Goal: Task Accomplishment & Management: Manage account settings

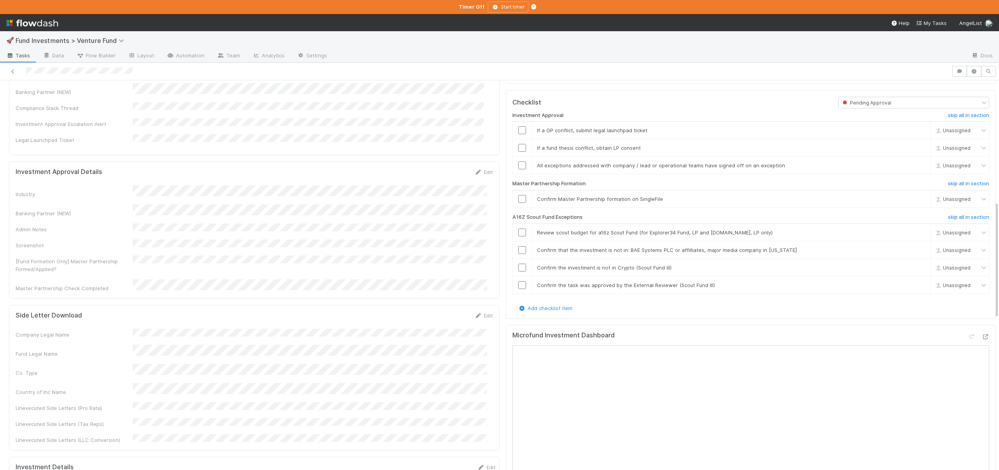
scroll to position [403, 0]
click at [916, 135] on link "skip" at bounding box center [921, 131] width 10 height 6
click at [916, 152] on link "skip" at bounding box center [921, 149] width 10 height 6
click at [518, 171] on input "checkbox" at bounding box center [522, 167] width 8 height 8
click at [518, 202] on input "checkbox" at bounding box center [522, 200] width 8 height 8
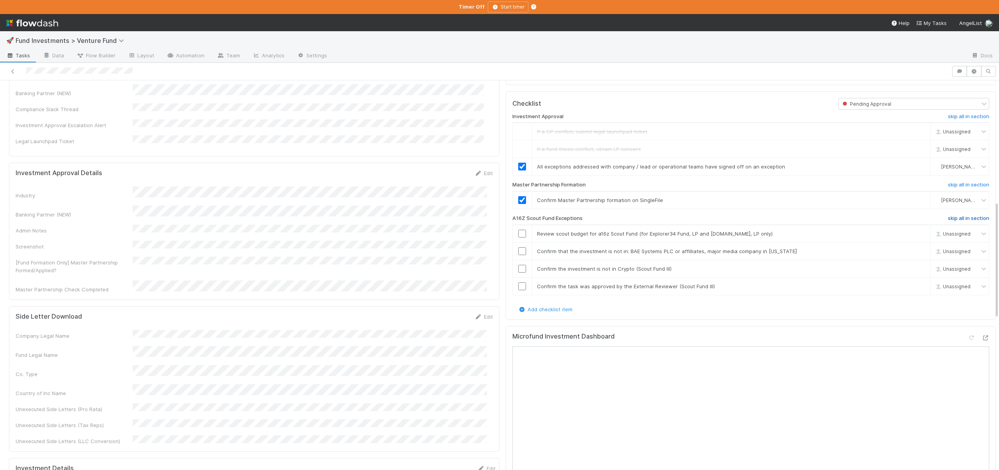
click at [952, 222] on h6 "skip all in section" at bounding box center [968, 218] width 41 height 6
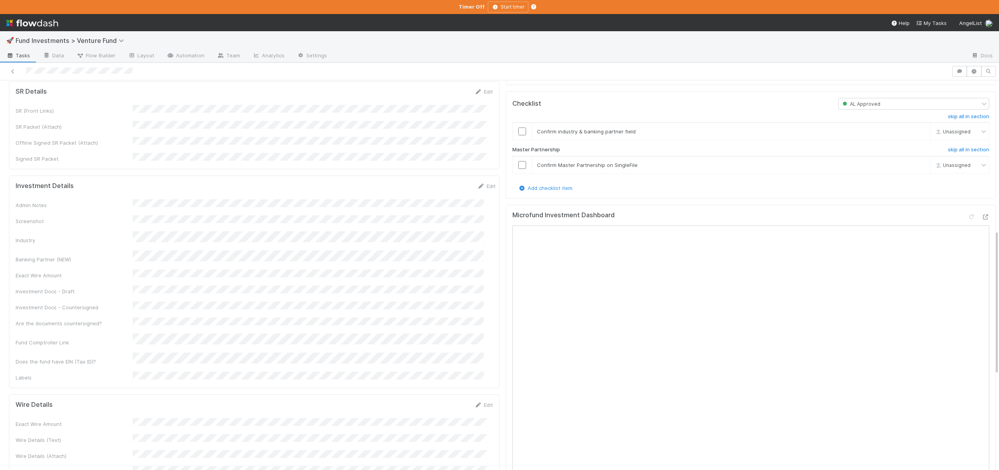
scroll to position [345, 0]
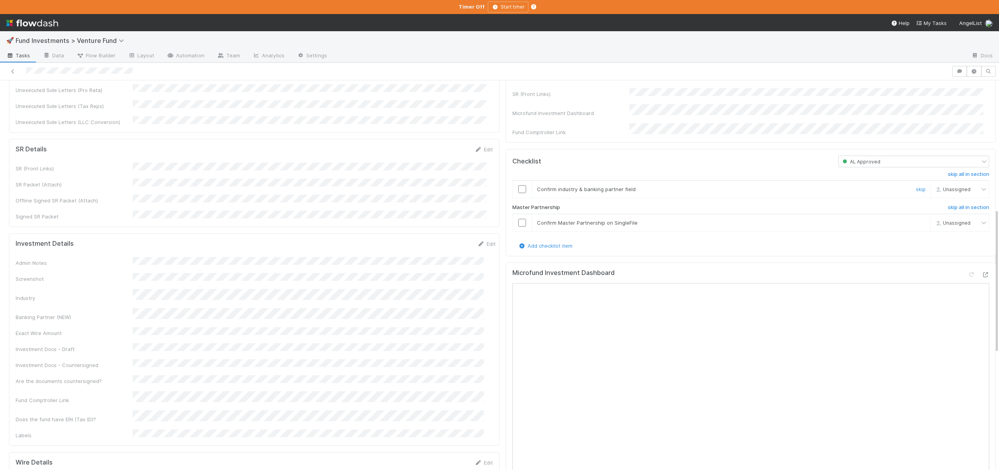
click at [518, 193] on input "checkbox" at bounding box center [522, 189] width 8 height 8
click at [518, 227] on input "checkbox" at bounding box center [522, 223] width 8 height 8
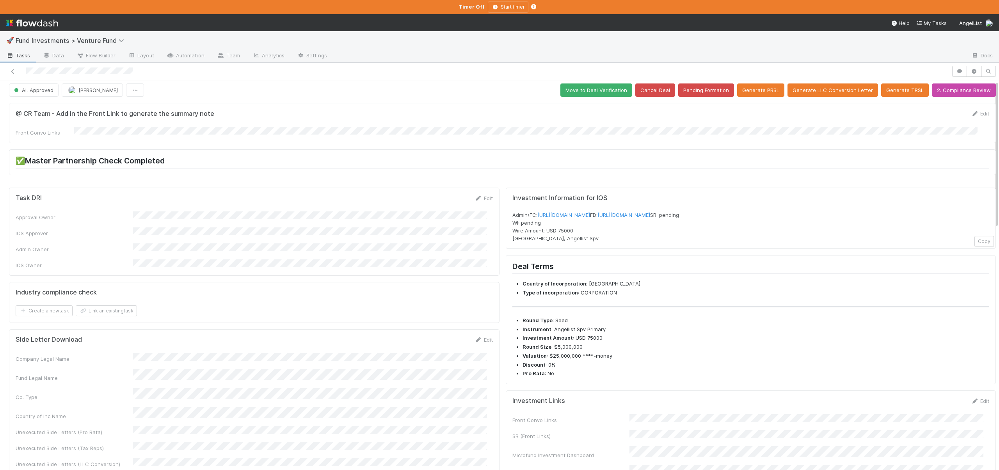
scroll to position [0, 0]
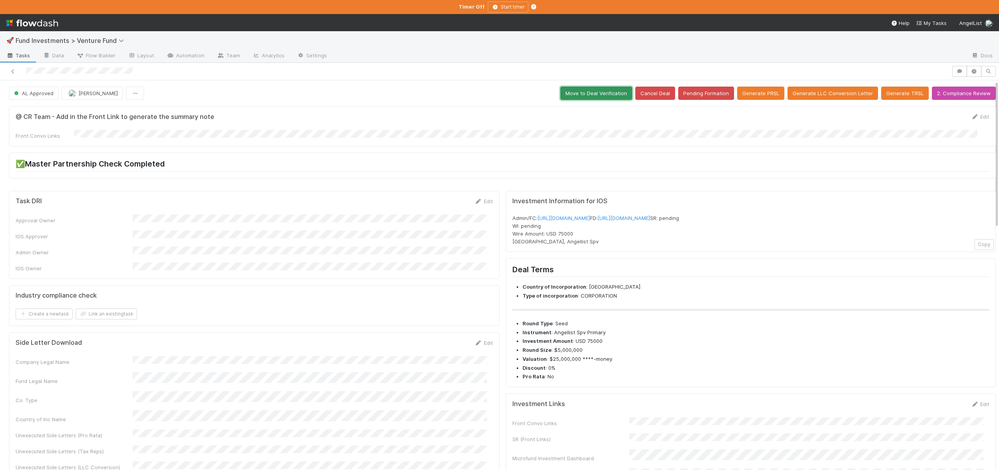
click at [597, 94] on button "Move to Deal Verification" at bounding box center [596, 93] width 72 height 13
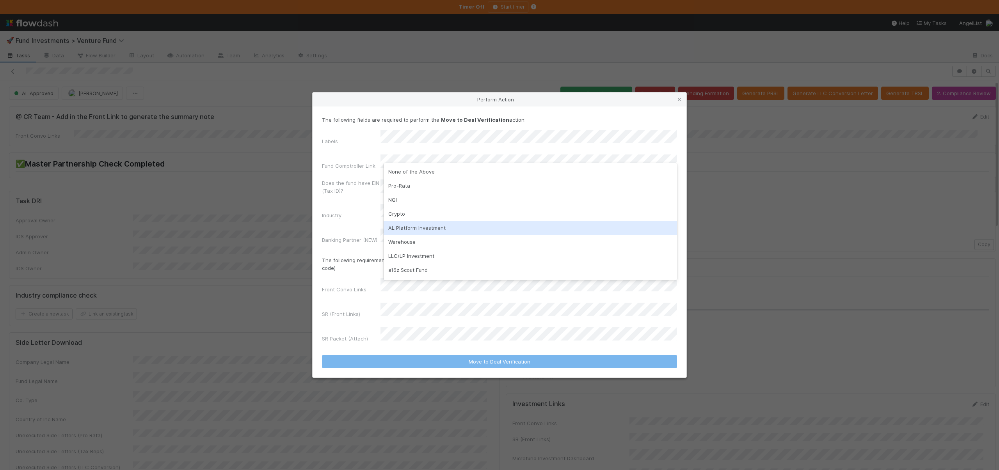
click at [403, 232] on div "AL Platform Investment" at bounding box center [530, 228] width 293 height 14
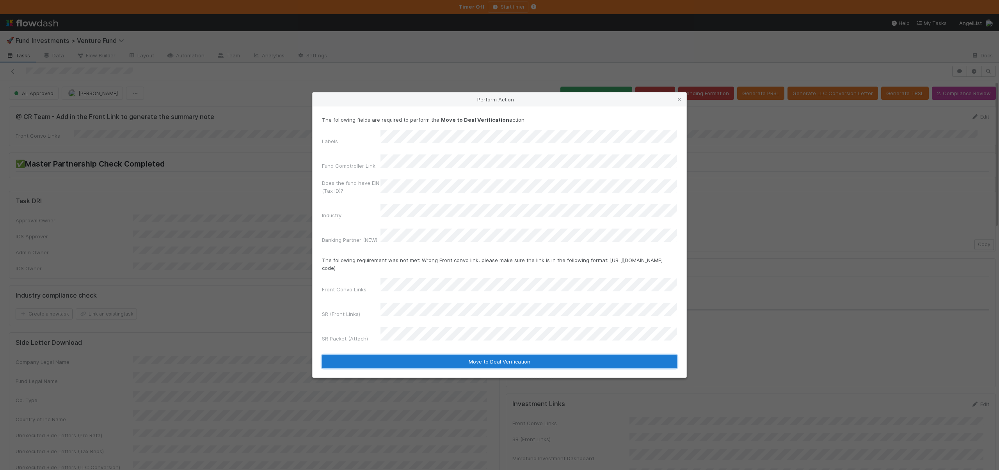
click at [474, 355] on button "Move to Deal Verification" at bounding box center [499, 361] width 355 height 13
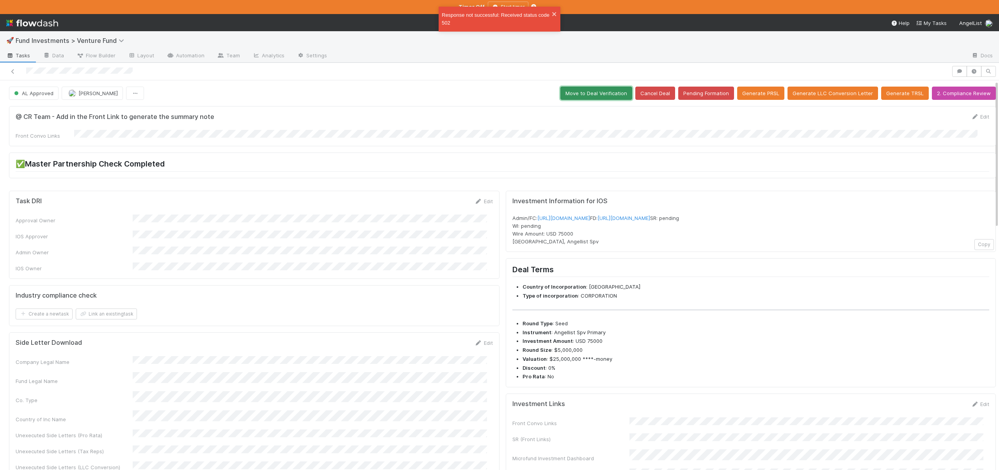
click at [576, 96] on button "Move to Deal Verification" at bounding box center [596, 93] width 72 height 13
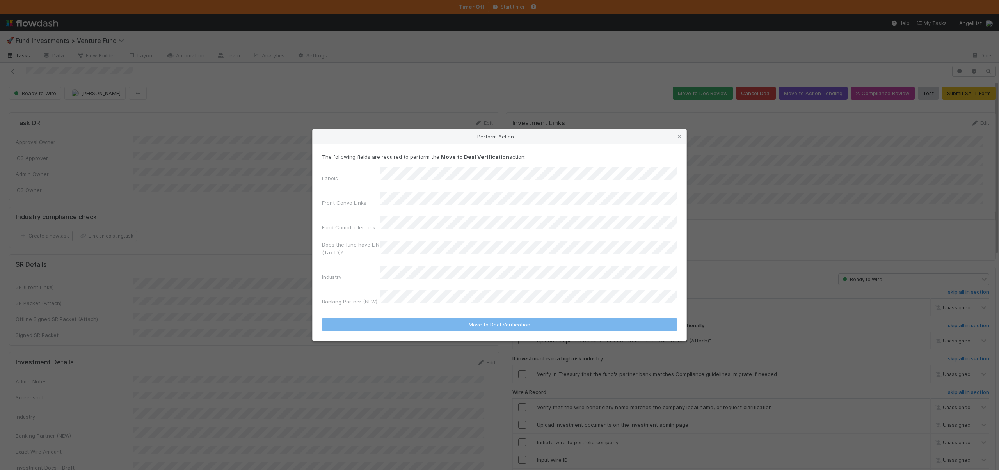
click at [434, 79] on div "Perform Action The following fields are required to perform the Move to Deal Ve…" at bounding box center [499, 235] width 999 height 470
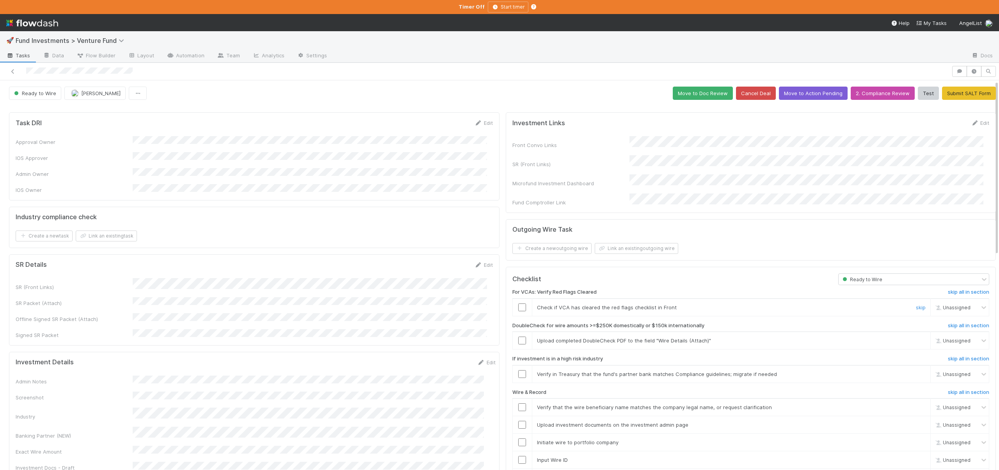
click at [518, 304] on input "checkbox" at bounding box center [522, 308] width 8 height 8
click at [916, 338] on link "skip" at bounding box center [921, 341] width 10 height 6
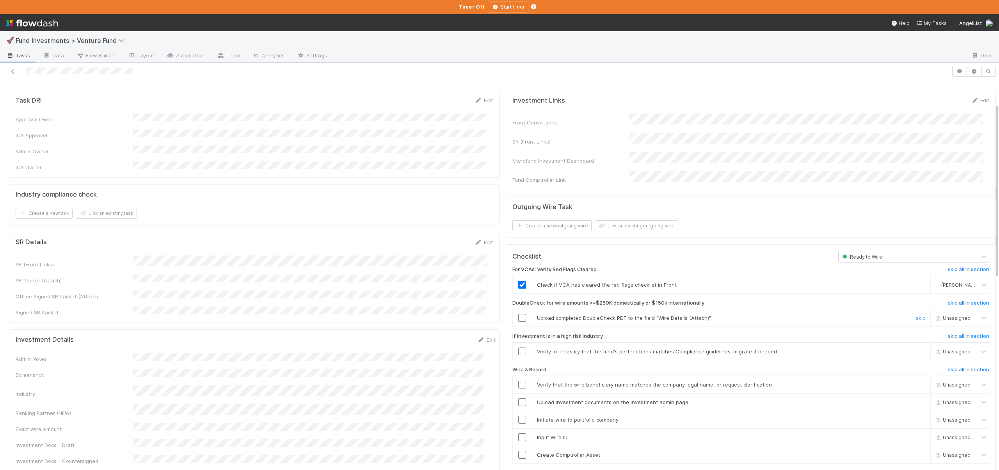
scroll to position [77, 0]
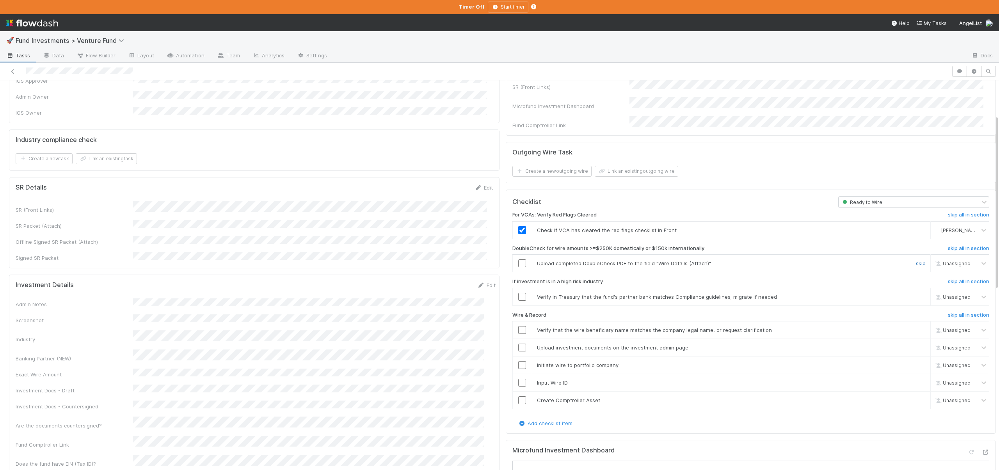
click at [916, 260] on link "skip" at bounding box center [921, 263] width 10 height 6
click at [518, 293] on input "checkbox" at bounding box center [522, 297] width 8 height 8
click at [916, 294] on link "skip" at bounding box center [921, 297] width 10 height 6
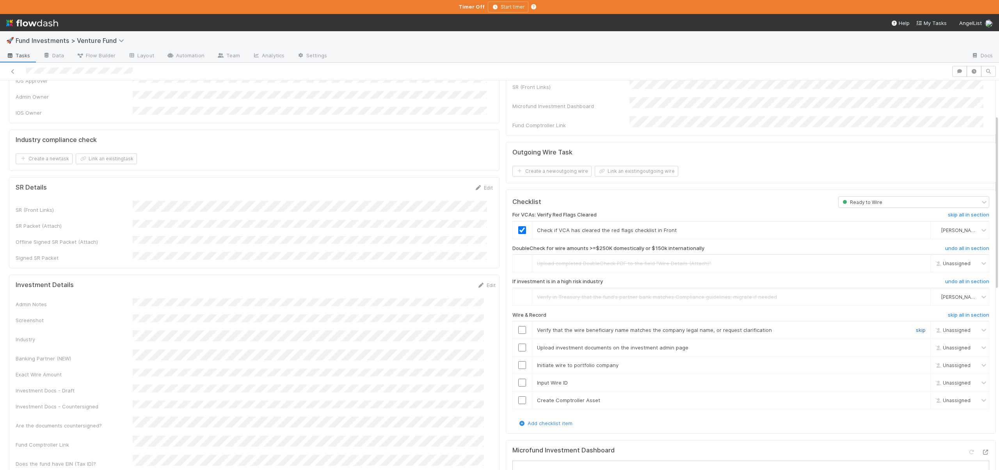
click at [916, 327] on link "skip" at bounding box center [921, 330] width 10 height 6
click at [916, 345] on link "skip" at bounding box center [921, 348] width 10 height 6
click at [916, 362] on link "skip" at bounding box center [921, 365] width 10 height 6
click at [916, 380] on link "skip" at bounding box center [921, 383] width 10 height 6
click at [916, 397] on link "skip" at bounding box center [921, 400] width 10 height 6
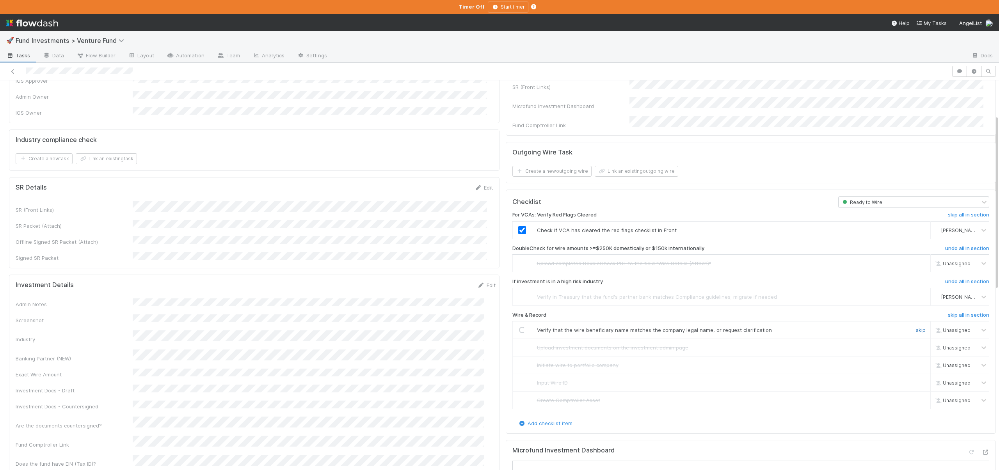
click at [916, 327] on link "skip" at bounding box center [921, 330] width 10 height 6
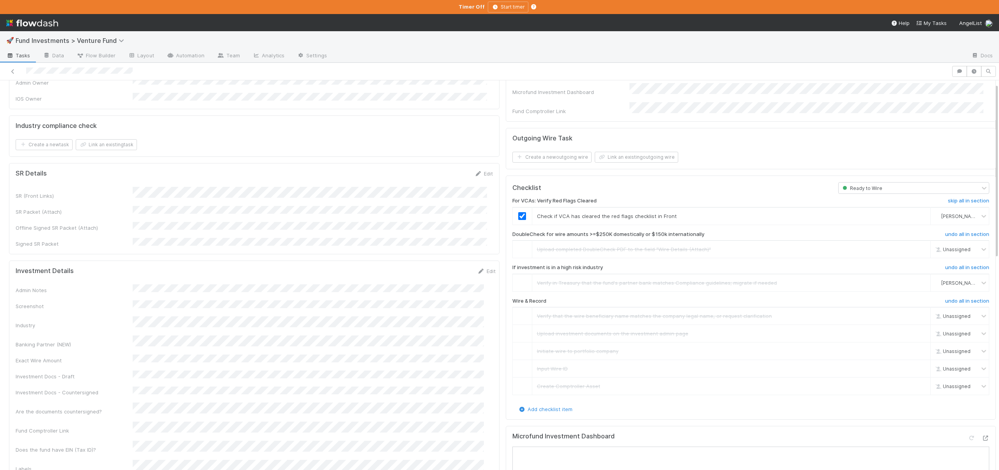
scroll to position [0, 0]
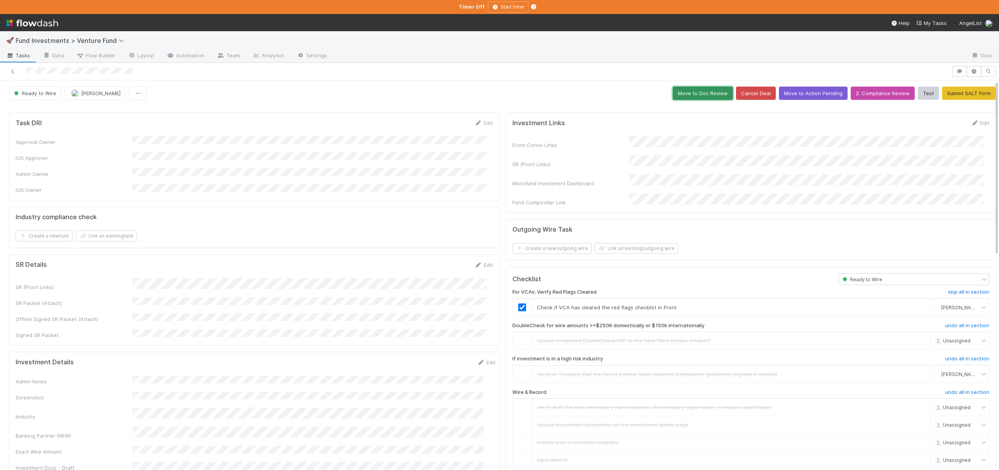
click at [682, 96] on button "Move to Doc Review" at bounding box center [703, 93] width 60 height 13
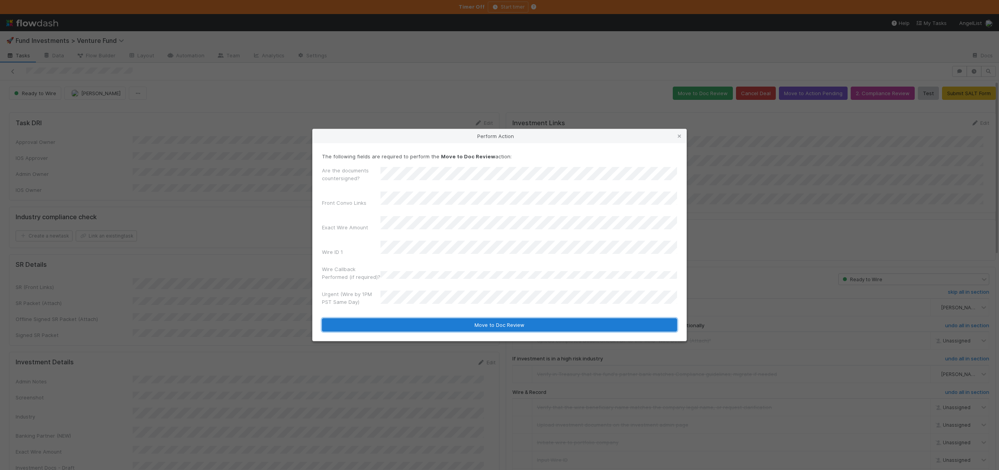
click at [488, 322] on button "Move to Doc Review" at bounding box center [499, 324] width 355 height 13
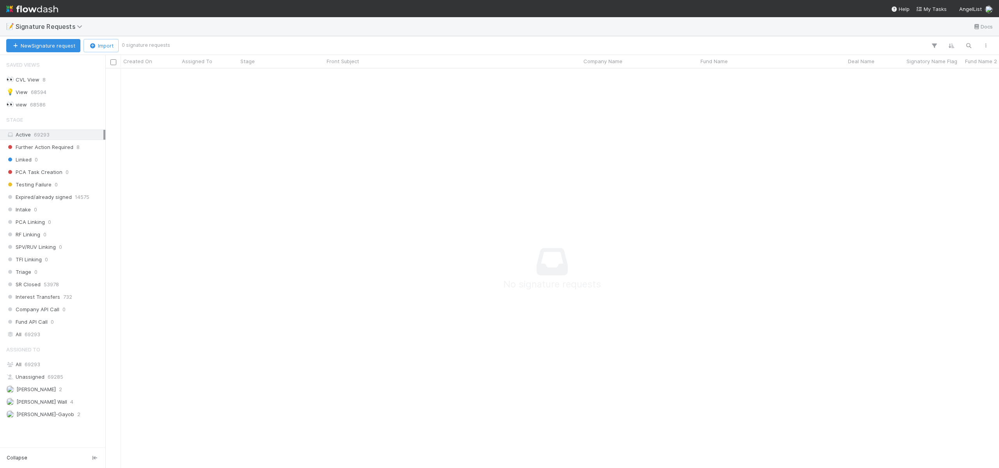
scroll to position [388, 888]
click at [35, 387] on span "[PERSON_NAME]" at bounding box center [35, 389] width 39 height 6
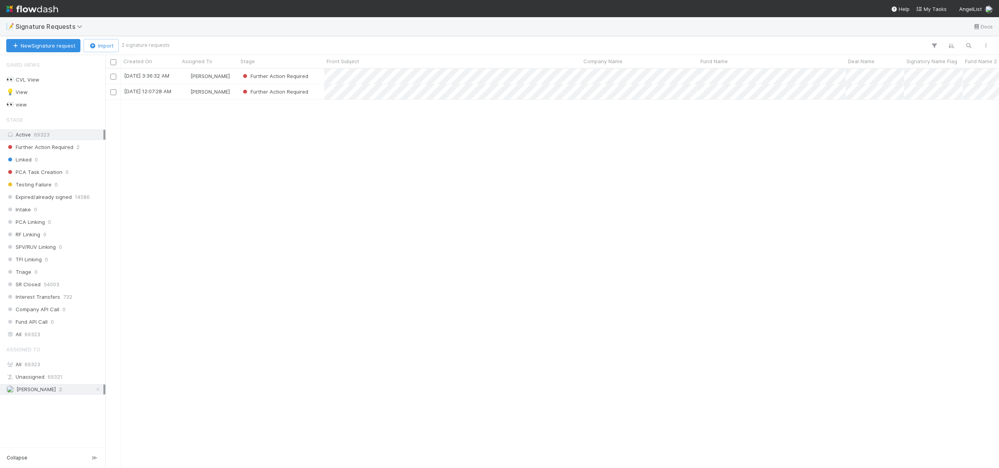
scroll to position [394, 888]
click at [227, 93] on div "[PERSON_NAME]" at bounding box center [208, 91] width 59 height 15
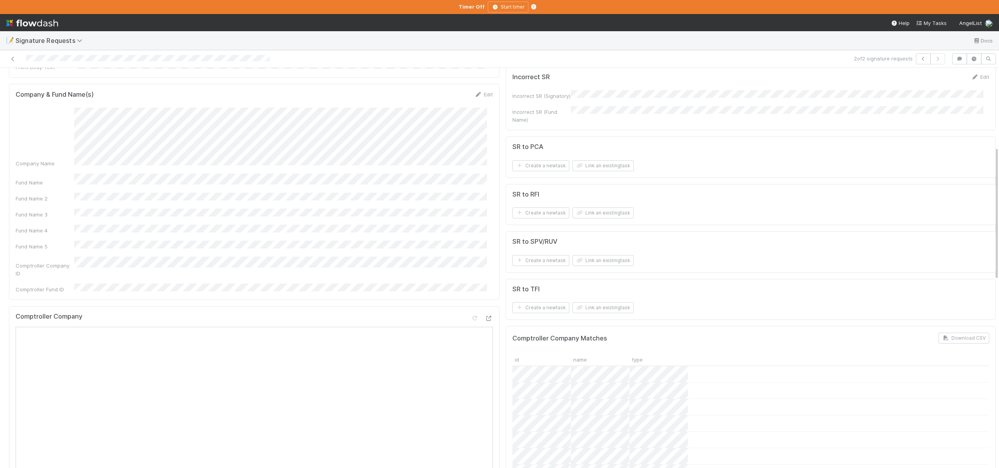
scroll to position [249, 0]
click at [446, 88] on button "Save" at bounding box center [451, 94] width 22 height 13
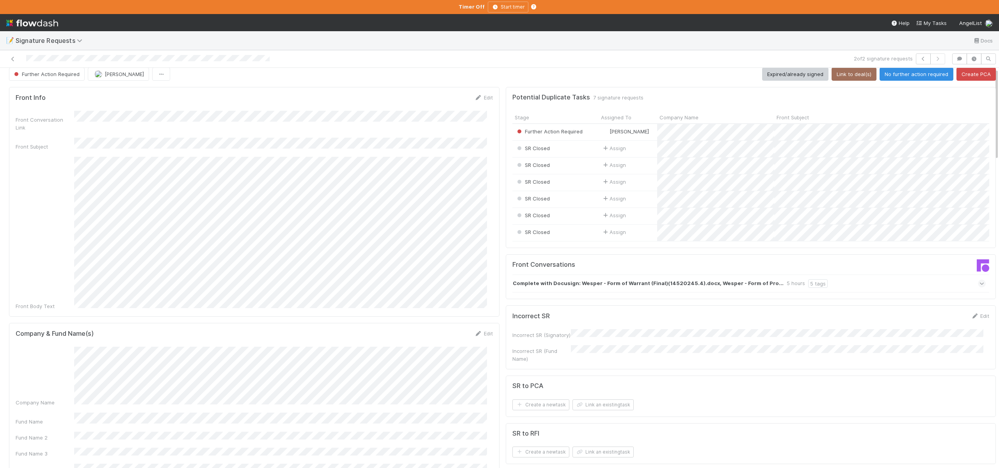
scroll to position [0, 0]
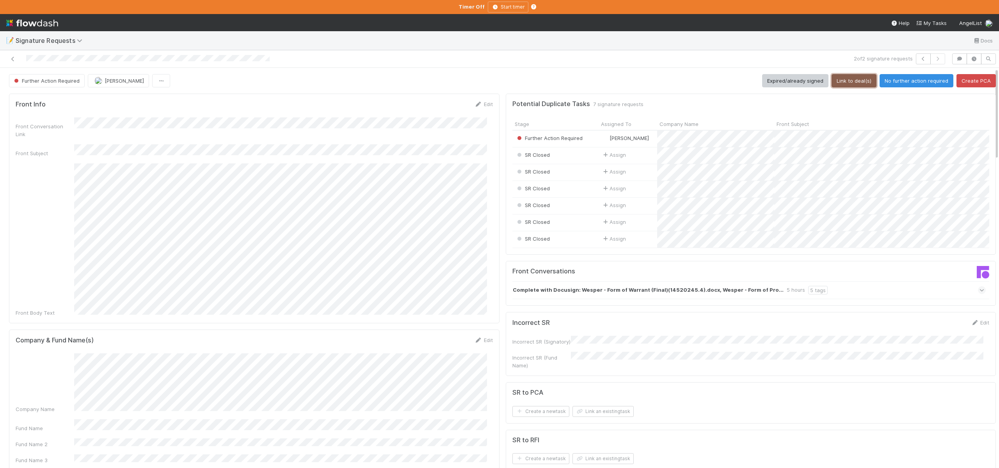
click at [835, 75] on button "Link to deal(s)" at bounding box center [853, 80] width 45 height 13
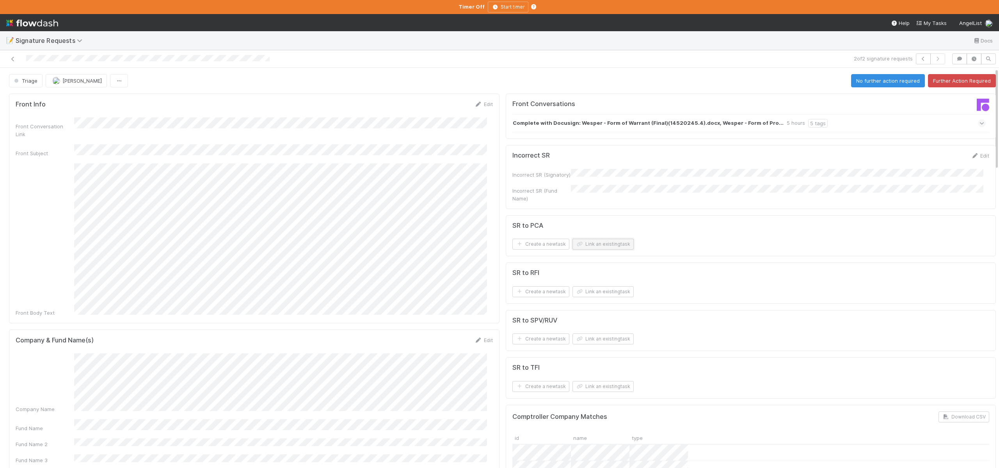
click at [588, 240] on button "Link an existing task" at bounding box center [602, 244] width 61 height 11
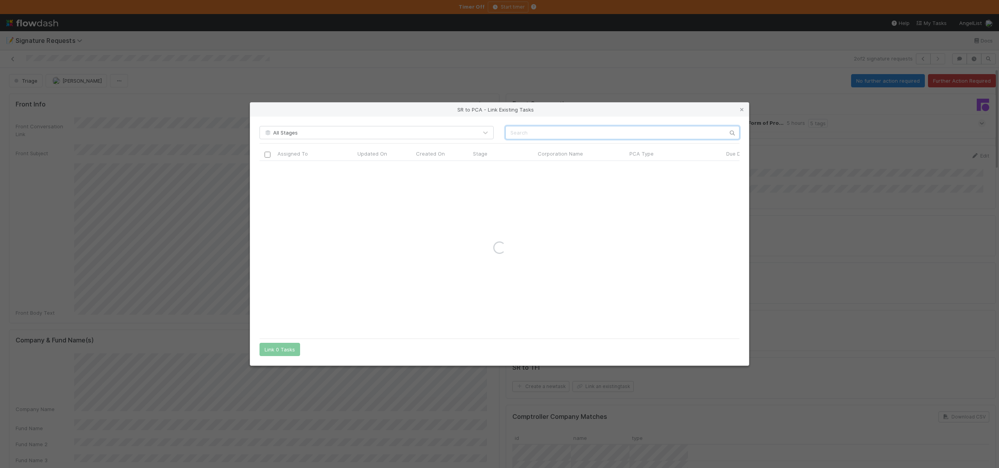
click at [542, 131] on input "text" at bounding box center [622, 132] width 234 height 13
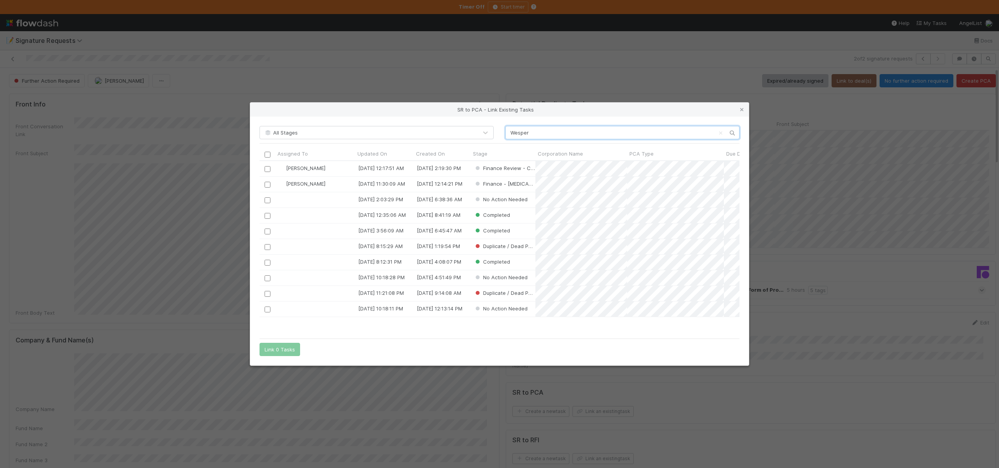
scroll to position [168, 474]
type input "Wesper"
click at [267, 168] on input "checkbox" at bounding box center [268, 169] width 6 height 6
click at [274, 349] on button "Link 1 Task" at bounding box center [277, 349] width 37 height 13
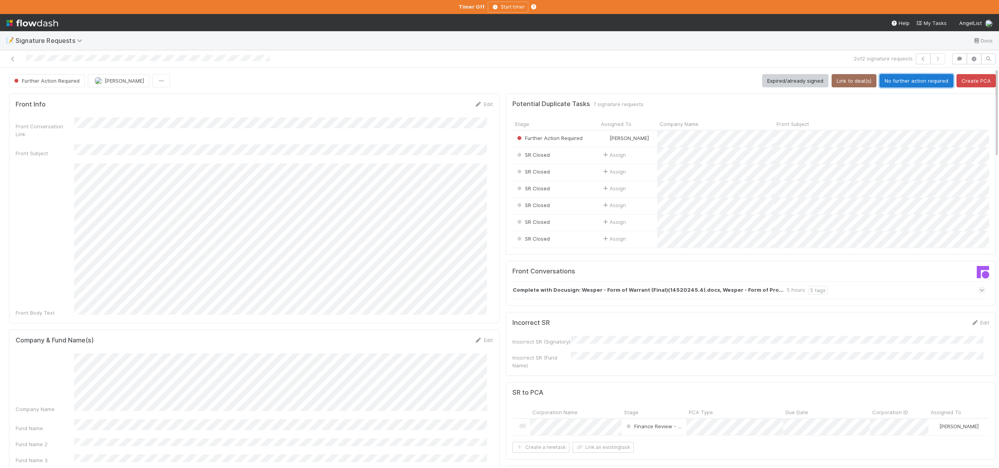
click at [909, 79] on button "No further action required" at bounding box center [916, 80] width 74 height 13
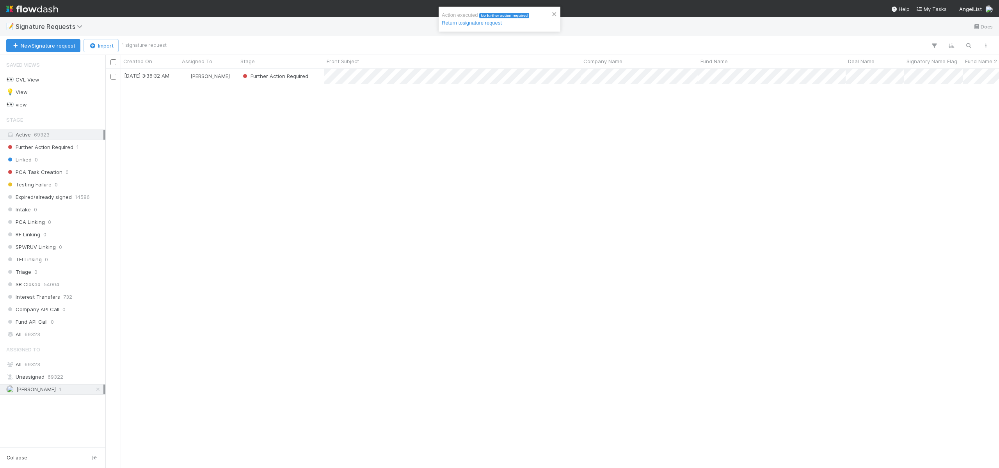
scroll to position [394, 888]
click at [233, 76] on div "[PERSON_NAME]" at bounding box center [208, 76] width 59 height 15
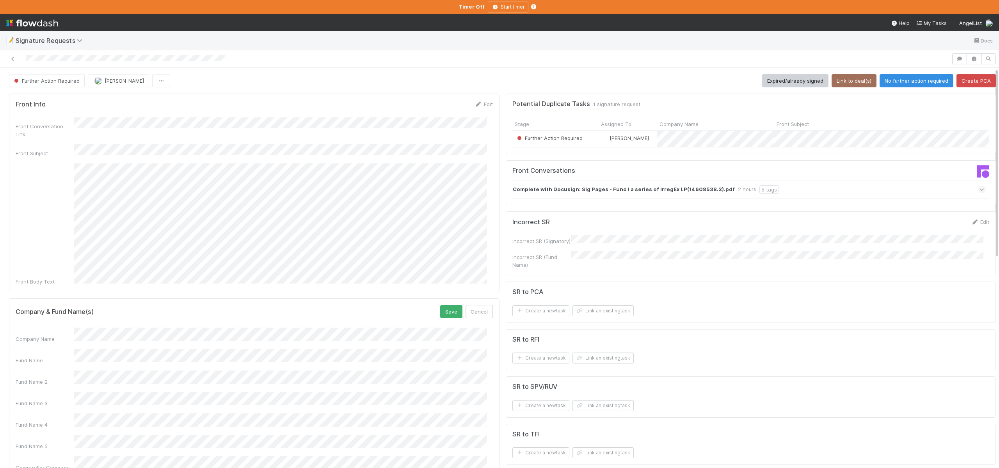
click at [440, 305] on button "Save" at bounding box center [451, 311] width 22 height 13
click at [837, 80] on button "Link to deal(s)" at bounding box center [853, 80] width 45 height 13
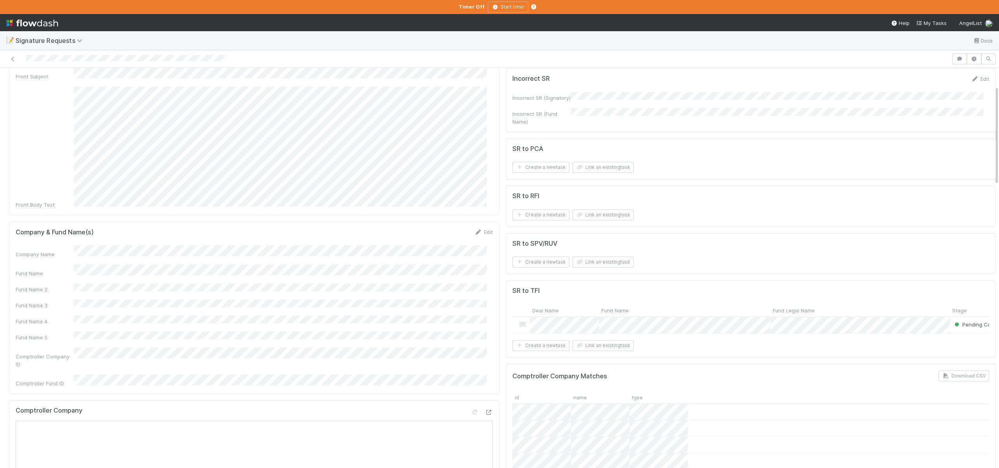
scroll to position [78, 0]
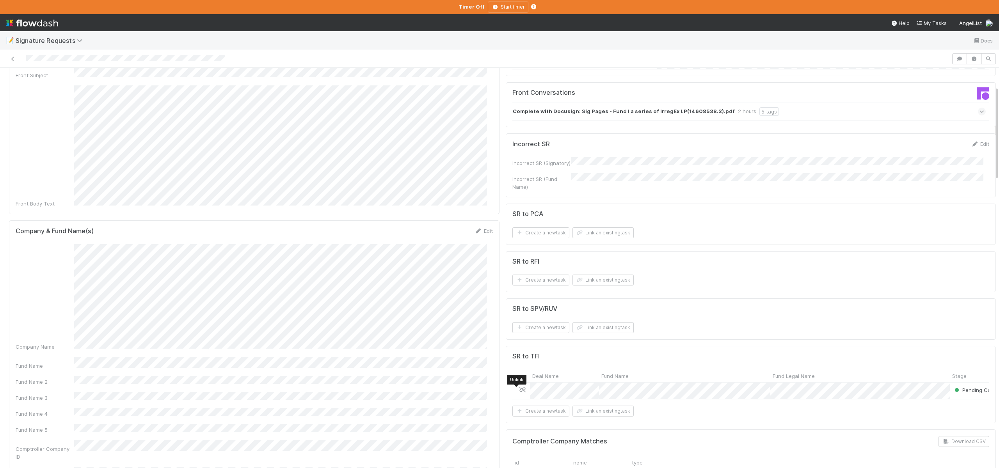
click at [519, 390] on icon at bounding box center [523, 389] width 8 height 5
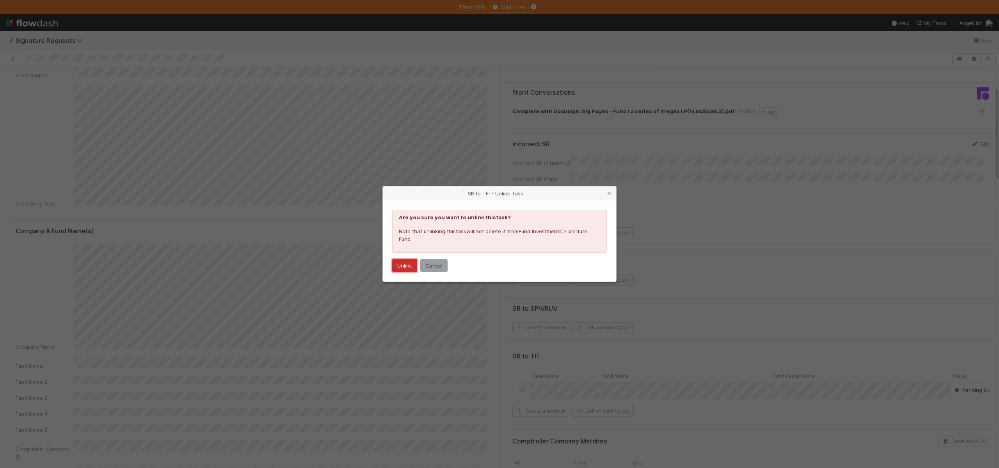
click at [411, 266] on button "Unlink" at bounding box center [404, 265] width 25 height 13
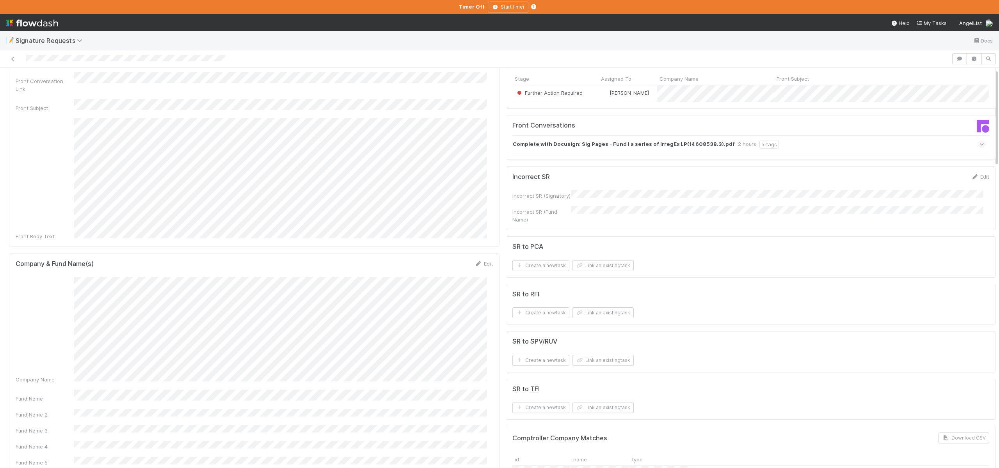
scroll to position [0, 0]
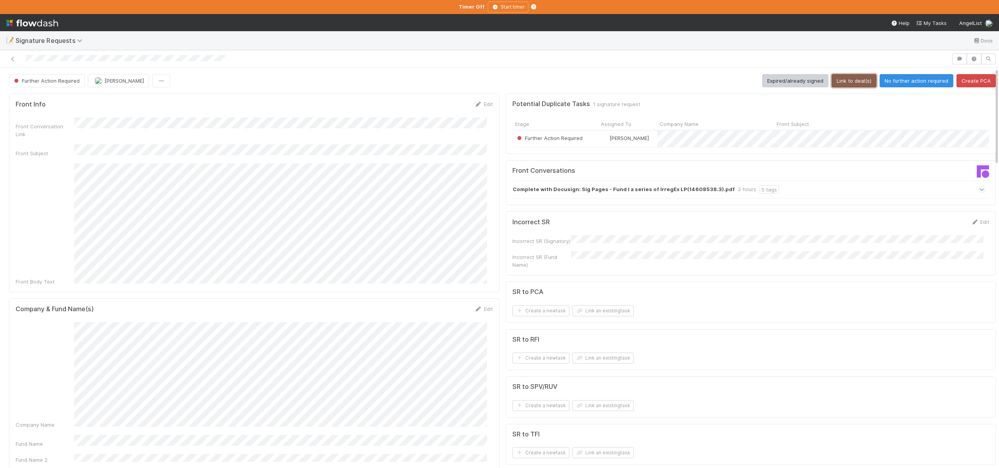
click at [832, 81] on button "Link to deal(s)" at bounding box center [853, 80] width 45 height 13
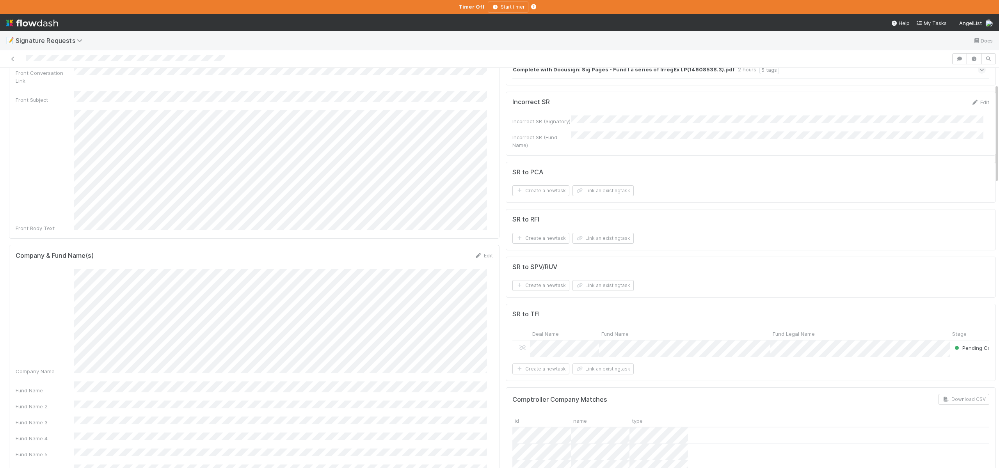
scroll to position [65, 0]
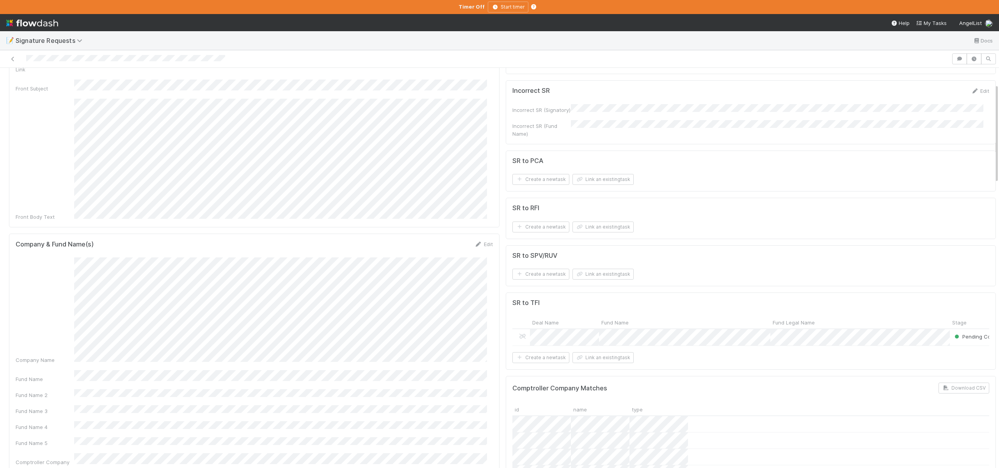
click at [585, 353] on form "SR to TFI Deal Name Fund Name Fund Legal Name Stage Assigned To Admin Notes Scr…" at bounding box center [750, 331] width 477 height 64
click at [586, 358] on button "Link an existing task" at bounding box center [602, 357] width 61 height 11
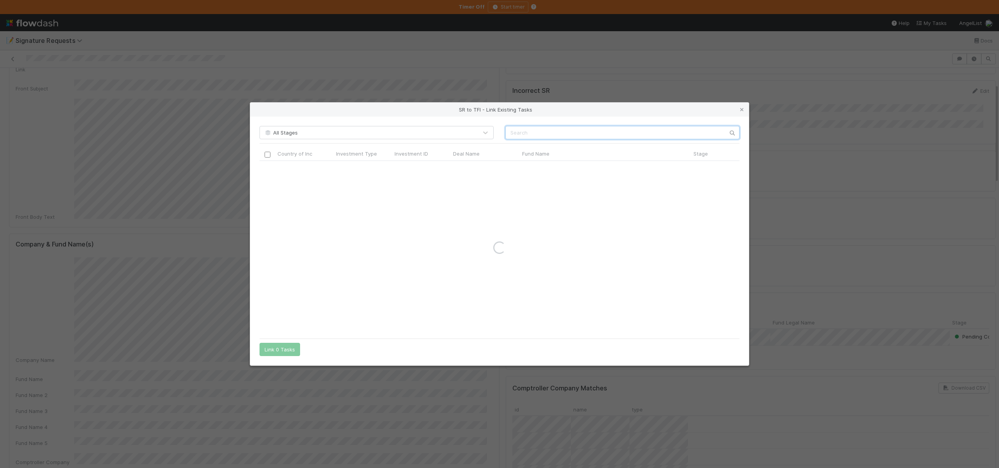
click at [526, 135] on input "text" at bounding box center [622, 132] width 234 height 13
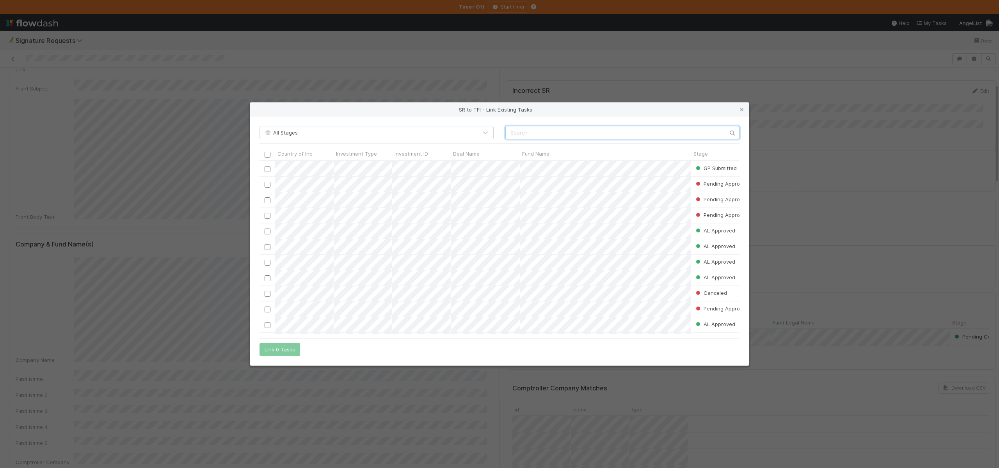
scroll to position [168, 474]
paste input "Fund I, a series of IrregEx, LP"
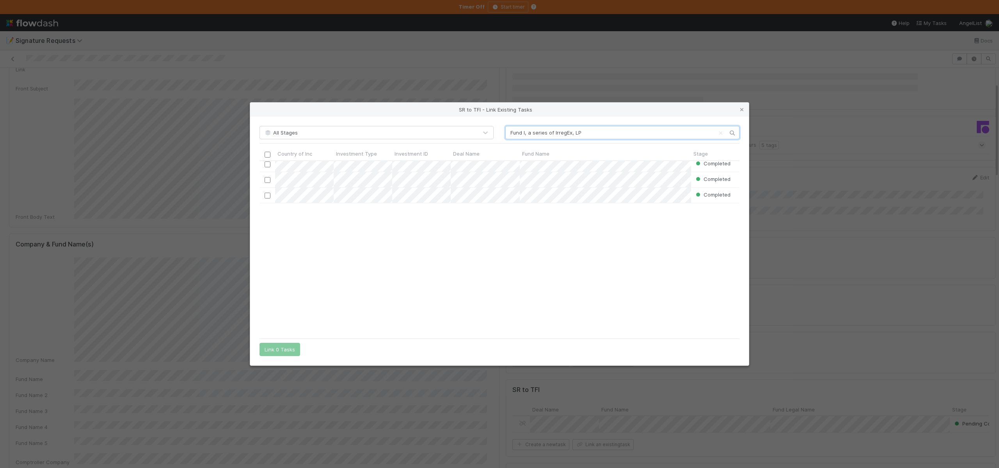
scroll to position [0, 0]
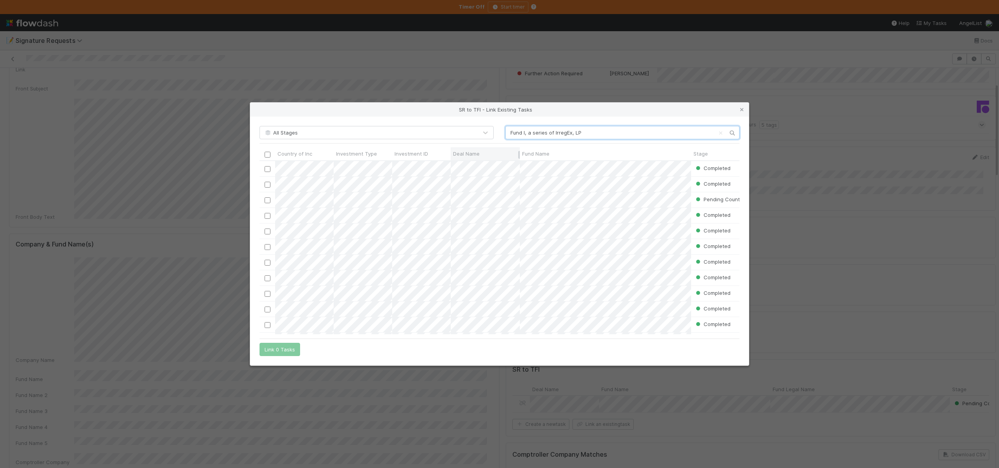
type input "Fund I, a series of IrregEx, LP"
click at [478, 152] on span "Deal Name" at bounding box center [466, 154] width 27 height 8
click at [490, 169] on div "Sort A → Z" at bounding box center [497, 169] width 89 height 12
click at [192, 230] on div "SR to TFI - Link Existing Tasks All Stages Fund I, a series of IrregEx, LP Coun…" at bounding box center [499, 234] width 999 height 468
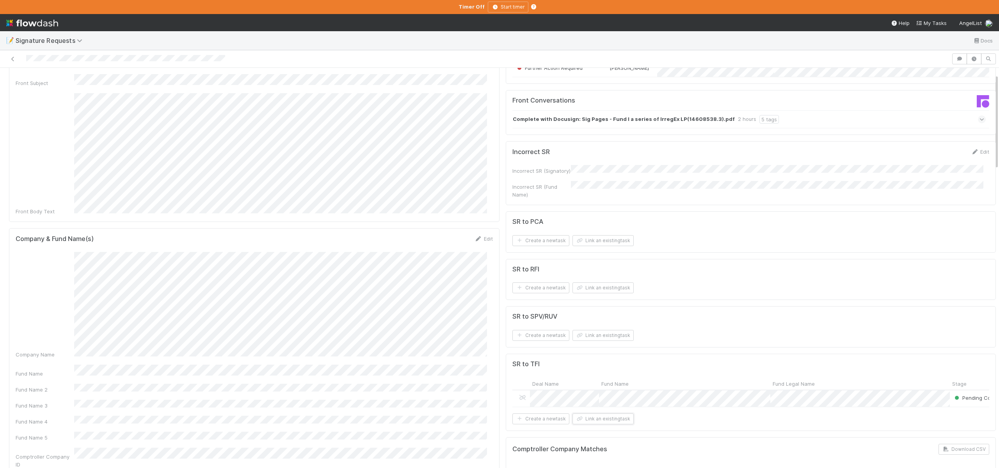
scroll to position [77, 0]
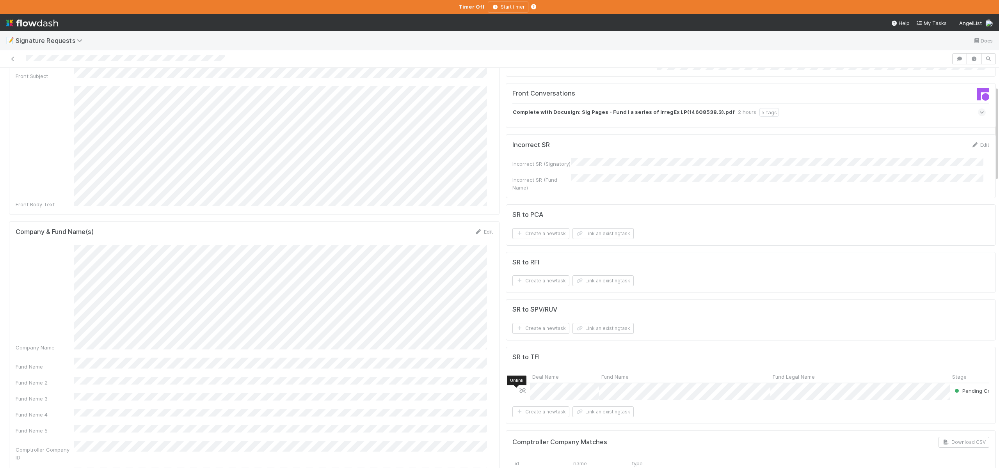
click at [519, 393] on icon at bounding box center [523, 390] width 8 height 5
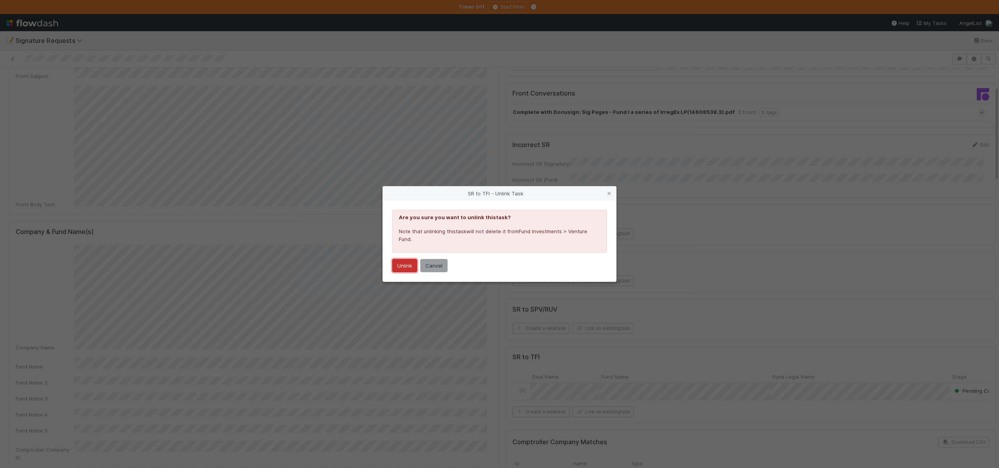
click at [409, 267] on button "Unlink" at bounding box center [404, 265] width 25 height 13
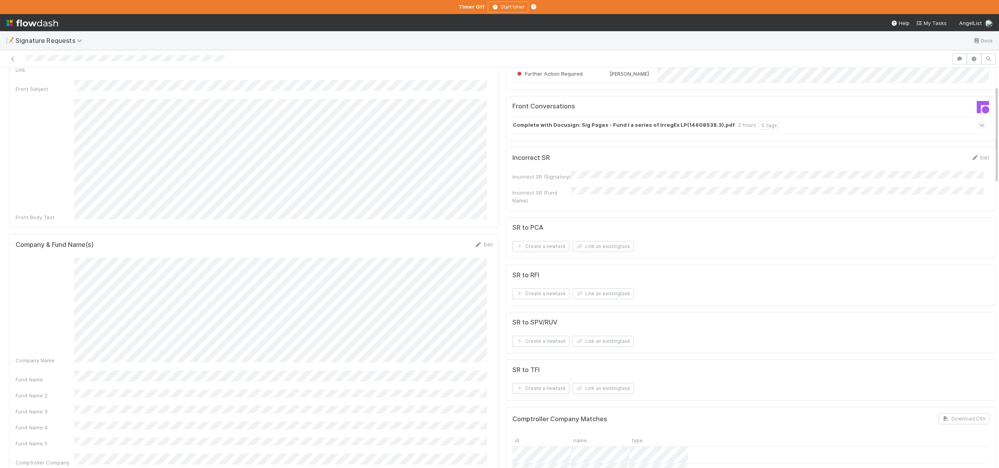
scroll to position [7, 0]
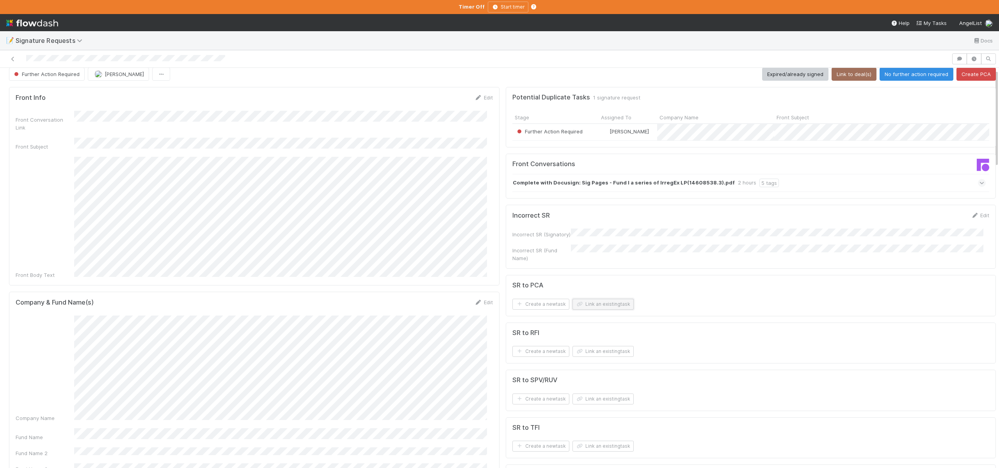
click at [583, 303] on button "Link an existing task" at bounding box center [602, 304] width 61 height 11
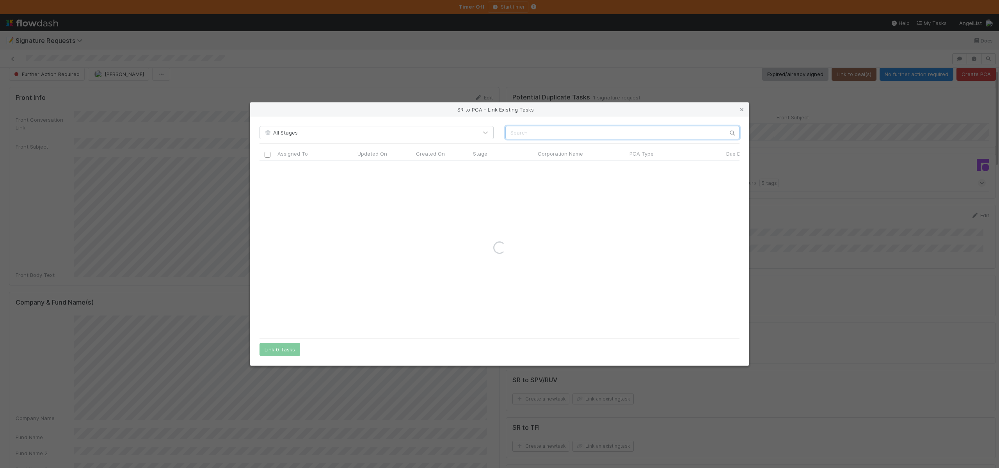
click at [530, 130] on input "text" at bounding box center [622, 132] width 234 height 13
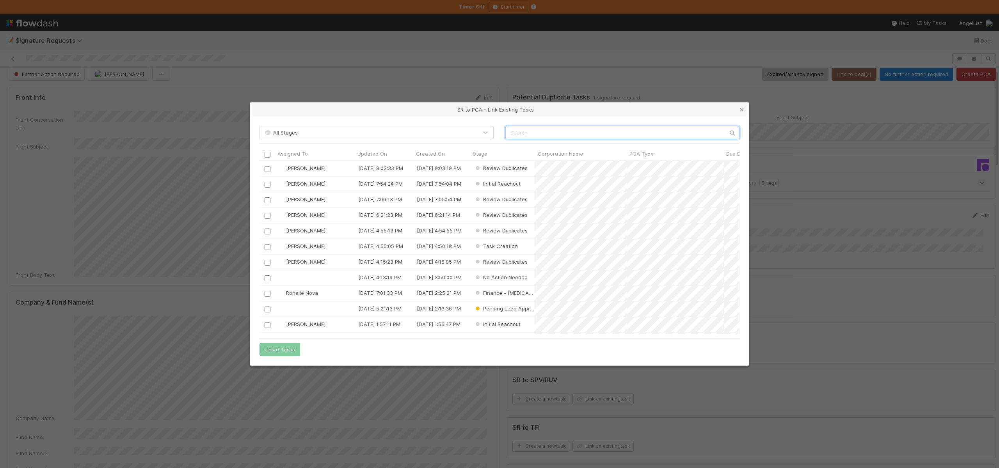
scroll to position [168, 474]
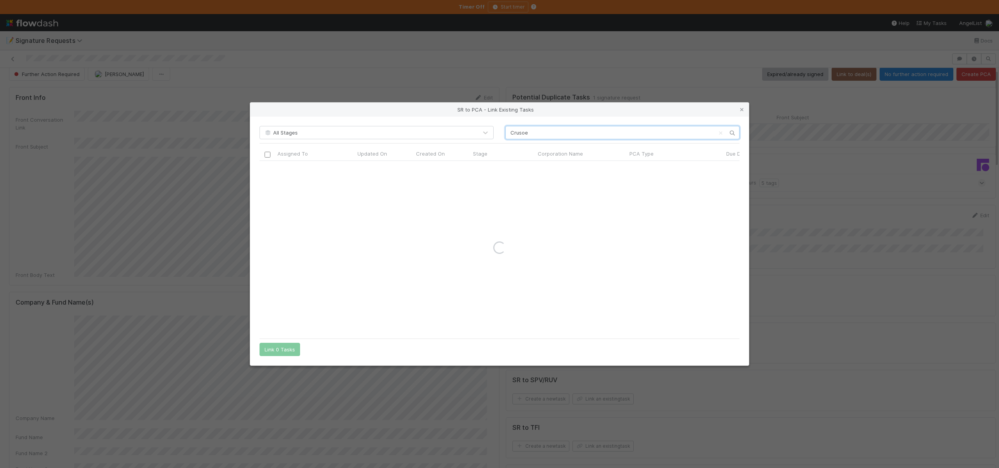
type input "Crusoe"
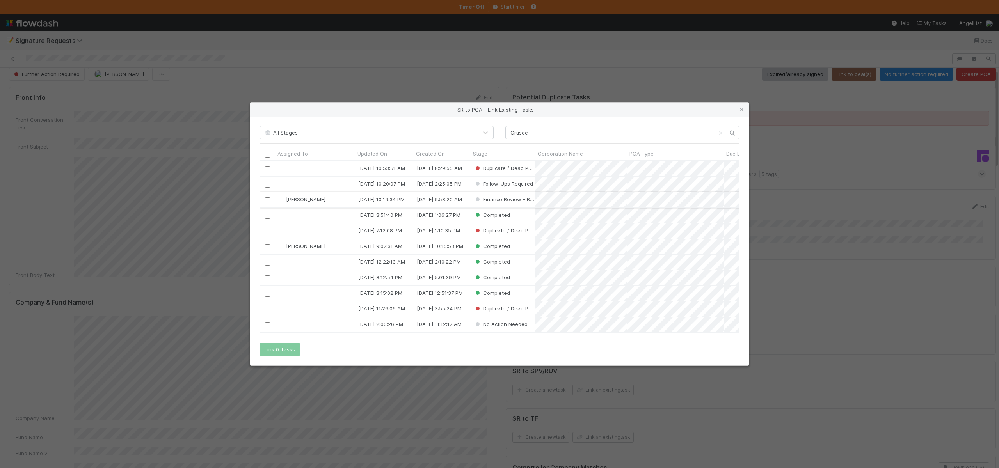
click at [268, 200] on input "checkbox" at bounding box center [268, 200] width 6 height 6
click at [279, 348] on button "Link 1 Task" at bounding box center [277, 349] width 37 height 13
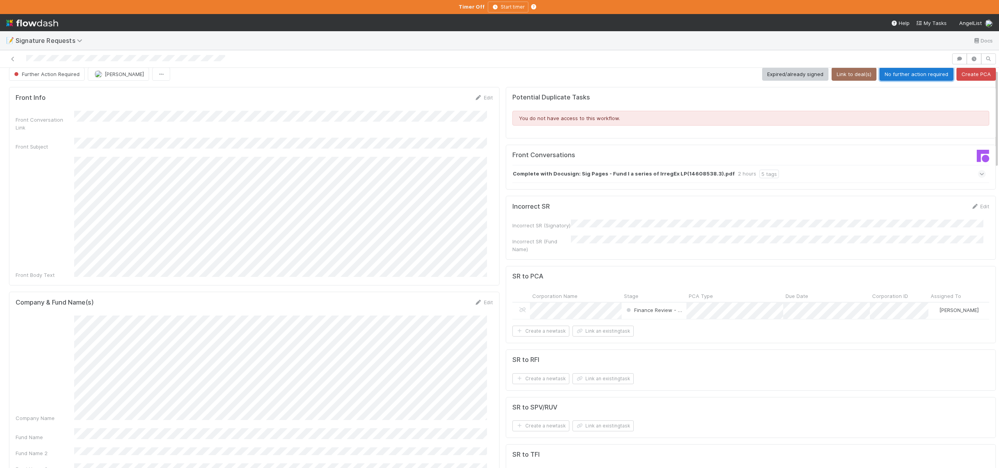
click at [884, 75] on button "No further action required" at bounding box center [916, 74] width 74 height 13
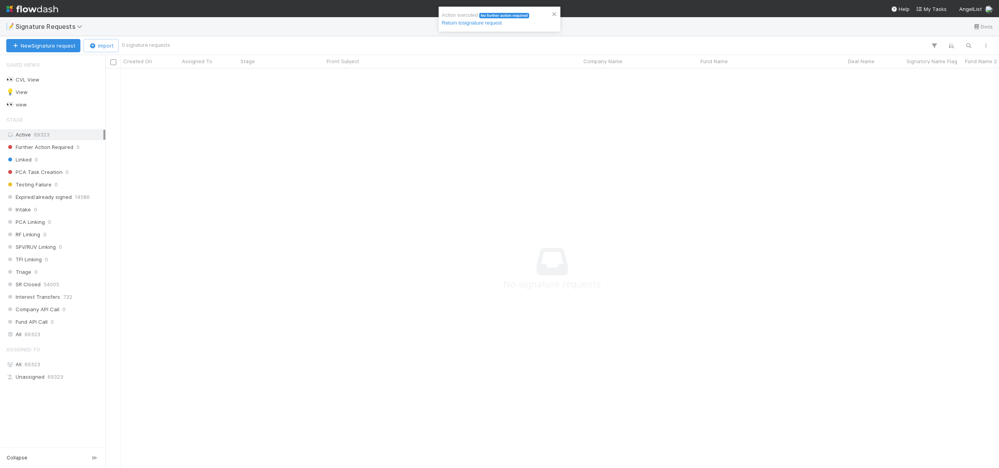
scroll to position [388, 888]
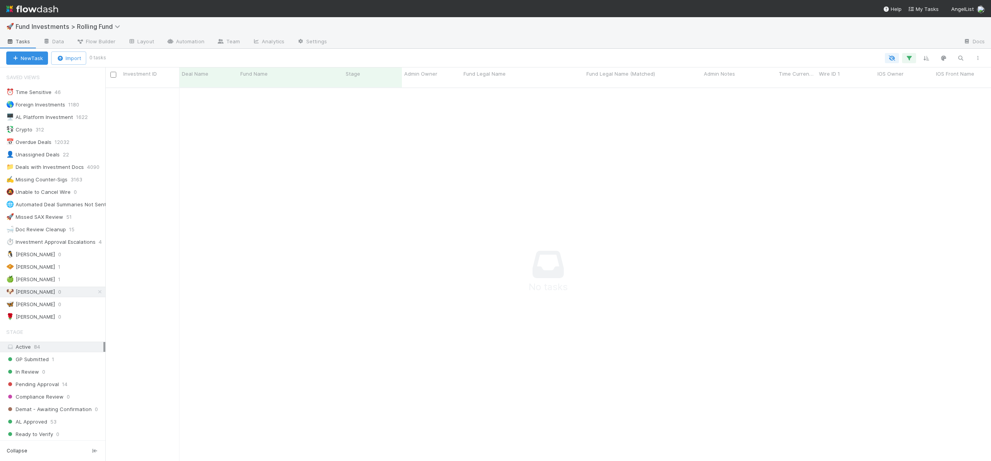
scroll to position [368, 880]
click at [28, 293] on div "🐶 Andre" at bounding box center [30, 292] width 49 height 10
click at [19, 278] on div "🍏 Ali" at bounding box center [30, 280] width 49 height 10
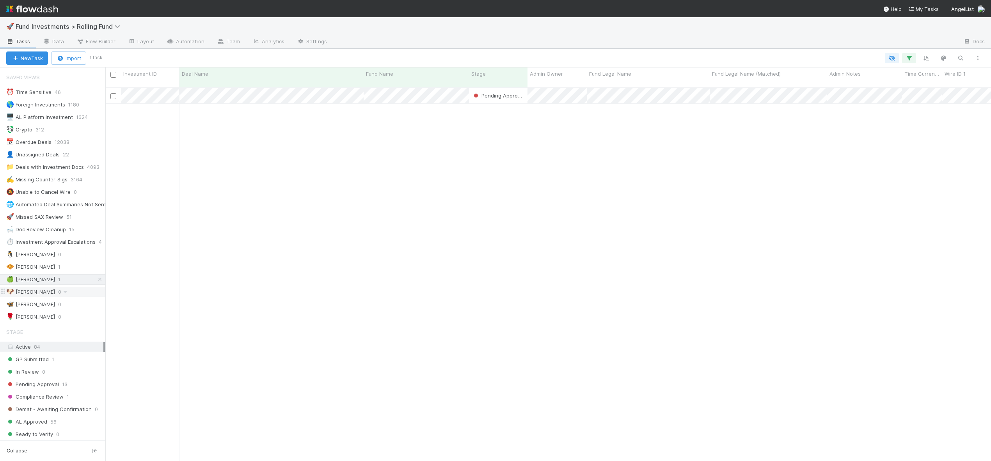
click at [23, 289] on div "🐶 [PERSON_NAME]" at bounding box center [30, 292] width 49 height 10
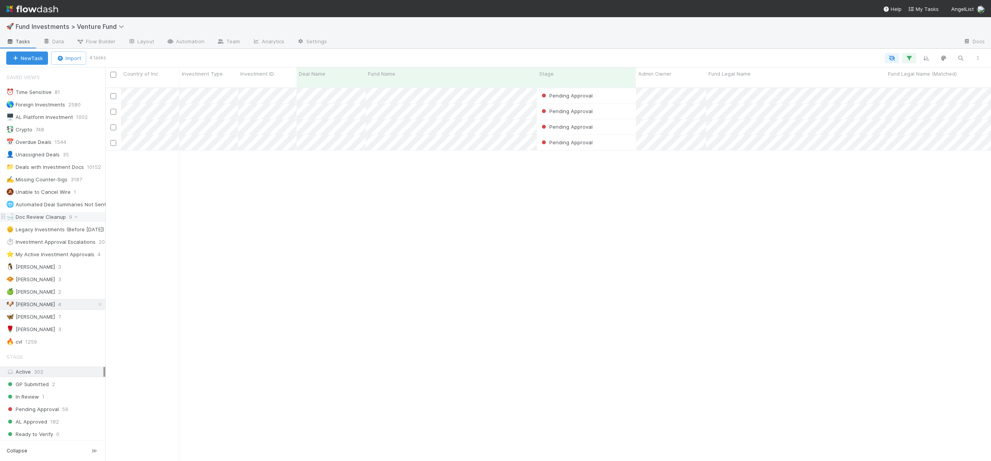
scroll to position [374, 880]
click at [22, 303] on div "🐶 [PERSON_NAME]" at bounding box center [30, 305] width 49 height 10
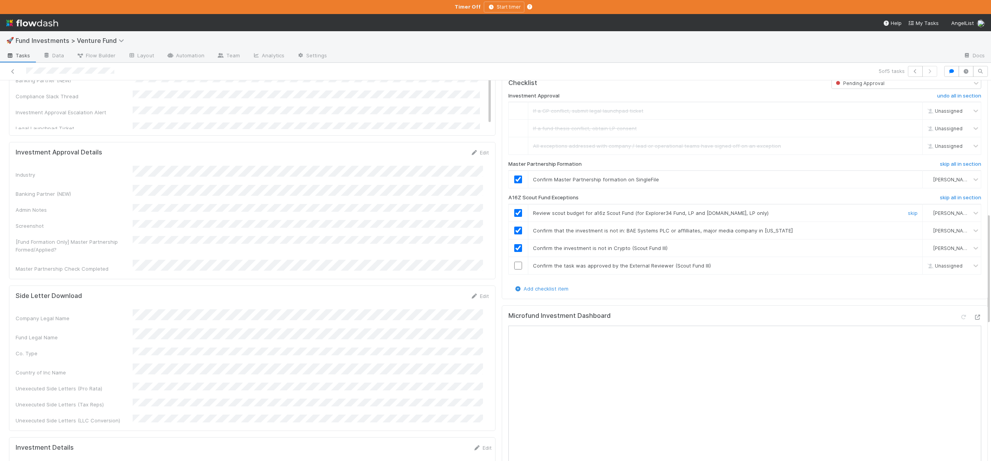
scroll to position [576, 0]
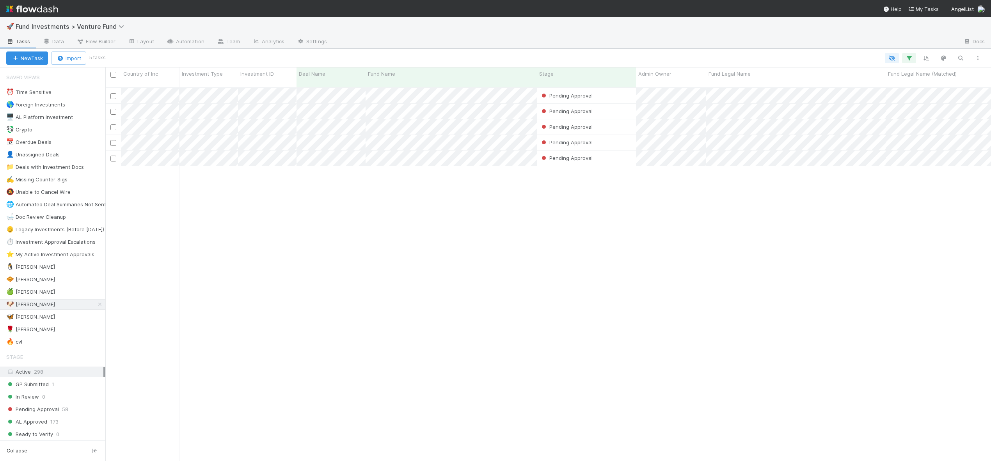
scroll to position [374, 880]
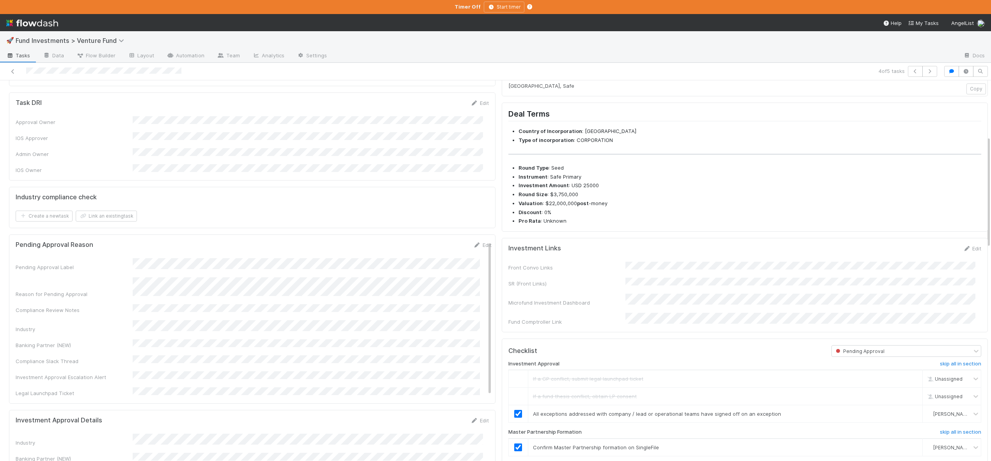
scroll to position [137, 0]
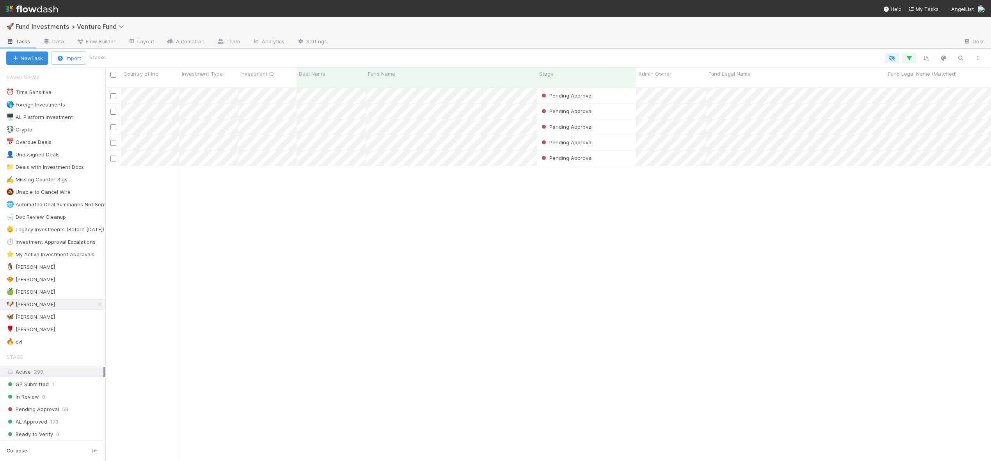
scroll to position [374, 880]
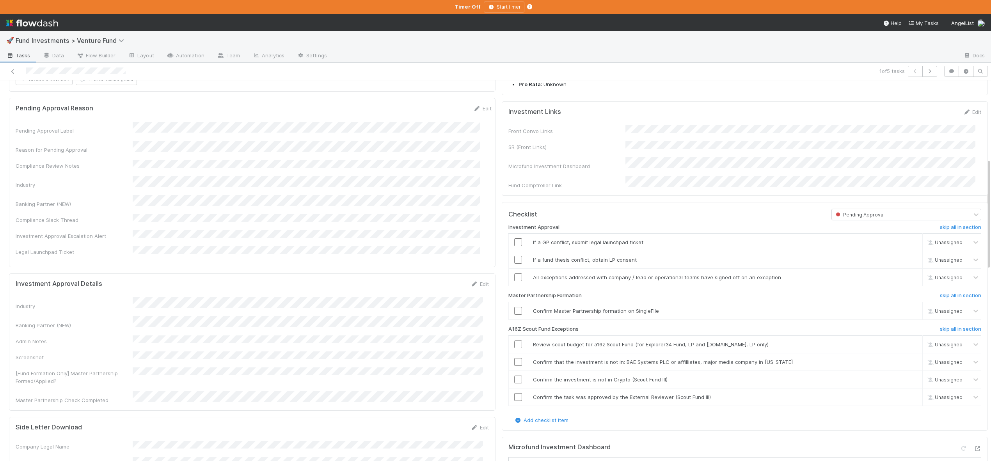
scroll to position [347, 0]
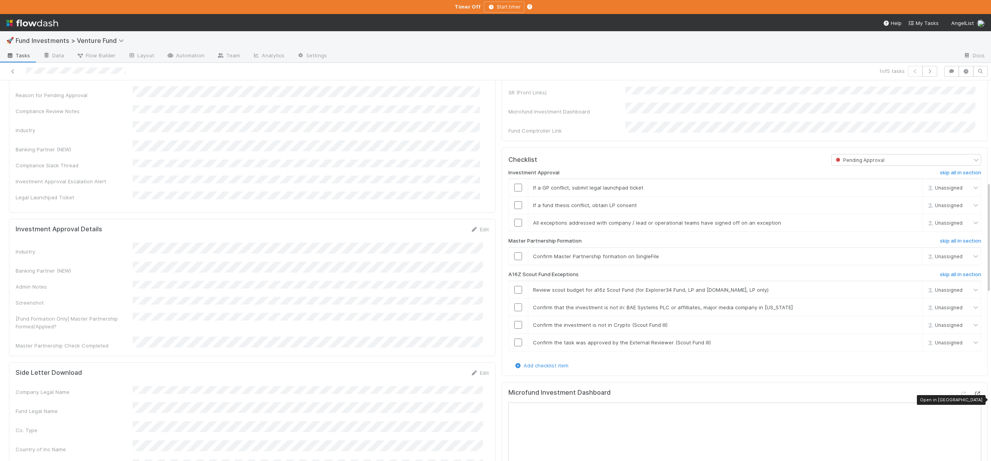
click at [974, 397] on div at bounding box center [978, 394] width 8 height 8
click at [514, 292] on input "checkbox" at bounding box center [518, 288] width 8 height 8
click at [514, 310] on input "checkbox" at bounding box center [518, 306] width 8 height 8
click at [514, 327] on input "checkbox" at bounding box center [518, 324] width 8 height 8
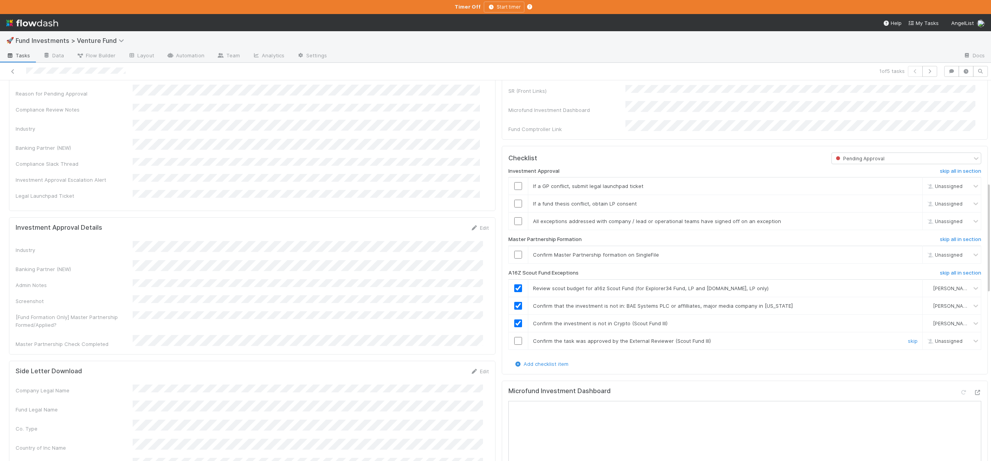
click at [514, 345] on input "checkbox" at bounding box center [518, 341] width 8 height 8
click at [514, 259] on input "checkbox" at bounding box center [518, 255] width 8 height 8
click at [514, 225] on input "checkbox" at bounding box center [518, 221] width 8 height 8
click at [908, 207] on link "skip" at bounding box center [913, 204] width 10 height 6
click at [908, 189] on link "skip" at bounding box center [913, 186] width 10 height 6
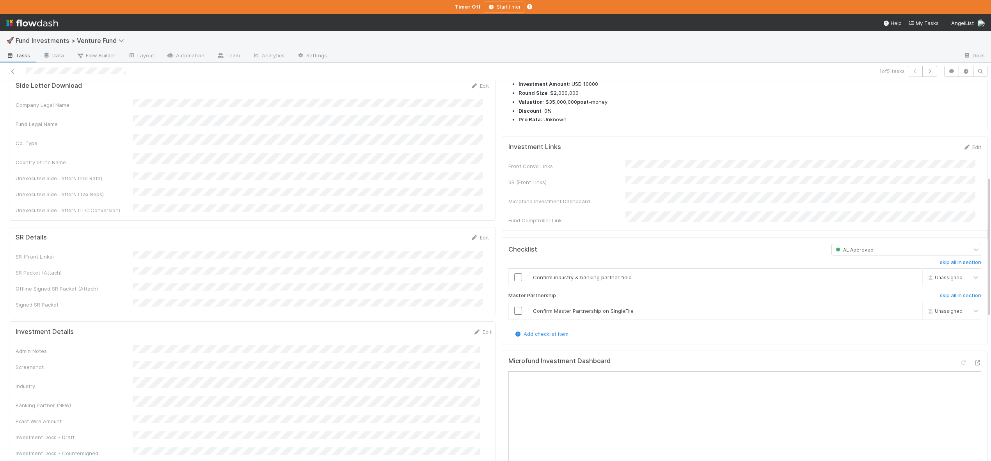
scroll to position [257, 0]
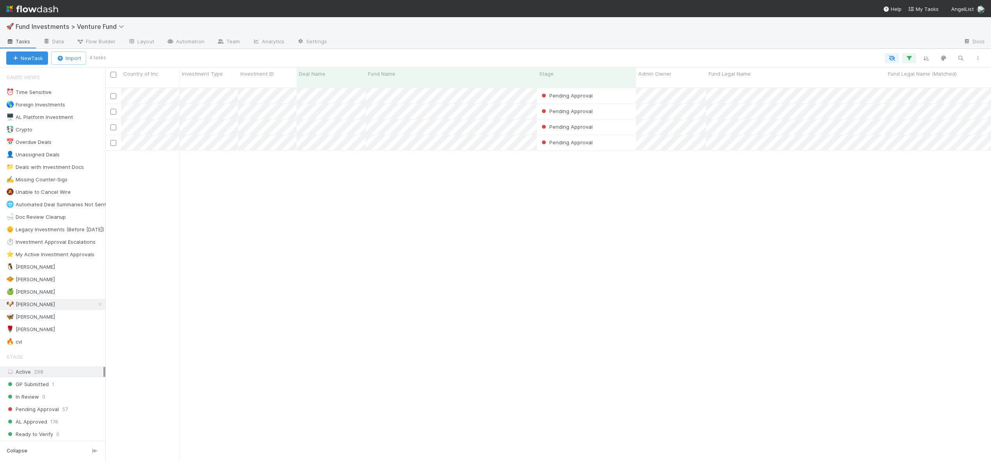
scroll to position [374, 880]
click at [19, 292] on div "🍏 Ali" at bounding box center [30, 292] width 49 height 10
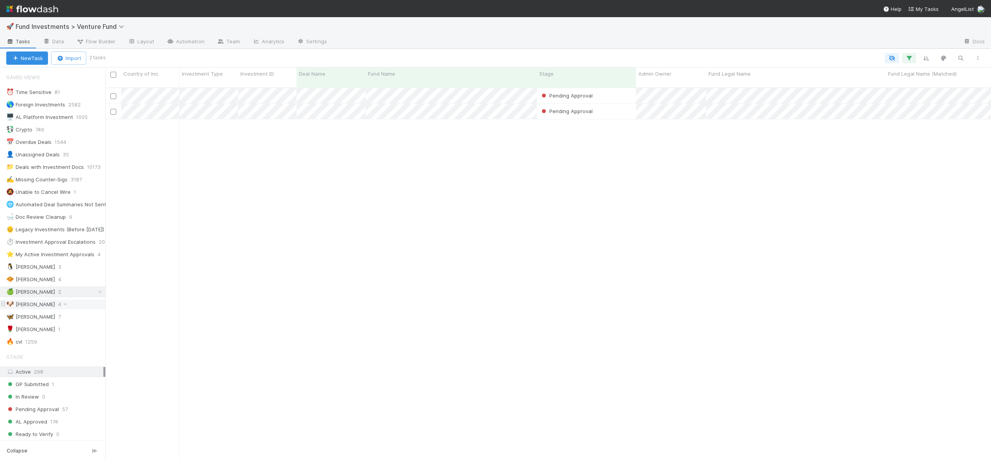
scroll to position [374, 880]
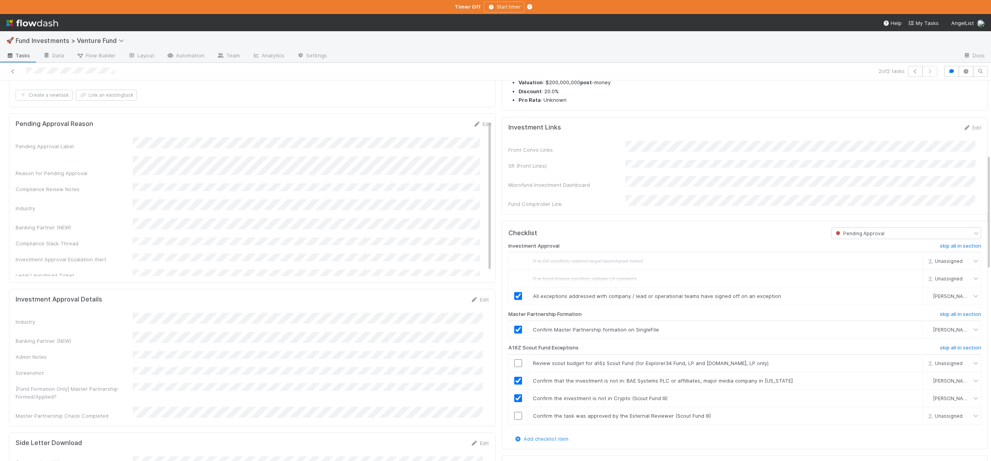
scroll to position [329, 0]
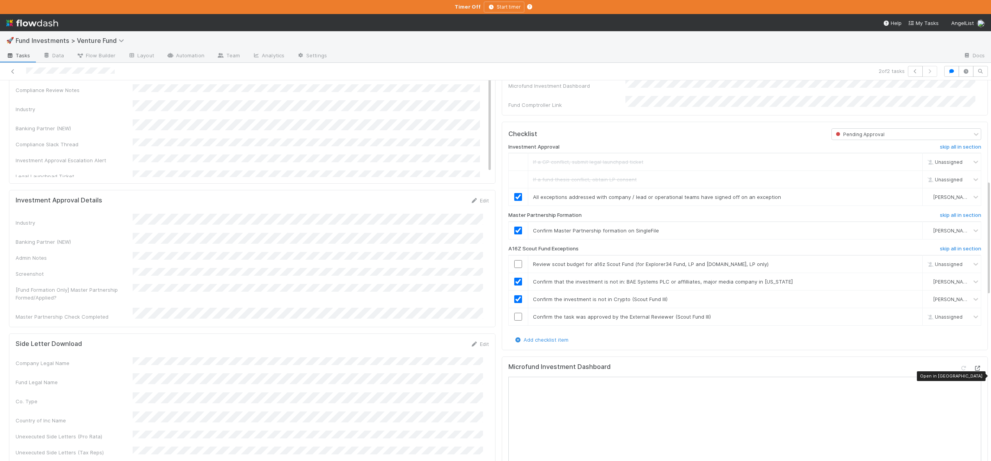
click at [974, 371] on icon at bounding box center [978, 368] width 8 height 5
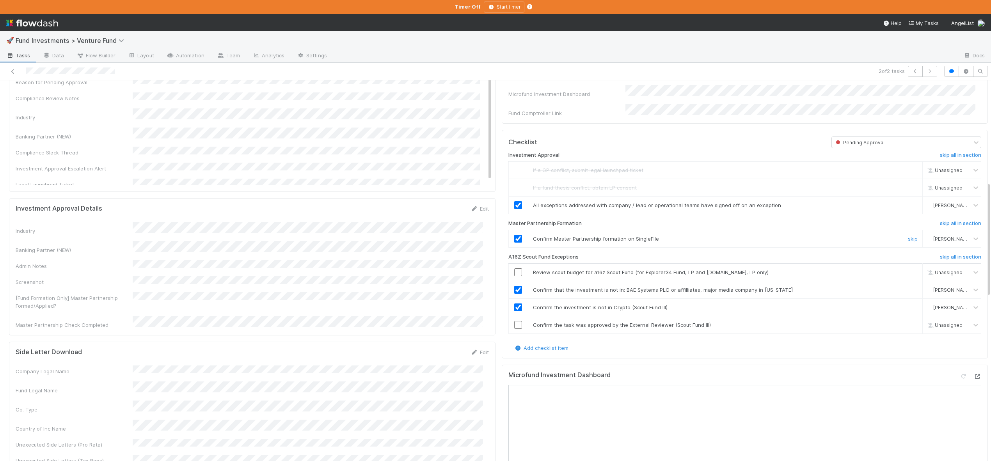
scroll to position [223, 0]
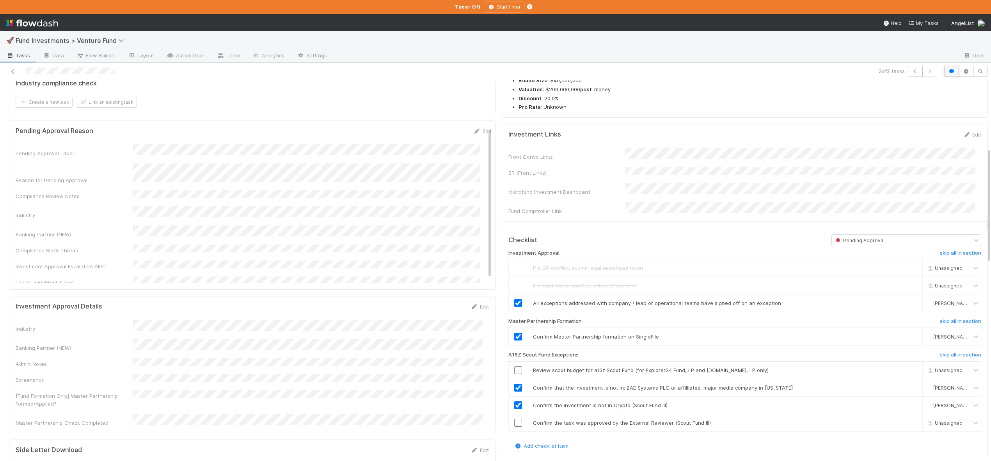
click at [948, 71] on icon "button" at bounding box center [952, 71] width 8 height 5
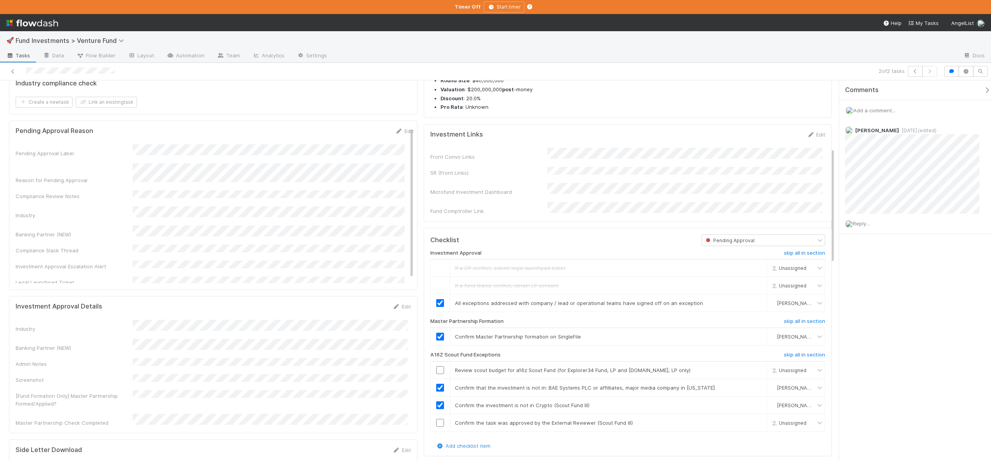
click at [867, 111] on span "Add a comment..." at bounding box center [874, 110] width 42 height 6
click at [866, 229] on button "Add Comment" at bounding box center [874, 230] width 45 height 13
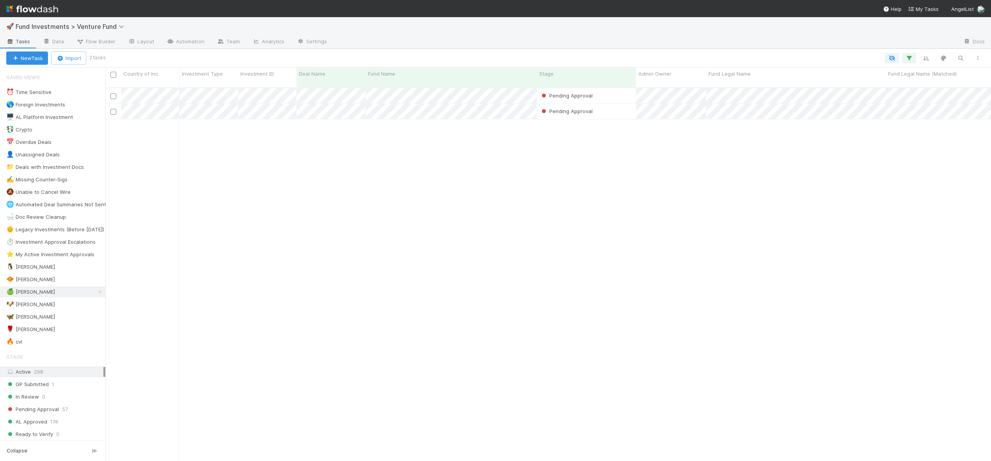
scroll to position [374, 880]
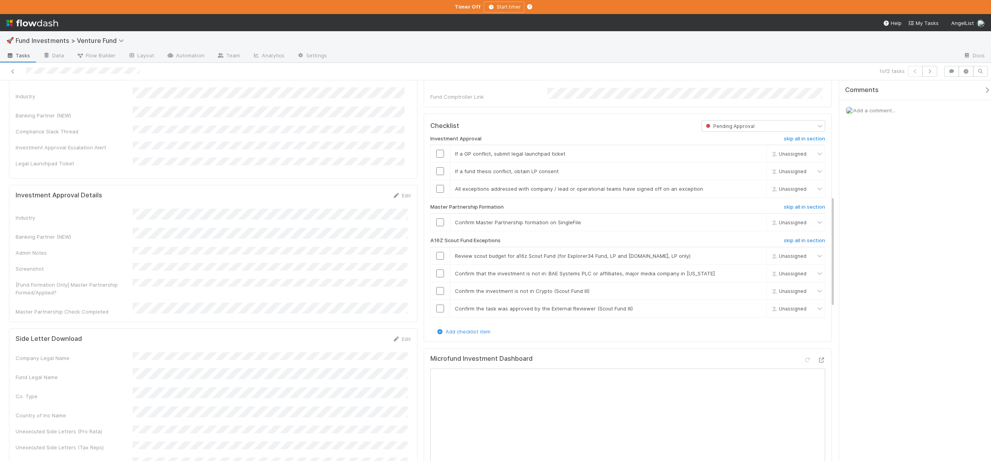
scroll to position [395, 0]
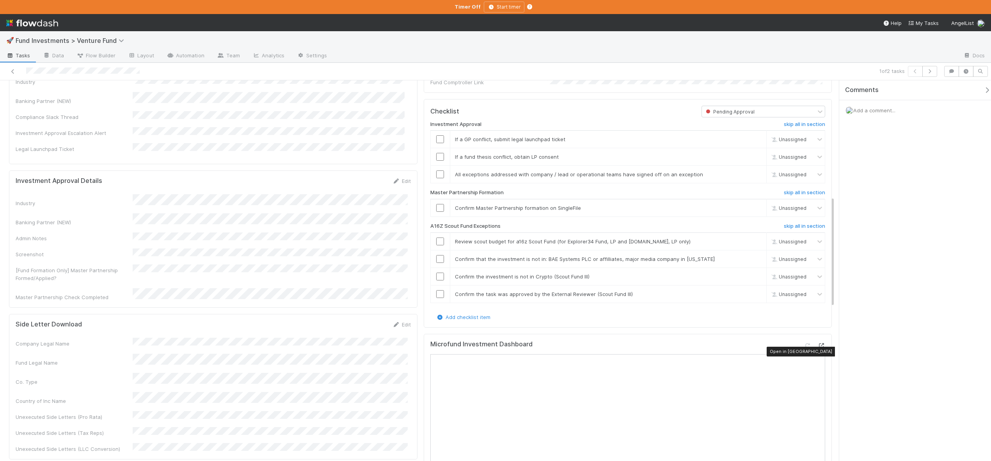
click at [817, 348] on icon at bounding box center [821, 345] width 8 height 5
click at [752, 142] on link "skip" at bounding box center [757, 139] width 10 height 6
click at [753, 160] on link "skip" at bounding box center [757, 157] width 10 height 6
click at [752, 160] on link "skip" at bounding box center [757, 157] width 10 height 6
click at [438, 178] on input "checkbox" at bounding box center [440, 175] width 8 height 8
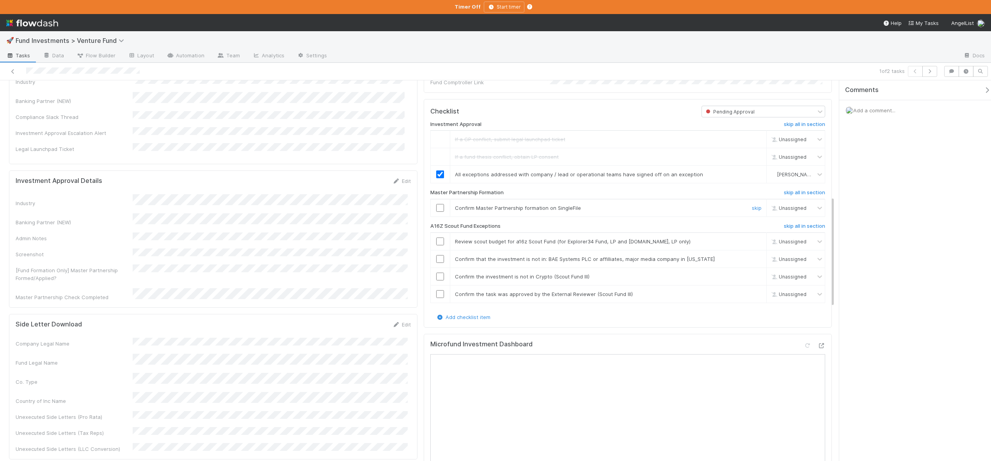
click at [437, 212] on input "checkbox" at bounding box center [440, 208] width 8 height 8
click at [436, 245] on input "checkbox" at bounding box center [440, 242] width 8 height 8
checkbox input "true"
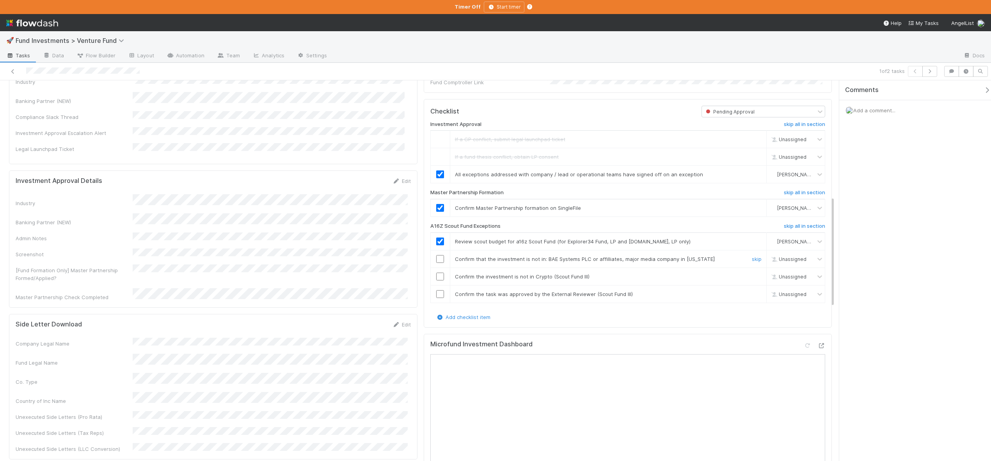
drag, startPoint x: 438, startPoint y: 262, endPoint x: 438, endPoint y: 270, distance: 7.8
click at [438, 262] on input "checkbox" at bounding box center [440, 259] width 8 height 8
click at [438, 280] on input "checkbox" at bounding box center [440, 277] width 8 height 8
click at [438, 298] on input "checkbox" at bounding box center [440, 294] width 8 height 8
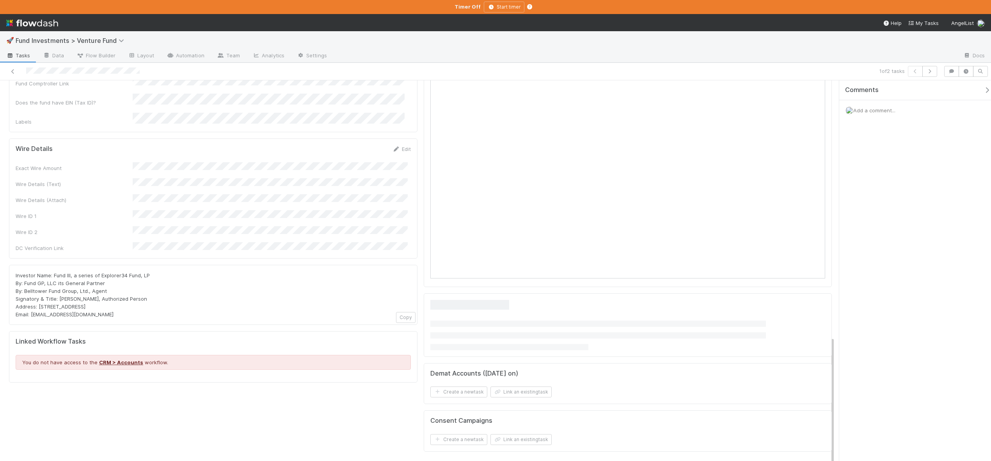
scroll to position [344, 0]
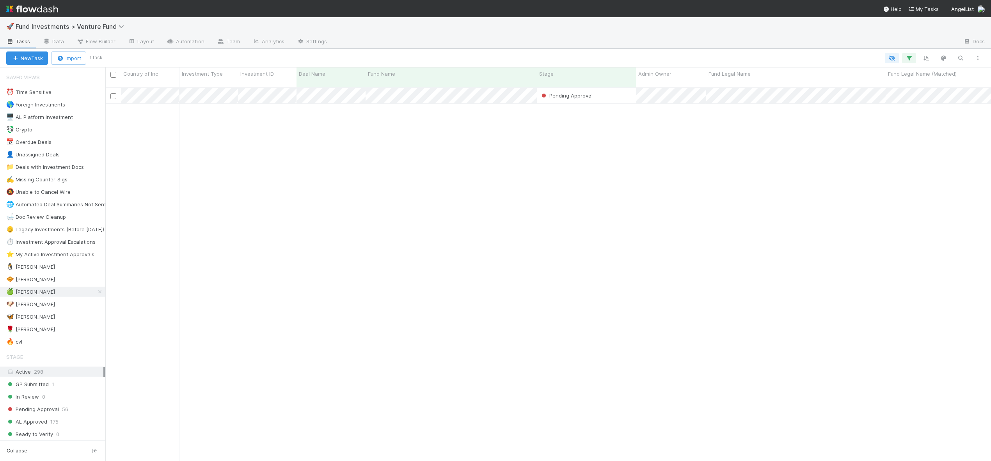
scroll to position [374, 880]
click at [27, 303] on div "🐶 [PERSON_NAME]" at bounding box center [30, 305] width 49 height 10
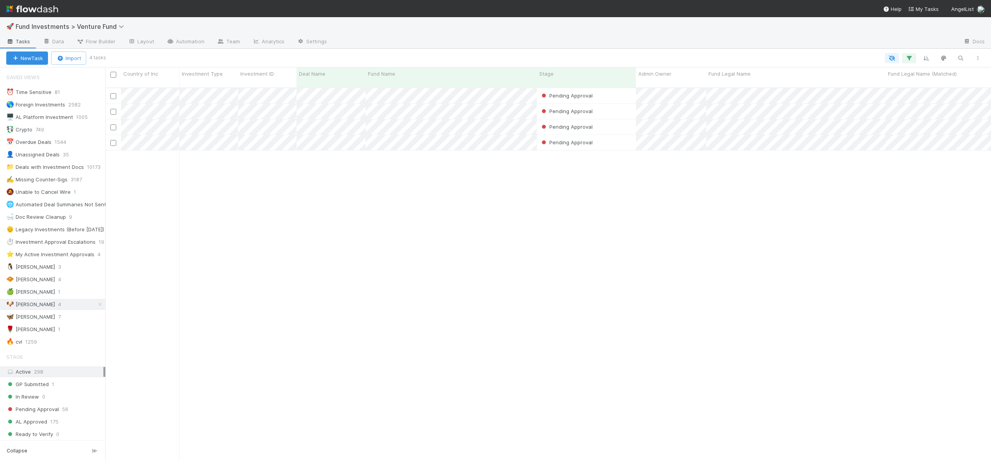
scroll to position [374, 880]
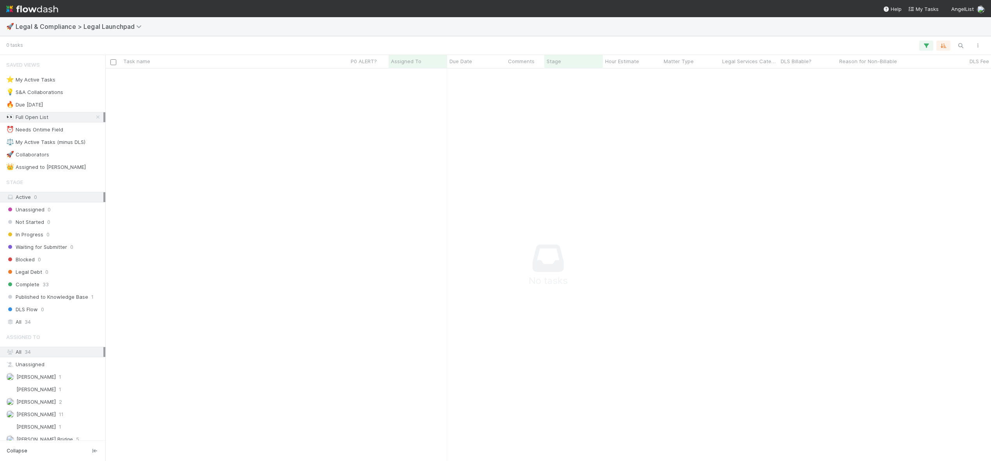
scroll to position [381, 880]
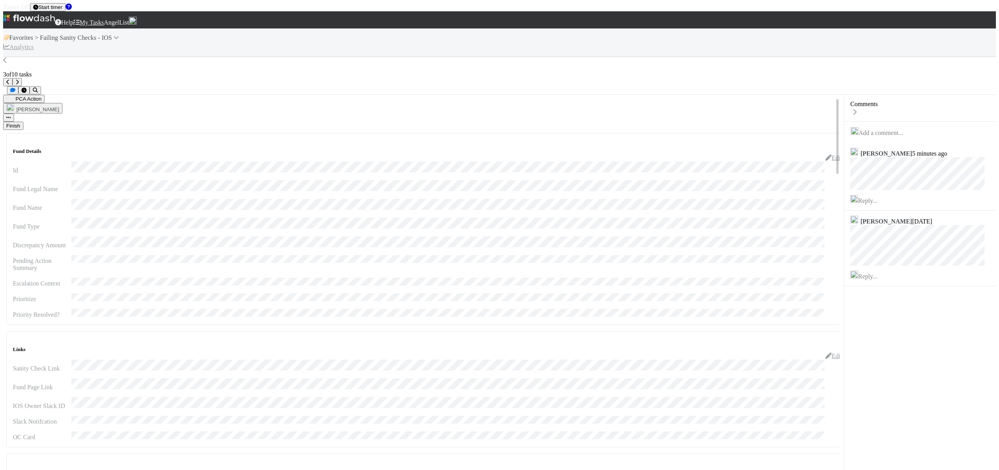
scroll to position [11, 0]
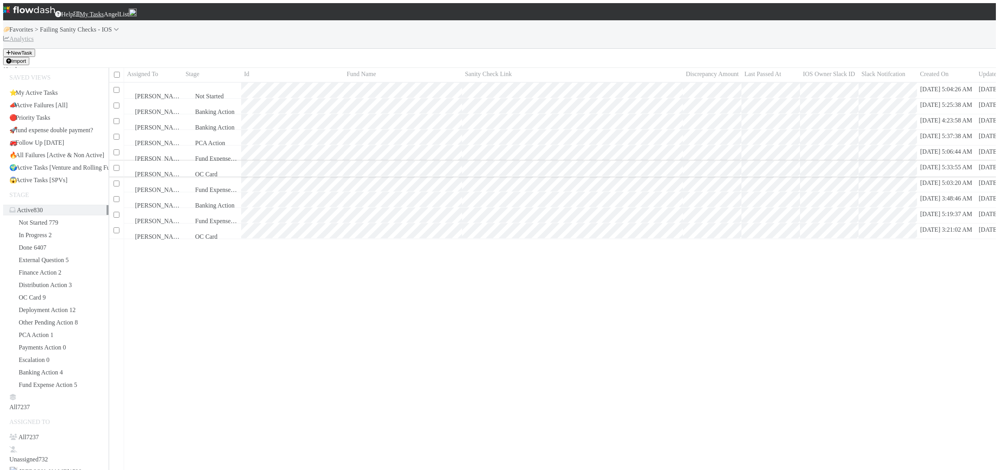
scroll to position [396, 888]
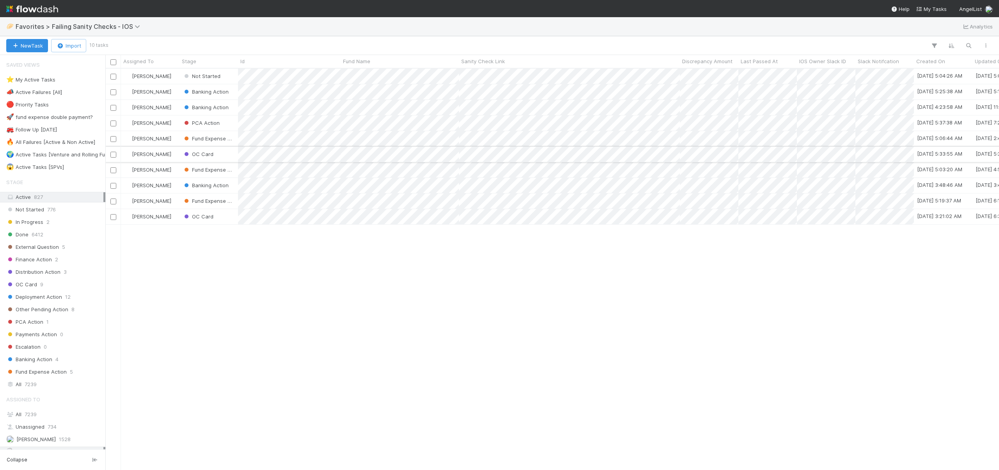
scroll to position [396, 888]
click at [225, 220] on div "OC Card" at bounding box center [208, 216] width 59 height 15
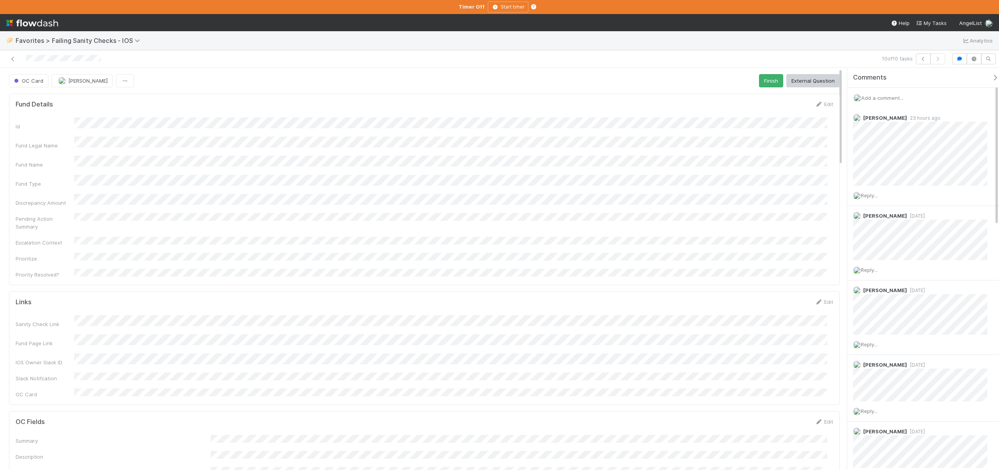
click at [888, 97] on span "Add a comment..." at bounding box center [882, 98] width 42 height 6
click at [881, 225] on button "Add Comment" at bounding box center [882, 225] width 45 height 13
click at [14, 62] on link at bounding box center [13, 59] width 8 height 8
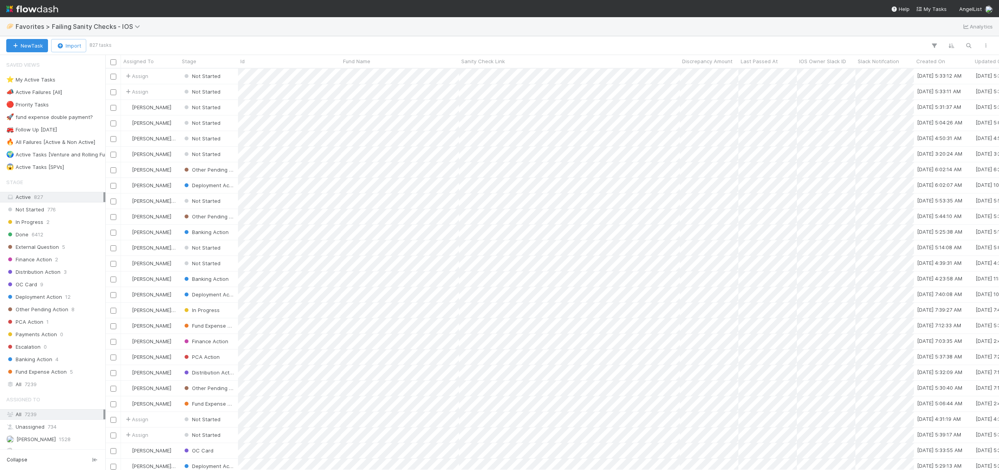
scroll to position [396, 888]
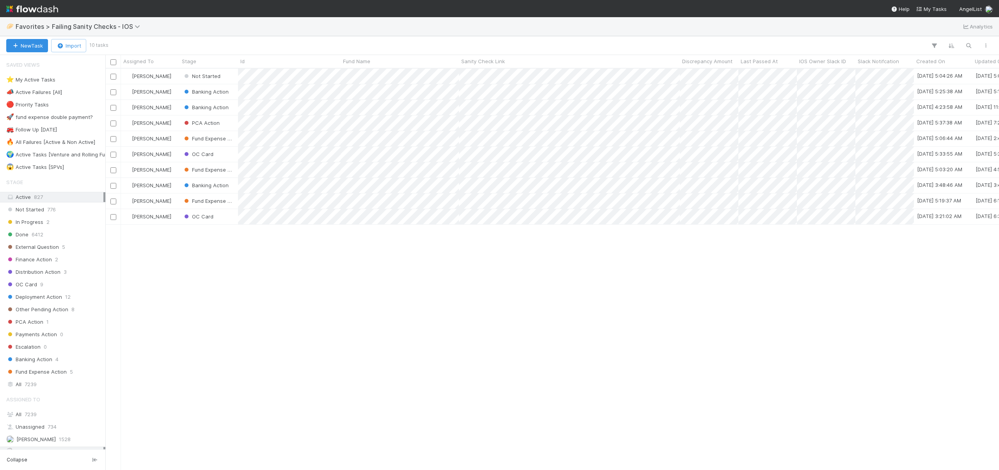
scroll to position [396, 888]
click at [176, 201] on div "[PERSON_NAME]" at bounding box center [150, 201] width 59 height 15
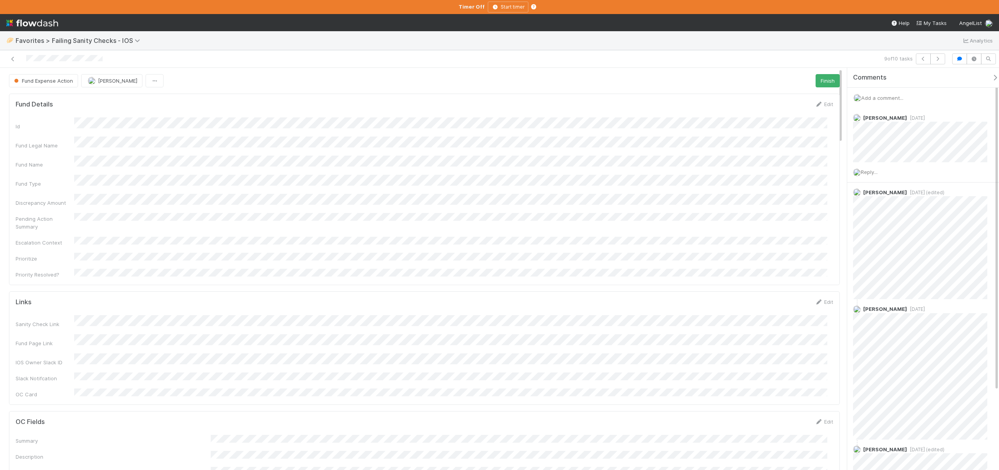
click at [878, 100] on span "Add a comment..." at bounding box center [882, 98] width 42 height 6
click at [881, 215] on button "Add Comment" at bounding box center [882, 217] width 45 height 13
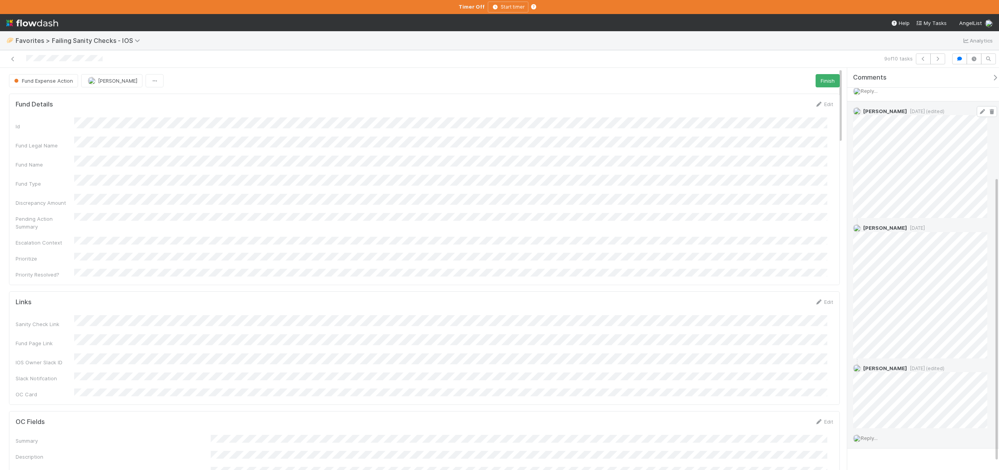
scroll to position [154, 0]
click at [978, 361] on icon at bounding box center [982, 363] width 8 height 5
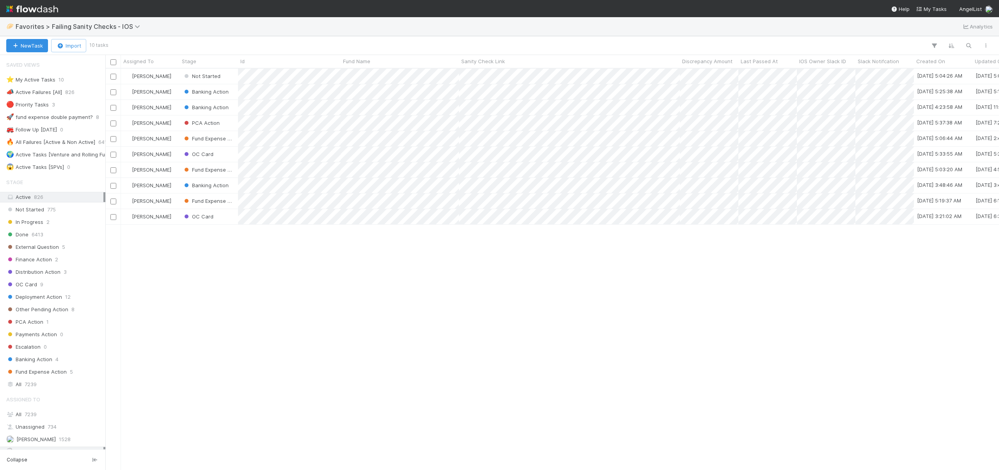
scroll to position [396, 888]
click at [170, 183] on div "[PERSON_NAME]" at bounding box center [150, 185] width 59 height 15
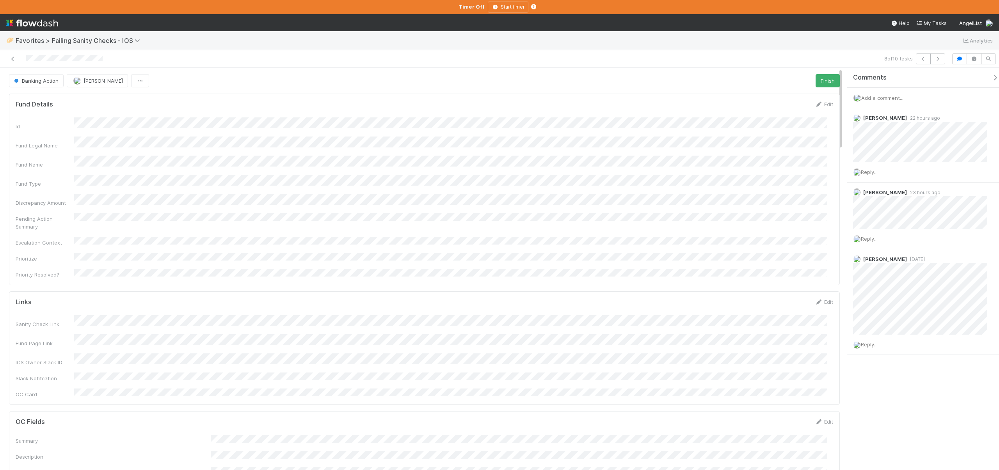
scroll to position [153, 806]
click at [978, 117] on icon at bounding box center [982, 118] width 8 height 5
click at [902, 144] on input "https://app.frontapp.com/open/cnv_qlxhxc7" at bounding box center [916, 149] width 107 height 13
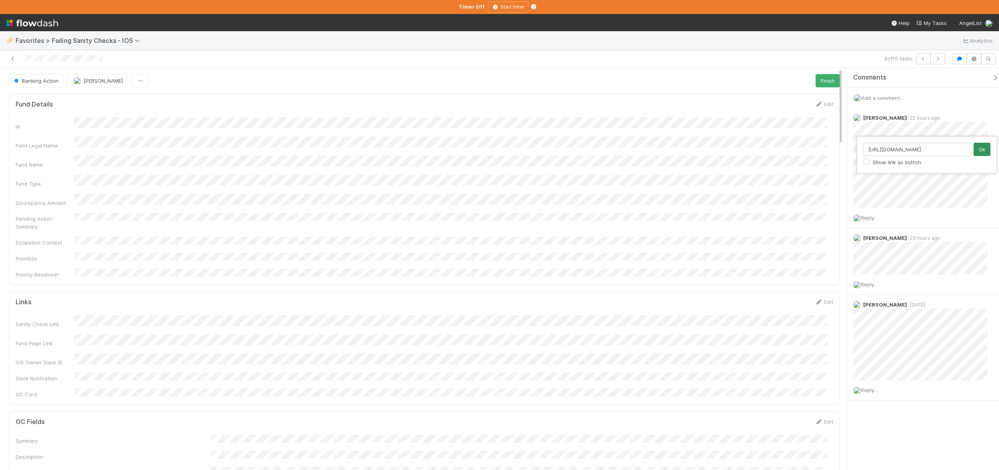
type input "https://app.frontapp.com/open/cnv_qkx3p3b"
click at [987, 147] on button "Ok" at bounding box center [982, 149] width 17 height 13
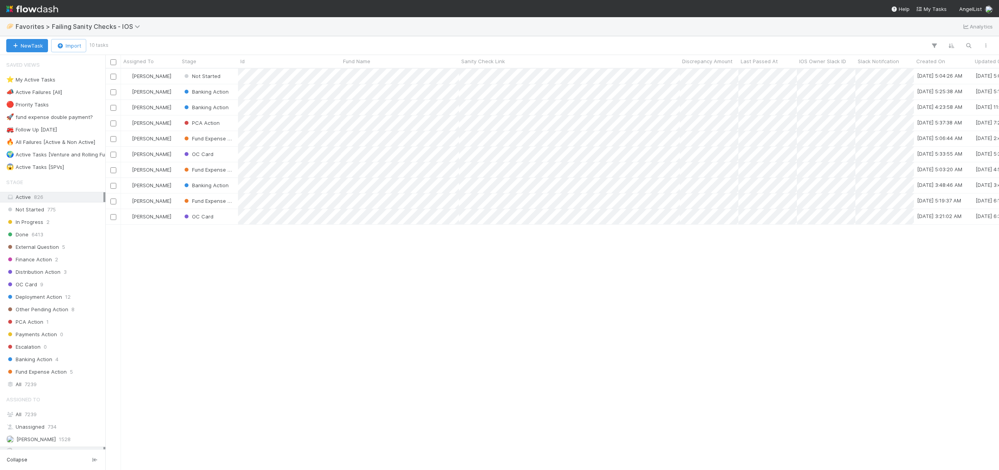
scroll to position [396, 888]
click at [176, 186] on div "Andre Fredrick" at bounding box center [150, 185] width 59 height 15
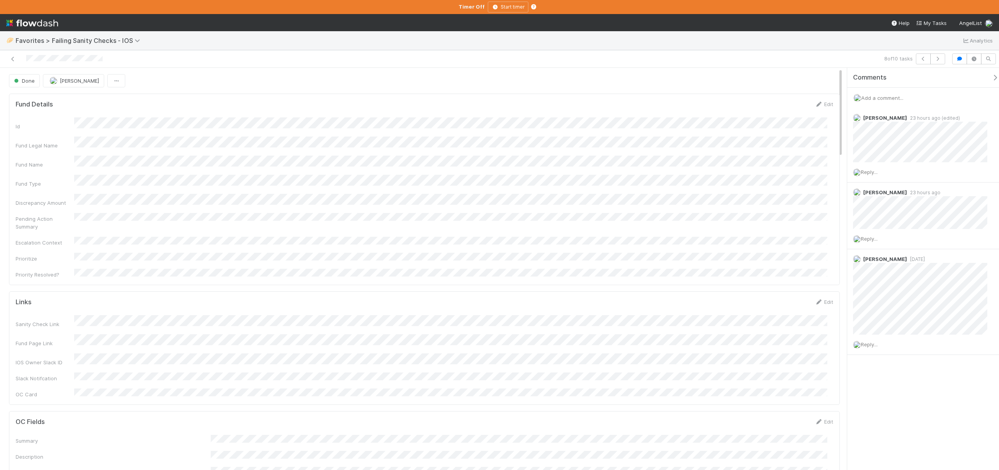
scroll to position [153, 806]
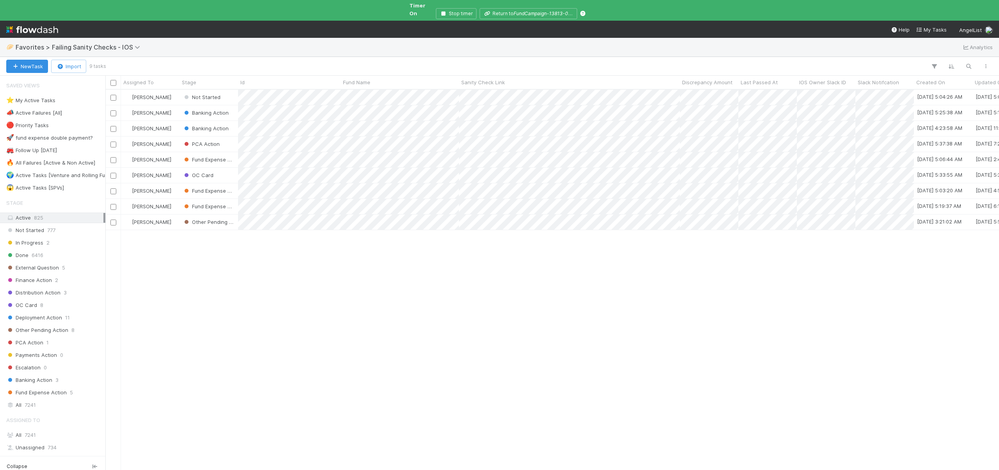
scroll to position [382, 888]
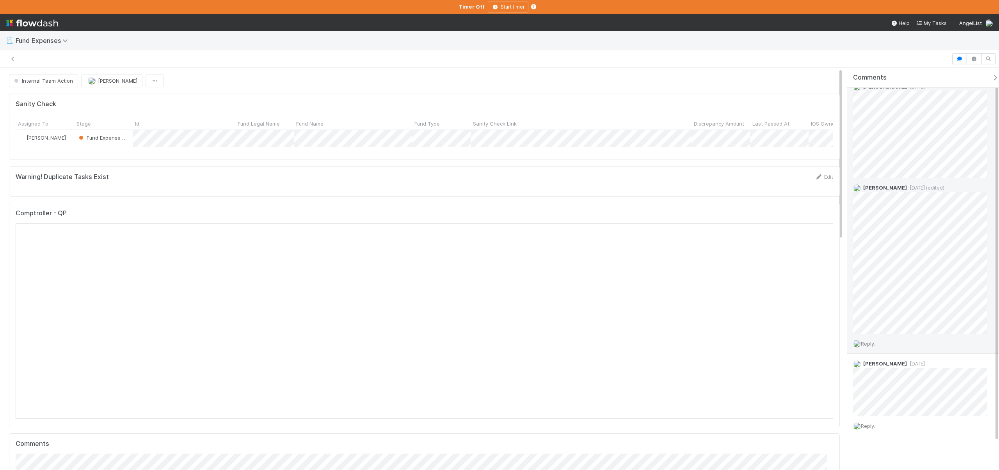
scroll to position [36, 0]
click at [867, 340] on span "Reply..." at bounding box center [869, 339] width 17 height 6
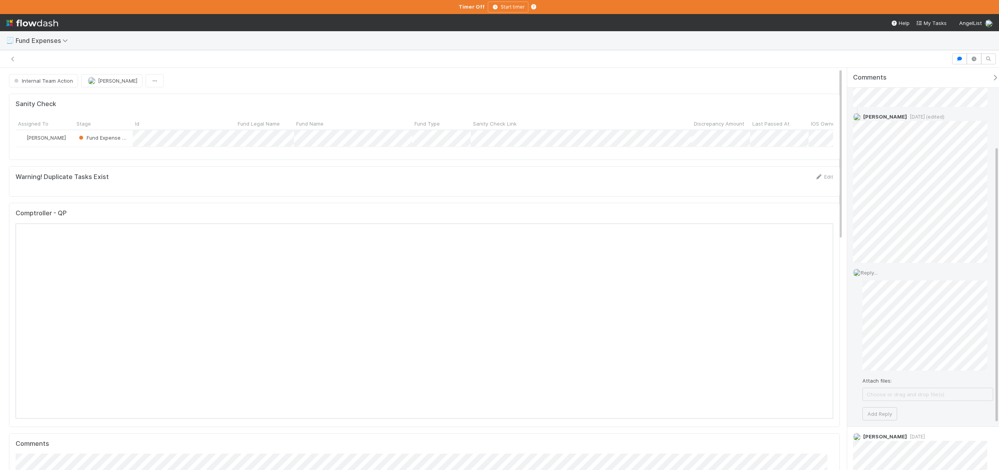
scroll to position [180, 0]
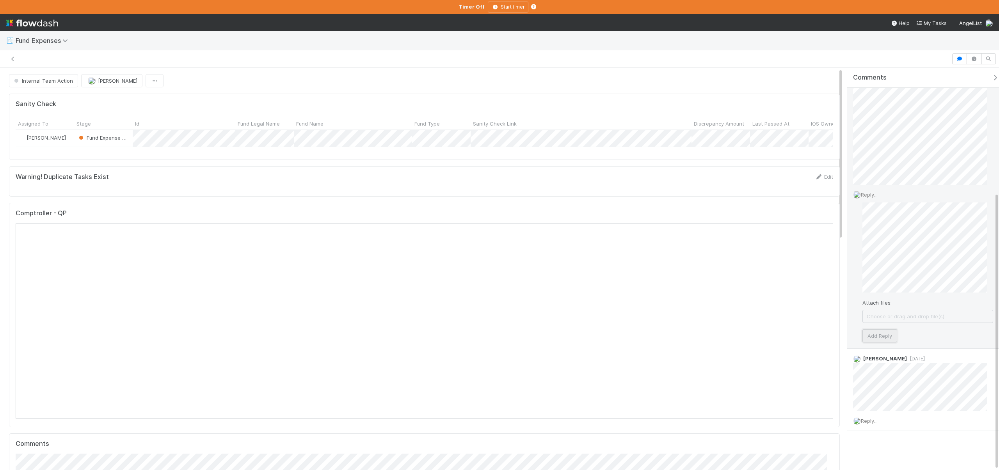
click at [885, 338] on button "Add Reply" at bounding box center [879, 335] width 35 height 13
click at [978, 245] on icon at bounding box center [982, 245] width 8 height 5
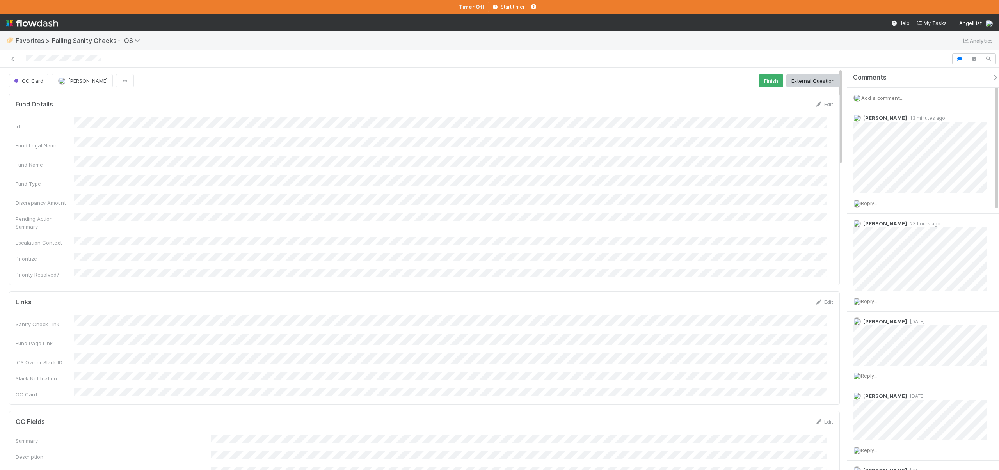
click at [421, 95] on span "Add a comment..." at bounding box center [882, 98] width 42 height 6
drag, startPoint x: 889, startPoint y: 214, endPoint x: 862, endPoint y: 202, distance: 29.7
click at [421, 214] on button "Add Comment" at bounding box center [882, 217] width 45 height 13
click at [24, 80] on span "OC Card" at bounding box center [27, 81] width 31 height 6
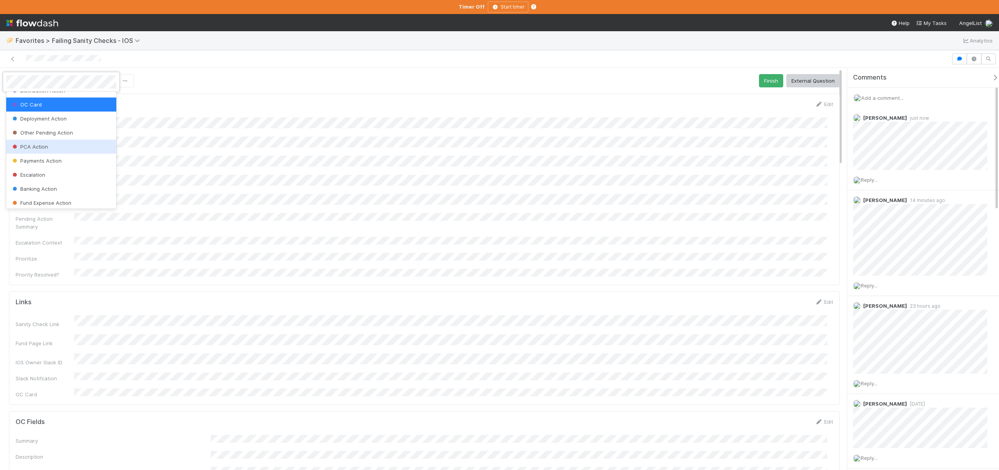
scroll to position [83, 0]
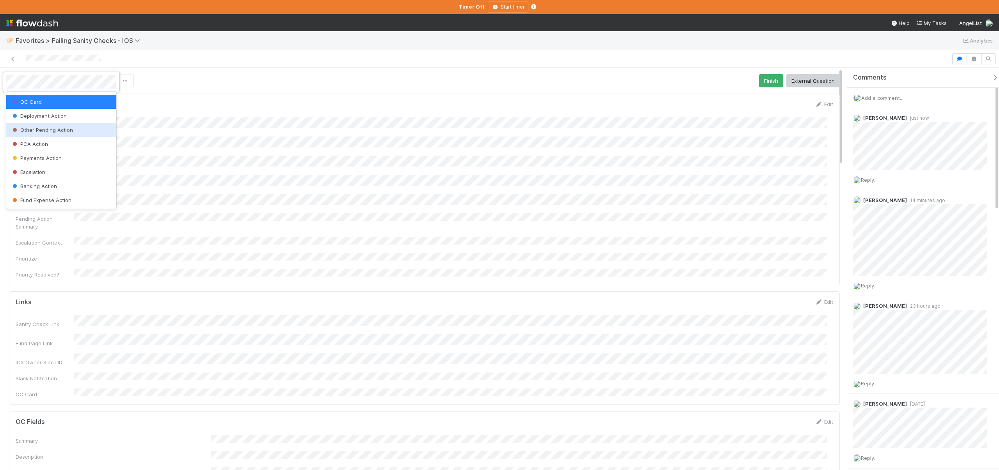
click at [50, 131] on span "Other Pending Action" at bounding box center [42, 130] width 62 height 6
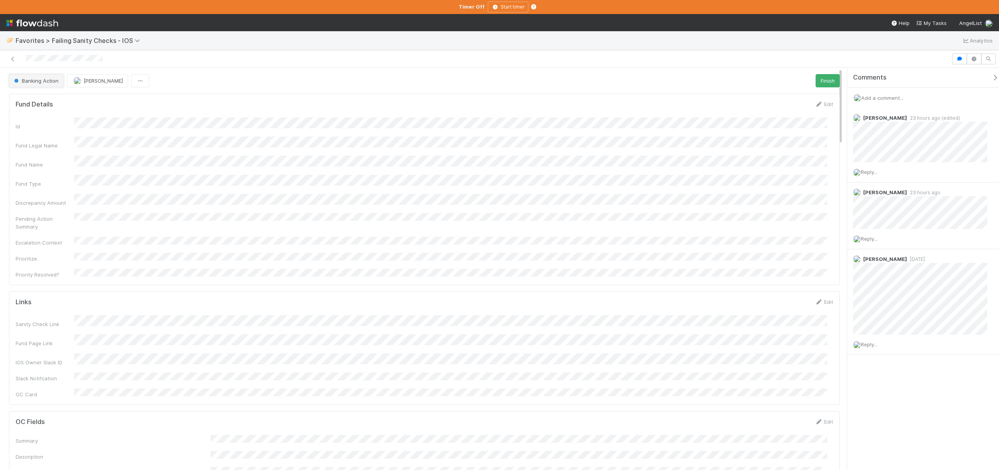
click at [43, 80] on span "Banking Action" at bounding box center [35, 81] width 46 height 6
click at [27, 129] on span "Done" at bounding box center [22, 128] width 22 height 6
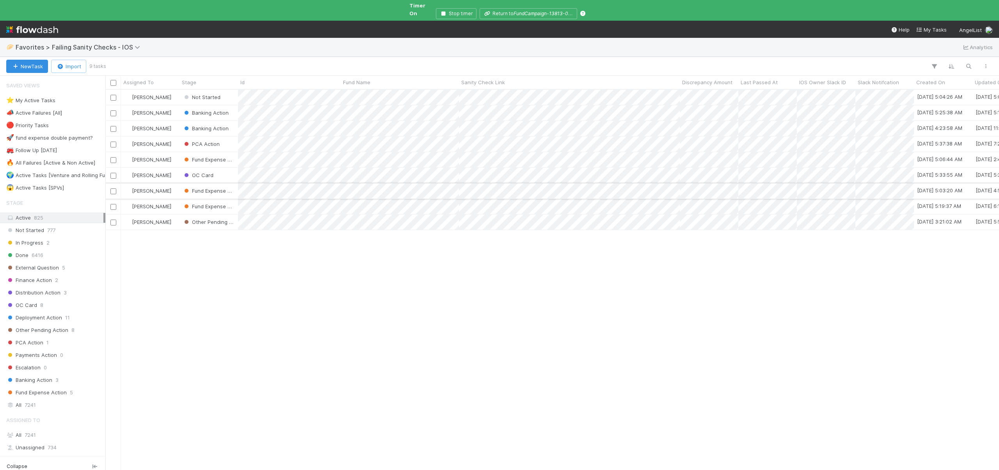
scroll to position [382, 888]
click at [175, 199] on div "[PERSON_NAME]" at bounding box center [150, 206] width 59 height 15
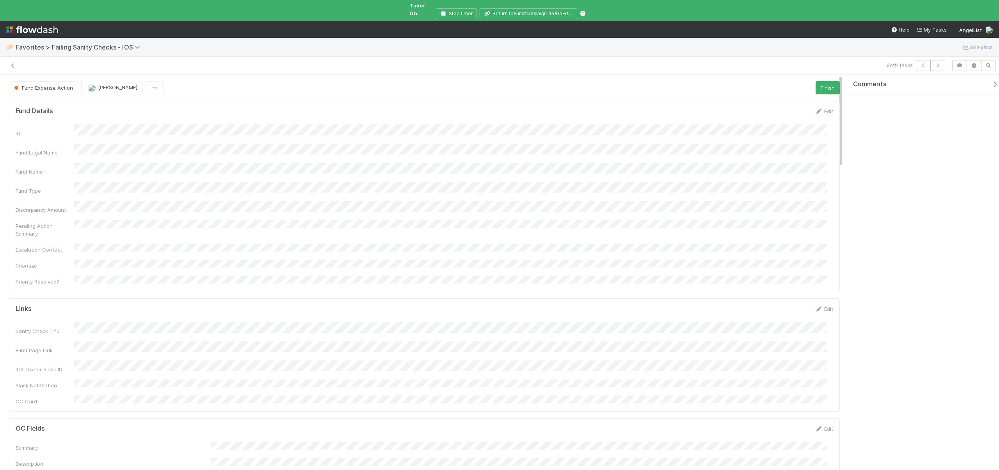
scroll to position [153, 806]
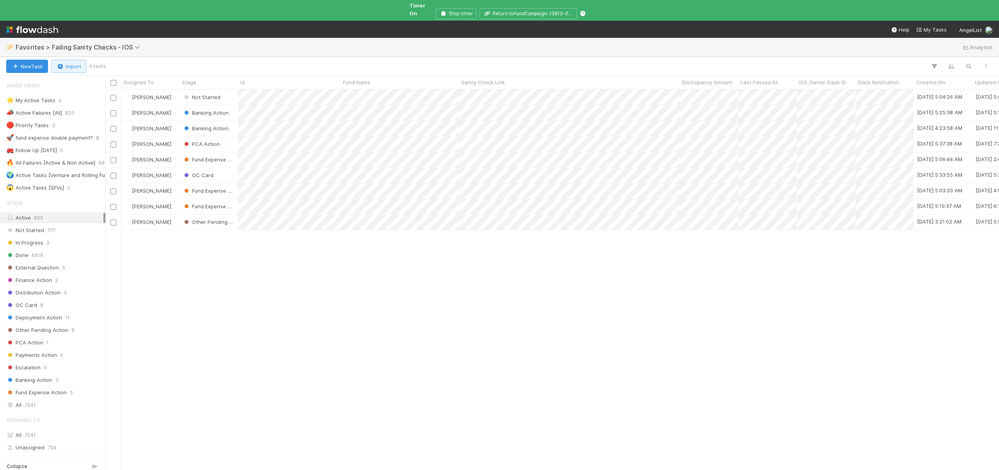
scroll to position [382, 888]
click at [173, 183] on div "[PERSON_NAME]" at bounding box center [150, 190] width 59 height 15
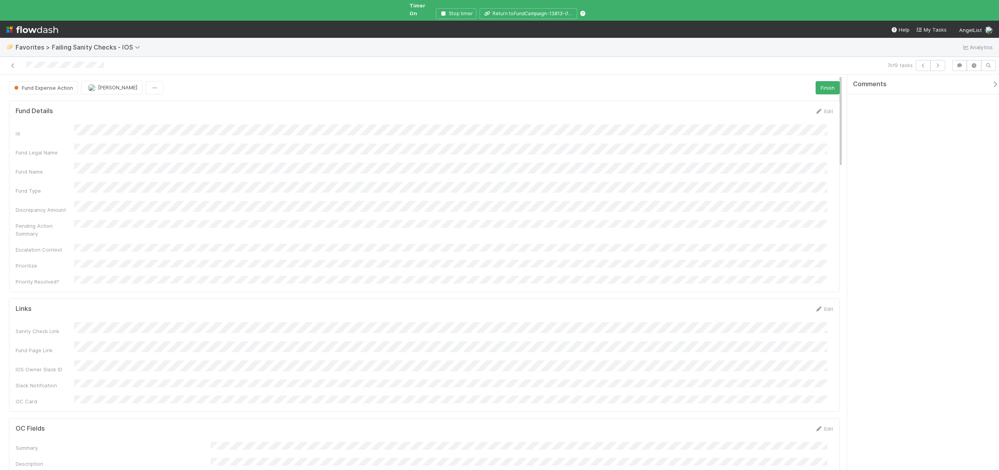
scroll to position [153, 806]
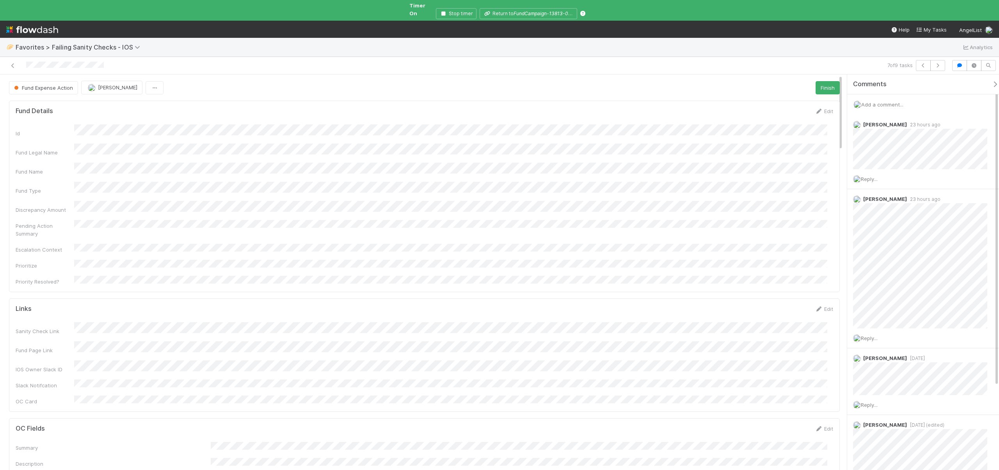
click at [148, 305] on form "Links Edit Sanity Check Link Fund Page Link IOS Owner Slack ID Slack Notifcatio…" at bounding box center [424, 355] width 817 height 100
click at [881, 101] on span "Add a comment..." at bounding box center [882, 104] width 42 height 6
click at [882, 101] on span "Add a comment..." at bounding box center [882, 104] width 42 height 6
click at [894, 218] on button "Add Comment" at bounding box center [882, 224] width 45 height 13
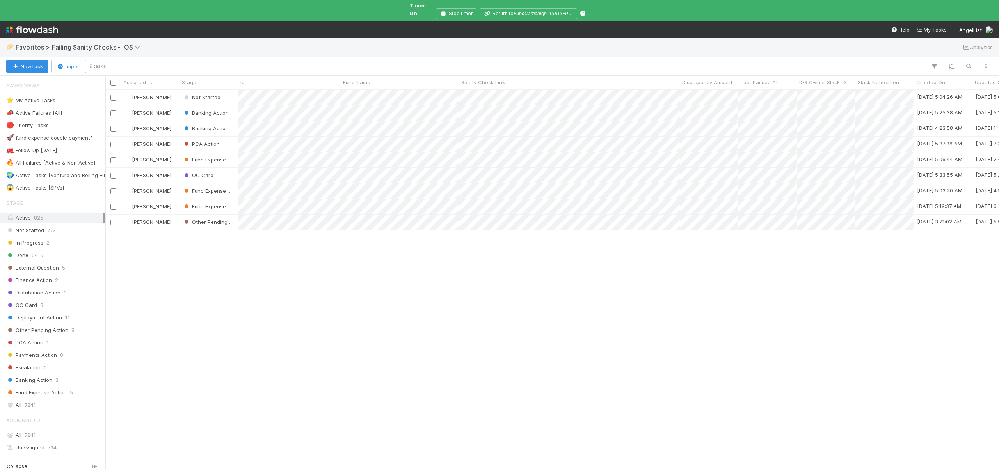
scroll to position [382, 888]
click at [172, 168] on div "[PERSON_NAME]" at bounding box center [150, 175] width 59 height 15
click at [172, 153] on div "[PERSON_NAME]" at bounding box center [150, 159] width 59 height 15
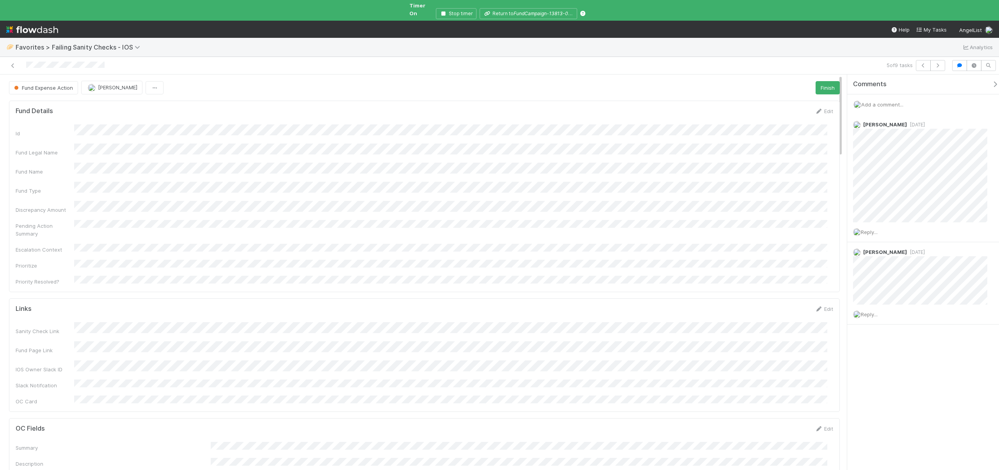
drag, startPoint x: 866, startPoint y: 95, endPoint x: 868, endPoint y: 99, distance: 5.2
click at [866, 101] on span "Add a comment..." at bounding box center [882, 104] width 42 height 6
click at [897, 147] on span "Susan Tang" at bounding box center [899, 150] width 39 height 6
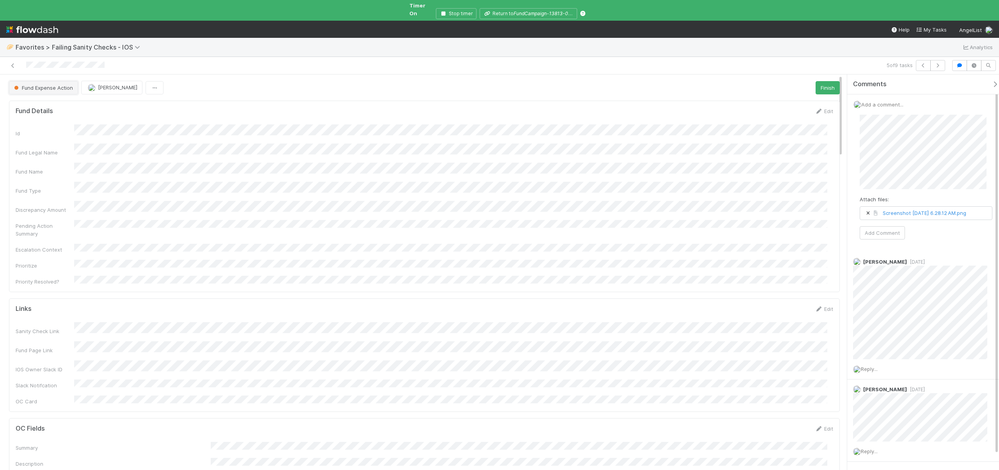
click at [43, 85] on span "Fund Expense Action" at bounding box center [42, 88] width 60 height 6
click at [896, 173] on div at bounding box center [499, 235] width 999 height 470
click at [890, 236] on button "Add Comment" at bounding box center [882, 232] width 45 height 13
click at [978, 123] on icon at bounding box center [982, 125] width 8 height 5
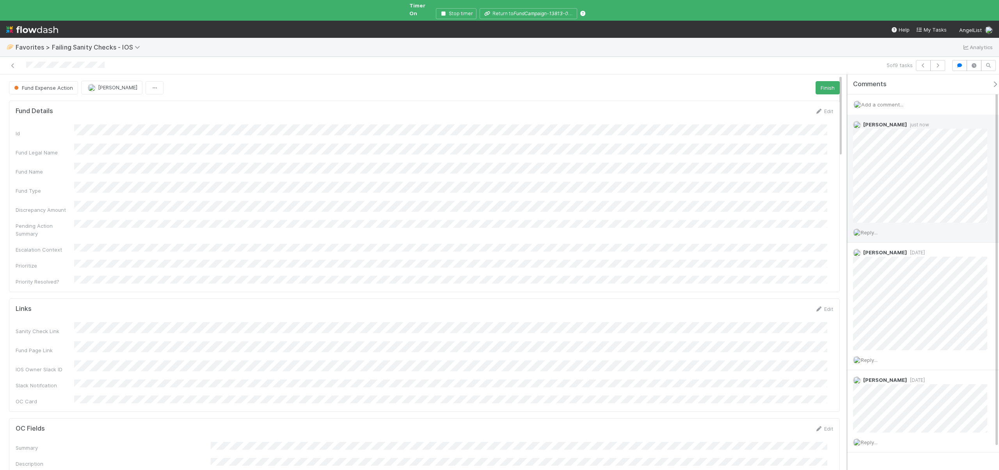
click at [846, 181] on div "Comments Add a comment... Andre Fredrick just now Reply... Linda Ortiz 1 day ag…" at bounding box center [921, 276] width 156 height 402
click at [844, 192] on div "Comments Add a comment... Andre Fredrick 3 minutes ago Reply... Linda Ortiz 1 d…" at bounding box center [921, 276] width 156 height 402
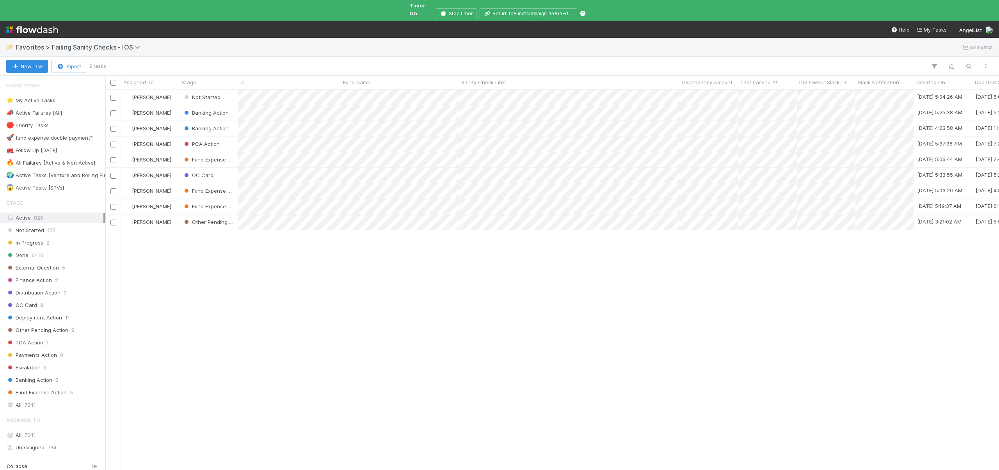
scroll to position [382, 888]
click at [173, 137] on div "[PERSON_NAME]" at bounding box center [150, 144] width 59 height 15
click at [175, 121] on div "[PERSON_NAME]" at bounding box center [150, 128] width 59 height 15
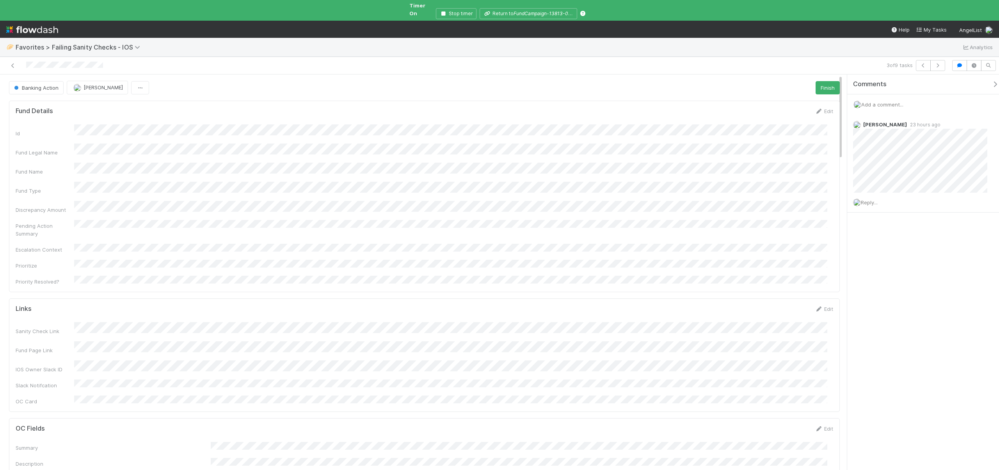
scroll to position [153, 806]
click at [977, 119] on span at bounding box center [987, 124] width 20 height 11
click at [978, 123] on icon at bounding box center [982, 125] width 8 height 5
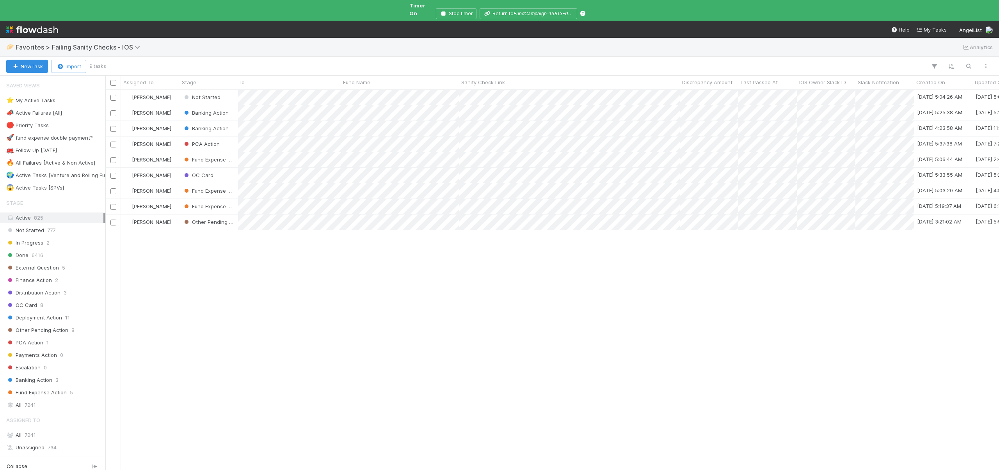
scroll to position [382, 888]
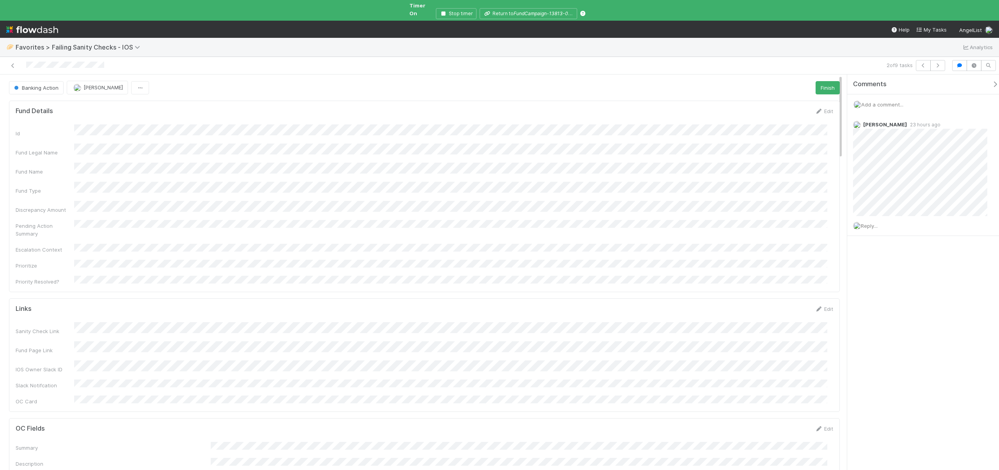
click at [878, 101] on span "Add a comment..." at bounding box center [882, 104] width 42 height 6
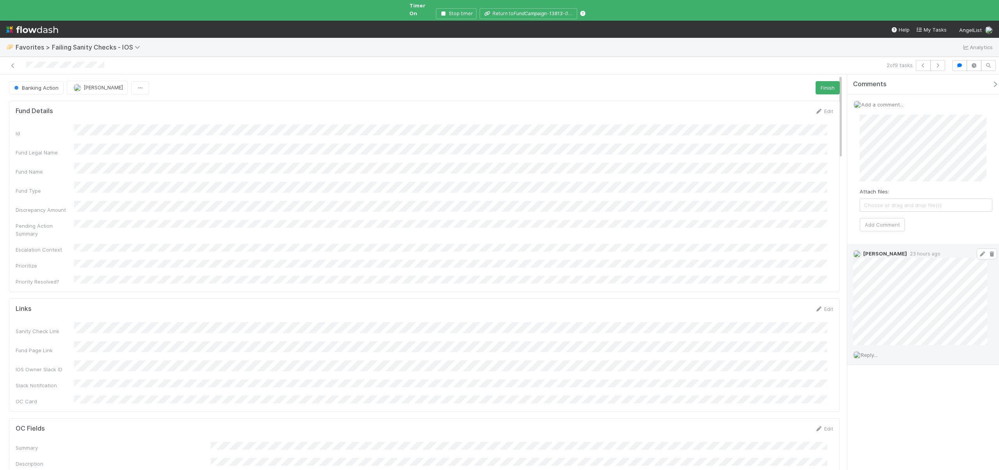
click at [922, 273] on div "Andre Fredrick 23 hours ago" at bounding box center [923, 294] width 152 height 101
click at [889, 218] on button "Add Comment" at bounding box center [882, 224] width 45 height 13
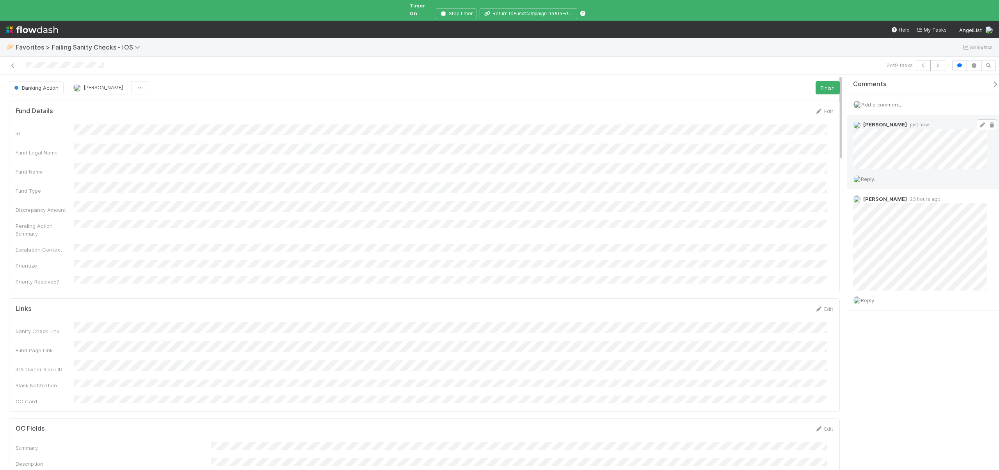
click at [978, 123] on icon at bounding box center [982, 125] width 8 height 5
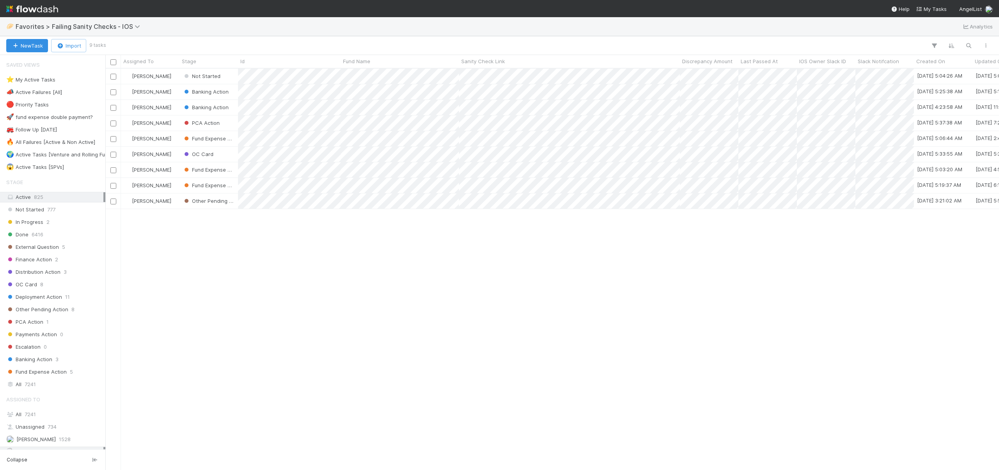
scroll to position [396, 888]
click at [170, 73] on div "Andre Fredrick" at bounding box center [150, 76] width 59 height 15
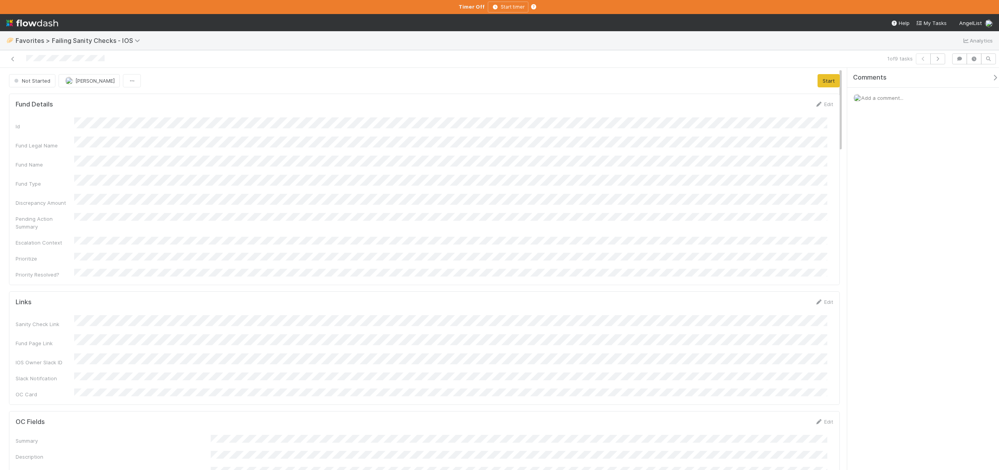
scroll to position [153, 806]
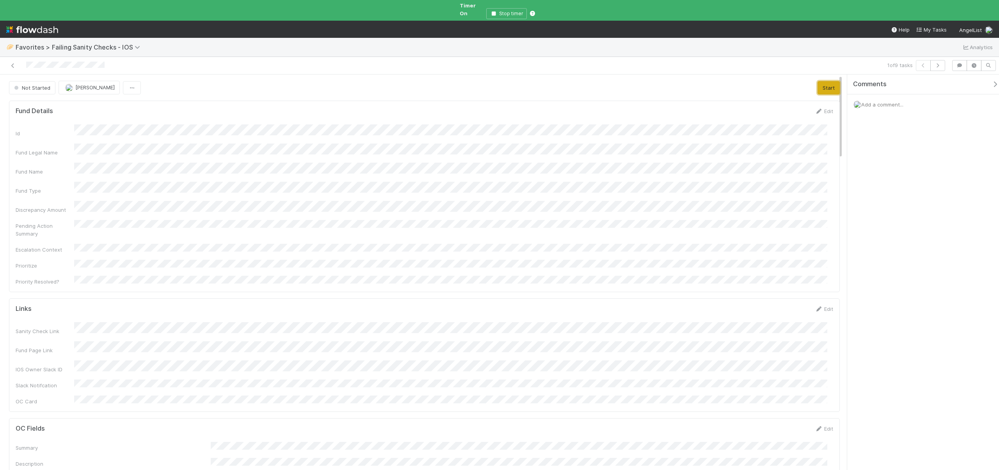
click at [827, 81] on button "Start" at bounding box center [828, 87] width 22 height 13
click at [871, 94] on div "Add a comment..." at bounding box center [926, 104] width 158 height 20
click at [872, 101] on span "Add a comment..." at bounding box center [882, 104] width 42 height 6
click at [884, 220] on button "Add Comment" at bounding box center [882, 224] width 45 height 13
click at [34, 85] on span "In Progress" at bounding box center [30, 88] width 37 height 6
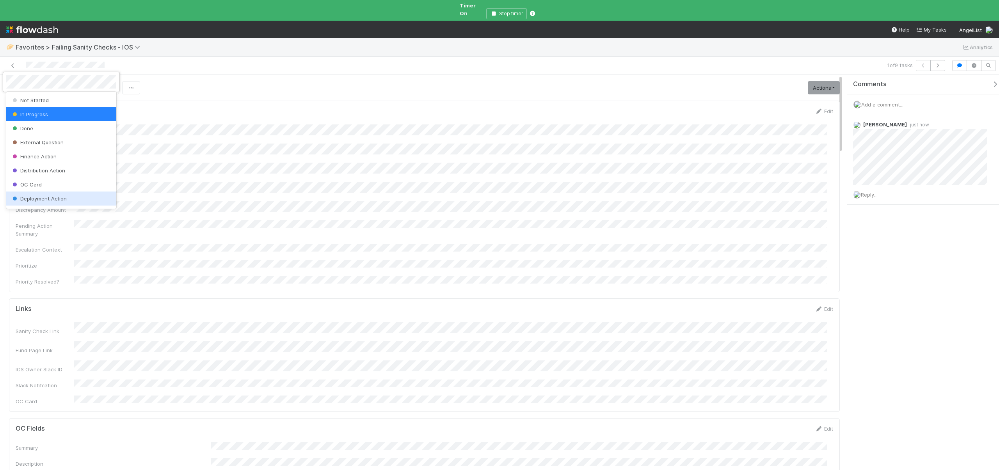
click at [46, 197] on span "Deployment Action" at bounding box center [39, 198] width 56 height 6
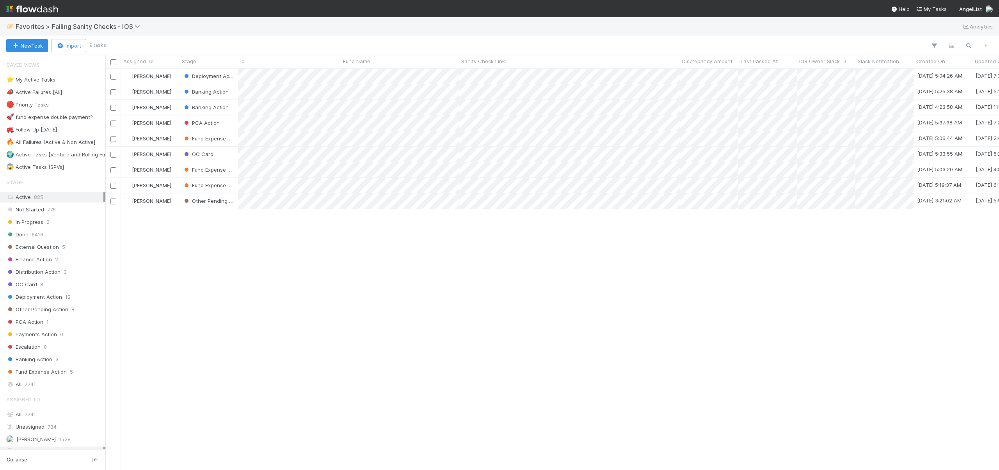
scroll to position [396, 888]
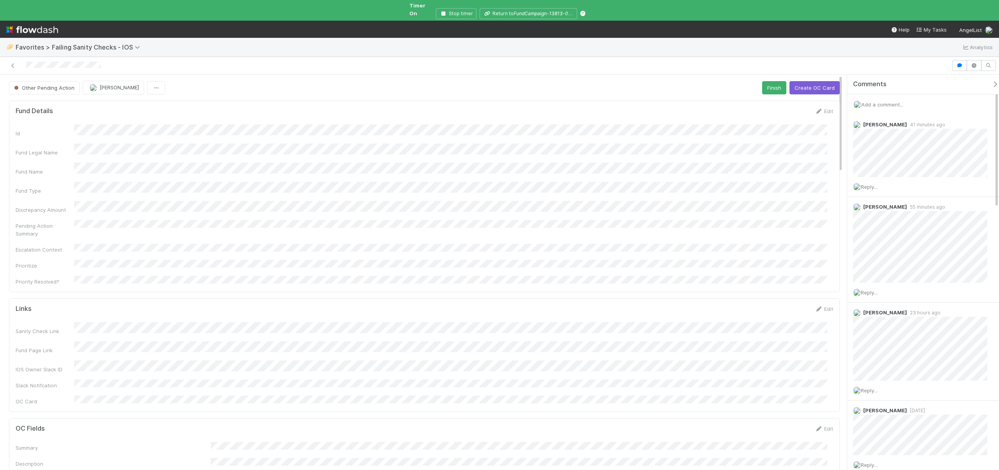
click at [116, 305] on form "Links Edit Sanity Check Link Fund Page Link IOS Owner Slack ID Slack Notifcatio…" at bounding box center [424, 355] width 817 height 100
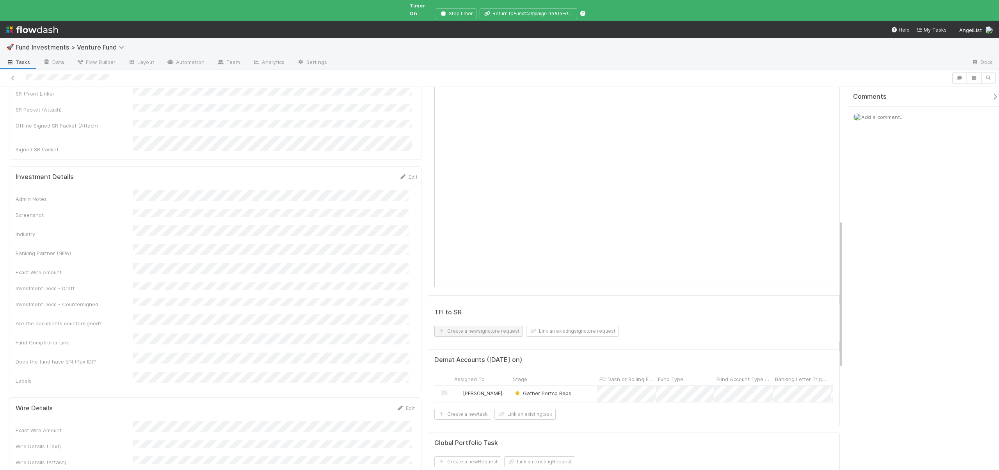
scroll to position [203, 0]
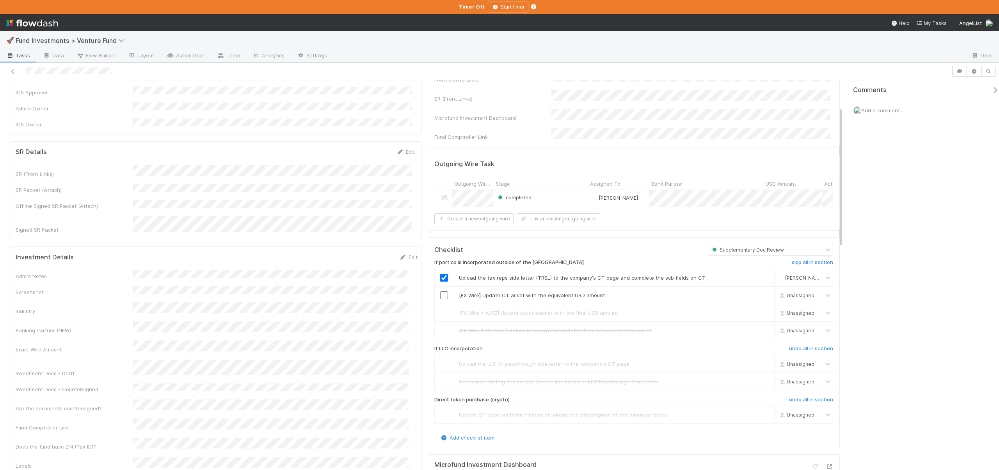
scroll to position [4, 0]
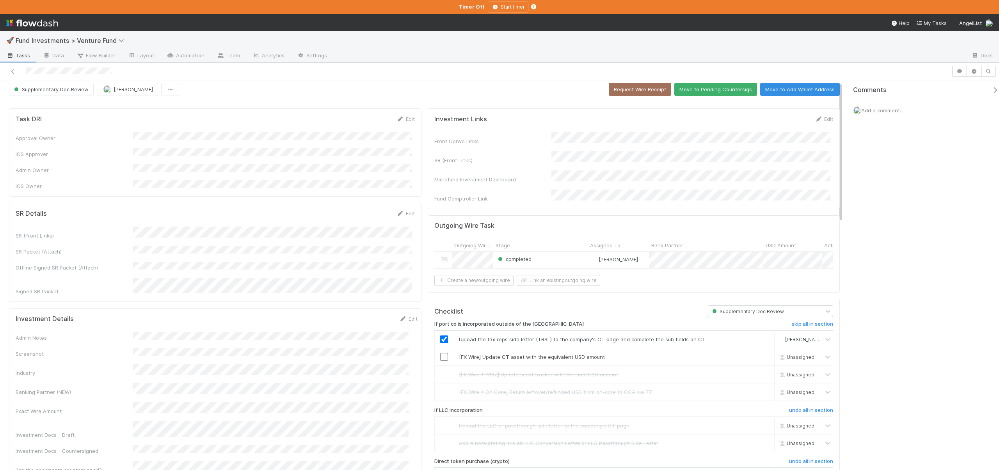
click at [563, 254] on div "completed" at bounding box center [540, 260] width 94 height 16
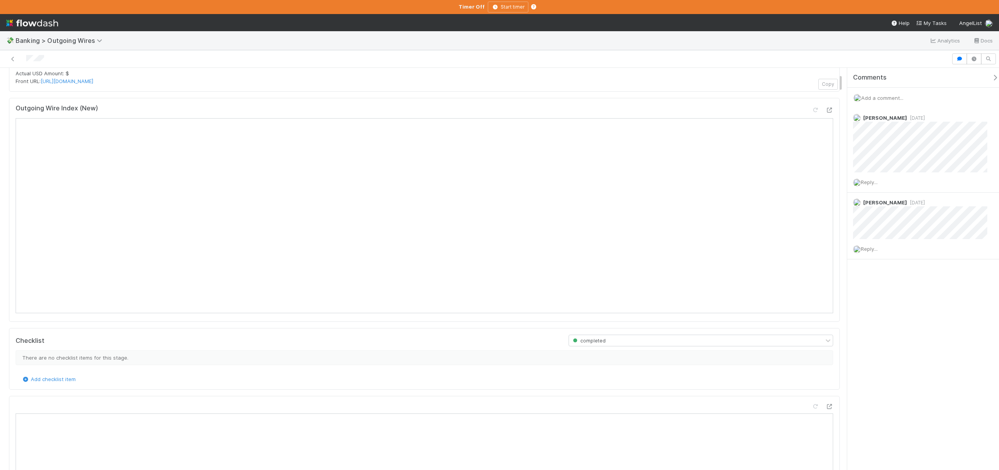
scroll to position [131, 0]
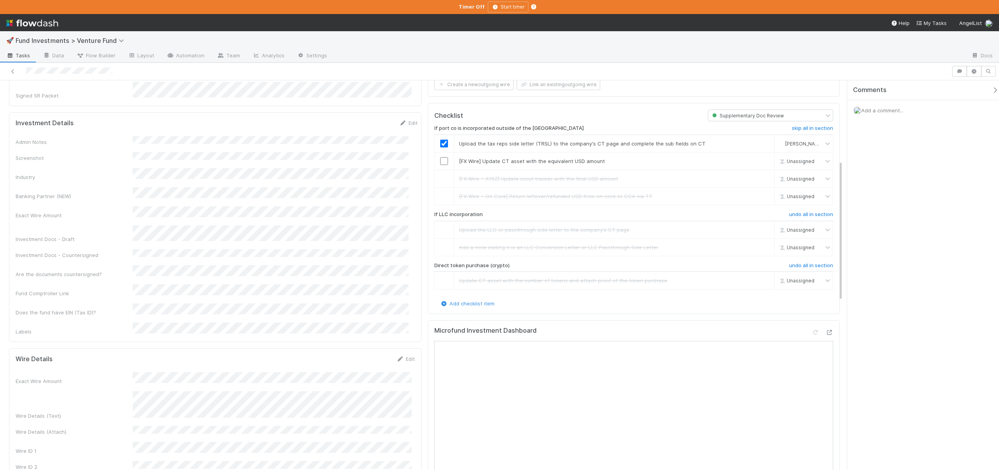
scroll to position [181, 0]
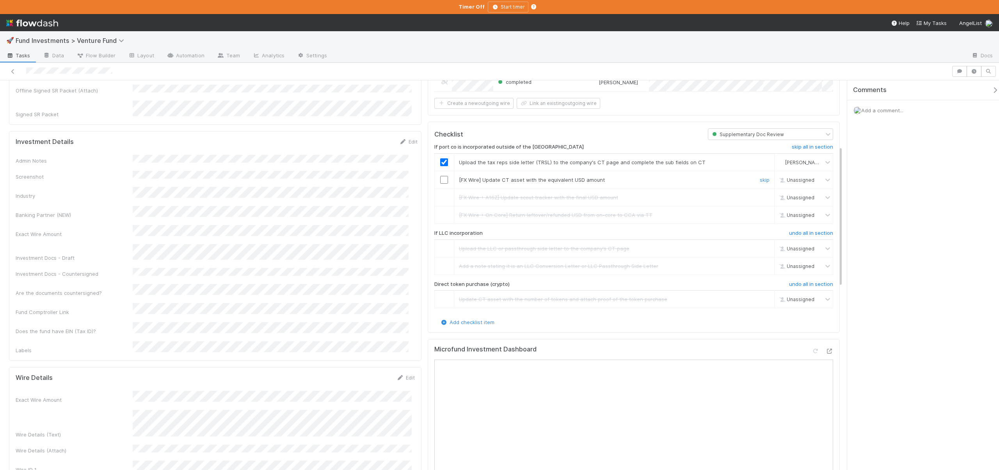
click at [442, 177] on input "checkbox" at bounding box center [444, 180] width 8 height 8
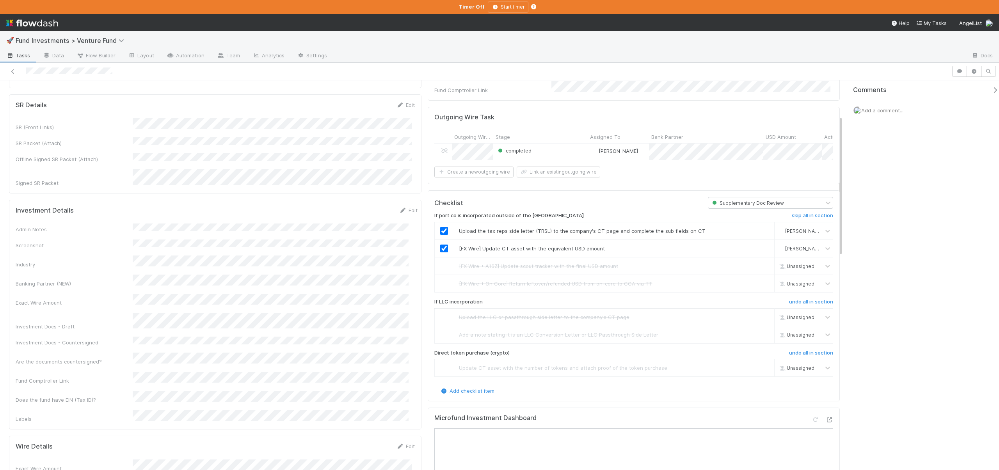
scroll to position [0, 0]
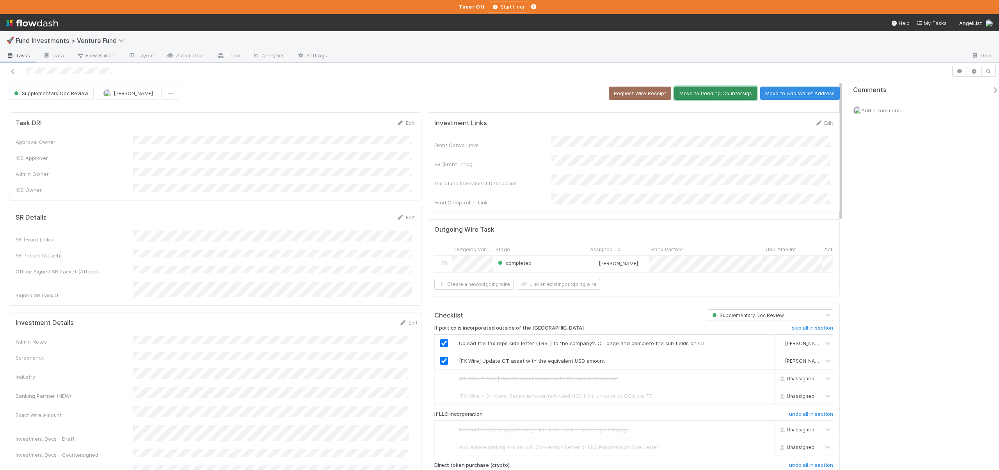
click at [711, 92] on button "Move to Pending Countersigs" at bounding box center [715, 93] width 83 height 13
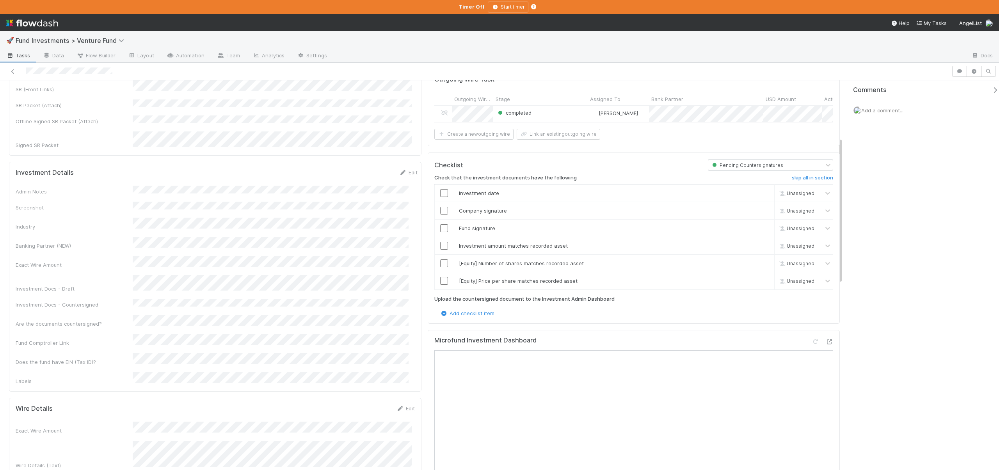
scroll to position [151, 0]
click at [760, 277] on link "skip" at bounding box center [765, 280] width 10 height 6
click at [762, 260] on link "skip" at bounding box center [765, 262] width 10 height 6
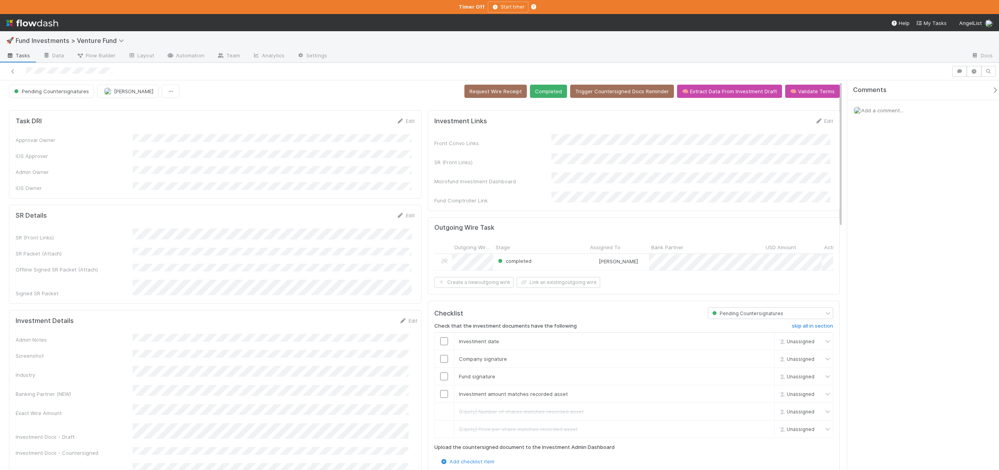
scroll to position [0, 0]
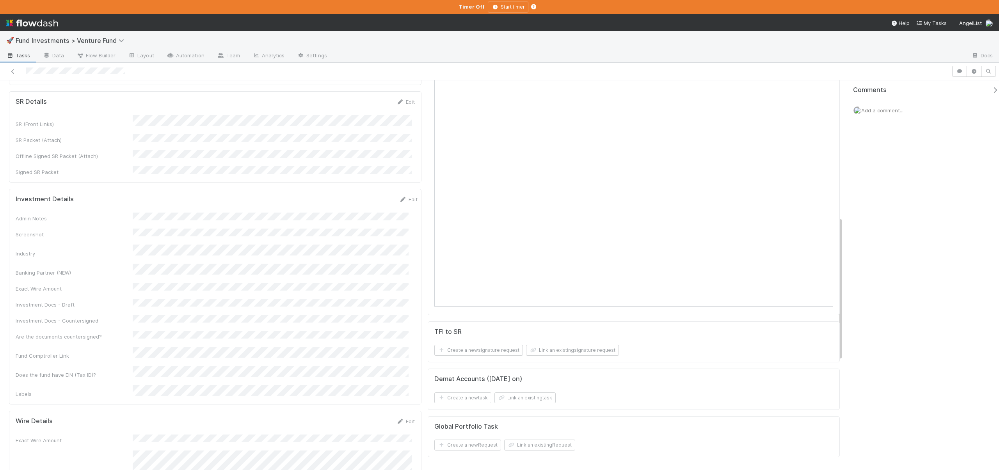
scroll to position [298, 0]
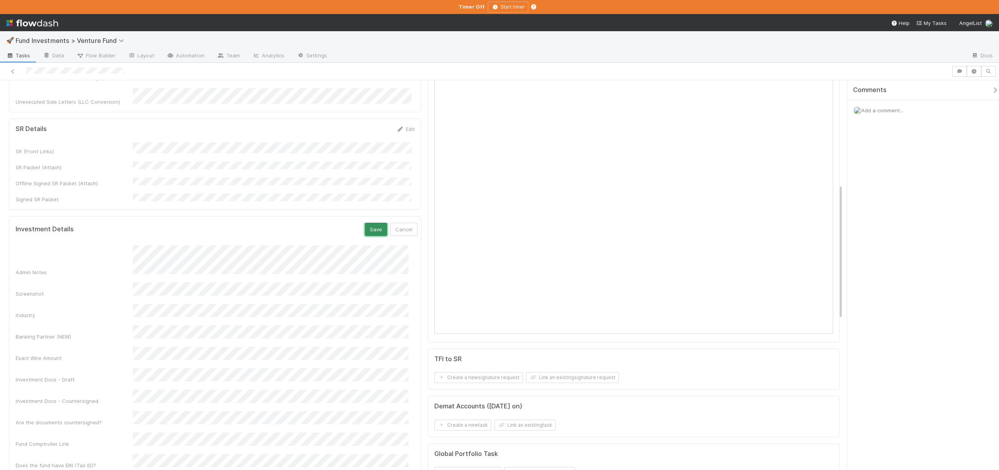
click at [367, 223] on button "Save" at bounding box center [376, 229] width 22 height 13
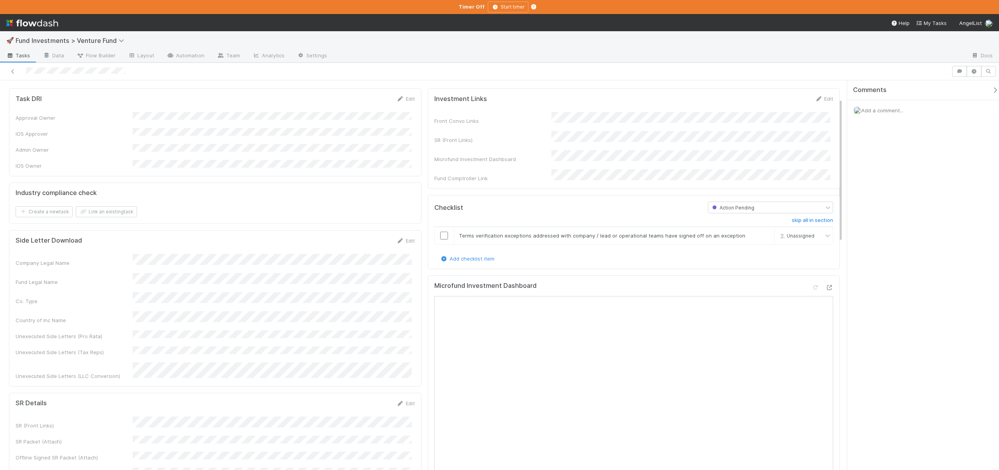
scroll to position [77, 0]
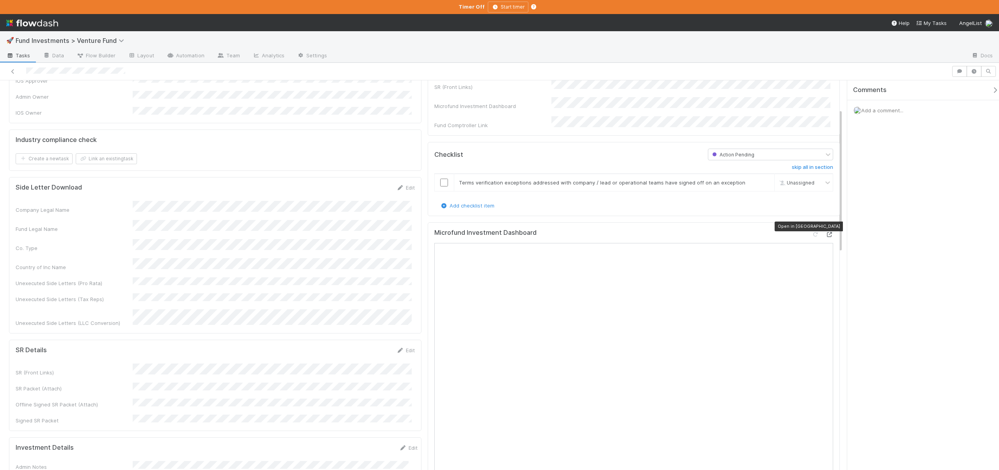
click at [825, 232] on icon at bounding box center [829, 234] width 8 height 5
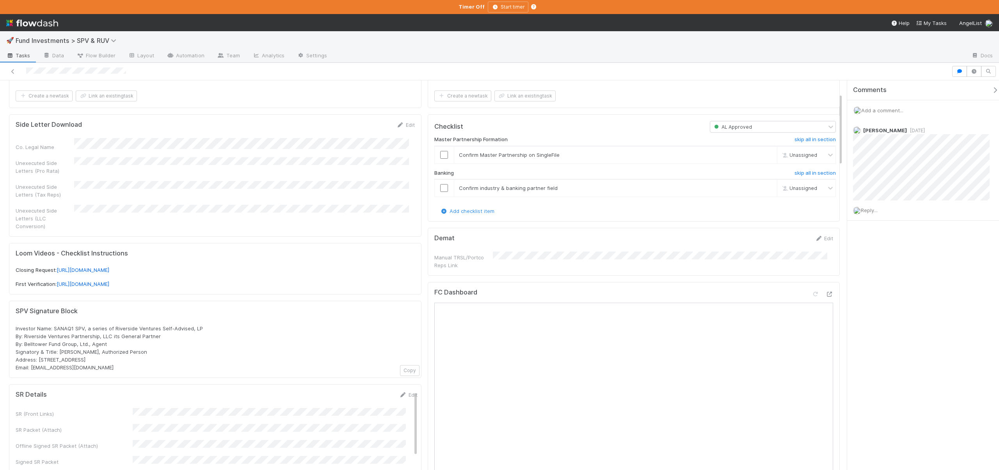
scroll to position [70, 0]
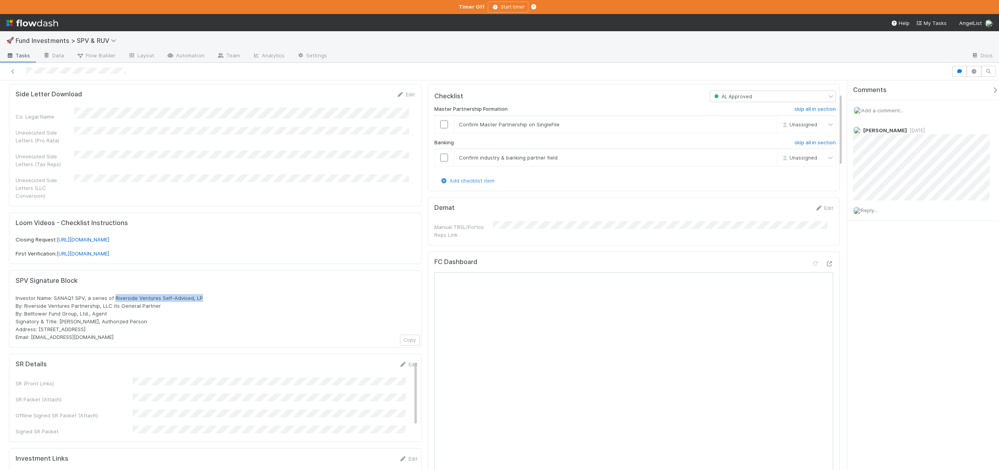
drag, startPoint x: 113, startPoint y: 288, endPoint x: 203, endPoint y: 287, distance: 89.4
click at [201, 294] on div "Investor Name: SANAQ1 SPV, a series of Riverside Ventures Self-Advised, LP By: …" at bounding box center [215, 317] width 399 height 47
copy span "Riverside Ventures Self-Advised, LP"
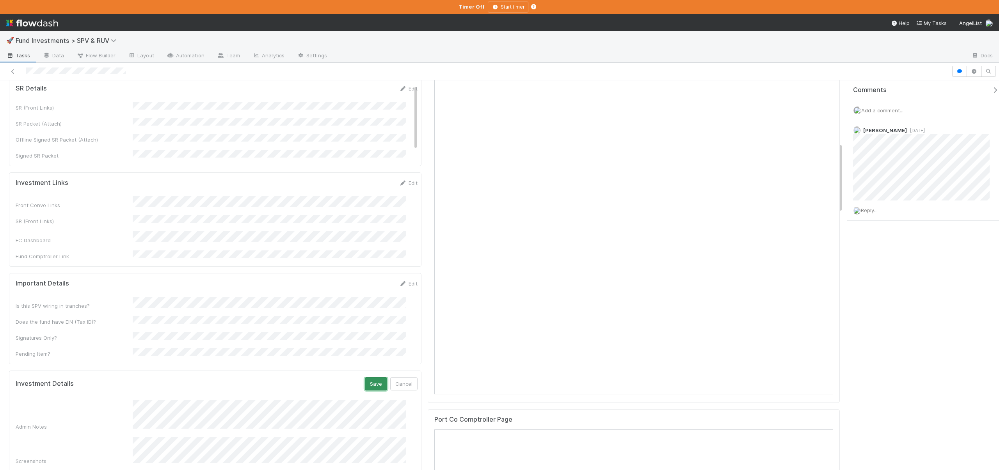
click at [366, 377] on button "Save" at bounding box center [376, 383] width 22 height 13
click at [401, 378] on link "Edit" at bounding box center [408, 381] width 18 height 6
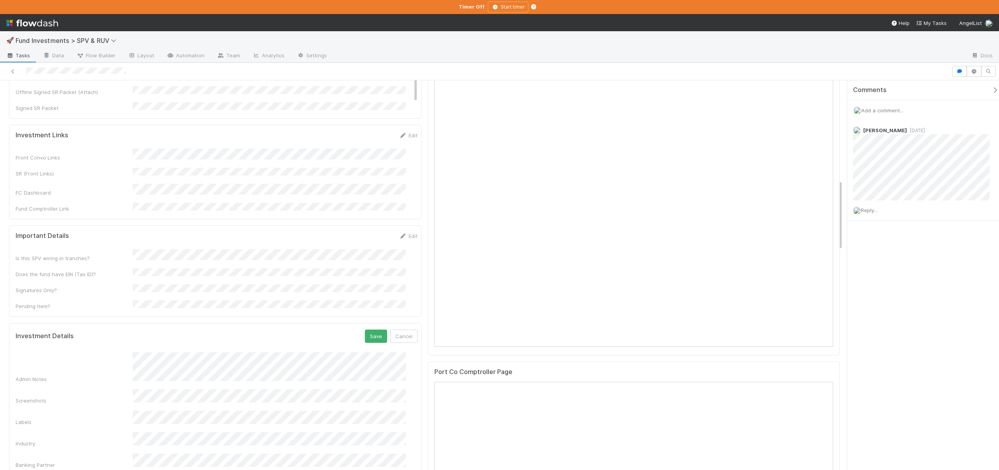
scroll to position [388, 0]
click at [365, 335] on button "Save" at bounding box center [376, 341] width 22 height 13
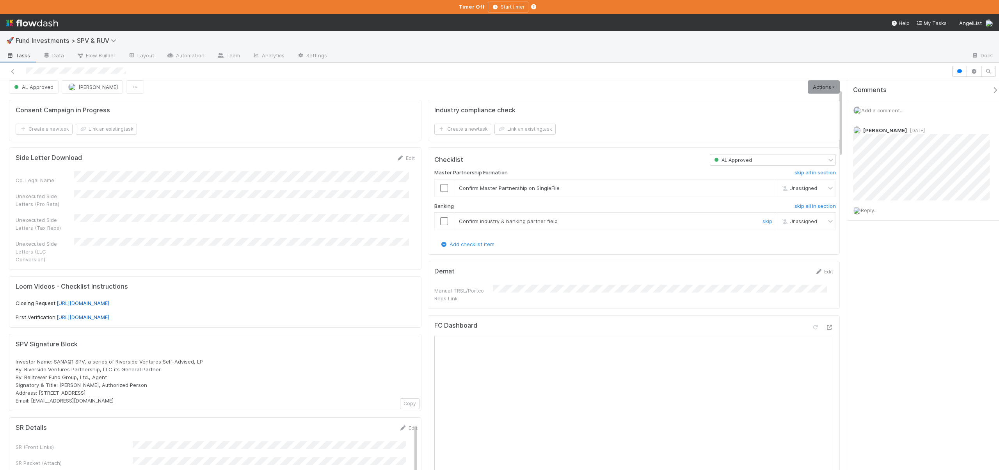
scroll to position [0, 0]
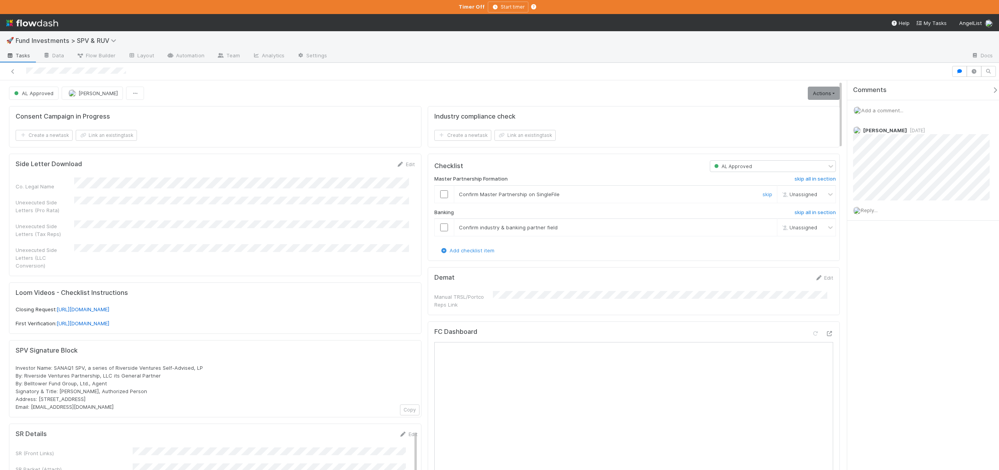
click at [440, 193] on input "checkbox" at bounding box center [444, 194] width 8 height 8
click at [440, 227] on input "checkbox" at bounding box center [444, 228] width 8 height 8
click at [440, 195] on input "checkbox" at bounding box center [444, 194] width 8 height 8
click at [809, 92] on link "Actions" at bounding box center [824, 93] width 32 height 13
click at [647, 73] on div at bounding box center [475, 71] width 945 height 11
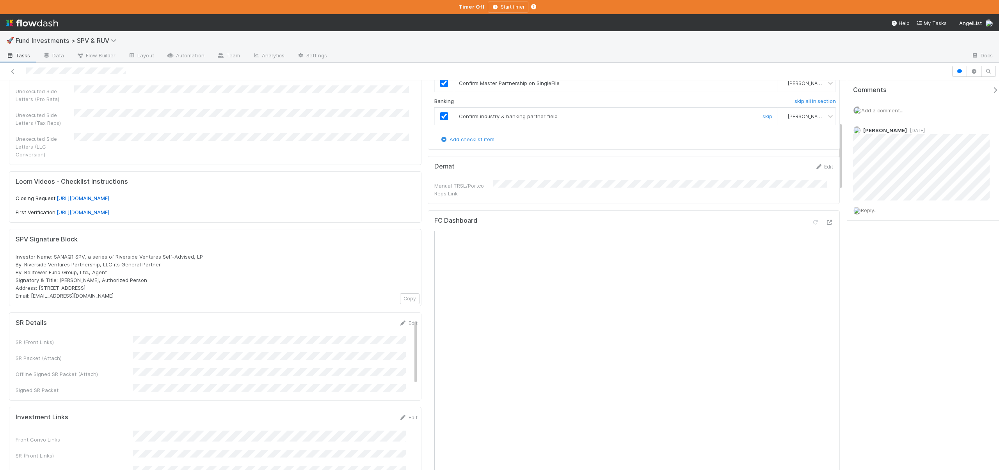
scroll to position [236, 0]
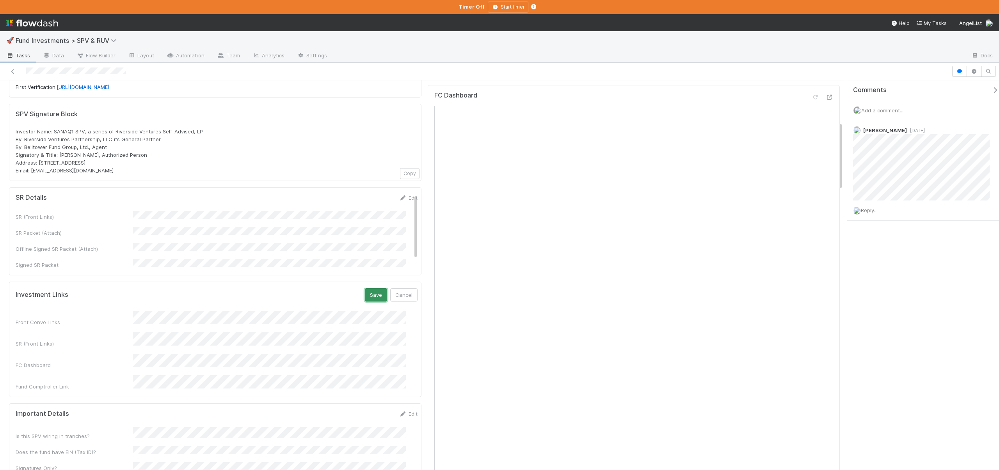
click at [367, 288] on button "Save" at bounding box center [376, 294] width 22 height 13
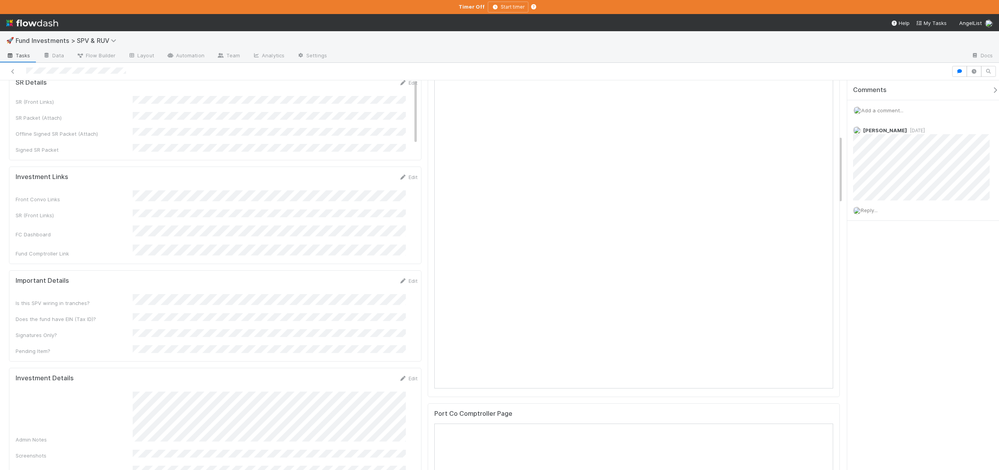
scroll to position [356, 0]
click at [399, 371] on link "Edit" at bounding box center [408, 374] width 18 height 6
click at [365, 370] on button "Save" at bounding box center [376, 376] width 22 height 13
click at [401, 371] on link "Edit" at bounding box center [408, 374] width 18 height 6
click at [369, 370] on button "Save" at bounding box center [376, 376] width 22 height 13
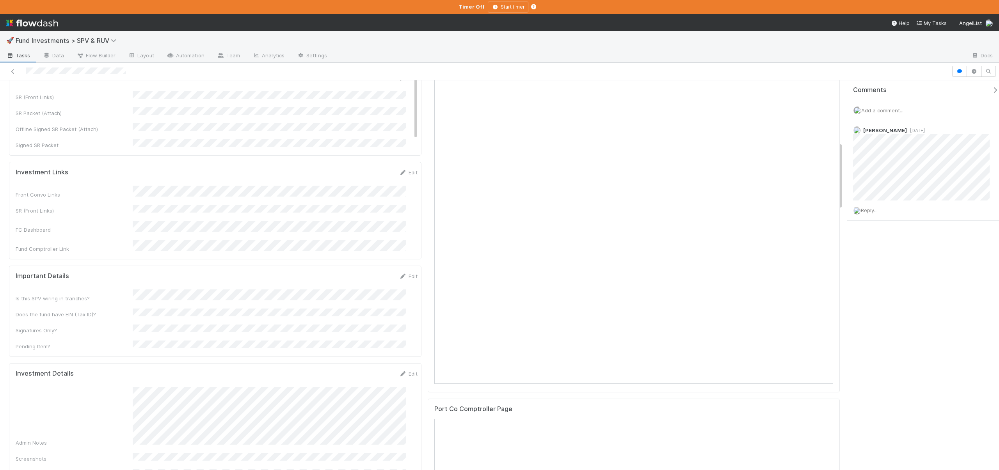
scroll to position [0, 0]
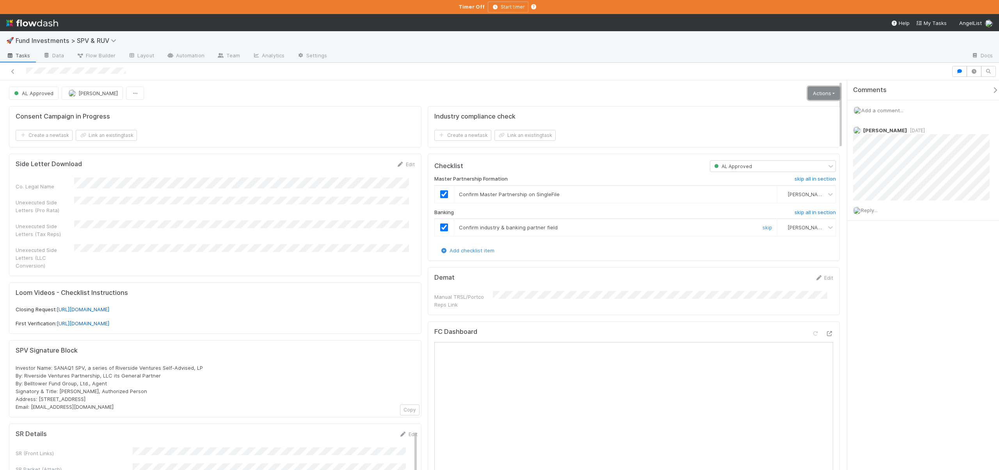
click at [819, 94] on link "Actions" at bounding box center [824, 93] width 32 height 13
click at [752, 110] on button "Move to First Verification" at bounding box center [772, 109] width 140 height 11
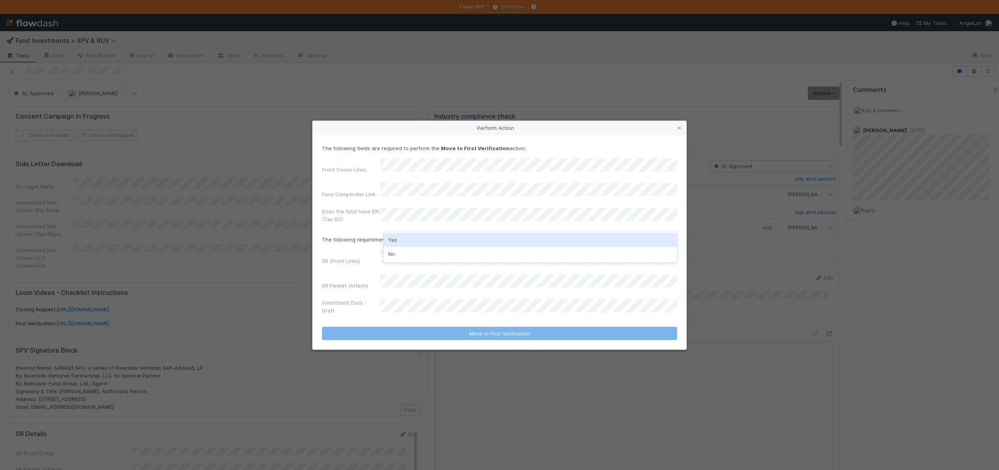
click at [391, 240] on div "Yes" at bounding box center [530, 240] width 293 height 14
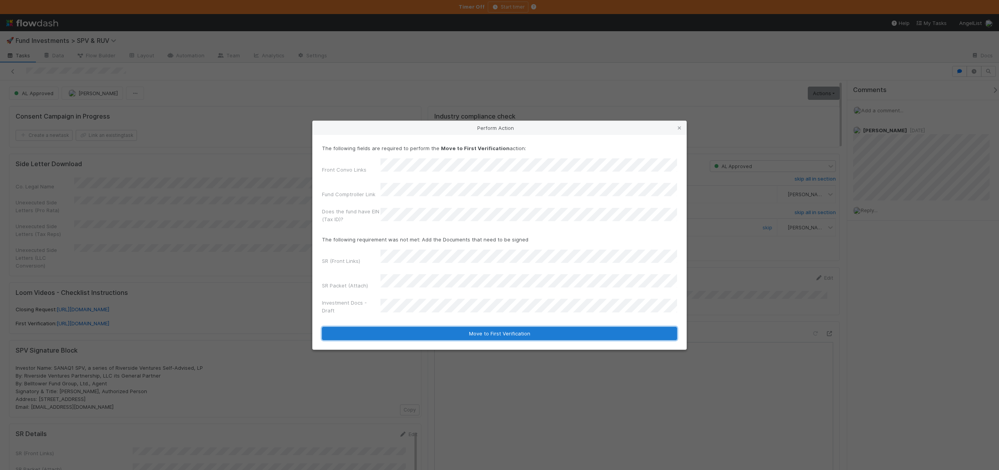
click at [443, 327] on button "Move to First Verification" at bounding box center [499, 333] width 355 height 13
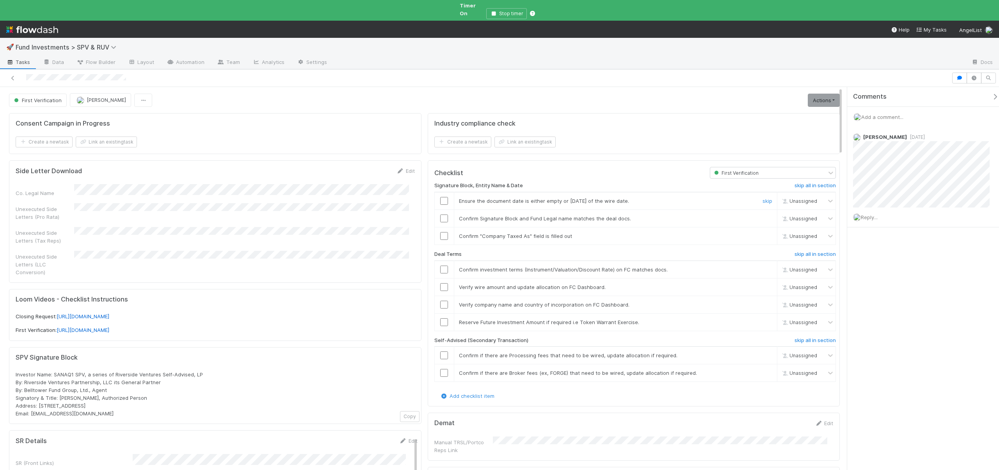
click at [440, 197] on input "checkbox" at bounding box center [444, 201] width 8 height 8
click at [440, 215] on input "checkbox" at bounding box center [444, 219] width 8 height 8
checkbox input "true"
click at [62, 371] on span "Investor Name: SANAQ1 SPV, a series of Riverside Ventures Self-Advised, LP By: …" at bounding box center [109, 393] width 187 height 45
drag, startPoint x: 55, startPoint y: 360, endPoint x: 201, endPoint y: 358, distance: 146.3
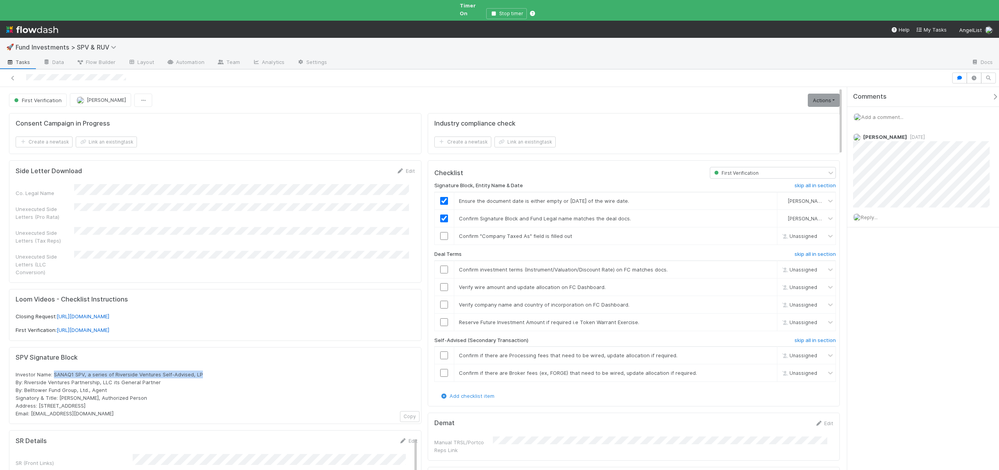
click at [201, 371] on div "Investor Name: SANAQ1 SPV, a series of Riverside Ventures Self-Advised, LP By: …" at bounding box center [215, 394] width 399 height 47
copy span "SANAQ1 SPV, a series of Riverside Ventures Self-Advised, LP"
click at [440, 232] on input "checkbox" at bounding box center [444, 236] width 8 height 8
click at [440, 266] on input "checkbox" at bounding box center [444, 270] width 8 height 8
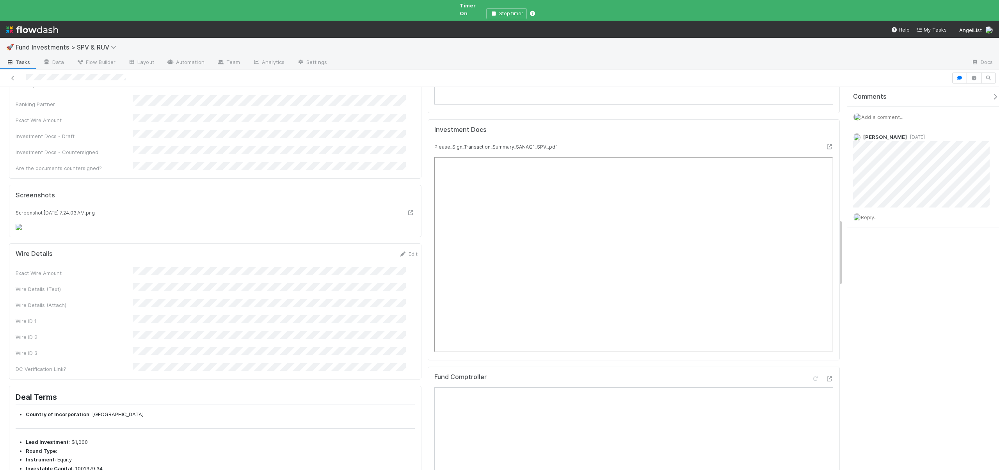
scroll to position [878, 0]
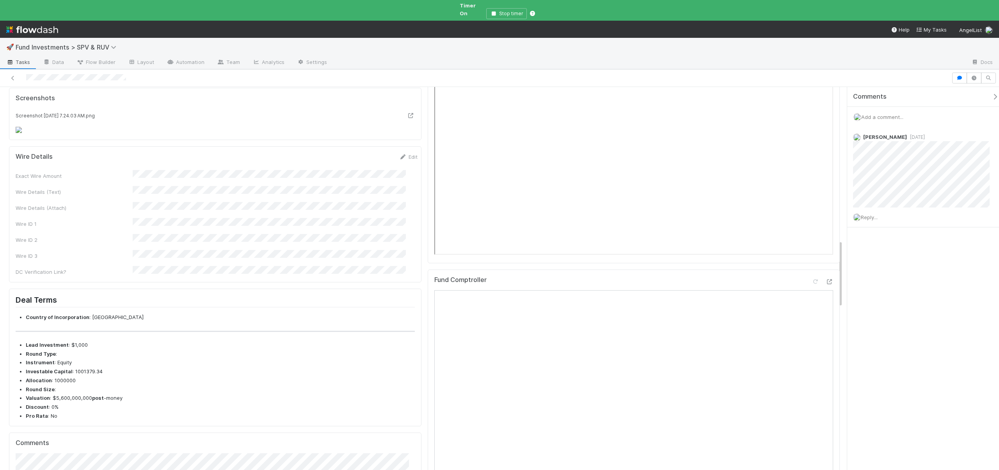
click at [140, 271] on div "Exact Wire Amount Wire Details (Text) Wire Details (Attach) Wire ID 1 Wire ID 2…" at bounding box center [217, 223] width 402 height 106
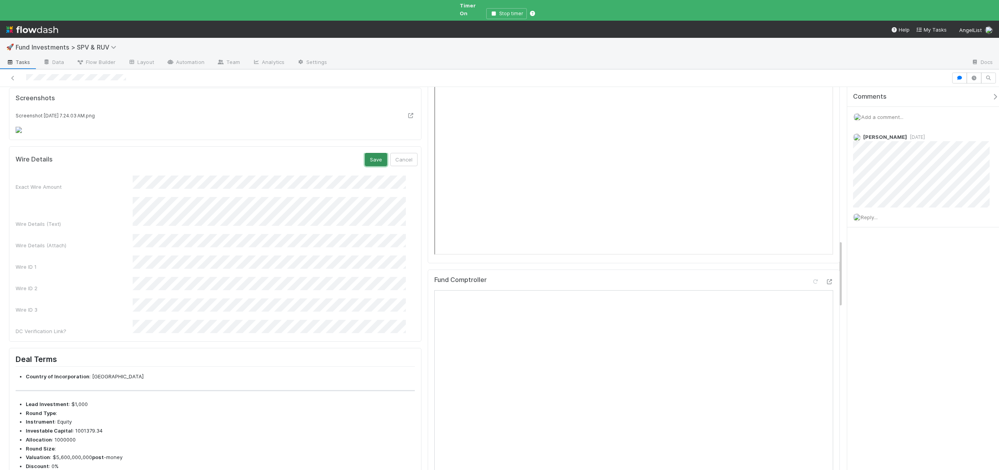
click at [366, 166] on button "Save" at bounding box center [376, 159] width 22 height 13
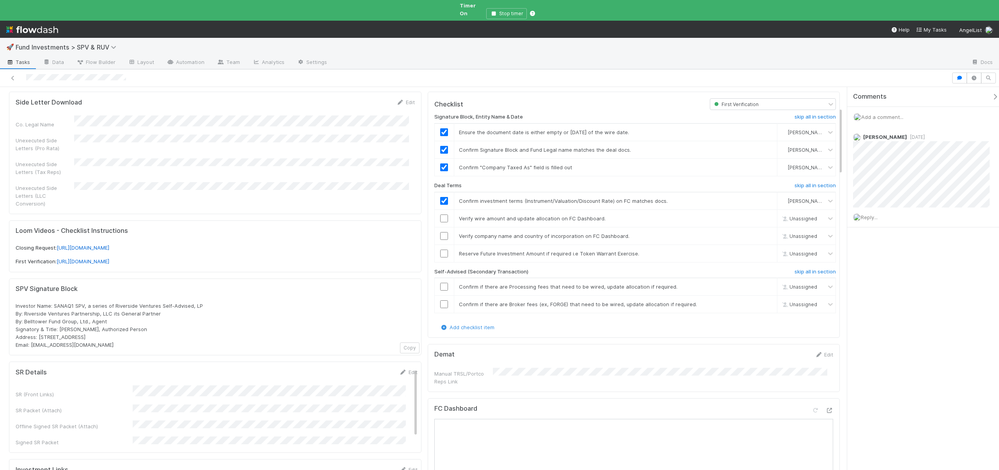
scroll to position [60, 0]
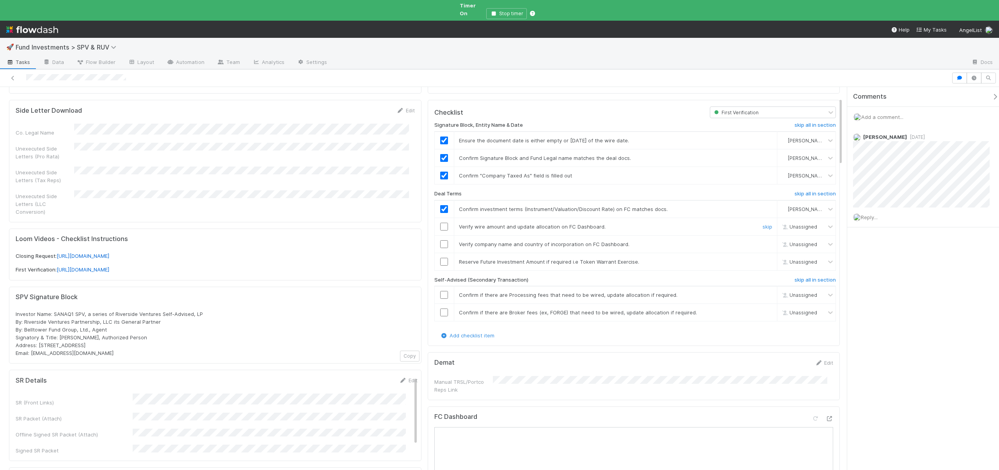
click at [440, 223] on input "checkbox" at bounding box center [444, 227] width 8 height 8
click at [440, 240] on input "checkbox" at bounding box center [444, 244] width 8 height 8
click at [762, 259] on link "skip" at bounding box center [767, 262] width 10 height 6
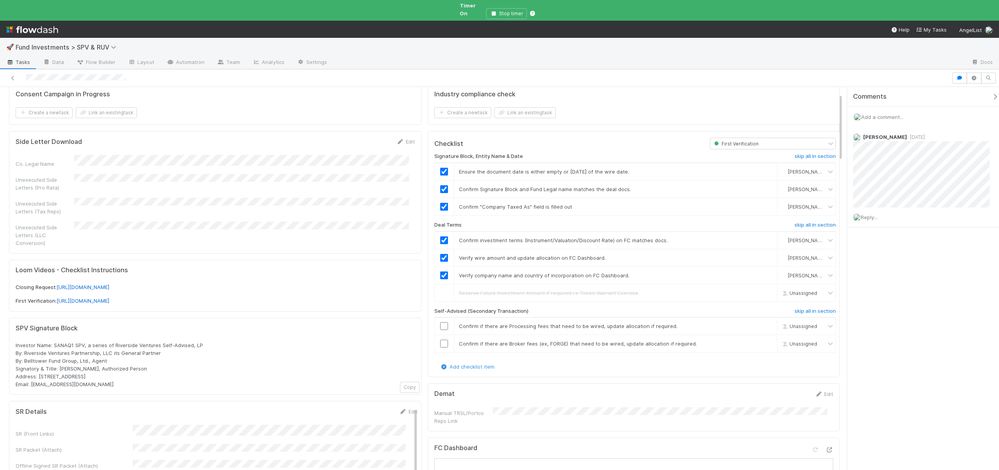
scroll to position [0, 0]
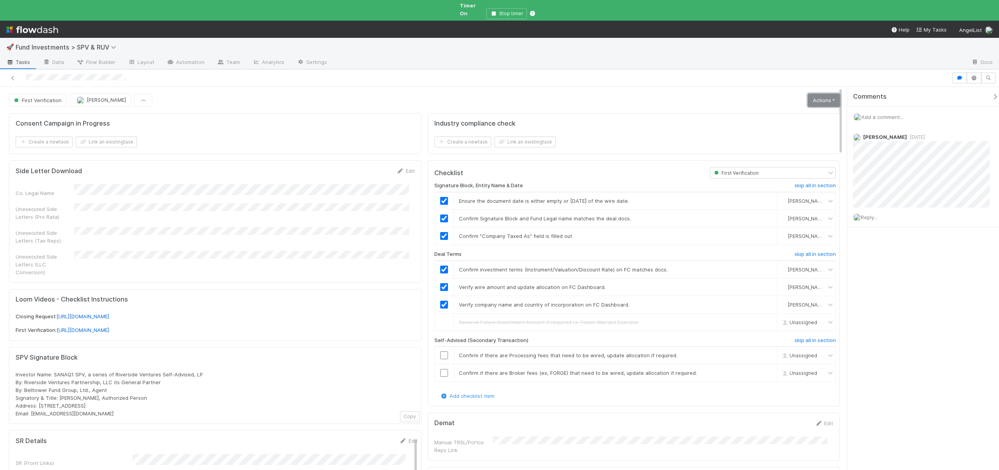
click at [820, 94] on link "Actions" at bounding box center [824, 100] width 32 height 13
click at [762, 199] on button "Action Pending [First Verification]" at bounding box center [789, 204] width 106 height 11
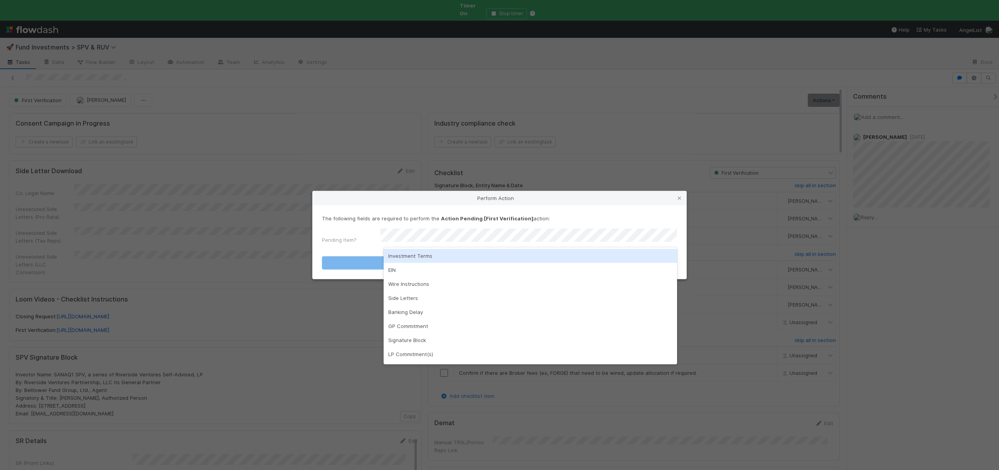
click at [408, 253] on div "Investment Terms" at bounding box center [530, 256] width 293 height 14
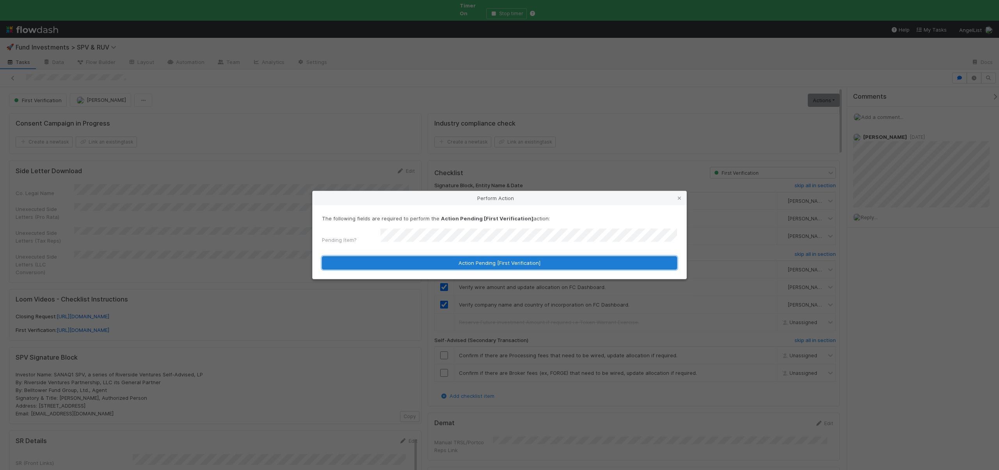
drag, startPoint x: 423, startPoint y: 259, endPoint x: 402, endPoint y: 11, distance: 249.4
click at [423, 259] on button "Action Pending [First Verification]" at bounding box center [499, 262] width 355 height 13
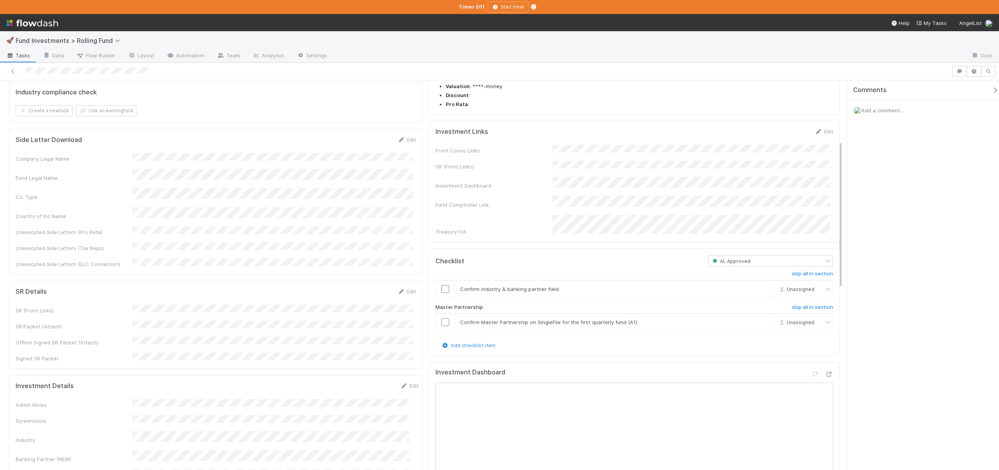
scroll to position [325, 0]
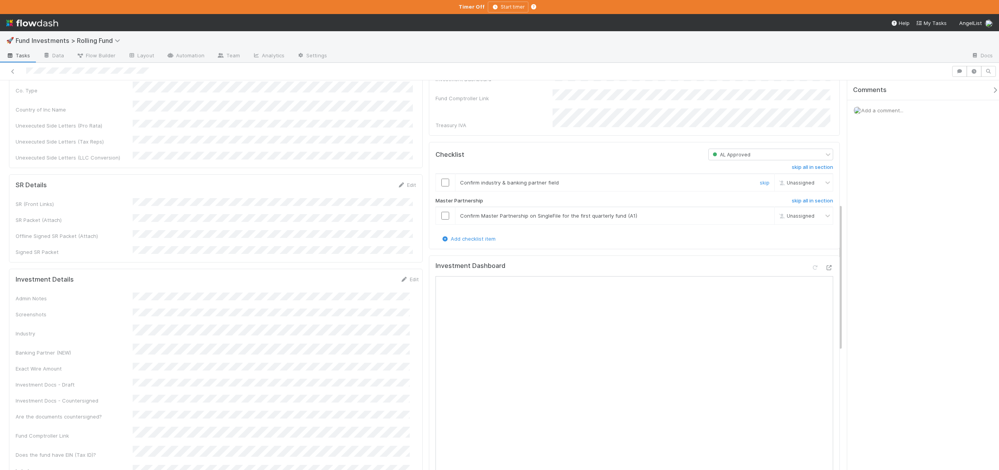
click at [442, 179] on input "checkbox" at bounding box center [445, 183] width 8 height 8
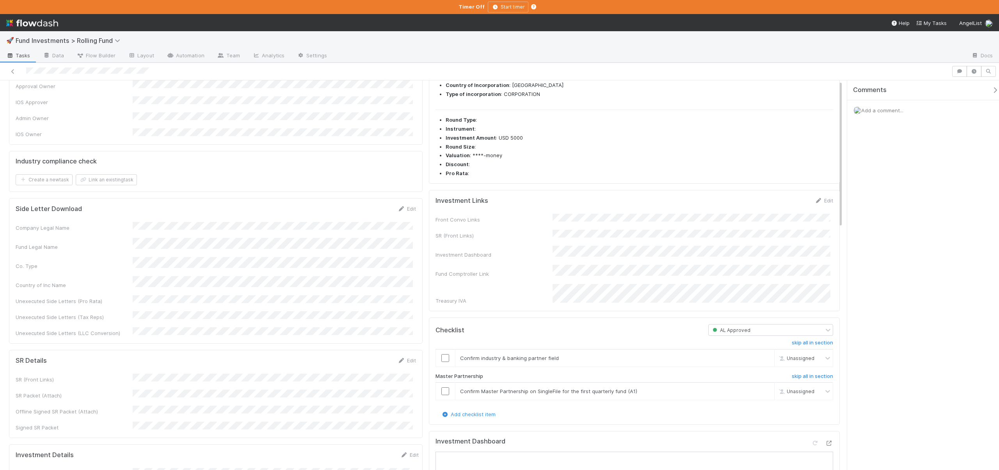
scroll to position [276, 0]
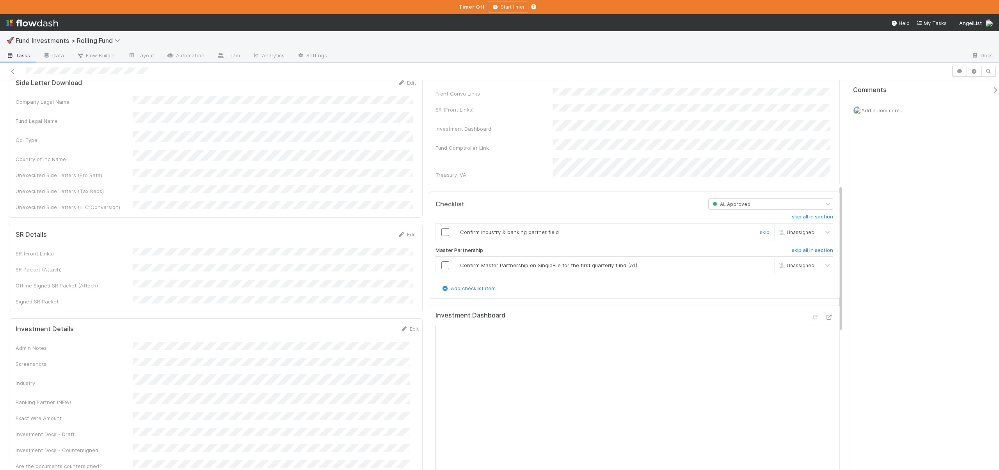
click at [441, 228] on input "checkbox" at bounding box center [445, 232] width 8 height 8
click at [442, 261] on input "checkbox" at bounding box center [445, 265] width 8 height 8
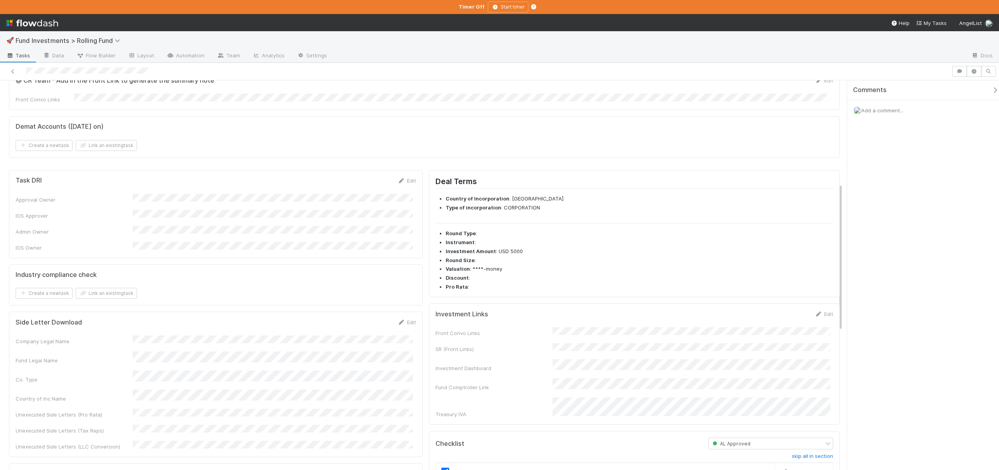
scroll to position [0, 0]
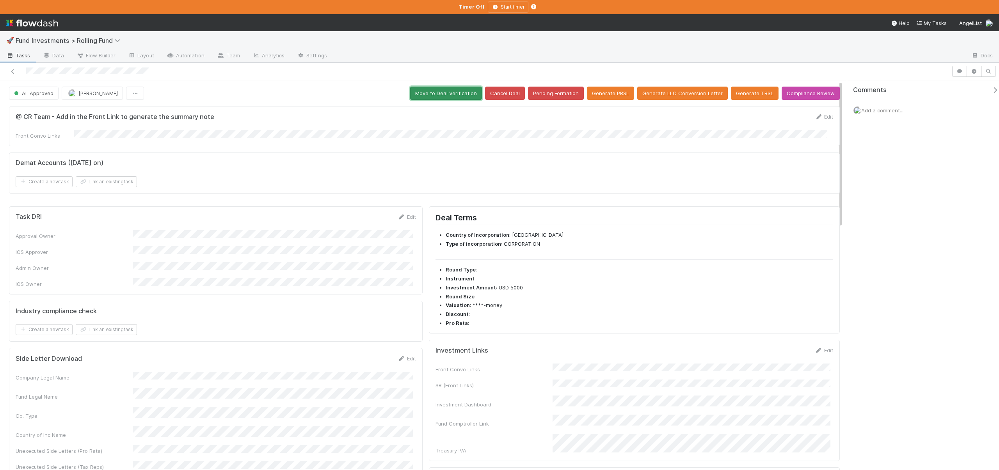
click at [435, 93] on button "Move to Deal Verification" at bounding box center [446, 93] width 72 height 13
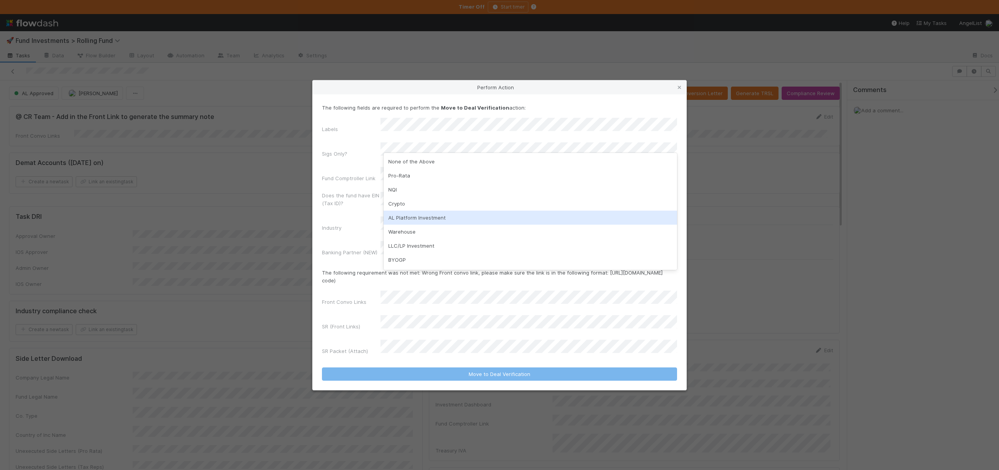
click at [409, 219] on div "AL Platform Investment" at bounding box center [530, 218] width 293 height 14
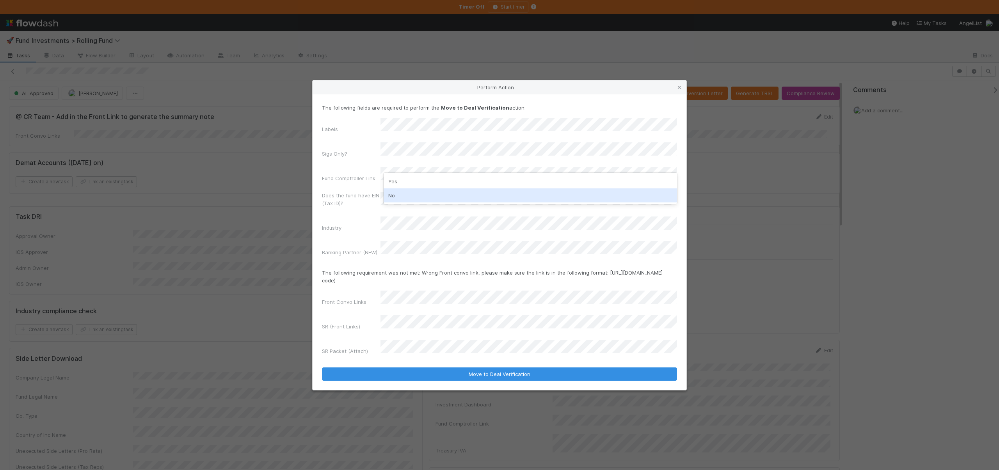
click at [402, 195] on div "No" at bounding box center [530, 195] width 293 height 14
click at [322, 368] on button "Move to Deal Verification" at bounding box center [499, 374] width 355 height 13
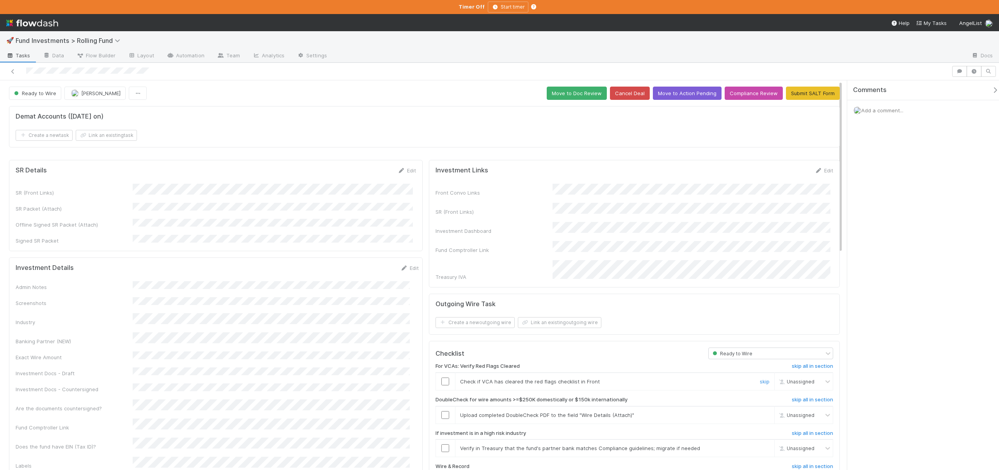
click at [442, 378] on input "checkbox" at bounding box center [445, 382] width 8 height 8
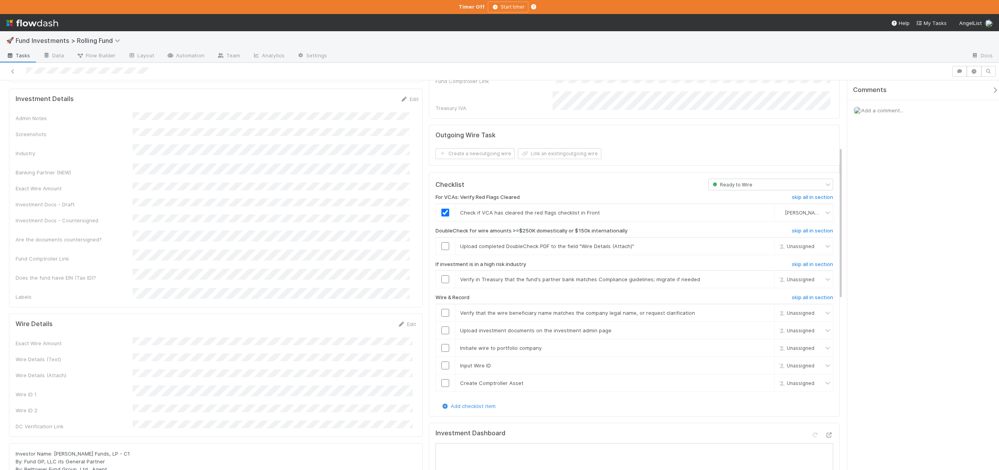
scroll to position [169, 0]
click at [760, 243] on link "skip" at bounding box center [765, 246] width 10 height 6
click at [756, 242] on div "skip" at bounding box center [763, 246] width 23 height 8
click at [757, 243] on link "undo" at bounding box center [763, 246] width 12 height 6
click at [760, 243] on link "skip" at bounding box center [765, 246] width 10 height 6
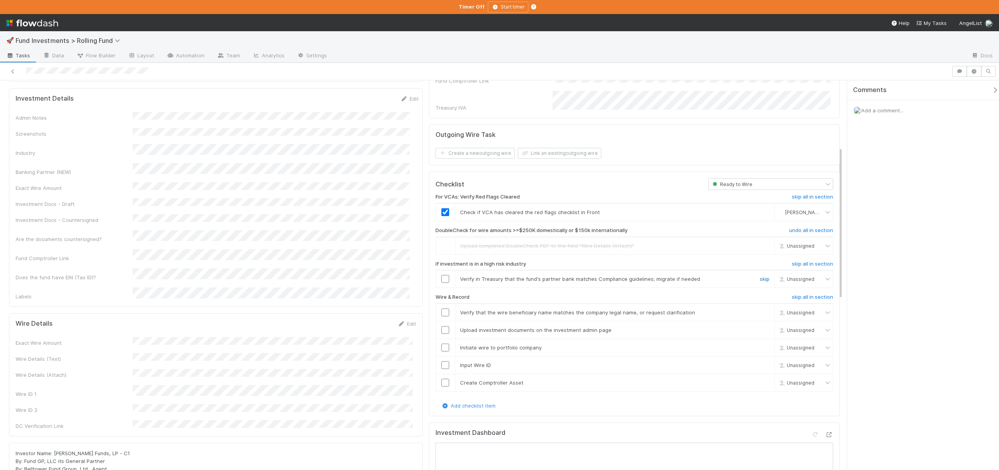
click at [760, 276] on link "skip" at bounding box center [765, 279] width 10 height 6
click at [444, 309] on input "checkbox" at bounding box center [445, 313] width 8 height 8
click at [808, 294] on h6 "skip all in section" at bounding box center [812, 297] width 41 height 6
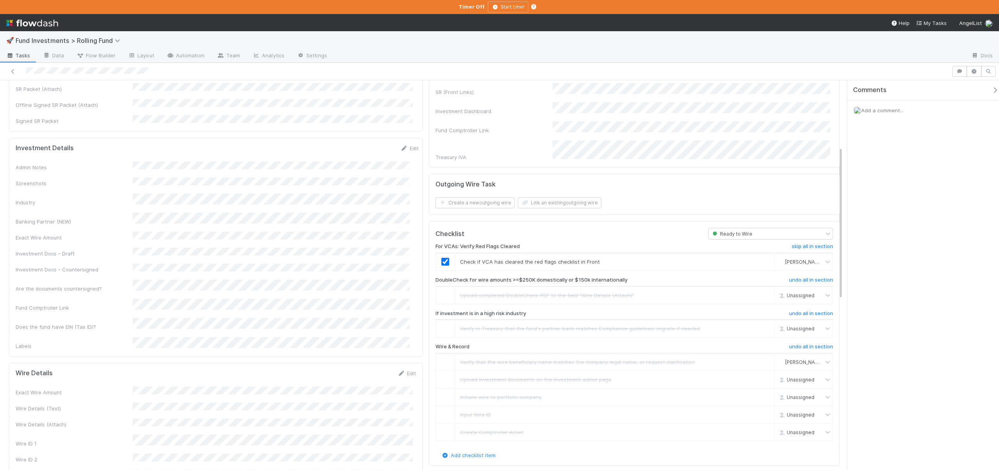
scroll to position [0, 0]
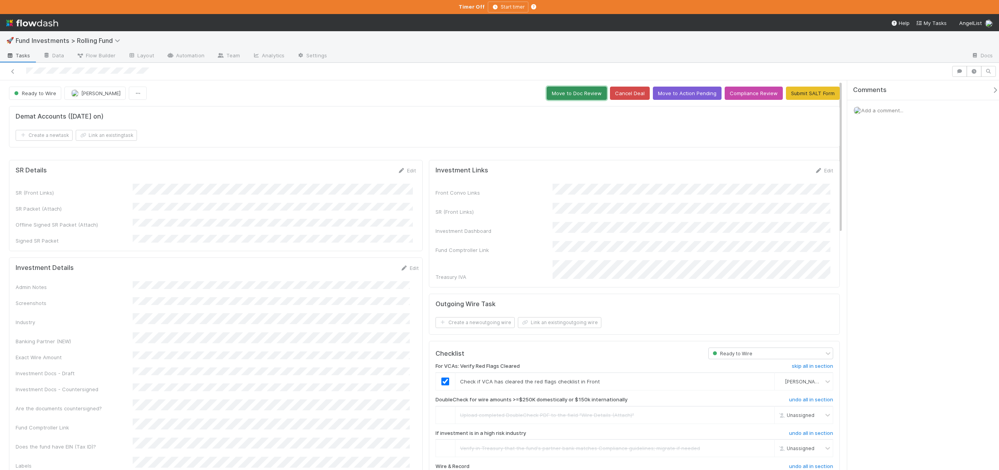
click at [574, 96] on button "Move to Doc Review" at bounding box center [577, 93] width 60 height 13
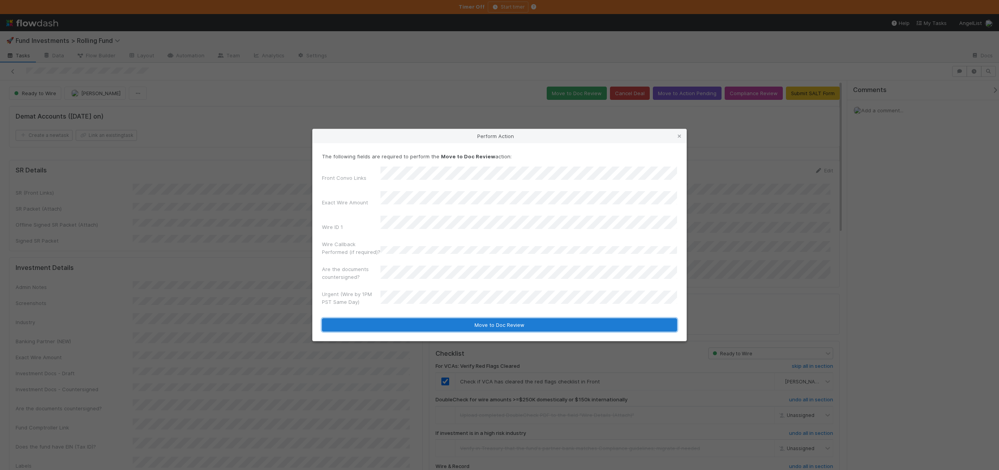
click at [446, 318] on button "Move to Doc Review" at bounding box center [499, 324] width 355 height 13
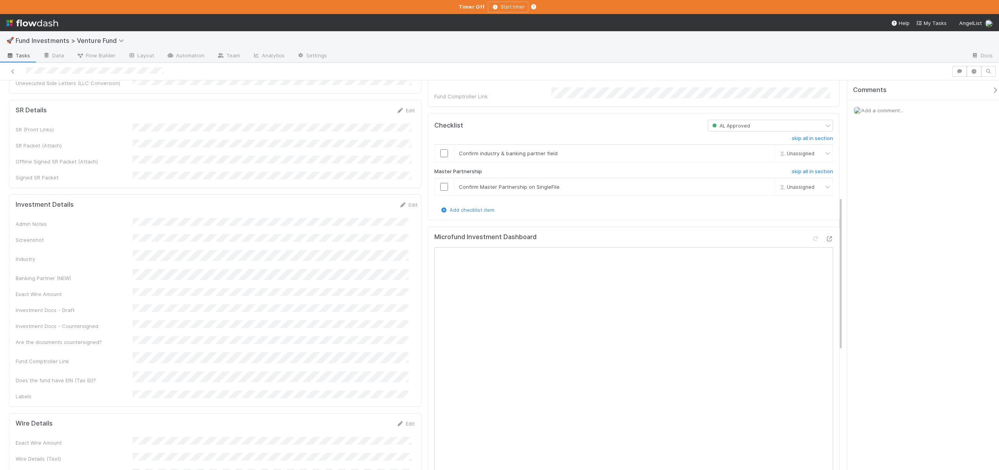
scroll to position [348, 0]
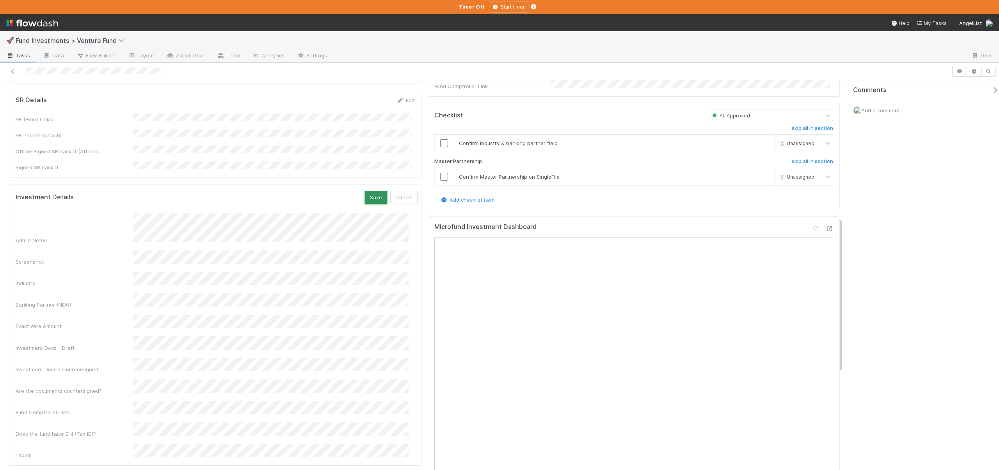
click at [365, 191] on button "Save" at bounding box center [376, 197] width 22 height 13
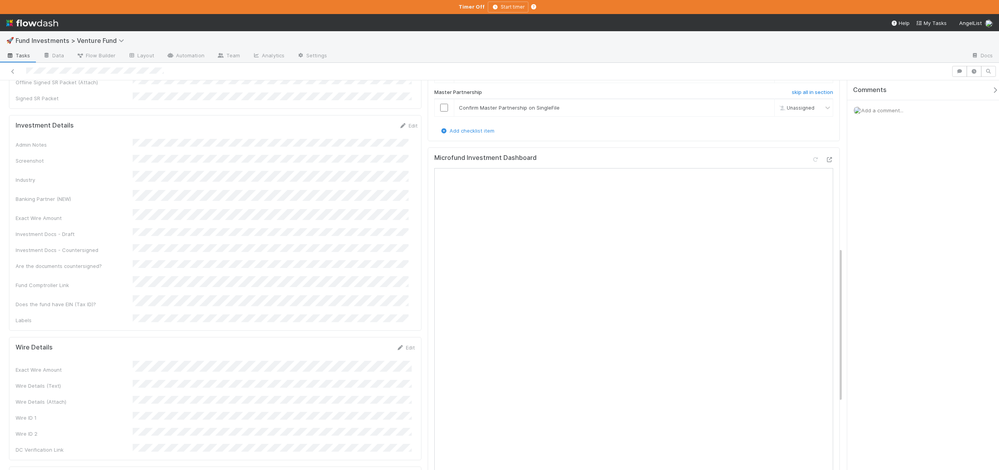
scroll to position [430, 0]
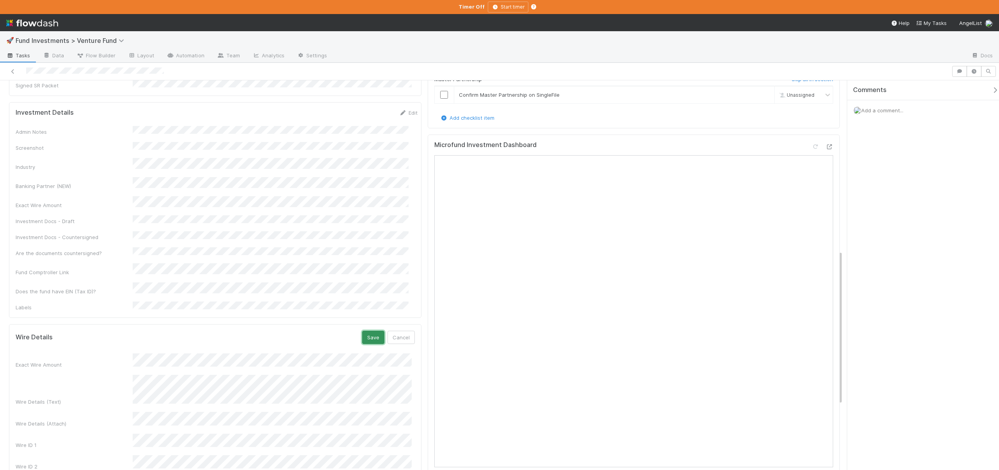
click at [370, 331] on button "Save" at bounding box center [373, 337] width 22 height 13
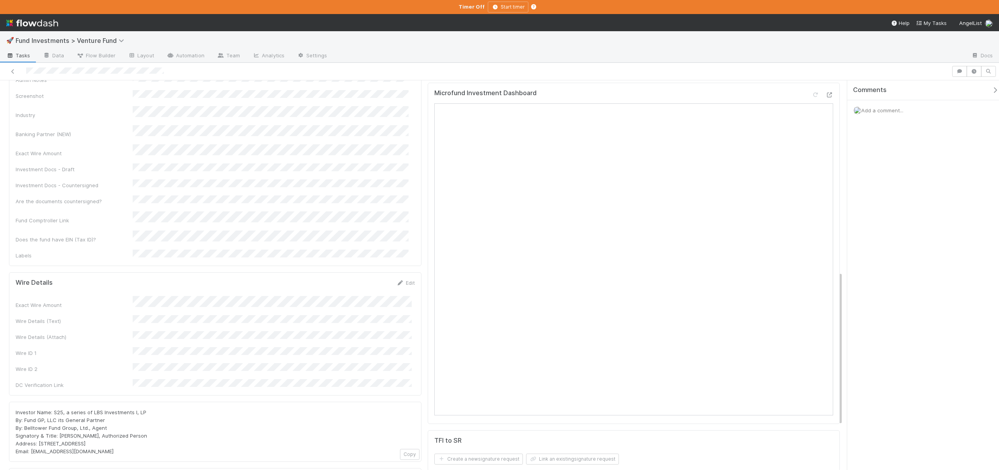
scroll to position [483, 0]
drag, startPoint x: 91, startPoint y: 351, endPoint x: 143, endPoint y: 350, distance: 51.9
click at [143, 409] on span "Investor Name: S25, a series of LBS Investments I, LP By: Fund GP, LLC its Gene…" at bounding box center [81, 431] width 131 height 45
copy span "LBS Investments I, LP"
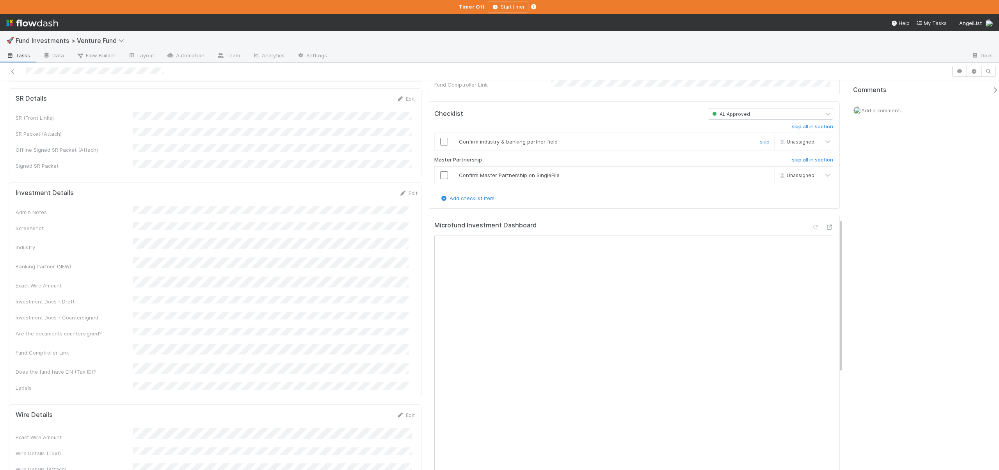
scroll to position [349, 0]
click at [442, 146] on input "checkbox" at bounding box center [444, 142] width 8 height 8
click at [440, 179] on input "checkbox" at bounding box center [444, 176] width 8 height 8
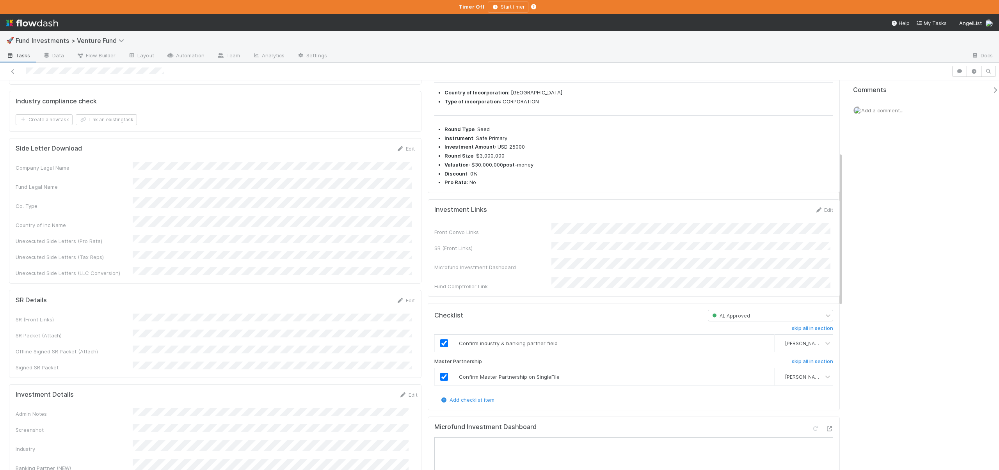
scroll to position [0, 0]
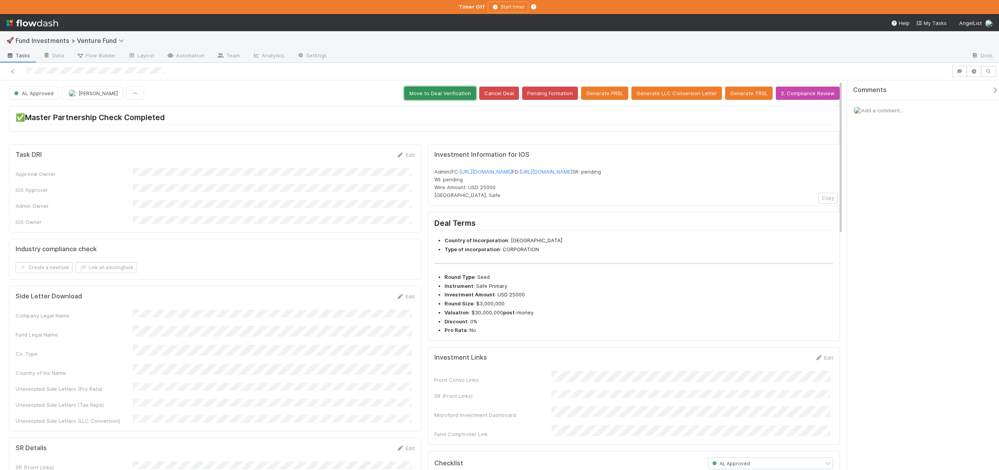
click at [442, 93] on button "Move to Deal Verification" at bounding box center [440, 93] width 72 height 13
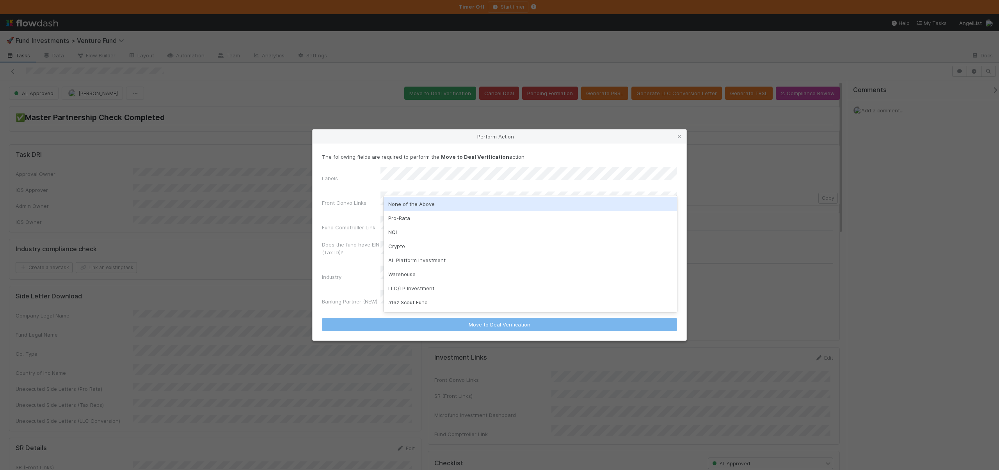
click at [406, 206] on div "None of the Above" at bounding box center [530, 204] width 293 height 14
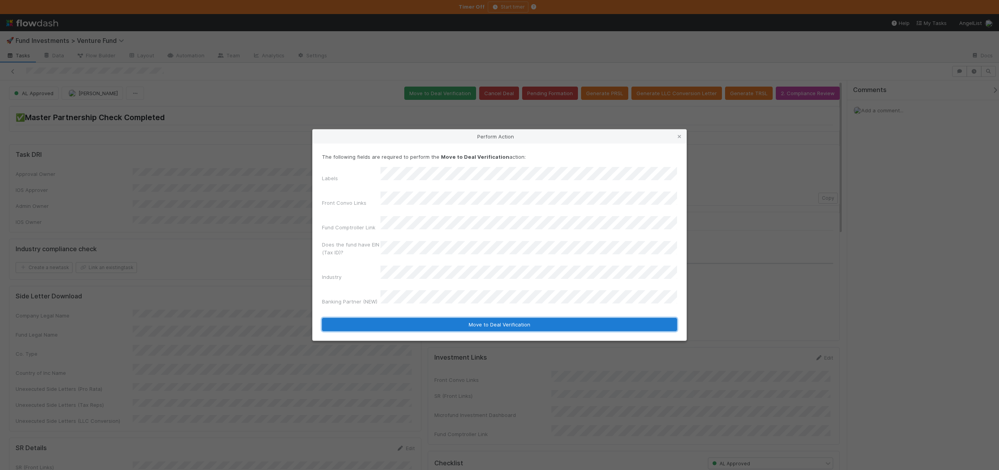
click at [417, 318] on button "Move to Deal Verification" at bounding box center [499, 324] width 355 height 13
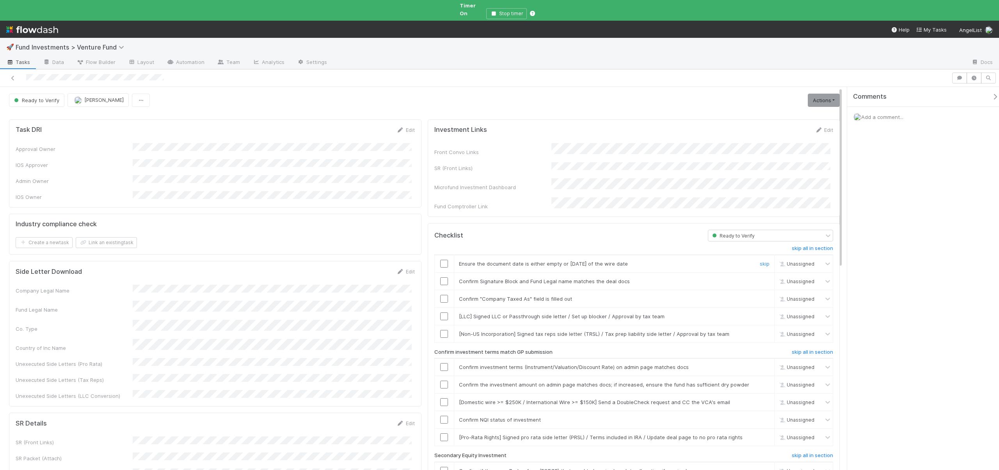
click at [442, 260] on input "checkbox" at bounding box center [444, 264] width 8 height 8
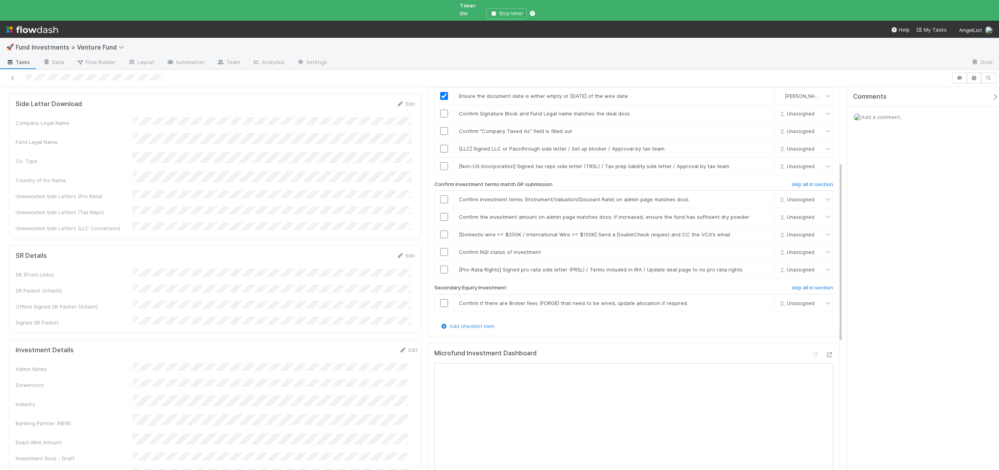
scroll to position [149, 0]
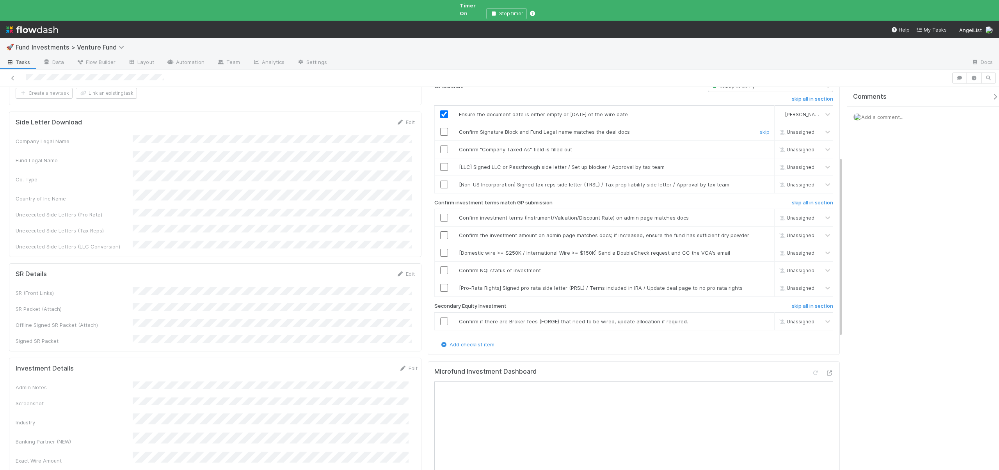
click at [440, 128] on input "checkbox" at bounding box center [444, 132] width 8 height 8
click at [441, 140] on td at bounding box center [444, 149] width 20 height 18
click at [441, 146] on input "checkbox" at bounding box center [444, 150] width 8 height 8
click at [760, 164] on link "skip" at bounding box center [765, 167] width 10 height 6
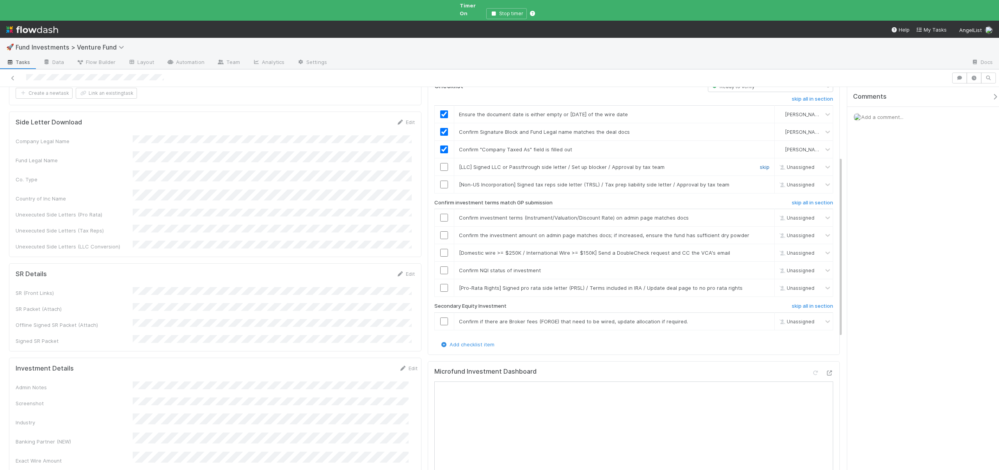
click at [760, 164] on link "skip" at bounding box center [765, 167] width 10 height 6
click at [760, 181] on link "skip" at bounding box center [765, 184] width 10 height 6
click at [441, 214] on input "checkbox" at bounding box center [444, 218] width 8 height 8
click at [441, 231] on input "checkbox" at bounding box center [444, 235] width 8 height 8
click at [760, 250] on link "skip" at bounding box center [765, 253] width 10 height 6
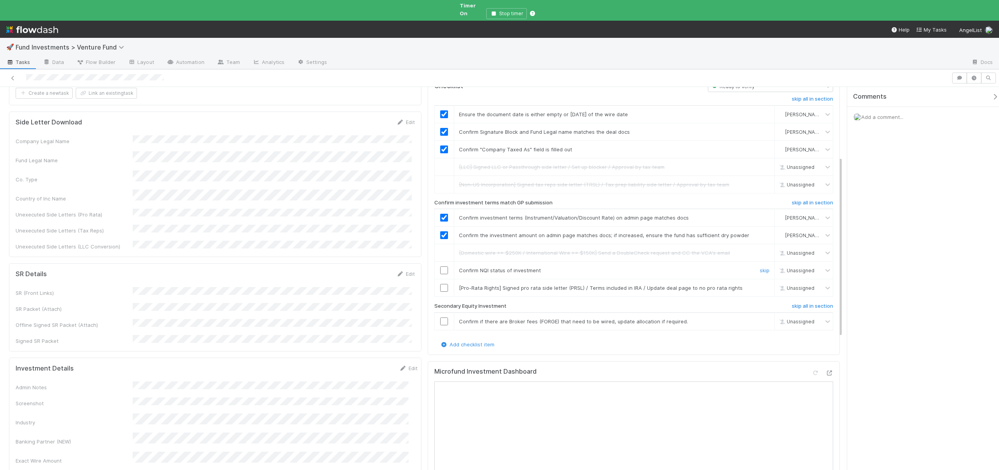
click at [442, 266] on input "checkbox" at bounding box center [444, 270] width 8 height 8
click at [762, 285] on link "skip" at bounding box center [765, 288] width 10 height 6
click at [760, 318] on link "skip" at bounding box center [765, 321] width 10 height 6
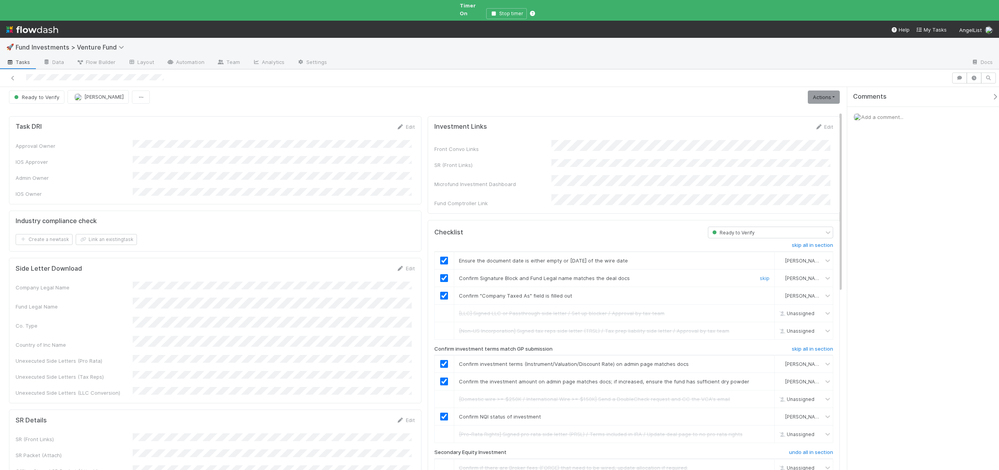
scroll to position [0, 0]
click at [813, 96] on link "Actions" at bounding box center [824, 100] width 32 height 13
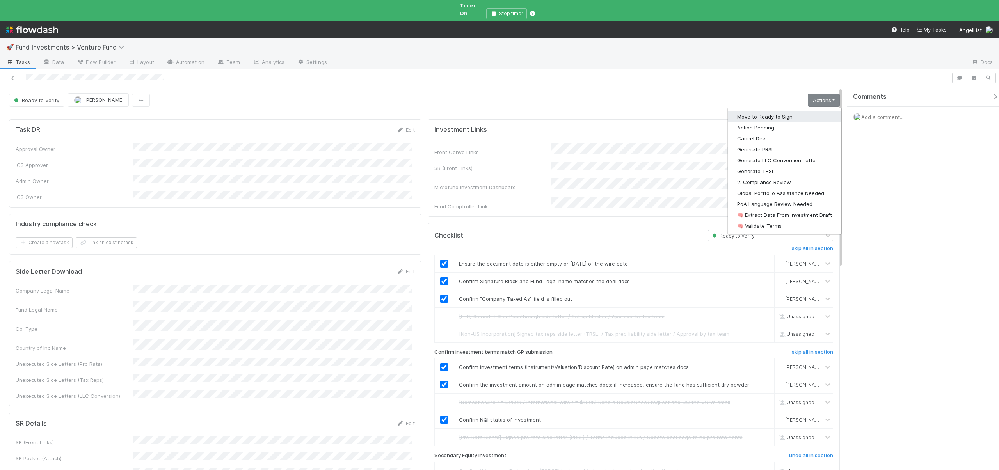
click at [766, 111] on button "Move to Ready to Sign" at bounding box center [785, 116] width 114 height 11
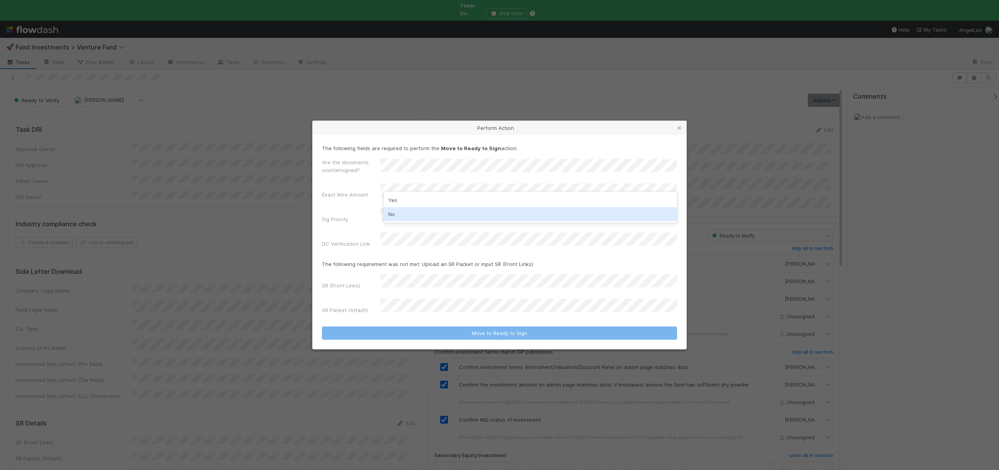
click at [395, 212] on div "No" at bounding box center [530, 214] width 293 height 14
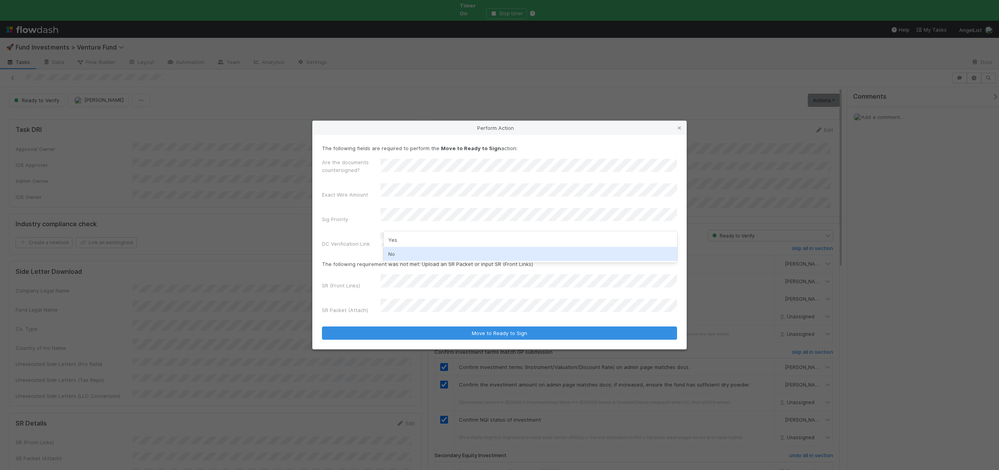
click at [396, 249] on div "No" at bounding box center [530, 254] width 293 height 14
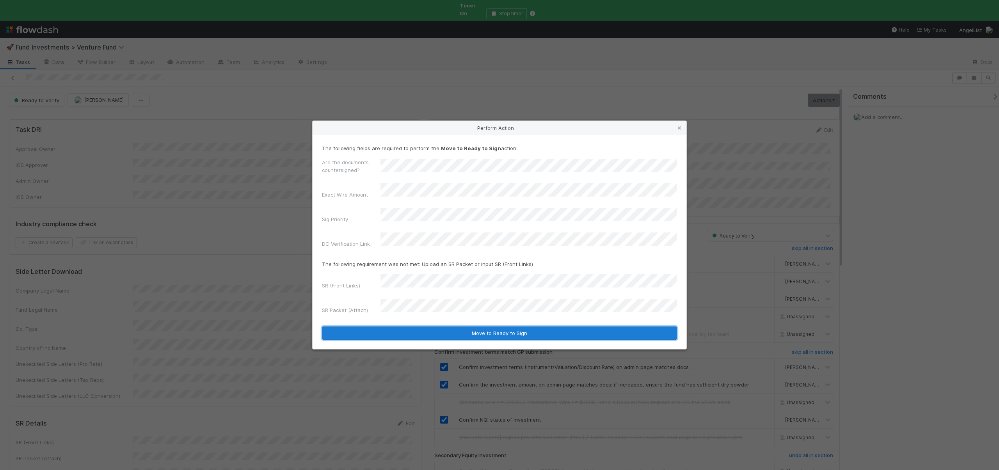
click at [446, 327] on button "Move to Ready to Sign" at bounding box center [499, 333] width 355 height 13
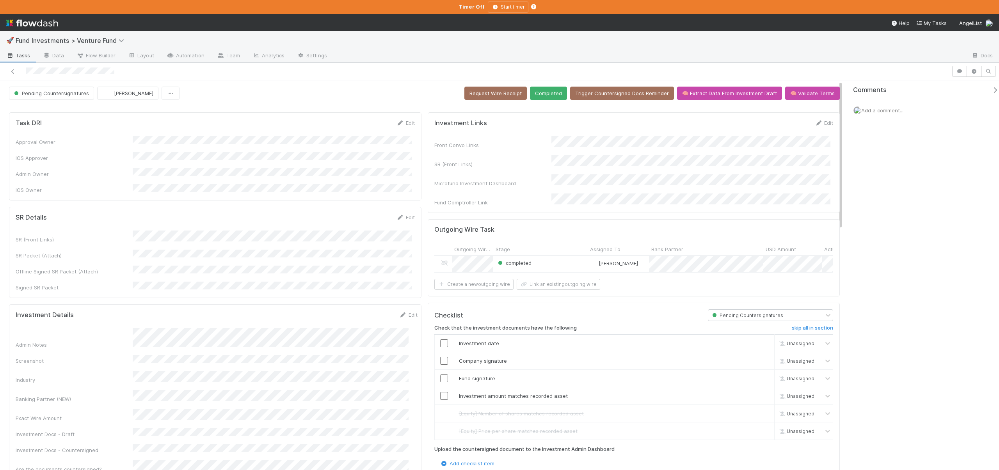
scroll to position [155, 0]
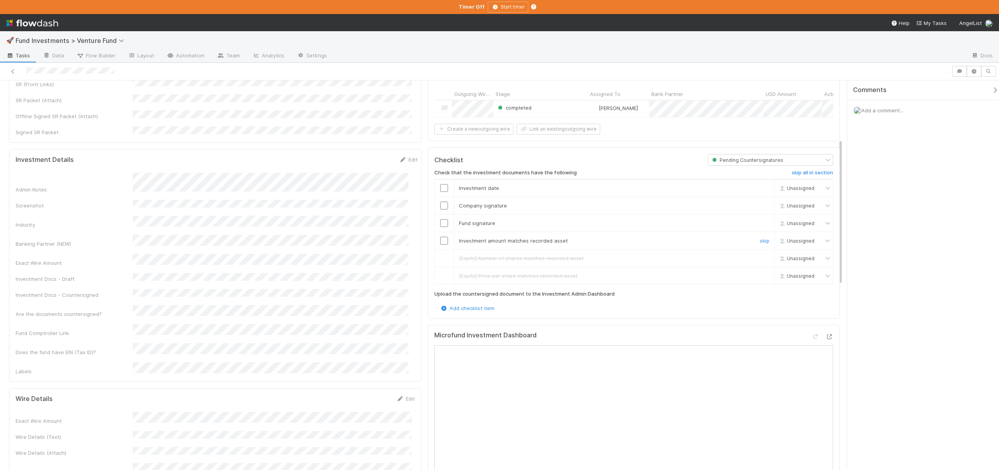
click at [444, 242] on input "checkbox" at bounding box center [444, 241] width 8 height 8
click at [440, 222] on input "checkbox" at bounding box center [444, 223] width 8 height 8
click at [441, 208] on td at bounding box center [444, 206] width 20 height 18
click at [441, 206] on input "checkbox" at bounding box center [444, 206] width 8 height 8
click at [444, 184] on input "checkbox" at bounding box center [444, 188] width 8 height 8
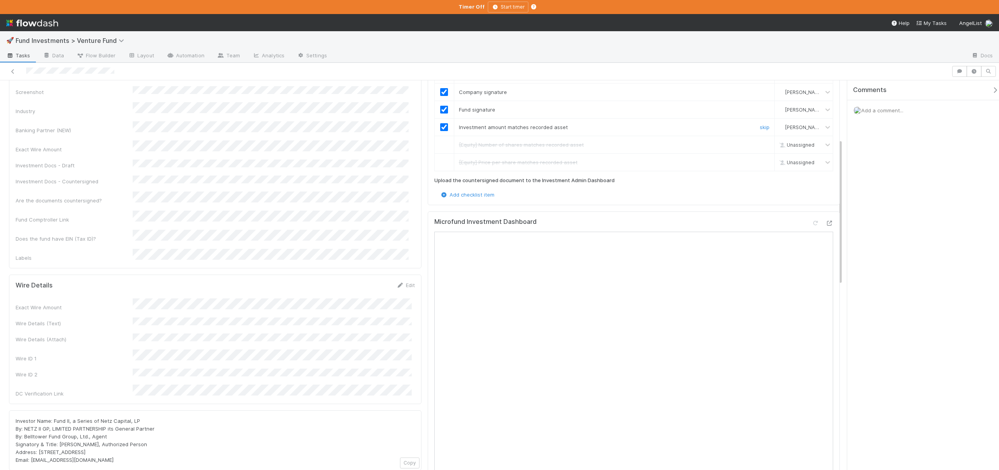
scroll to position [327, 0]
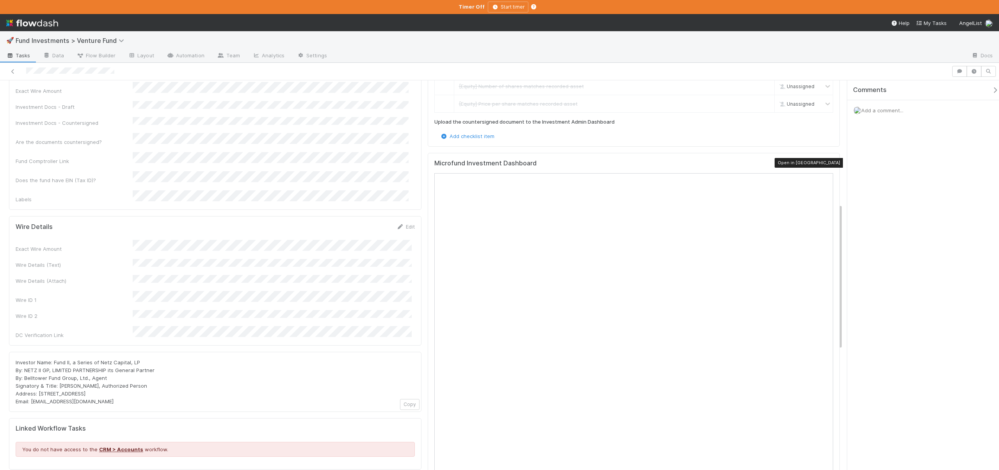
click at [825, 162] on icon at bounding box center [829, 164] width 8 height 5
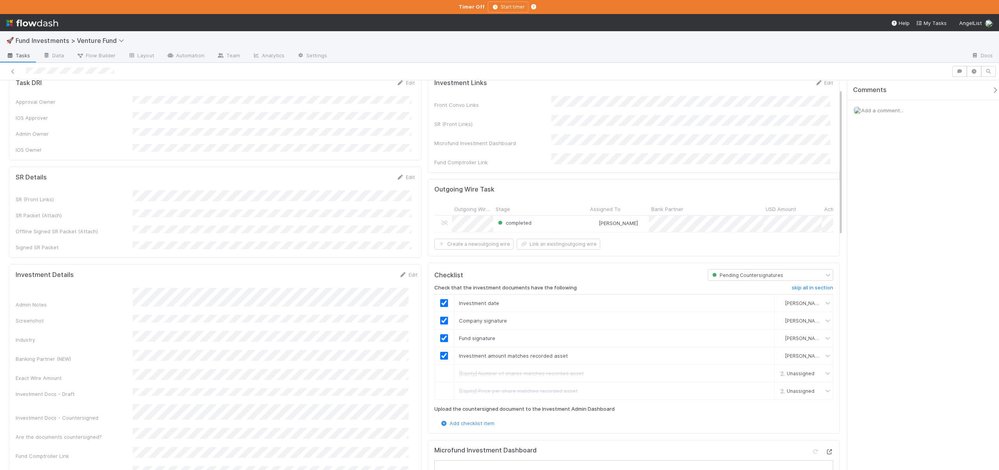
scroll to position [0, 0]
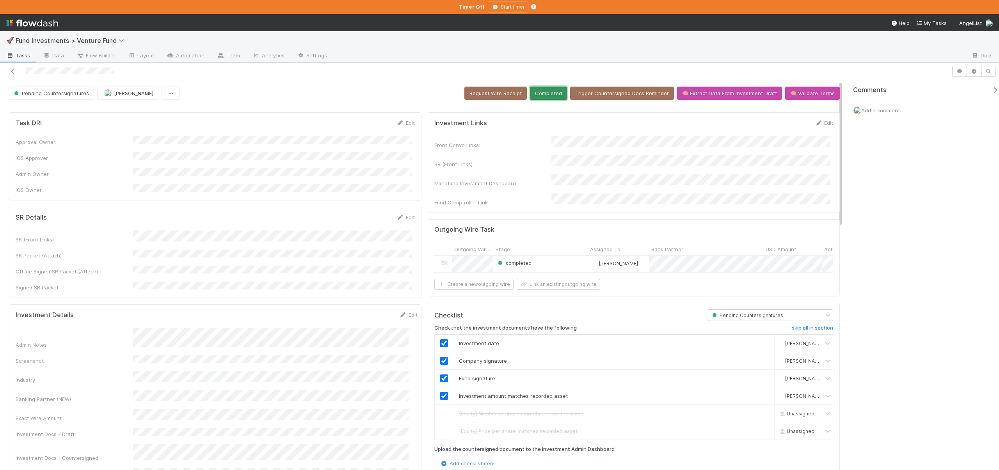
click at [551, 92] on button "Completed" at bounding box center [548, 93] width 37 height 13
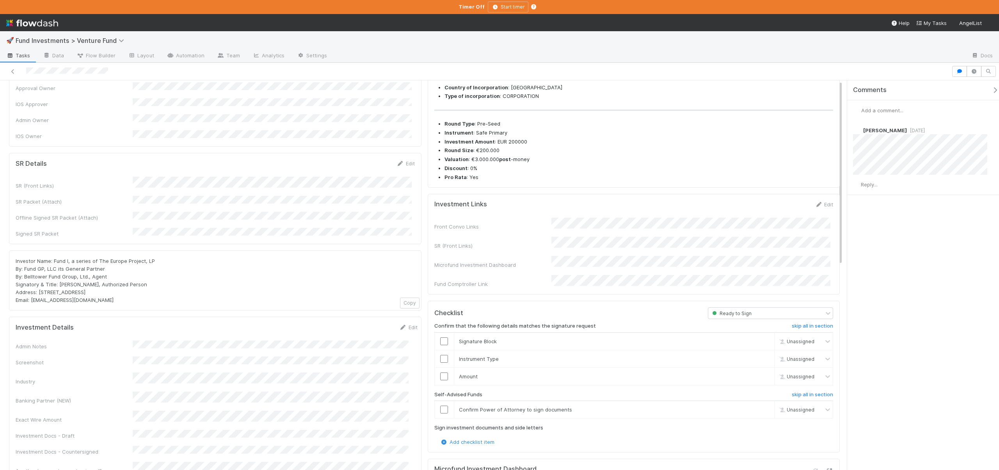
scroll to position [68, 0]
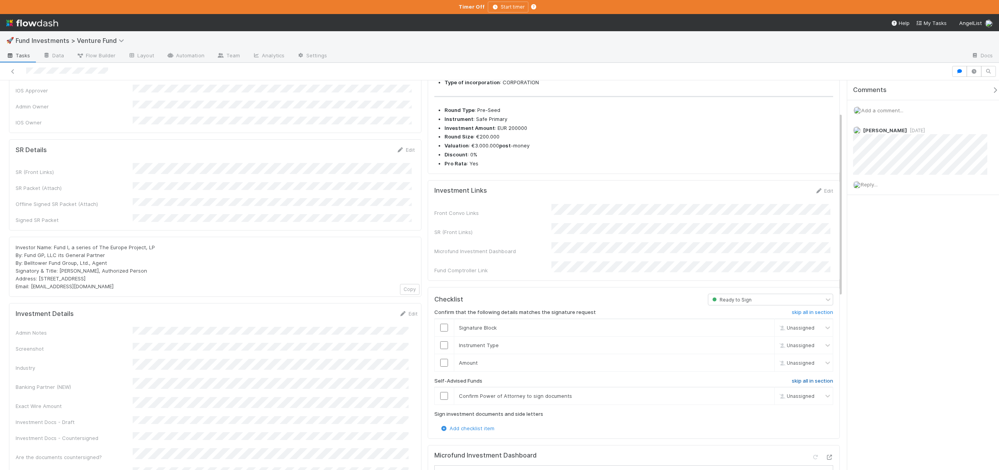
click at [805, 378] on h6 "skip all in section" at bounding box center [812, 381] width 41 height 6
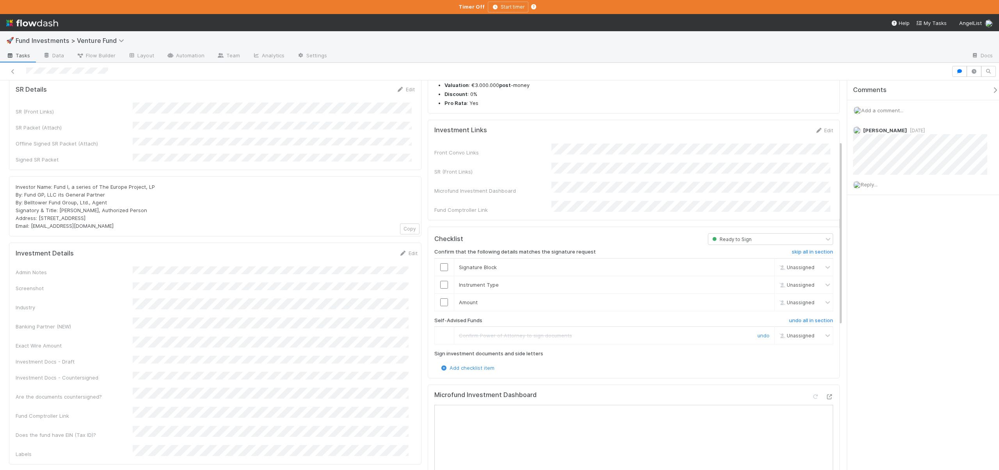
scroll to position [225, 0]
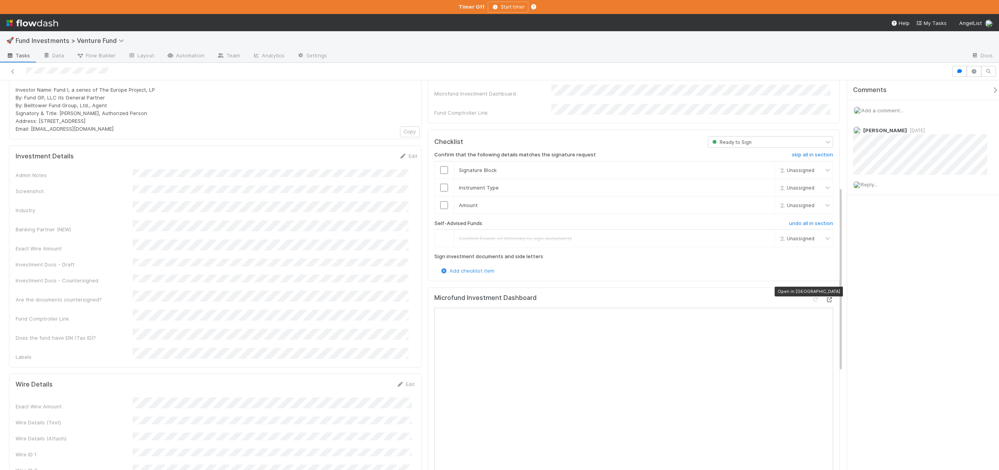
click at [826, 297] on icon at bounding box center [829, 299] width 8 height 5
click at [440, 201] on input "checkbox" at bounding box center [444, 205] width 8 height 8
click at [441, 184] on input "checkbox" at bounding box center [444, 188] width 8 height 8
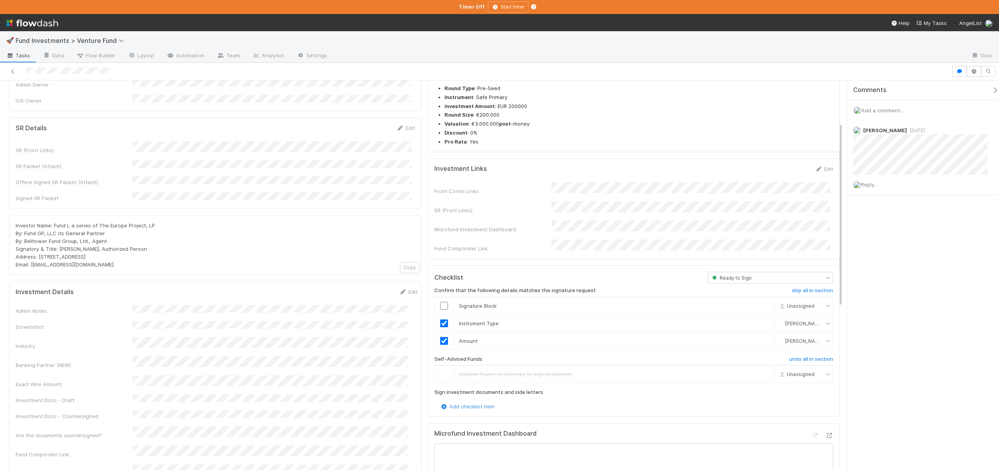
scroll to position [89, 0]
click at [444, 303] on input "checkbox" at bounding box center [444, 307] width 8 height 8
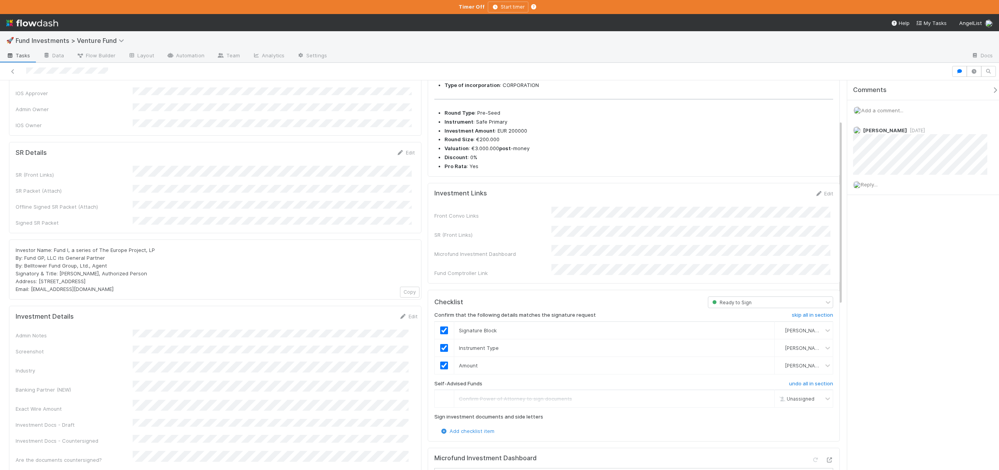
scroll to position [13, 0]
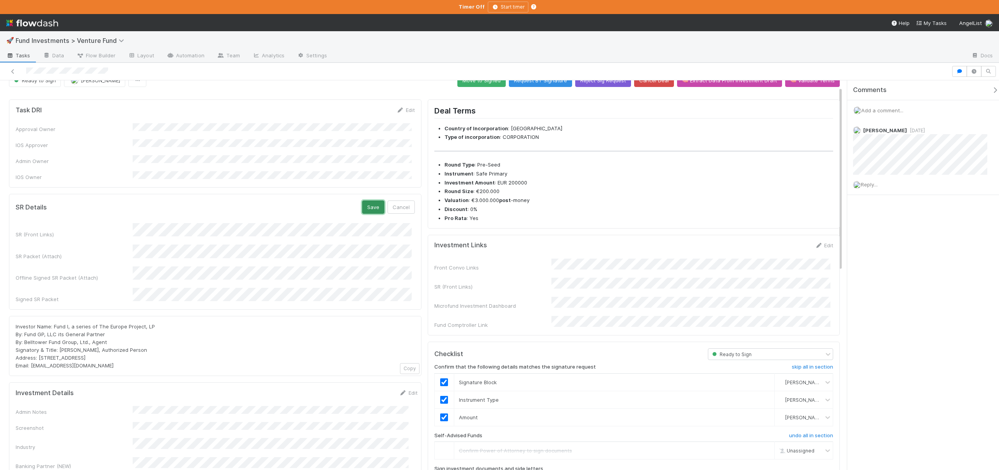
click at [365, 201] on button "Save" at bounding box center [373, 207] width 22 height 13
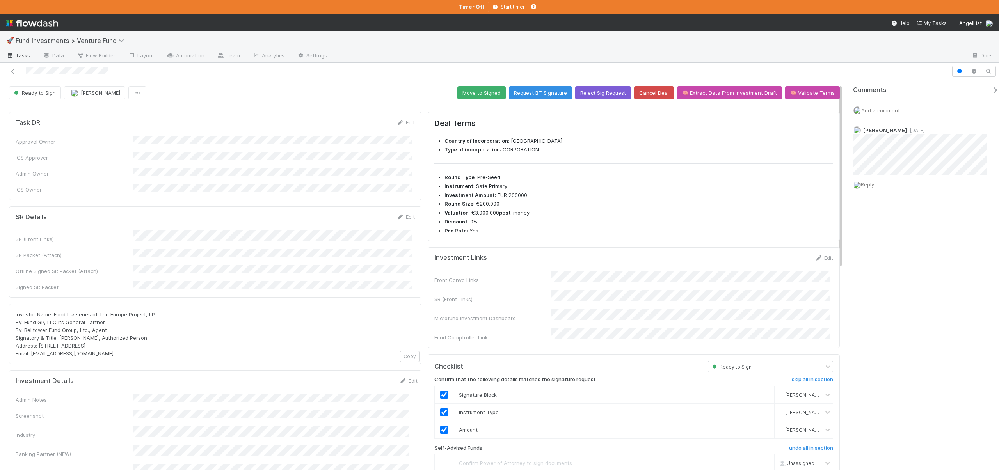
scroll to position [0, 0]
click at [468, 94] on button "Move to Signed" at bounding box center [481, 93] width 48 height 13
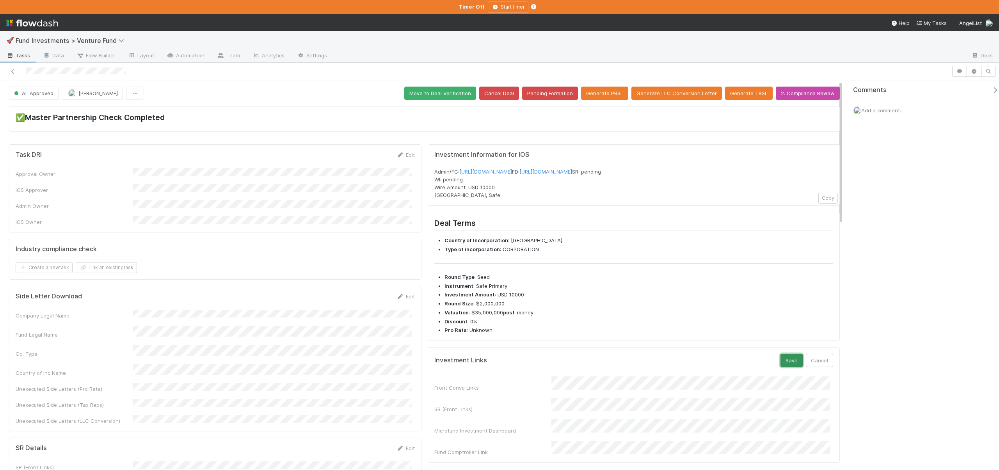
click at [788, 367] on button "Save" at bounding box center [791, 360] width 22 height 13
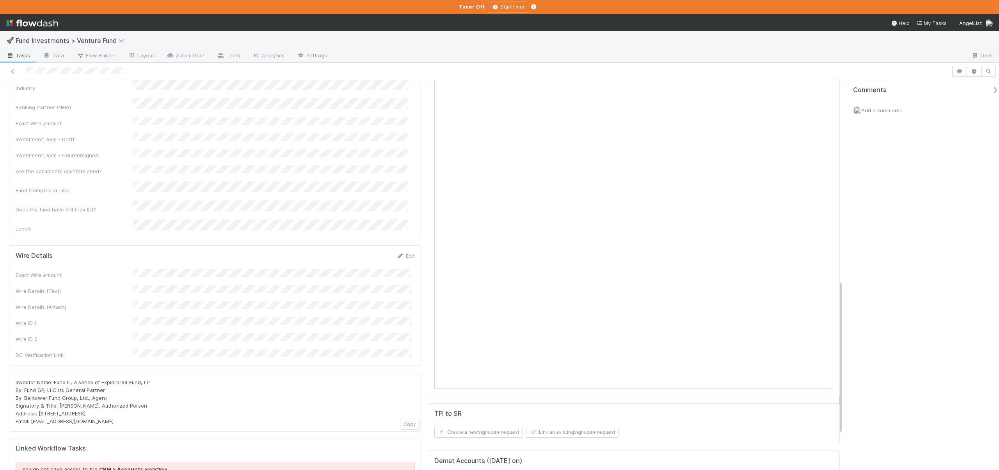
scroll to position [512, 0]
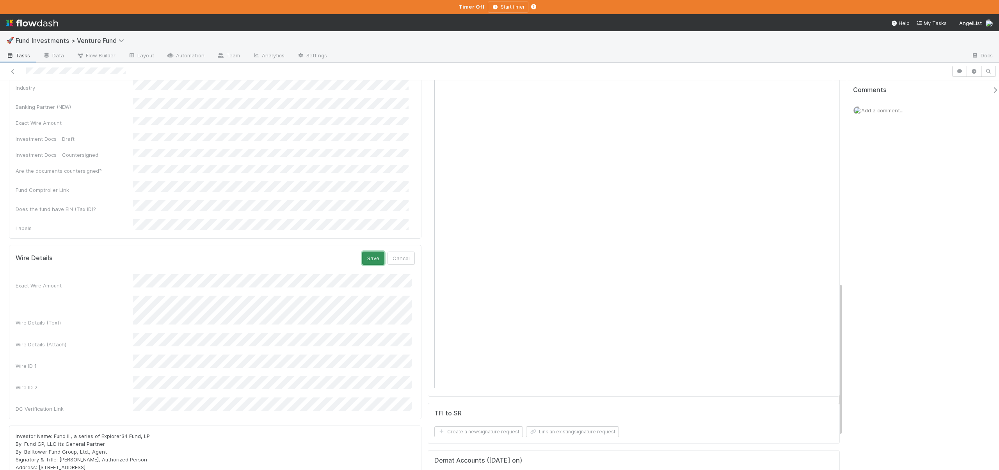
click at [369, 252] on button "Save" at bounding box center [373, 258] width 22 height 13
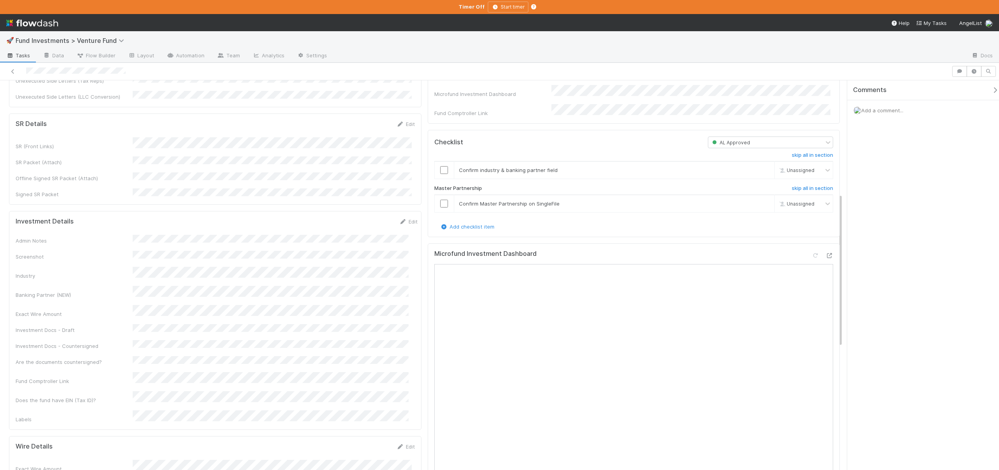
scroll to position [330, 0]
click at [149, 288] on div "Admin Notes Screenshot Industry Banking Partner (NEW) Exact Wire Amount Investm…" at bounding box center [217, 323] width 402 height 188
click at [368, 212] on button "Save" at bounding box center [376, 218] width 22 height 13
click at [441, 202] on input "checkbox" at bounding box center [444, 198] width 8 height 8
checkbox input "true"
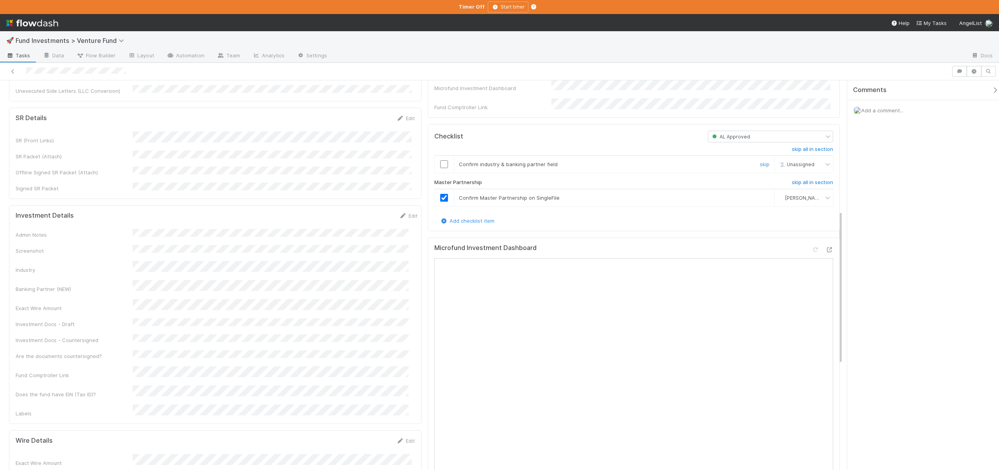
click at [443, 168] on input "checkbox" at bounding box center [444, 164] width 8 height 8
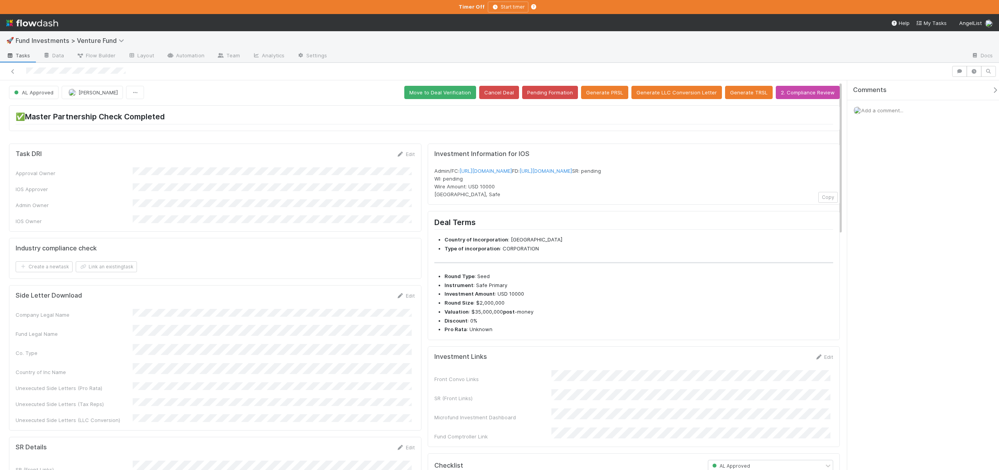
scroll to position [0, 0]
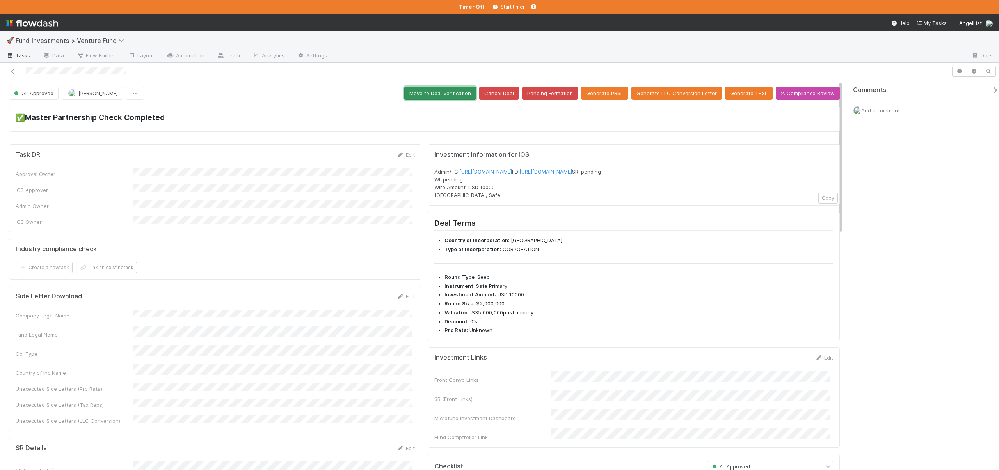
click at [428, 97] on button "Move to Deal Verification" at bounding box center [440, 93] width 72 height 13
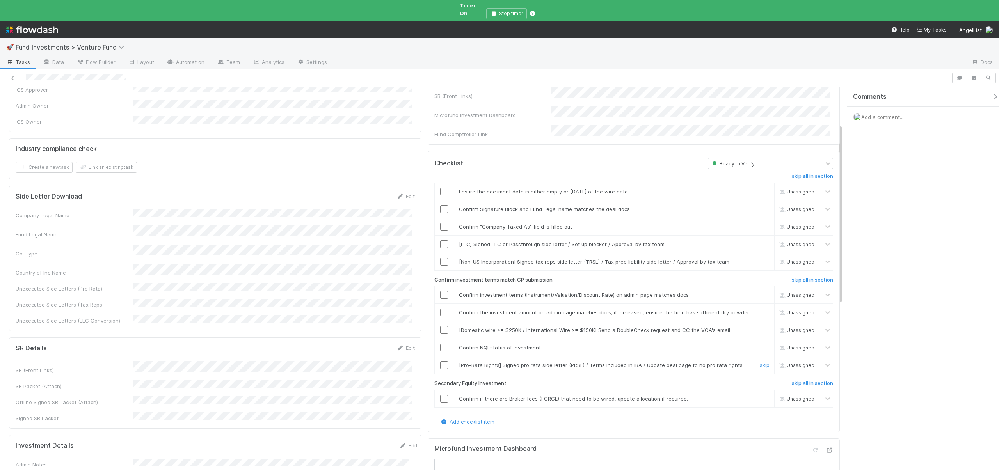
scroll to position [80, 0]
click at [440, 183] on input "checkbox" at bounding box center [444, 187] width 8 height 8
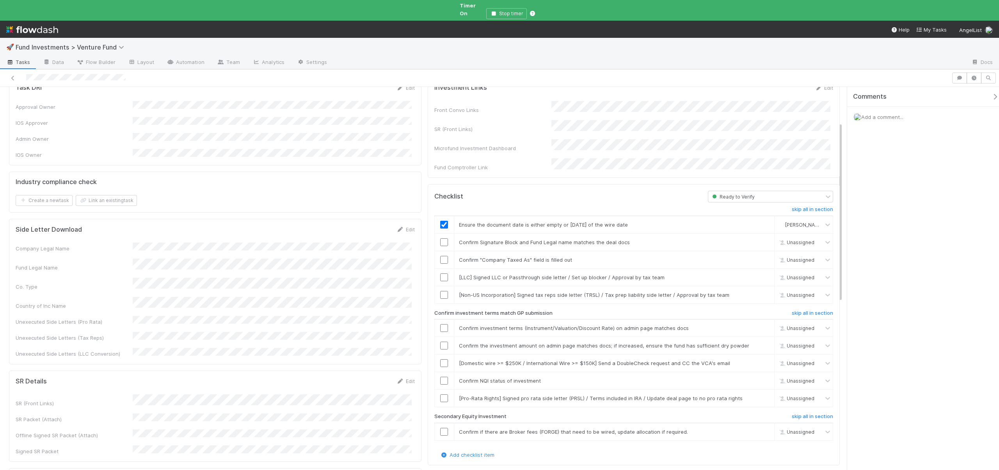
scroll to position [27, 0]
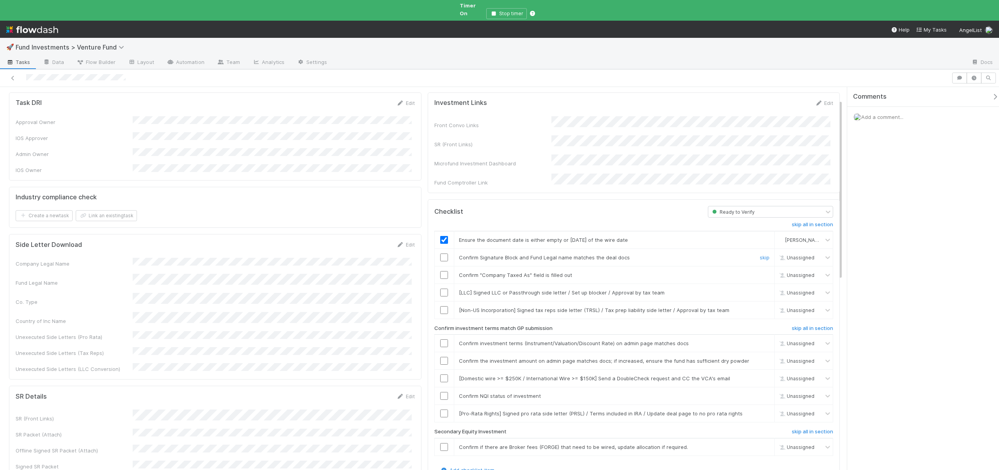
click at [440, 254] on input "checkbox" at bounding box center [444, 258] width 8 height 8
click at [442, 271] on input "checkbox" at bounding box center [444, 275] width 8 height 8
click at [760, 290] on link "skip" at bounding box center [765, 293] width 10 height 6
click at [760, 307] on link "skip" at bounding box center [765, 310] width 10 height 6
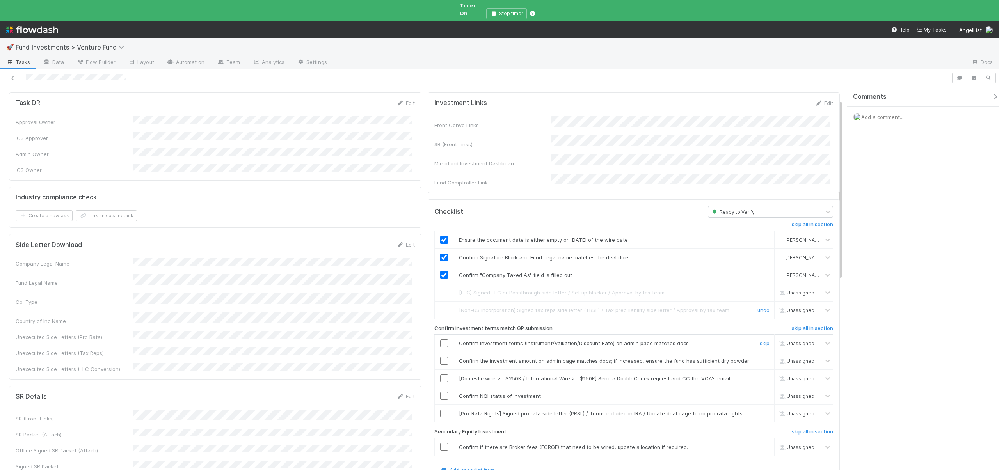
click at [442, 339] on input "checkbox" at bounding box center [444, 343] width 8 height 8
click at [443, 357] on input "checkbox" at bounding box center [444, 361] width 8 height 8
click at [440, 339] on input "checkbox" at bounding box center [444, 343] width 8 height 8
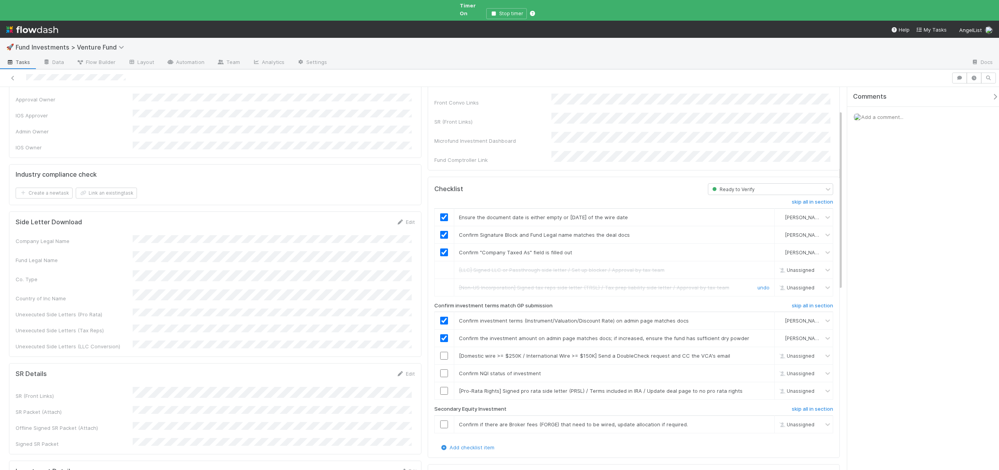
scroll to position [0, 0]
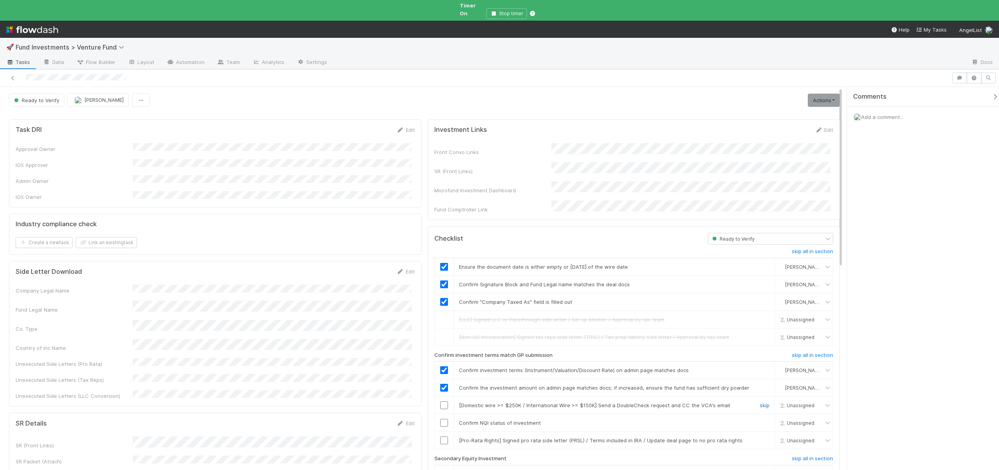
click at [760, 402] on link "skip" at bounding box center [765, 405] width 10 height 6
click at [440, 419] on input "checkbox" at bounding box center [444, 423] width 8 height 8
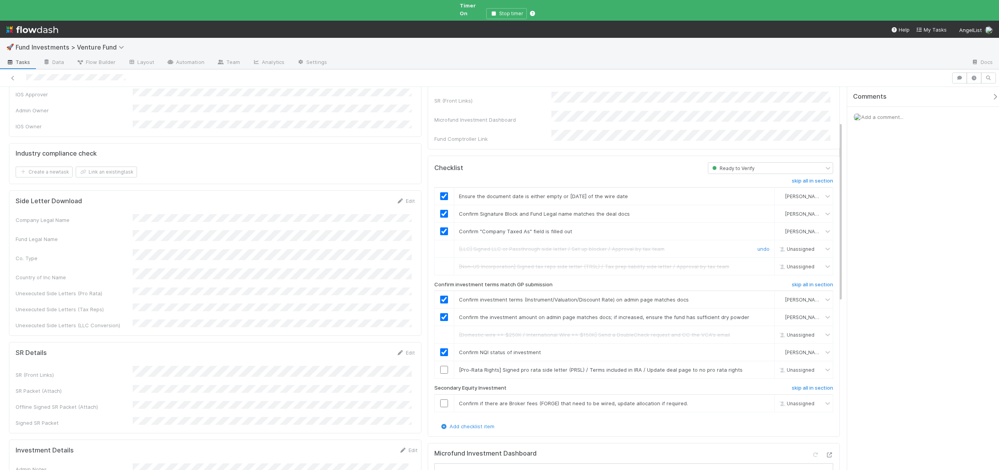
scroll to position [77, 0]
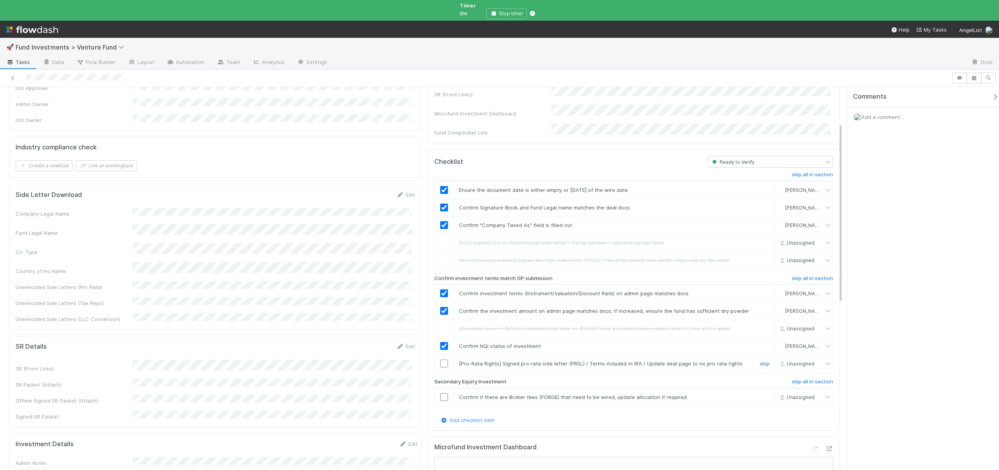
click at [761, 361] on link "skip" at bounding box center [765, 364] width 10 height 6
click at [760, 361] on link "skip" at bounding box center [765, 364] width 10 height 6
click at [805, 379] on link "skip all in section" at bounding box center [812, 383] width 41 height 9
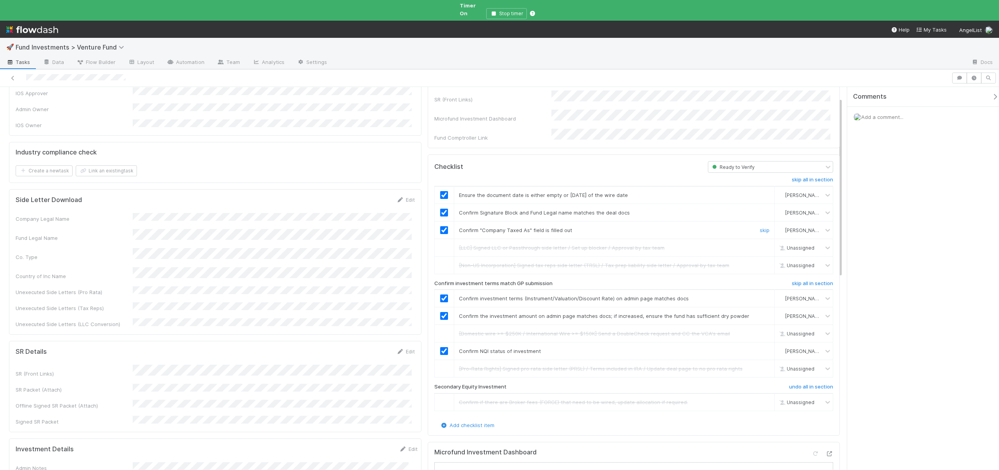
scroll to position [0, 0]
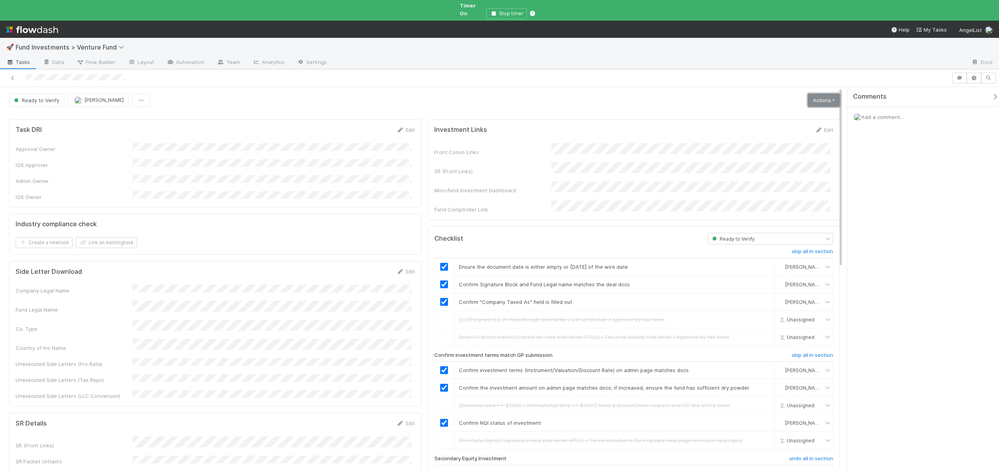
click at [808, 95] on link "Actions" at bounding box center [824, 100] width 32 height 13
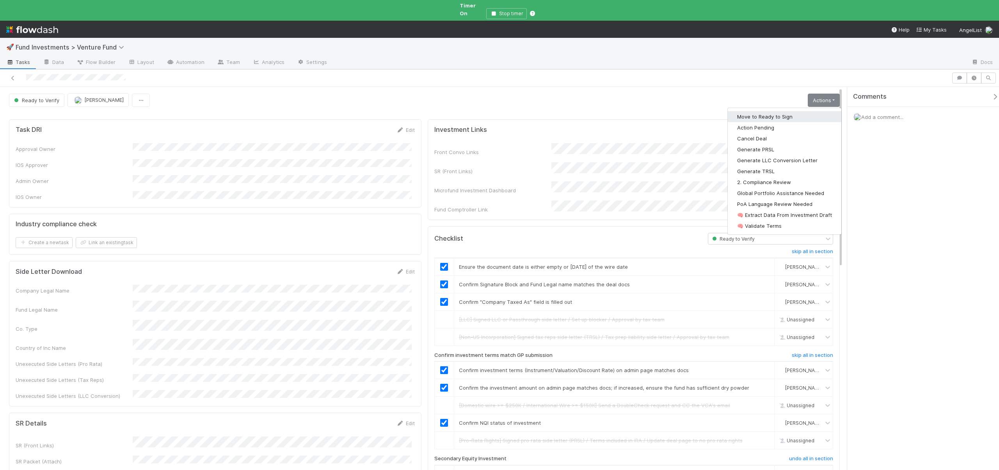
click at [744, 111] on button "Move to Ready to Sign" at bounding box center [785, 116] width 114 height 11
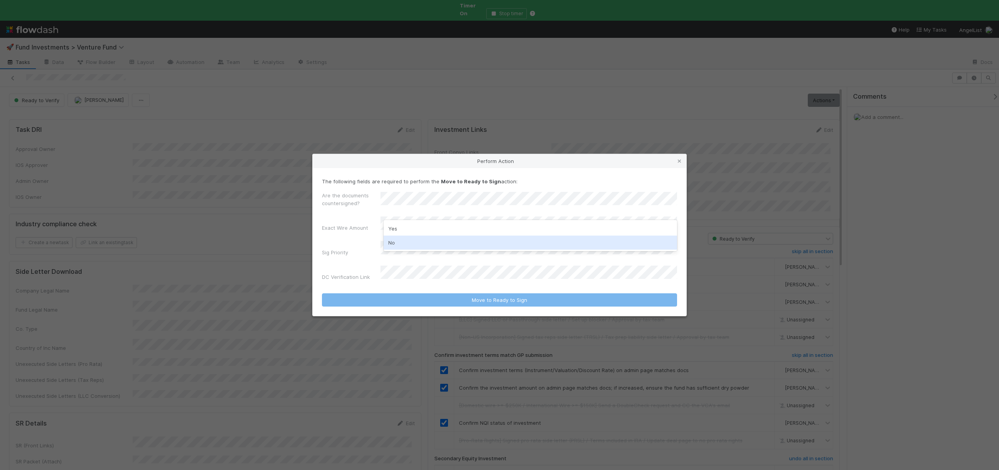
click at [393, 243] on div "No" at bounding box center [530, 243] width 293 height 14
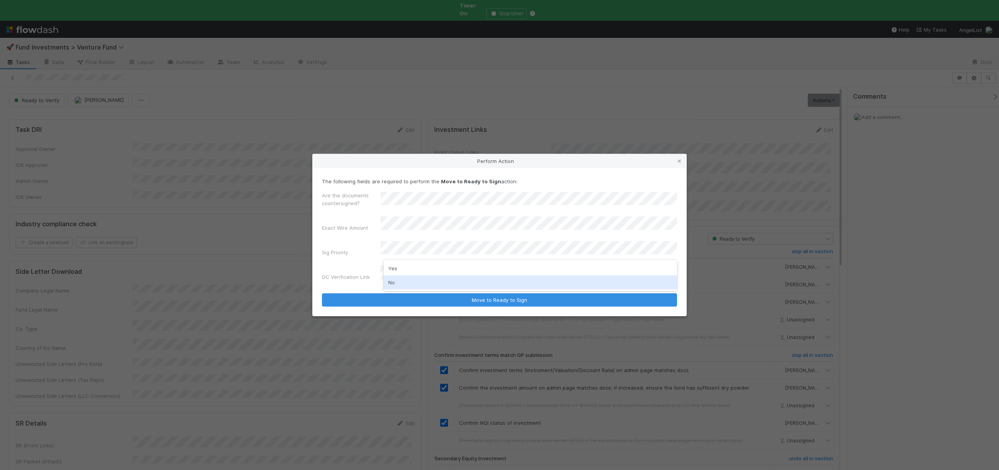
click at [392, 287] on div "No" at bounding box center [530, 282] width 293 height 14
click at [322, 293] on button "Move to Ready to Sign" at bounding box center [499, 299] width 355 height 13
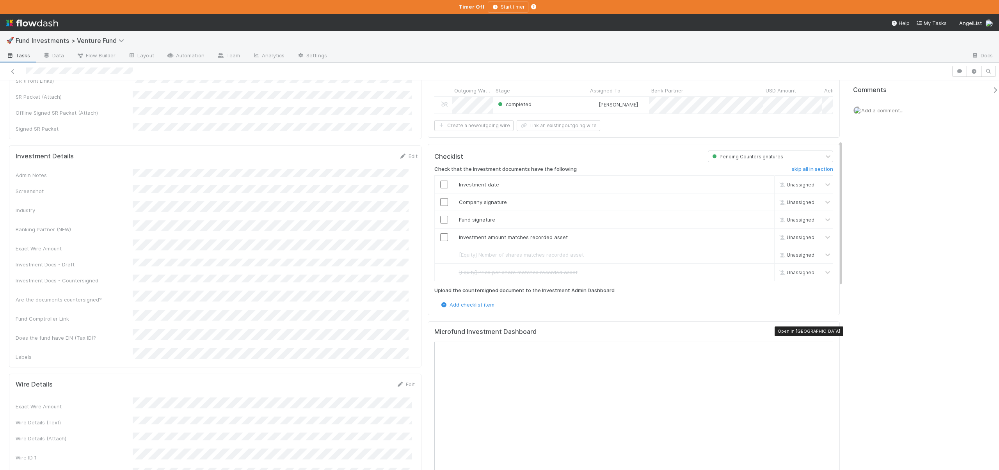
scroll to position [159, 0]
click at [826, 330] on icon at bounding box center [829, 332] width 8 height 5
click at [445, 180] on div at bounding box center [444, 184] width 19 height 8
click at [440, 182] on input "checkbox" at bounding box center [444, 184] width 8 height 8
click at [443, 200] on input "checkbox" at bounding box center [444, 202] width 8 height 8
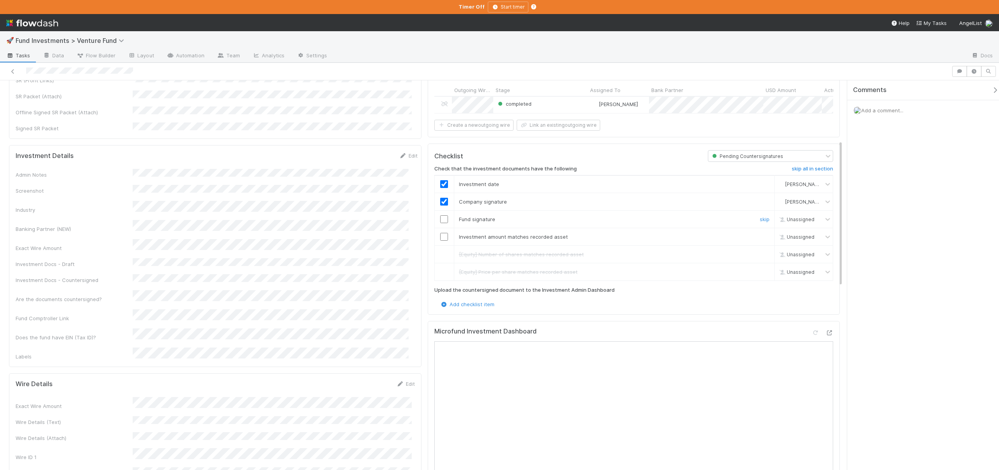
click at [441, 216] on input "checkbox" at bounding box center [444, 219] width 8 height 8
click at [441, 237] on input "checkbox" at bounding box center [444, 237] width 8 height 8
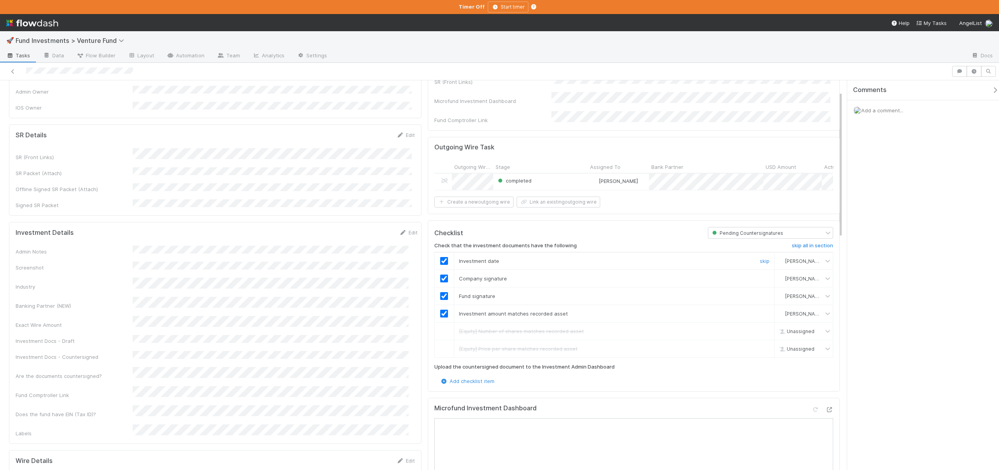
scroll to position [0, 0]
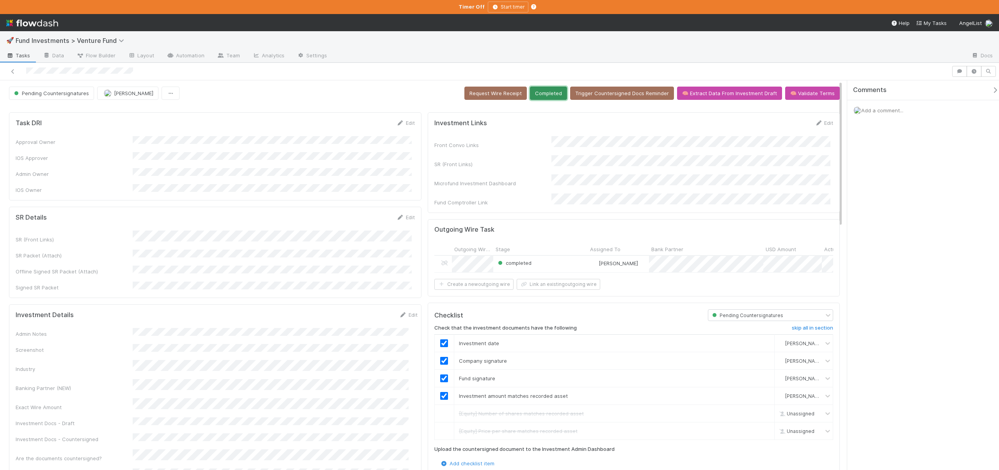
click at [550, 97] on button "Completed" at bounding box center [548, 93] width 37 height 13
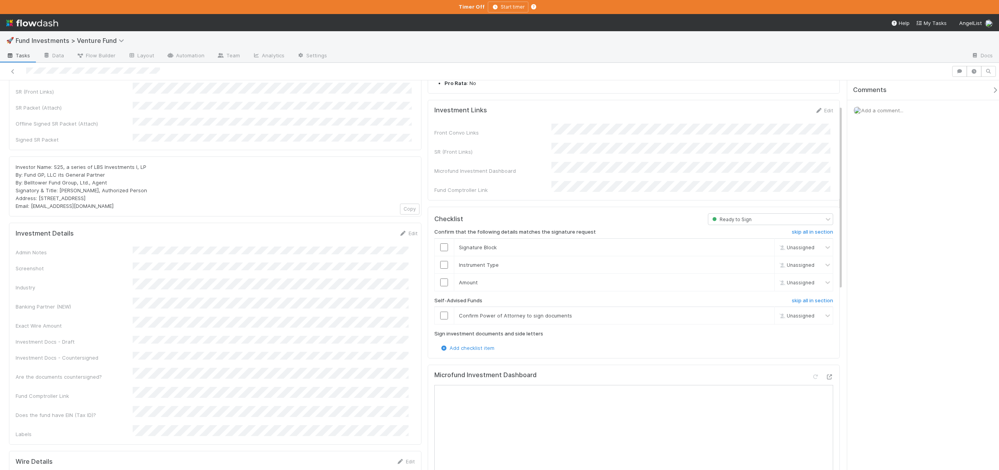
scroll to position [154, 0]
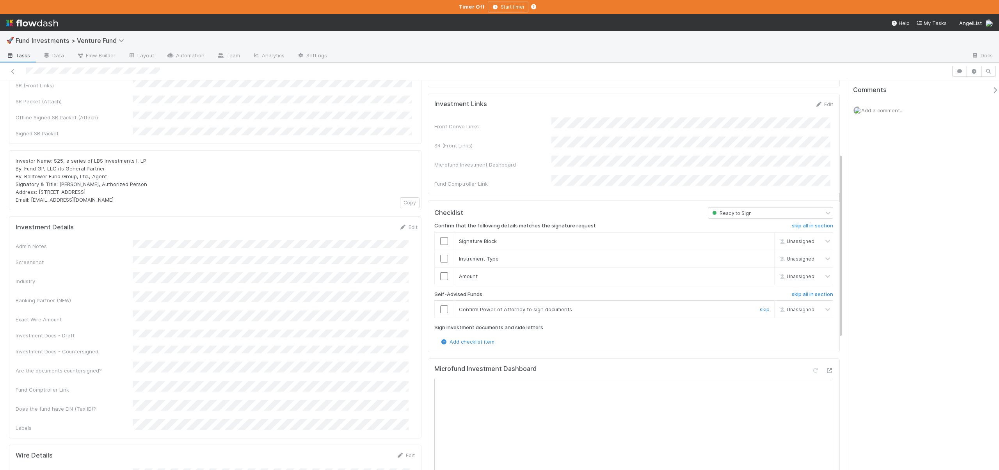
click at [760, 306] on link "skip" at bounding box center [765, 309] width 10 height 6
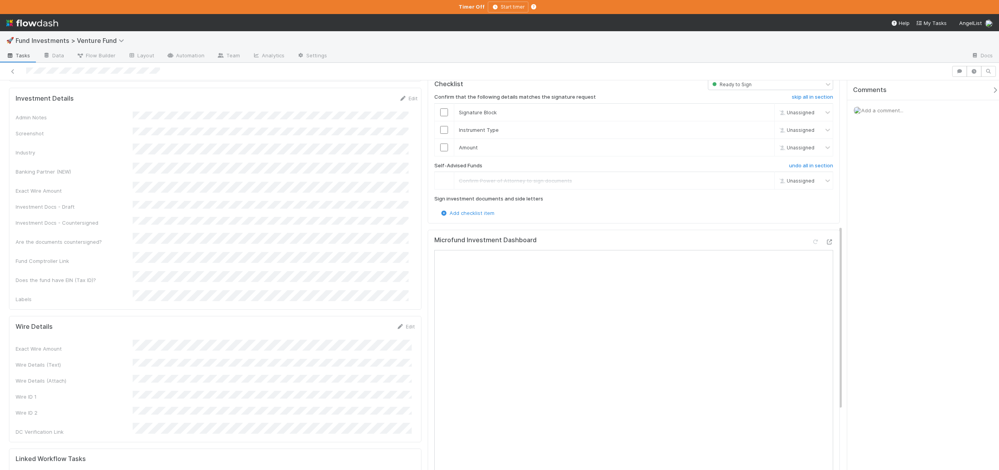
scroll to position [274, 0]
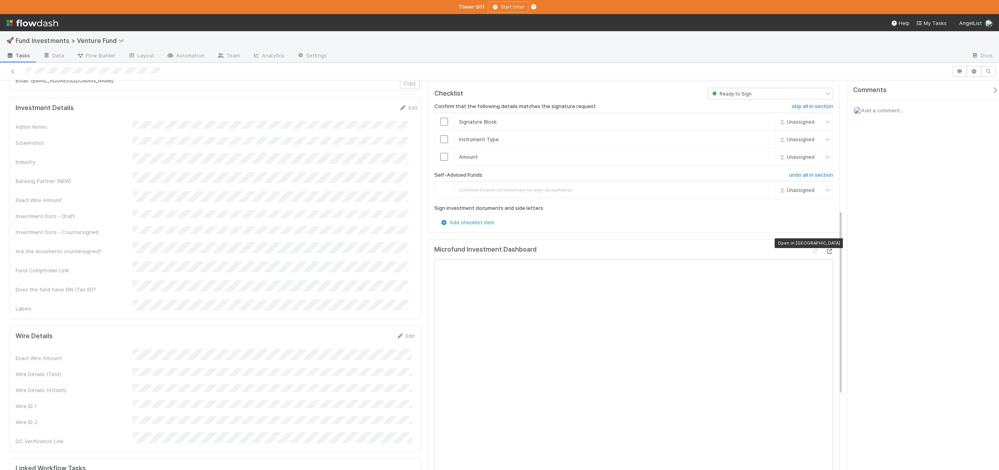
click at [825, 249] on icon at bounding box center [829, 251] width 8 height 5
click at [441, 155] on input "checkbox" at bounding box center [444, 159] width 8 height 8
click at [441, 137] on input "checkbox" at bounding box center [444, 141] width 8 height 8
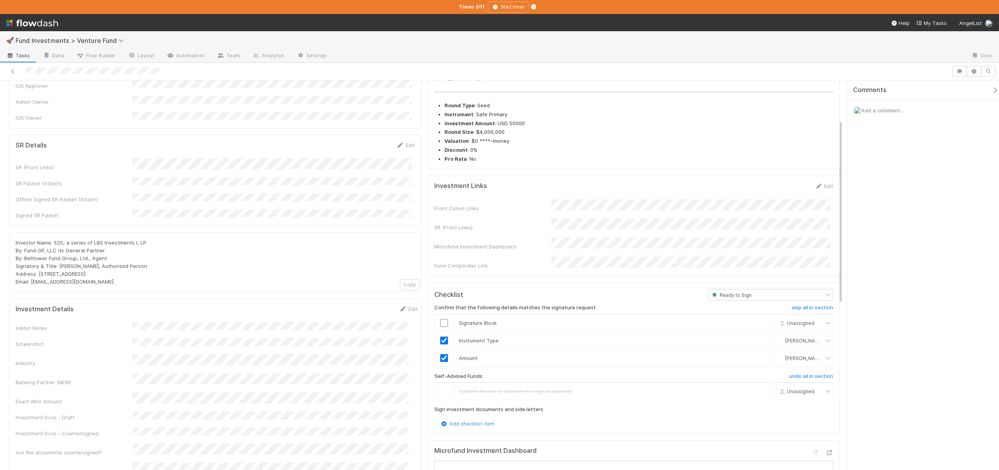
scroll to position [0, 0]
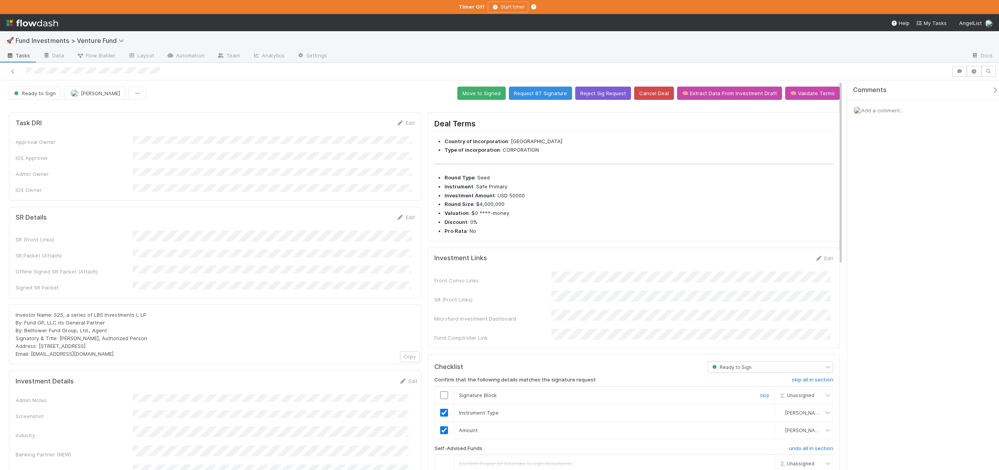
click at [441, 391] on input "checkbox" at bounding box center [444, 395] width 8 height 8
click at [482, 94] on button "Move to Signed" at bounding box center [481, 93] width 48 height 13
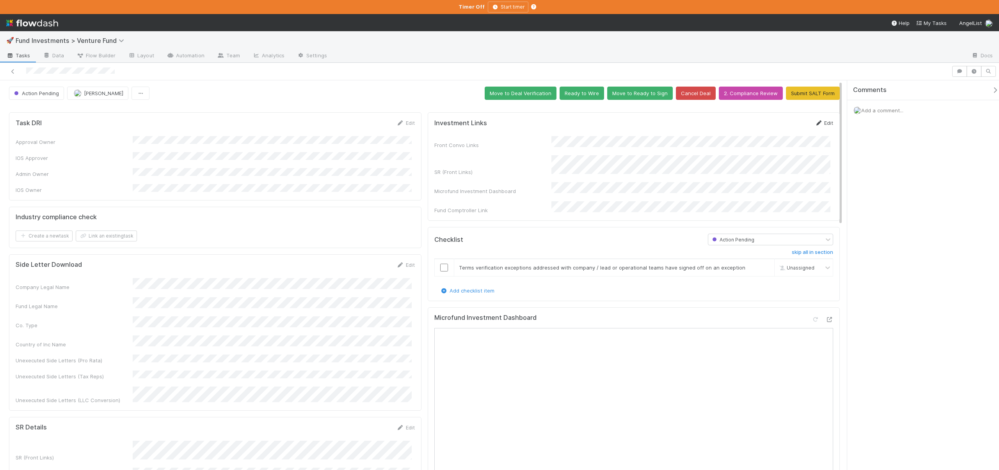
click at [823, 121] on link "Edit" at bounding box center [824, 123] width 18 height 6
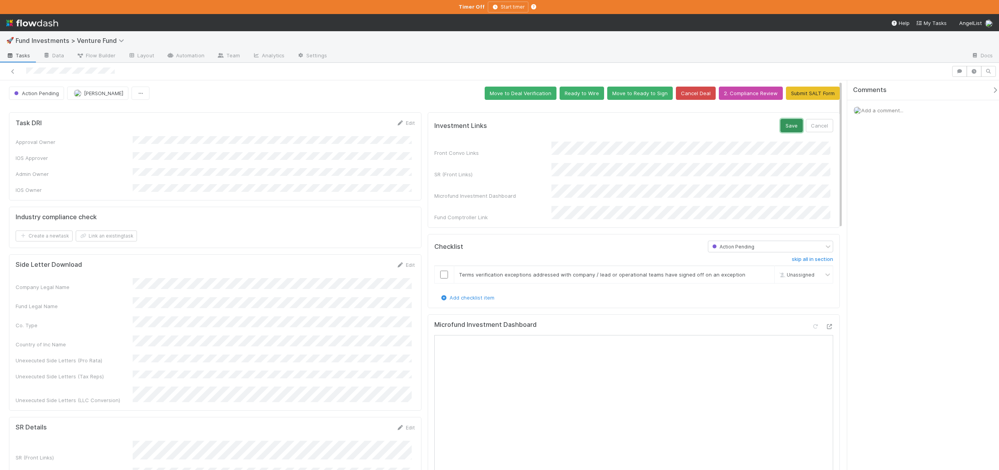
click at [782, 126] on button "Save" at bounding box center [791, 125] width 22 height 13
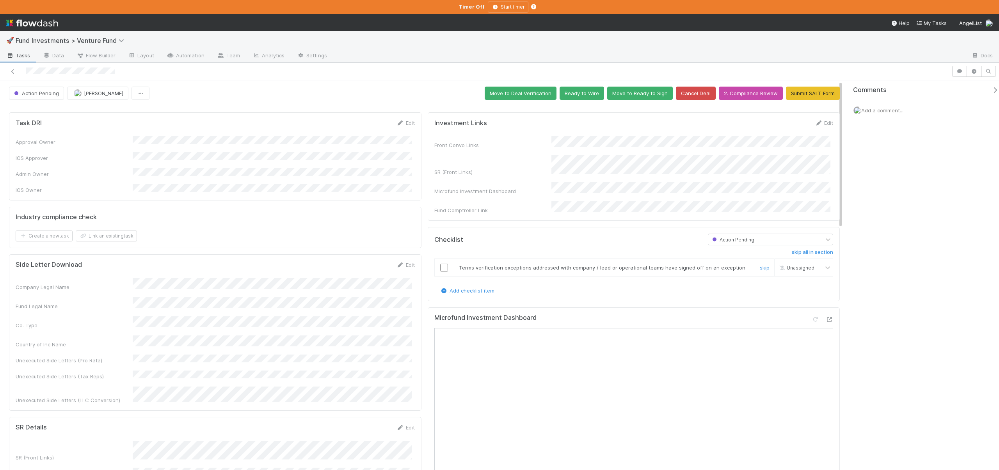
click at [441, 264] on input "checkbox" at bounding box center [444, 268] width 8 height 8
click at [442, 264] on input "checkbox" at bounding box center [444, 268] width 8 height 8
click at [507, 95] on button "Move to Deal Verification" at bounding box center [521, 93] width 72 height 13
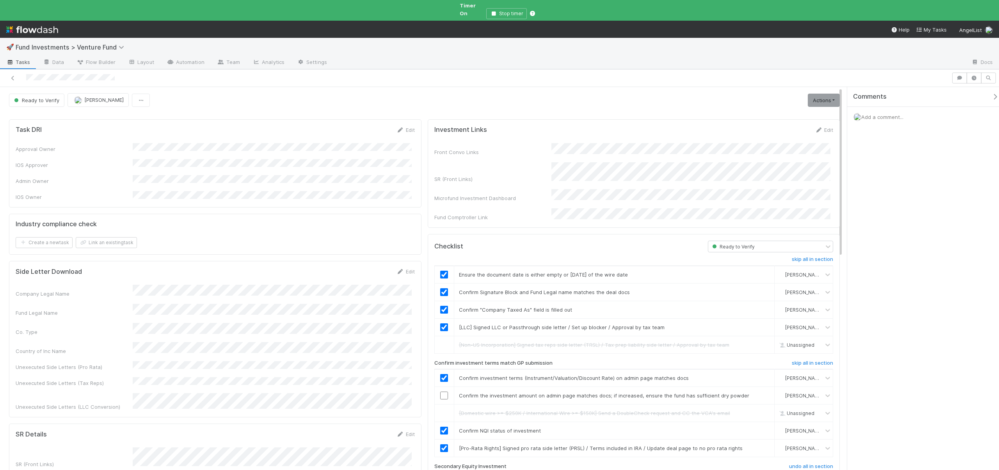
click at [443, 392] on input "checkbox" at bounding box center [444, 396] width 8 height 8
click at [823, 94] on link "Actions" at bounding box center [824, 100] width 32 height 13
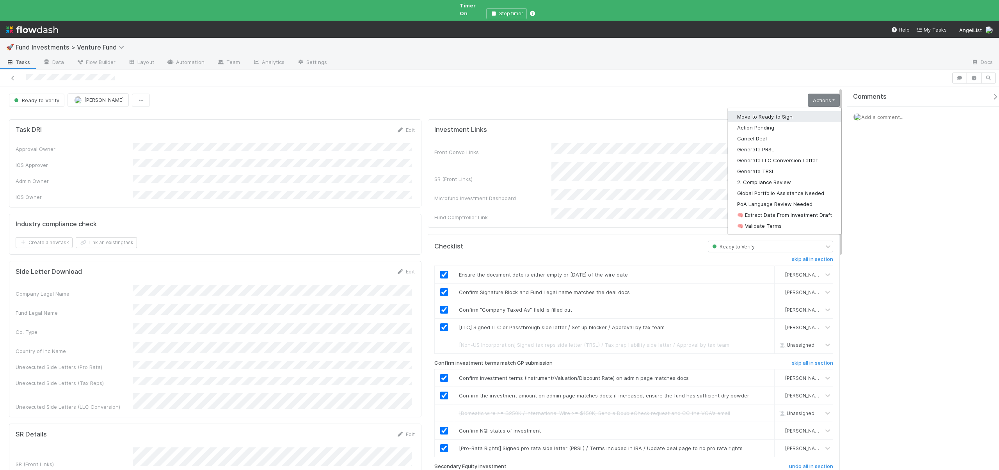
click at [749, 113] on button "Move to Ready to Sign" at bounding box center [785, 116] width 114 height 11
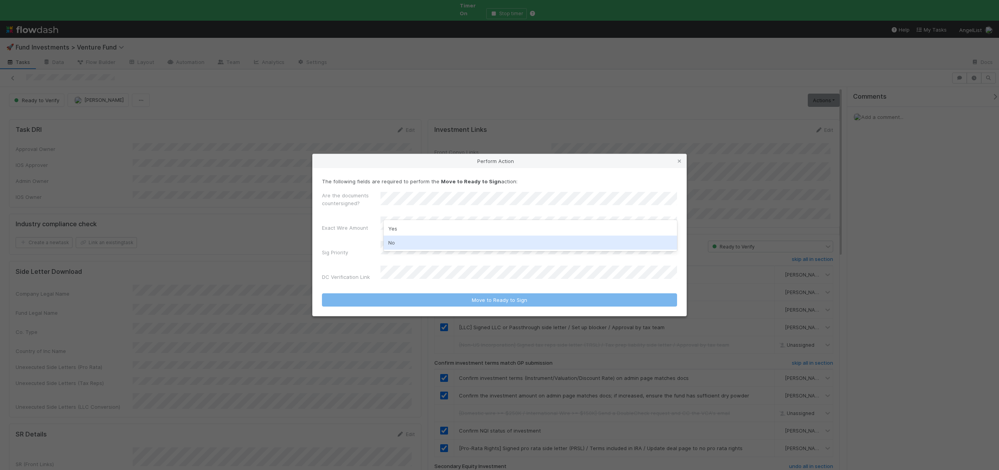
click at [397, 246] on div "No" at bounding box center [530, 243] width 293 height 14
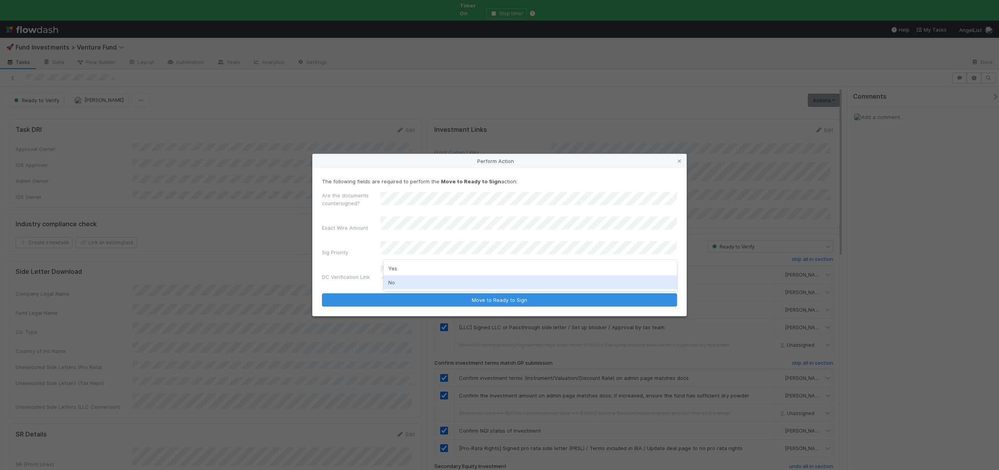
click at [390, 279] on div "No" at bounding box center [530, 282] width 293 height 14
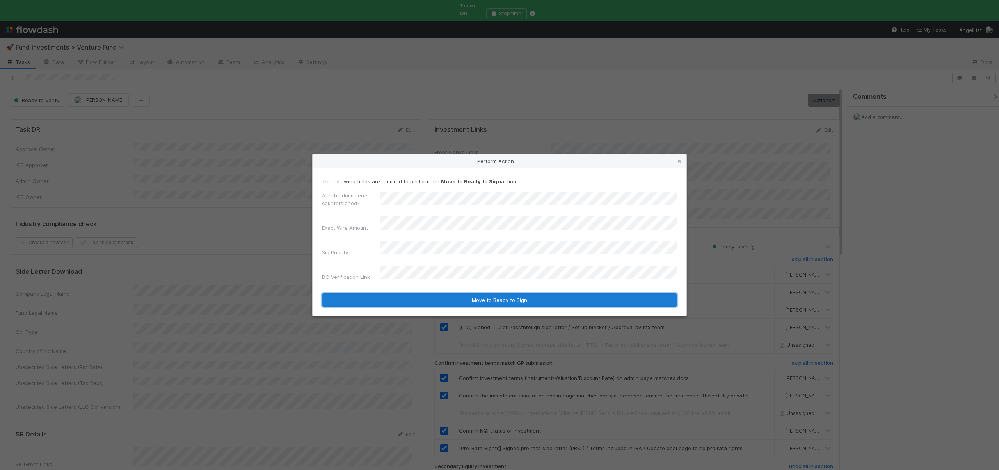
click at [407, 298] on button "Move to Ready to Sign" at bounding box center [499, 299] width 355 height 13
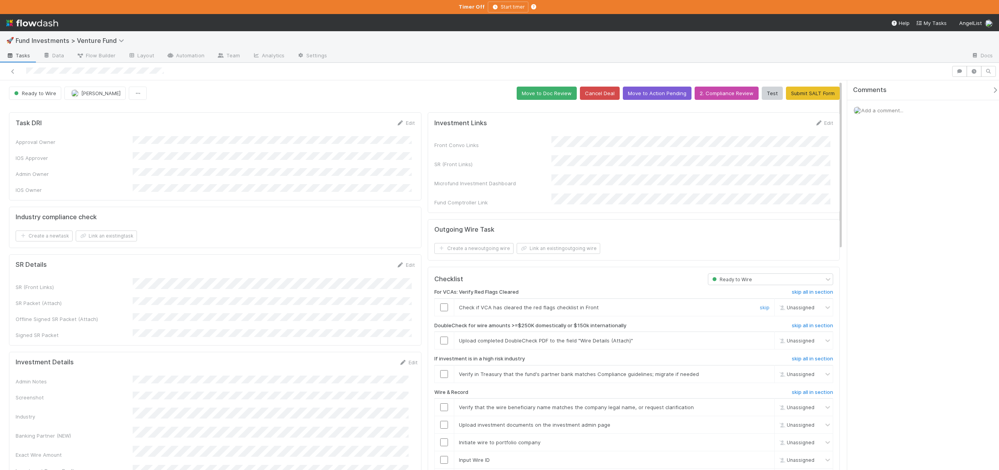
click at [442, 304] on input "checkbox" at bounding box center [444, 308] width 8 height 8
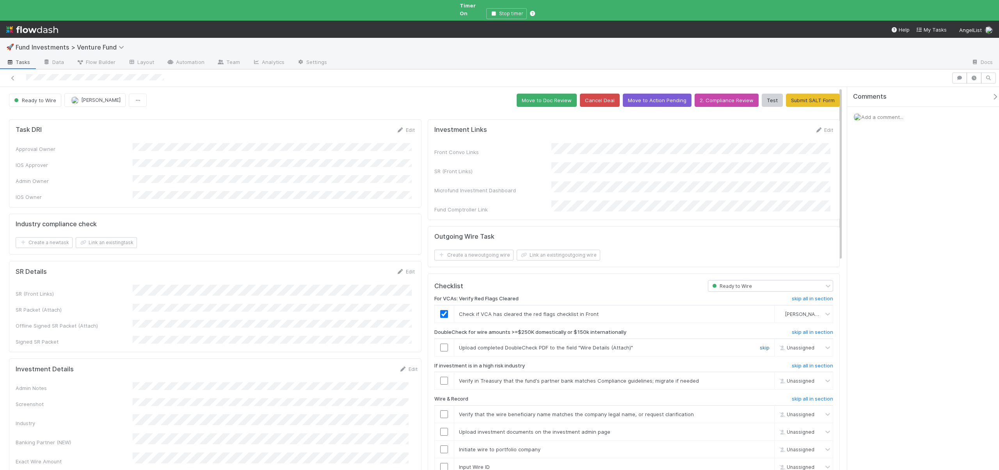
click at [761, 345] on link "skip" at bounding box center [765, 348] width 10 height 6
click at [760, 378] on link "skip" at bounding box center [765, 381] width 10 height 6
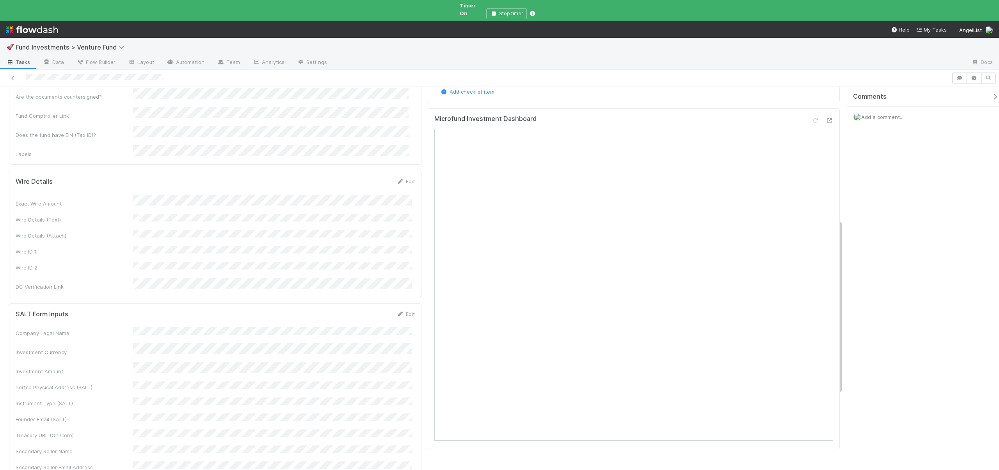
scroll to position [418, 0]
click at [825, 114] on div at bounding box center [829, 118] width 8 height 8
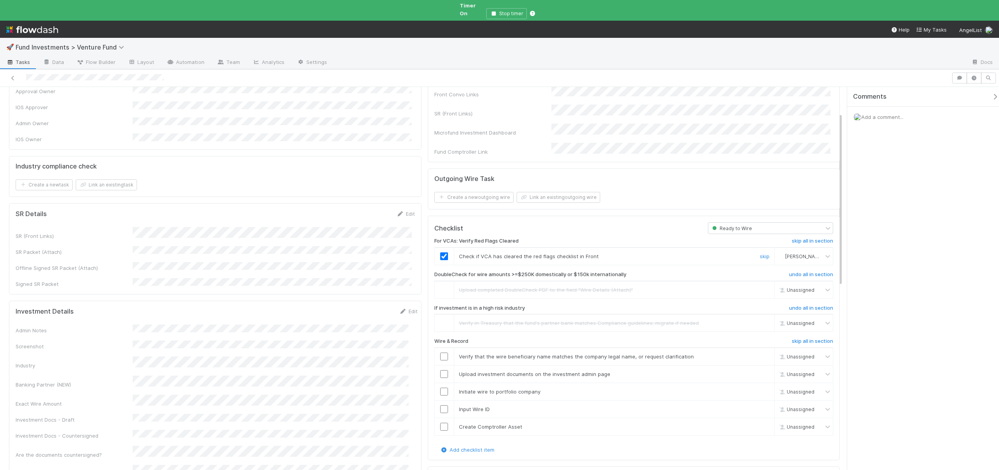
scroll to position [59, 0]
click at [441, 352] on input "checkbox" at bounding box center [444, 356] width 8 height 8
click at [444, 370] on input "checkbox" at bounding box center [444, 374] width 8 height 8
click at [440, 387] on input "checkbox" at bounding box center [444, 391] width 8 height 8
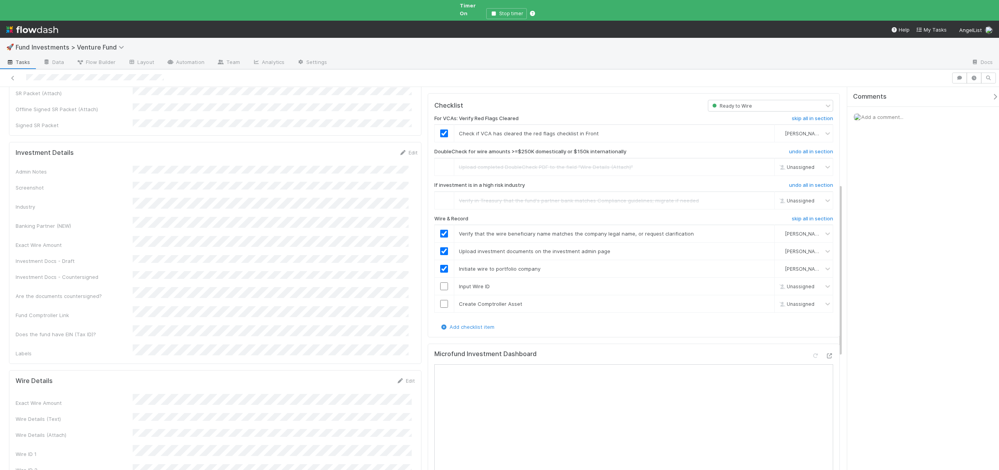
scroll to position [218, 0]
click at [440, 281] on input "checkbox" at bounding box center [444, 285] width 8 height 8
click at [441, 298] on input "checkbox" at bounding box center [444, 302] width 8 height 8
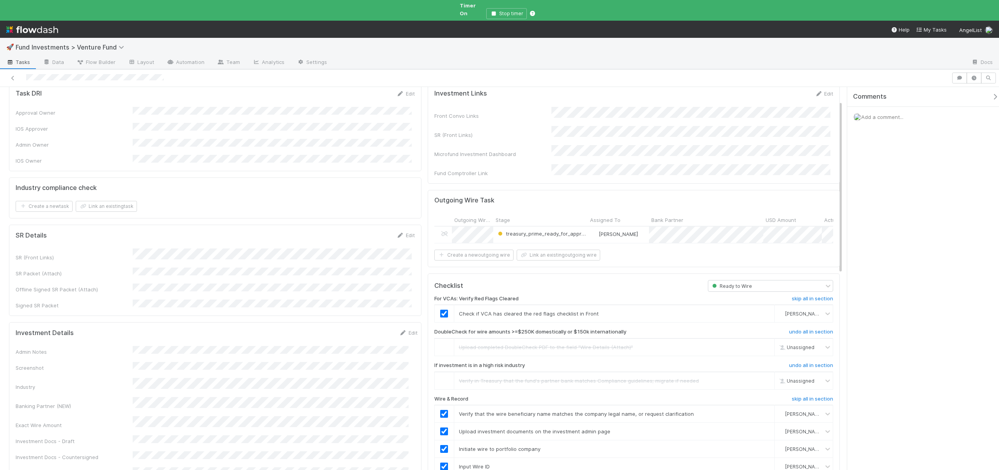
scroll to position [0, 0]
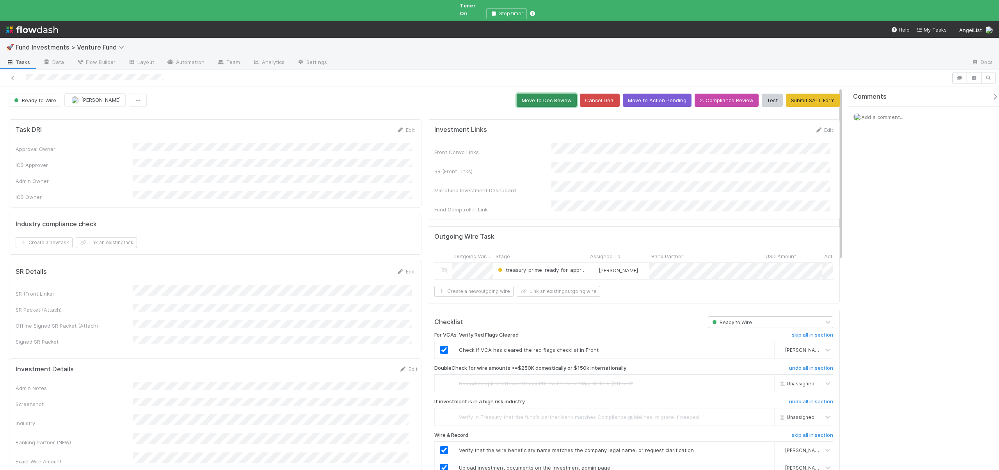
click at [532, 96] on button "Move to Doc Review" at bounding box center [547, 100] width 60 height 13
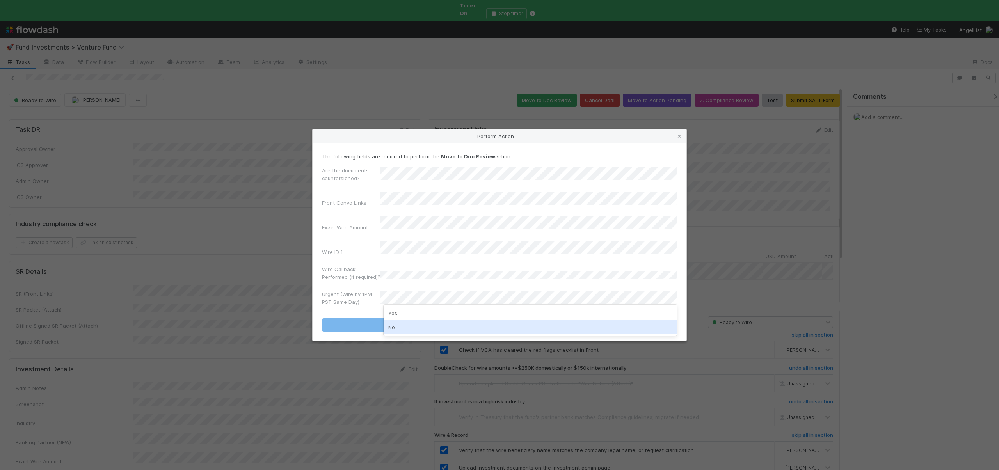
click at [390, 328] on div "No" at bounding box center [530, 327] width 293 height 14
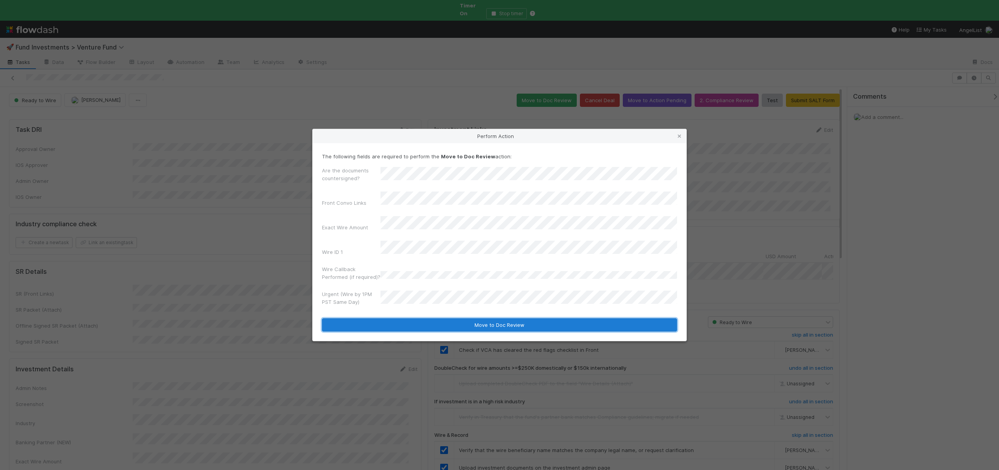
click at [390, 318] on button "Move to Doc Review" at bounding box center [499, 324] width 355 height 13
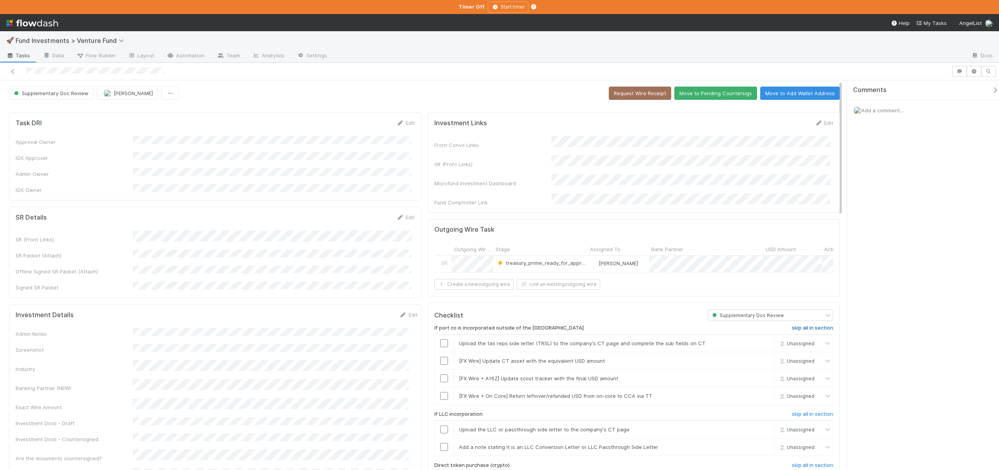
click at [804, 326] on h6 "skip all in section" at bounding box center [812, 328] width 41 height 6
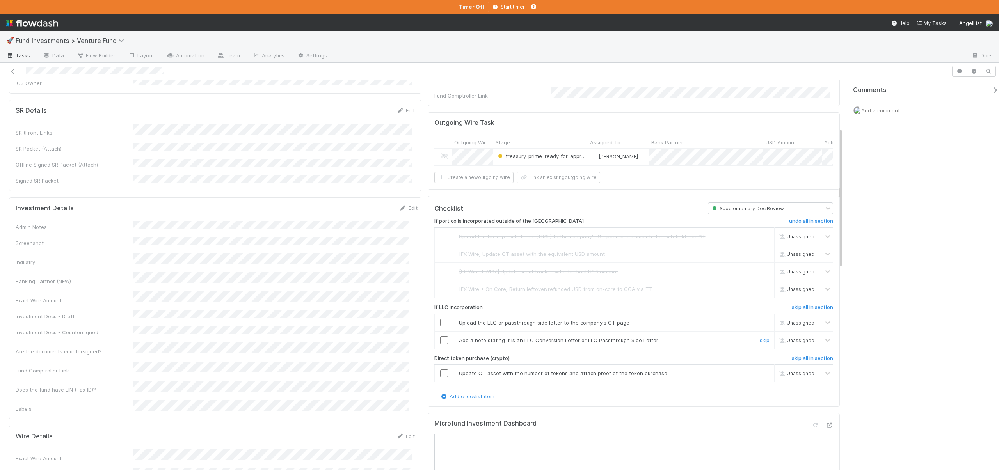
scroll to position [137, 0]
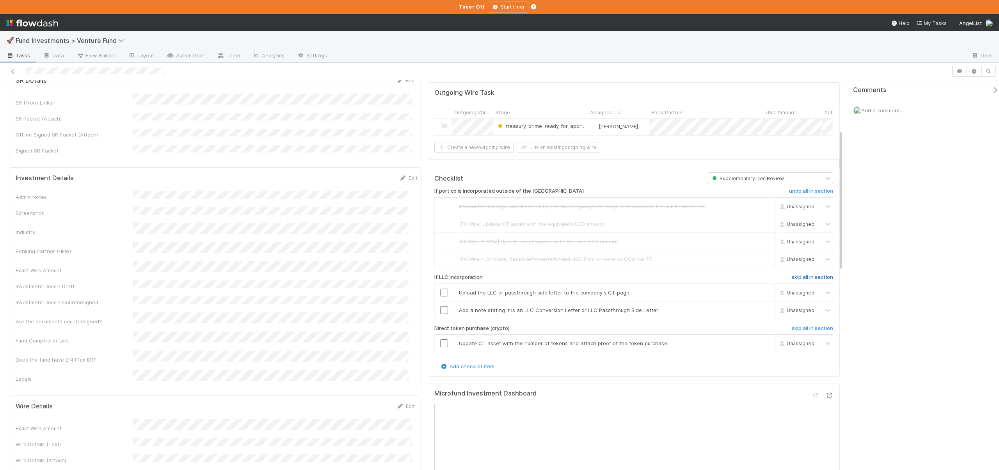
click at [792, 274] on h6 "skip all in section" at bounding box center [812, 277] width 41 height 6
click at [793, 325] on h6 "skip all in section" at bounding box center [812, 328] width 41 height 6
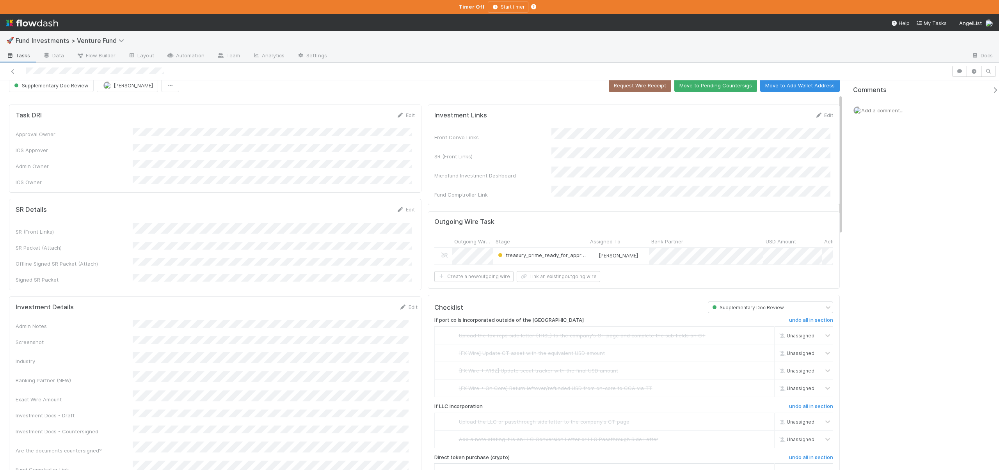
scroll to position [0, 0]
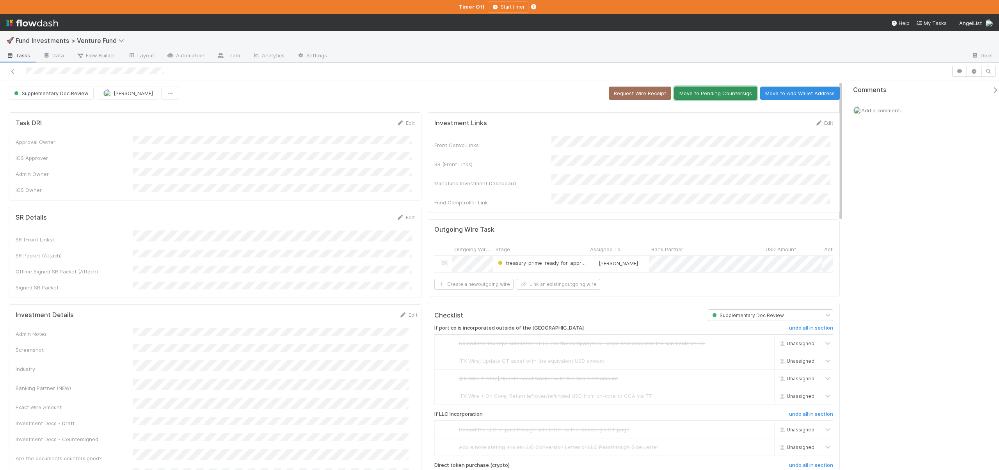
click at [704, 92] on button "Move to Pending Countersigs" at bounding box center [715, 93] width 83 height 13
click at [704, 92] on div "Supplementary Doc Review Jack Plank Loading..." at bounding box center [424, 93] width 831 height 13
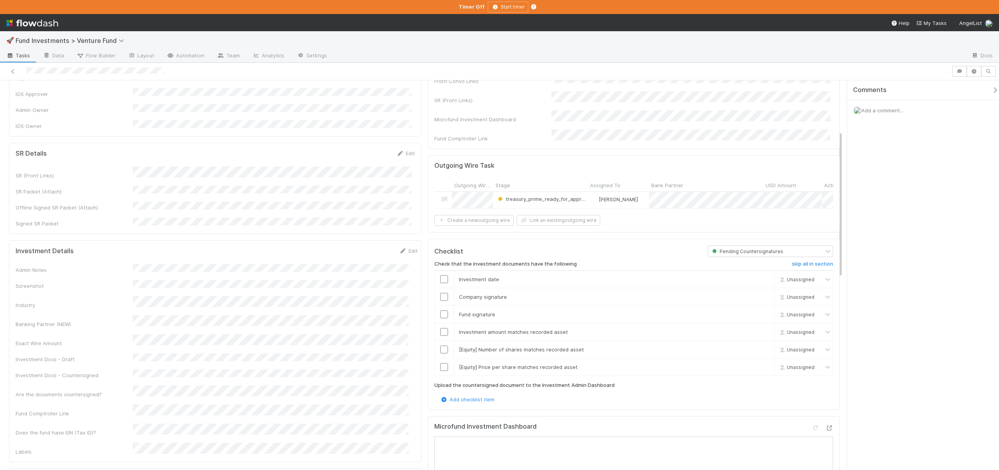
scroll to position [162, 0]
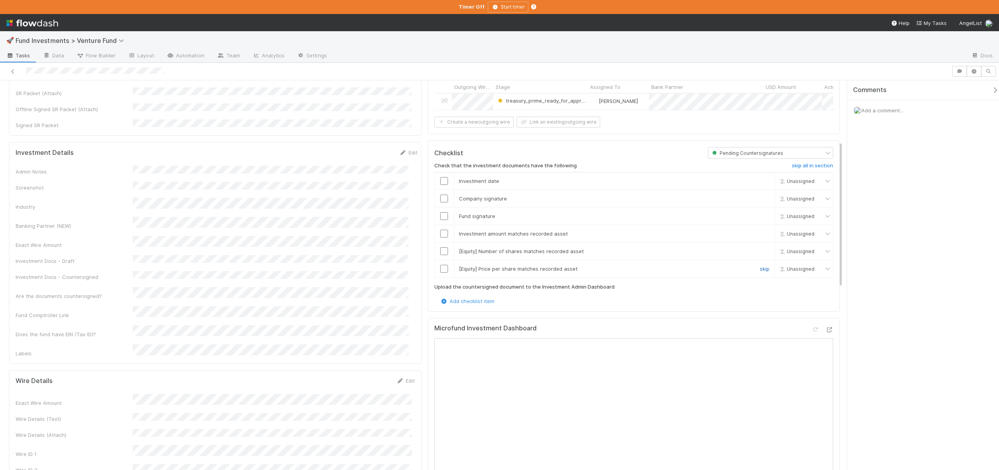
click at [760, 267] on link "skip" at bounding box center [765, 269] width 10 height 6
click at [761, 251] on link "skip" at bounding box center [765, 251] width 10 height 6
click at [760, 249] on link "skip" at bounding box center [765, 251] width 10 height 6
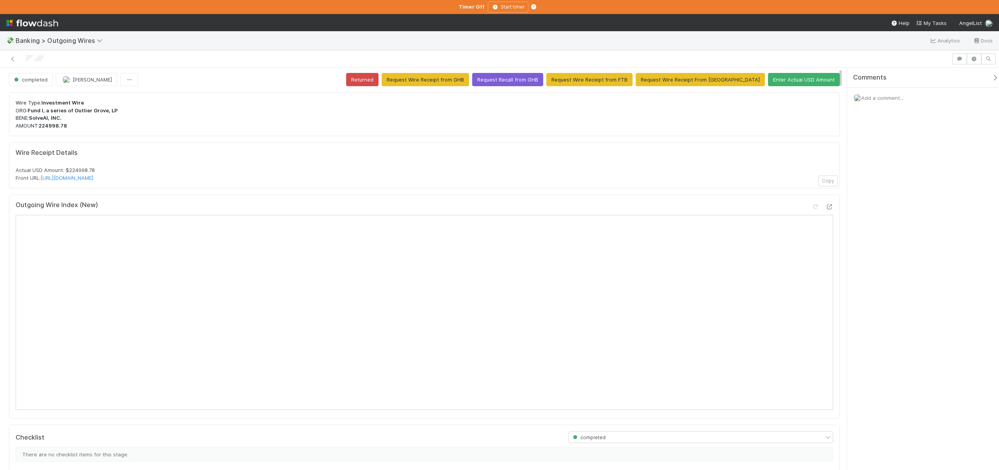
scroll to position [2, 0]
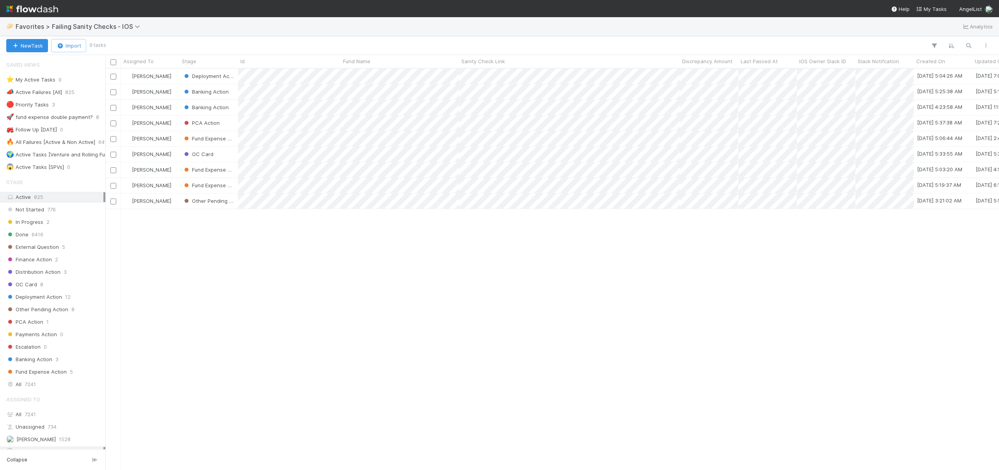
scroll to position [396, 888]
click at [225, 118] on div "PCA Action" at bounding box center [208, 122] width 59 height 15
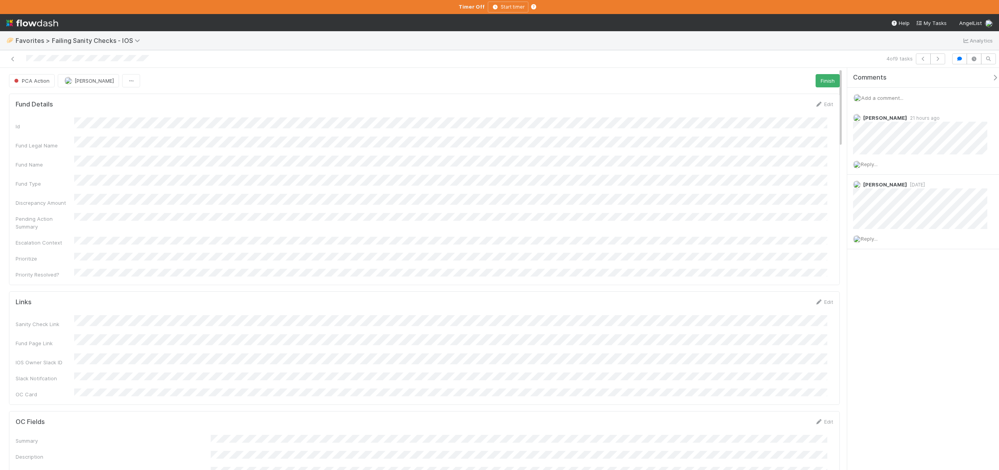
click at [889, 98] on span "Add a comment..." at bounding box center [882, 98] width 42 height 6
click at [848, 176] on div "Comments Add a comment... Attach files: Choose or drag and drop file(s) Add Com…" at bounding box center [921, 269] width 156 height 402
click at [854, 180] on div "Attach files: Choose or drag and drop file(s) Add Comment" at bounding box center [925, 178] width 145 height 153
click at [858, 167] on div "Attach files: Choose or drag and drop file(s) Add Comment" at bounding box center [925, 205] width 145 height 207
click at [877, 266] on button "Add Comment" at bounding box center [882, 264] width 45 height 13
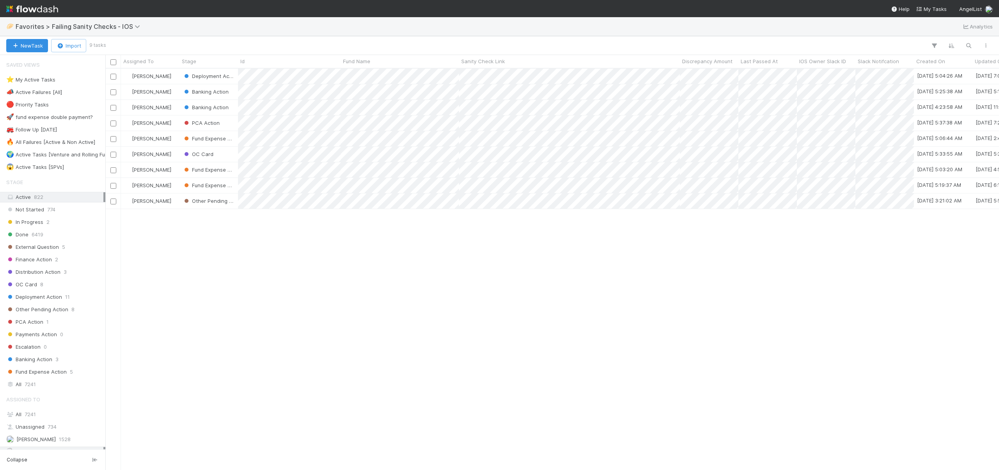
scroll to position [396, 888]
click at [178, 200] on div "[PERSON_NAME]" at bounding box center [150, 201] width 59 height 15
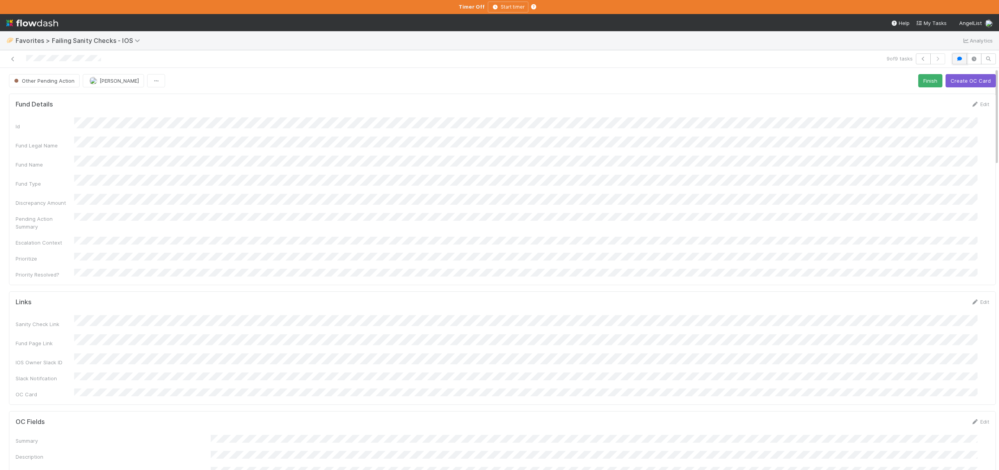
click at [952, 59] on button "button" at bounding box center [959, 58] width 15 height 11
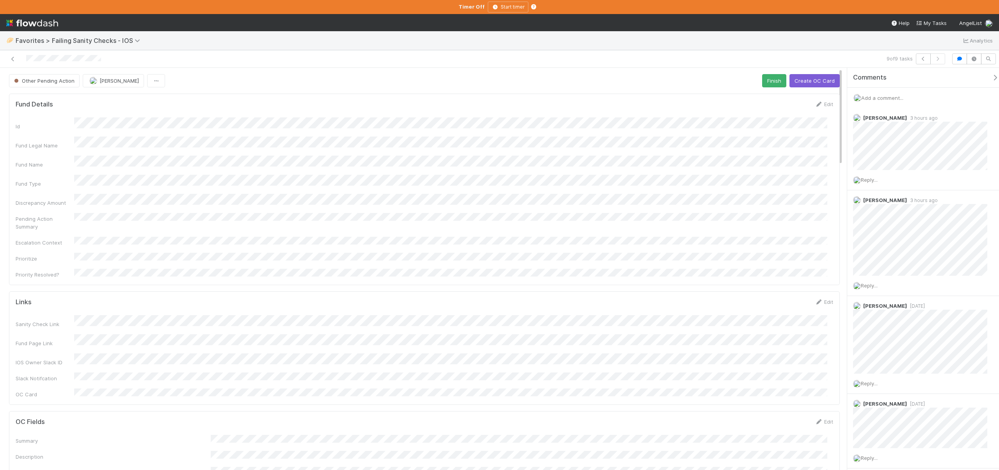
click at [876, 97] on span "Add a comment..." at bounding box center [882, 98] width 42 height 6
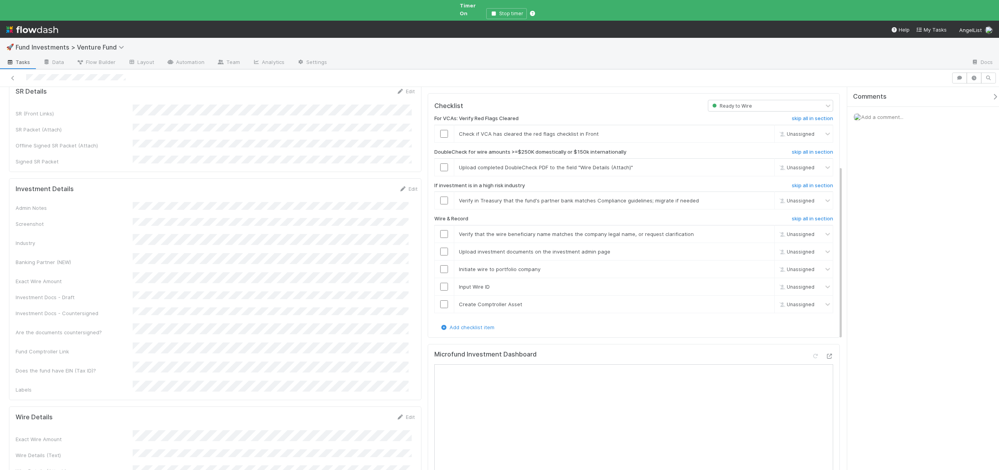
scroll to position [204, 0]
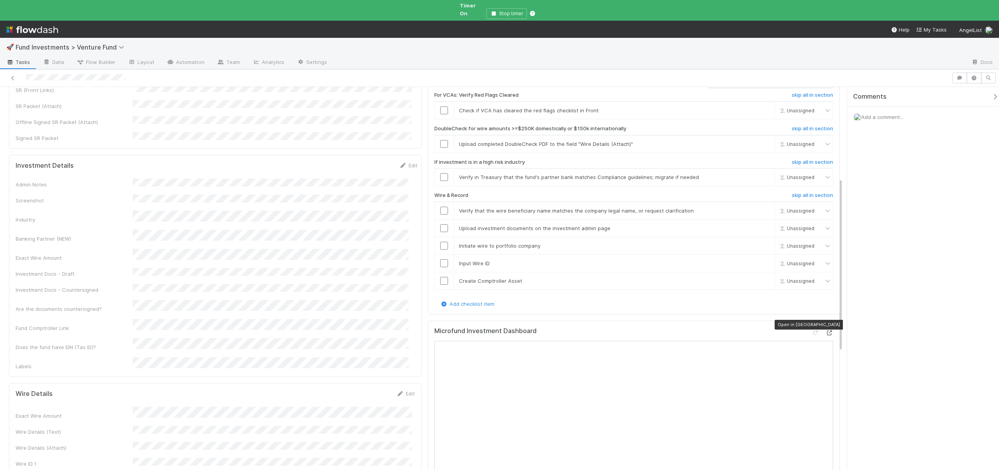
click at [825, 329] on div at bounding box center [829, 333] width 8 height 8
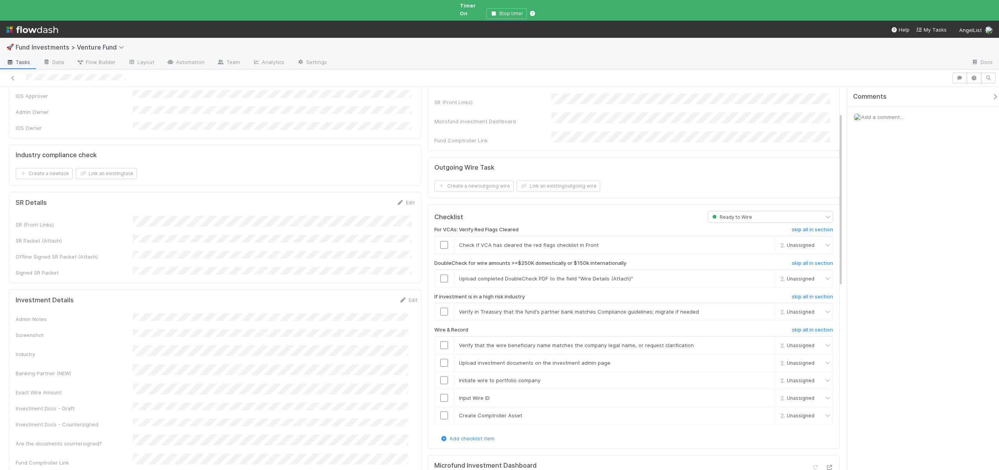
scroll to position [71, 0]
click at [760, 274] on link "skip" at bounding box center [765, 277] width 10 height 6
click at [760, 307] on link "skip" at bounding box center [765, 310] width 10 height 6
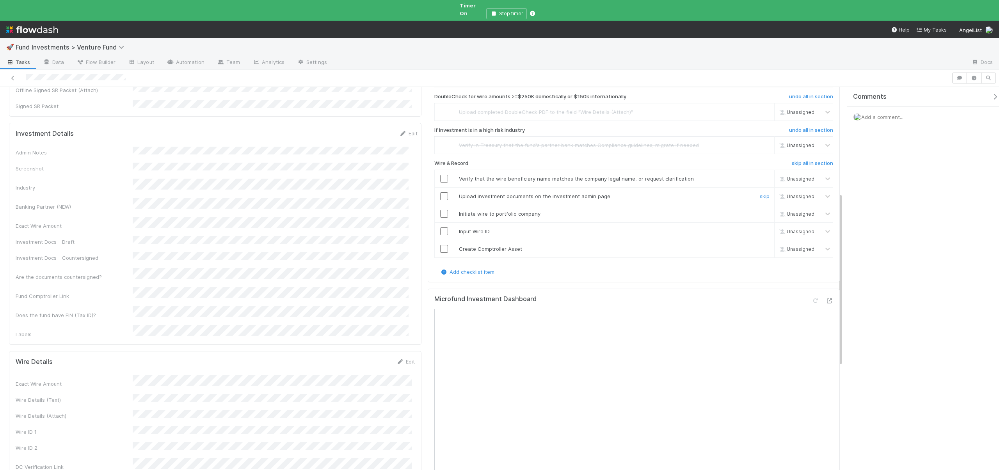
scroll to position [235, 0]
click at [442, 175] on input "checkbox" at bounding box center [444, 179] width 8 height 8
click at [443, 193] on input "checkbox" at bounding box center [444, 197] width 8 height 8
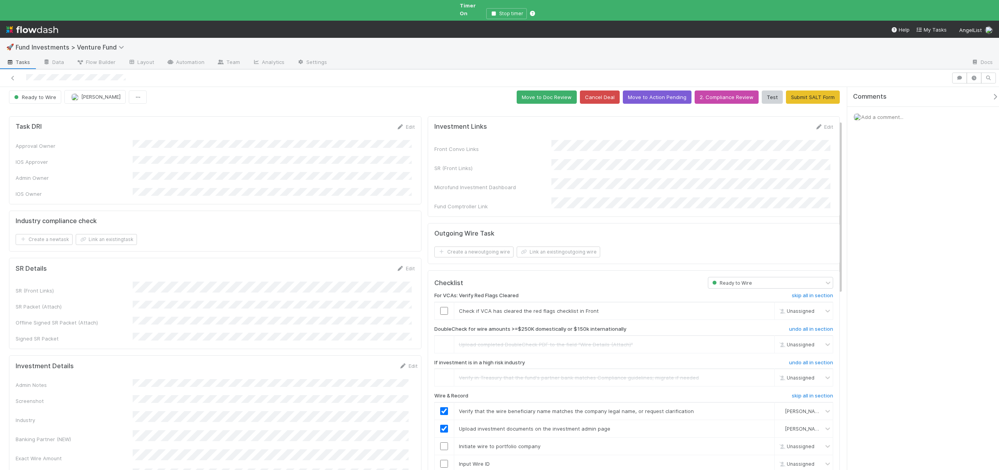
scroll to position [0, 0]
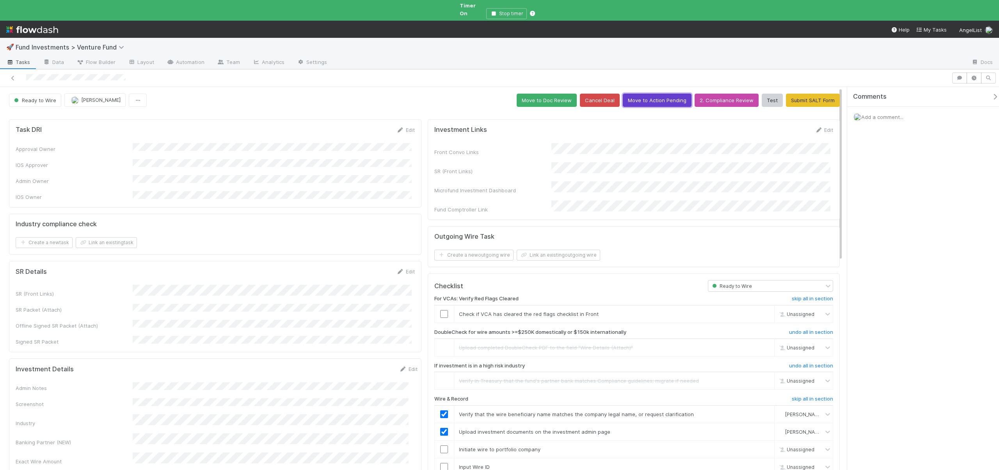
click at [660, 94] on button "Move to Action Pending" at bounding box center [657, 100] width 69 height 13
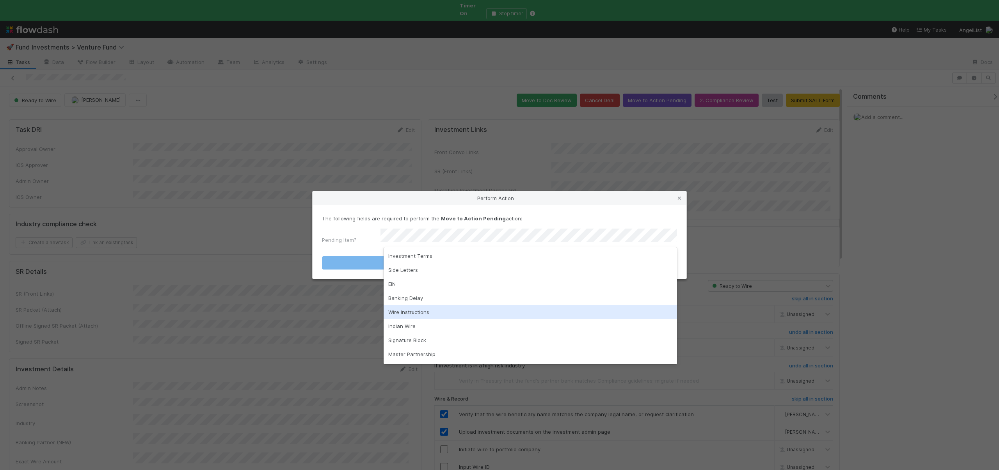
click at [393, 313] on div "Wire Instructions" at bounding box center [530, 312] width 293 height 14
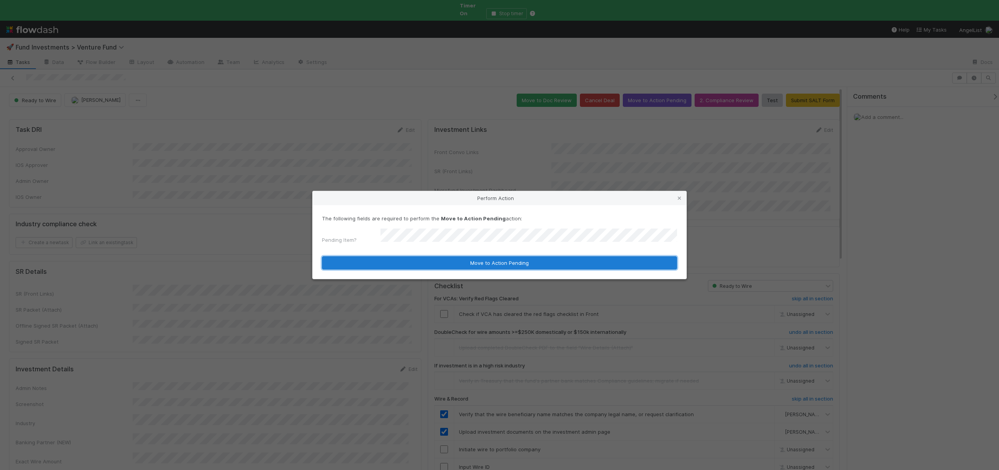
click at [387, 257] on button "Move to Action Pending" at bounding box center [499, 262] width 355 height 13
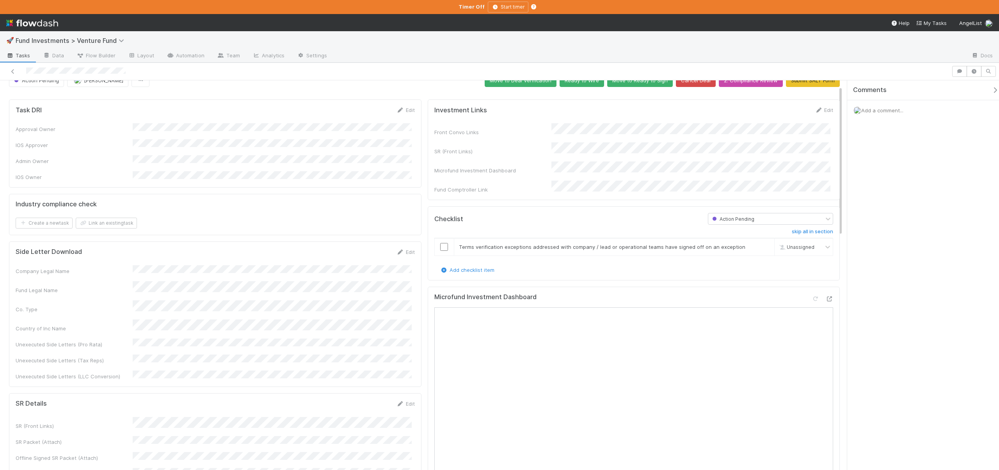
scroll to position [35, 0]
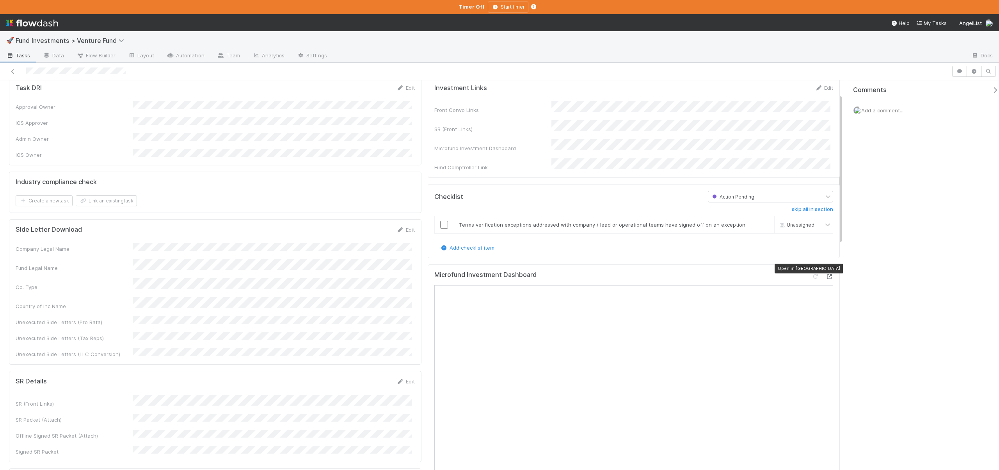
click at [825, 274] on icon at bounding box center [829, 276] width 8 height 5
click at [974, 71] on icon "button" at bounding box center [974, 71] width 8 height 5
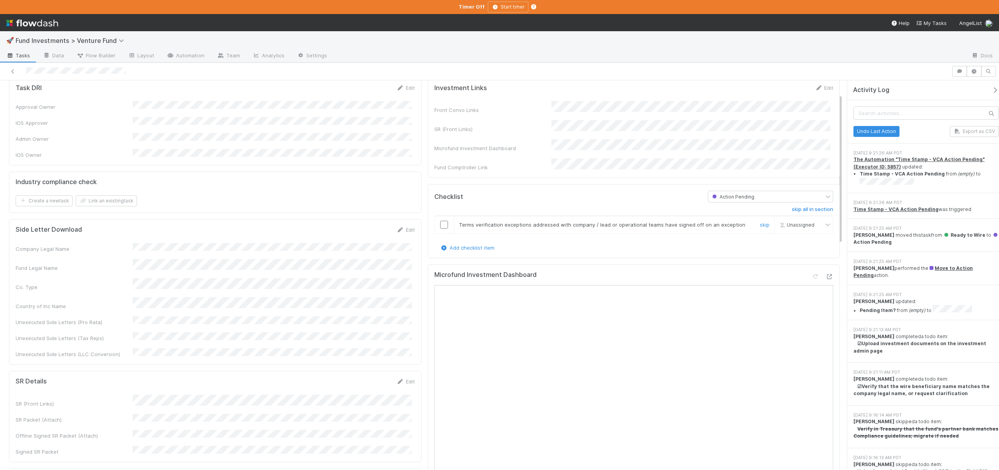
click at [481, 221] on td "Terms verification exceptions addressed with company / lead or operational team…" at bounding box center [614, 225] width 321 height 18
click at [443, 221] on input "checkbox" at bounding box center [444, 225] width 8 height 8
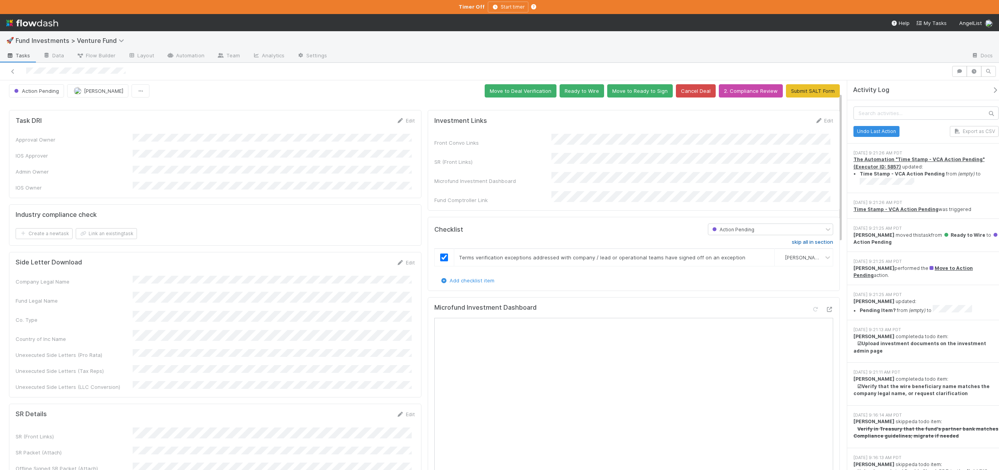
scroll to position [0, 0]
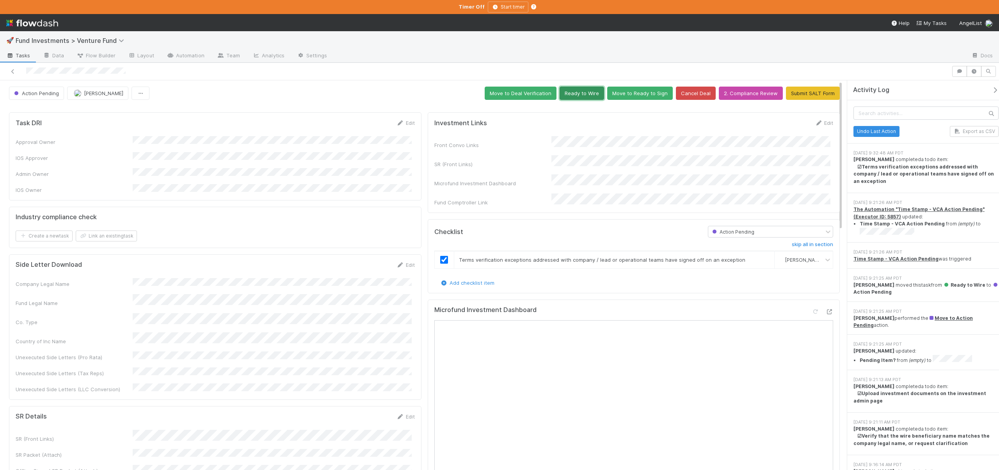
click at [585, 96] on button "Ready to Wire" at bounding box center [582, 93] width 44 height 13
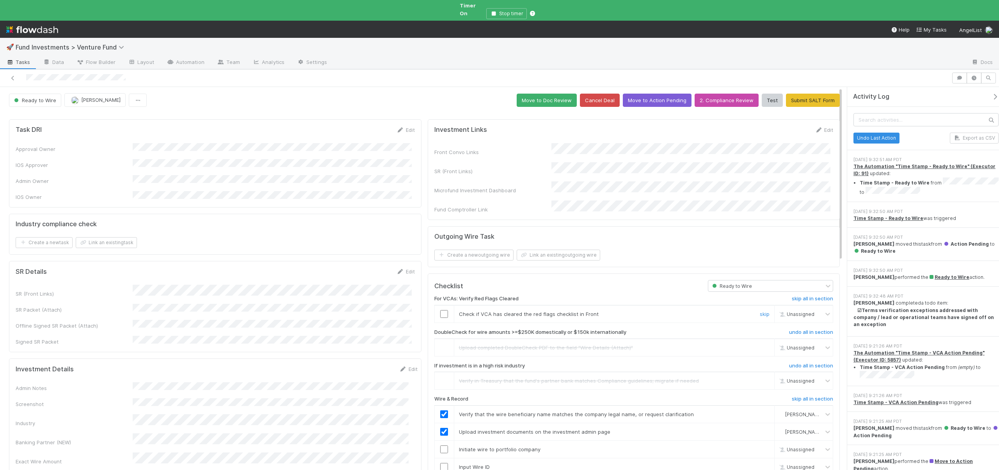
click at [442, 310] on input "checkbox" at bounding box center [444, 314] width 8 height 8
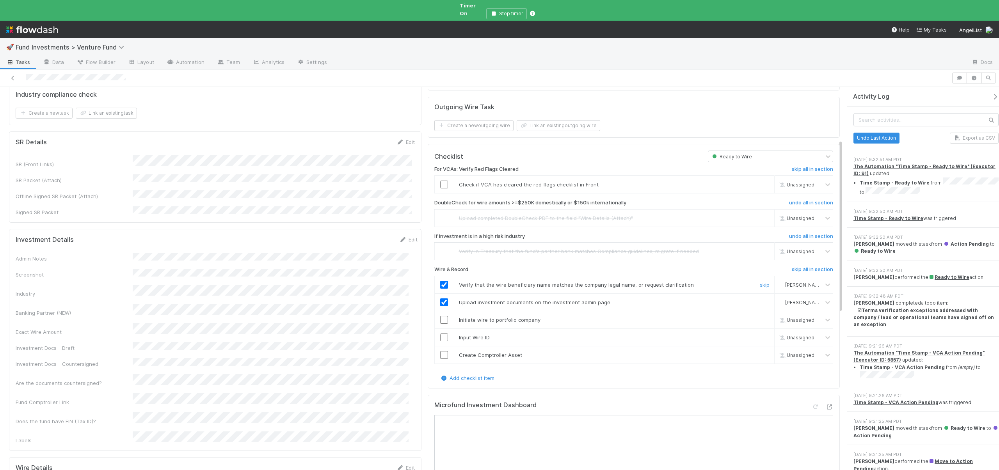
scroll to position [147, 0]
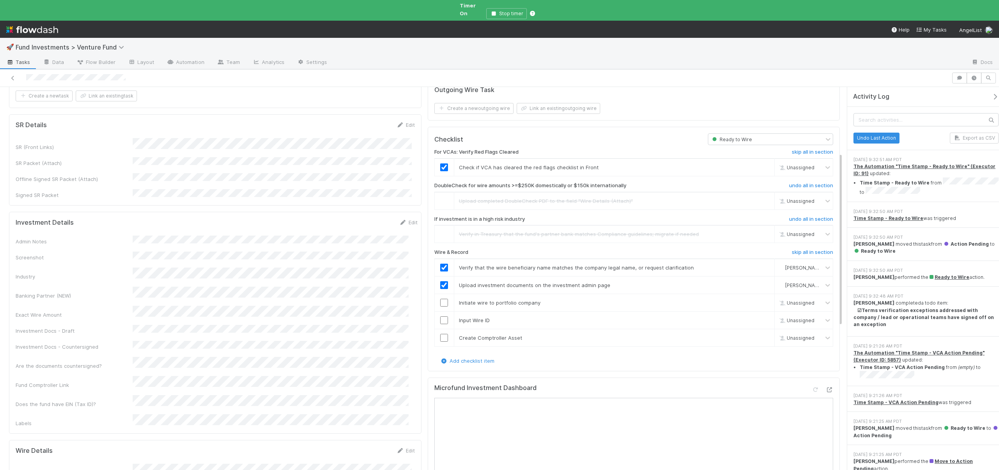
checkbox input "true"
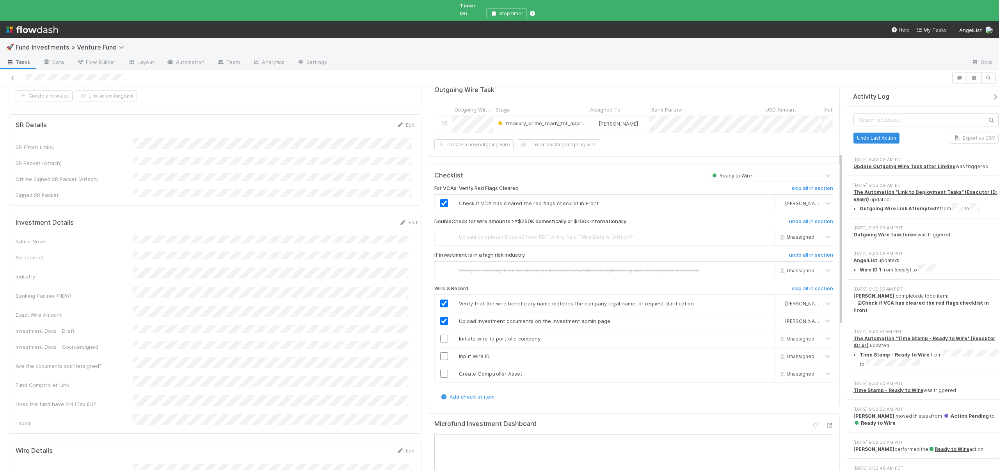
click at [440, 335] on input "checkbox" at bounding box center [444, 339] width 8 height 8
click at [441, 348] on td at bounding box center [444, 357] width 20 height 18
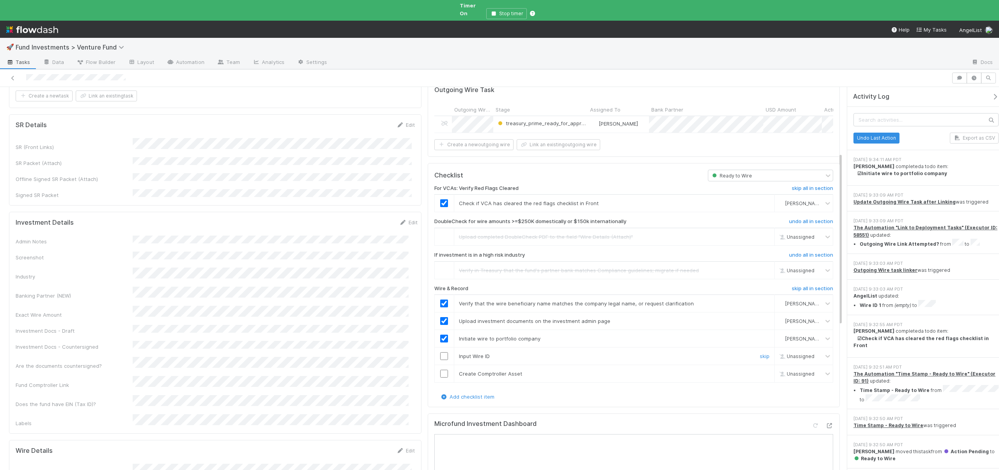
click at [441, 352] on input "checkbox" at bounding box center [444, 356] width 8 height 8
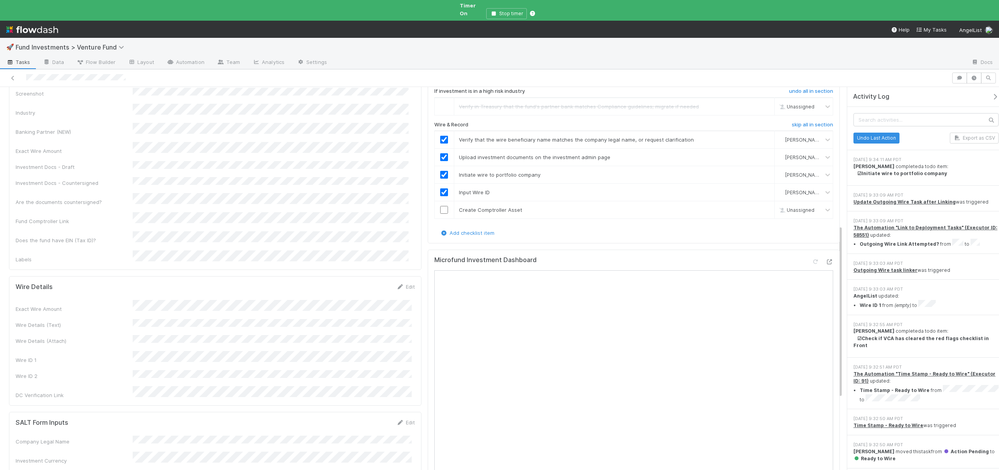
scroll to position [149, 0]
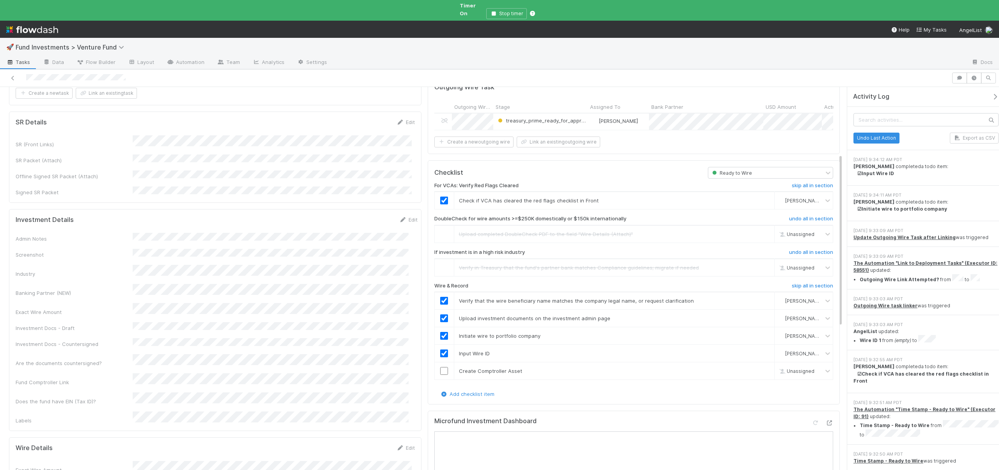
click at [991, 94] on icon "button" at bounding box center [995, 97] width 8 height 6
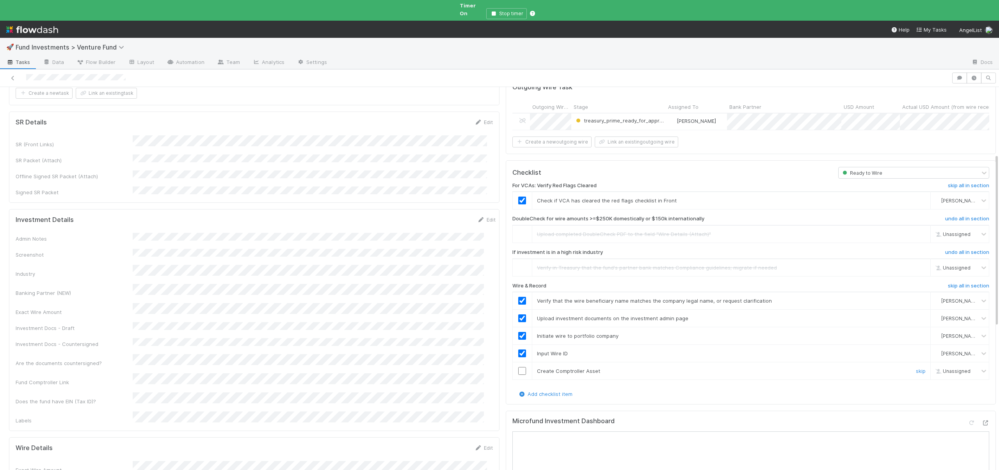
click at [519, 367] on input "checkbox" at bounding box center [522, 371] width 8 height 8
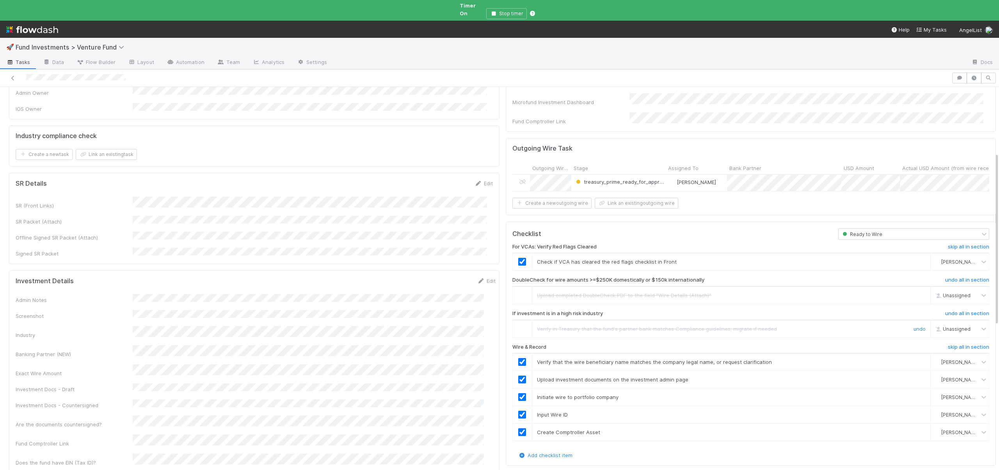
scroll to position [0, 0]
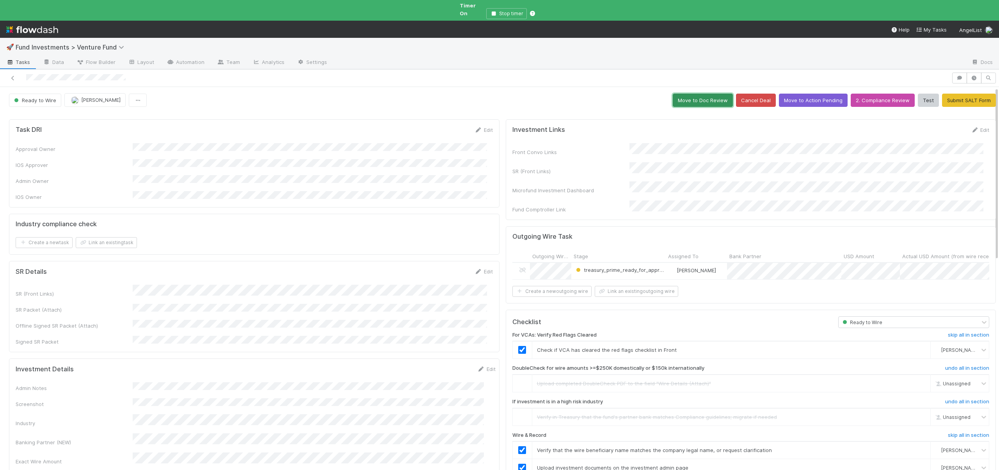
click at [695, 94] on button "Move to Doc Review" at bounding box center [703, 100] width 60 height 13
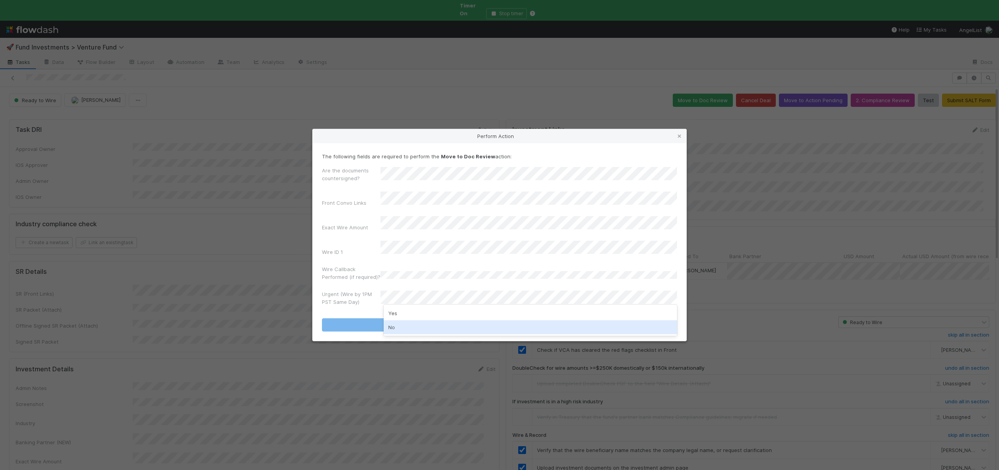
click at [396, 324] on div "No" at bounding box center [530, 327] width 293 height 14
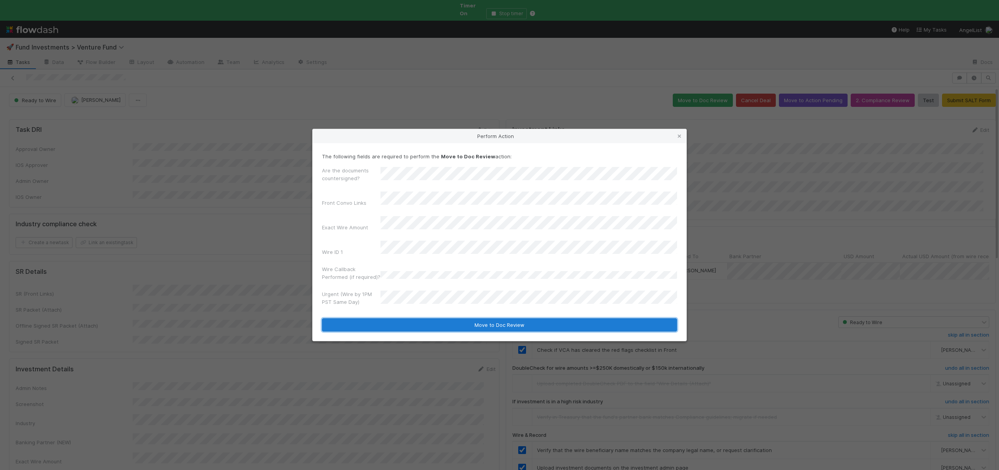
click at [403, 318] on button "Move to Doc Review" at bounding box center [499, 324] width 355 height 13
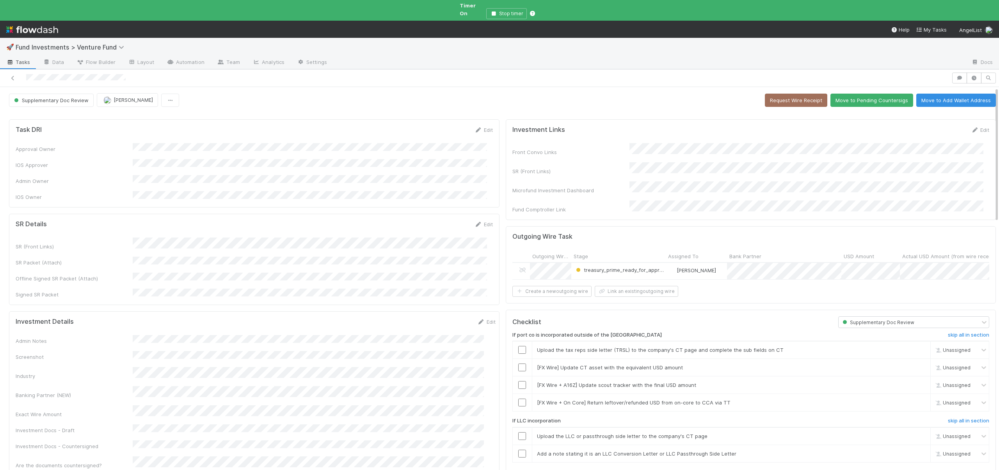
click at [959, 328] on div "If port co is incorporated outside of the US skip all in section Upload the tax…" at bounding box center [750, 417] width 477 height 178
click at [959, 332] on h6 "skip all in section" at bounding box center [968, 335] width 41 height 6
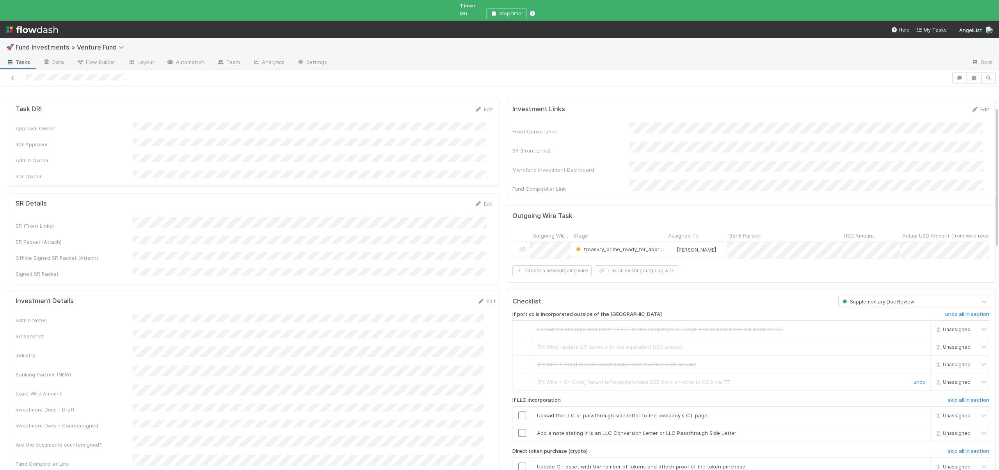
scroll to position [77, 0]
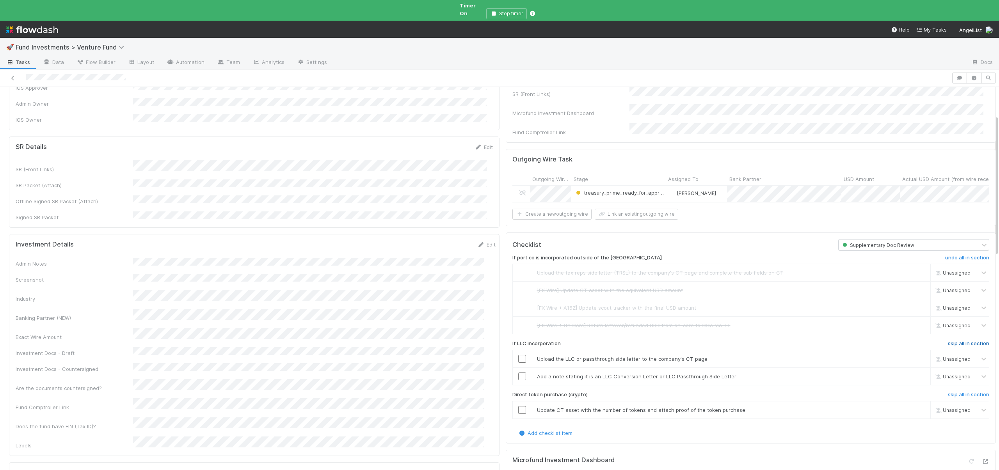
click at [951, 341] on h6 "skip all in section" at bounding box center [968, 344] width 41 height 6
click at [954, 392] on h6 "skip all in section" at bounding box center [968, 395] width 41 height 6
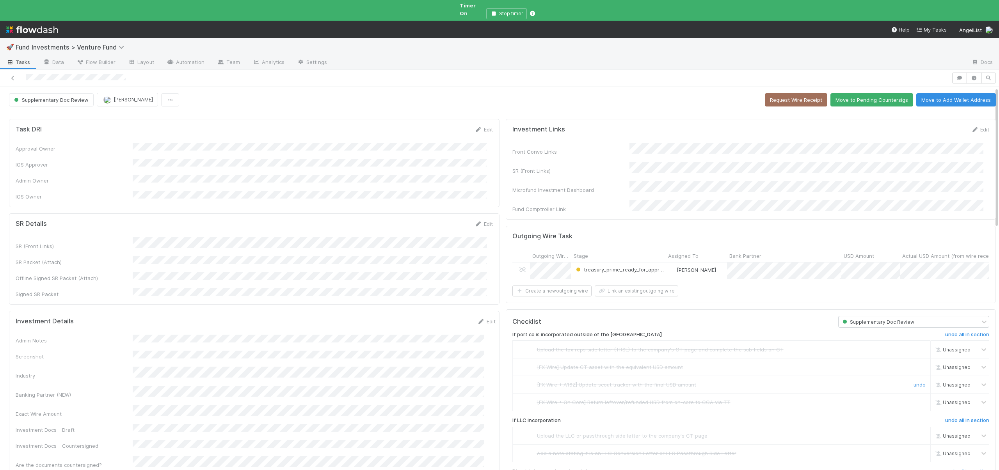
scroll to position [0, 0]
click at [851, 95] on button "Move to Pending Countersigs" at bounding box center [871, 100] width 83 height 13
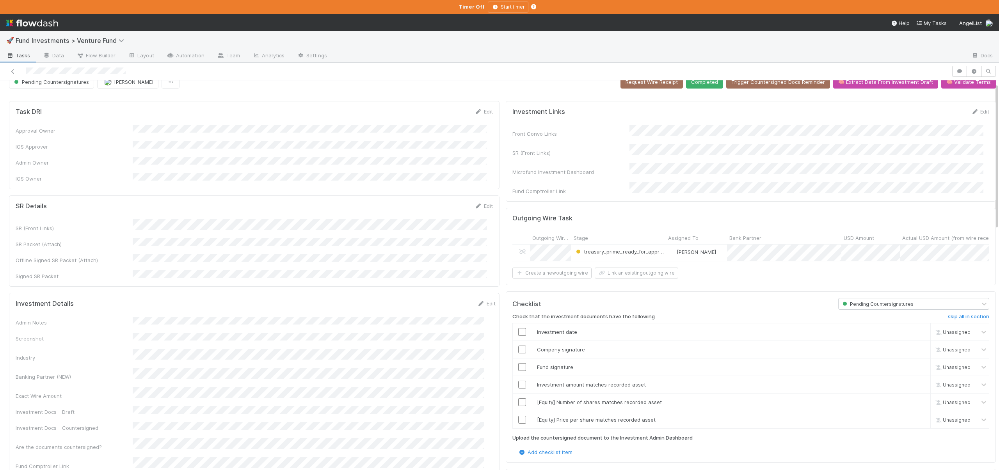
scroll to position [61, 0]
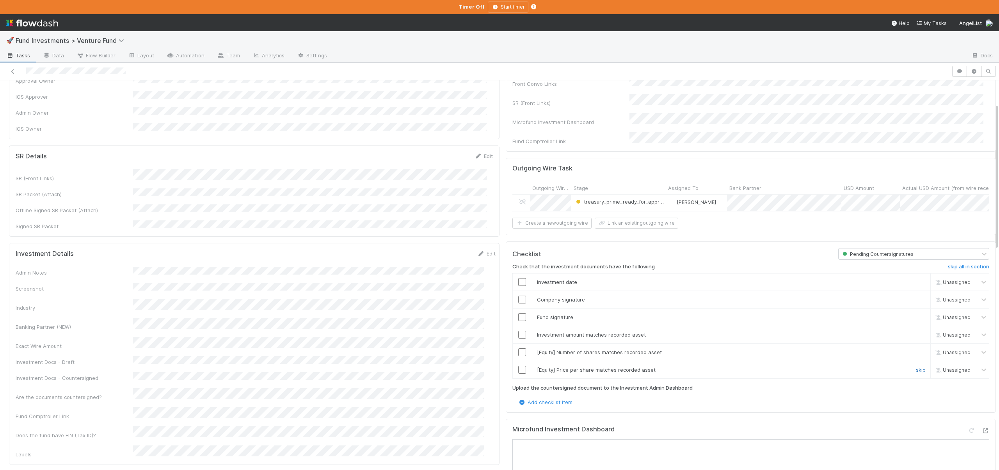
click at [916, 367] on link "skip" at bounding box center [921, 370] width 10 height 6
click at [916, 350] on link "skip" at bounding box center [921, 352] width 10 height 6
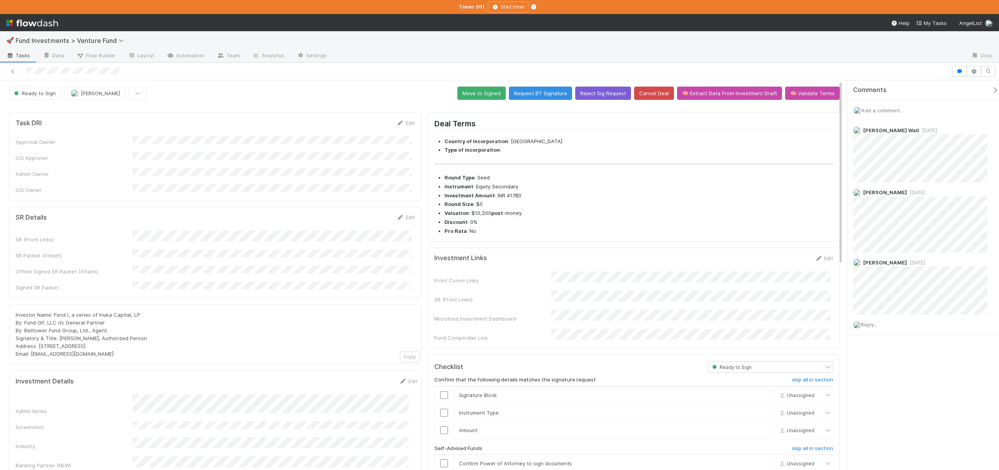
click at [194, 234] on div "SR (Front Links) SR Packet (Attach) Offline Signed SR Packet (Attach) Signed SR…" at bounding box center [215, 261] width 399 height 61
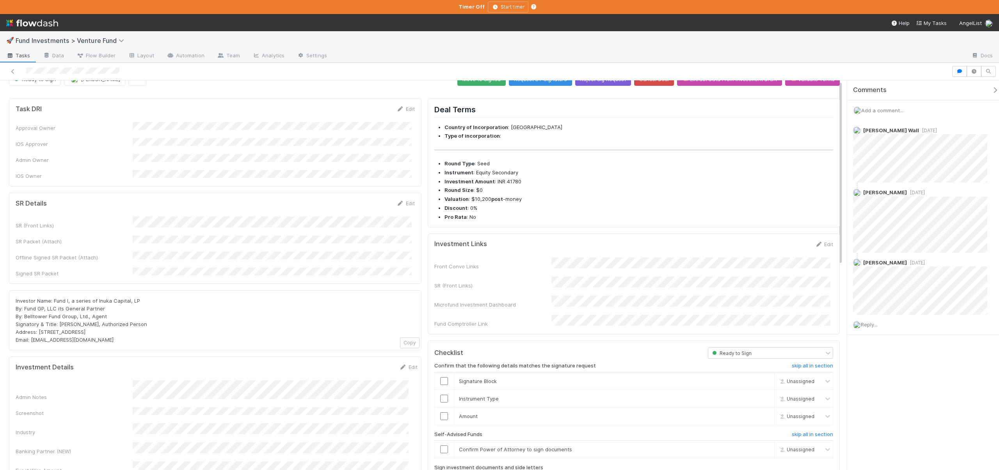
scroll to position [15, 0]
click at [808, 431] on h6 "skip all in section" at bounding box center [812, 434] width 41 height 6
click at [805, 431] on h6 "undo all in section" at bounding box center [811, 434] width 44 height 6
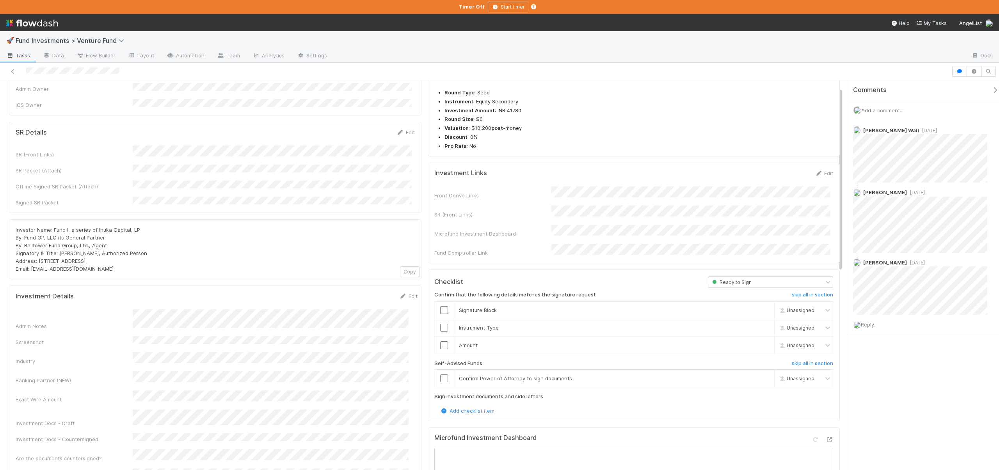
scroll to position [92, 0]
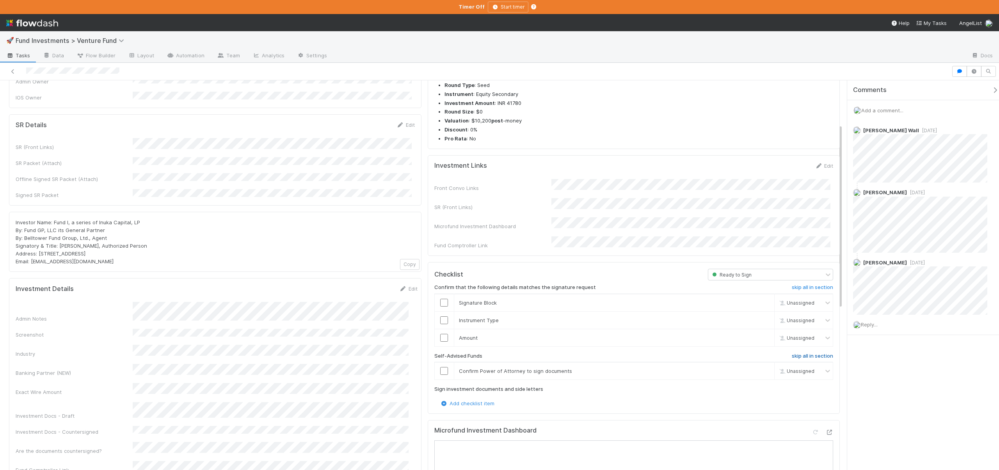
click at [792, 353] on h6 "skip all in section" at bounding box center [812, 356] width 41 height 6
click at [825, 430] on icon at bounding box center [829, 432] width 8 height 5
click at [436, 334] on div at bounding box center [444, 338] width 19 height 8
click at [440, 334] on input "checkbox" at bounding box center [444, 338] width 8 height 8
click at [441, 316] on input "checkbox" at bounding box center [444, 320] width 8 height 8
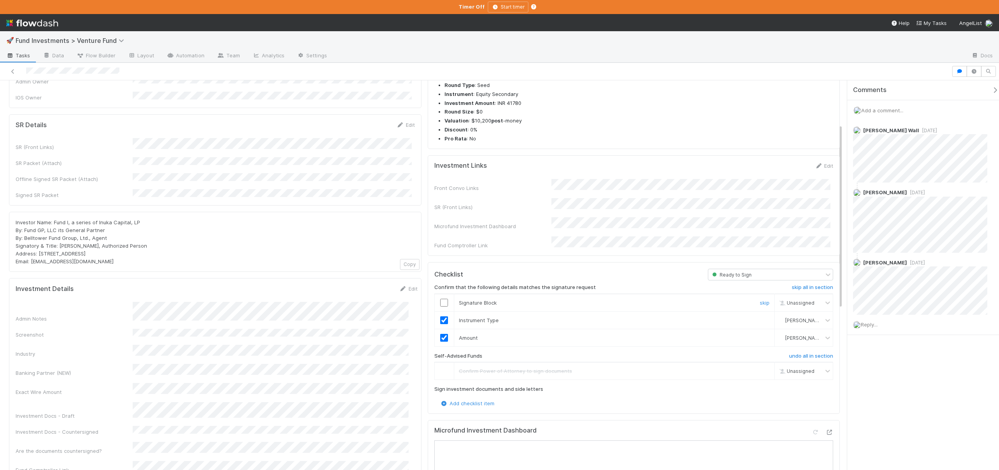
click at [440, 299] on input "checkbox" at bounding box center [444, 303] width 8 height 8
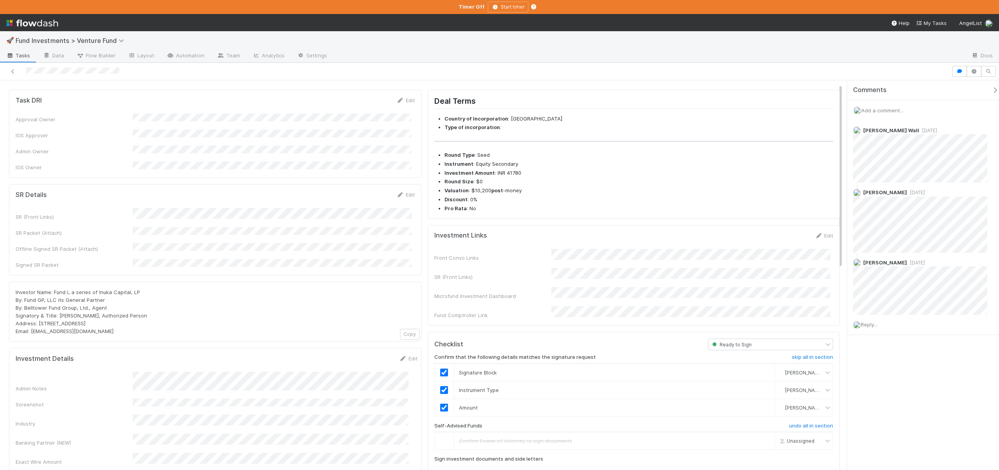
scroll to position [0, 0]
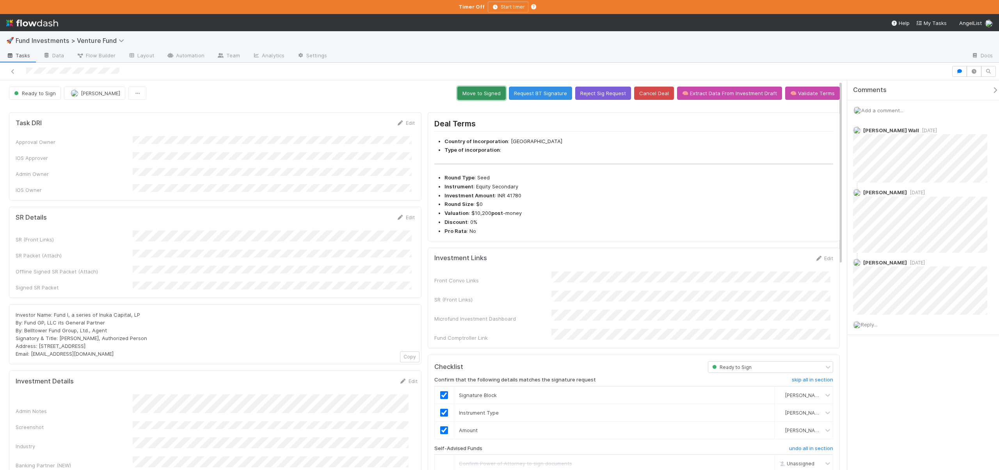
click at [483, 95] on button "Move to Signed" at bounding box center [481, 93] width 48 height 13
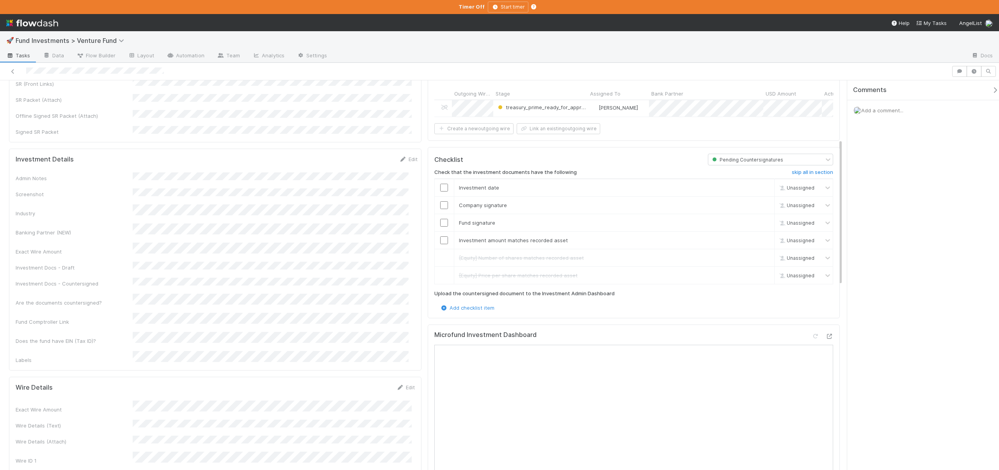
scroll to position [156, 0]
click at [825, 334] on icon at bounding box center [829, 336] width 8 height 5
click at [441, 239] on input "checkbox" at bounding box center [444, 240] width 8 height 8
click at [443, 219] on input "checkbox" at bounding box center [444, 223] width 8 height 8
click at [441, 201] on input "checkbox" at bounding box center [444, 205] width 8 height 8
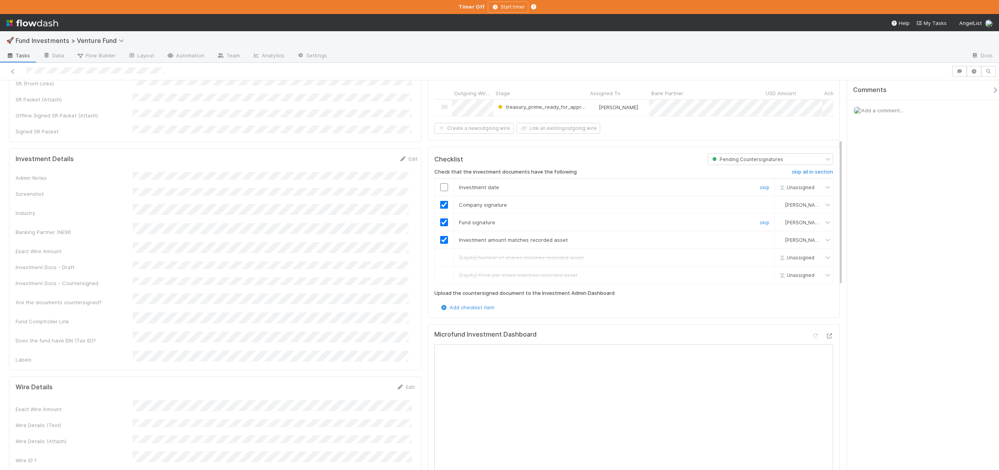
click at [442, 183] on input "checkbox" at bounding box center [444, 187] width 8 height 8
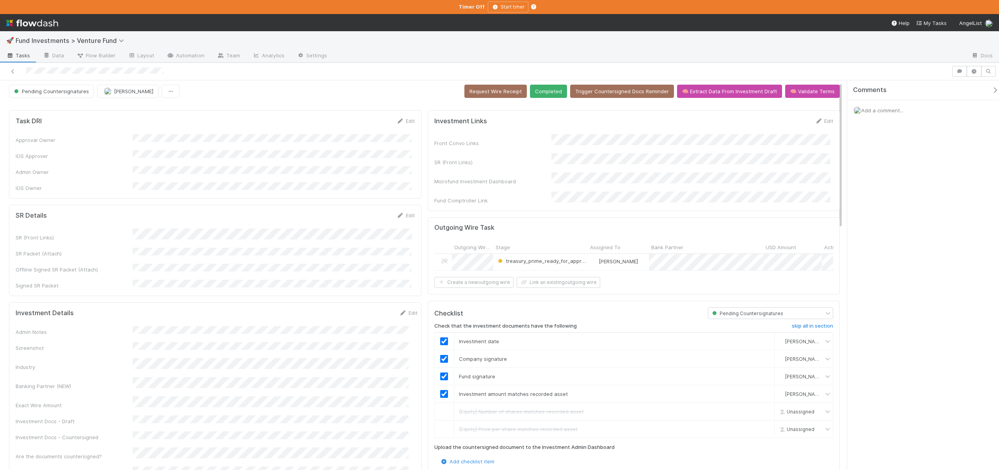
scroll to position [0, 0]
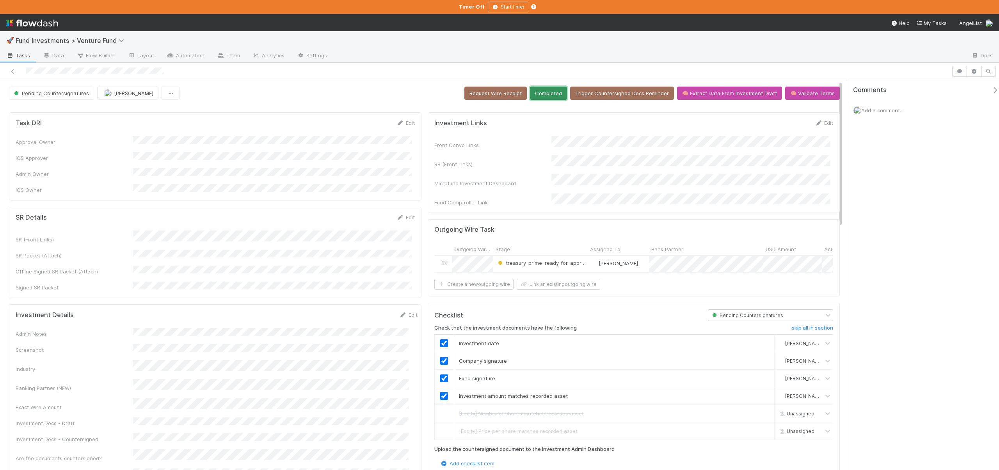
click at [552, 89] on button "Completed" at bounding box center [548, 93] width 37 height 13
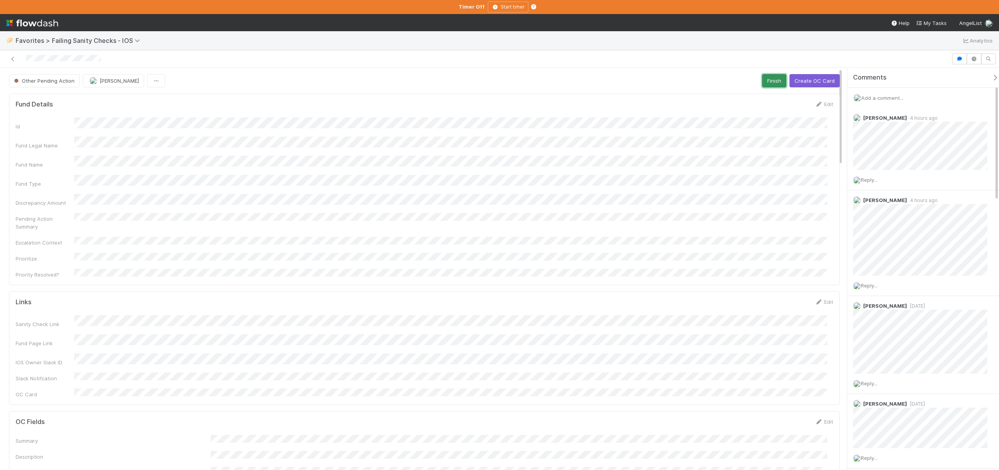
click at [767, 79] on button "Finish" at bounding box center [774, 80] width 24 height 13
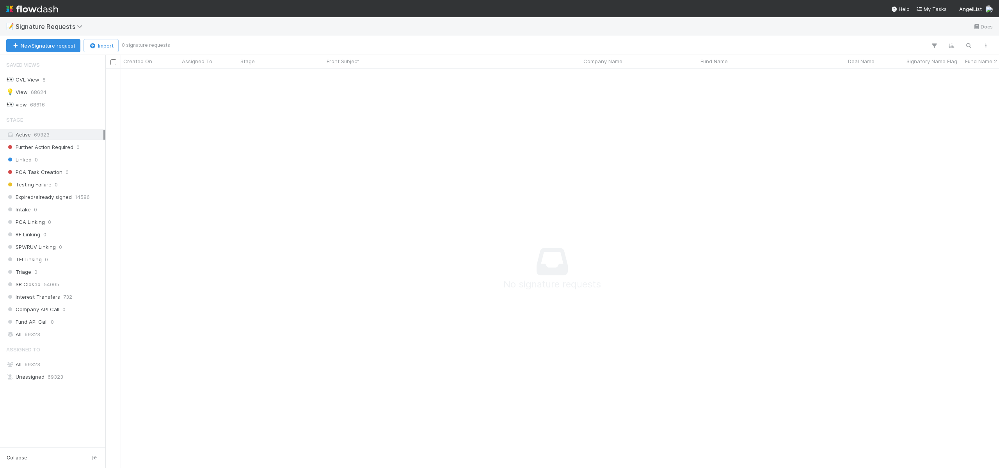
scroll to position [388, 888]
click at [43, 387] on span "[PERSON_NAME]" at bounding box center [35, 389] width 39 height 6
click at [63, 387] on div "[PERSON_NAME] 1" at bounding box center [54, 390] width 97 height 10
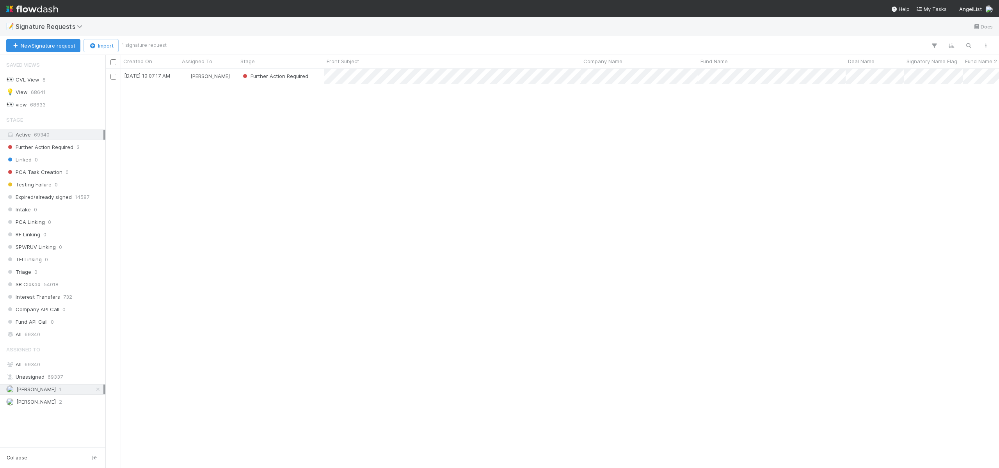
scroll to position [394, 888]
click at [237, 79] on div "[PERSON_NAME]" at bounding box center [208, 76] width 59 height 15
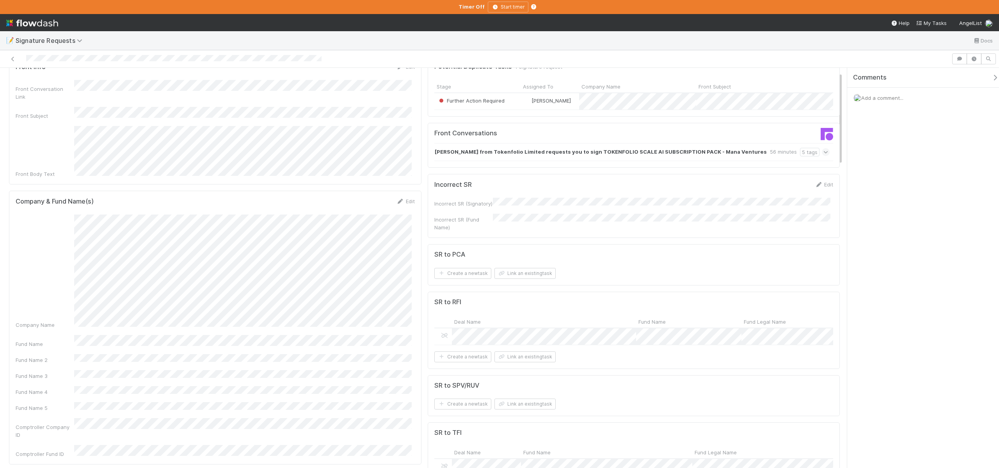
scroll to position [91, 0]
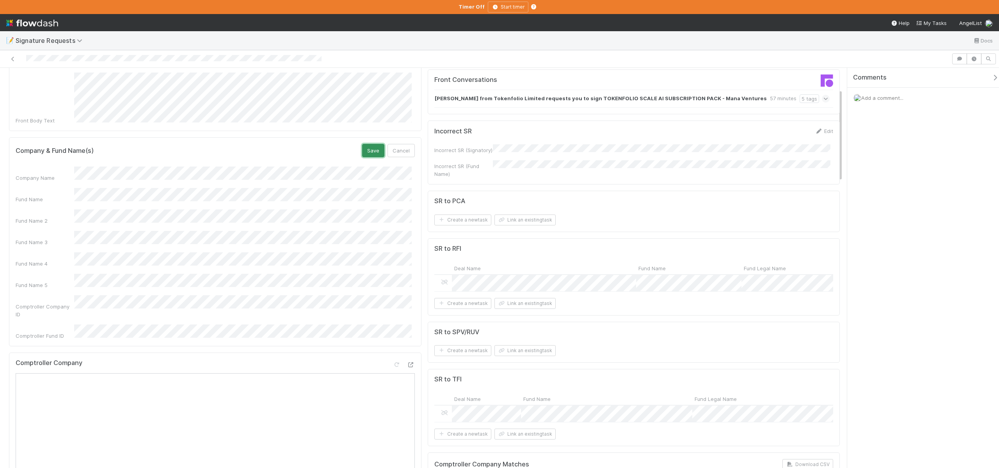
click at [368, 144] on button "Save" at bounding box center [373, 150] width 22 height 13
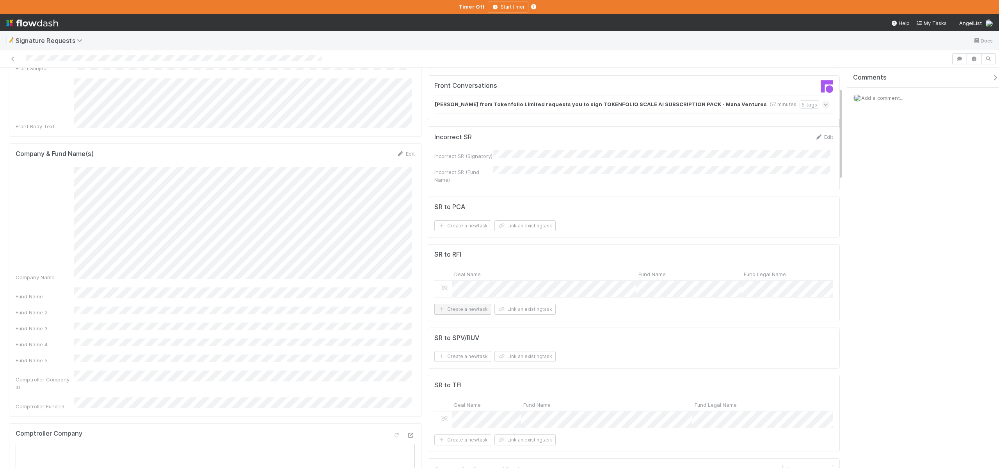
scroll to position [77, 0]
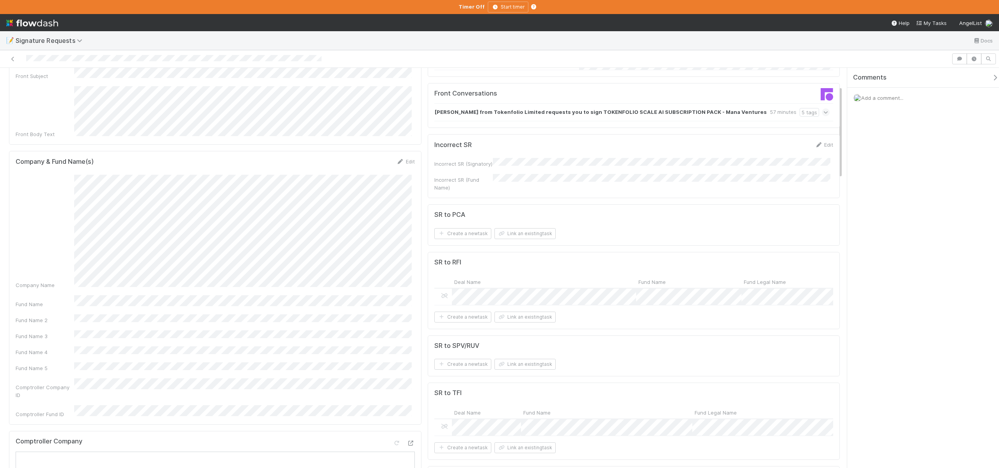
click at [445, 298] on div at bounding box center [443, 297] width 18 height 16
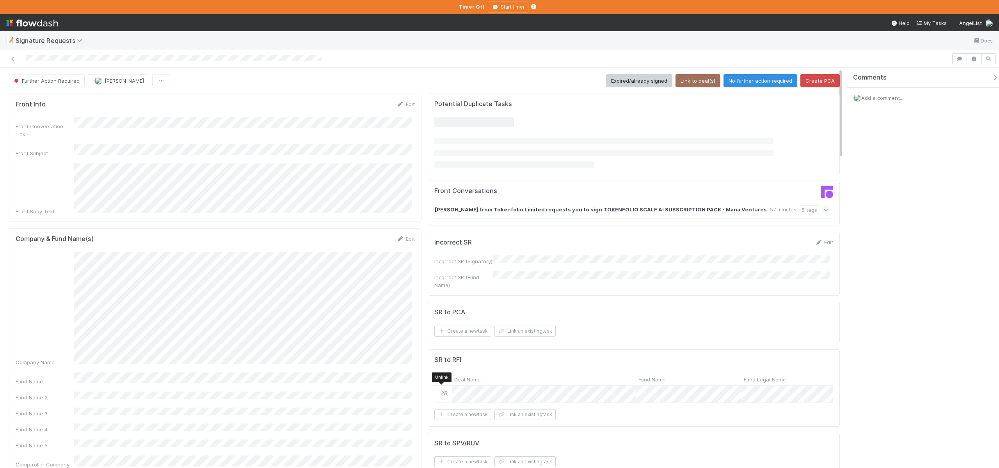
click at [441, 391] on icon at bounding box center [445, 393] width 8 height 5
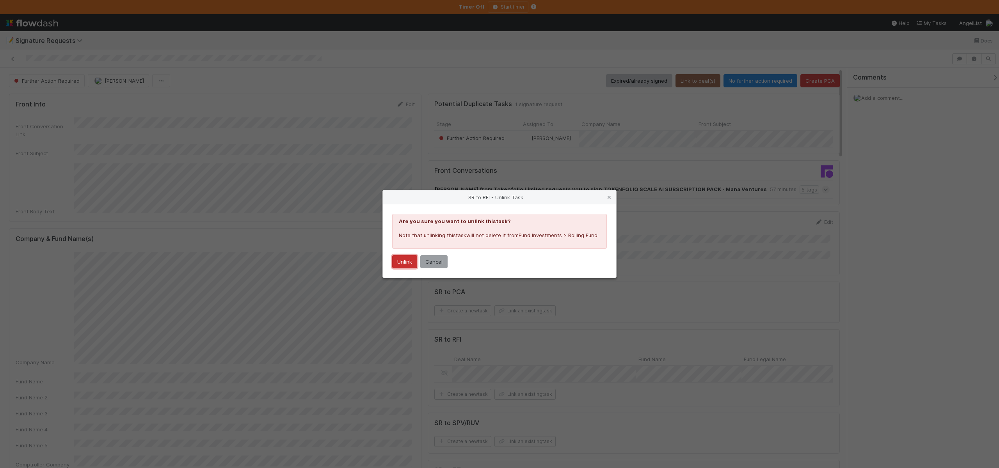
click at [405, 261] on button "Unlink" at bounding box center [404, 261] width 25 height 13
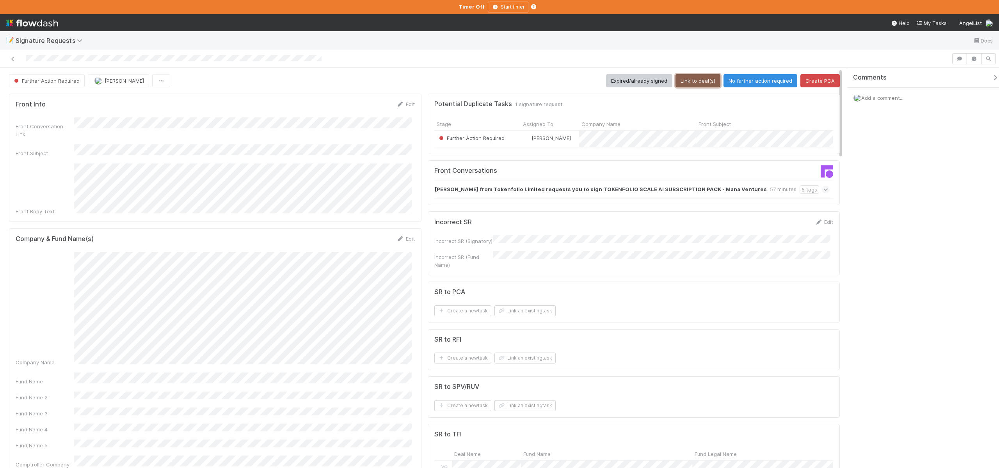
click at [704, 76] on button "Link to deal(s)" at bounding box center [697, 80] width 45 height 13
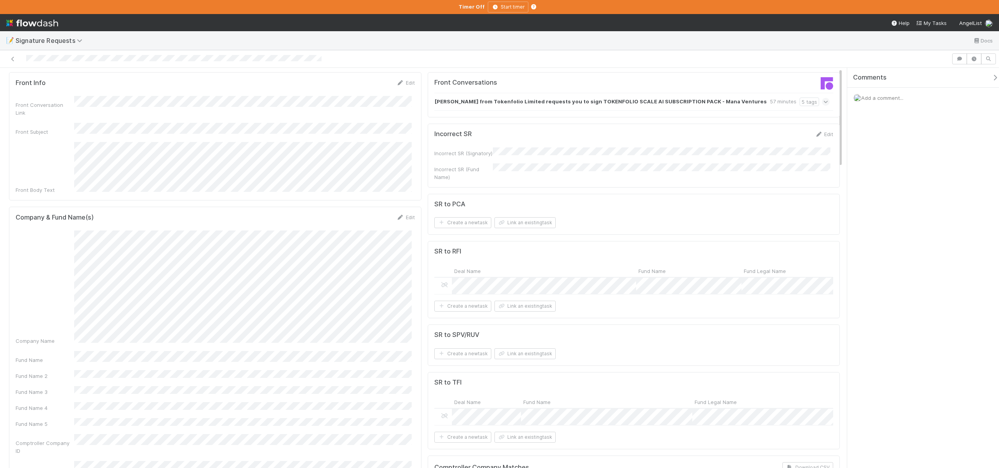
scroll to position [70, 0]
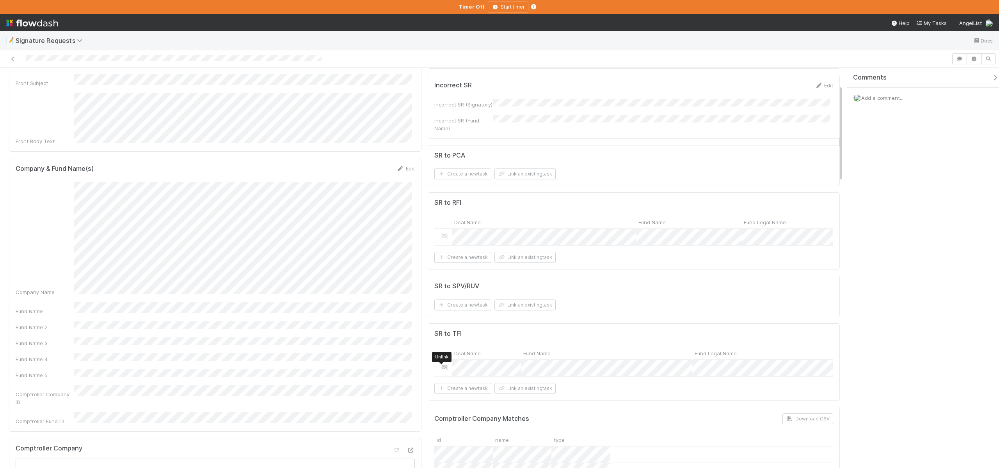
click at [442, 369] on icon at bounding box center [445, 367] width 8 height 5
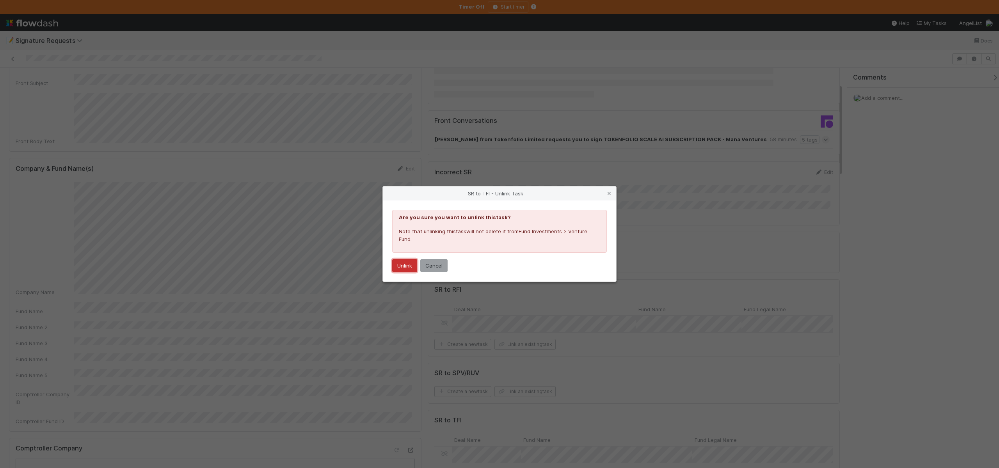
click at [407, 266] on button "Unlink" at bounding box center [404, 265] width 25 height 13
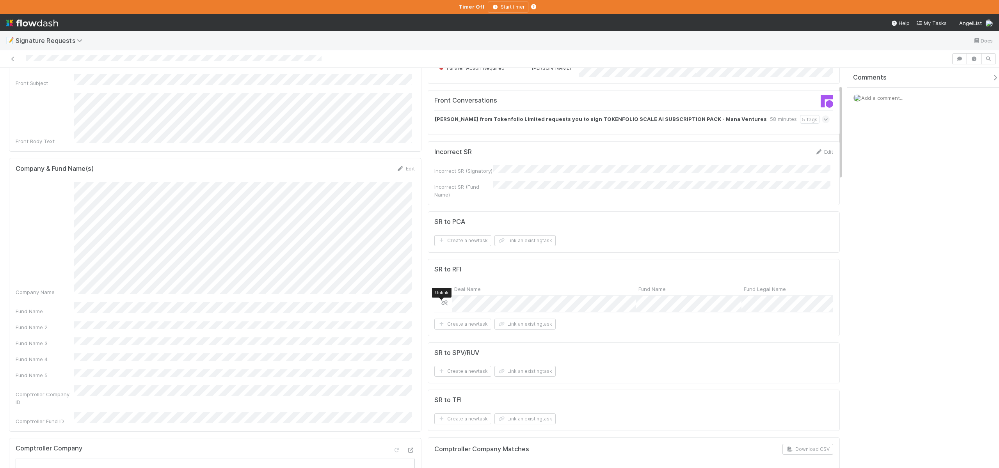
click at [442, 302] on icon at bounding box center [445, 302] width 8 height 5
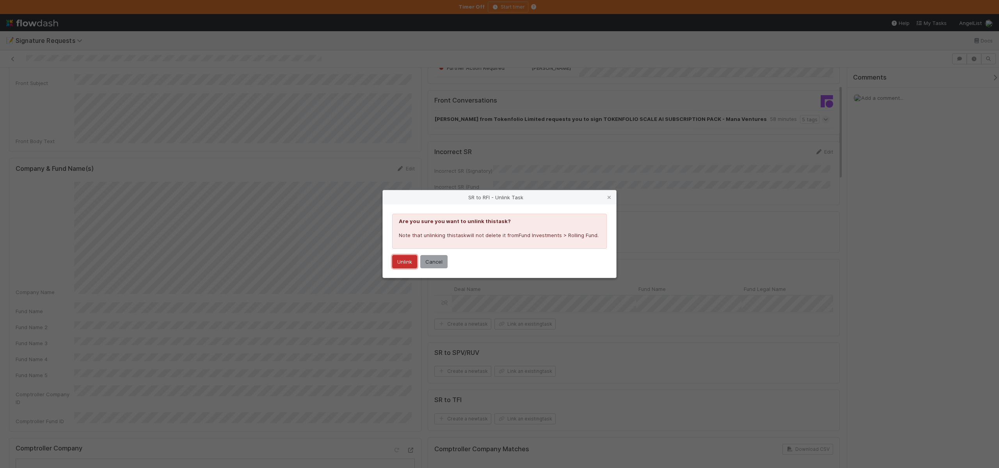
click at [412, 265] on button "Unlink" at bounding box center [404, 261] width 25 height 13
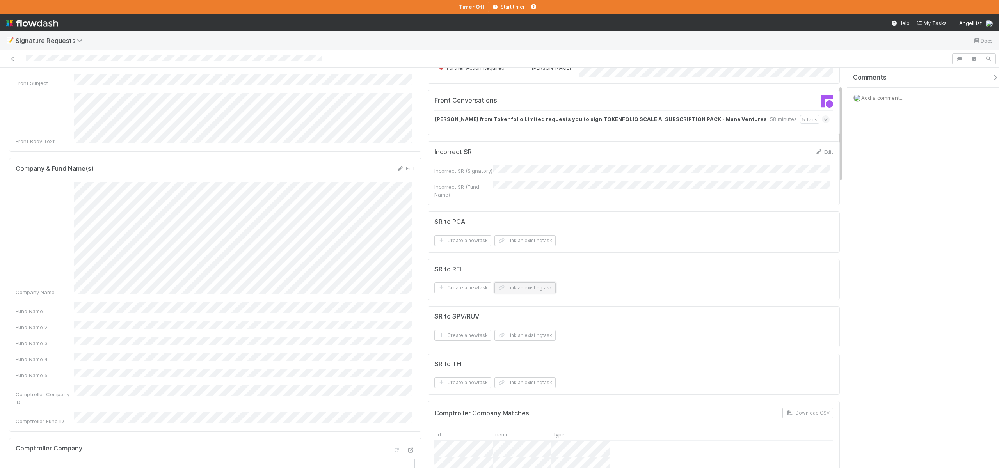
click at [533, 287] on button "Link an existing task" at bounding box center [524, 287] width 61 height 11
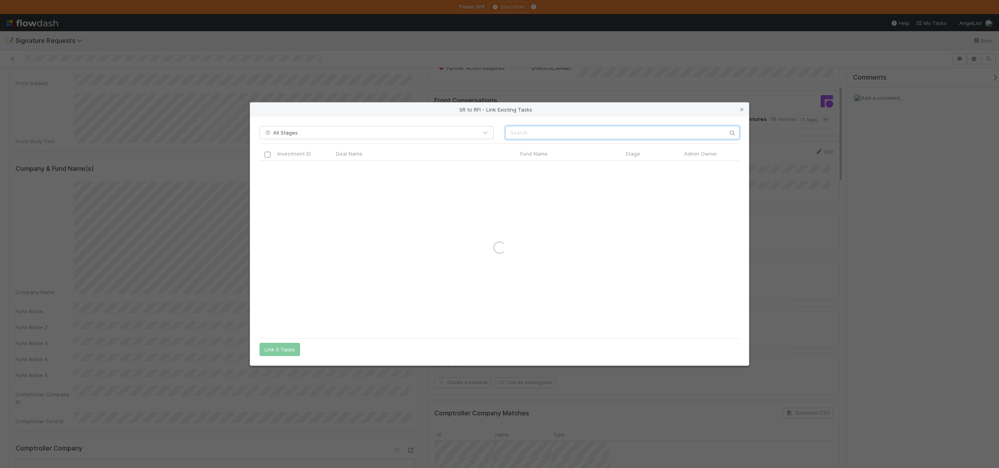
click at [520, 137] on input "text" at bounding box center [622, 132] width 234 height 13
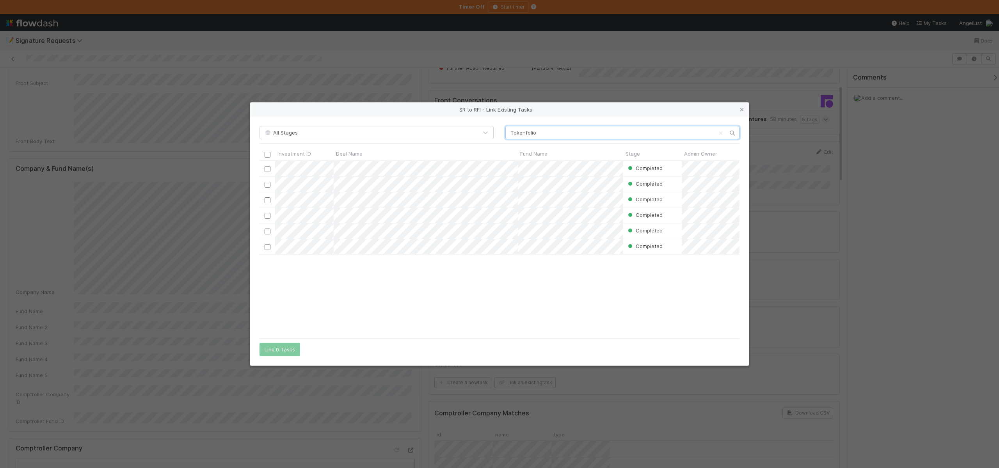
scroll to position [168, 474]
drag, startPoint x: 544, startPoint y: 132, endPoint x: 501, endPoint y: 131, distance: 43.3
click at [501, 131] on div "Tokenfolio" at bounding box center [622, 132] width 246 height 13
type input "Tokenfolio"
drag, startPoint x: 759, startPoint y: 59, endPoint x: 760, endPoint y: 87, distance: 27.7
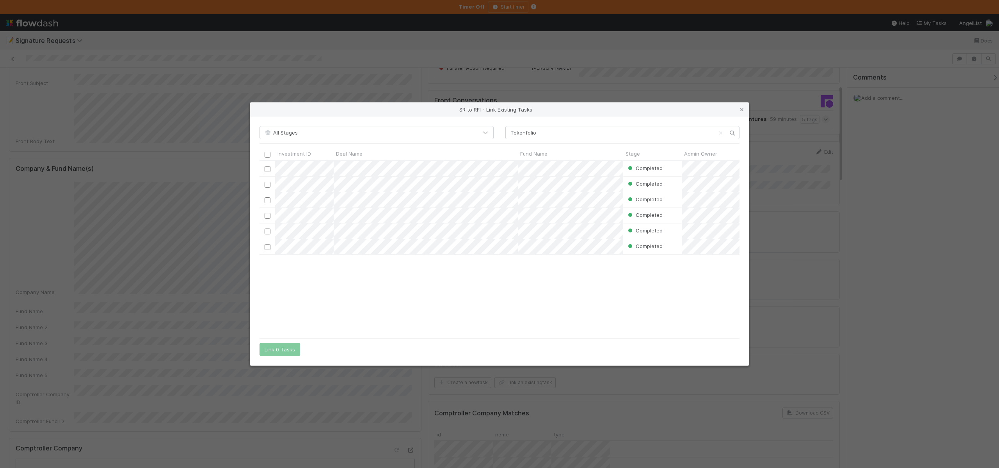
click at [757, 59] on div "SR to RFI - Link Existing Tasks All Stages Tokenfolio Investment ID Deal Name F…" at bounding box center [499, 234] width 999 height 468
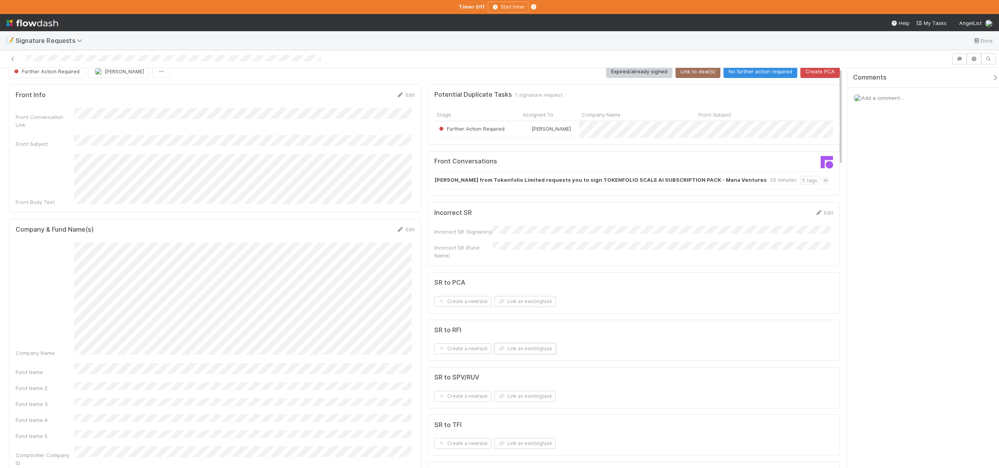
scroll to position [0, 0]
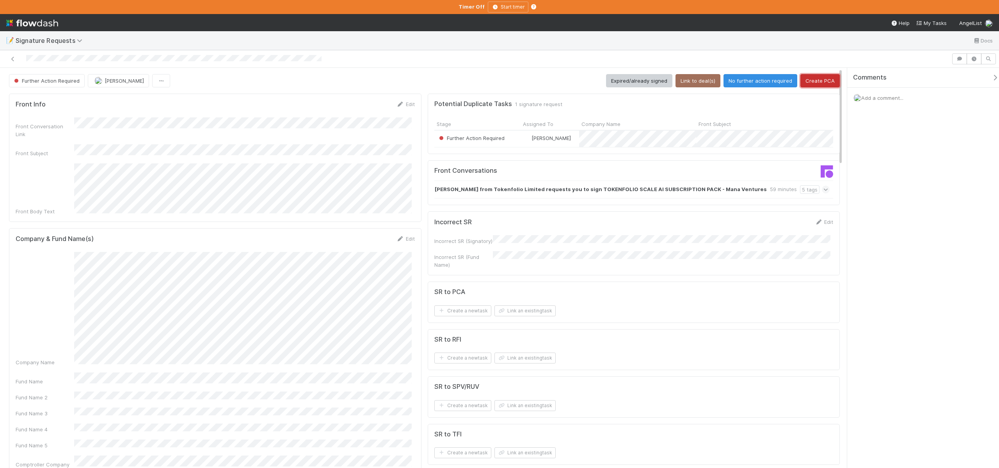
click at [820, 76] on button "Create PCA" at bounding box center [819, 80] width 39 height 13
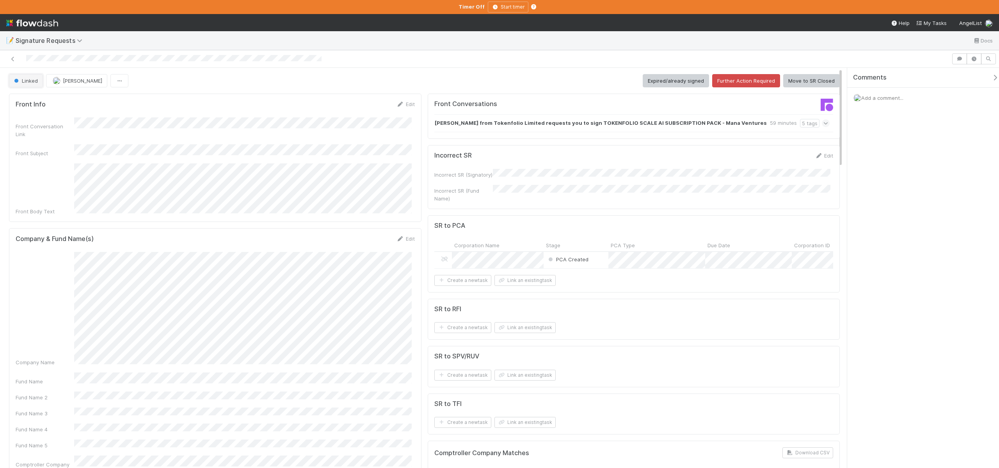
click at [24, 81] on span "Linked" at bounding box center [24, 81] width 25 height 6
click at [67, 101] on span "Further Action Required" at bounding box center [44, 100] width 67 height 6
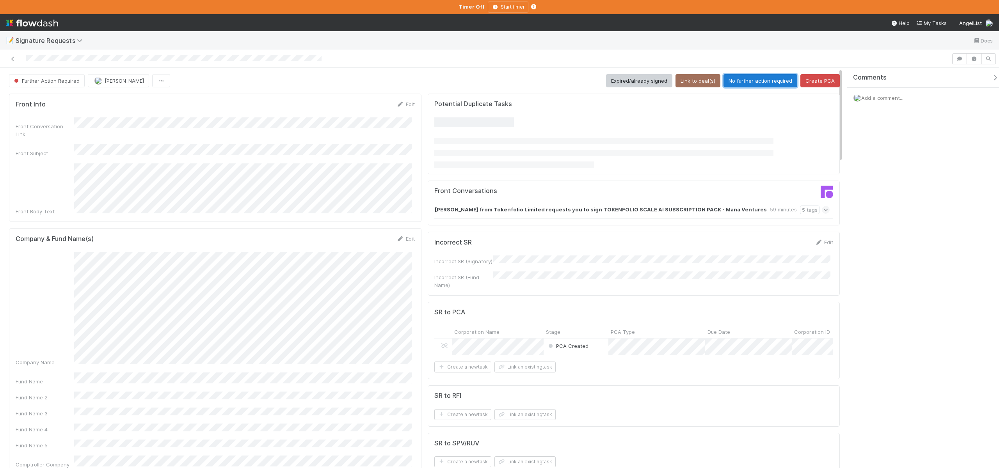
click at [746, 78] on button "No further action required" at bounding box center [760, 80] width 74 height 13
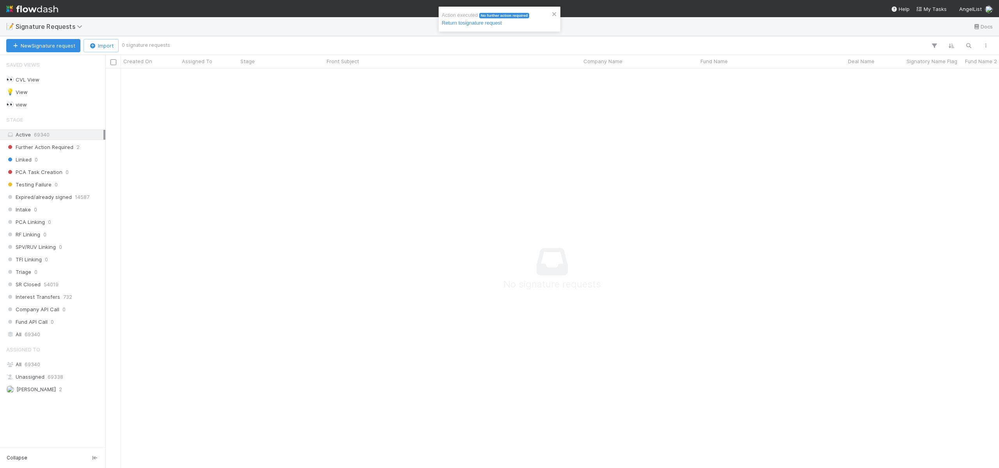
scroll to position [6, 6]
click at [21, 386] on span "[PERSON_NAME]" at bounding box center [31, 390] width 50 height 10
click at [50, 418] on div "Saved Views 👀 CVL View 8 💡 View 68641 👀 view 68633 Stage Active 69340 Further A…" at bounding box center [52, 251] width 105 height 393
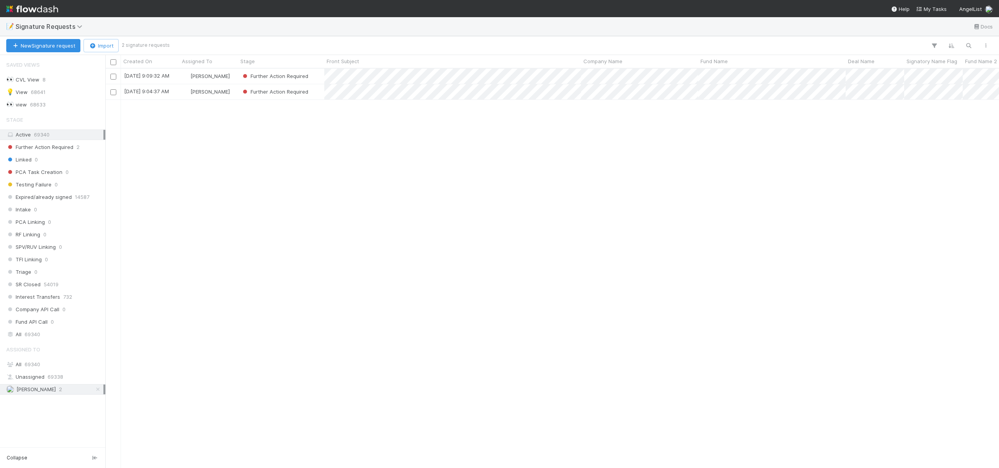
scroll to position [394, 888]
click at [241, 121] on div "8/20/25, 9:09:32 AM Chloe Hammett Further Action Required 0 0 0 0 8/20/25, 9:10…" at bounding box center [552, 268] width 894 height 399
click at [236, 93] on div "[PERSON_NAME]" at bounding box center [208, 91] width 59 height 15
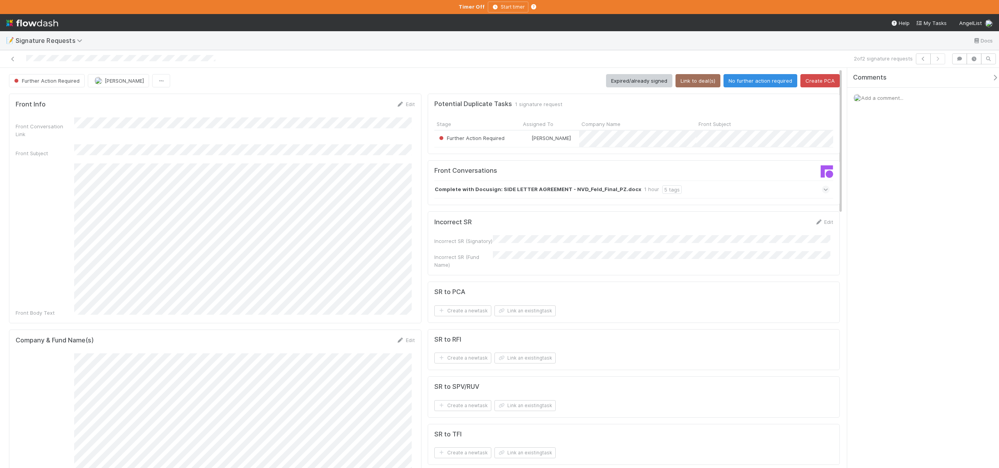
scroll to position [170, 0]
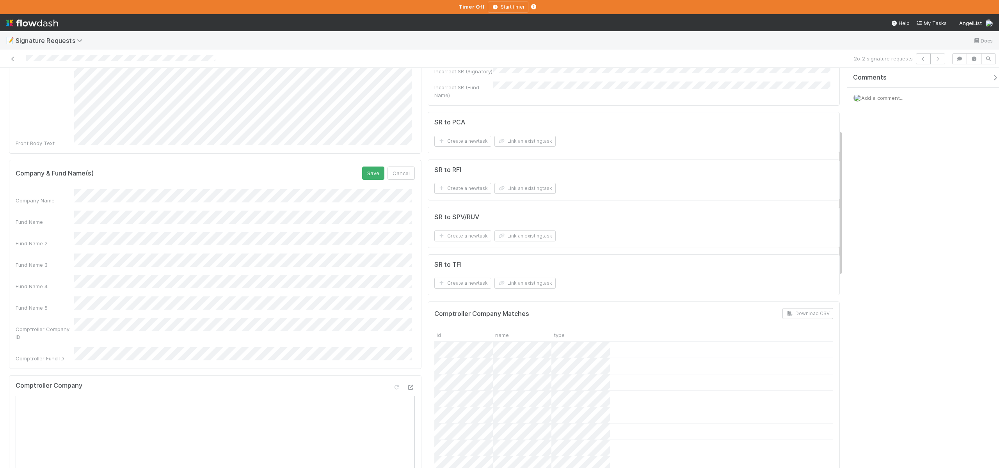
click at [63, 318] on div "Comptroller Company ID" at bounding box center [215, 329] width 399 height 23
click at [370, 167] on button "Save" at bounding box center [373, 173] width 22 height 13
click at [372, 167] on button "Save" at bounding box center [373, 173] width 22 height 13
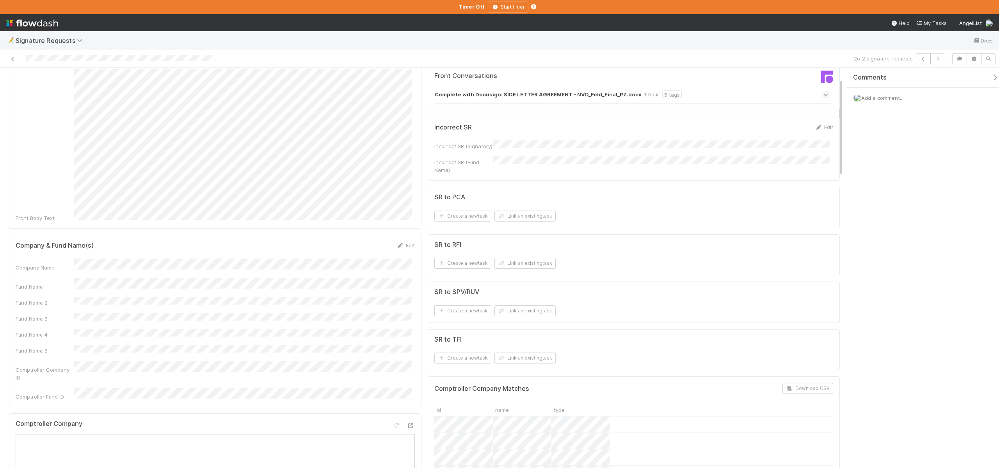
scroll to position [0, 0]
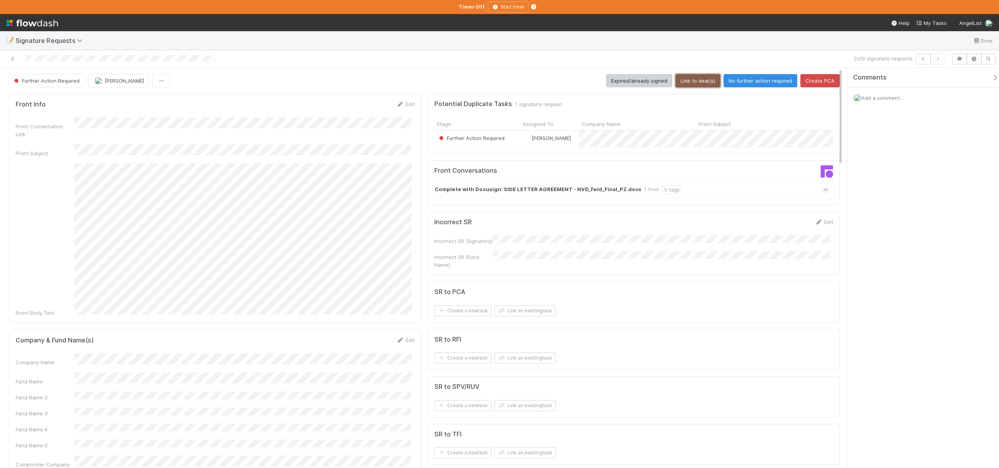
click at [683, 79] on button "Link to deal(s)" at bounding box center [697, 80] width 45 height 13
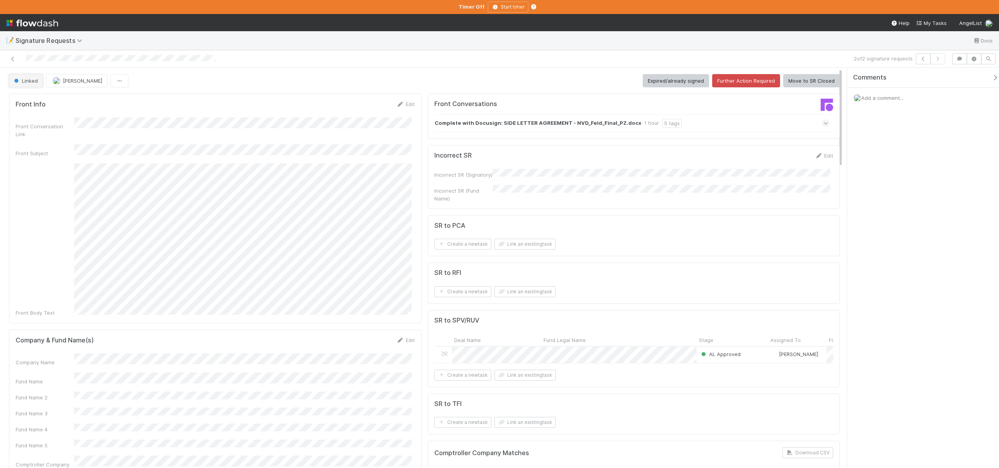
click at [23, 80] on span "Linked" at bounding box center [24, 81] width 25 height 6
click at [53, 103] on div "Further Action Required" at bounding box center [61, 100] width 110 height 14
click at [20, 83] on span "Linked" at bounding box center [24, 81] width 25 height 6
click at [34, 99] on span "Further Action Required" at bounding box center [44, 100] width 67 height 6
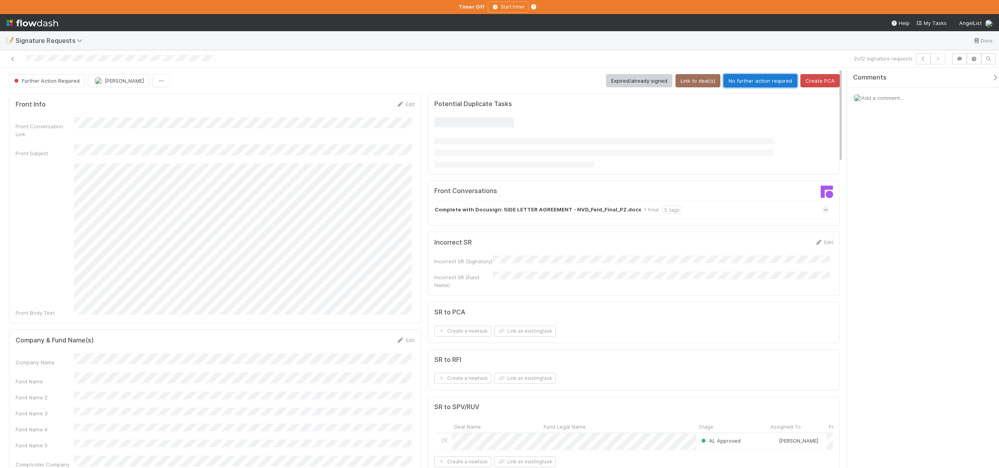
click at [734, 81] on button "No further action required" at bounding box center [760, 80] width 74 height 13
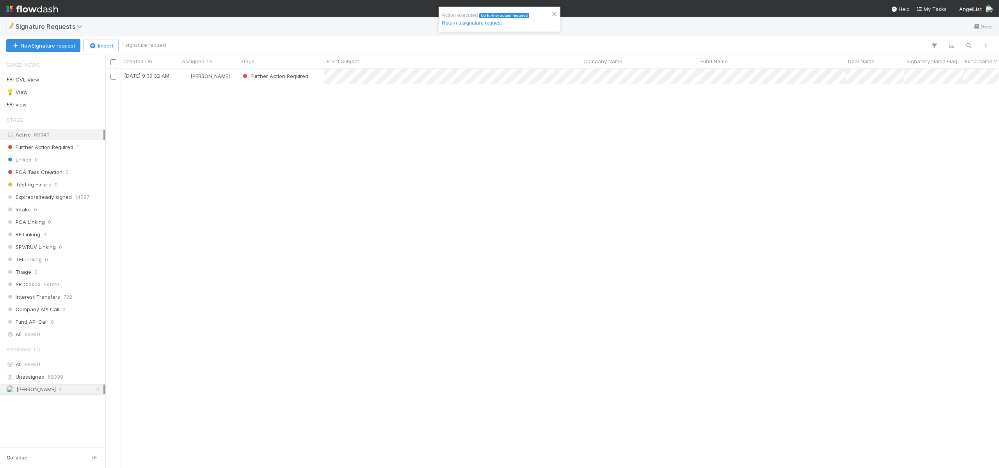
scroll to position [394, 888]
click at [175, 80] on div "8/20/25, 9:09:32 AM" at bounding box center [150, 76] width 59 height 15
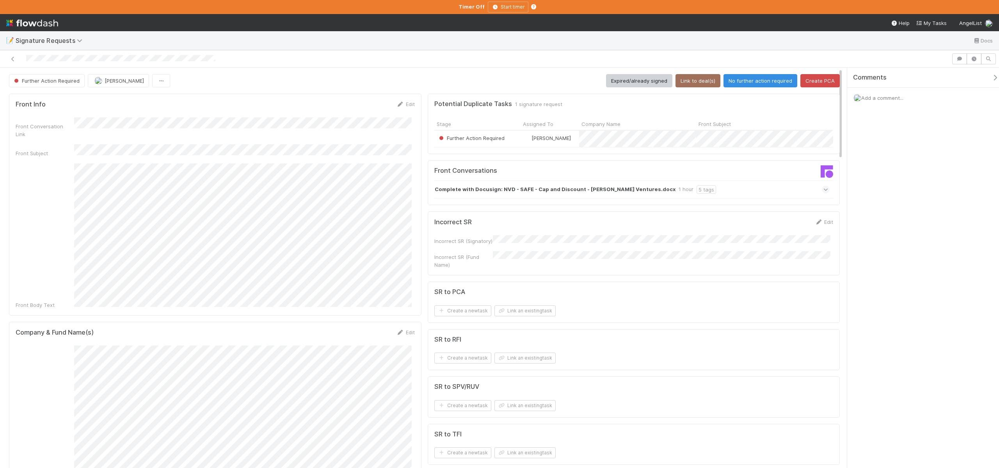
click at [0, 0] on div "📝 Signature Requests Docs Further Action Required Chloe Hammett Expired/already…" at bounding box center [499, 234] width 999 height 468
click at [54, 371] on div "Fund Name" at bounding box center [215, 378] width 399 height 15
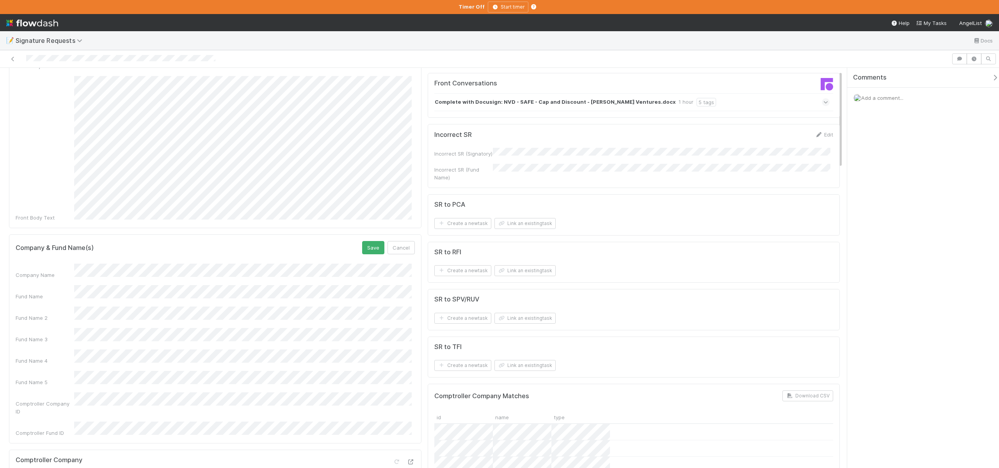
scroll to position [171, 0]
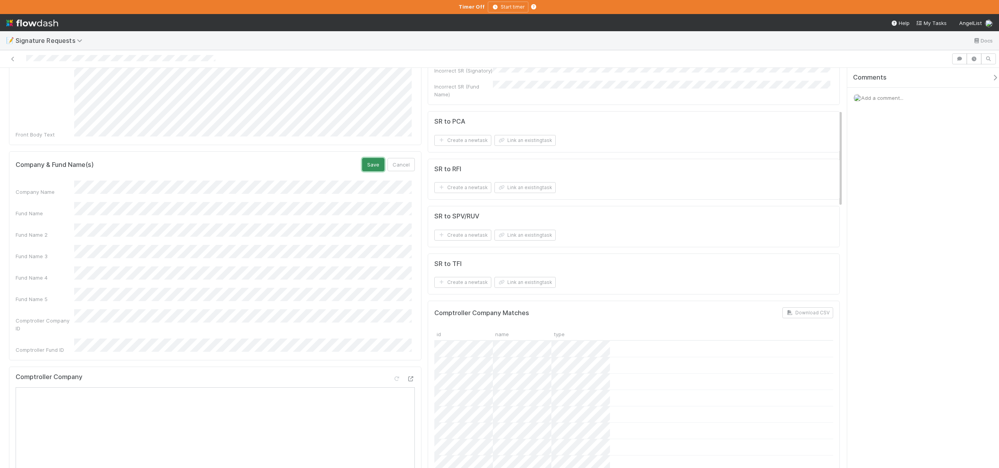
click at [363, 158] on button "Save" at bounding box center [373, 164] width 22 height 13
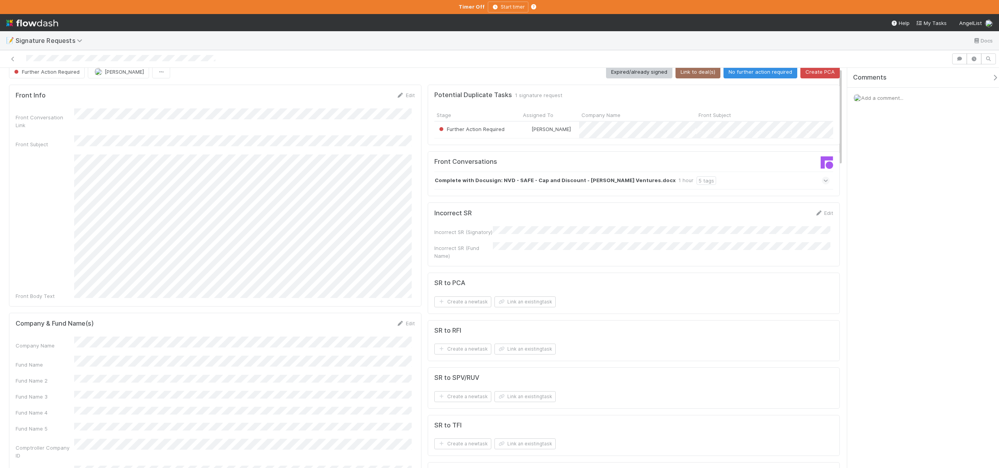
scroll to position [0, 0]
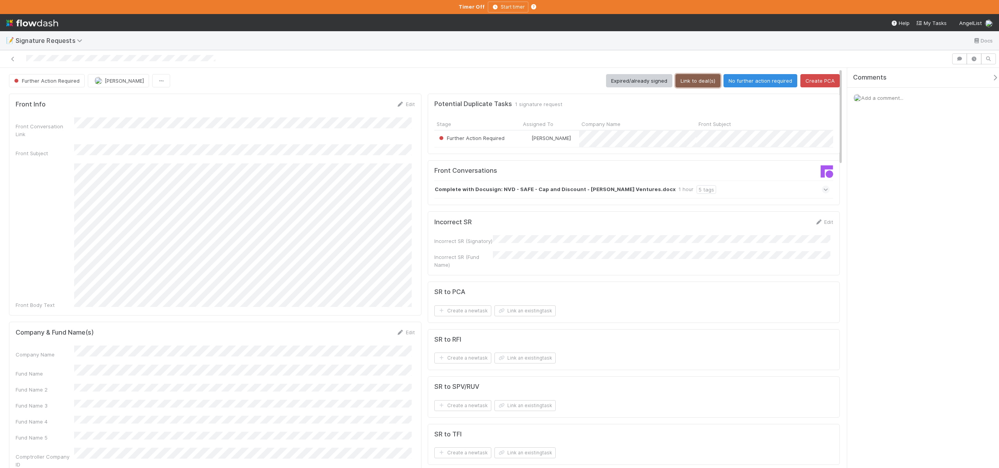
click at [687, 86] on button "Link to deal(s)" at bounding box center [697, 80] width 45 height 13
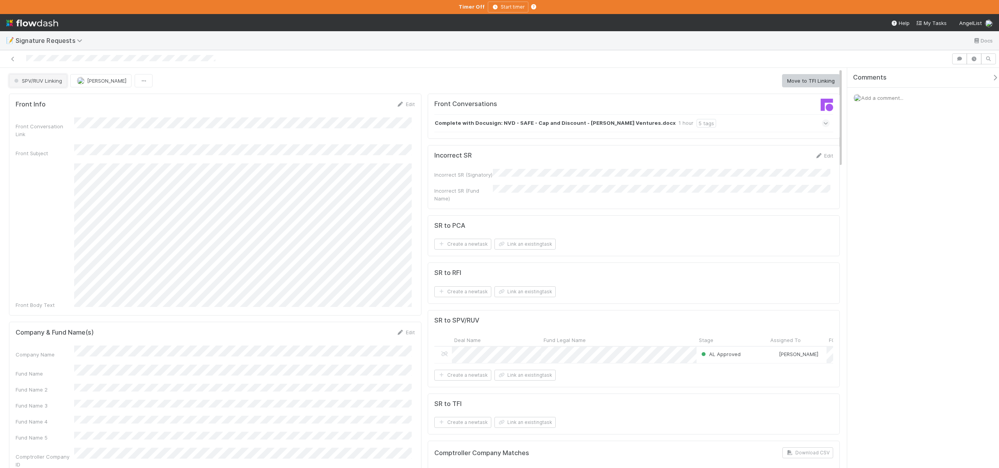
click at [34, 81] on span "SPV/RUV Linking" at bounding box center [37, 81] width 50 height 6
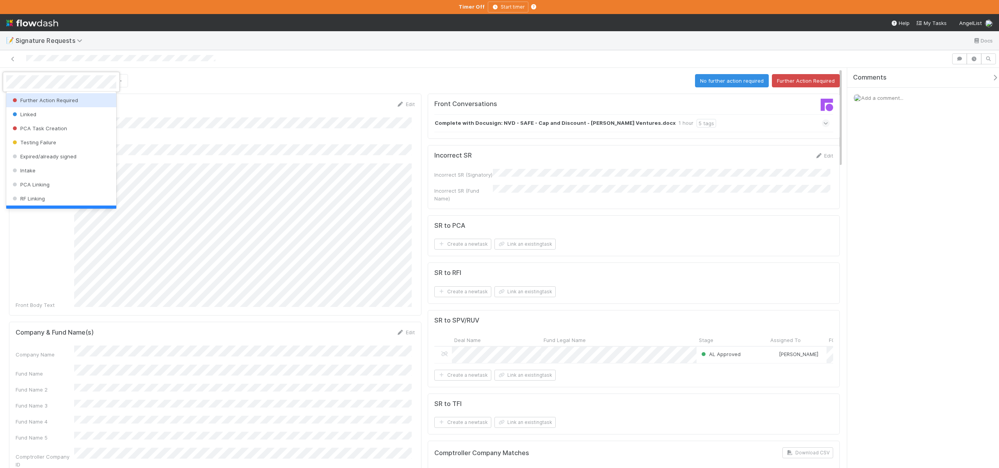
click at [44, 94] on div "Further Action Required" at bounding box center [61, 100] width 110 height 14
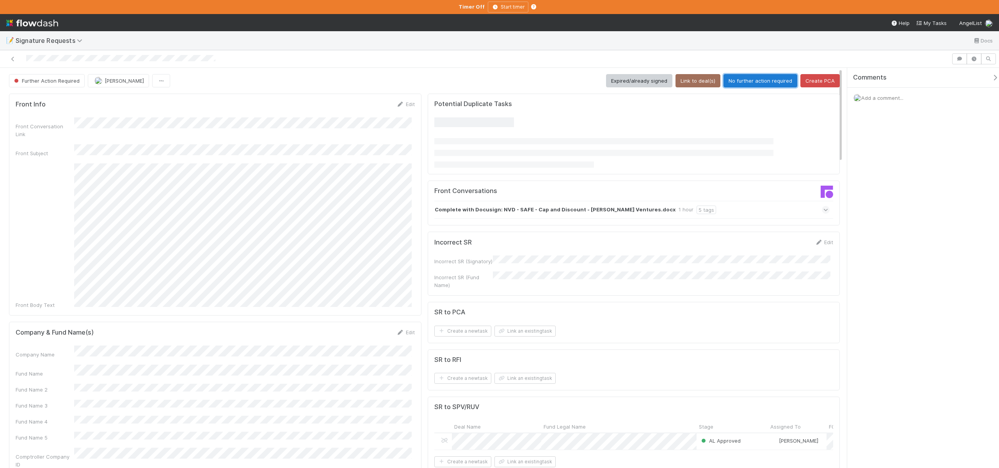
click at [753, 78] on button "No further action required" at bounding box center [760, 80] width 74 height 13
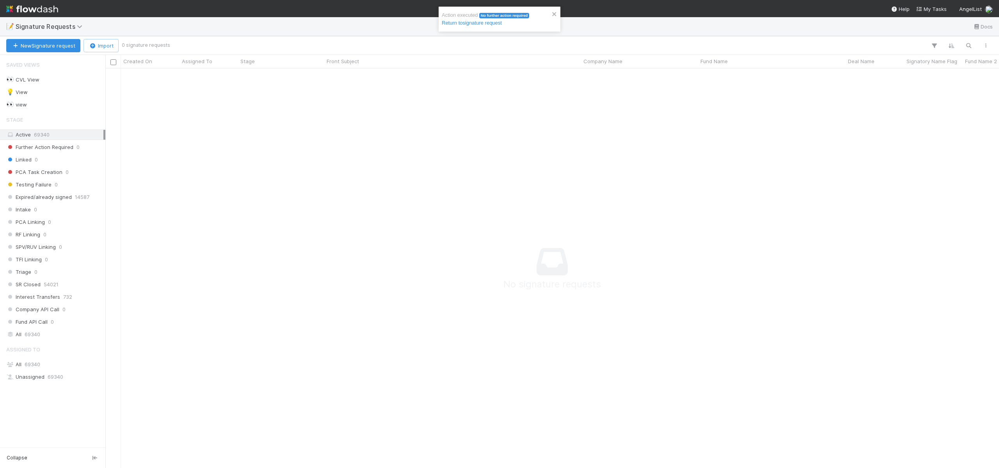
scroll to position [388, 888]
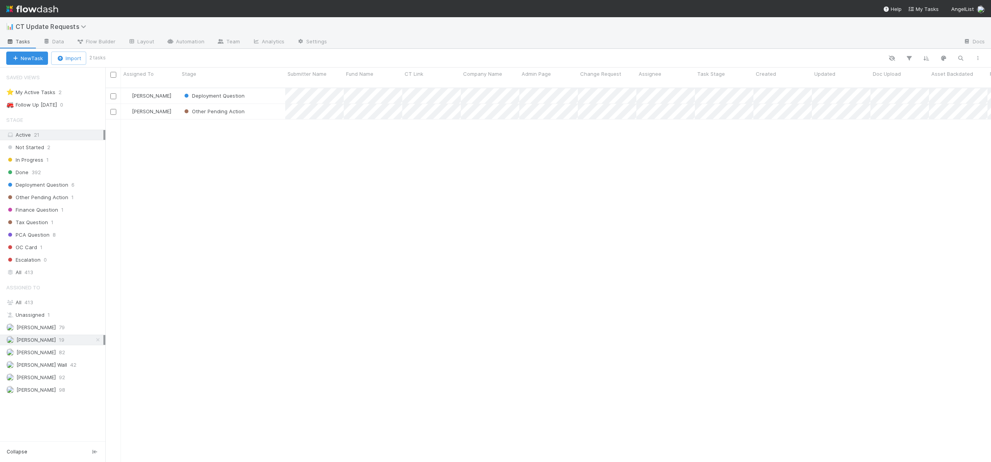
scroll to position [375, 880]
click at [258, 106] on div "Other Pending Action" at bounding box center [232, 111] width 106 height 15
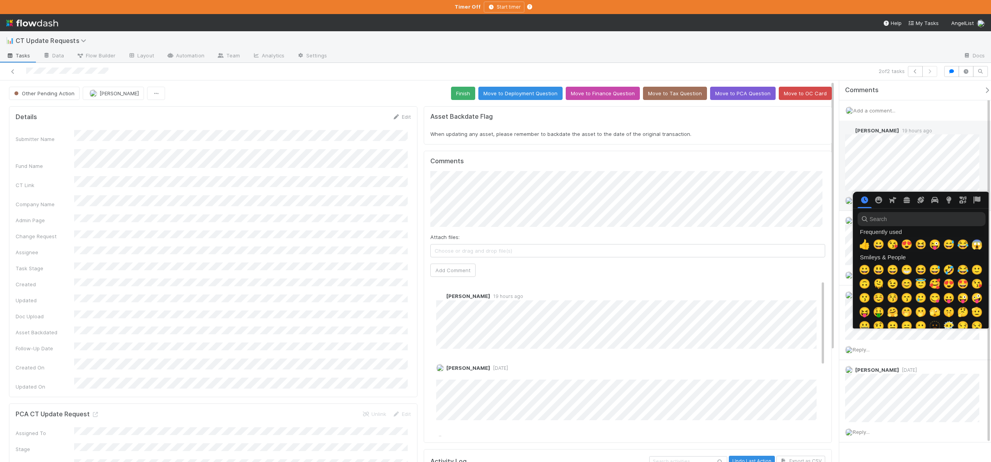
scroll to position [0, 3]
click at [857, 244] on span "👍" at bounding box center [863, 244] width 12 height 11
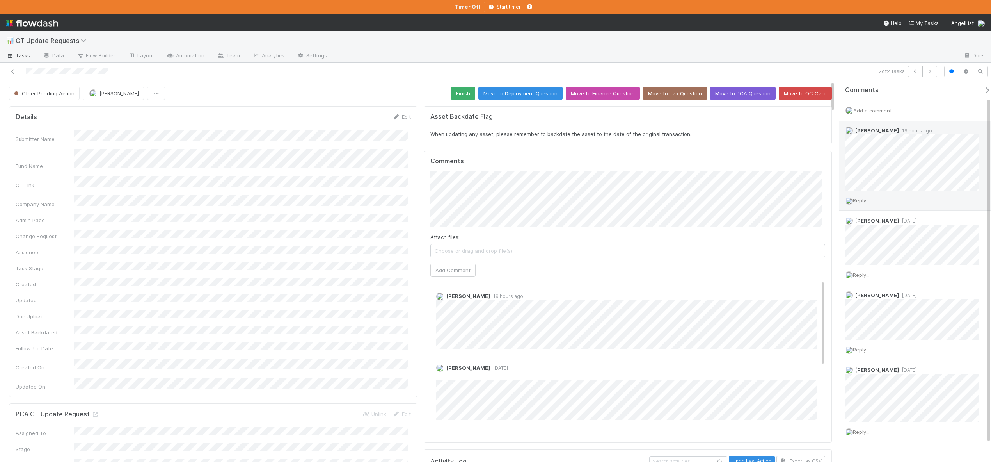
click at [874, 197] on div "Reply..." at bounding box center [915, 200] width 152 height 20
click at [870, 199] on span "Reply..." at bounding box center [861, 200] width 17 height 6
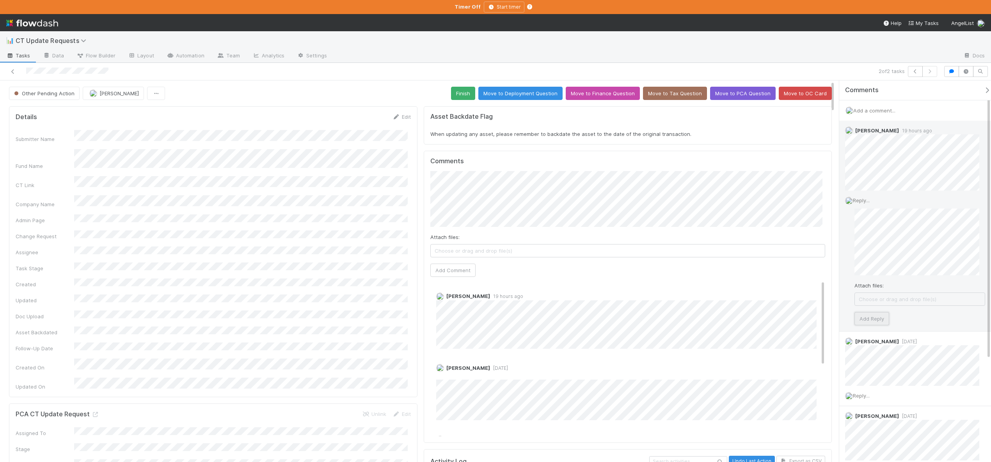
click at [866, 320] on button "Add Reply" at bounding box center [872, 318] width 35 height 13
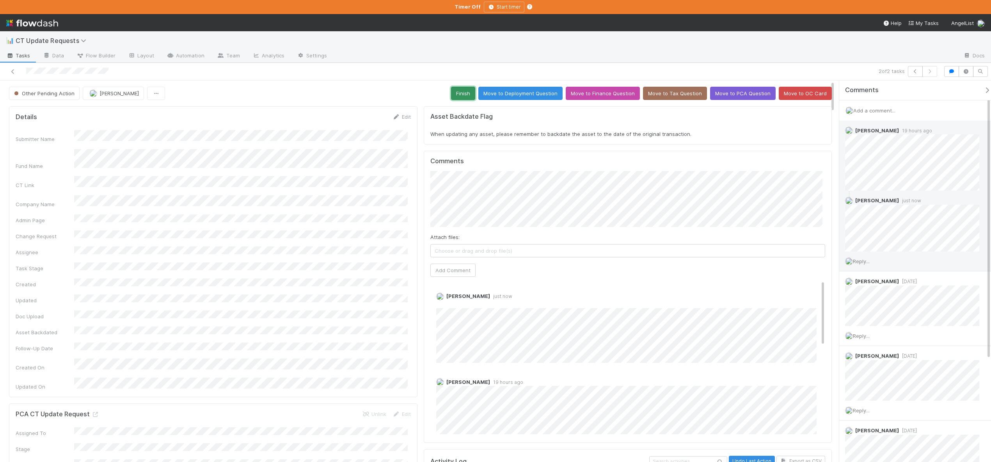
click at [461, 87] on button "Finish" at bounding box center [463, 93] width 24 height 13
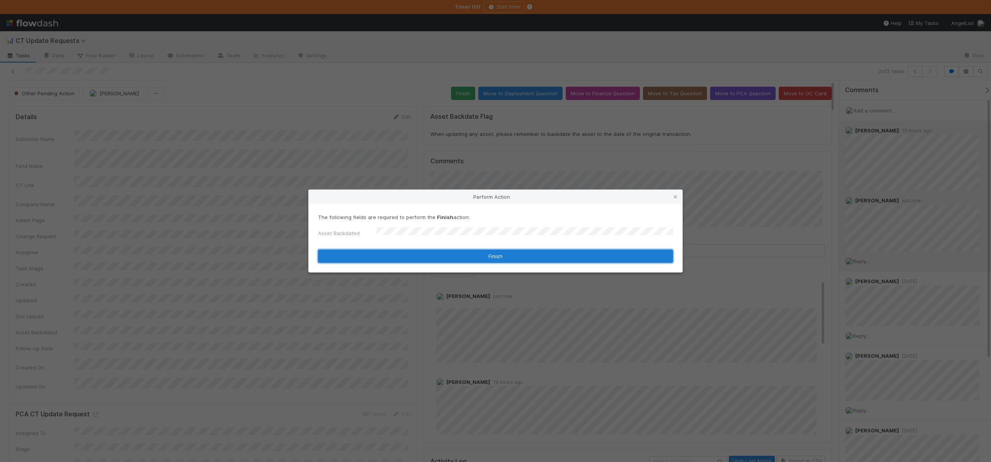
click at [396, 256] on button "Finish" at bounding box center [495, 255] width 355 height 13
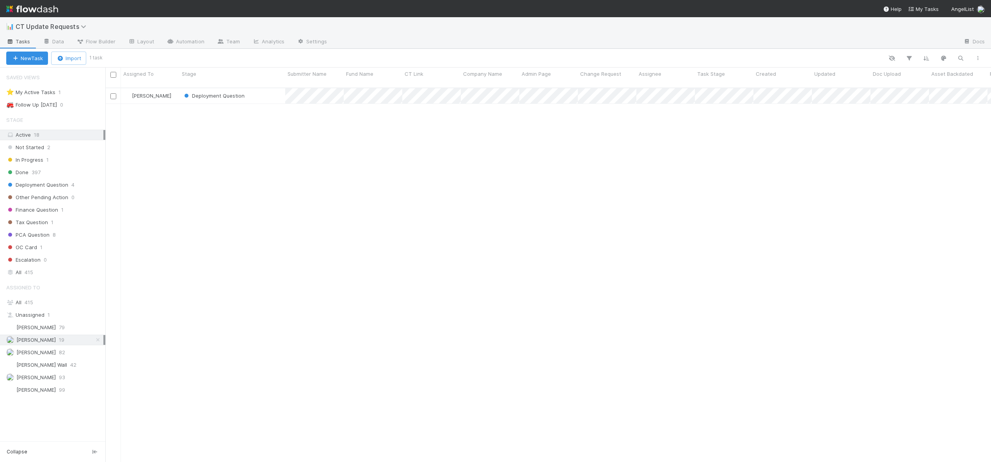
scroll to position [375, 880]
click at [268, 88] on div "Deployment Question" at bounding box center [232, 95] width 106 height 15
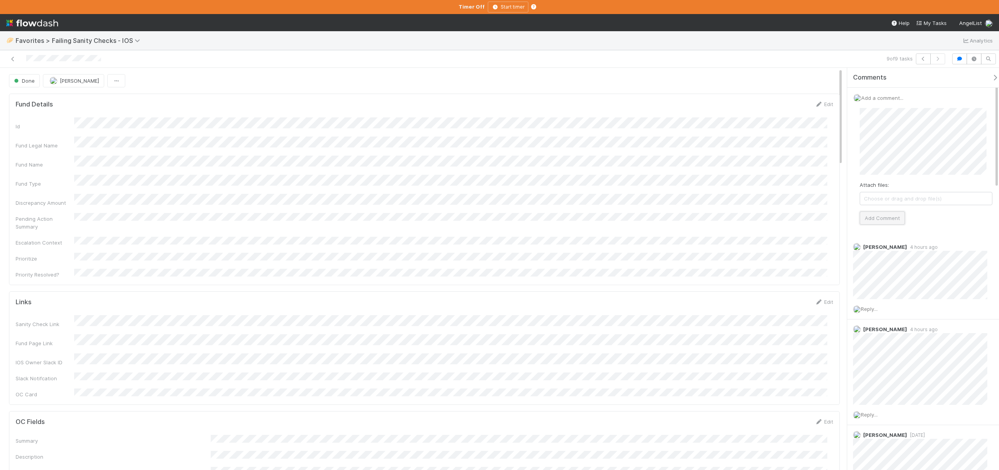
click at [881, 221] on button "Add Comment" at bounding box center [882, 217] width 45 height 13
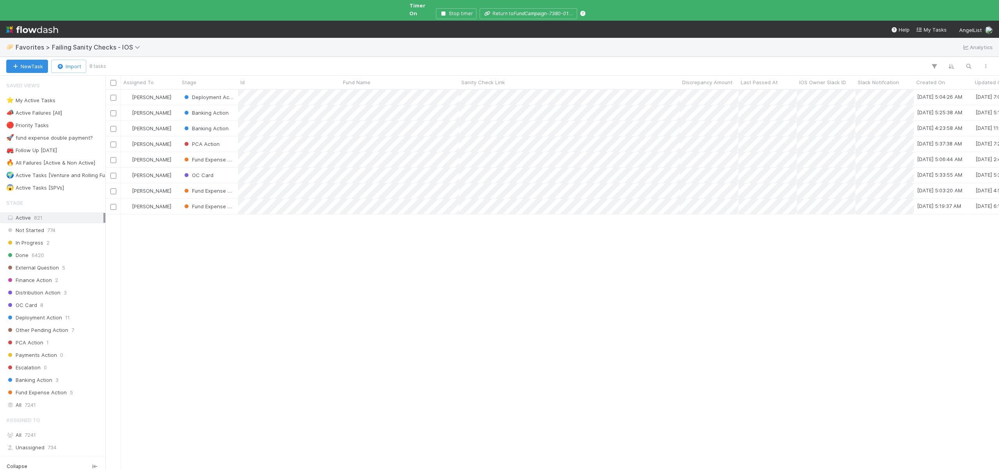
scroll to position [382, 888]
click at [174, 204] on div "[PERSON_NAME]" at bounding box center [150, 206] width 59 height 15
click at [172, 183] on div "[PERSON_NAME]" at bounding box center [150, 190] width 59 height 15
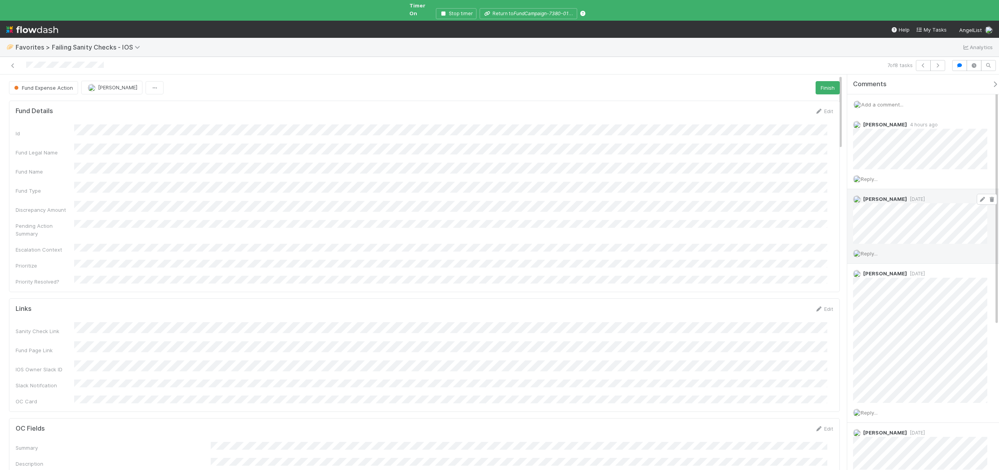
click at [988, 197] on icon at bounding box center [992, 199] width 8 height 5
click at [987, 119] on span at bounding box center [987, 124] width 20 height 11
click at [988, 123] on icon at bounding box center [992, 125] width 8 height 5
click at [873, 94] on div "Add a comment..." at bounding box center [926, 104] width 158 height 20
click at [875, 101] on span "Add a comment..." at bounding box center [882, 104] width 42 height 6
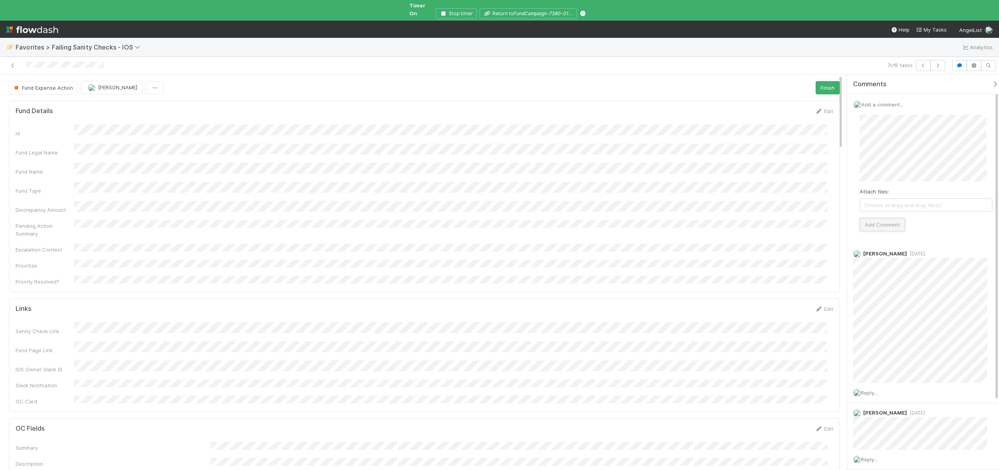
click at [891, 220] on button "Add Comment" at bounding box center [882, 224] width 45 height 13
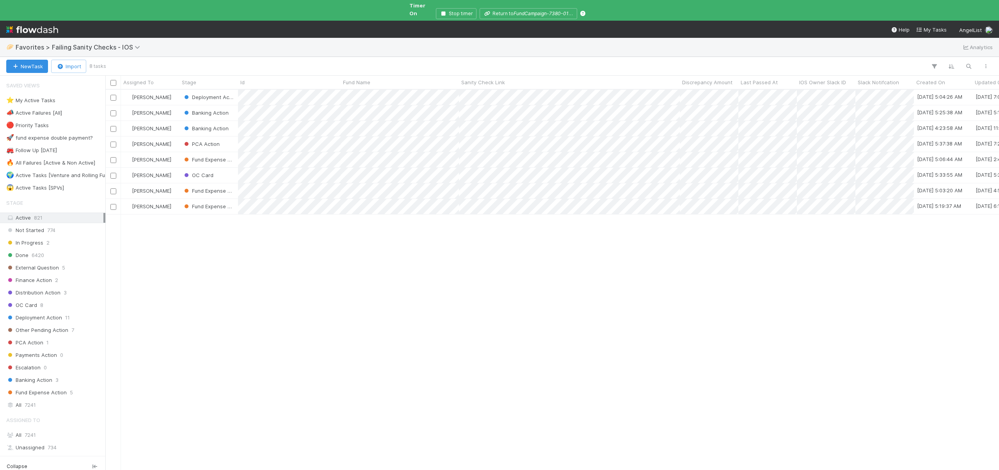
scroll to position [382, 888]
click at [227, 168] on div "OC Card" at bounding box center [208, 175] width 59 height 15
click at [173, 152] on div "[PERSON_NAME]" at bounding box center [150, 159] width 59 height 15
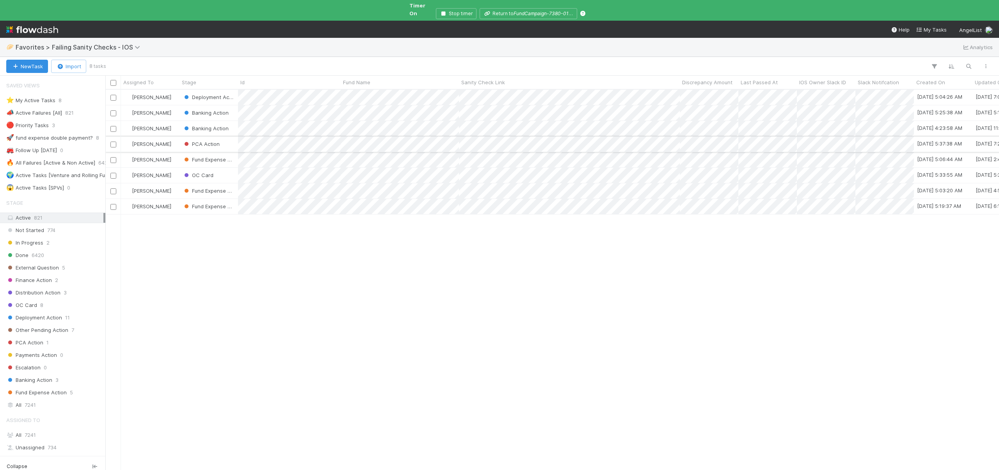
click at [174, 140] on div "[PERSON_NAME]" at bounding box center [150, 144] width 59 height 15
click at [178, 152] on div "[PERSON_NAME]" at bounding box center [150, 159] width 59 height 15
click at [174, 137] on div "[PERSON_NAME]" at bounding box center [150, 144] width 59 height 15
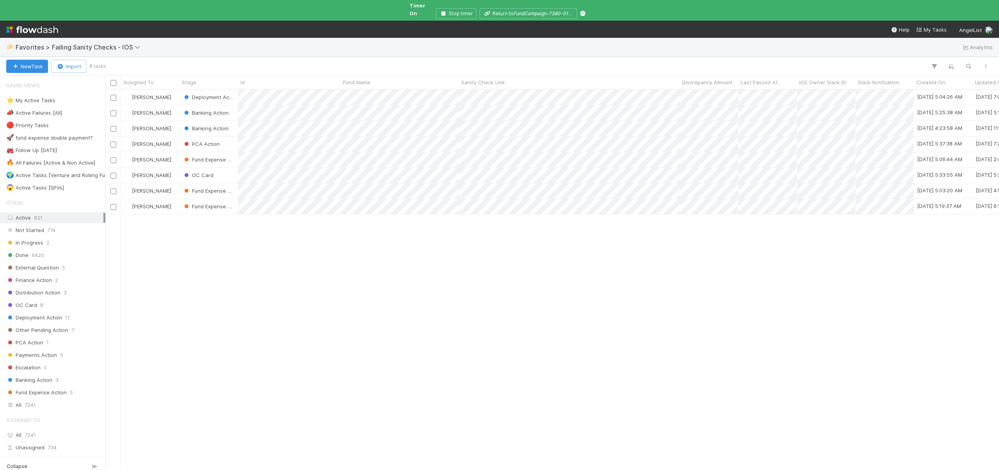
scroll to position [382, 888]
click at [172, 106] on div "[PERSON_NAME]" at bounding box center [150, 112] width 59 height 15
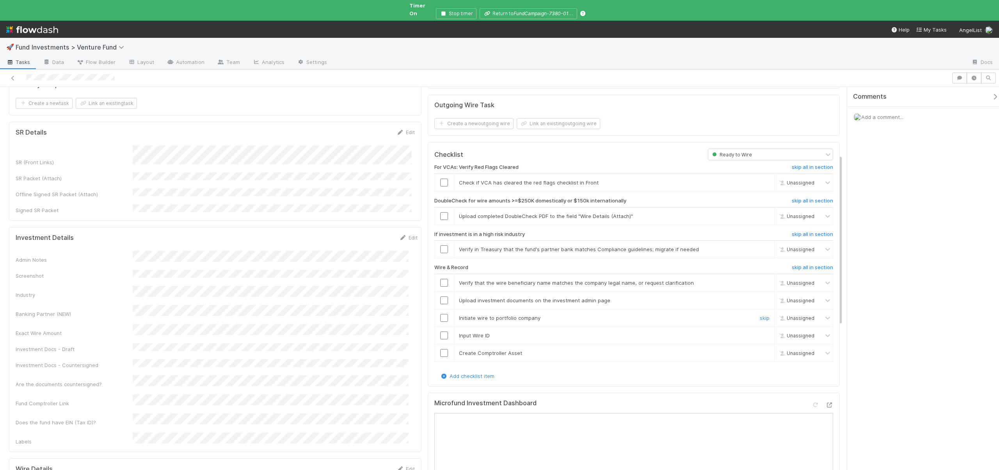
scroll to position [238, 0]
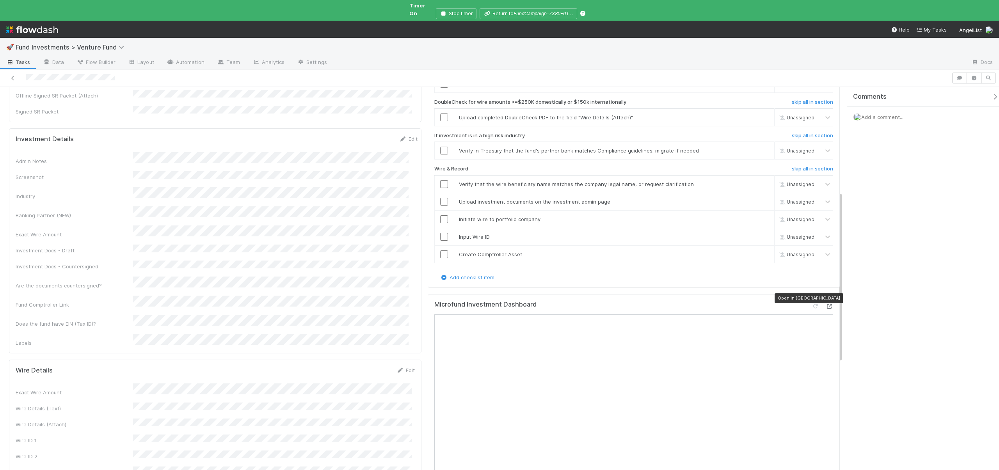
click at [825, 304] on icon at bounding box center [829, 306] width 8 height 5
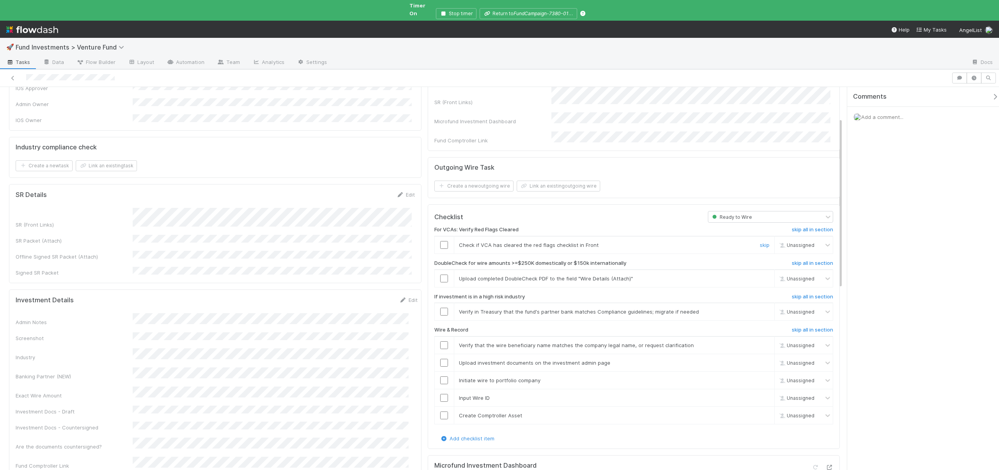
scroll to position [78, 0]
click at [760, 274] on link "skip" at bounding box center [765, 277] width 10 height 6
click at [760, 307] on link "skip" at bounding box center [765, 310] width 10 height 6
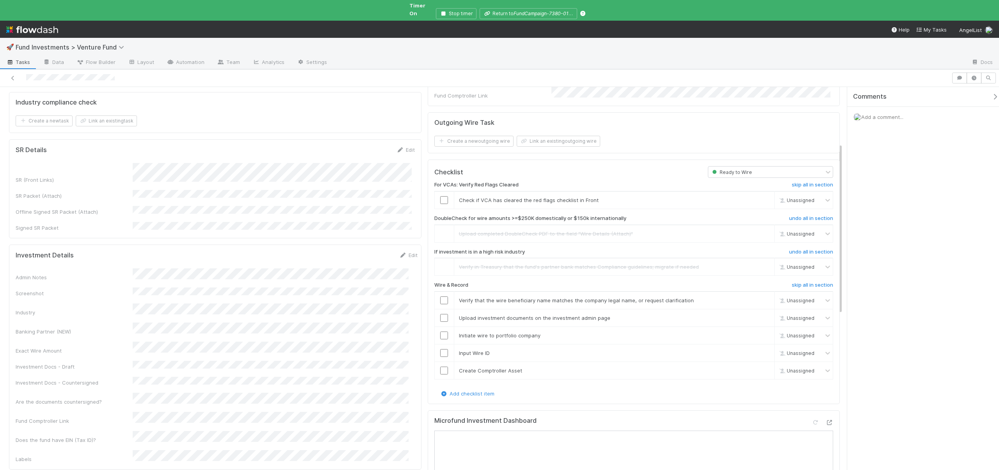
scroll to position [121, 0]
click at [442, 315] on input "checkbox" at bounding box center [444, 319] width 8 height 8
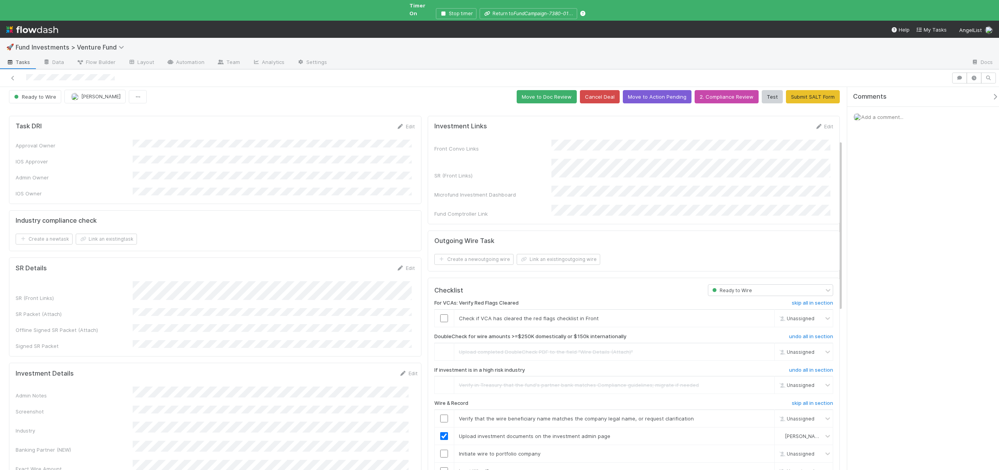
scroll to position [0, 0]
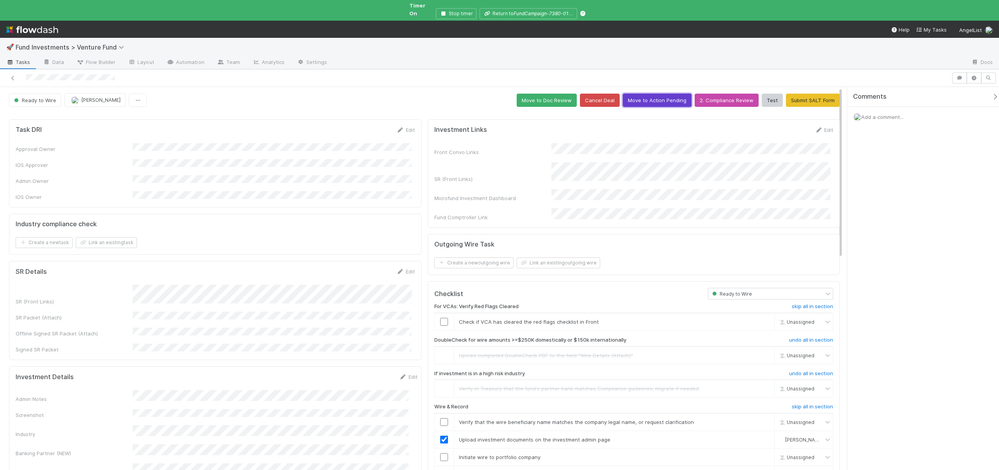
click at [652, 94] on button "Move to Action Pending" at bounding box center [657, 100] width 69 height 13
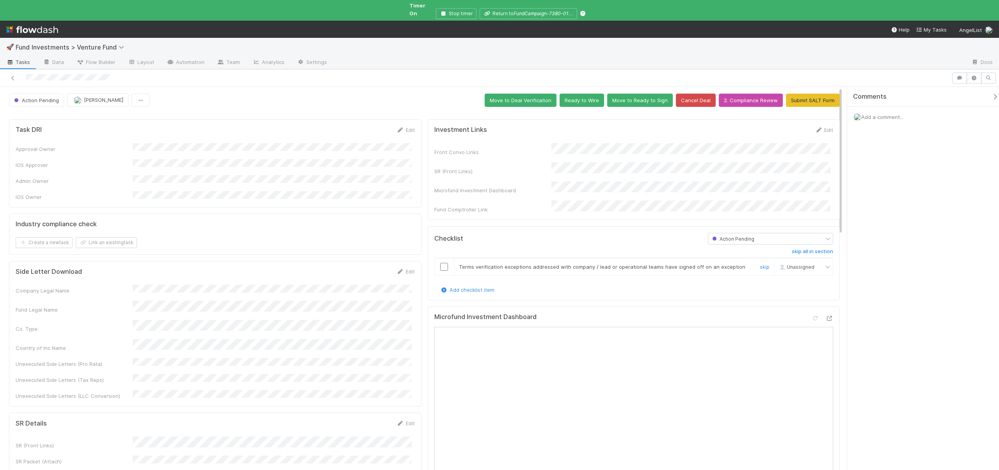
click at [441, 263] on input "checkbox" at bounding box center [444, 267] width 8 height 8
click at [974, 76] on icon "button" at bounding box center [974, 78] width 8 height 5
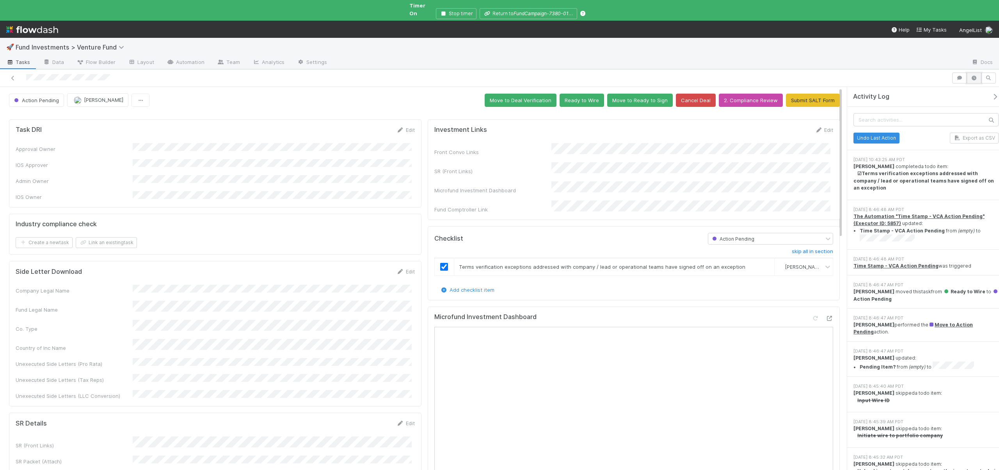
click at [974, 76] on icon "button" at bounding box center [974, 78] width 8 height 5
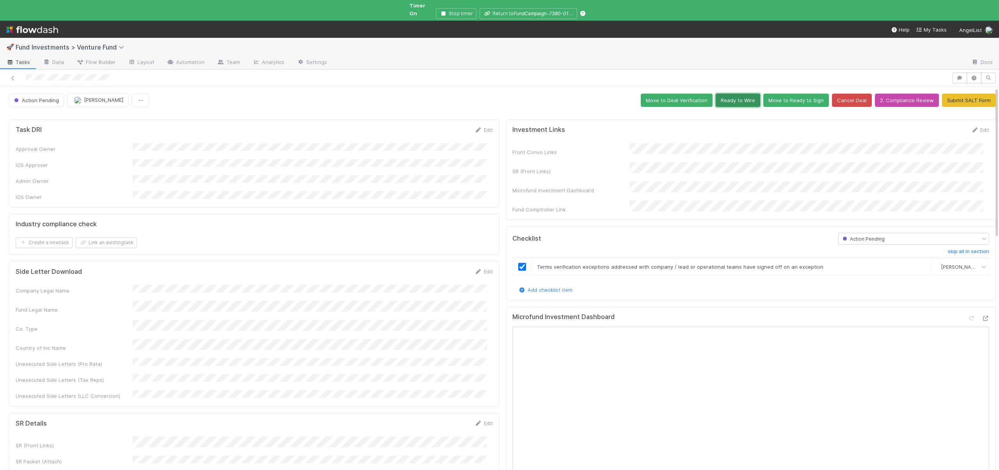
click at [716, 96] on button "Ready to Wire" at bounding box center [738, 100] width 44 height 13
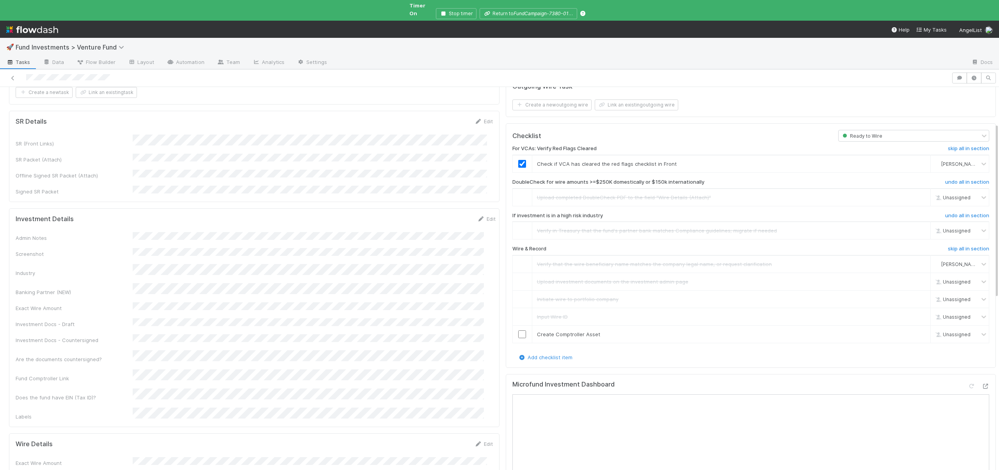
scroll to position [250, 0]
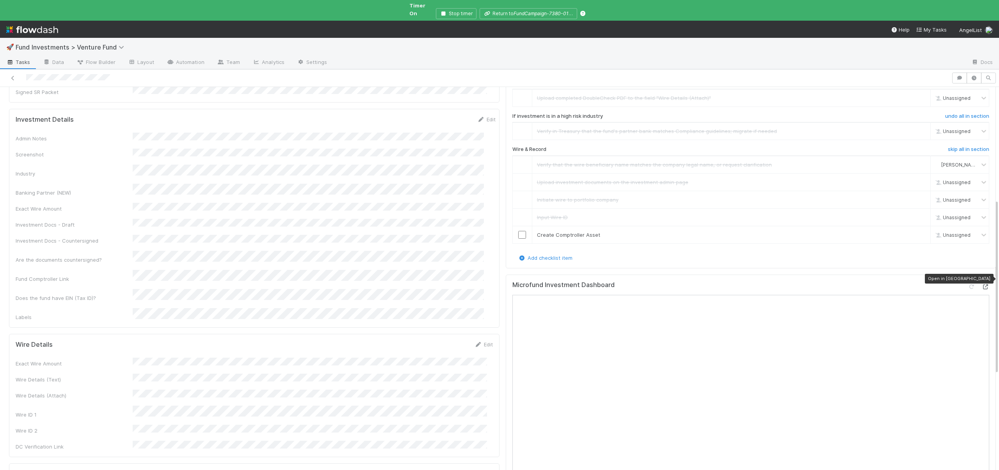
click at [981, 284] on icon at bounding box center [985, 286] width 8 height 5
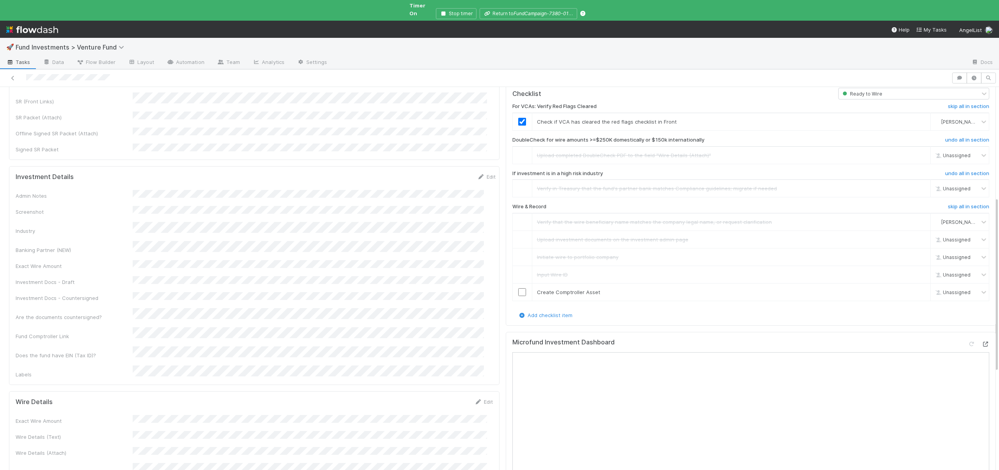
scroll to position [179, 0]
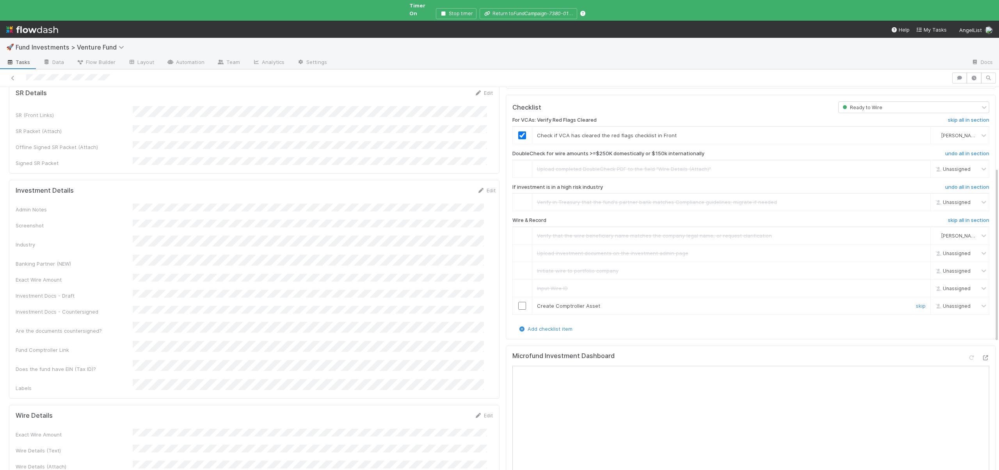
click at [518, 302] on input "checkbox" at bounding box center [522, 306] width 8 height 8
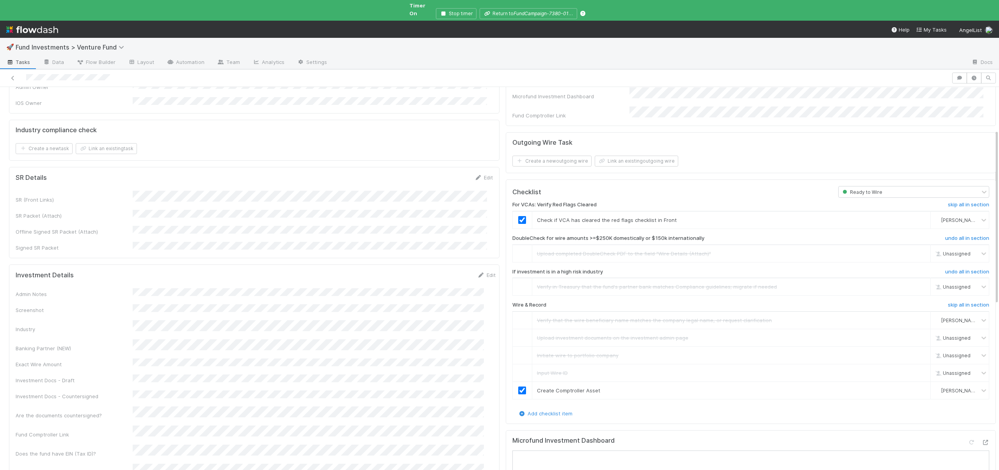
scroll to position [0, 0]
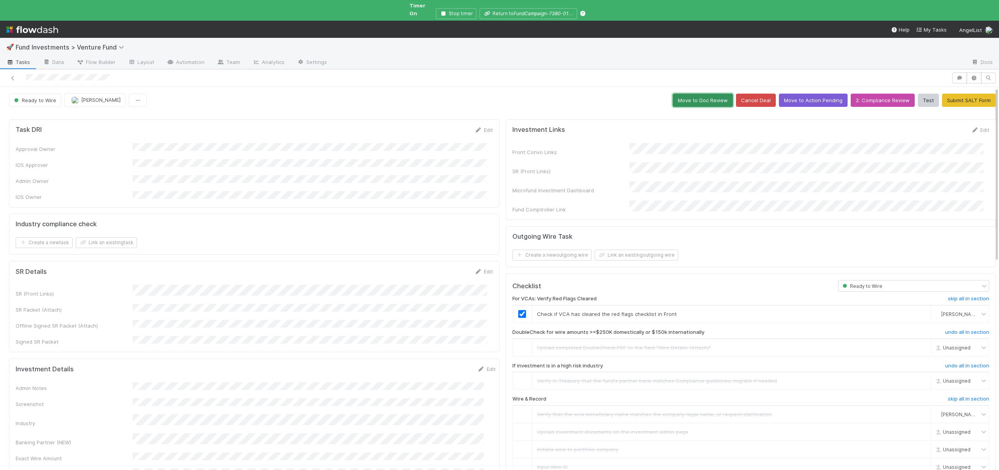
click at [701, 94] on button "Move to Doc Review" at bounding box center [703, 100] width 60 height 13
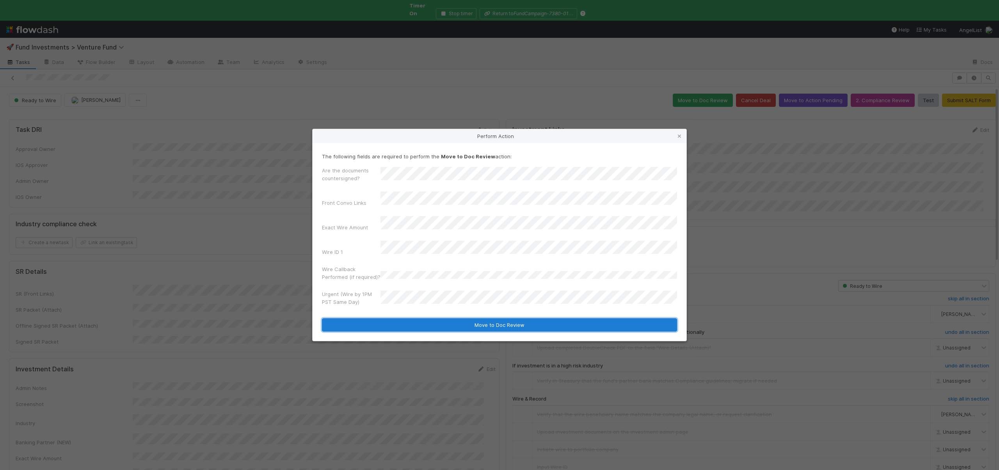
click at [501, 321] on button "Move to Doc Review" at bounding box center [499, 324] width 355 height 13
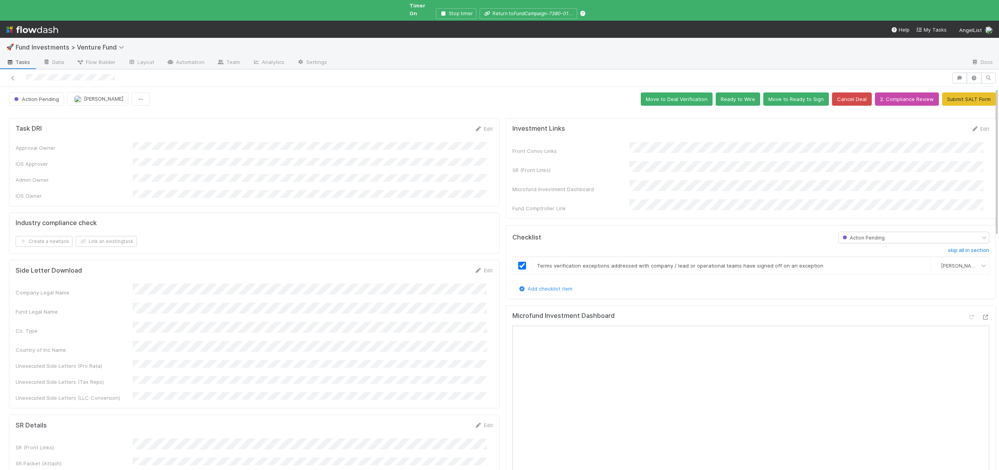
scroll to position [2, 0]
click at [981, 314] on icon at bounding box center [985, 316] width 8 height 5
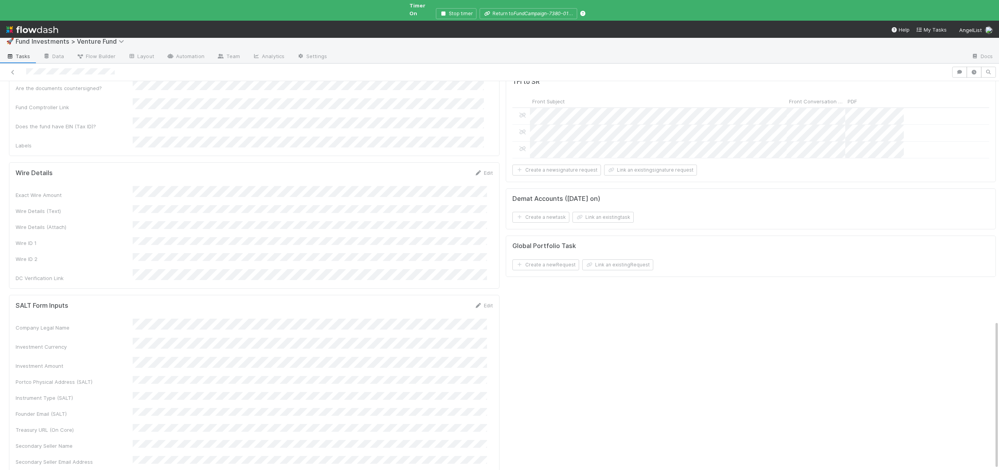
scroll to position [560, 0]
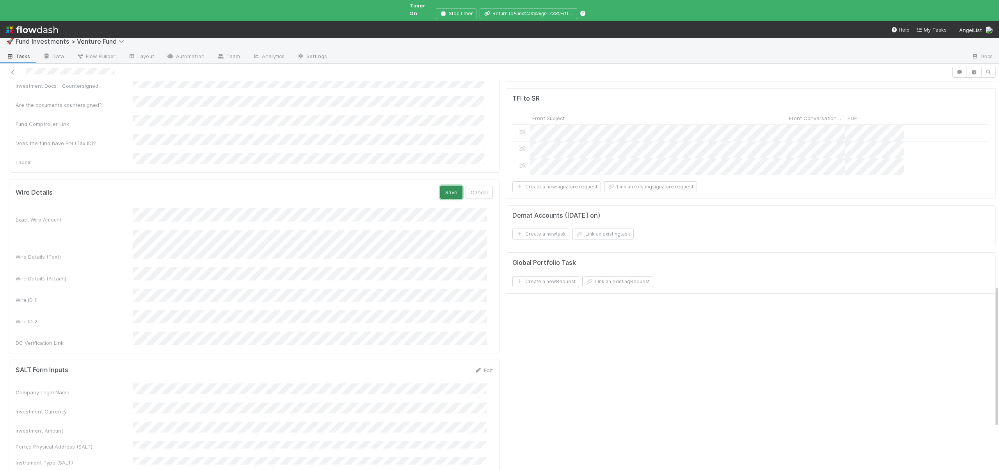
click at [444, 186] on button "Save" at bounding box center [451, 192] width 22 height 13
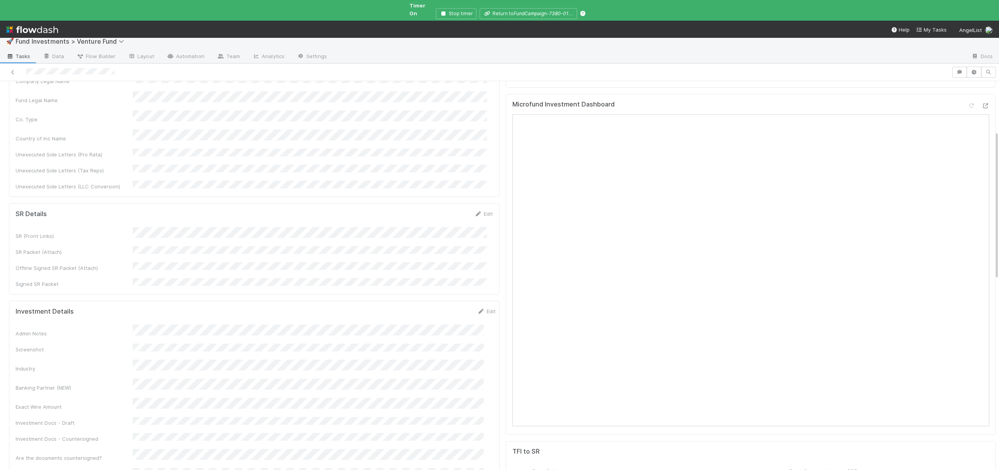
scroll to position [209, 0]
click at [481, 306] on link "Edit" at bounding box center [486, 309] width 18 height 6
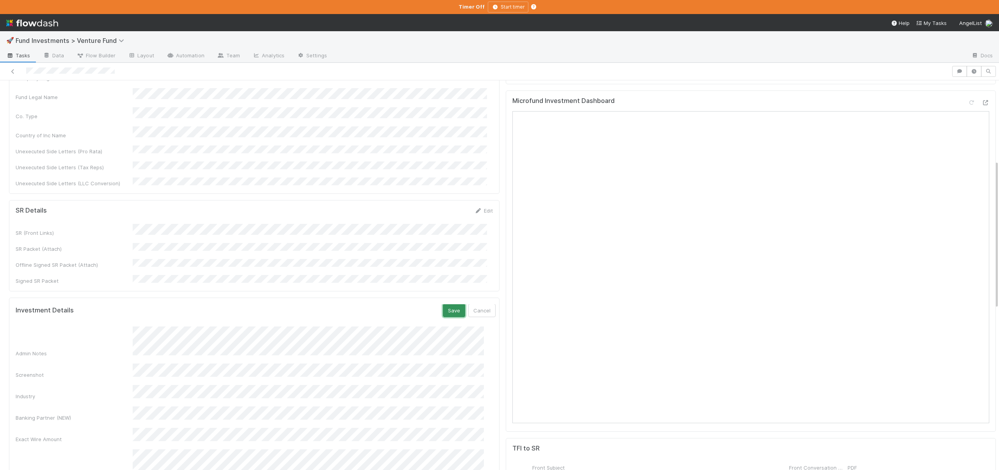
click at [443, 304] on button "Save" at bounding box center [454, 310] width 22 height 13
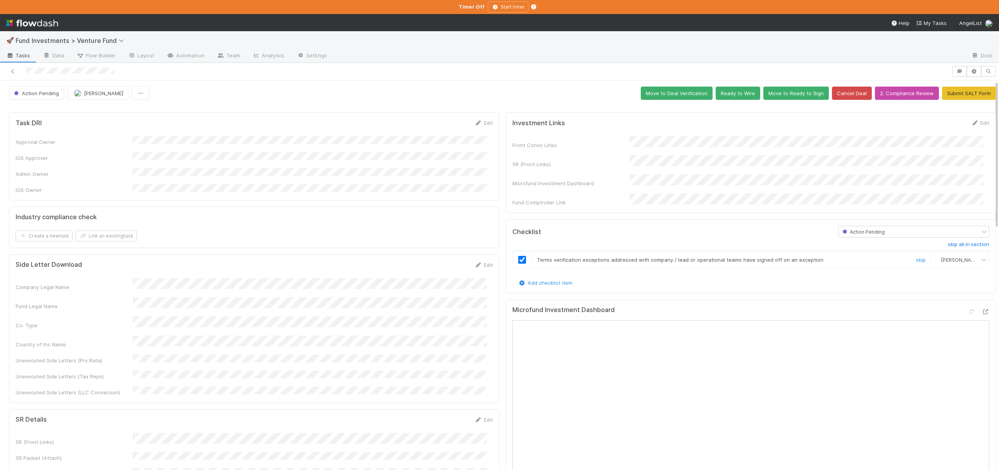
scroll to position [4, 0]
click at [972, 68] on button "button" at bounding box center [973, 71] width 15 height 11
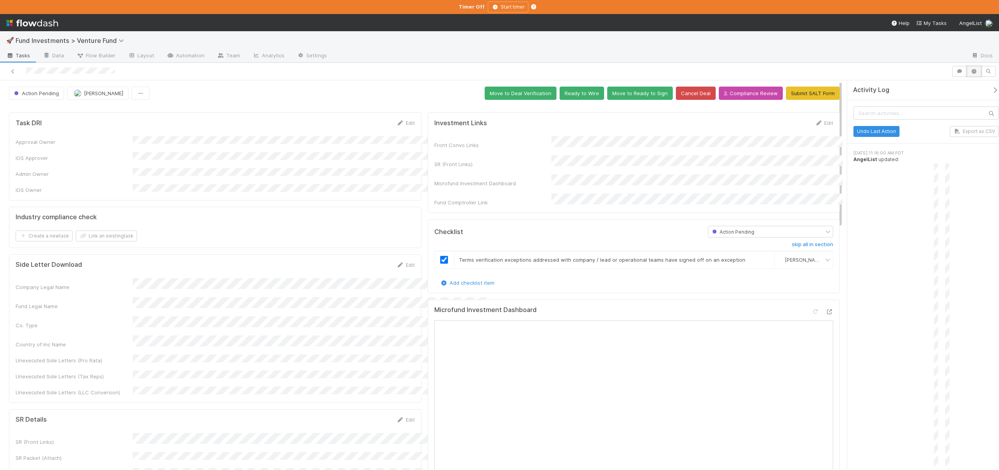
scroll to position [0, 0]
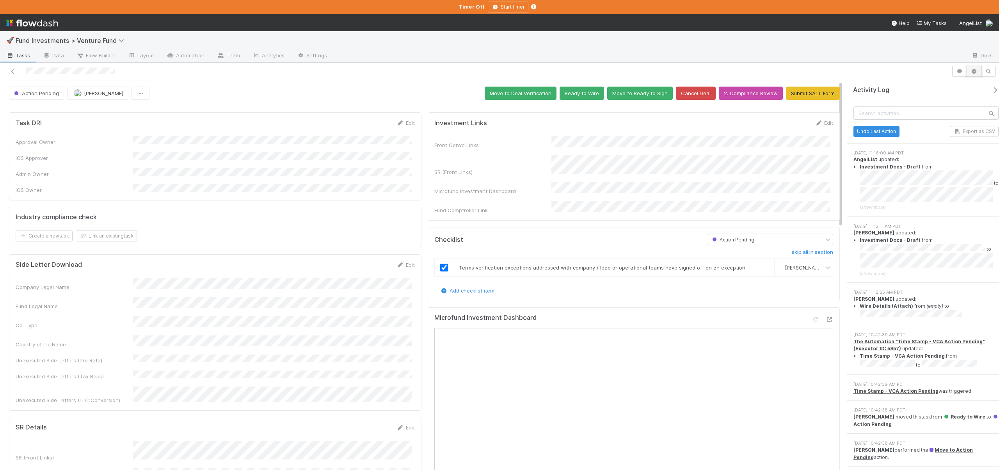
click at [972, 68] on button "button" at bounding box center [973, 71] width 15 height 11
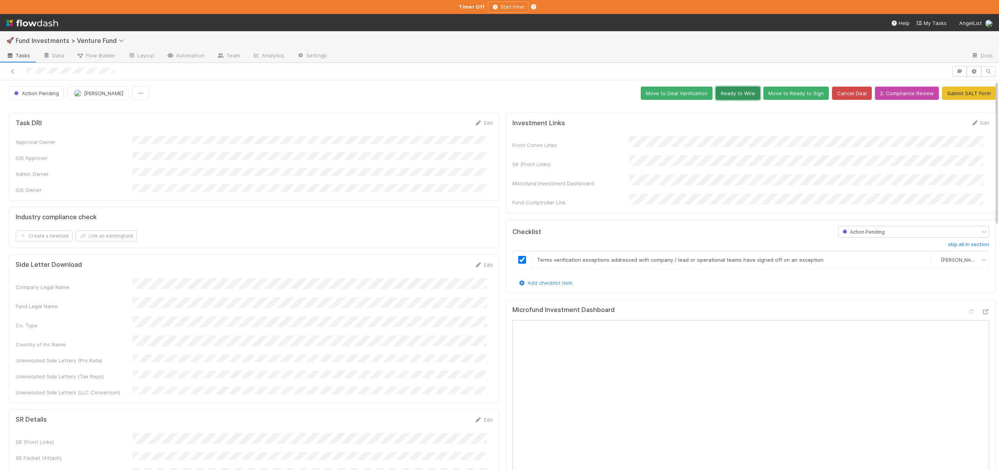
click at [727, 91] on button "Ready to Wire" at bounding box center [738, 93] width 44 height 13
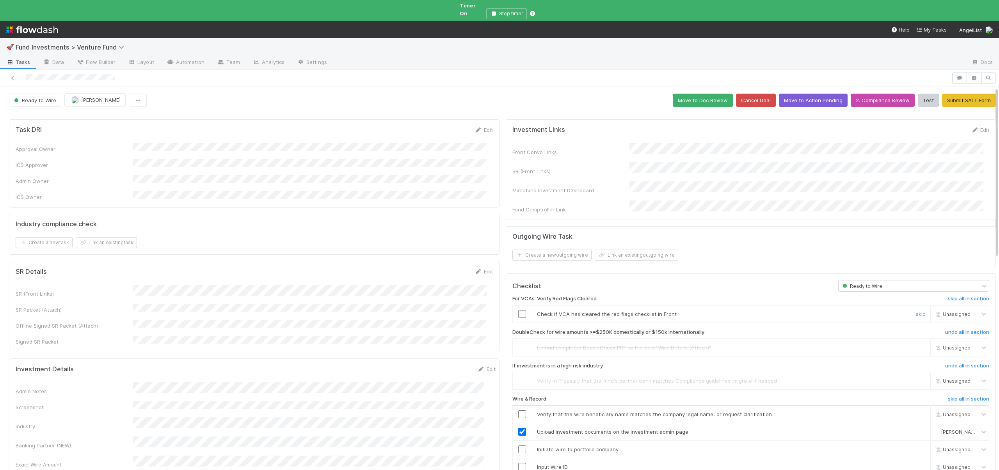
click at [518, 310] on input "checkbox" at bounding box center [522, 314] width 8 height 8
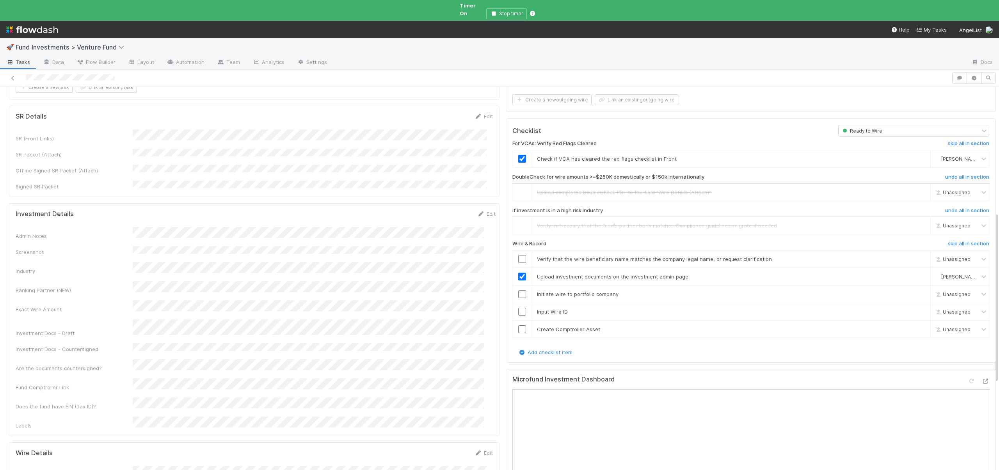
scroll to position [155, 0]
click at [519, 256] on input "checkbox" at bounding box center [522, 260] width 8 height 8
click at [518, 291] on input "checkbox" at bounding box center [522, 295] width 8 height 8
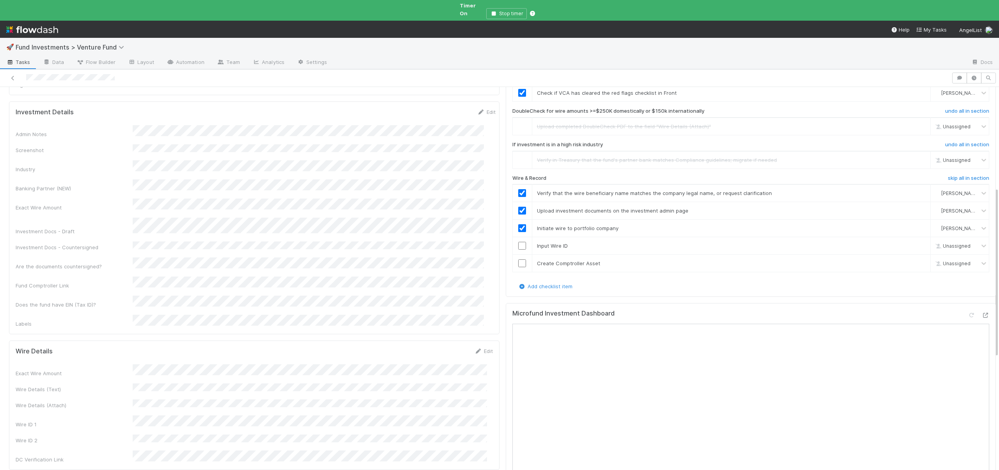
scroll to position [157, 0]
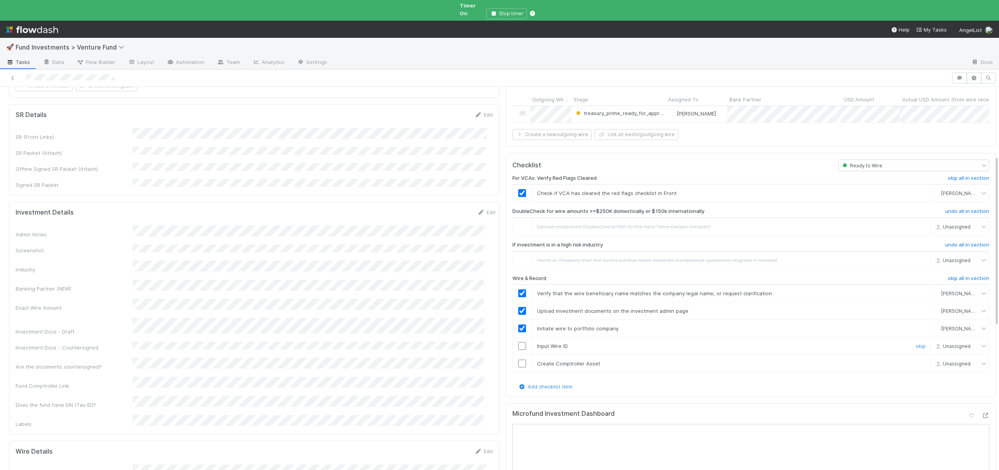
click at [518, 342] on input "checkbox" at bounding box center [522, 346] width 8 height 8
click at [518, 360] on input "checkbox" at bounding box center [522, 364] width 8 height 8
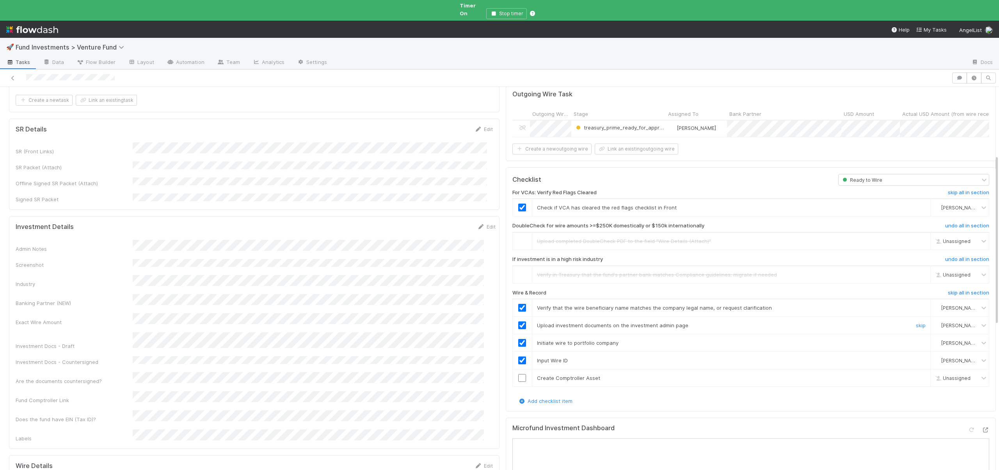
scroll to position [142, 0]
click at [518, 375] on input "checkbox" at bounding box center [522, 379] width 8 height 8
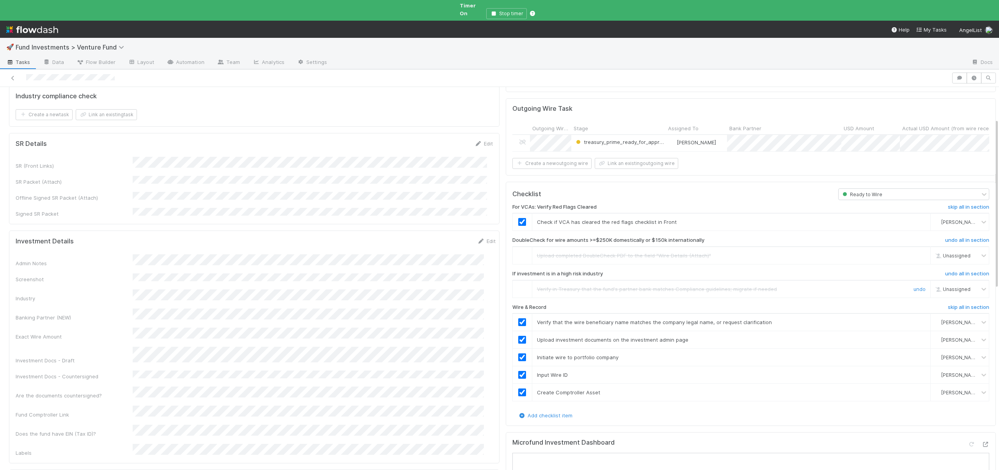
scroll to position [0, 0]
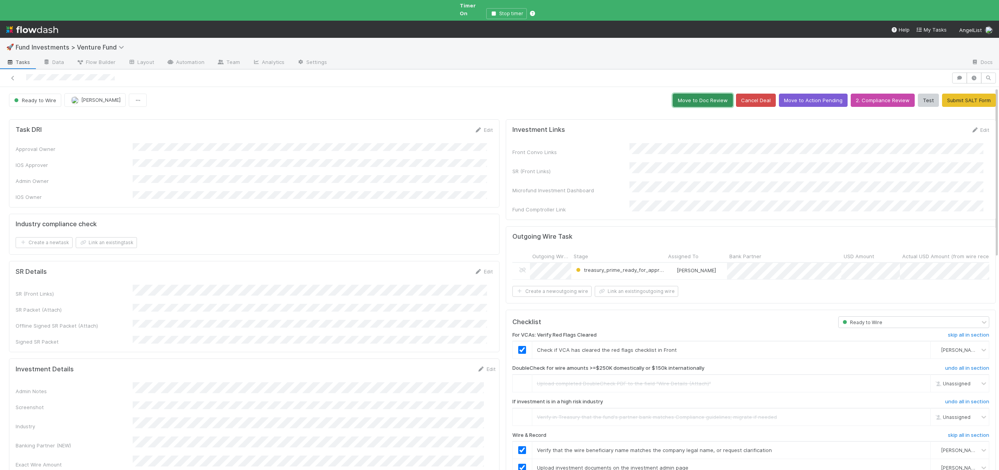
click at [698, 98] on button "Move to Doc Review" at bounding box center [703, 100] width 60 height 13
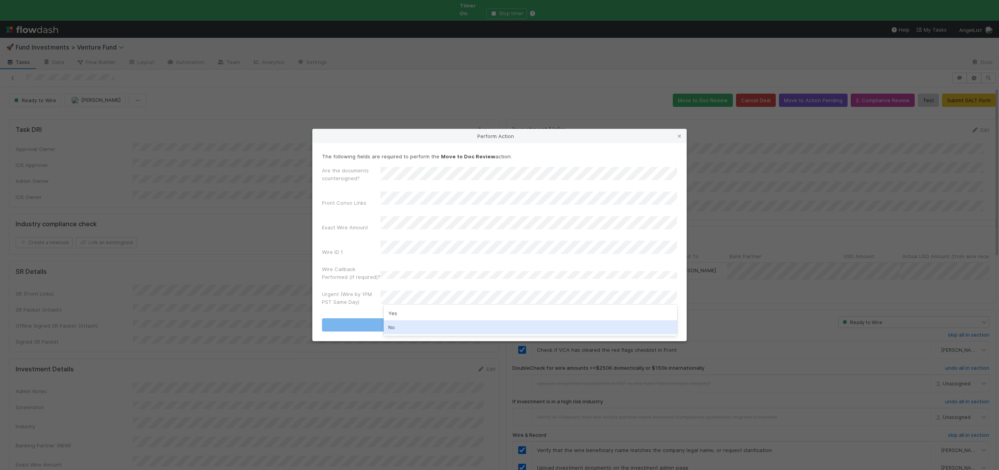
click at [397, 330] on div "No" at bounding box center [530, 327] width 293 height 14
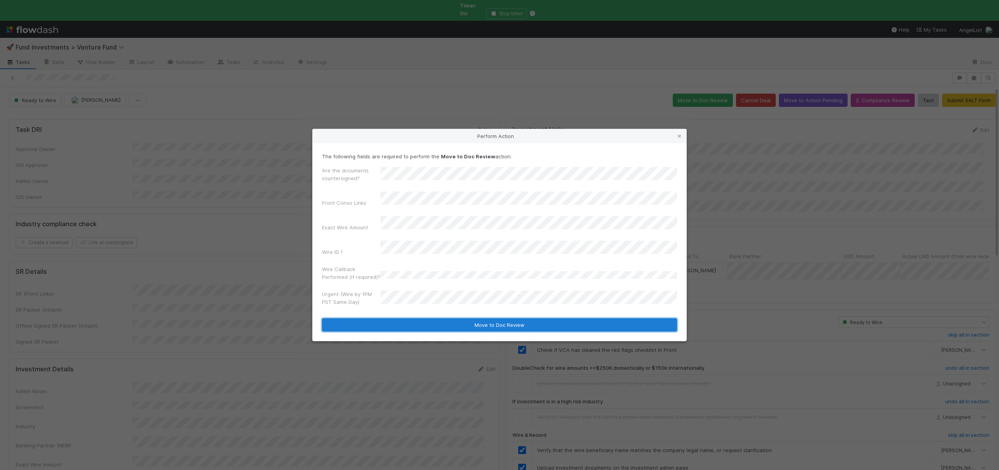
click at [404, 318] on button "Move to Doc Review" at bounding box center [499, 324] width 355 height 13
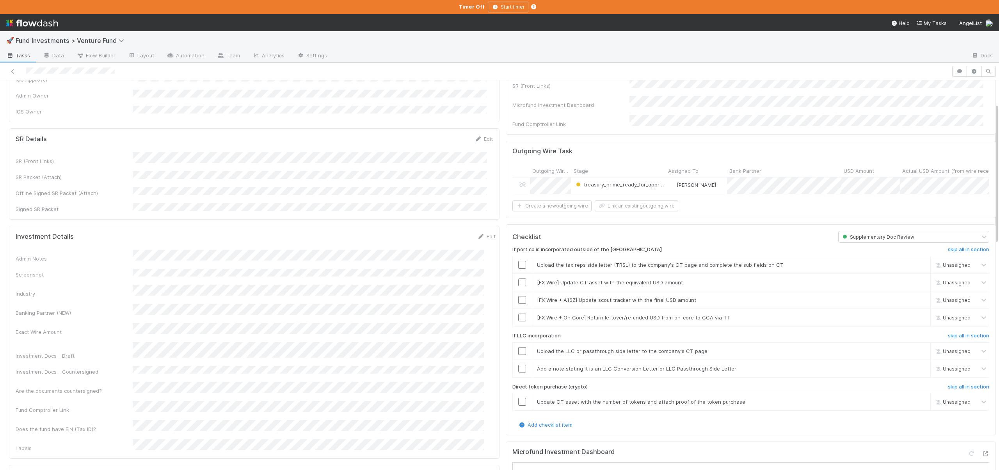
scroll to position [80, 0]
click at [951, 245] on h6 "skip all in section" at bounding box center [968, 248] width 41 height 6
click at [518, 346] on input "checkbox" at bounding box center [522, 350] width 8 height 8
click at [518, 363] on input "checkbox" at bounding box center [522, 367] width 8 height 8
click at [518, 346] on input "checkbox" at bounding box center [522, 350] width 8 height 8
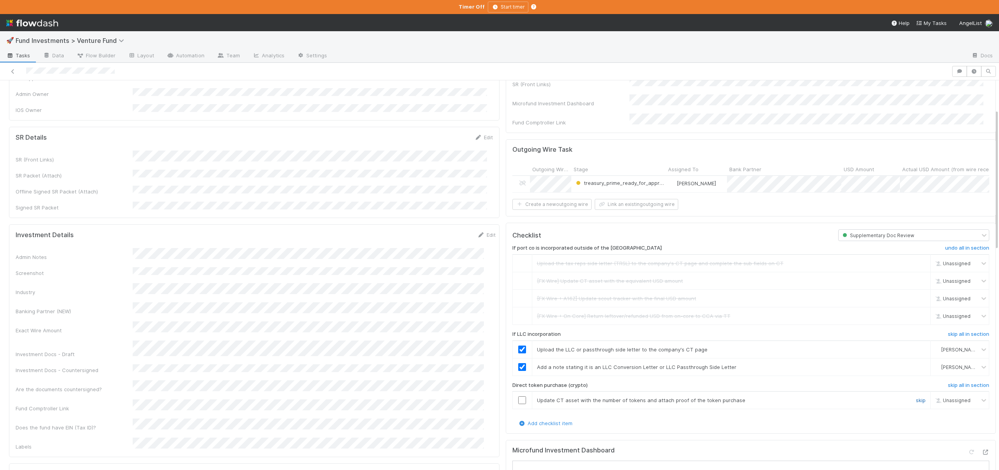
click at [916, 397] on link "skip" at bounding box center [921, 400] width 10 height 6
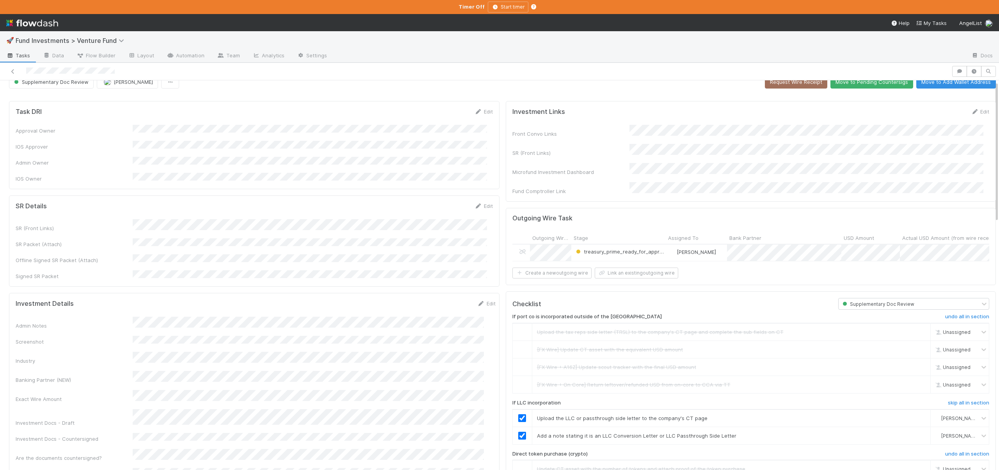
scroll to position [0, 0]
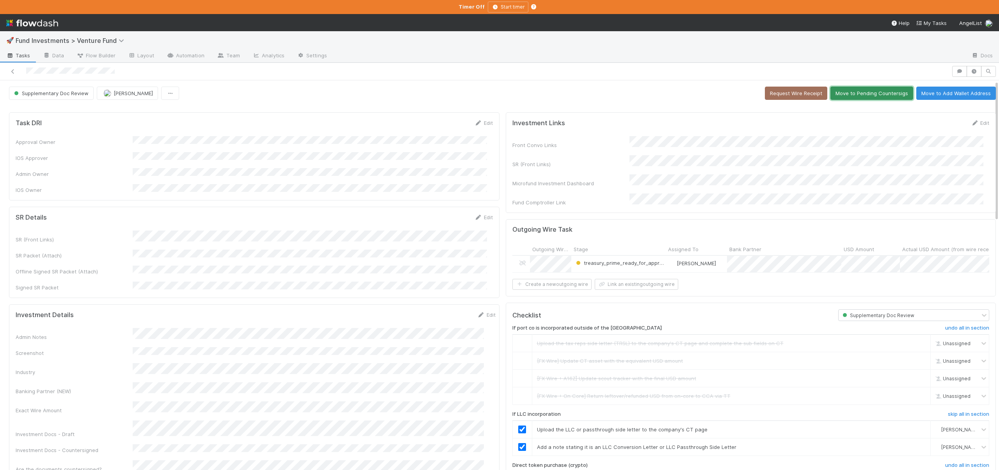
click at [842, 93] on button "Move to Pending Countersigs" at bounding box center [871, 93] width 83 height 13
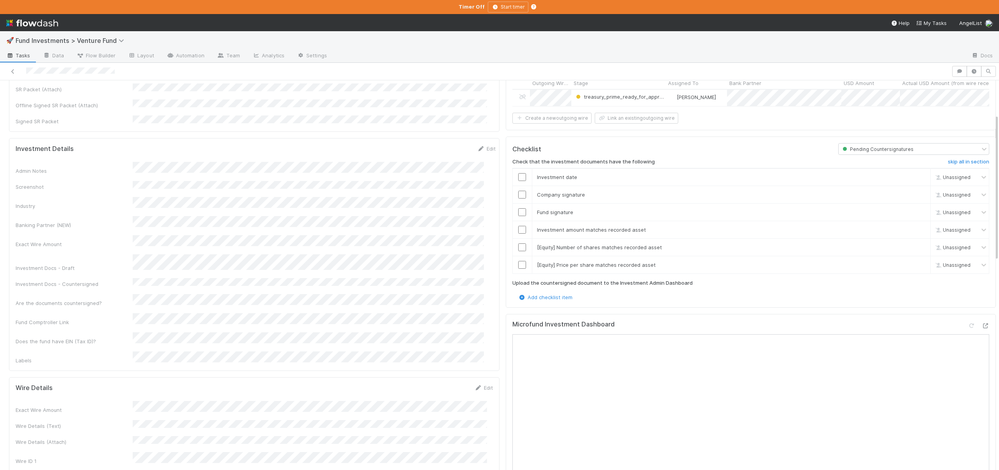
scroll to position [170, 0]
click at [916, 260] on link "skip" at bounding box center [921, 261] width 10 height 6
click at [916, 242] on link "skip" at bounding box center [921, 243] width 10 height 6
click at [518, 222] on input "checkbox" at bounding box center [522, 226] width 8 height 8
click at [518, 210] on input "checkbox" at bounding box center [522, 208] width 8 height 8
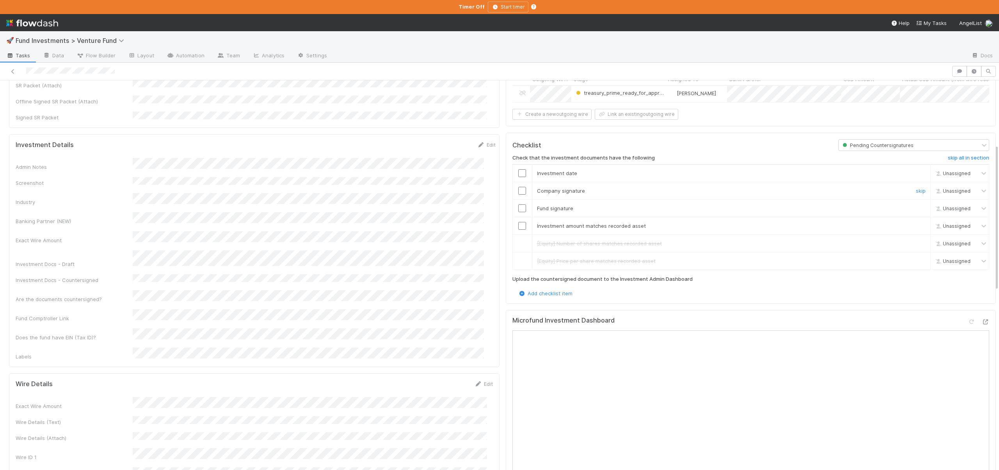
click at [518, 188] on input "checkbox" at bounding box center [522, 191] width 8 height 8
click at [518, 170] on input "checkbox" at bounding box center [522, 173] width 8 height 8
click at [518, 204] on input "checkbox" at bounding box center [522, 208] width 8 height 8
click at [518, 224] on input "checkbox" at bounding box center [522, 226] width 8 height 8
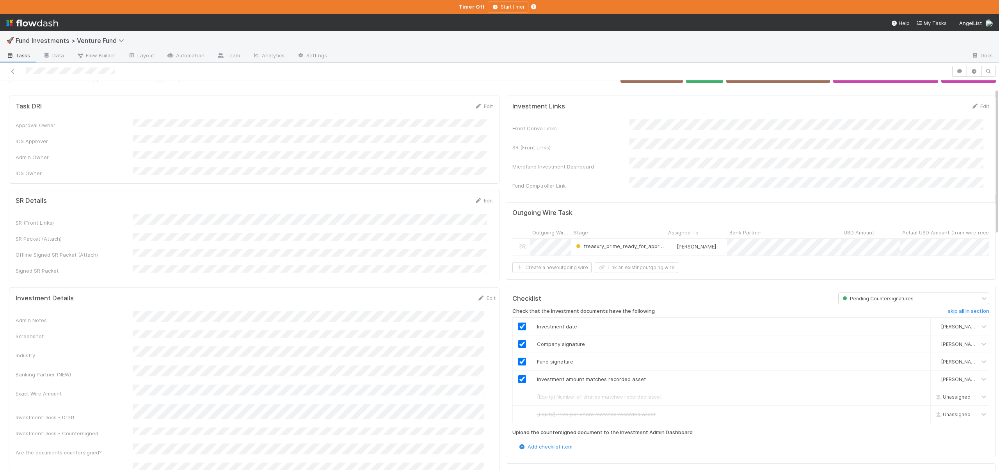
scroll to position [0, 0]
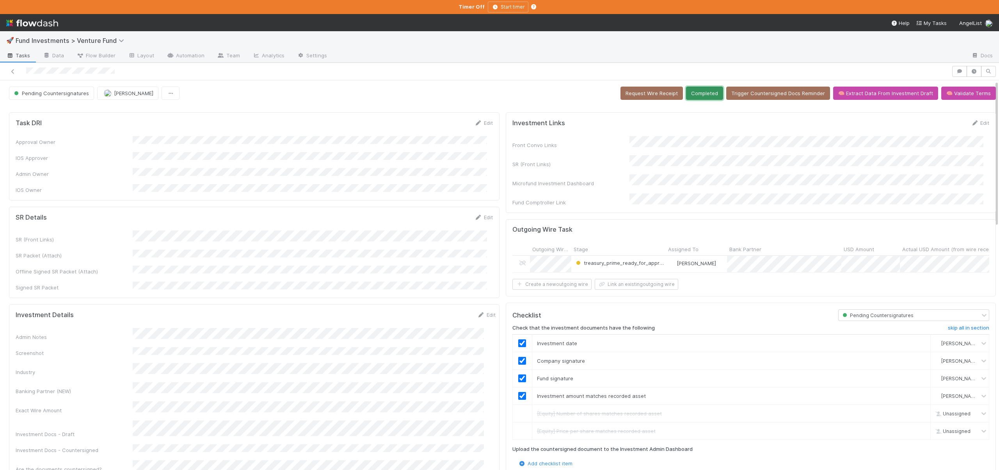
click at [705, 97] on button "Completed" at bounding box center [704, 93] width 37 height 13
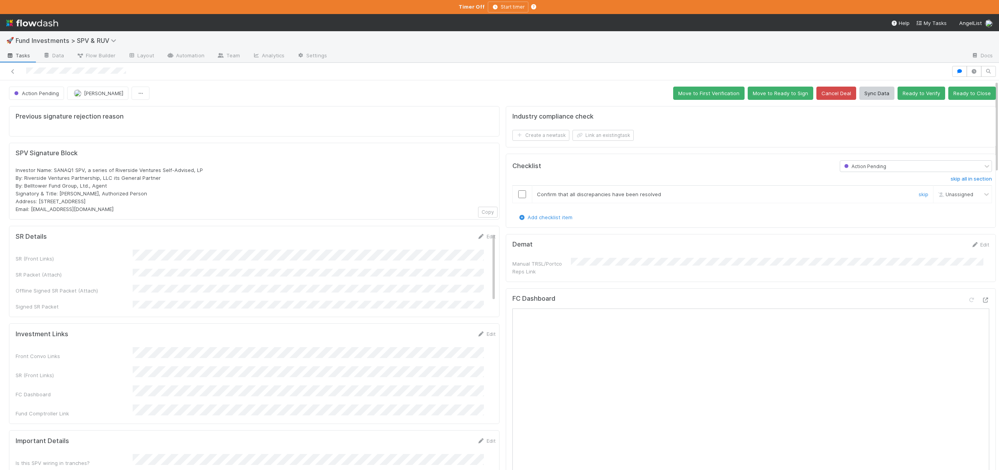
drag, startPoint x: 515, startPoint y: 191, endPoint x: 582, endPoint y: 170, distance: 70.7
click at [518, 191] on input "checkbox" at bounding box center [522, 194] width 8 height 8
click at [704, 96] on button "Move to First Verification" at bounding box center [708, 93] width 71 height 13
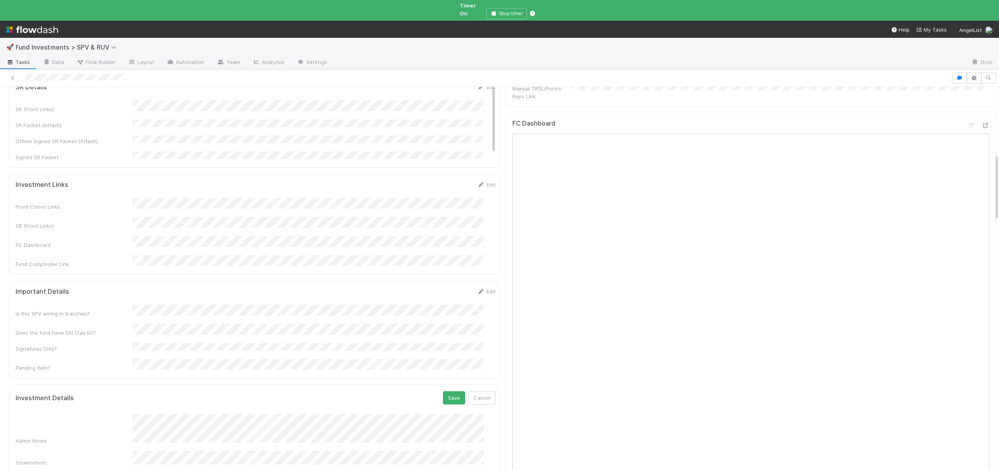
scroll to position [408, 0]
click at [443, 338] on button "Save" at bounding box center [454, 344] width 22 height 13
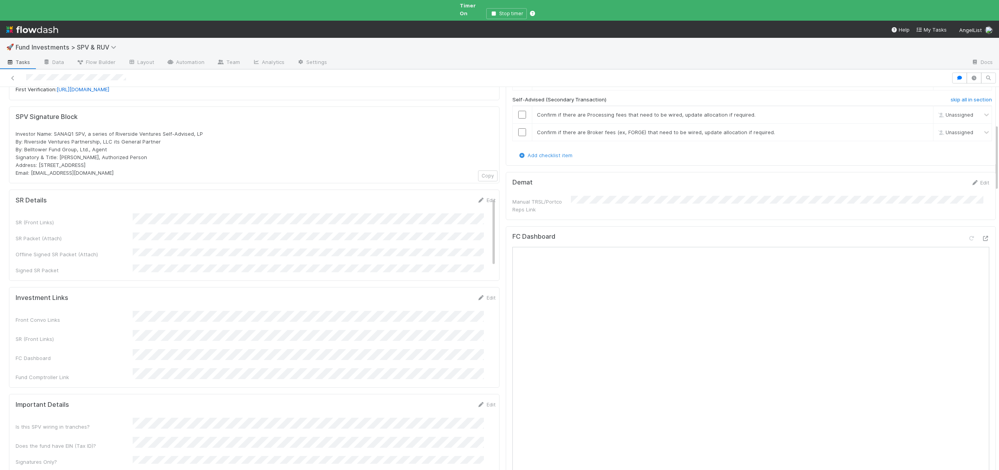
scroll to position [74, 0]
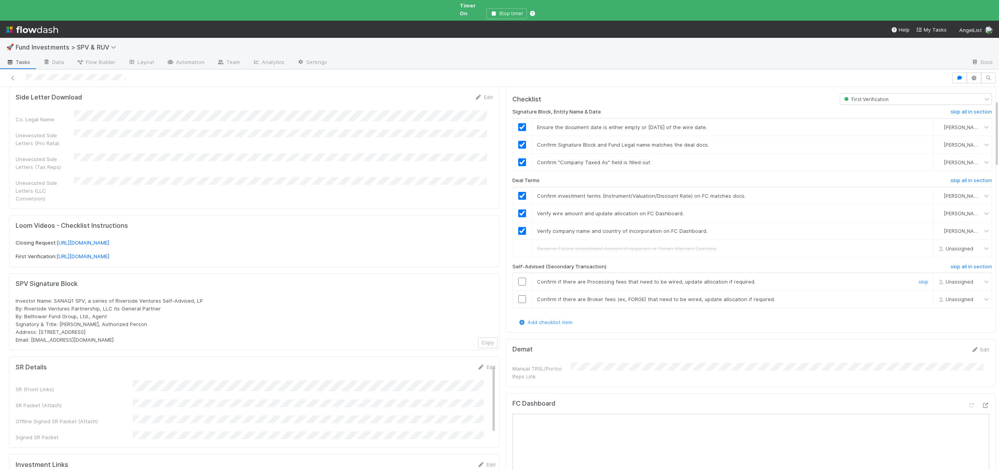
click at [518, 278] on input "checkbox" at bounding box center [522, 282] width 8 height 8
click at [518, 295] on input "checkbox" at bounding box center [522, 299] width 8 height 8
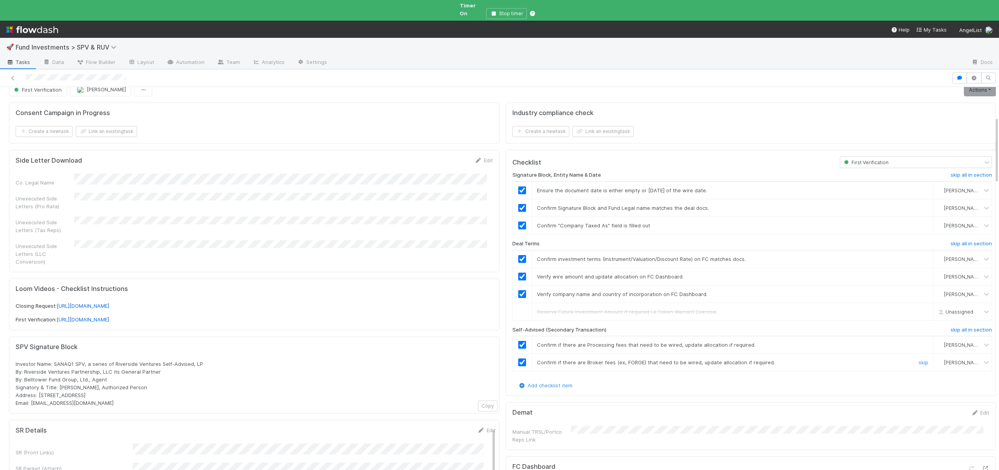
scroll to position [0, 0]
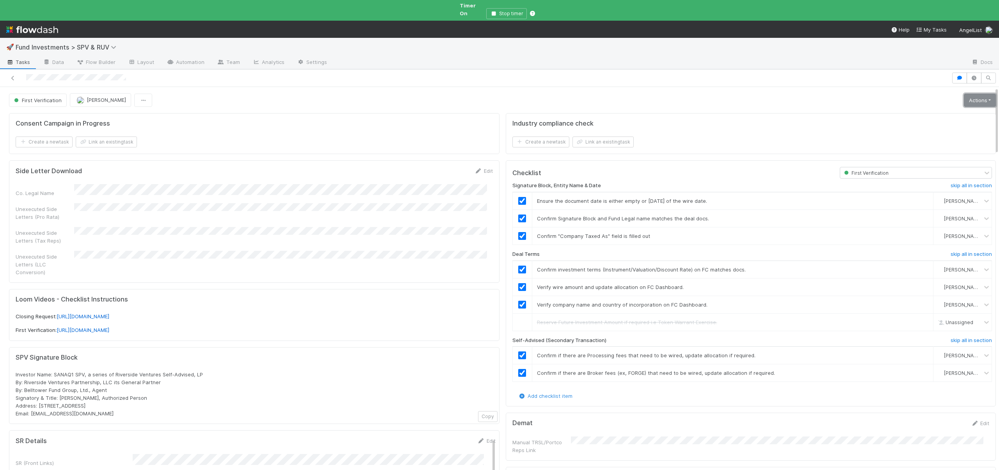
click at [968, 95] on link "Actions" at bounding box center [980, 100] width 32 height 13
click at [916, 111] on button "Move to Second Verification" at bounding box center [945, 116] width 106 height 11
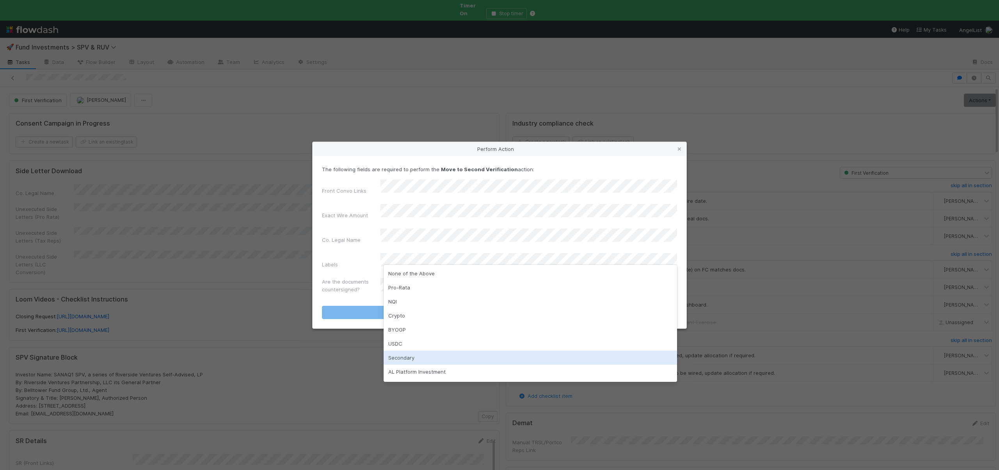
click at [406, 355] on div "Secondary" at bounding box center [530, 358] width 293 height 14
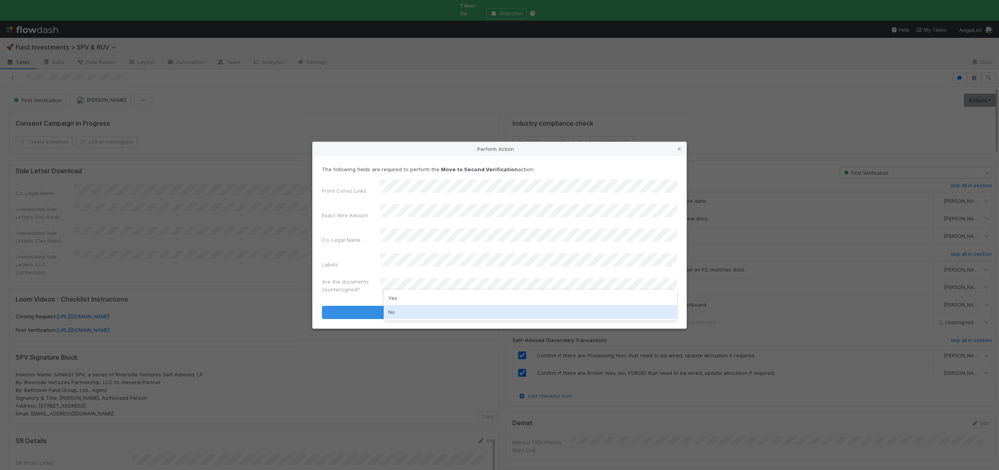
click at [396, 314] on div "No" at bounding box center [530, 312] width 293 height 14
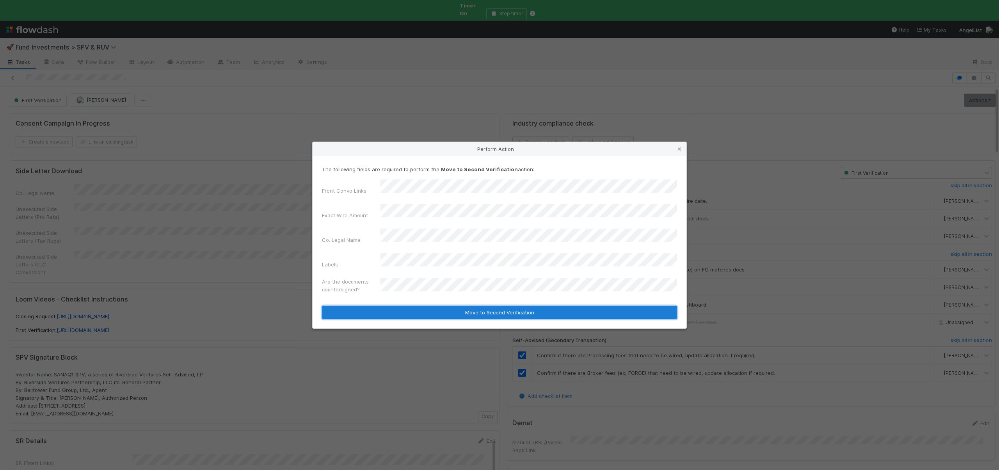
click at [396, 306] on button "Move to Second Verification" at bounding box center [499, 312] width 355 height 13
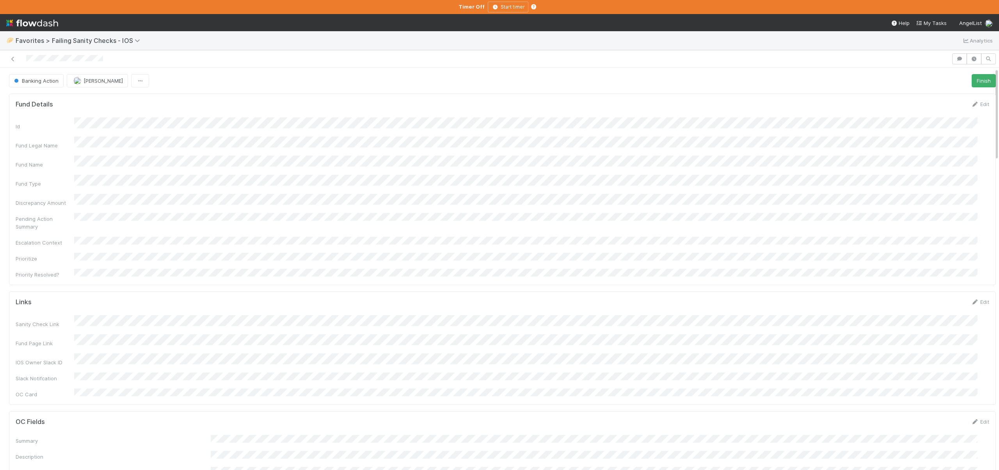
scroll to position [153, 956]
click at [956, 59] on icon "button" at bounding box center [960, 59] width 8 height 5
click at [872, 103] on div "Add a comment..." at bounding box center [926, 98] width 158 height 20
click at [872, 96] on span "Add a comment..." at bounding box center [882, 98] width 42 height 6
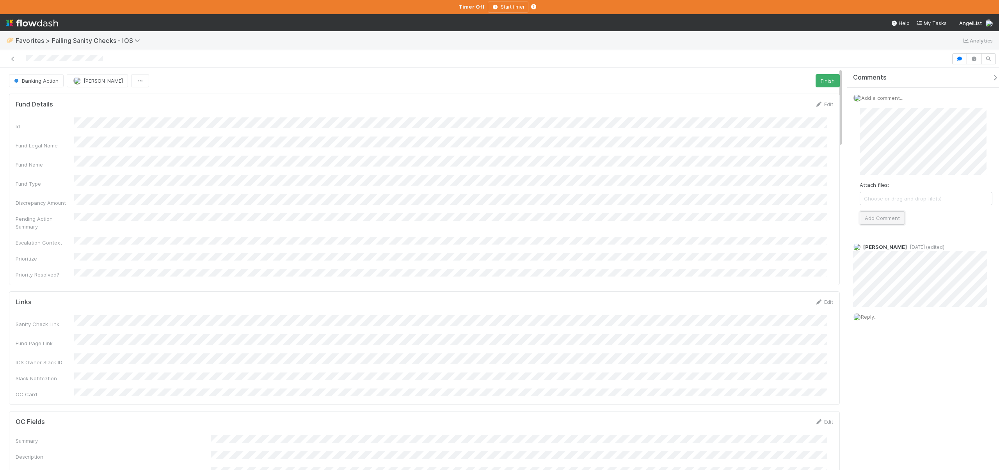
click at [868, 219] on button "Add Comment" at bounding box center [882, 217] width 45 height 13
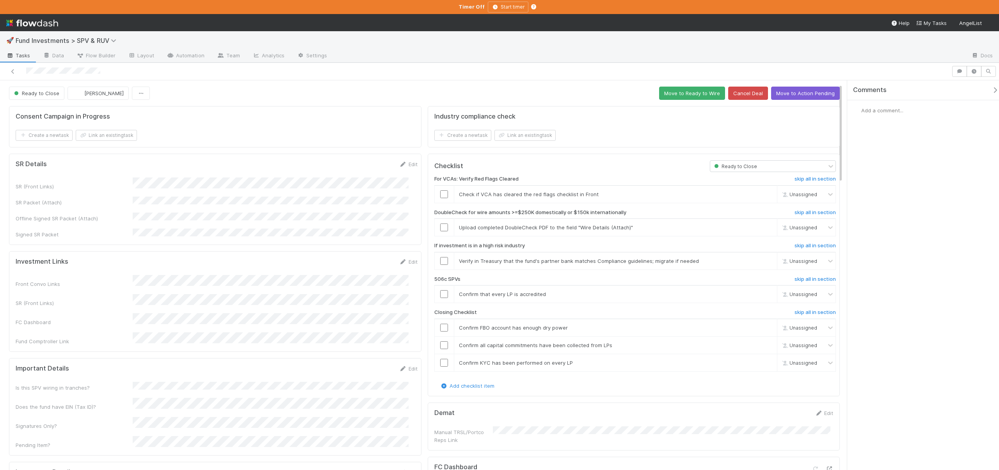
scroll to position [175, 0]
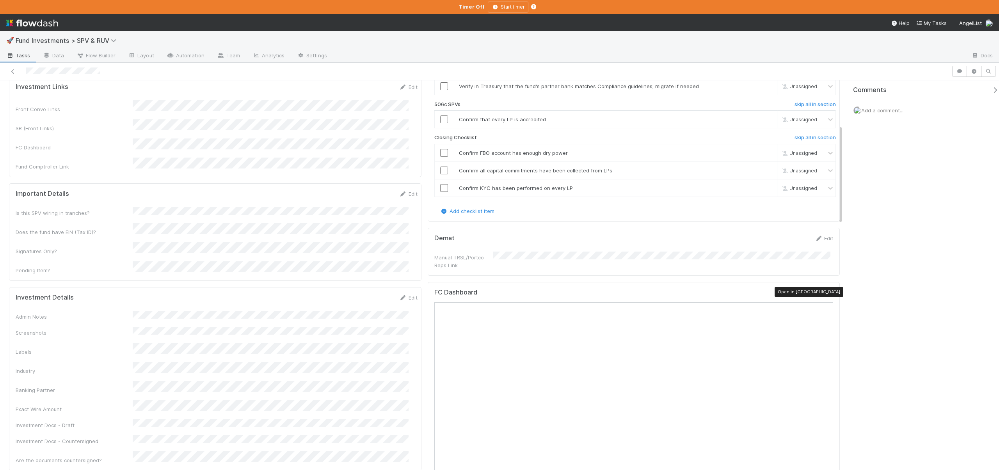
click at [825, 293] on icon at bounding box center [829, 294] width 8 height 5
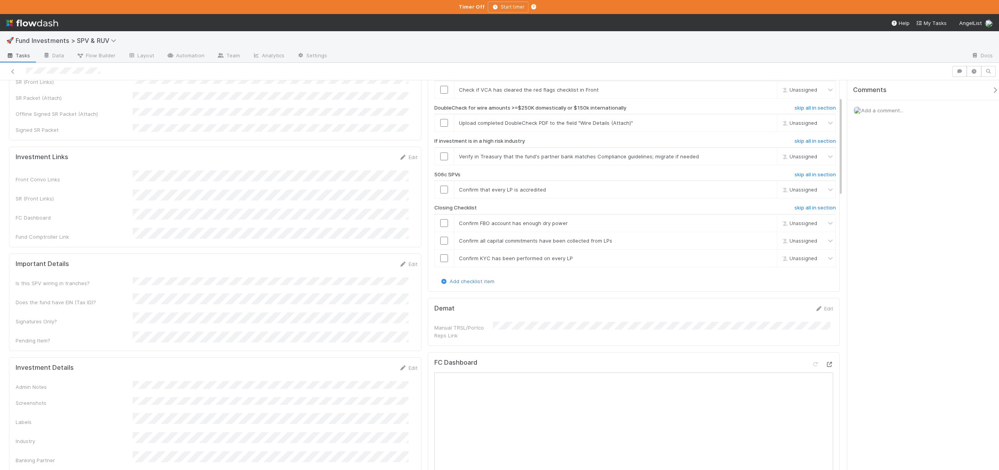
scroll to position [44, 0]
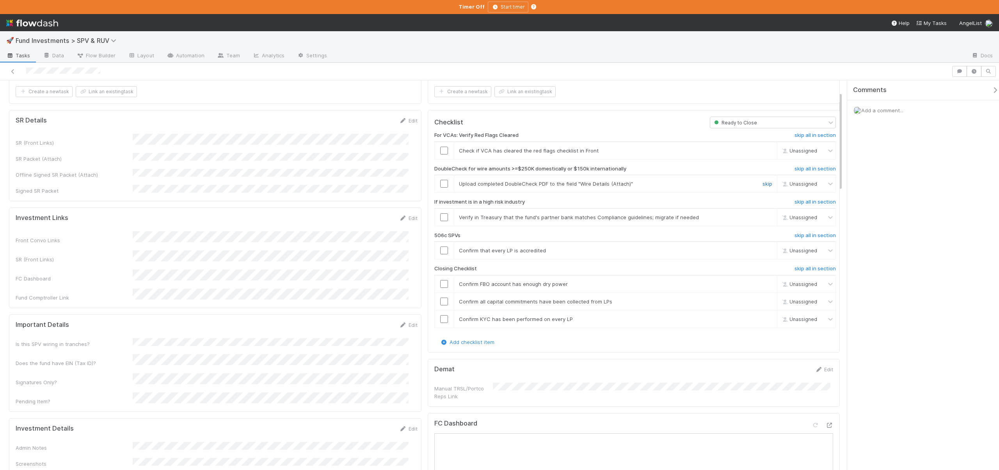
click at [762, 183] on link "skip" at bounding box center [767, 184] width 10 height 6
click at [762, 216] on link "skip" at bounding box center [767, 217] width 10 height 6
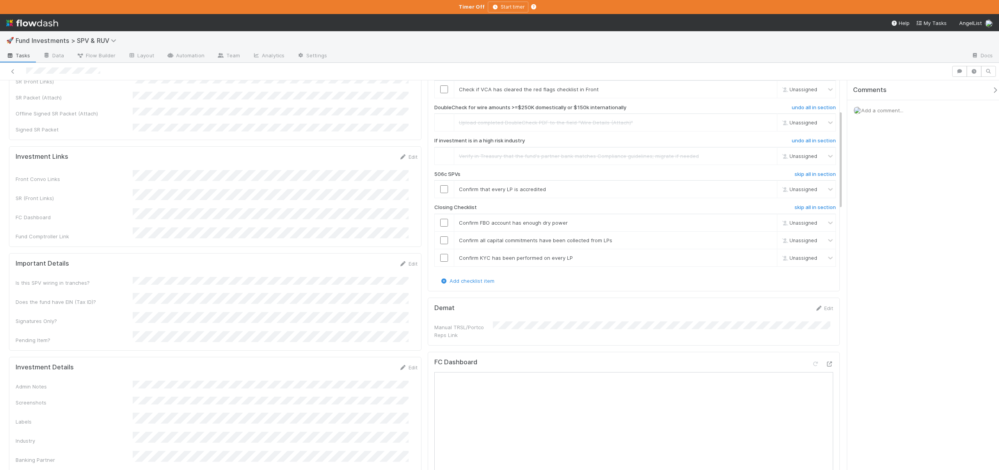
scroll to position [103, 0]
click at [739, 188] on div "Confirm that every LP is accredited" at bounding box center [604, 191] width 302 height 8
click at [762, 188] on link "skip" at bounding box center [767, 191] width 10 height 6
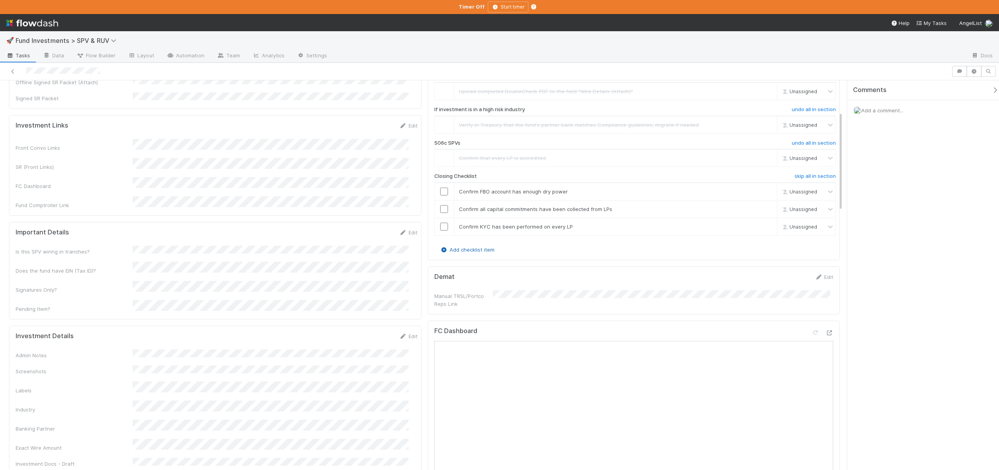
scroll to position [137, 0]
click at [441, 221] on td at bounding box center [444, 226] width 20 height 18
click at [442, 223] on input "checkbox" at bounding box center [444, 226] width 8 height 8
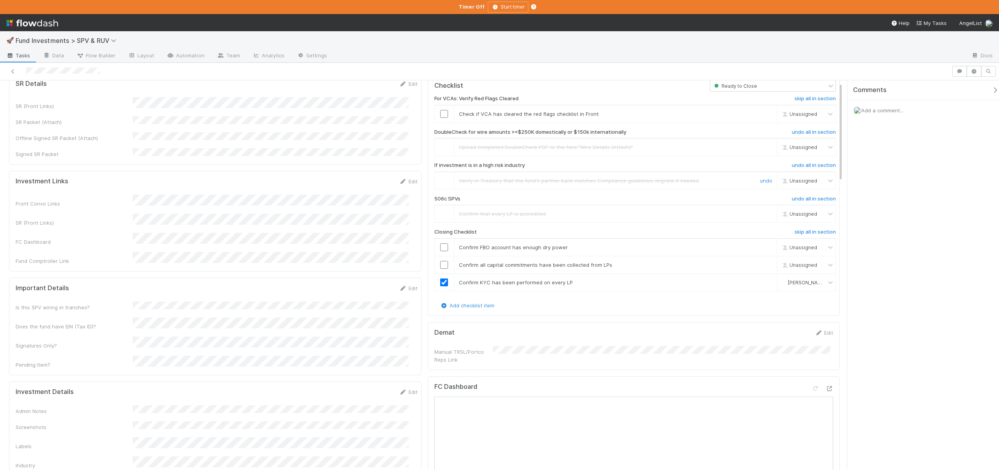
scroll to position [0, 0]
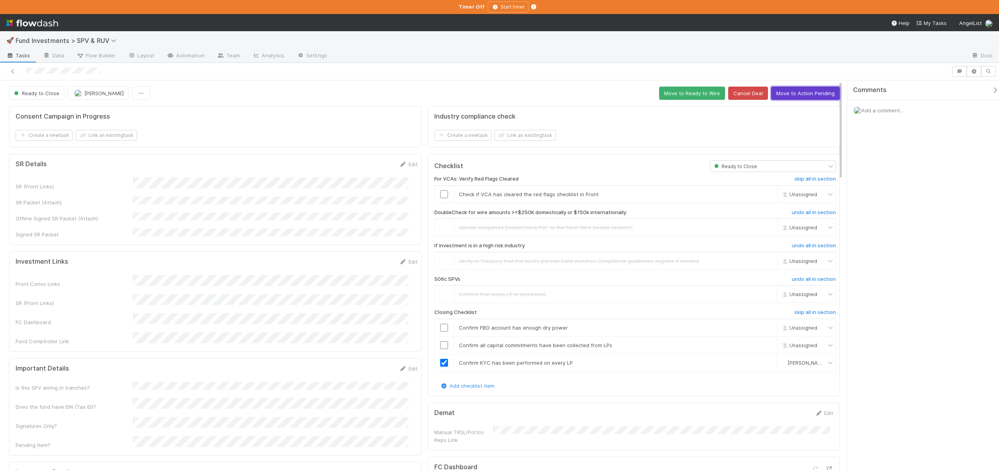
click at [778, 94] on button "Move to Action Pending" at bounding box center [805, 93] width 69 height 13
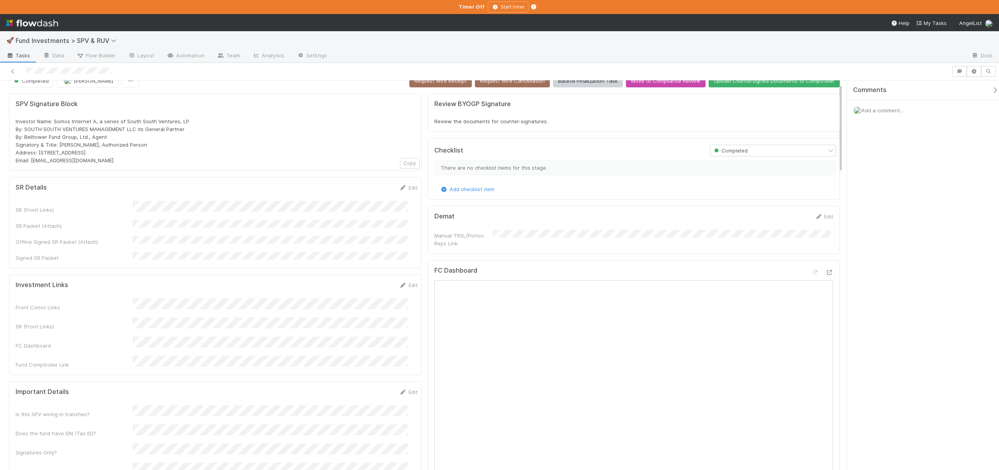
scroll to position [14, 0]
click at [825, 268] on icon at bounding box center [829, 270] width 8 height 5
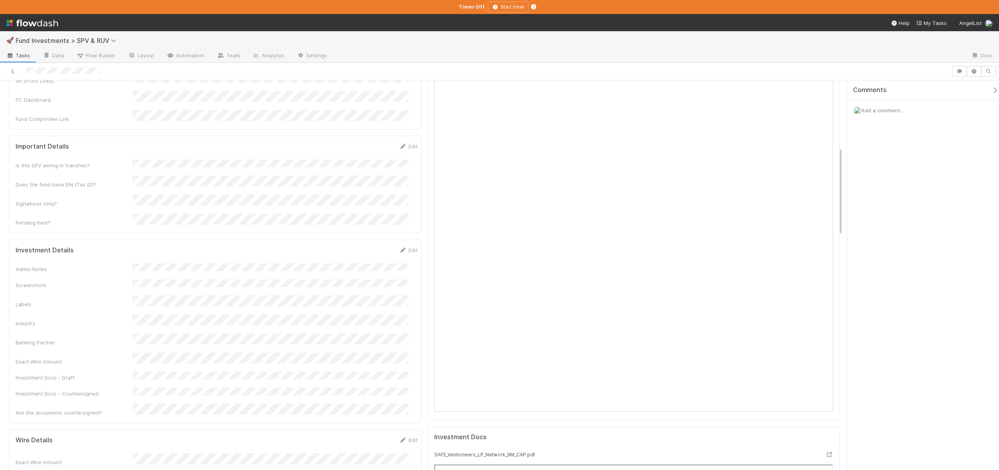
scroll to position [131, 0]
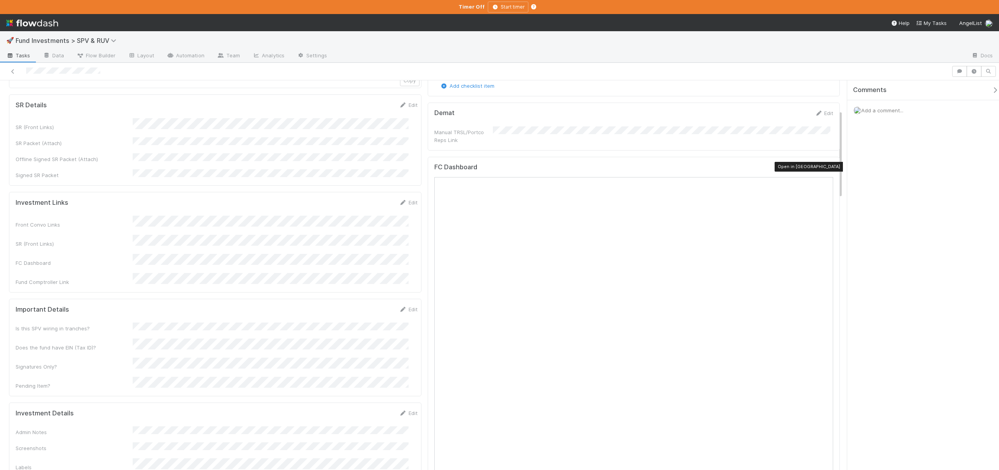
click at [825, 166] on icon at bounding box center [829, 168] width 8 height 5
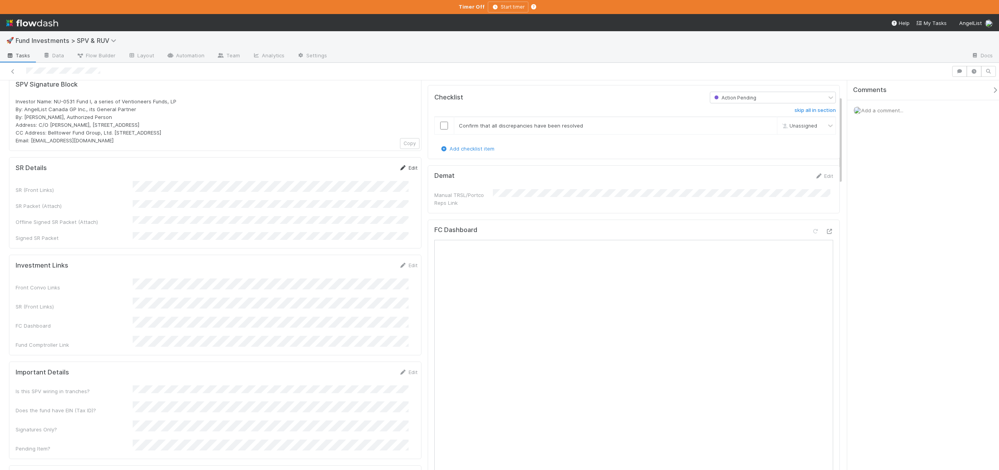
click at [404, 167] on link "Edit" at bounding box center [408, 168] width 18 height 6
click at [390, 169] on button "Cancel" at bounding box center [403, 170] width 27 height 13
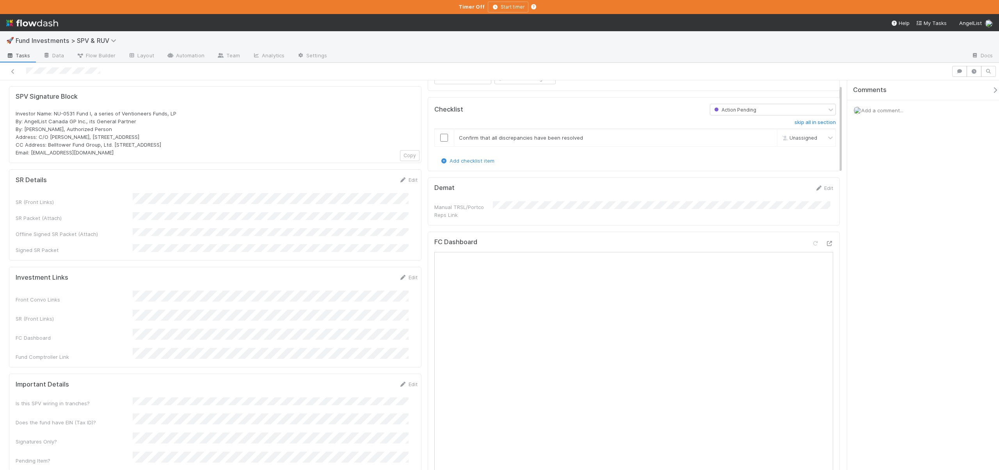
scroll to position [2, 0]
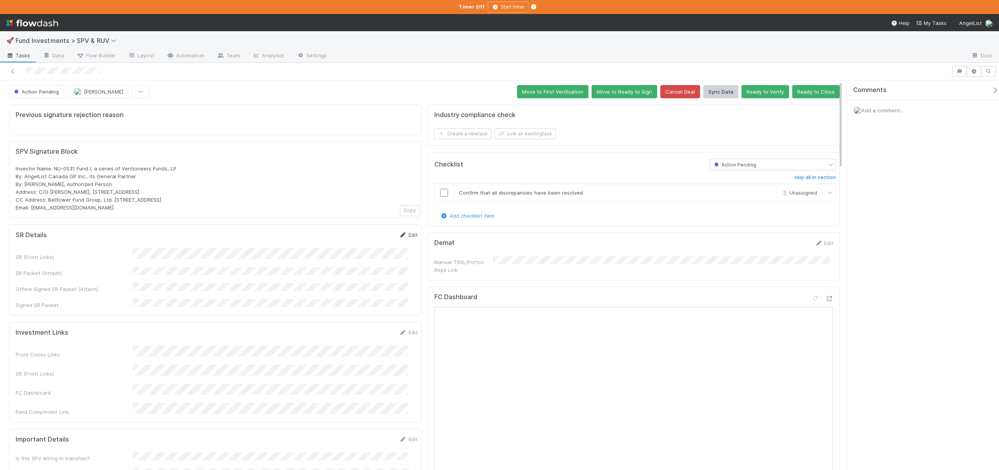
click at [403, 232] on link "Edit" at bounding box center [408, 235] width 18 height 6
click at [367, 239] on button "Save" at bounding box center [376, 237] width 22 height 13
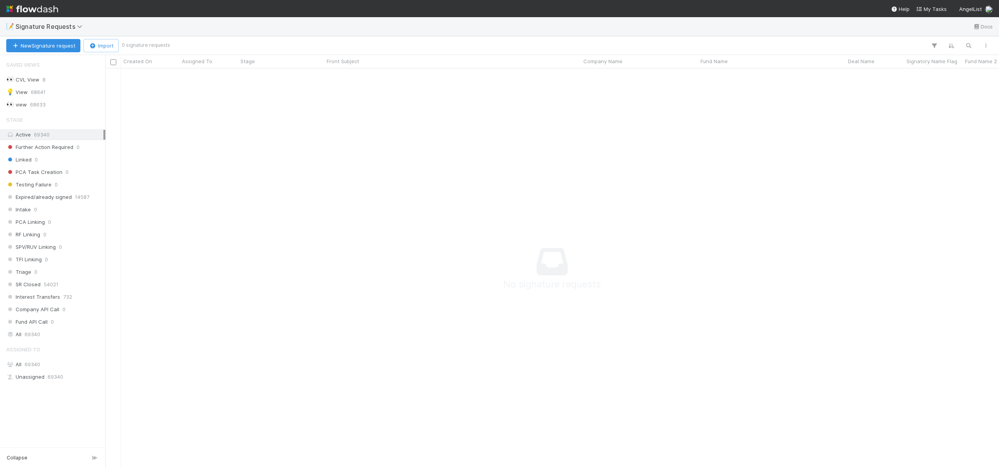
scroll to position [388, 888]
click at [32, 386] on span "[PERSON_NAME]" at bounding box center [35, 389] width 39 height 6
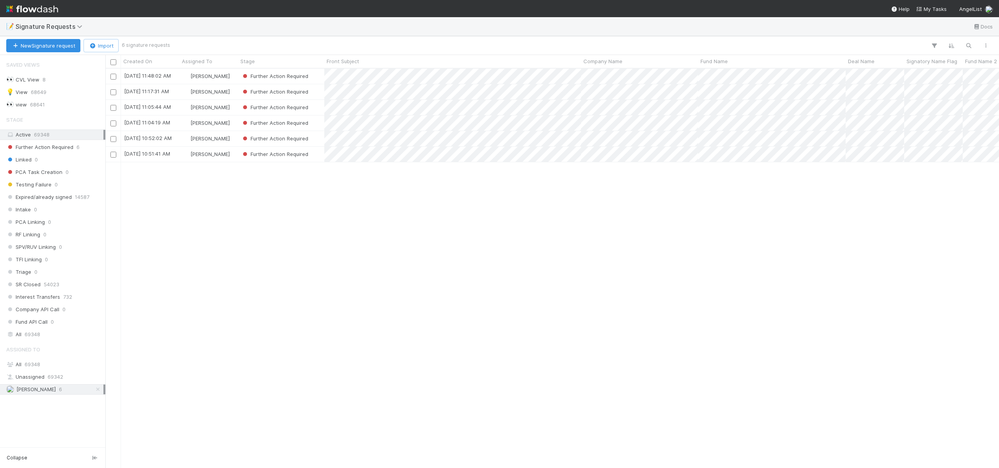
scroll to position [394, 888]
click at [183, 175] on div "[DATE] 11:48:02 AM [PERSON_NAME] Further Action Required 0 0 0 0 [DATE] 11:50:1…" at bounding box center [552, 268] width 894 height 399
click at [177, 152] on div "[DATE] 10:51:41 AM" at bounding box center [150, 154] width 59 height 15
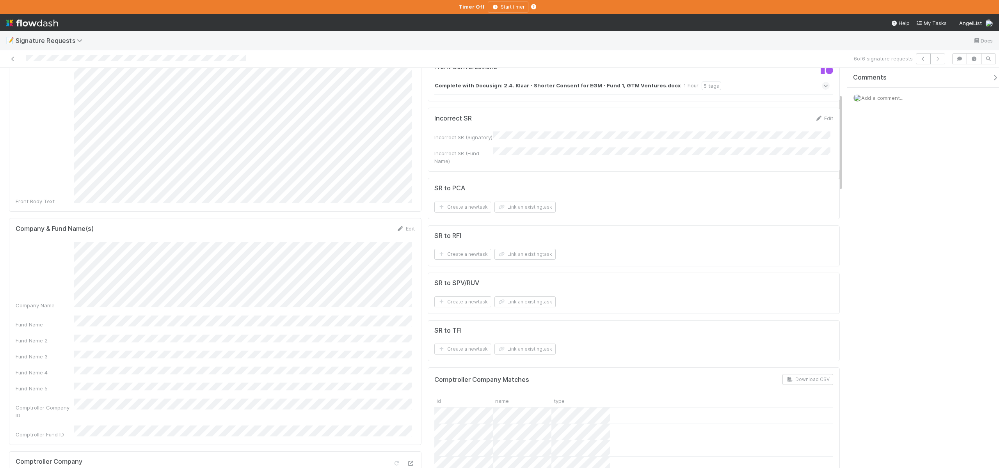
scroll to position [110, 0]
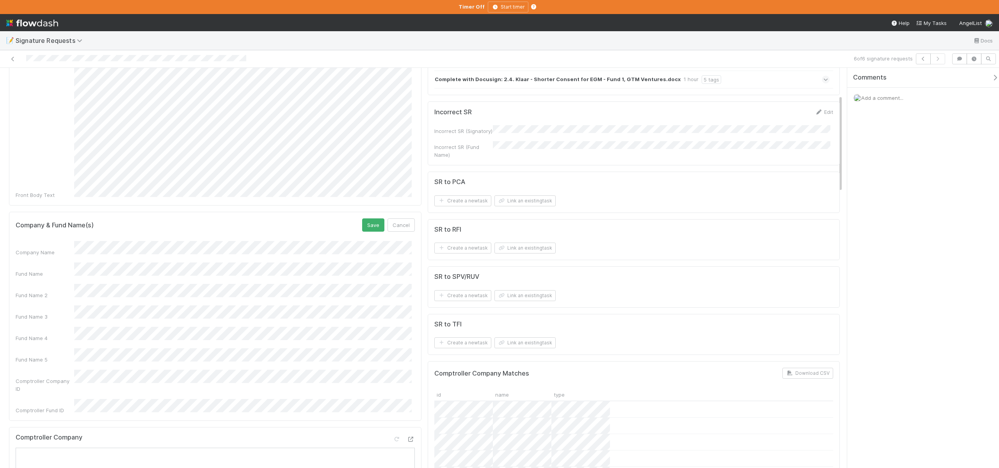
click at [59, 263] on div "Fund Name" at bounding box center [215, 270] width 399 height 15
click at [367, 219] on button "Save" at bounding box center [373, 225] width 22 height 13
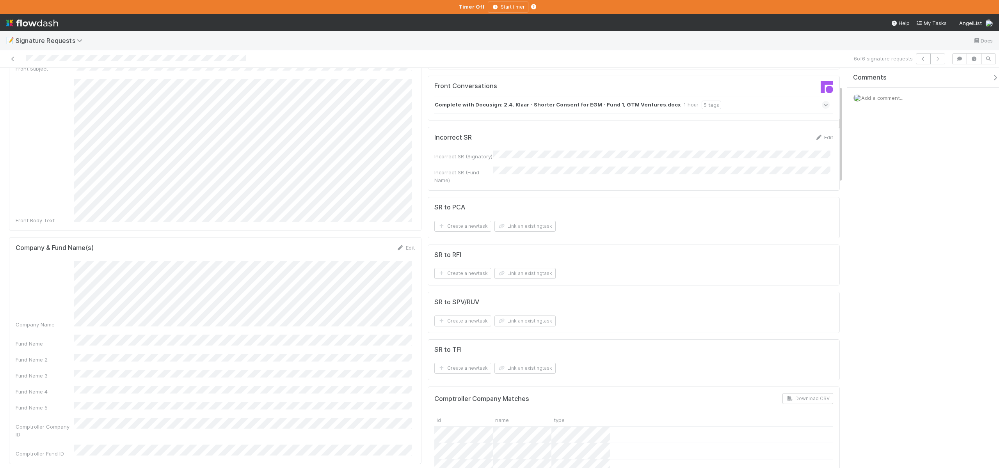
scroll to position [0, 0]
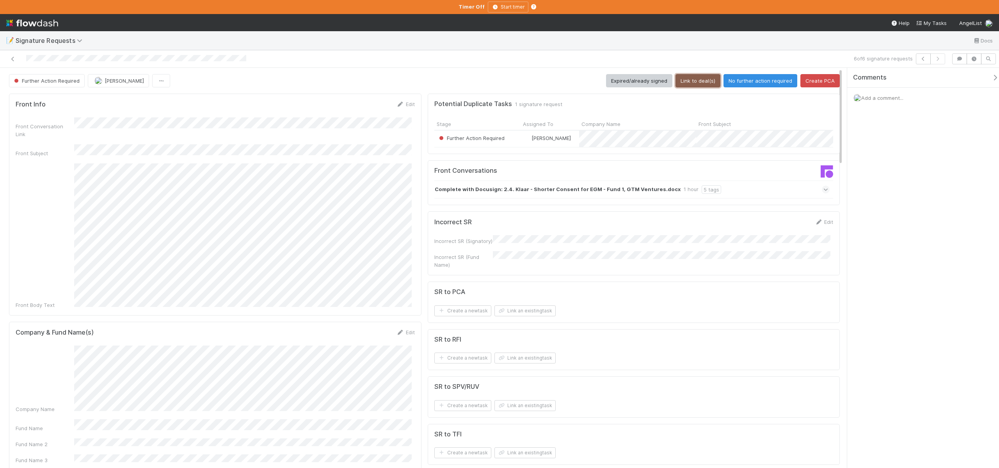
click at [701, 78] on button "Link to deal(s)" at bounding box center [697, 80] width 45 height 13
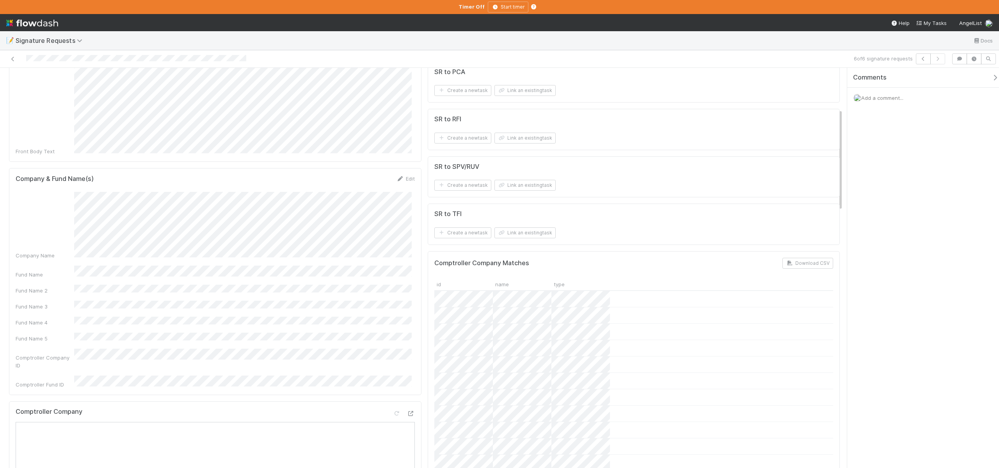
scroll to position [161, 0]
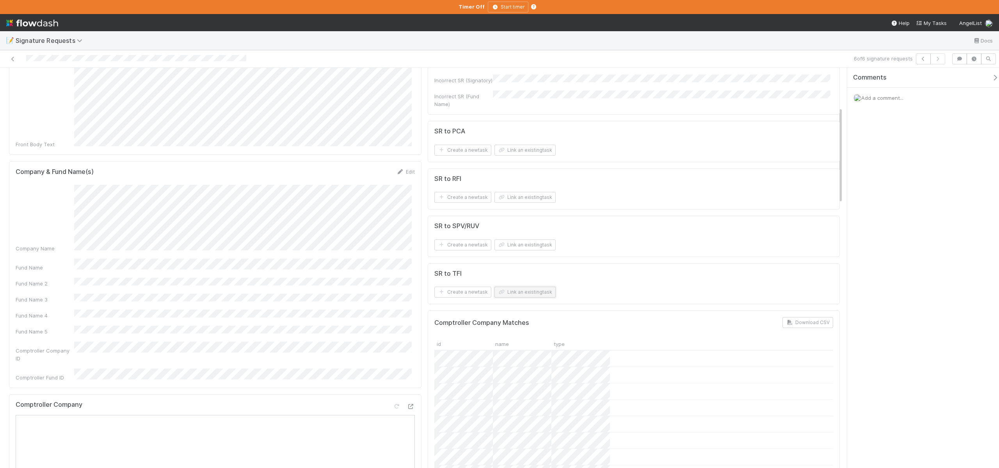
click at [508, 292] on button "Link an existing task" at bounding box center [524, 292] width 61 height 11
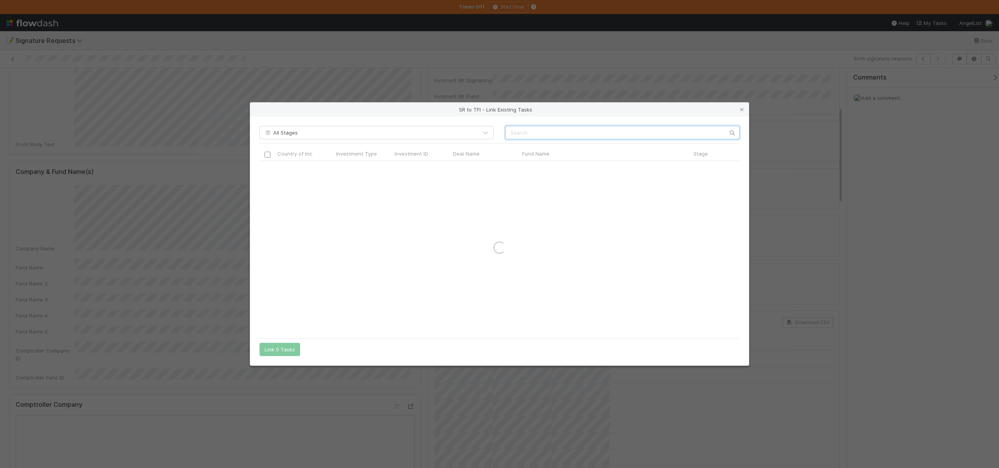
click at [521, 130] on input "text" at bounding box center [622, 132] width 234 height 13
paste input "Fund 1 , a series of GTM Ventures , LP"
type input "Fund 1 , a series of GTM Ventures , LP"
click at [150, 254] on div "SR to TFI - Link Existing Tasks All Stages Fund 1 , a series of GTM Ventures , …" at bounding box center [499, 234] width 999 height 468
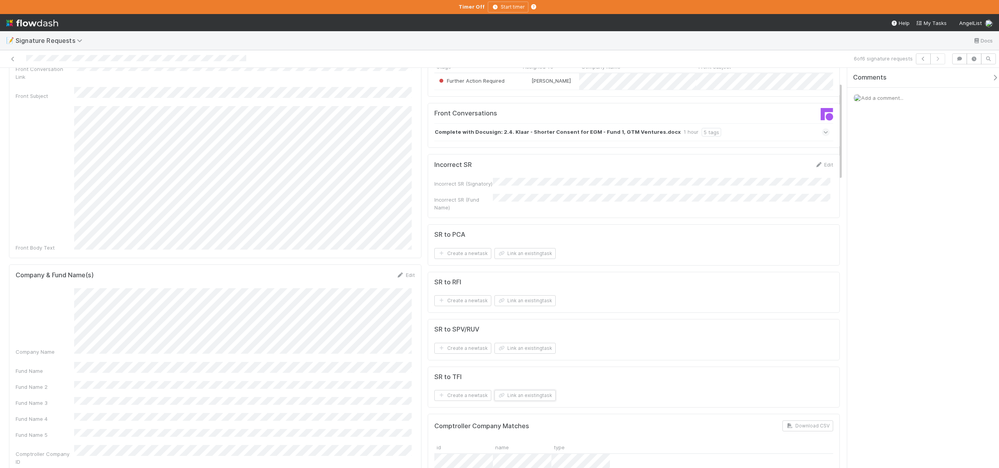
scroll to position [0, 0]
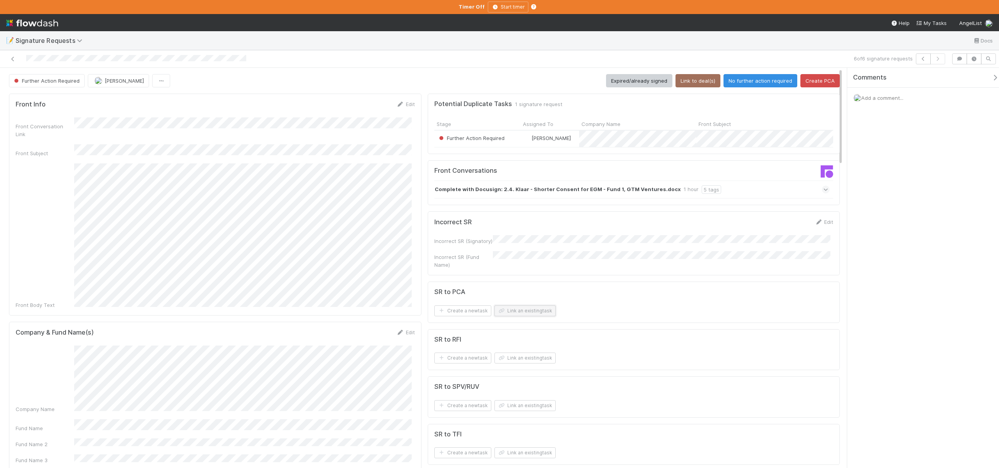
click at [508, 311] on button "Link an existing task" at bounding box center [524, 311] width 61 height 11
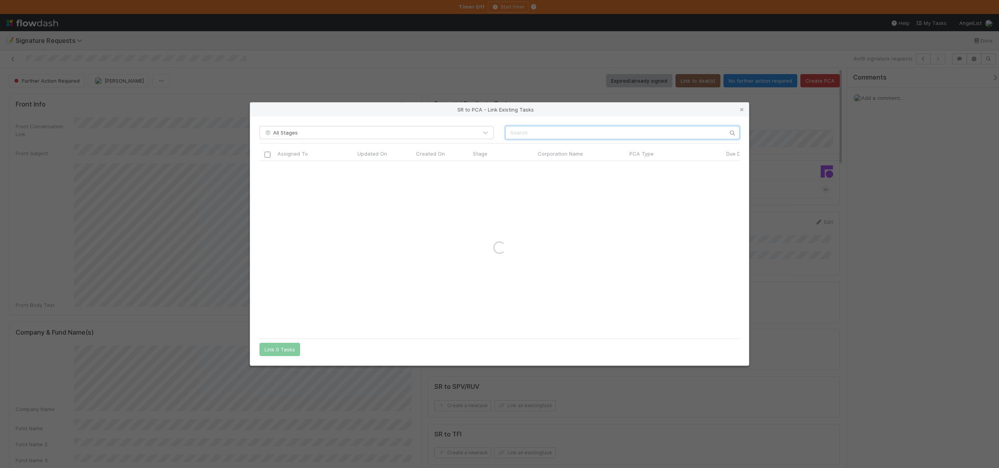
click at [521, 133] on input "text" at bounding box center [622, 132] width 234 height 13
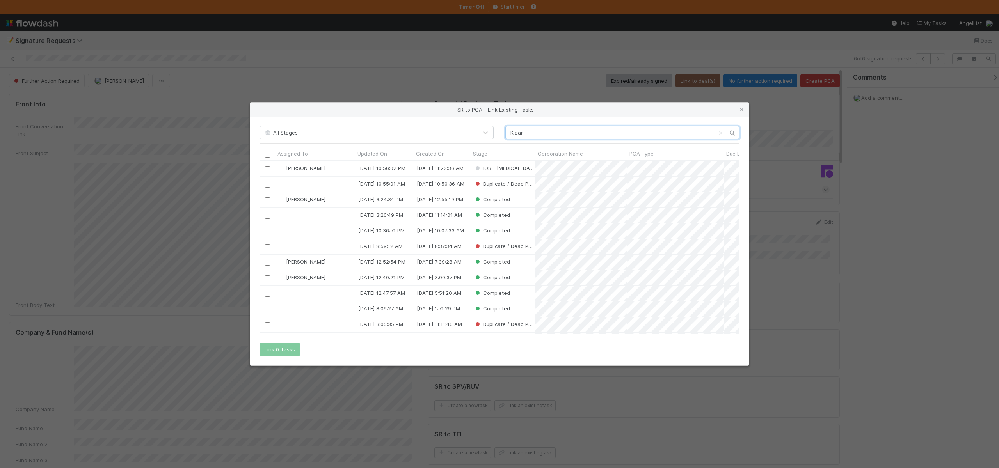
scroll to position [168, 474]
type input "Klaar"
click at [267, 169] on input "checkbox" at bounding box center [268, 169] width 6 height 6
click at [272, 349] on button "Link 1 Task" at bounding box center [277, 349] width 37 height 13
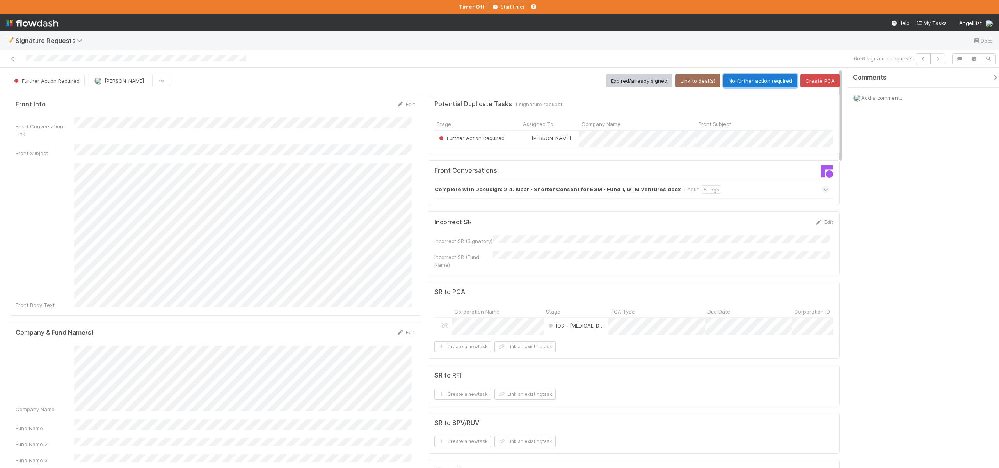
click at [726, 80] on button "No further action required" at bounding box center [760, 80] width 74 height 13
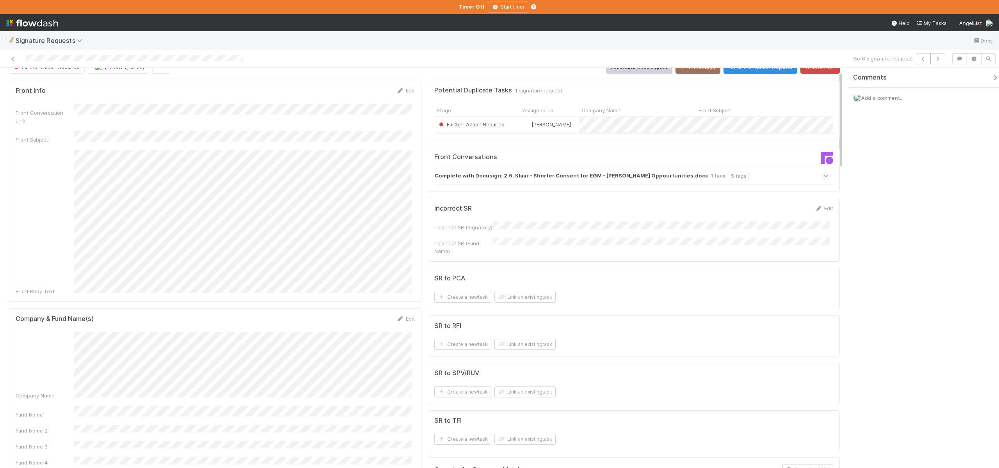
scroll to position [15, 0]
drag, startPoint x: 405, startPoint y: 302, endPoint x: 350, endPoint y: 309, distance: 56.2
click at [406, 314] on link "Edit" at bounding box center [405, 317] width 18 height 6
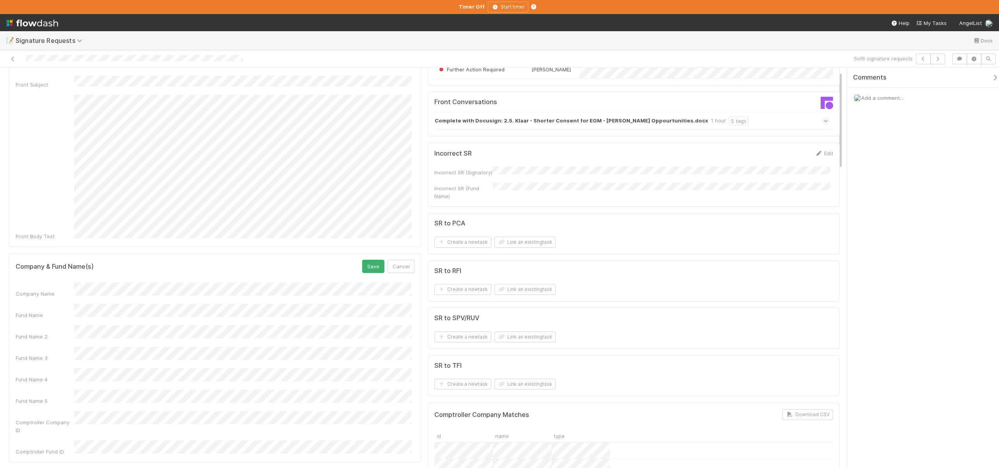
scroll to position [82, 0]
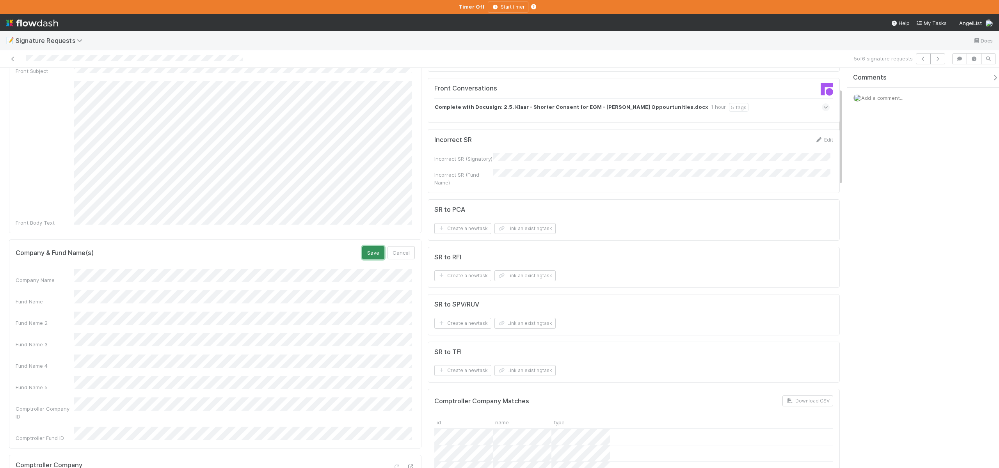
click at [367, 246] on button "Save" at bounding box center [373, 252] width 22 height 13
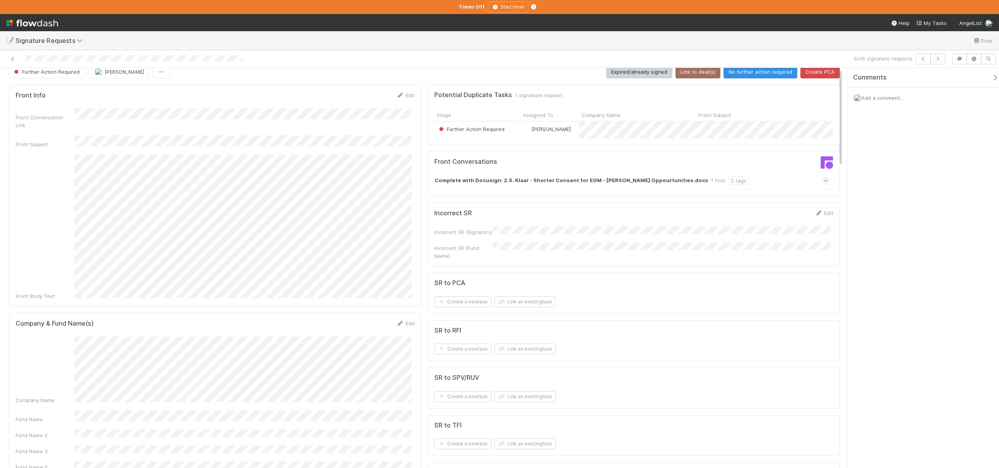
scroll to position [0, 0]
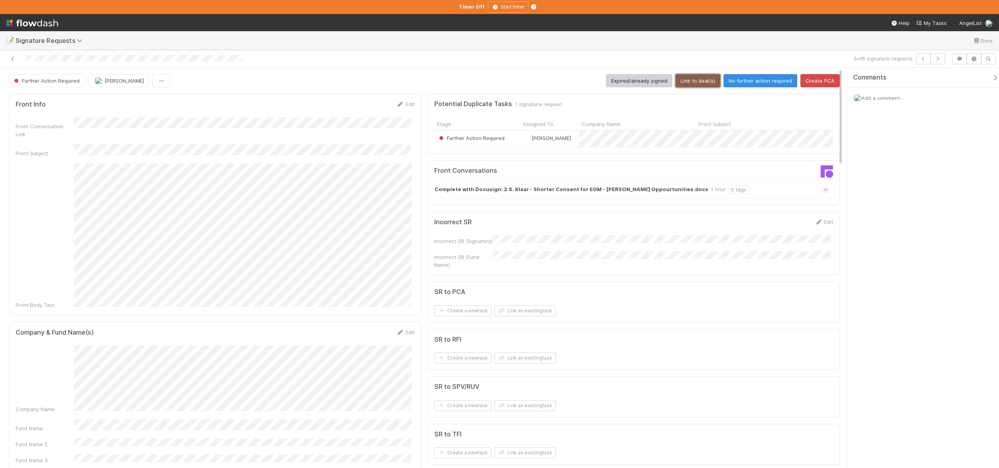
click at [696, 85] on button "Link to deal(s)" at bounding box center [697, 80] width 45 height 13
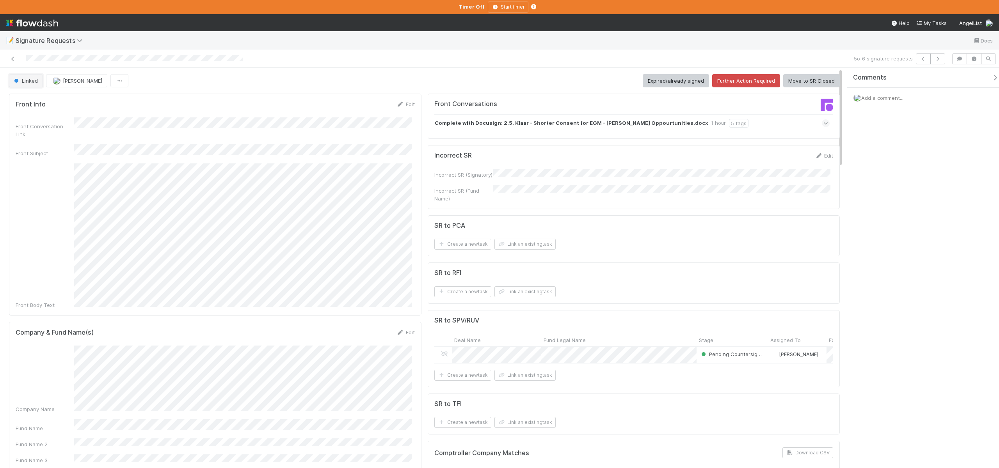
click at [23, 79] on span "Linked" at bounding box center [24, 81] width 25 height 6
click at [62, 102] on span "Further Action Required" at bounding box center [44, 100] width 67 height 6
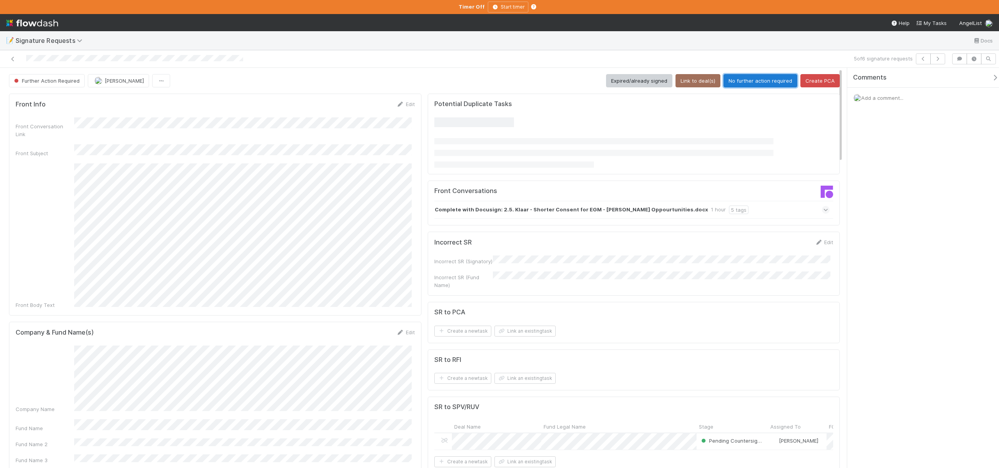
click at [751, 78] on button "No further action required" at bounding box center [760, 80] width 74 height 13
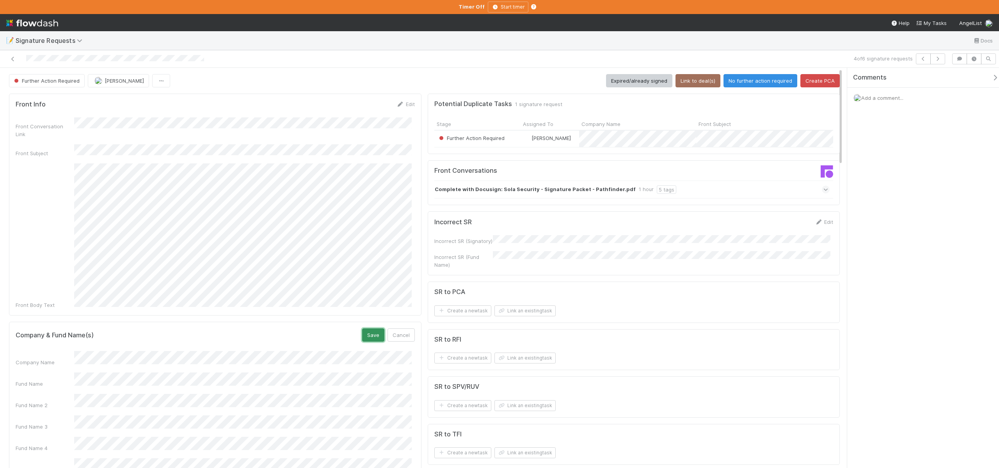
click at [368, 329] on button "Save" at bounding box center [373, 335] width 22 height 13
click at [688, 82] on button "Link to deal(s)" at bounding box center [697, 80] width 45 height 13
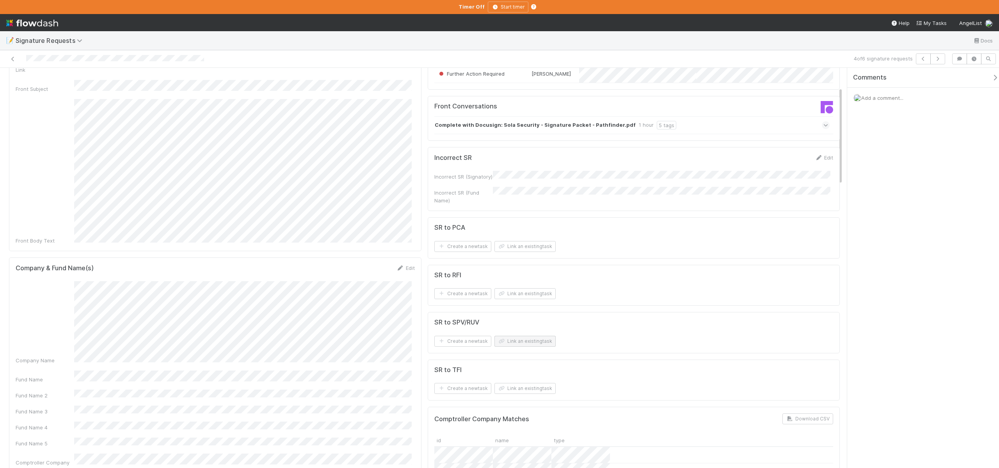
scroll to position [64, 0]
click at [504, 342] on button "Link an existing task" at bounding box center [524, 342] width 61 height 11
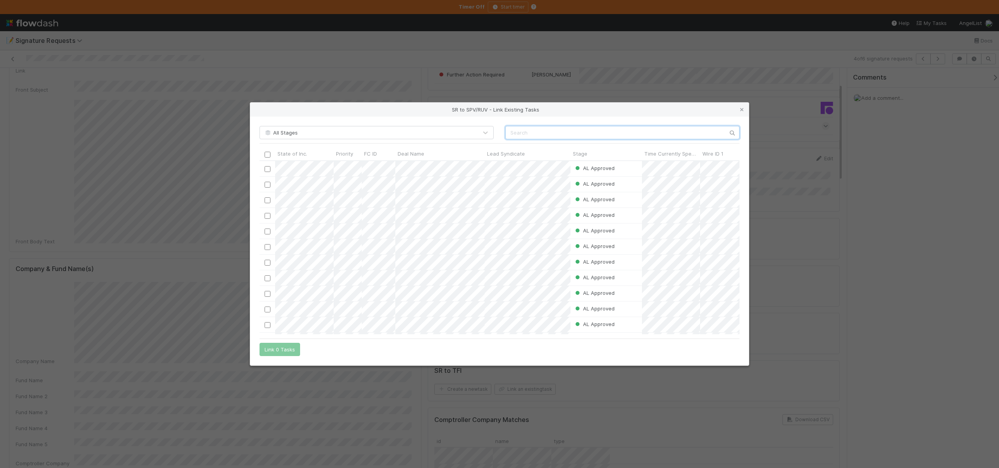
scroll to position [168, 474]
paste input "Pathfinder Fund I, LP - CTL I"
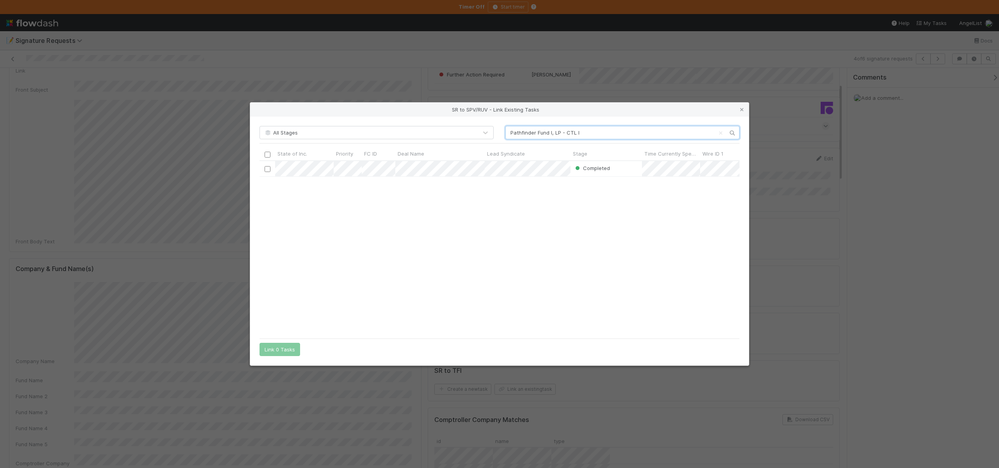
type input "Pathfinder Fund I, LP - CTL I"
click at [930, 266] on div "SR to SPV/RUV - Link Existing Tasks All Stages Pathfinder Fund I, LP - CTL I St…" at bounding box center [499, 234] width 999 height 468
click at [856, 255] on div "SR to SPV/RUV - Link Existing Tasks All Stages Pathfinder Fund I, LP - CTL I St…" at bounding box center [499, 234] width 999 height 468
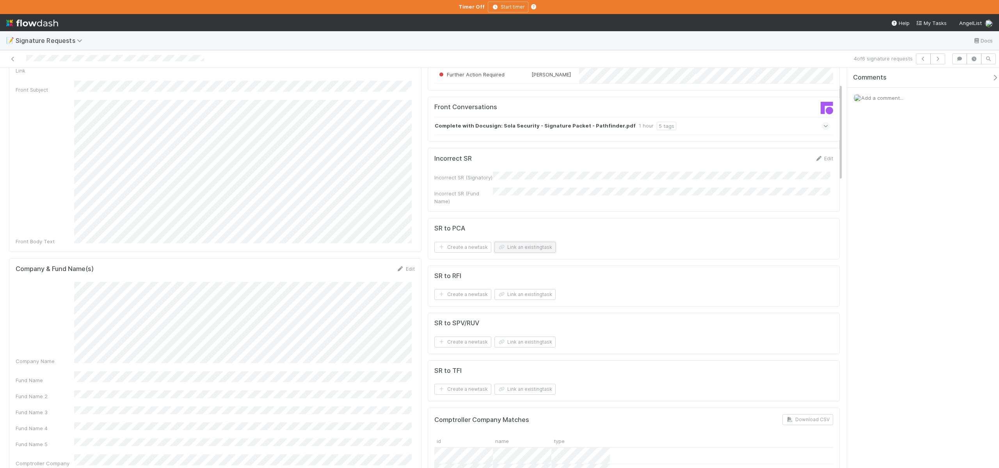
click at [508, 247] on button "Link an existing task" at bounding box center [524, 247] width 61 height 11
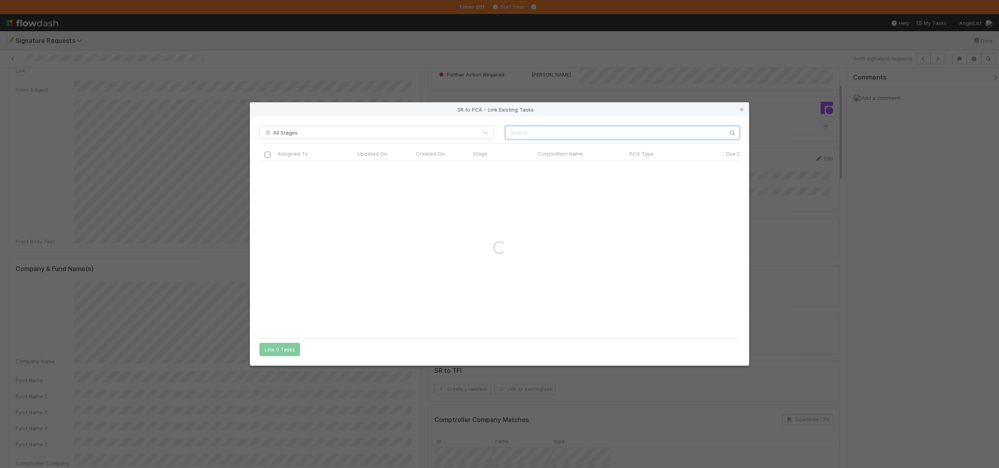
click at [509, 133] on input "text" at bounding box center [622, 132] width 234 height 13
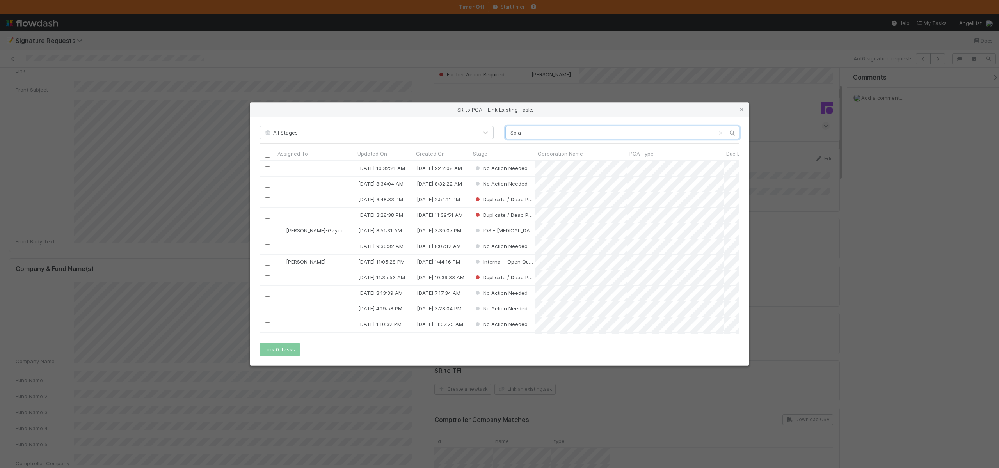
type input "Sola"
click at [172, 253] on div "SR to PCA - Link Existing Tasks All Stages Sola Assigned To Updated On Created …" at bounding box center [499, 234] width 999 height 468
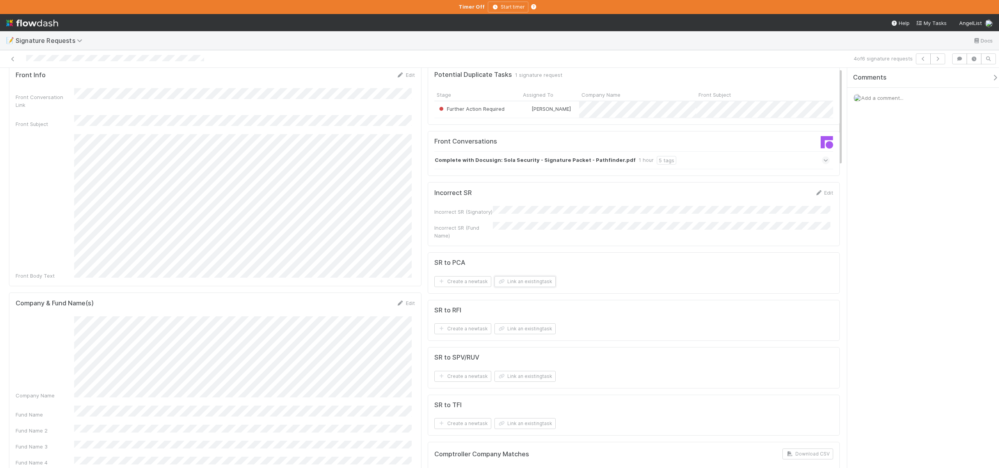
scroll to position [0, 0]
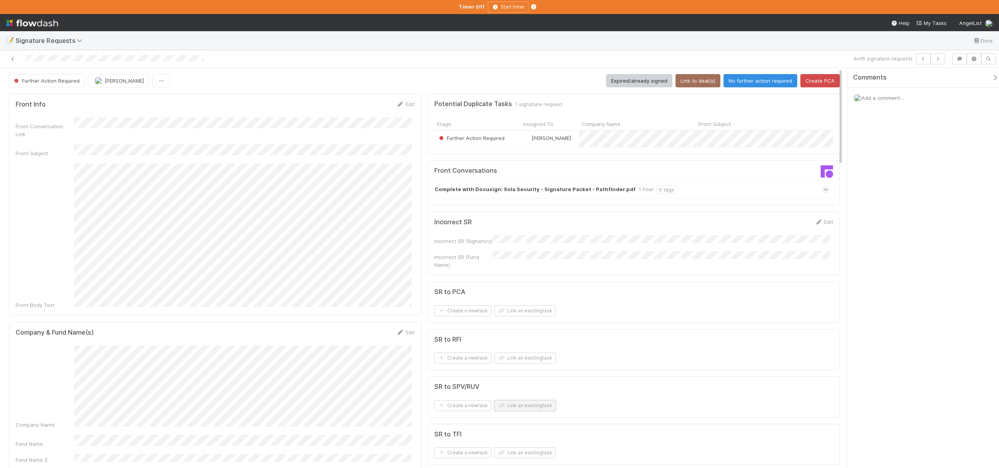
click at [506, 408] on button "Link an existing task" at bounding box center [524, 405] width 61 height 11
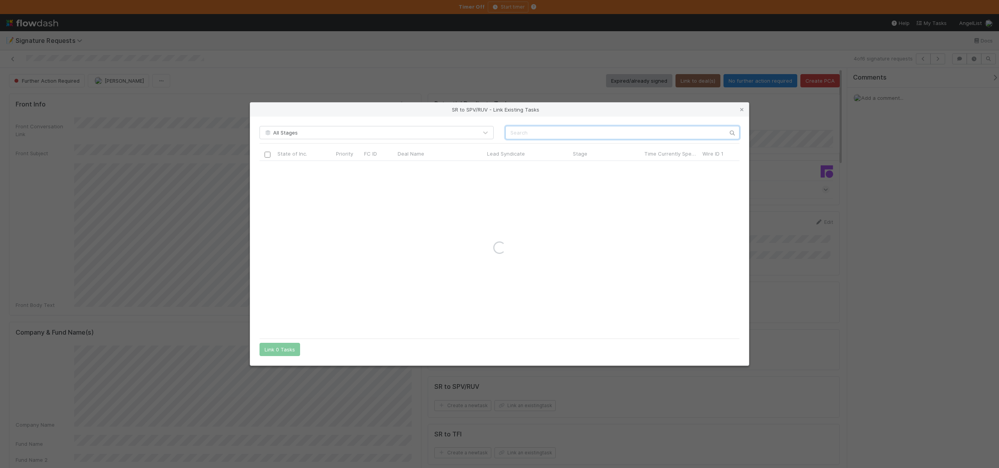
click at [545, 133] on input "text" at bounding box center [622, 132] width 234 height 13
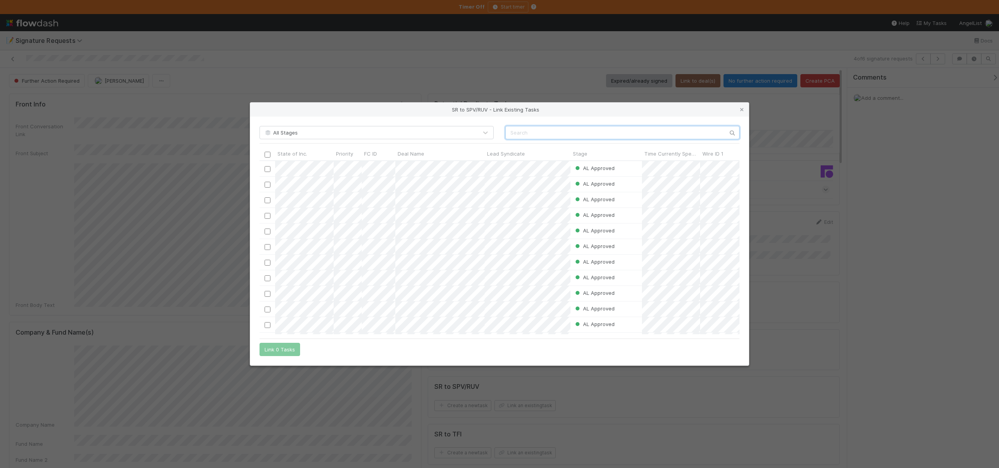
scroll to position [168, 474]
paste input "Pathfinder Fund I, LP - CTL I"
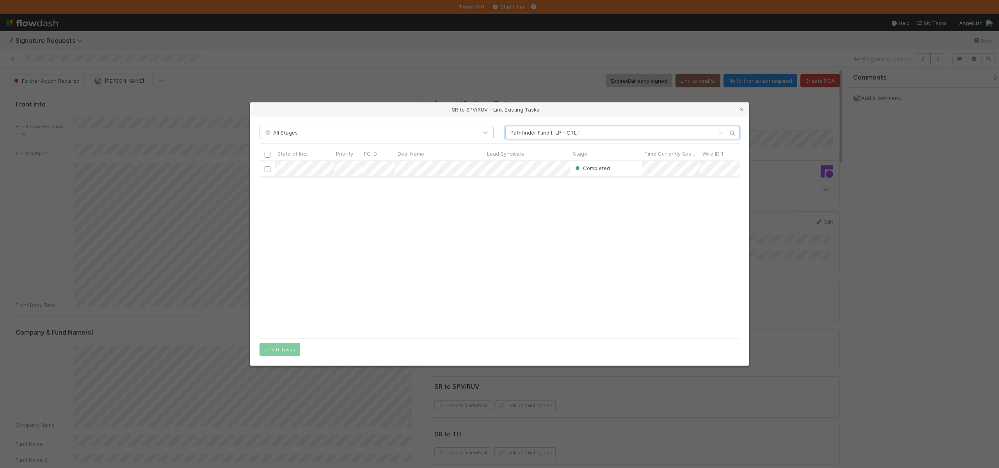
type input "Pathfinder Fund I, LP - CTL I"
click at [269, 169] on input "checkbox" at bounding box center [268, 169] width 6 height 6
click at [282, 350] on button "Link 1 Task" at bounding box center [277, 349] width 37 height 13
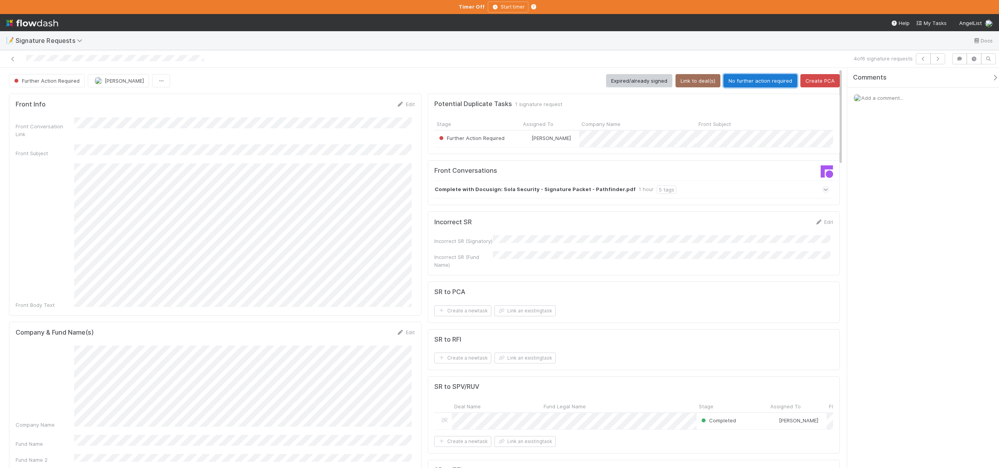
click at [763, 78] on button "No further action required" at bounding box center [760, 80] width 74 height 13
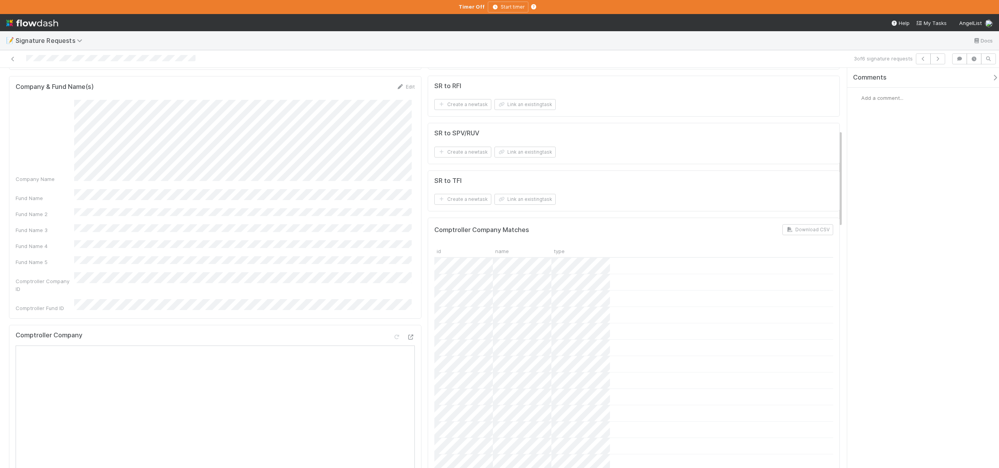
scroll to position [234, 0]
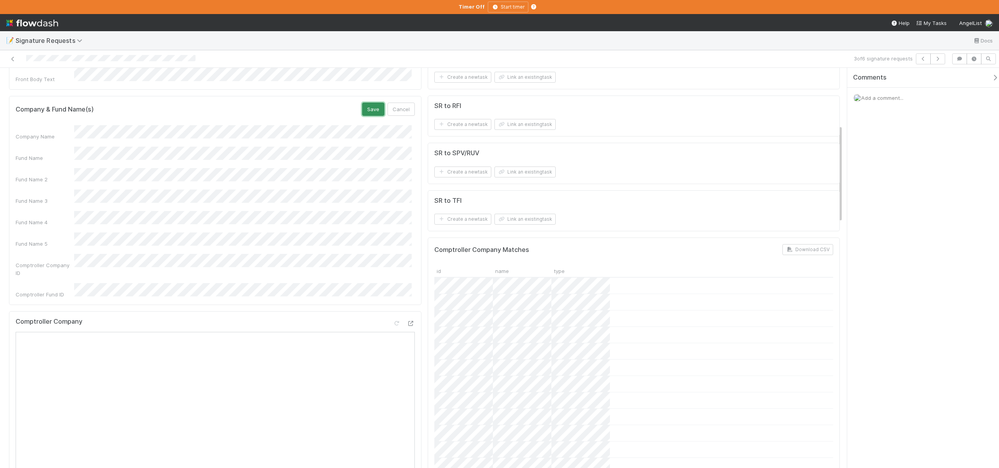
click at [368, 103] on button "Save" at bounding box center [373, 109] width 22 height 13
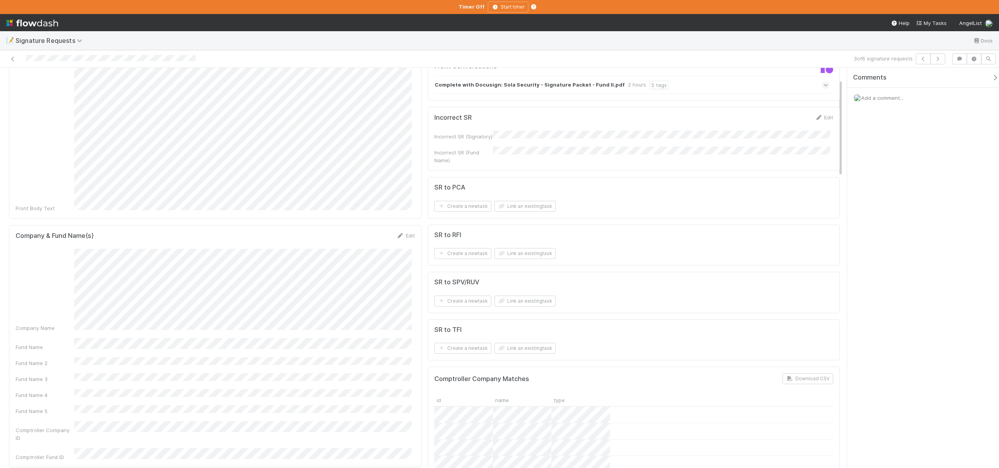
scroll to position [0, 0]
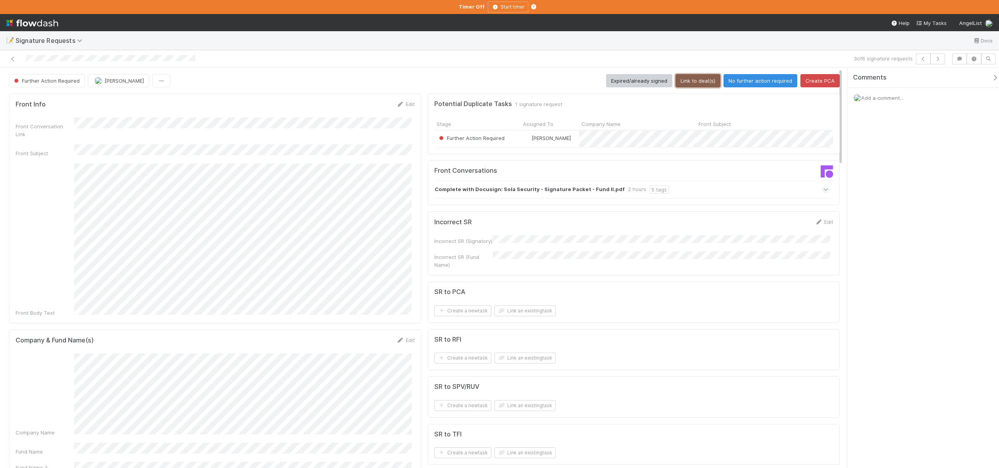
click at [695, 86] on button "Link to deal(s)" at bounding box center [697, 80] width 45 height 13
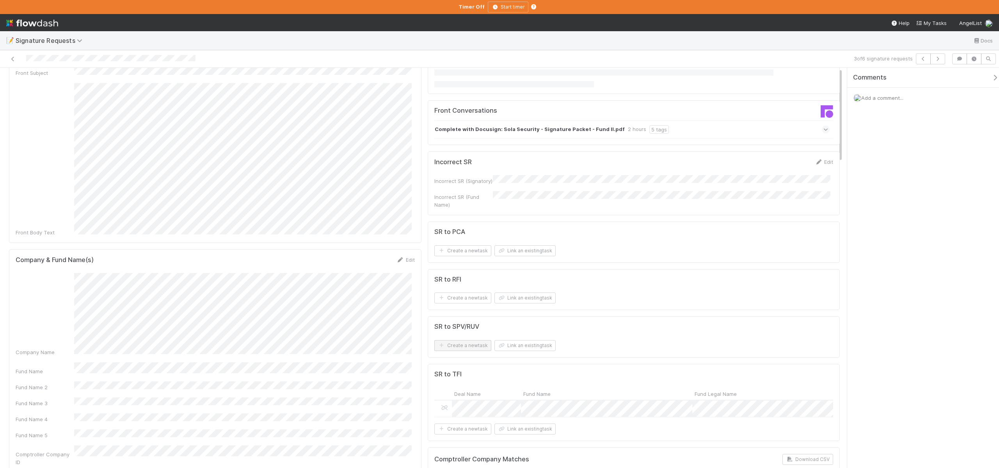
scroll to position [169, 0]
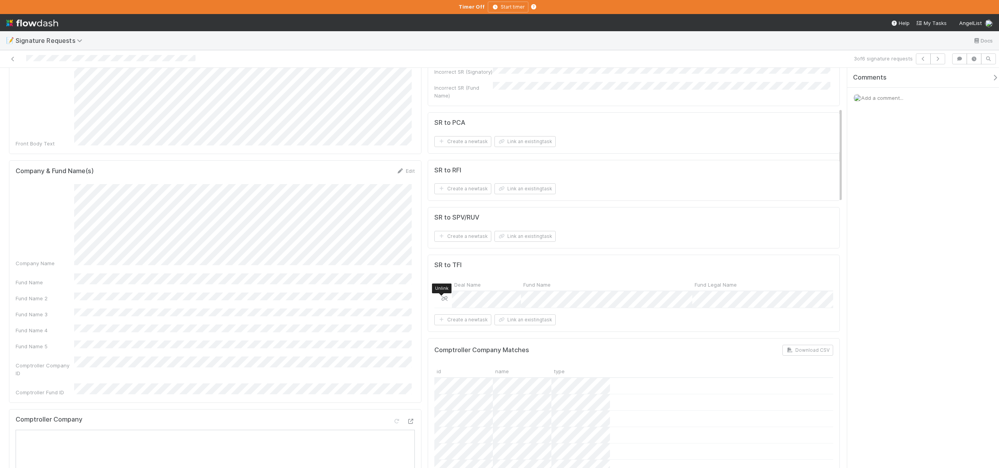
click at [441, 299] on icon at bounding box center [445, 298] width 8 height 5
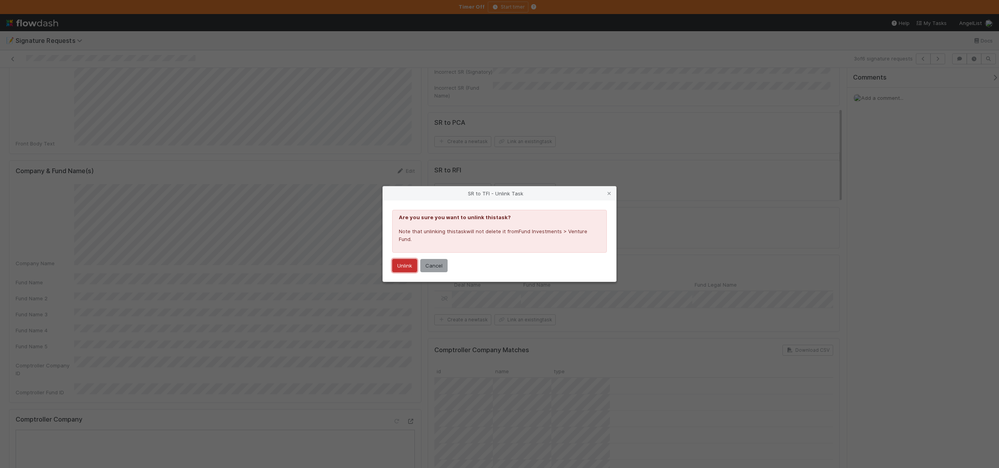
click at [400, 265] on button "Unlink" at bounding box center [404, 265] width 25 height 13
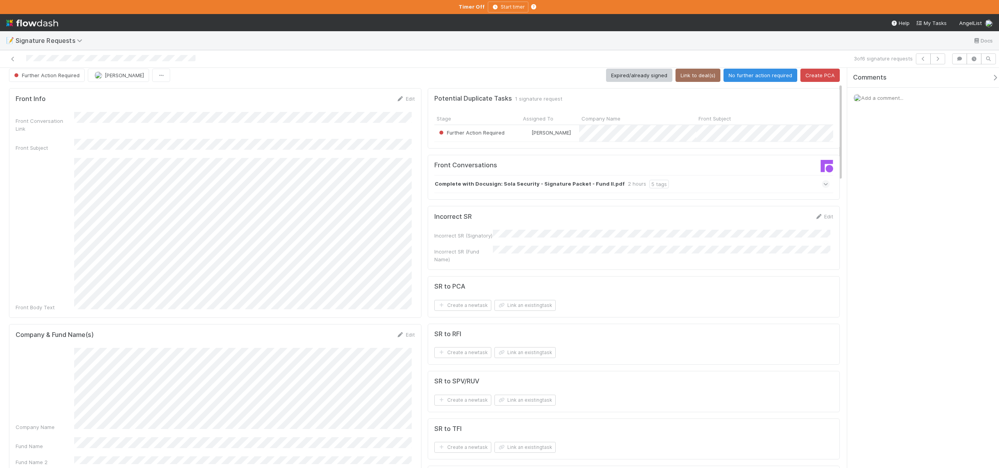
scroll to position [0, 0]
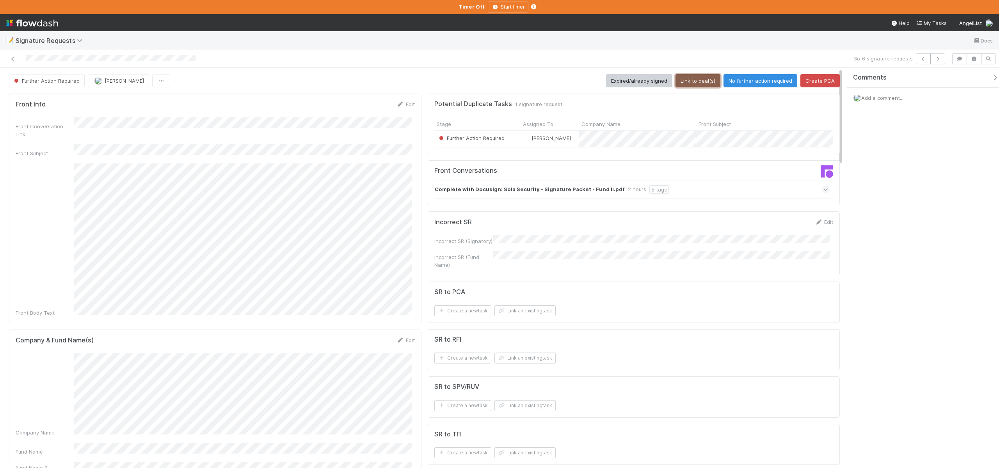
click at [692, 80] on button "Link to deal(s)" at bounding box center [697, 80] width 45 height 13
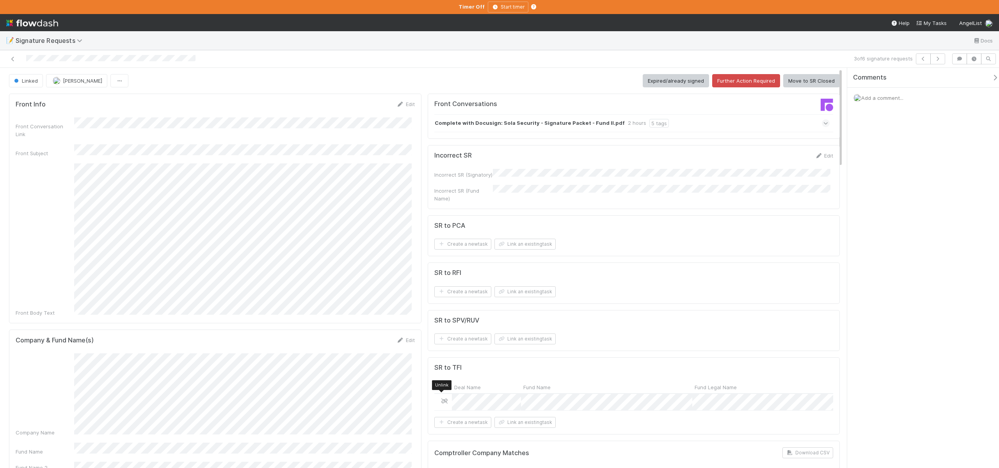
click at [441, 399] on icon at bounding box center [445, 401] width 8 height 5
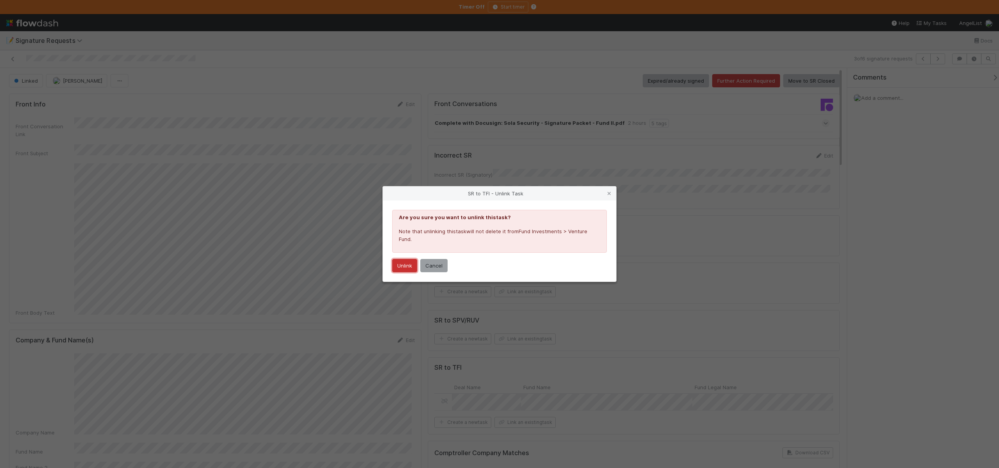
click at [399, 268] on button "Unlink" at bounding box center [404, 265] width 25 height 13
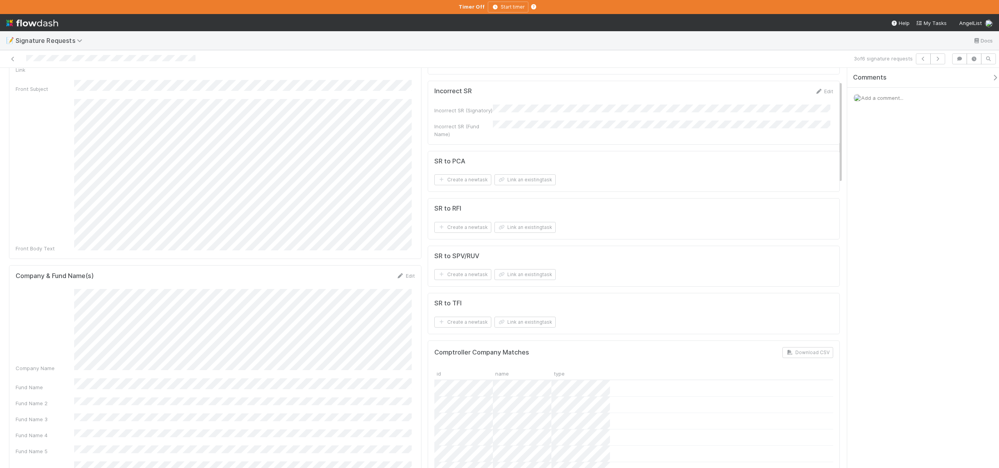
scroll to position [79, 0]
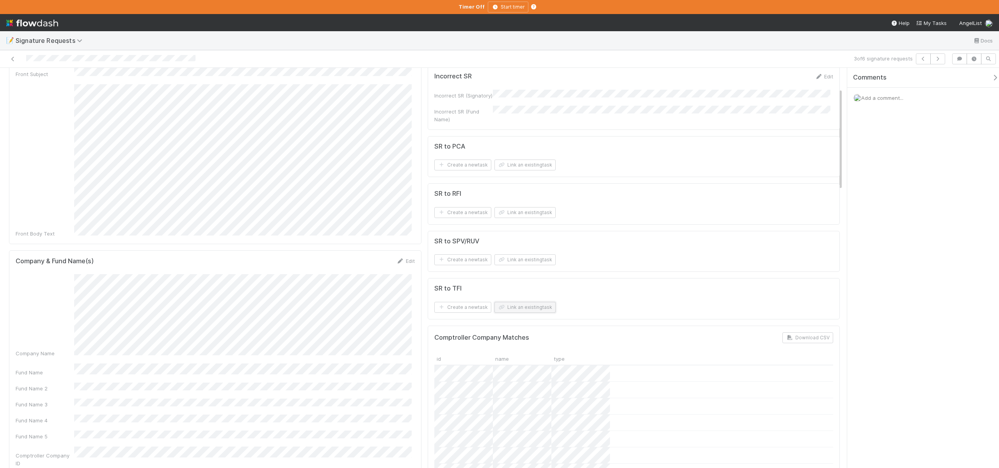
click at [514, 302] on button "Link an existing task" at bounding box center [524, 307] width 61 height 11
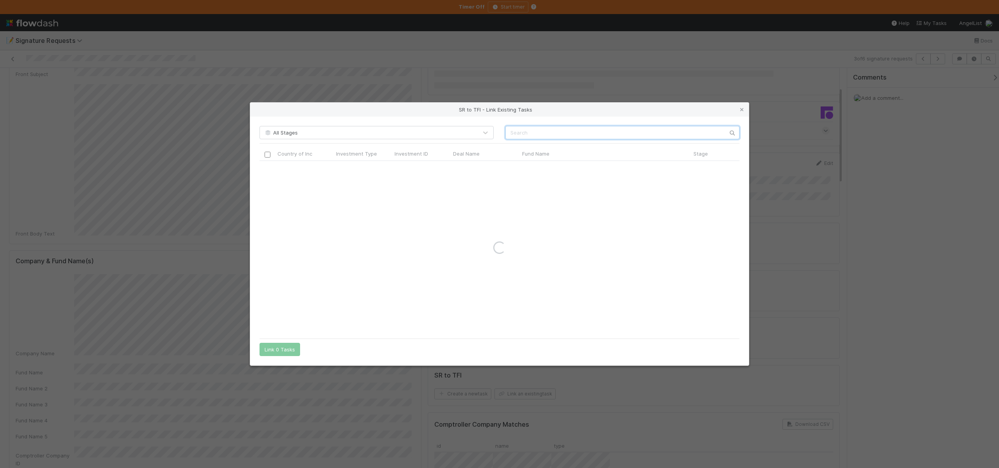
click at [521, 135] on input "text" at bounding box center [622, 132] width 234 height 13
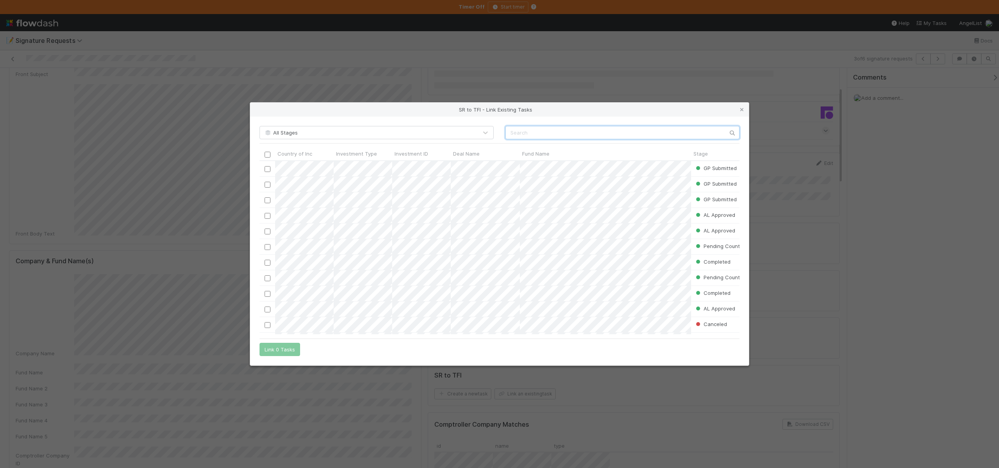
scroll to position [168, 474]
paste input "Fund II, a series of Explorer34 Fund, LP"
type input "Fund II, a series of Explorer34 Fund, LP"
click at [477, 155] on span "Deal Name" at bounding box center [466, 154] width 27 height 8
click at [481, 167] on div "Sort A → Z" at bounding box center [497, 169] width 89 height 12
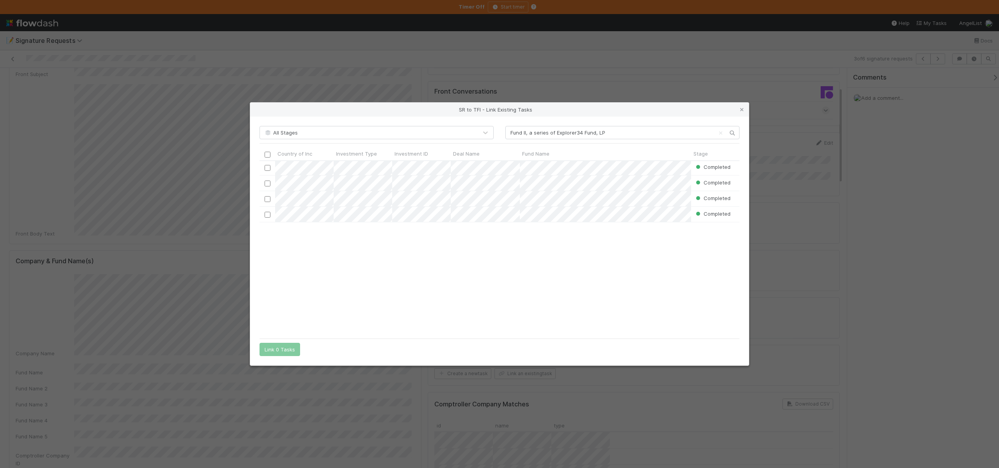
scroll to position [4741, 0]
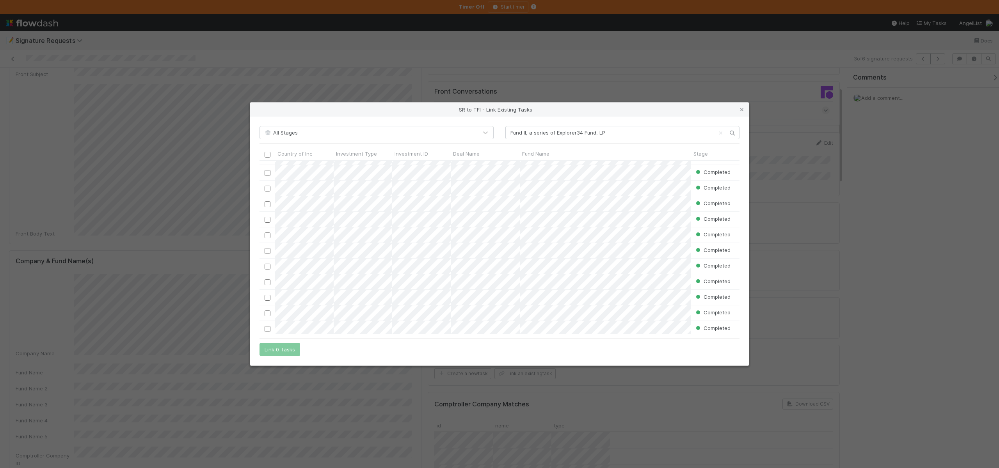
click at [520, 41] on div "SR to TFI - Link Existing Tasks All Stages Fund II, a series of Explorer34 Fund…" at bounding box center [499, 234] width 999 height 468
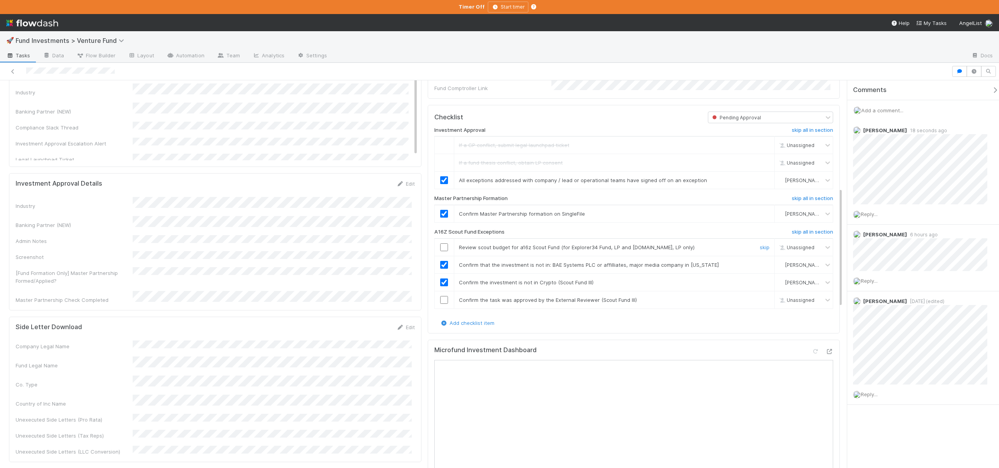
scroll to position [512, 0]
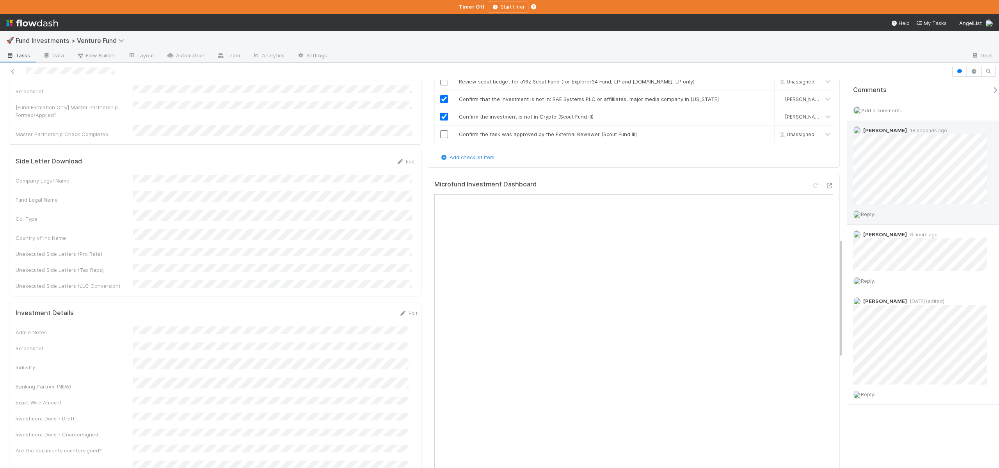
click at [881, 210] on div "Reply..." at bounding box center [923, 214] width 152 height 20
click at [881, 212] on div "Reply..." at bounding box center [923, 214] width 152 height 20
click at [875, 207] on div "Reply..." at bounding box center [923, 214] width 152 height 20
click at [875, 212] on span "Reply..." at bounding box center [869, 214] width 17 height 6
click at [887, 327] on button "Add Reply" at bounding box center [879, 332] width 35 height 13
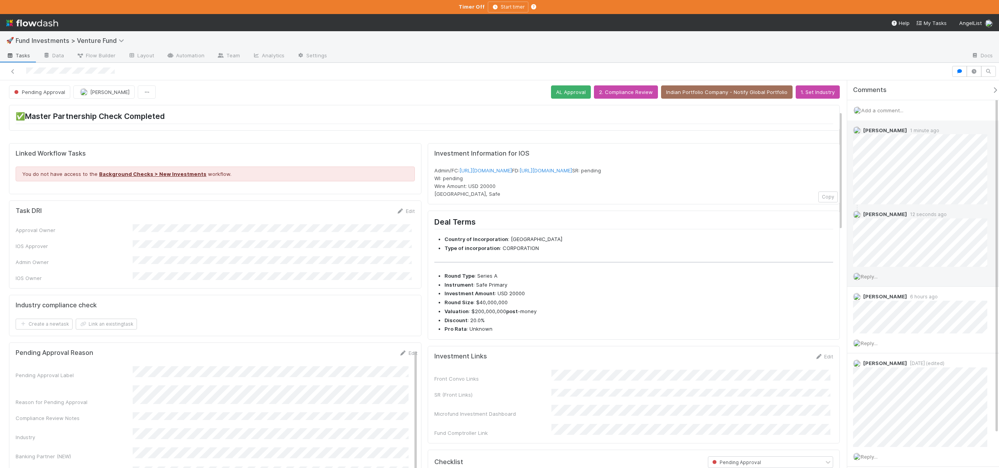
scroll to position [0, 0]
click at [44, 96] on span "Pending Approval" at bounding box center [38, 93] width 53 height 6
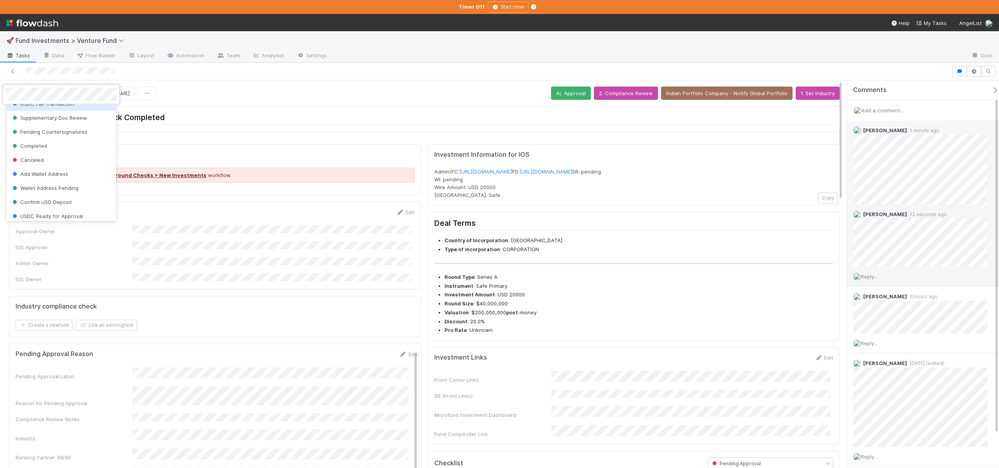
scroll to position [153, 0]
click at [37, 156] on span "Canceled" at bounding box center [27, 156] width 33 height 6
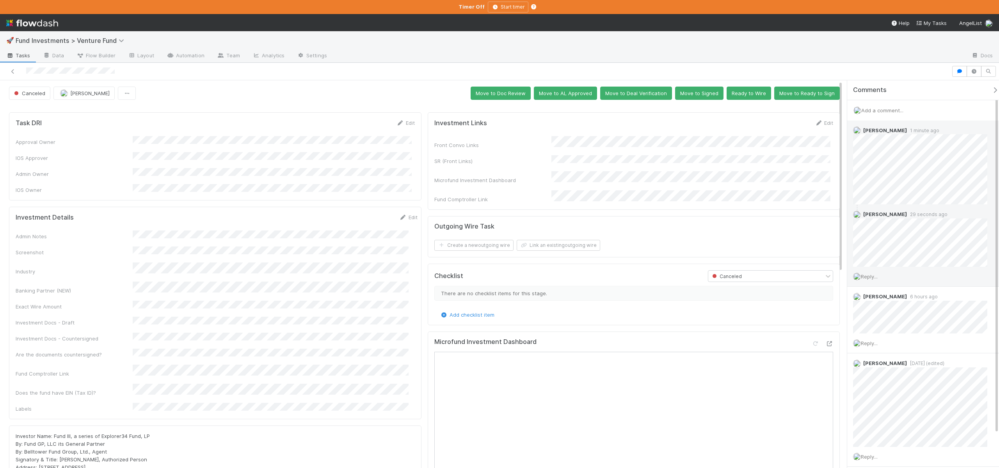
click at [885, 111] on span "Add a comment..." at bounding box center [882, 110] width 42 height 6
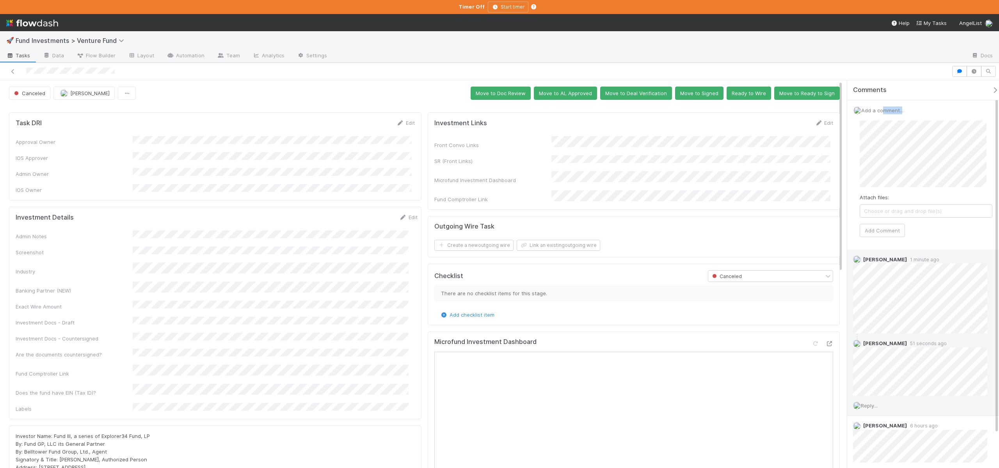
click at [885, 111] on span "Add a comment..." at bounding box center [882, 110] width 42 height 6
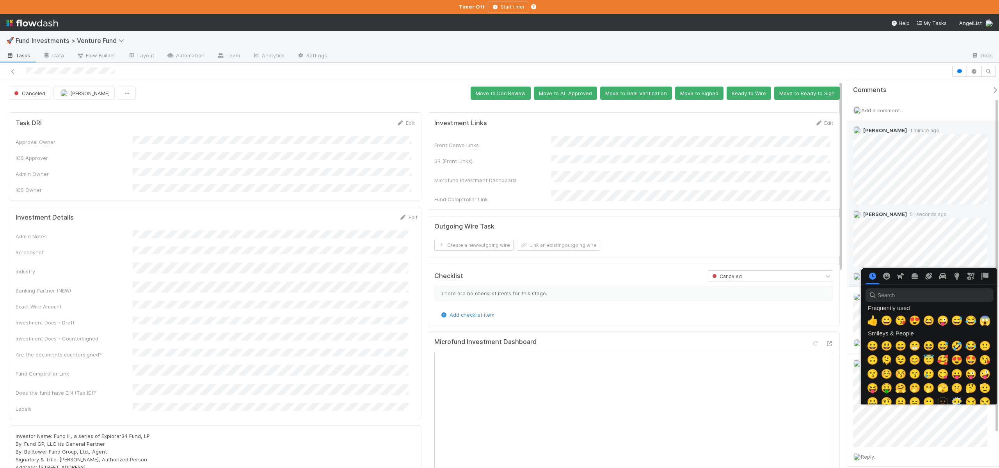
scroll to position [0, 3]
click at [926, 250] on div at bounding box center [499, 234] width 999 height 468
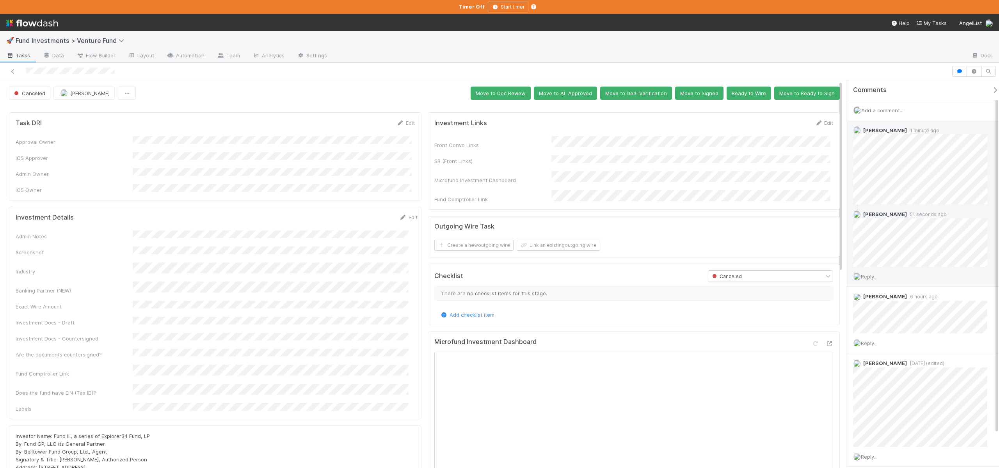
click at [877, 277] on span "Reply..." at bounding box center [869, 277] width 17 height 6
click at [873, 395] on button "Add Reply" at bounding box center [879, 394] width 35 height 13
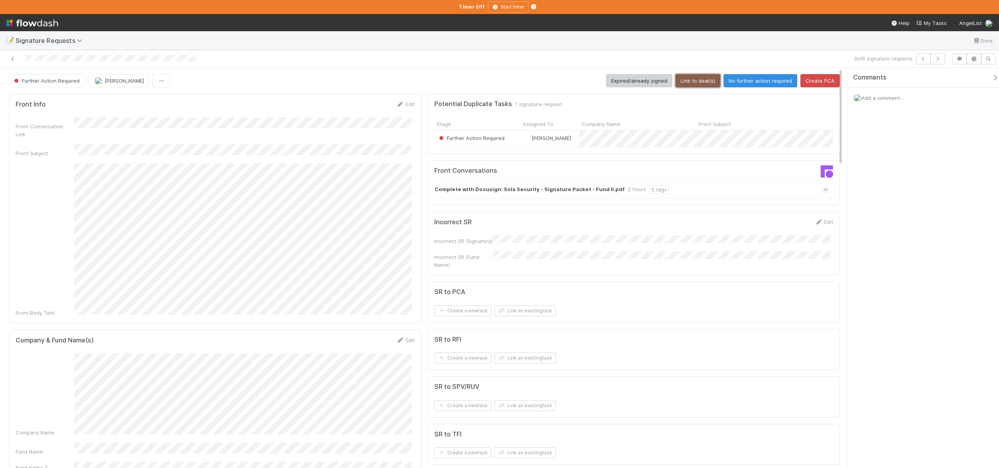
click at [694, 75] on button "Link to deal(s)" at bounding box center [697, 80] width 45 height 13
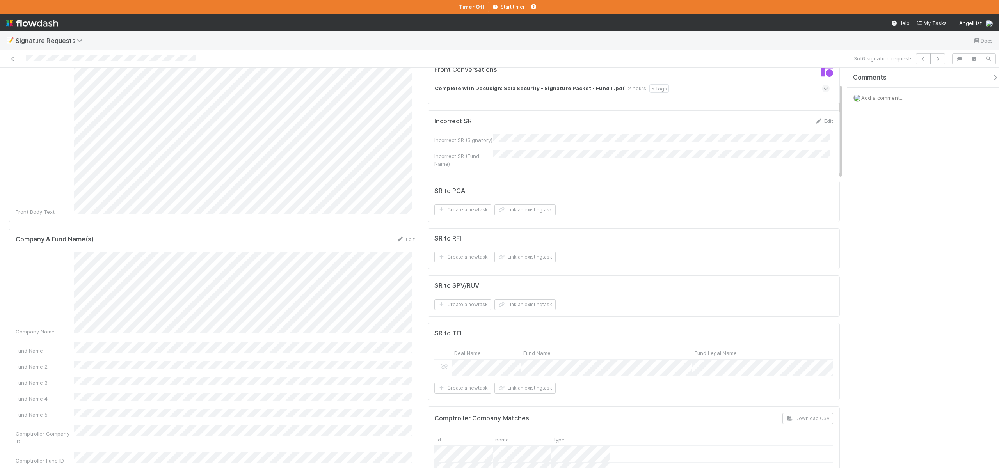
scroll to position [113, 0]
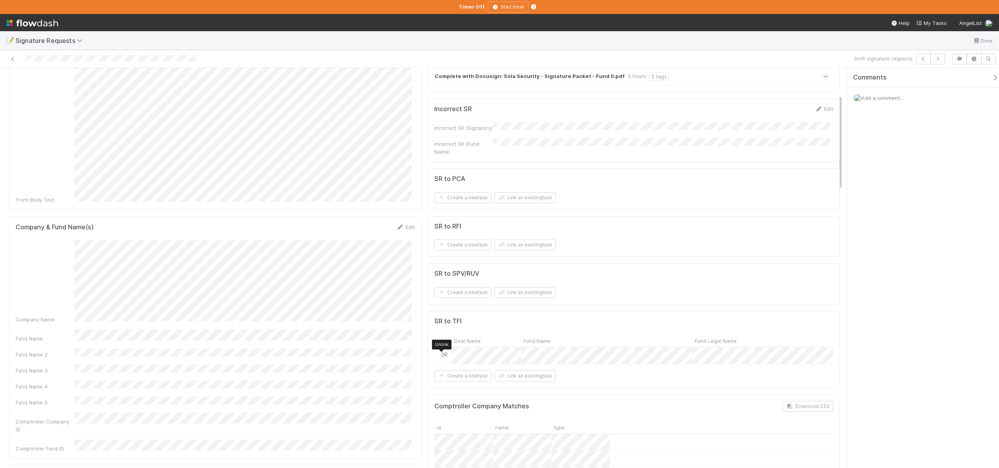
click at [442, 354] on icon at bounding box center [445, 354] width 8 height 5
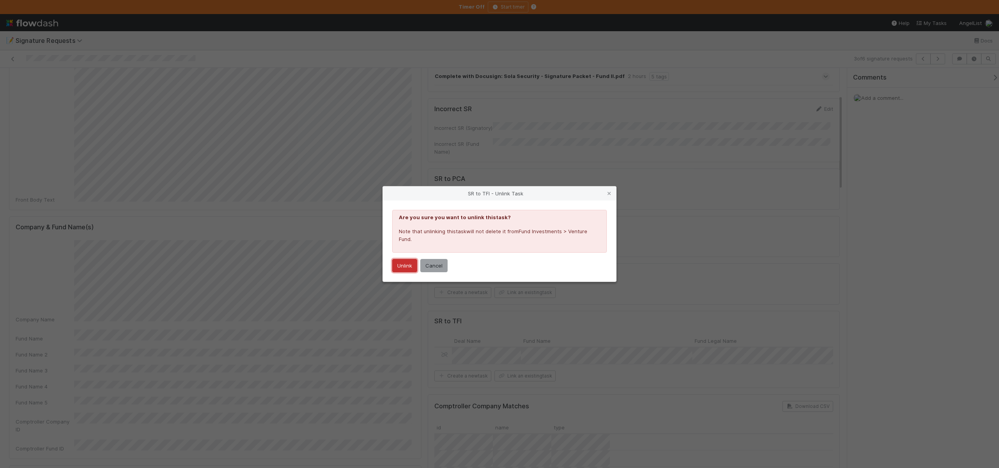
click at [407, 265] on button "Unlink" at bounding box center [404, 265] width 25 height 13
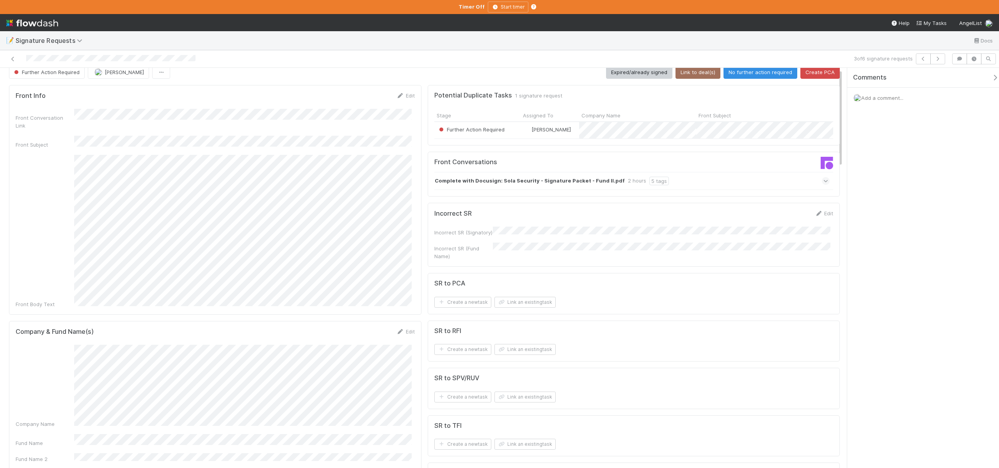
scroll to position [0, 0]
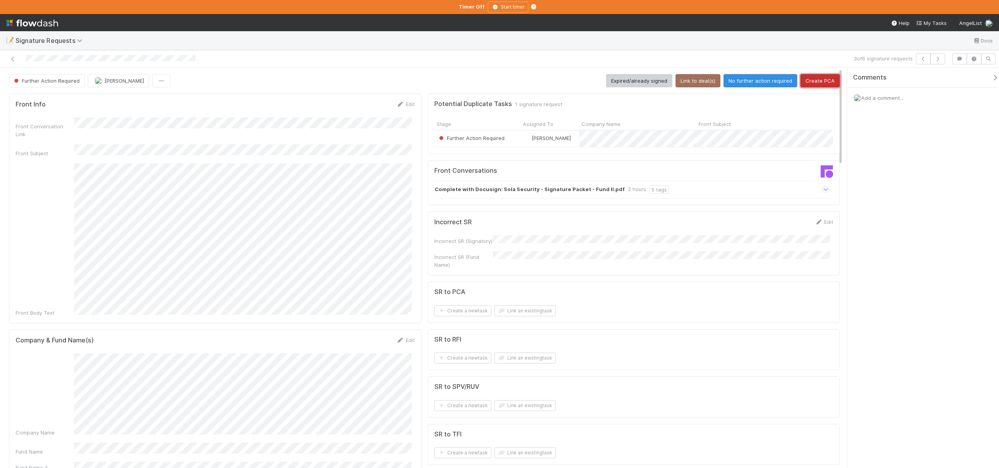
click at [814, 83] on button "Create PCA" at bounding box center [819, 80] width 39 height 13
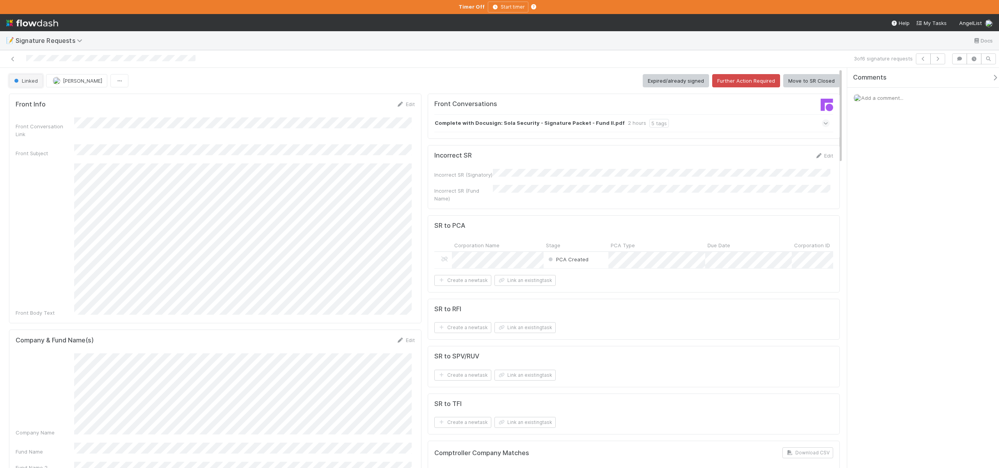
click at [28, 81] on span "Linked" at bounding box center [24, 81] width 25 height 6
click at [55, 102] on span "Further Action Required" at bounding box center [44, 100] width 67 height 6
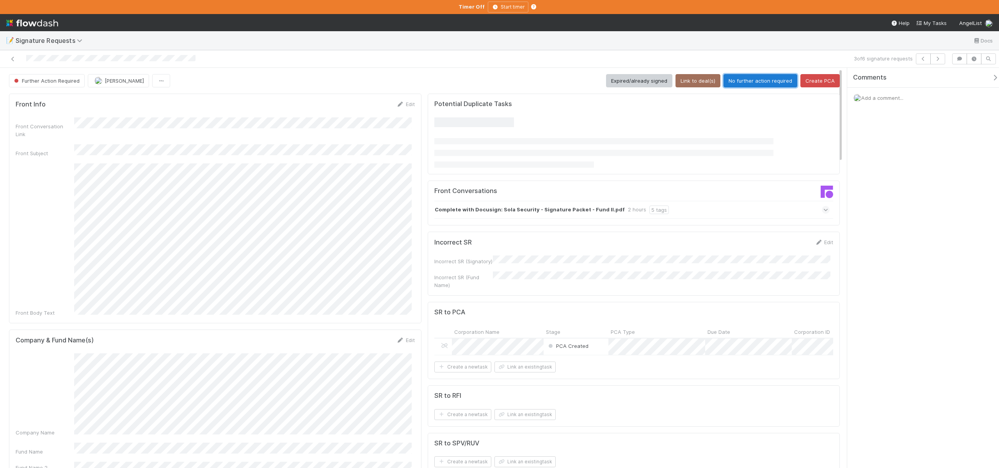
click at [758, 83] on button "No further action required" at bounding box center [760, 80] width 74 height 13
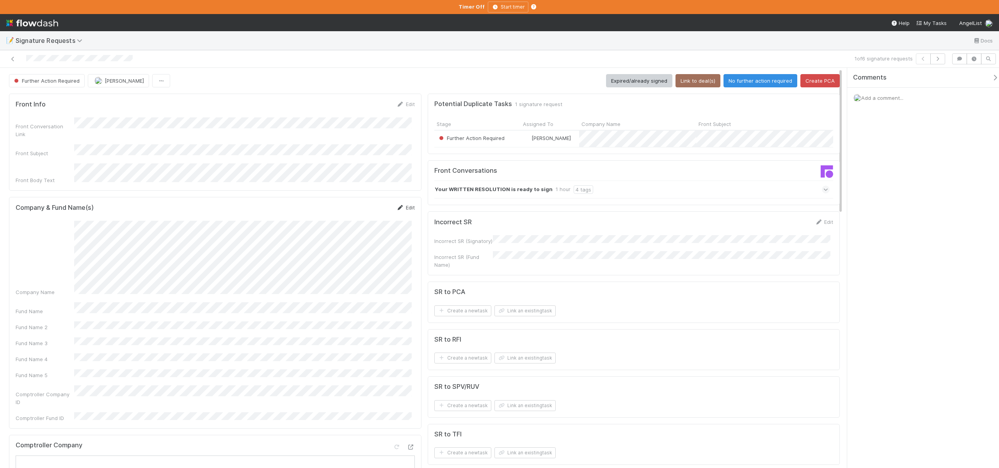
click at [401, 204] on link "Edit" at bounding box center [405, 207] width 18 height 6
click at [45, 248] on div "Fund Name" at bounding box center [215, 255] width 399 height 15
click at [366, 204] on button "Save" at bounding box center [373, 210] width 22 height 13
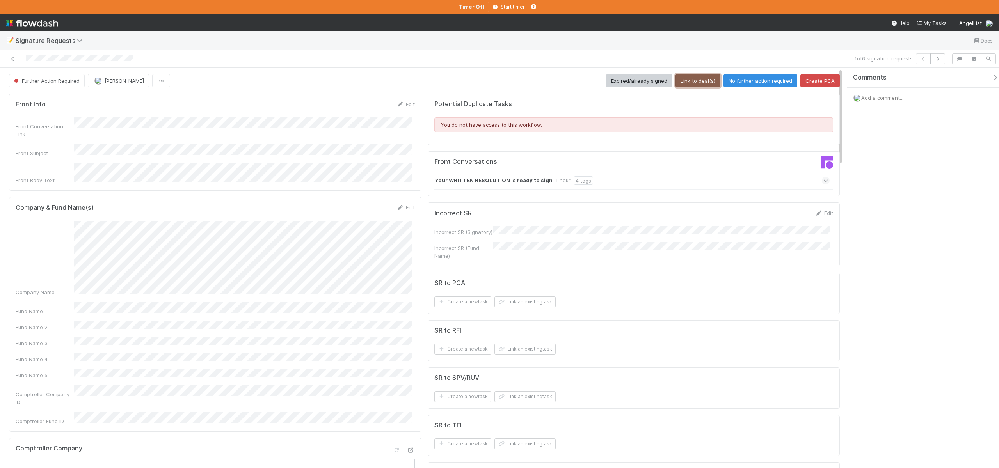
click at [688, 81] on button "Link to deal(s)" at bounding box center [697, 80] width 45 height 13
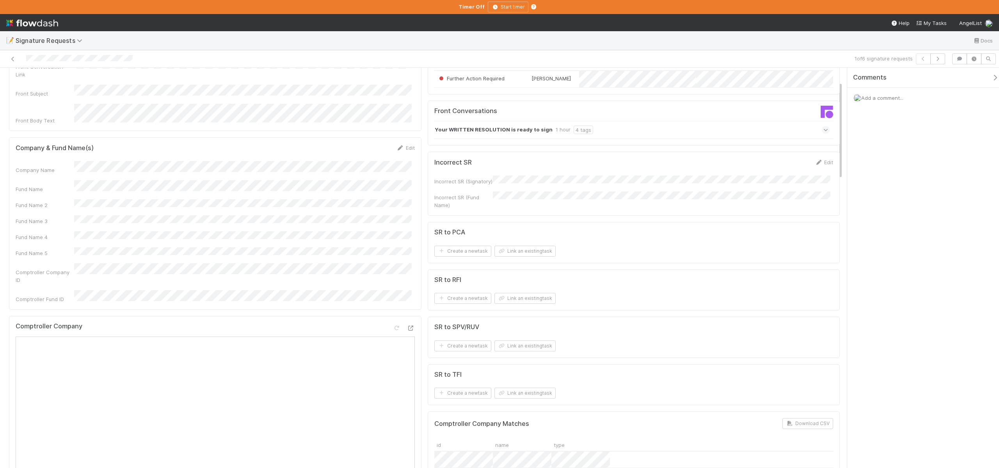
scroll to position [80, 0]
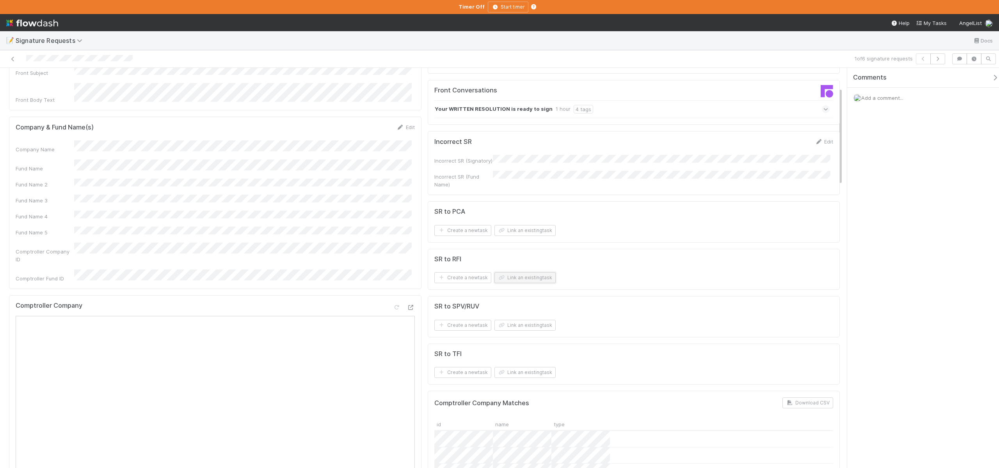
click at [514, 277] on button "Link an existing task" at bounding box center [524, 277] width 61 height 11
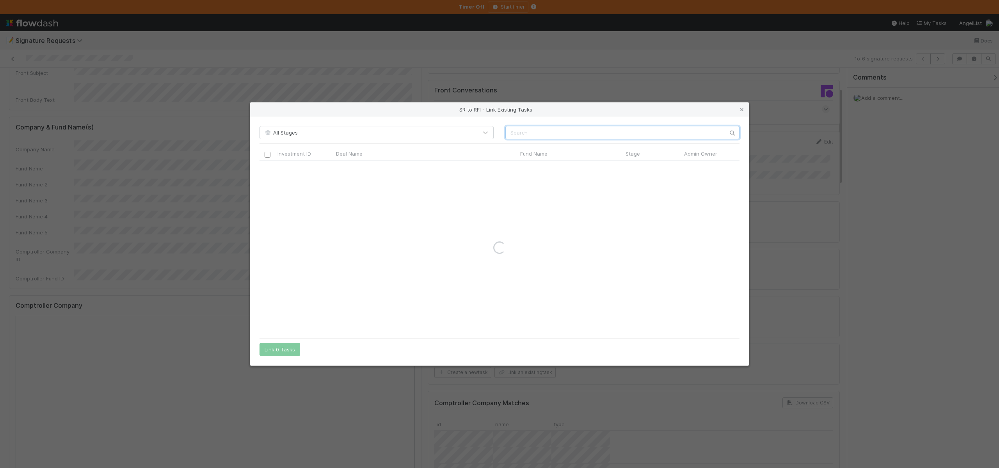
click at [523, 131] on input "text" at bounding box center [622, 132] width 234 height 13
paste input "JWass PT Investors, LP - C1"
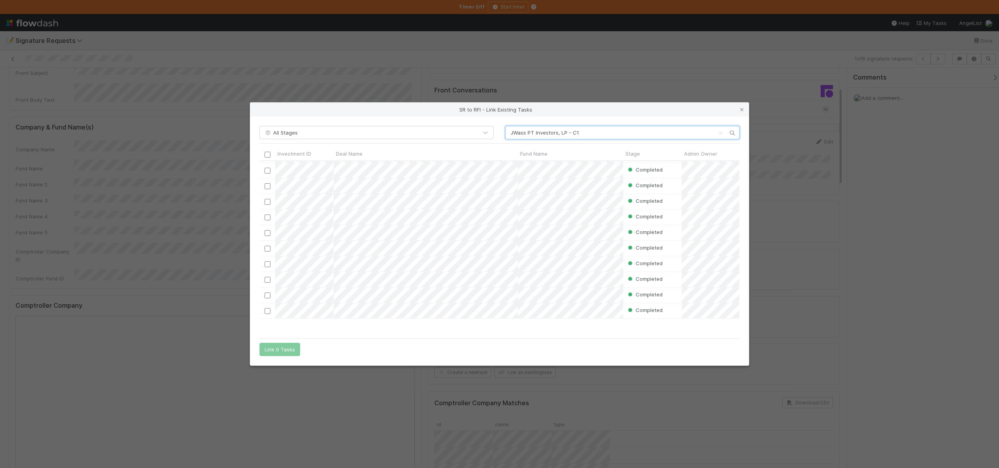
scroll to position [166, 0]
type input "JWass PT Investors, LP - C1"
click at [375, 151] on div "Deal Name" at bounding box center [426, 154] width 180 height 8
click at [373, 181] on div "Sort Z → A" at bounding box center [380, 180] width 89 height 12
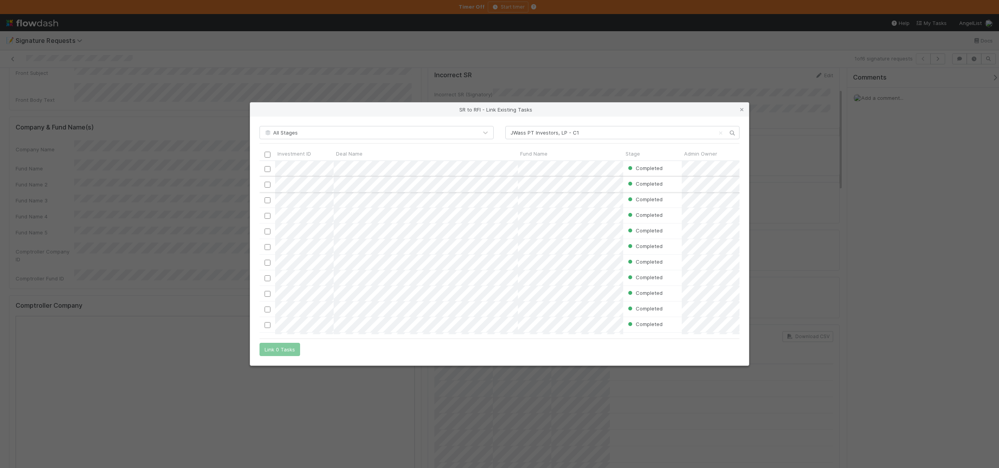
click at [266, 185] on input "checkbox" at bounding box center [268, 185] width 6 height 6
click at [269, 355] on button "Link 1 Task" at bounding box center [277, 349] width 37 height 13
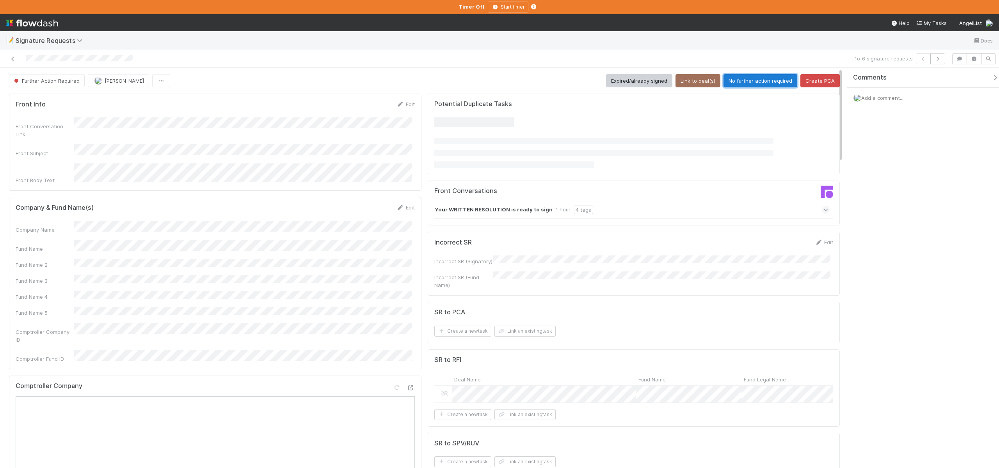
click at [740, 76] on button "No further action required" at bounding box center [760, 80] width 74 height 13
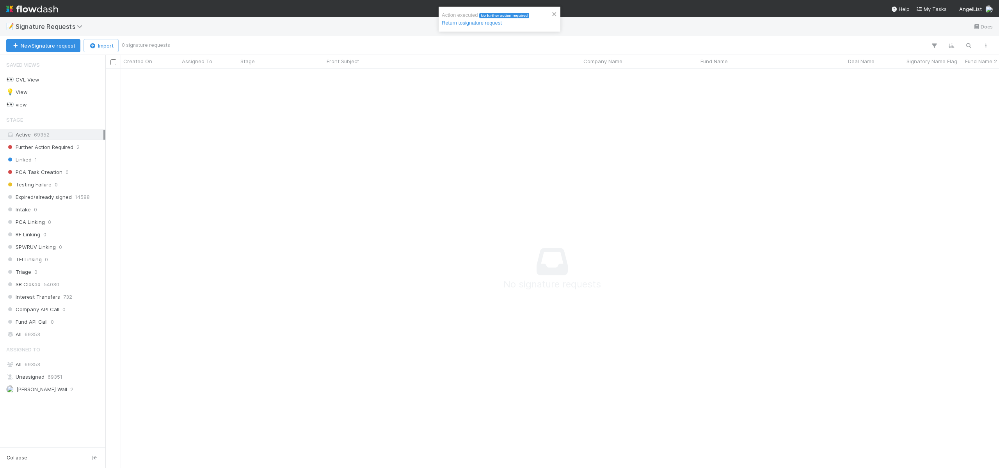
scroll to position [388, 888]
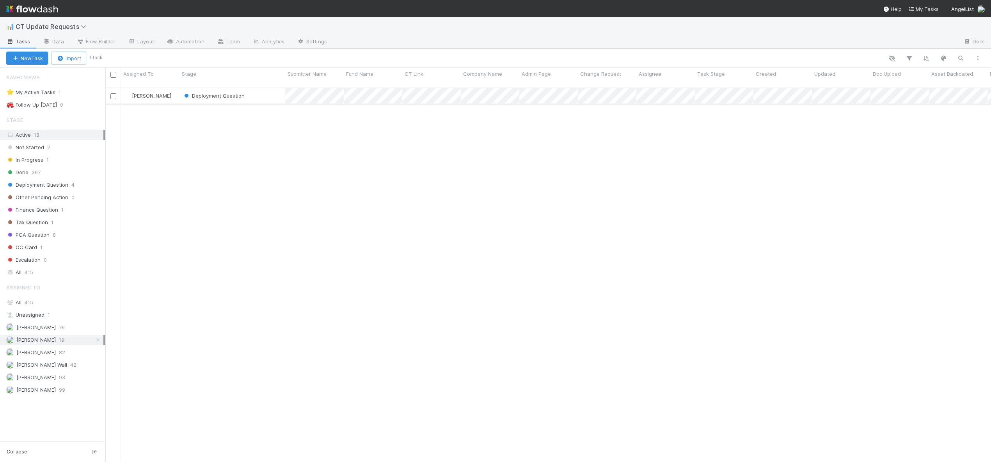
scroll to position [375, 880]
click at [261, 89] on div "Deployment Question" at bounding box center [232, 95] width 106 height 15
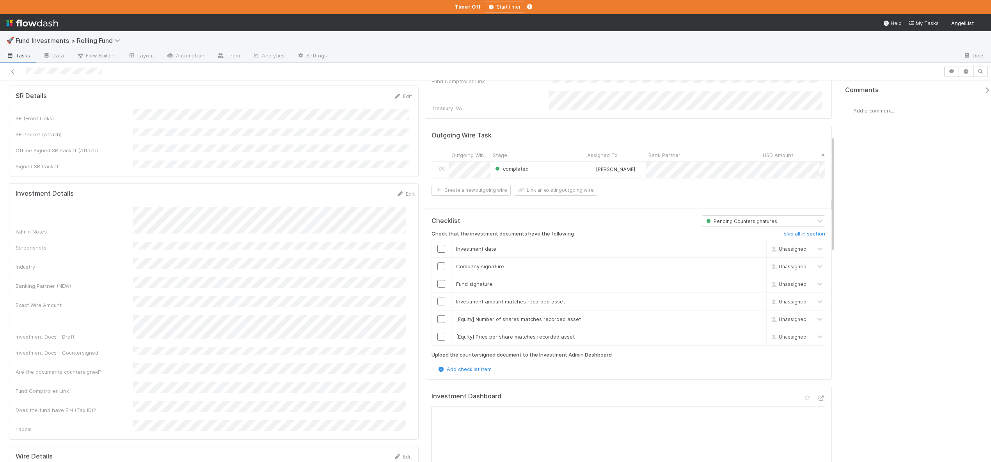
scroll to position [169, 0]
click at [441, 333] on input "checkbox" at bounding box center [441, 337] width 8 height 8
click at [438, 316] on input "checkbox" at bounding box center [441, 319] width 8 height 8
click at [441, 298] on input "checkbox" at bounding box center [441, 302] width 8 height 8
click at [441, 280] on input "checkbox" at bounding box center [441, 284] width 8 height 8
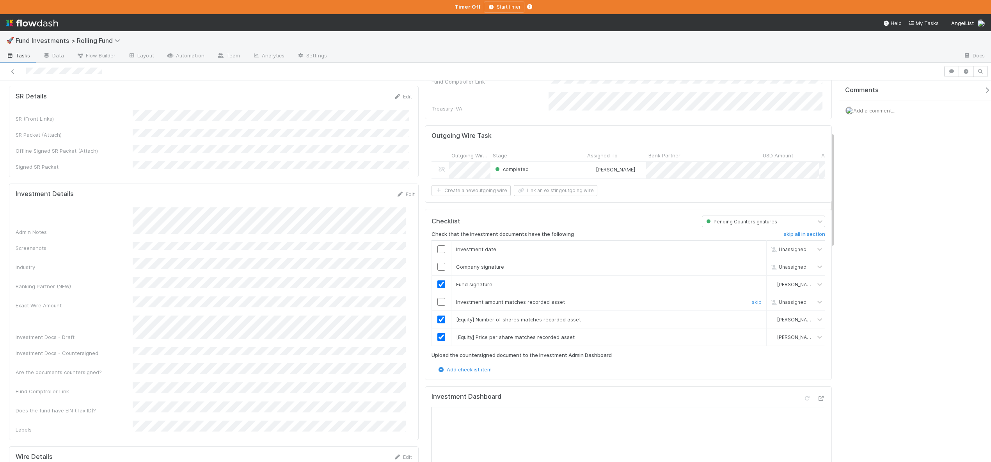
click at [437, 298] on input "checkbox" at bounding box center [441, 302] width 8 height 8
click at [439, 265] on input "checkbox" at bounding box center [441, 267] width 8 height 8
click at [439, 247] on input "checkbox" at bounding box center [441, 249] width 8 height 8
checkbox input "true"
click at [817, 396] on icon at bounding box center [821, 398] width 8 height 5
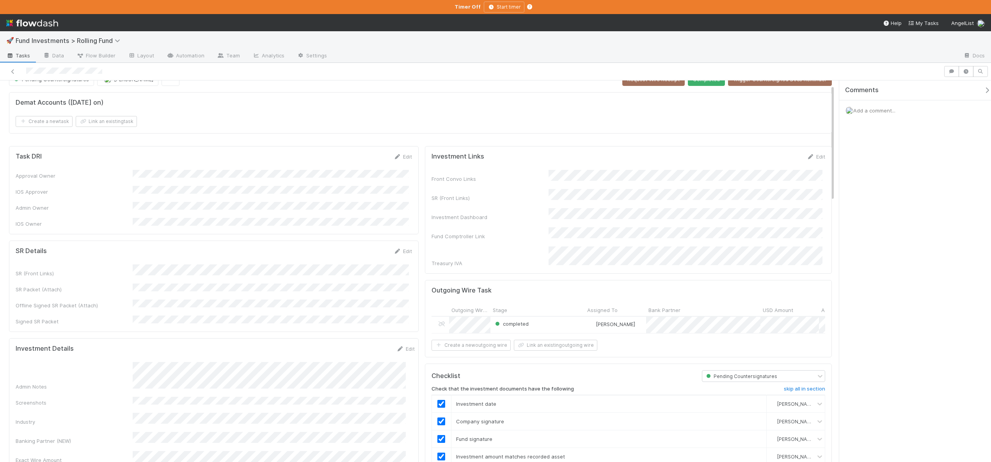
scroll to position [0, 0]
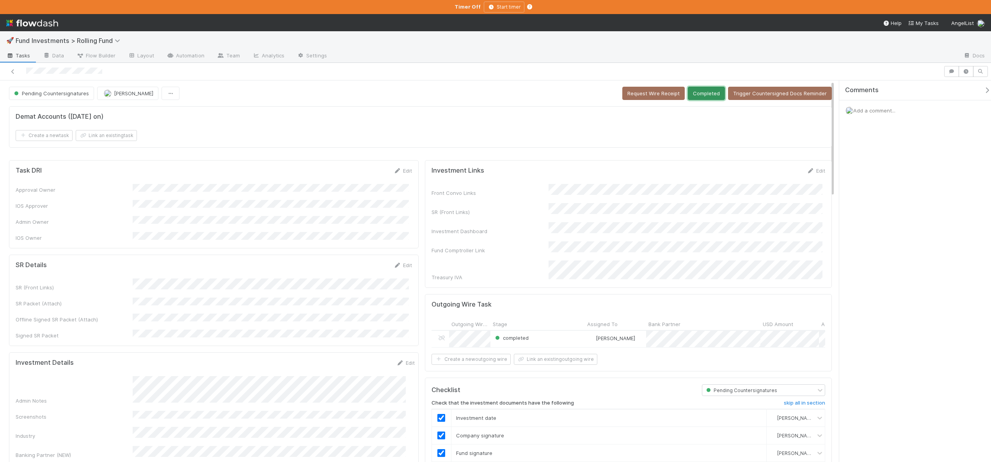
click at [694, 92] on button "Completed" at bounding box center [706, 93] width 37 height 13
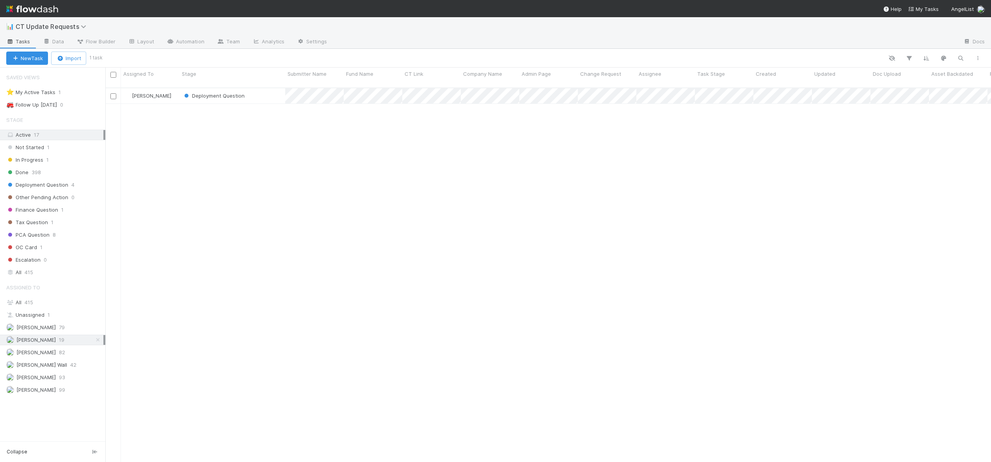
scroll to position [375, 880]
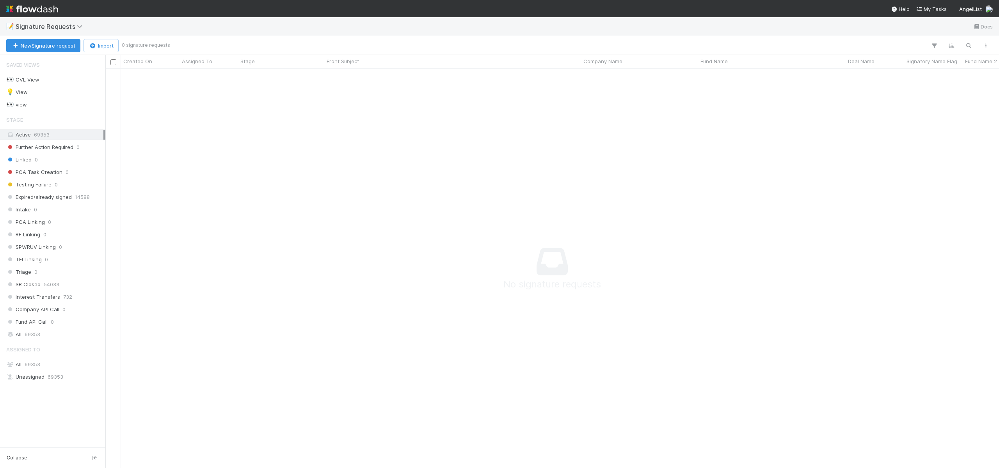
scroll to position [6, 6]
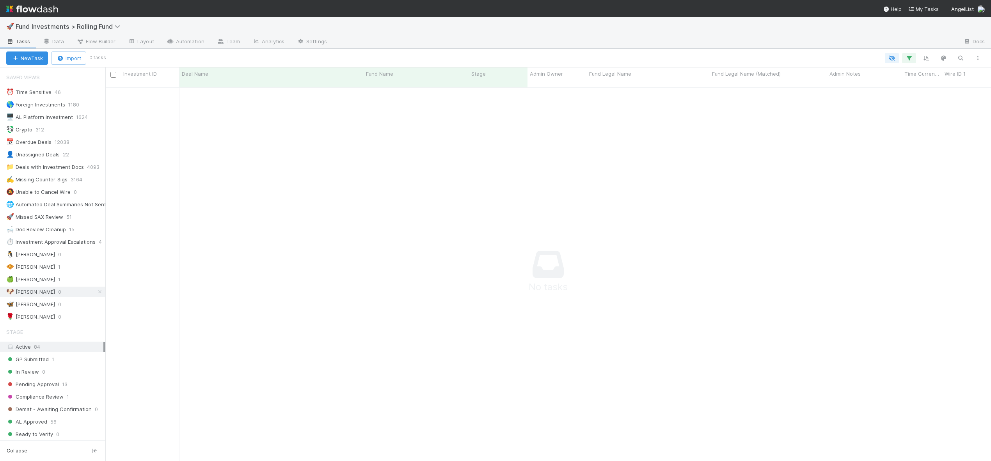
scroll to position [368, 880]
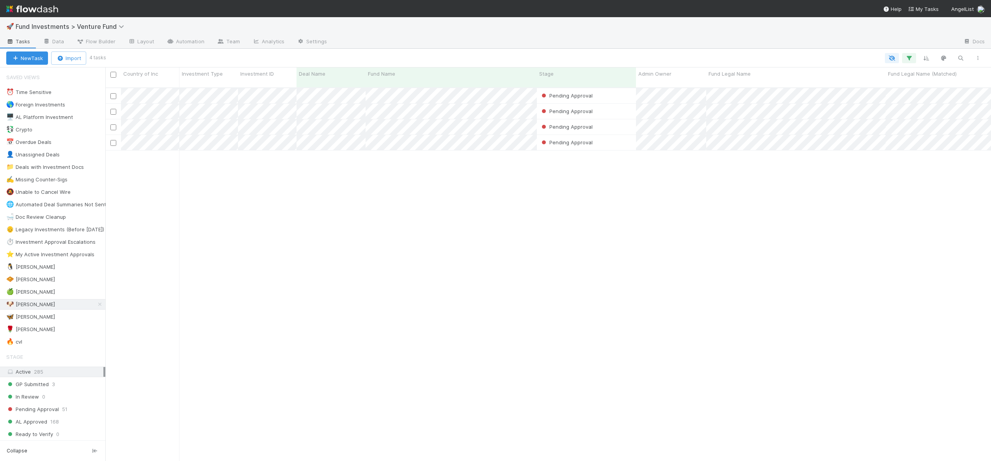
scroll to position [374, 880]
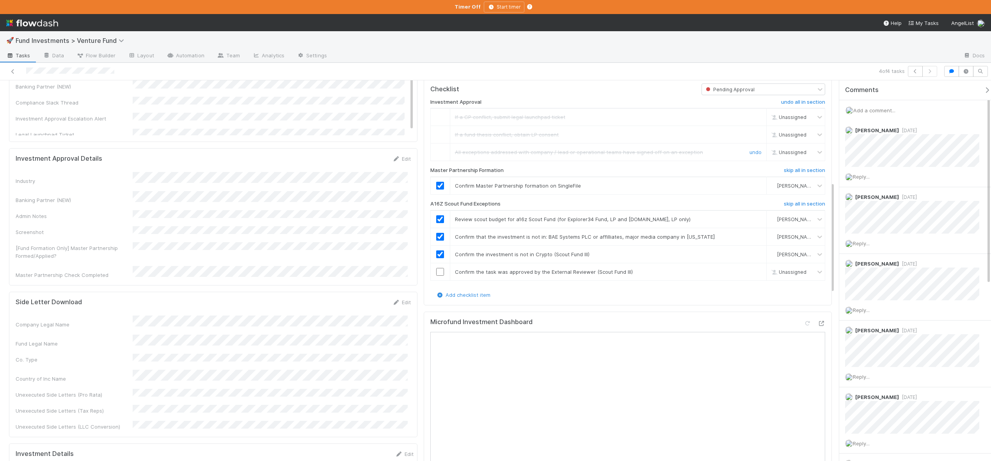
scroll to position [603, 0]
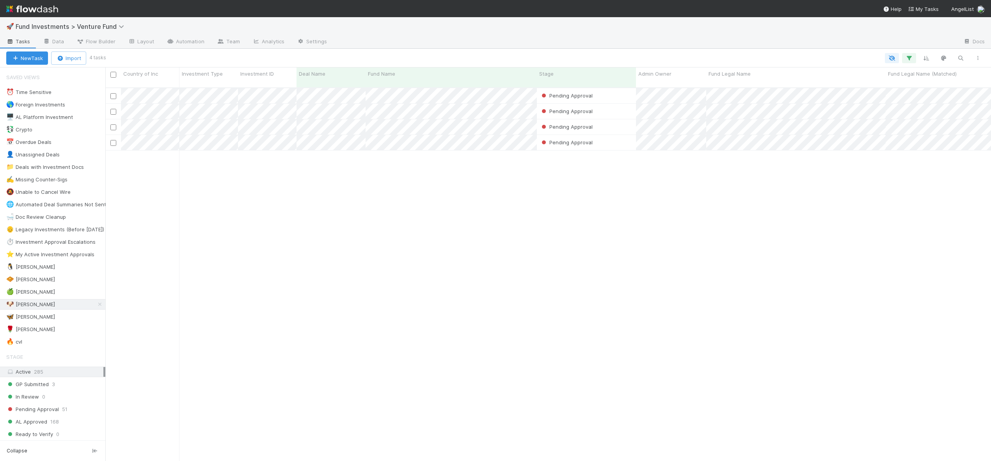
scroll to position [374, 880]
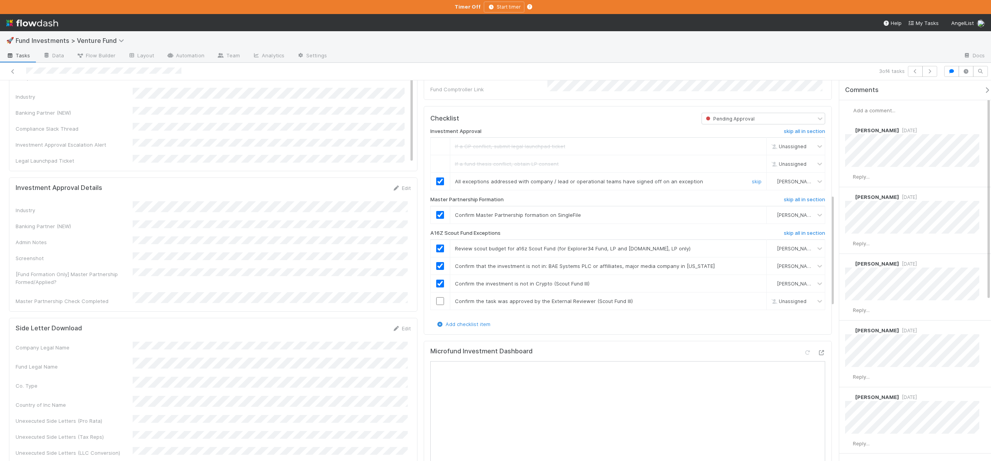
scroll to position [387, 0]
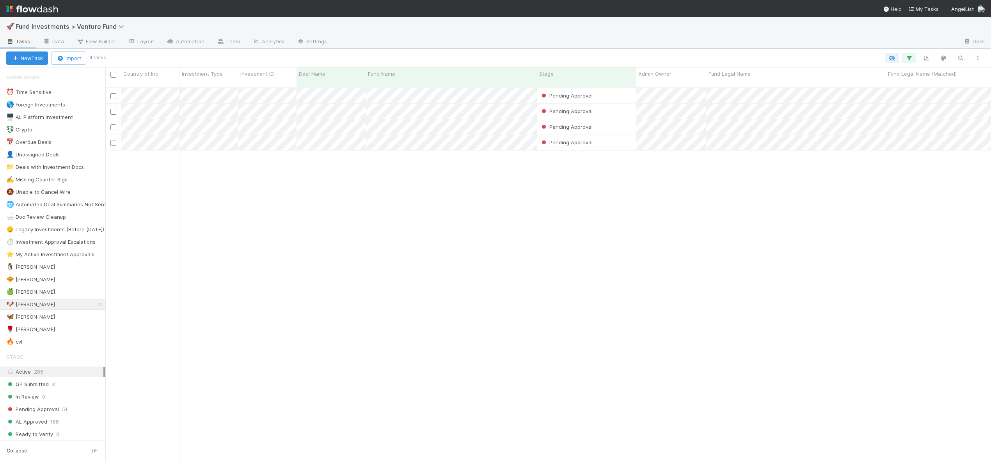
scroll to position [374, 880]
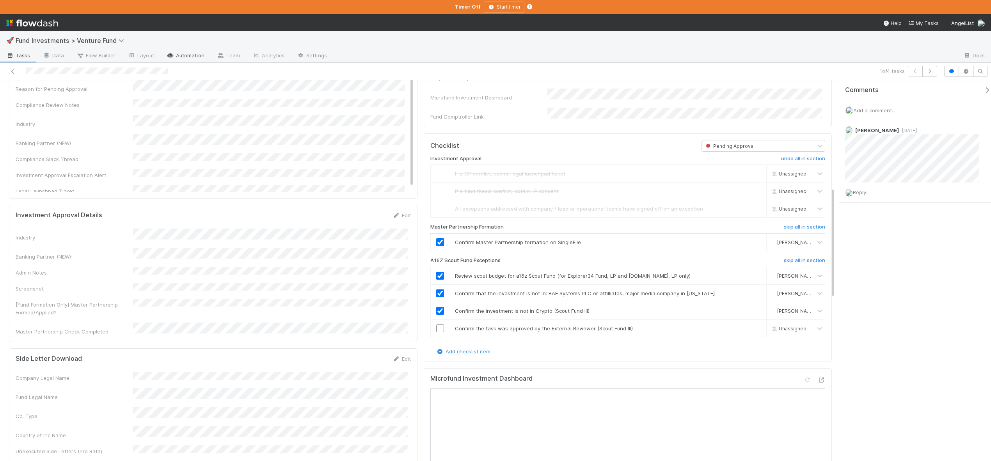
scroll to position [348, 0]
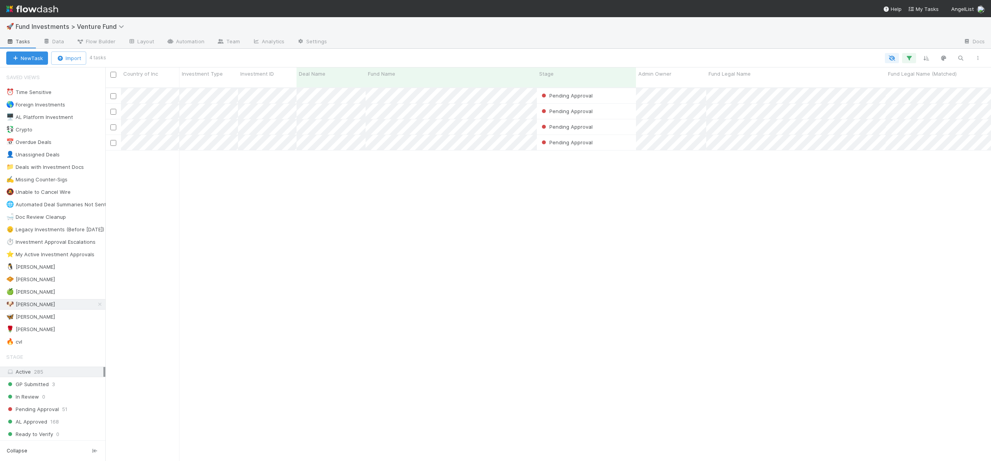
scroll to position [374, 880]
click at [32, 328] on div "🌹 Karen S" at bounding box center [30, 330] width 49 height 10
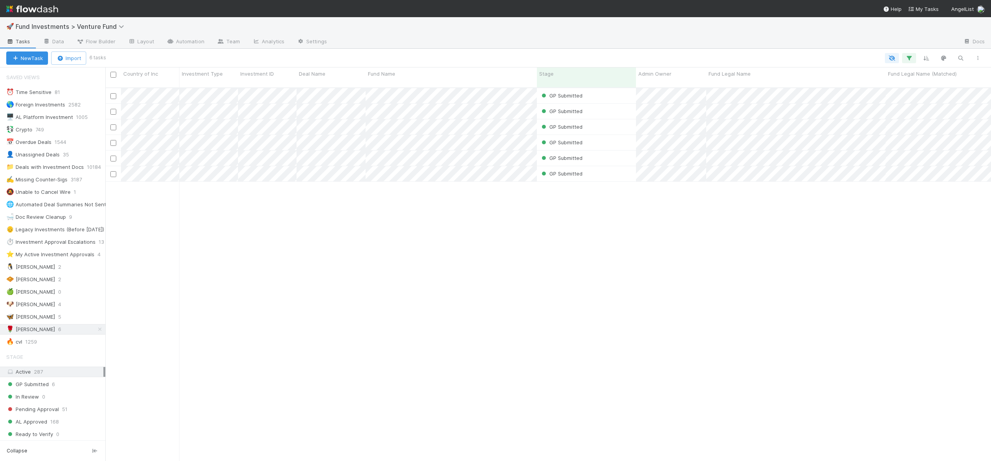
scroll to position [374, 880]
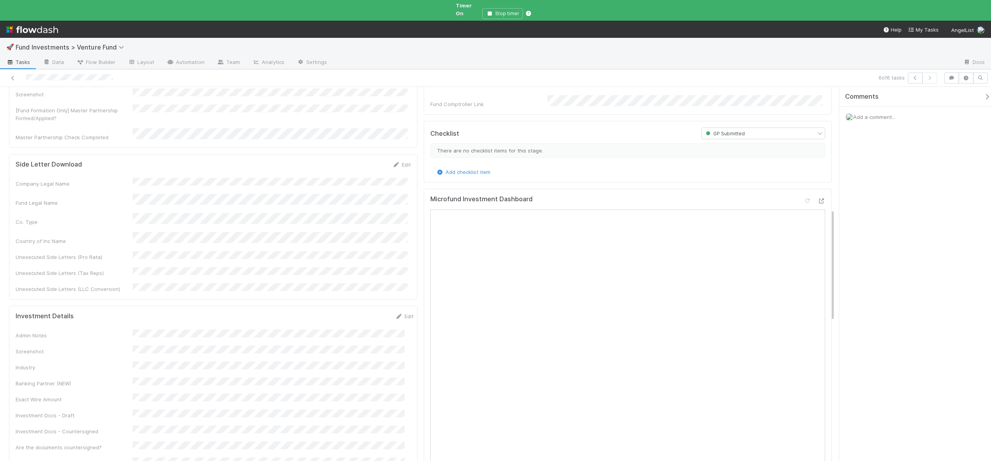
scroll to position [434, 0]
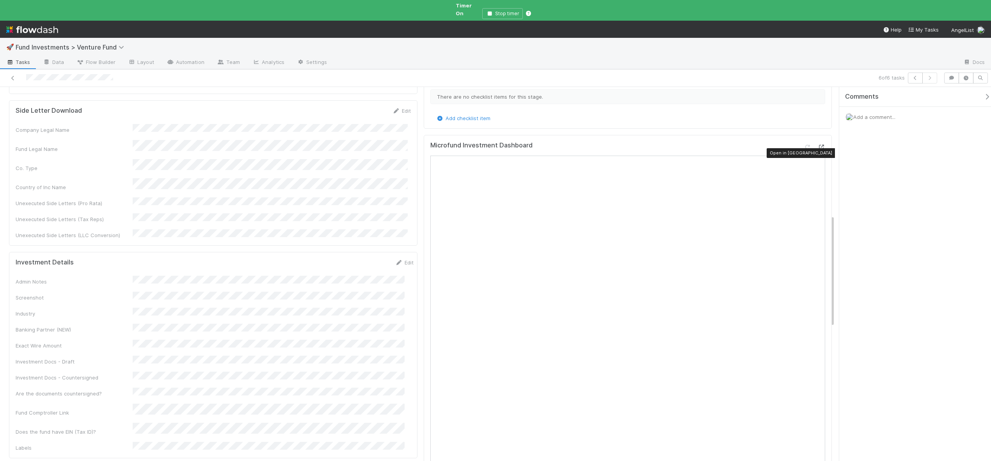
click at [817, 146] on icon at bounding box center [821, 147] width 8 height 5
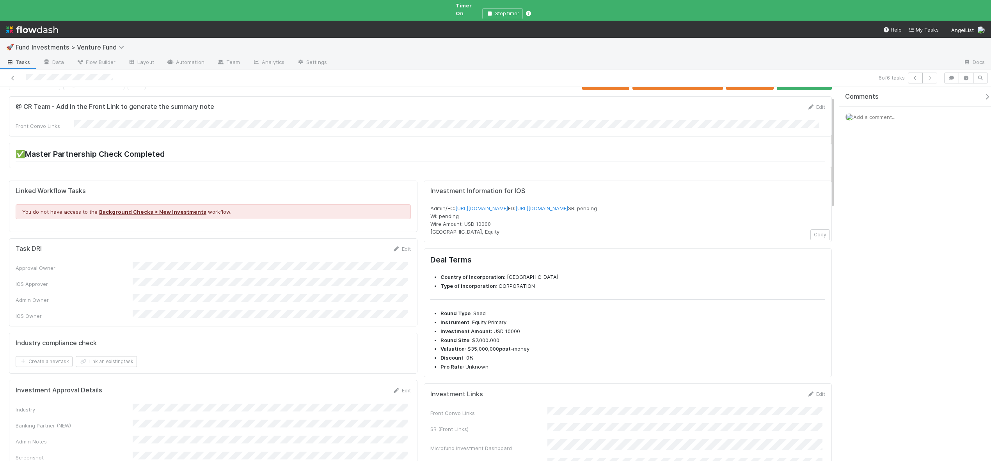
scroll to position [0, 0]
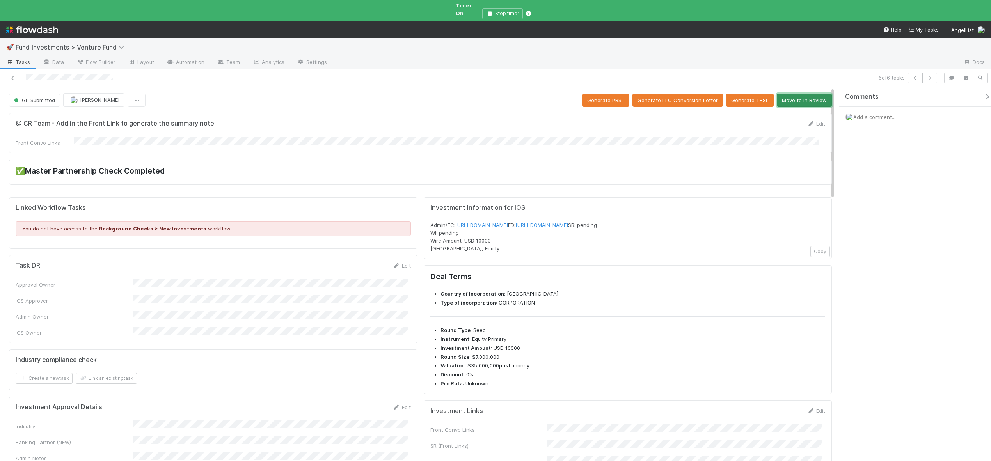
click at [790, 94] on button "Move to In Review" at bounding box center [804, 100] width 55 height 13
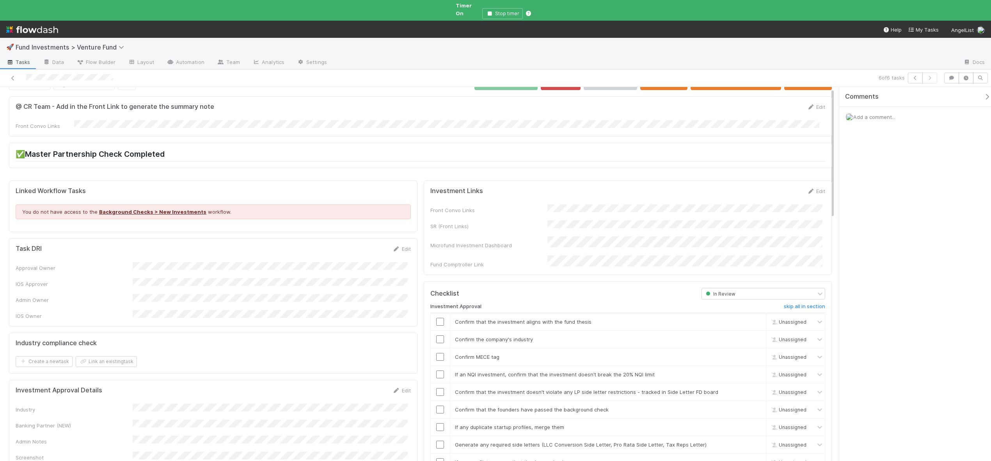
scroll to position [70, 0]
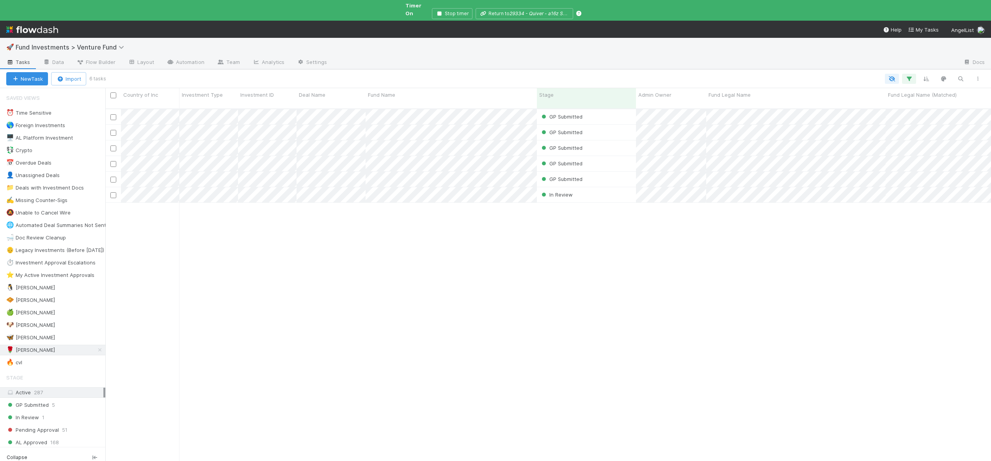
scroll to position [360, 880]
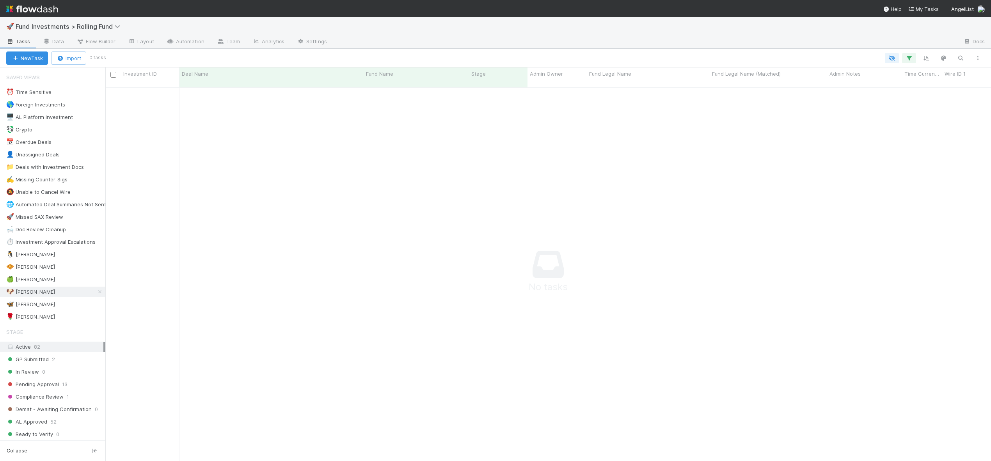
scroll to position [368, 880]
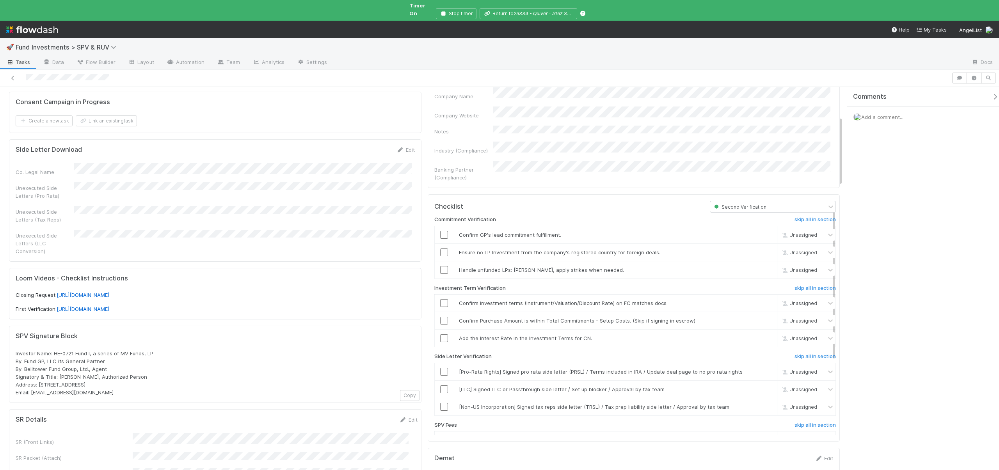
scroll to position [163, 0]
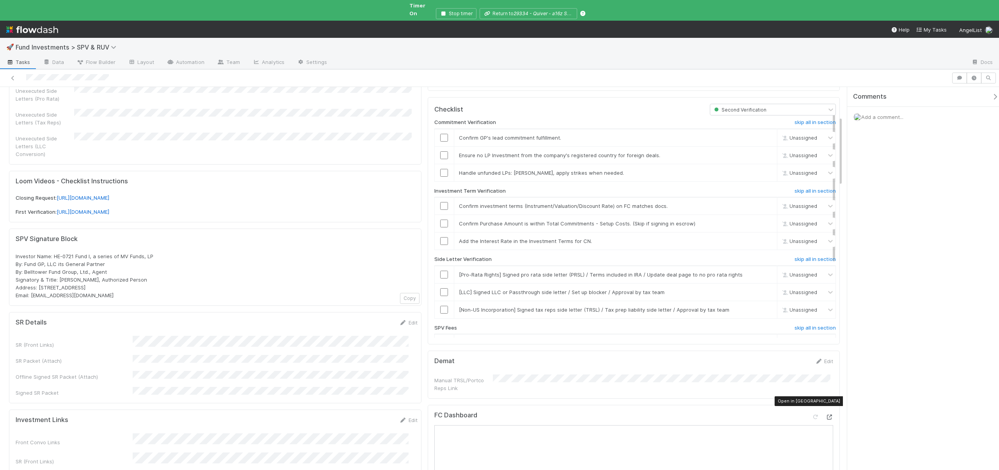
click at [825, 415] on icon at bounding box center [829, 417] width 8 height 5
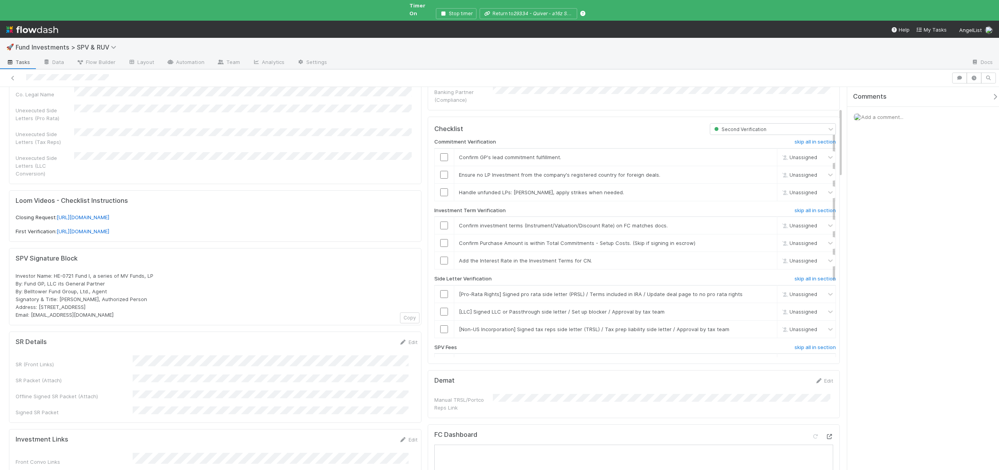
scroll to position [86, 0]
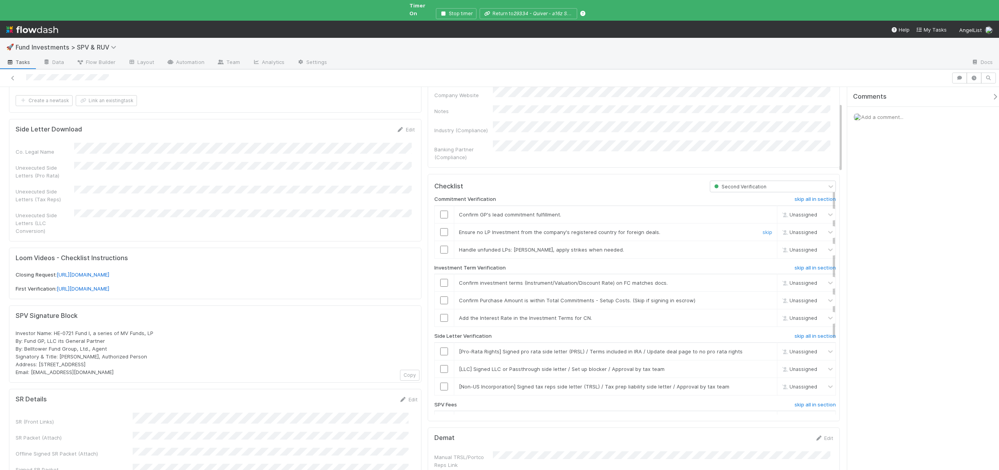
click at [443, 228] on input "checkbox" at bounding box center [444, 232] width 8 height 8
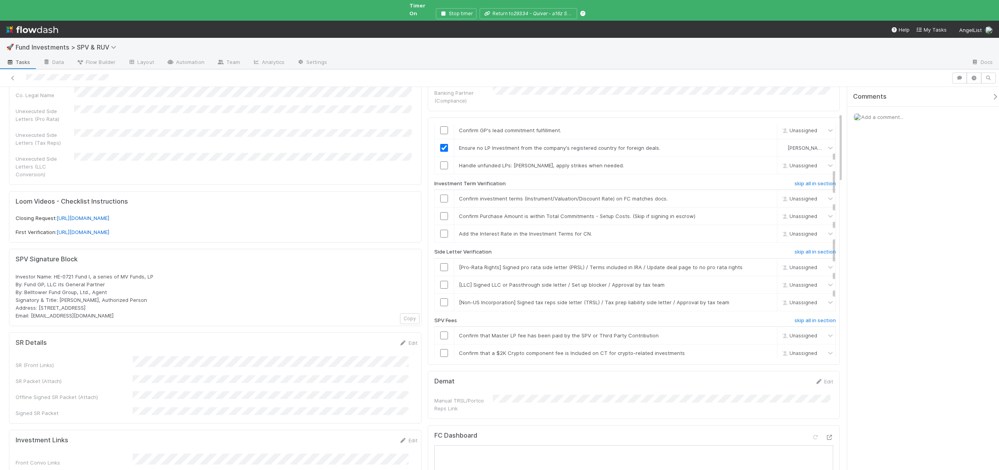
scroll to position [0, 0]
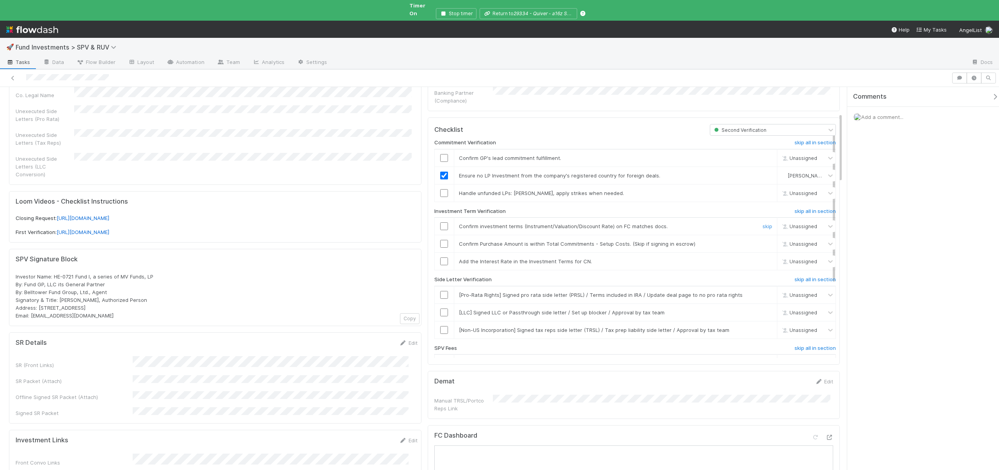
click at [440, 222] on input "checkbox" at bounding box center [444, 226] width 8 height 8
click at [762, 258] on link "skip" at bounding box center [767, 261] width 10 height 6
click at [796, 277] on h6 "skip all in section" at bounding box center [814, 280] width 41 height 6
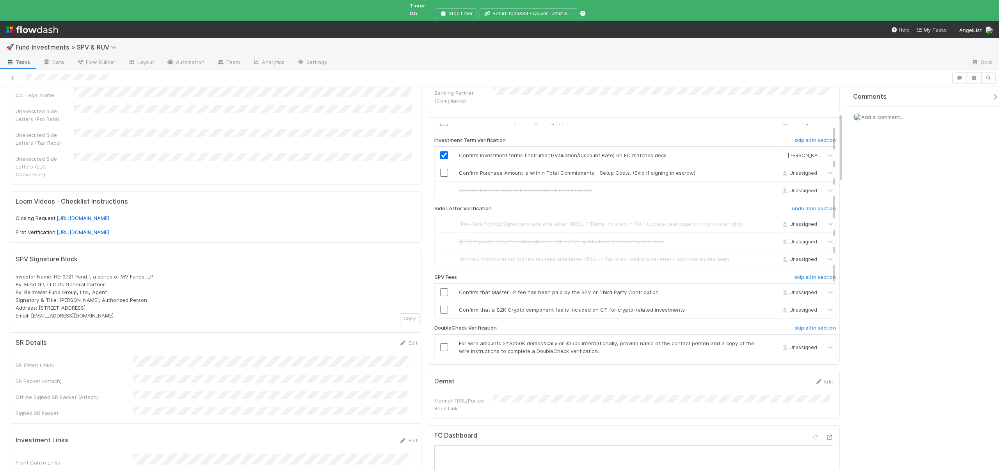
scroll to position [78, 0]
click at [442, 282] on input "checkbox" at bounding box center [444, 286] width 8 height 8
click at [762, 300] on link "skip" at bounding box center [767, 303] width 10 height 6
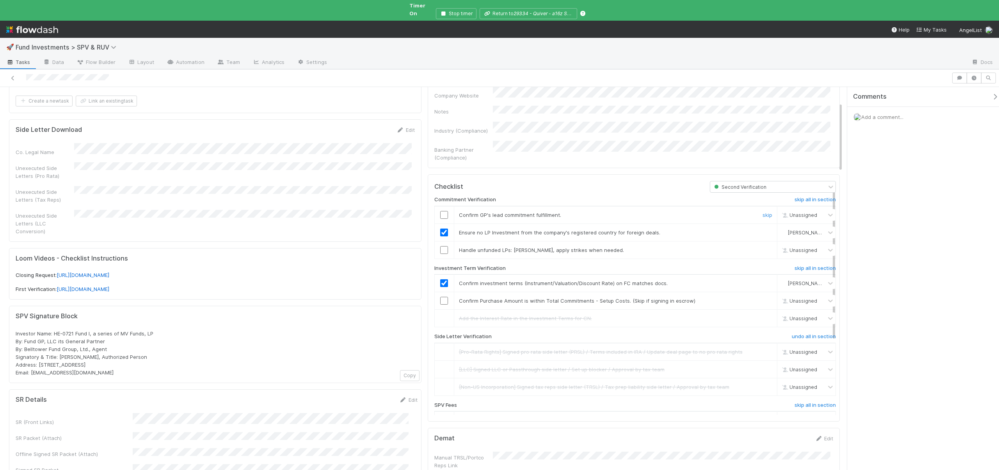
scroll to position [0, 0]
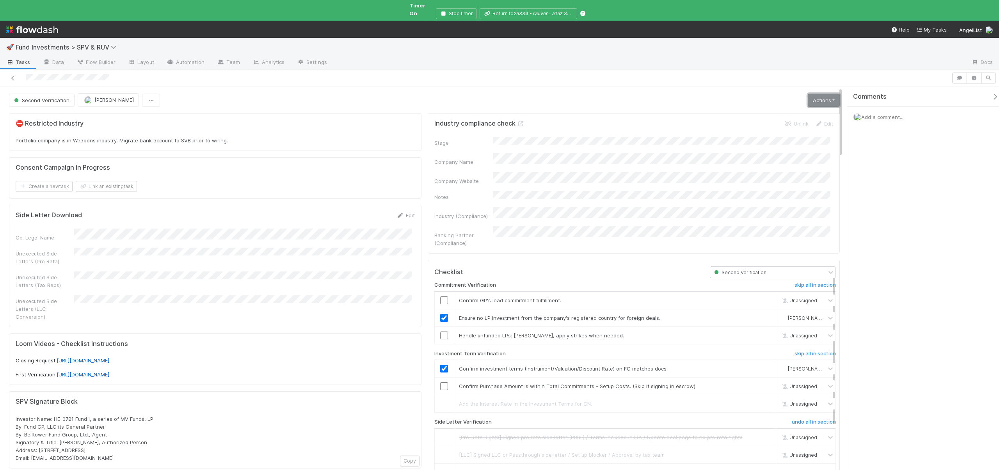
click at [811, 97] on link "Actions" at bounding box center [824, 100] width 32 height 13
click at [757, 188] on button "Action Pending [Second Verification]" at bounding box center [786, 193] width 108 height 11
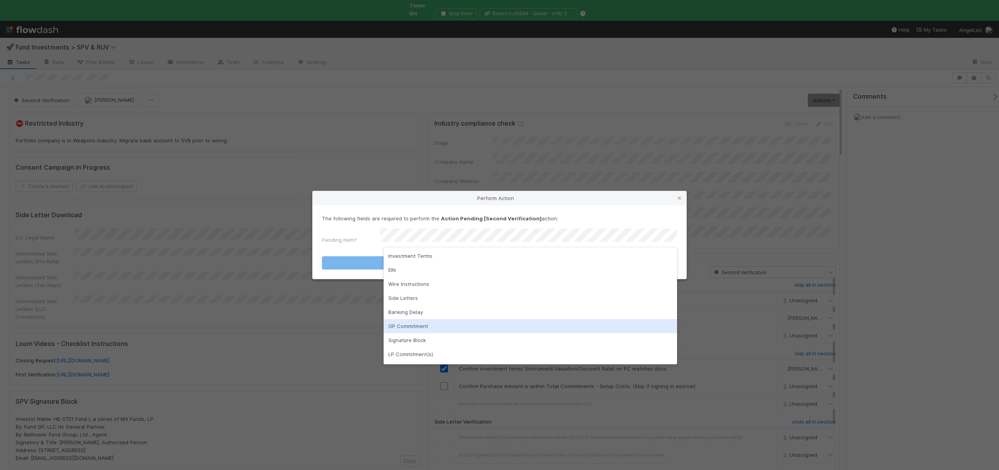
click at [407, 323] on div "GP Commitment" at bounding box center [530, 326] width 293 height 14
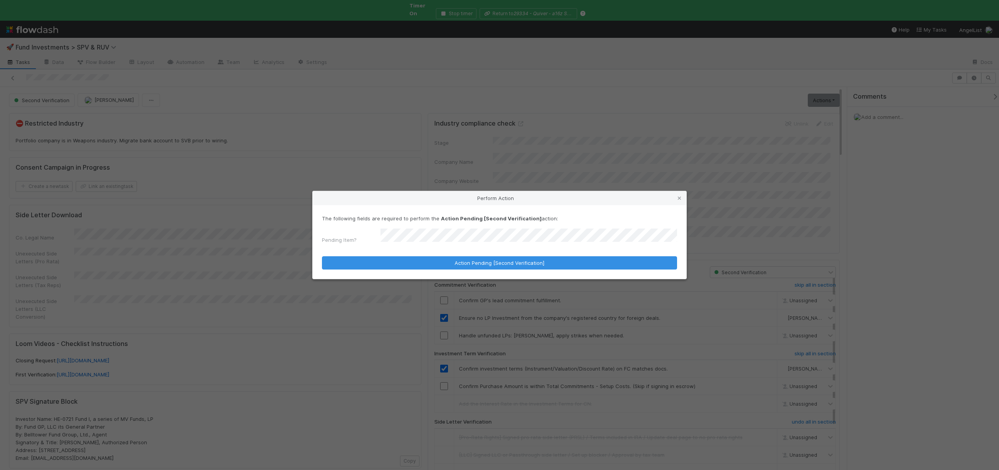
click at [408, 252] on form "The following fields are required to perform the Action Pending [Second Verific…" at bounding box center [499, 242] width 355 height 55
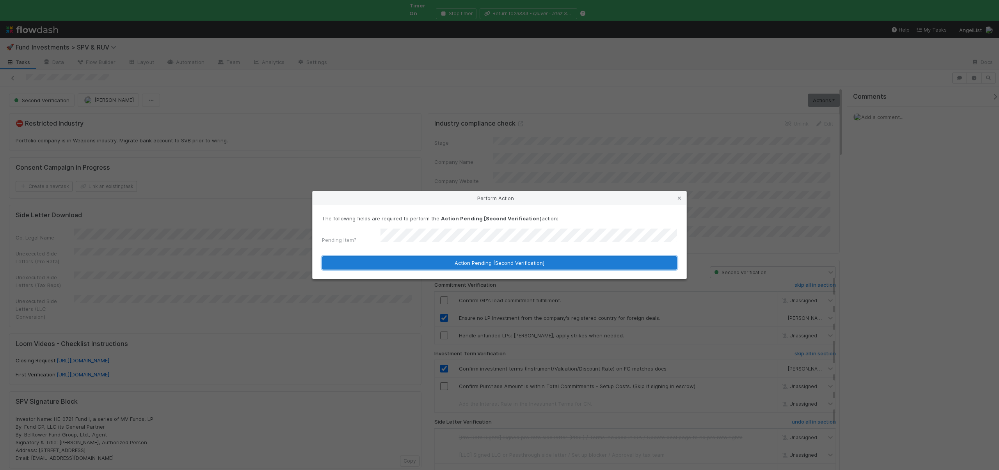
click at [405, 258] on button "Action Pending [Second Verification]" at bounding box center [499, 262] width 355 height 13
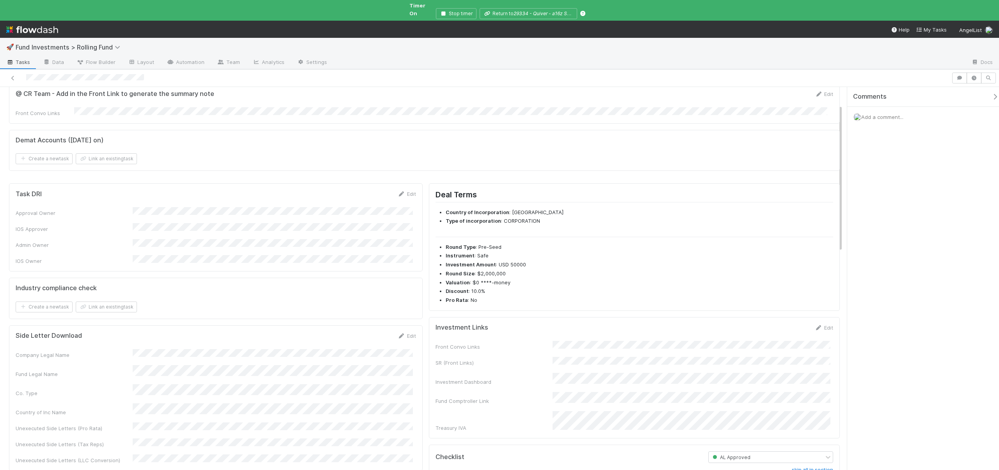
scroll to position [80, 0]
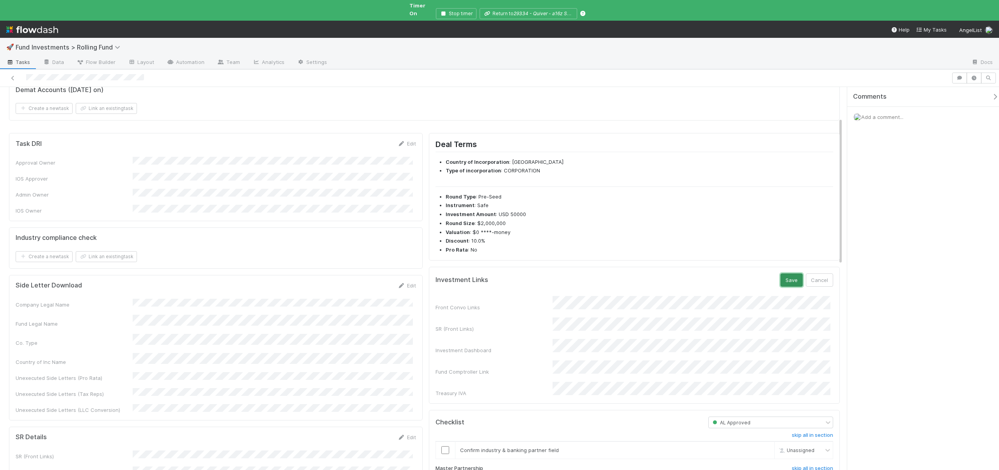
click at [780, 274] on button "Save" at bounding box center [791, 280] width 22 height 13
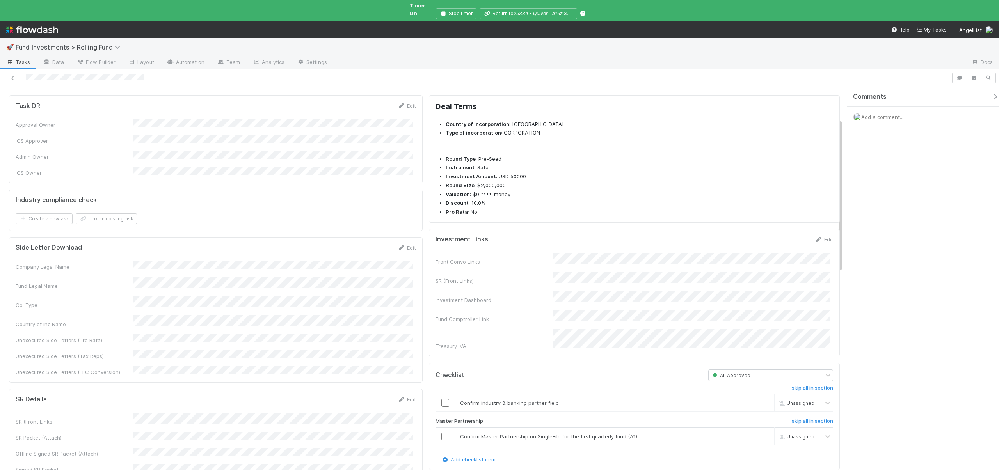
scroll to position [196, 0]
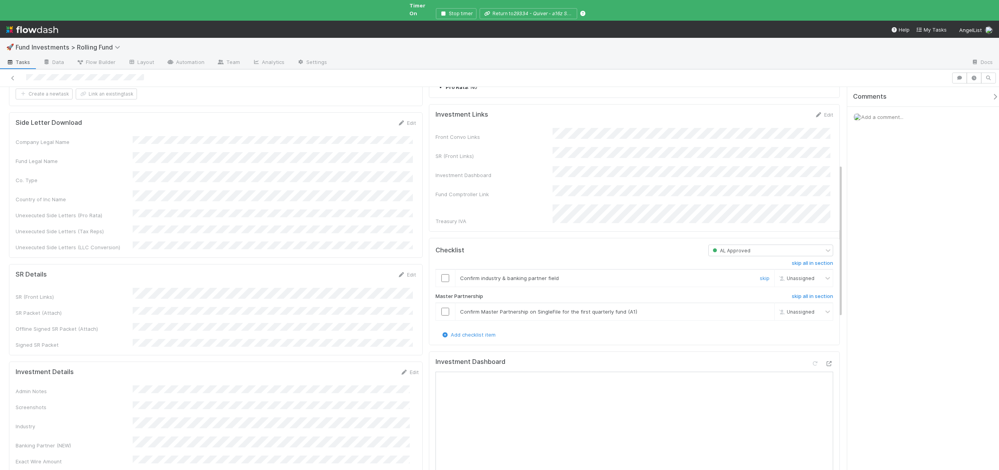
click at [442, 274] on input "checkbox" at bounding box center [445, 278] width 8 height 8
click at [441, 308] on input "checkbox" at bounding box center [445, 312] width 8 height 8
click at [444, 308] on input "checkbox" at bounding box center [445, 312] width 8 height 8
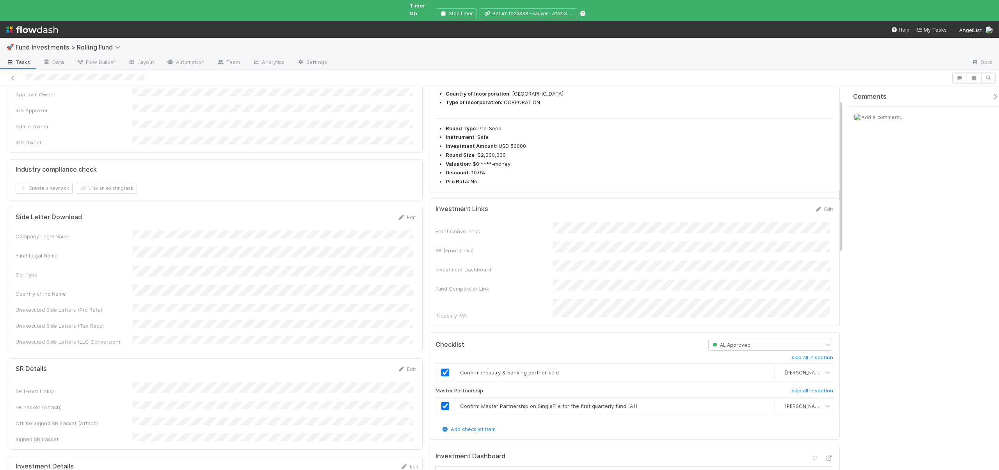
scroll to position [0, 0]
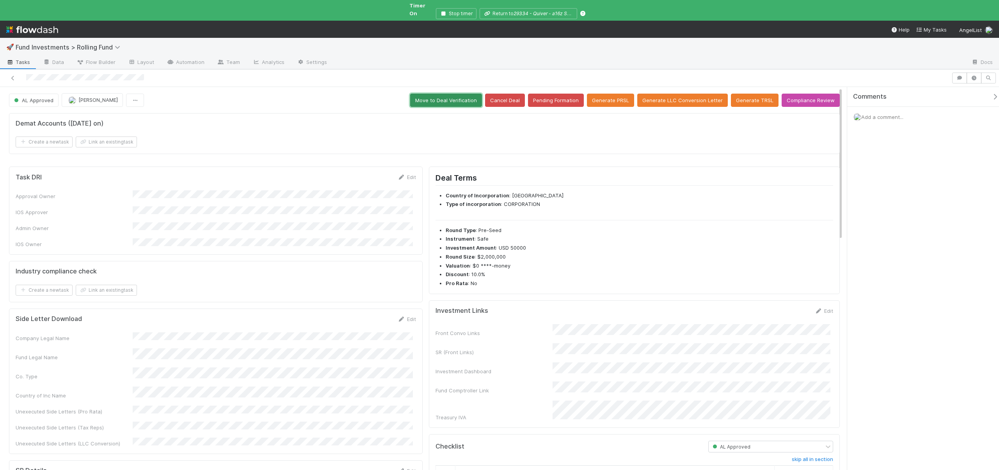
click at [451, 96] on button "Move to Deal Verification" at bounding box center [446, 100] width 72 height 13
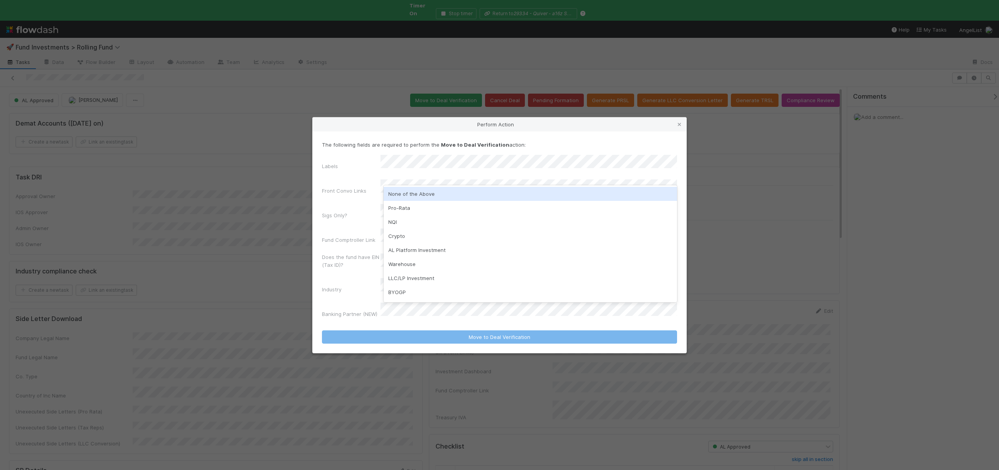
click at [398, 193] on div "None of the Above" at bounding box center [530, 194] width 293 height 14
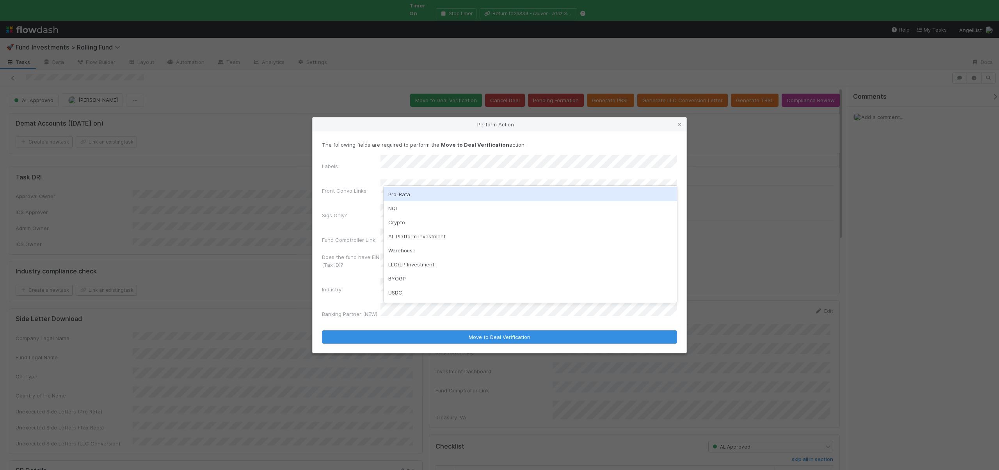
click at [351, 172] on div "Labels" at bounding box center [351, 167] width 59 height 11
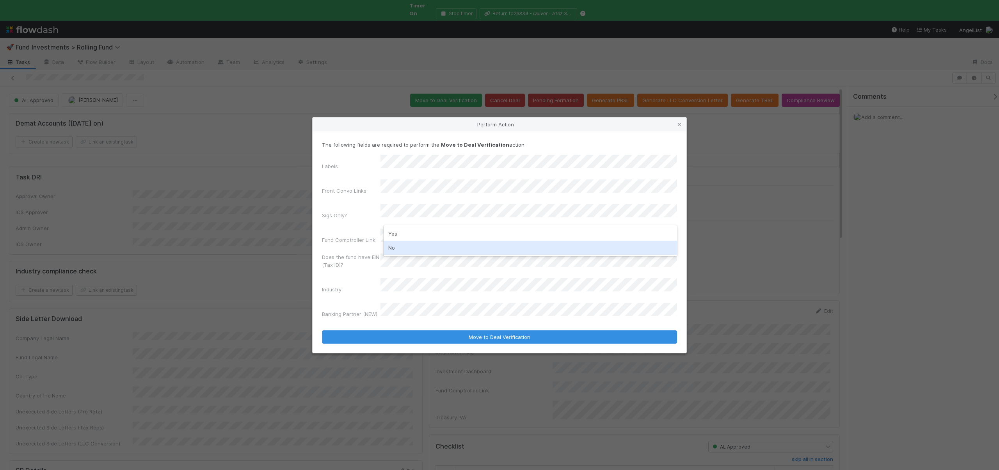
click at [390, 247] on div "No" at bounding box center [530, 248] width 293 height 14
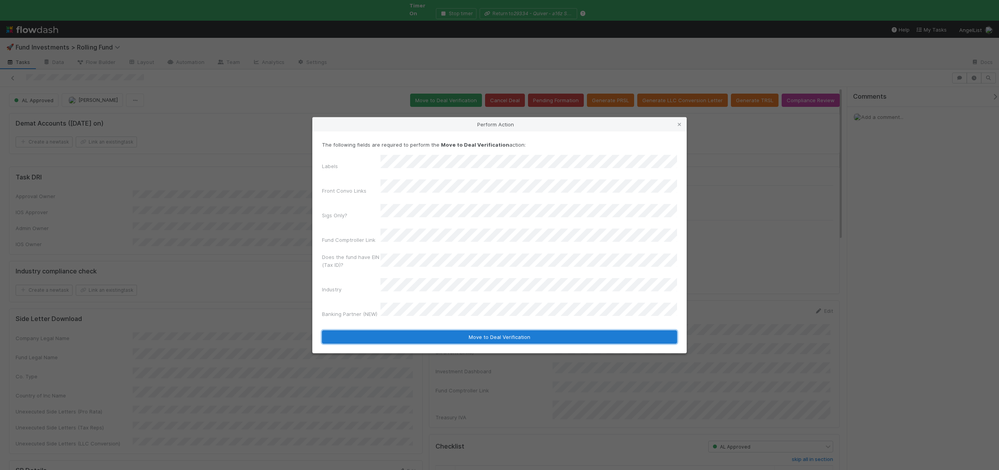
click at [417, 330] on button "Move to Deal Verification" at bounding box center [499, 336] width 355 height 13
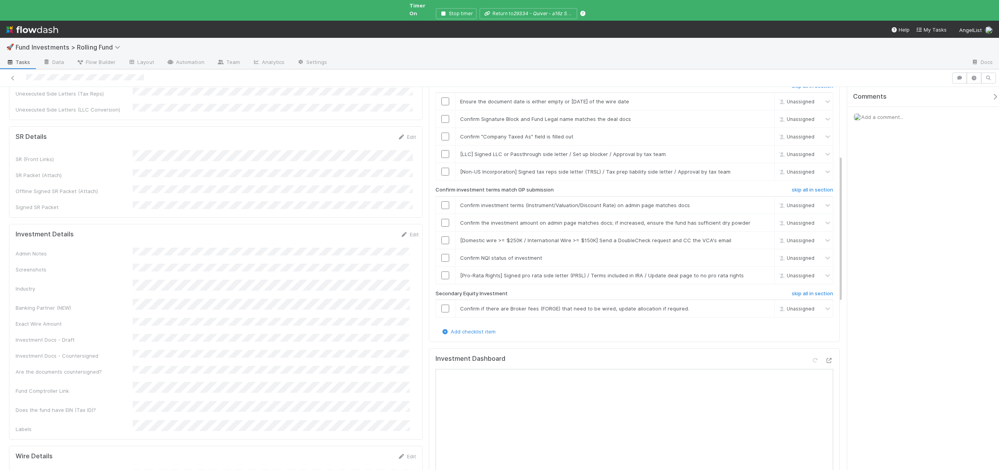
scroll to position [248, 0]
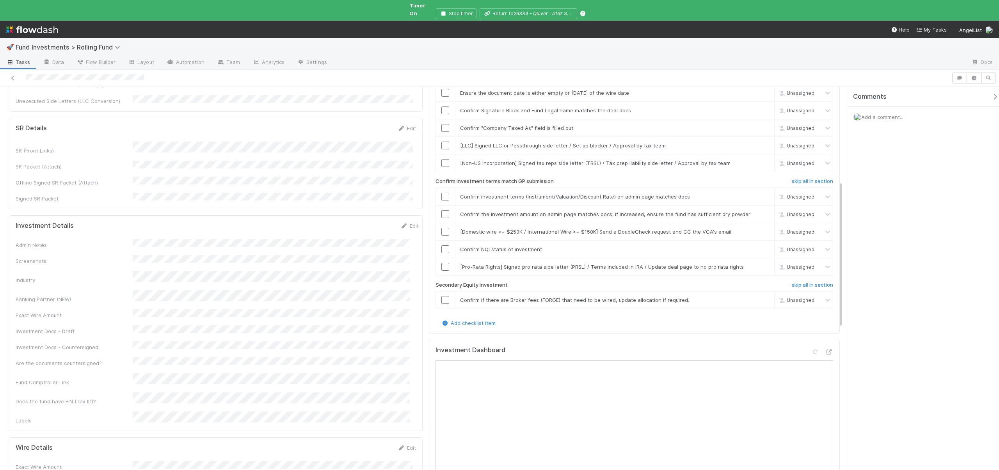
click at [137, 272] on div "Admin Notes Screenshots Industry Banking Partner (NEW) Exact Wire Amount Invest…" at bounding box center [217, 331] width 403 height 185
click at [374, 222] on button "Save" at bounding box center [377, 228] width 22 height 13
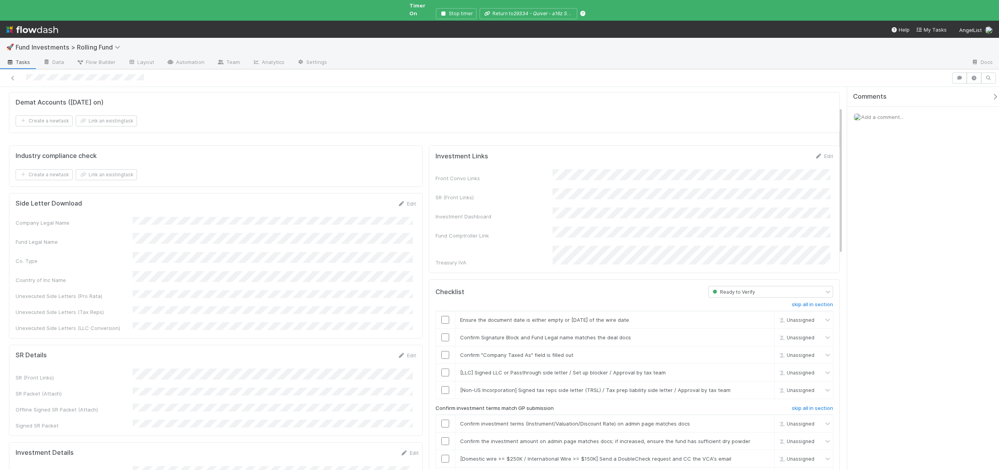
scroll to position [73, 0]
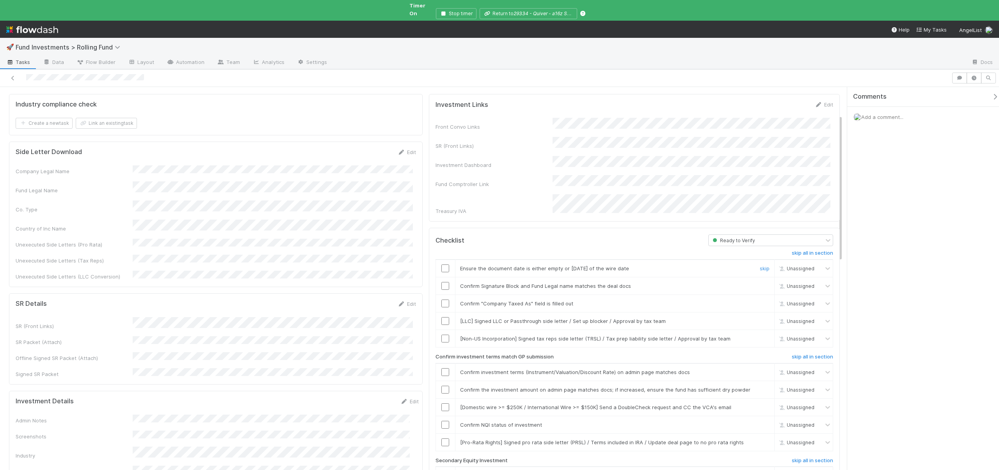
click at [442, 265] on input "checkbox" at bounding box center [445, 269] width 8 height 8
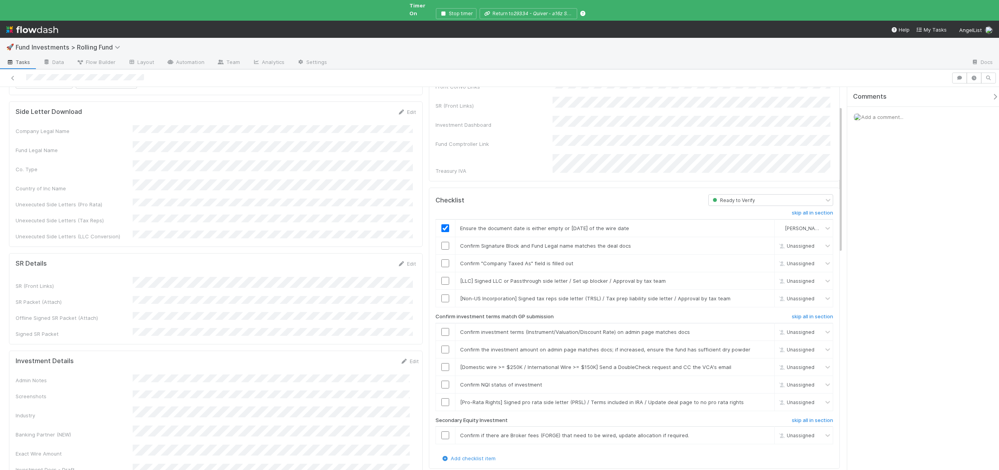
scroll to position [119, 0]
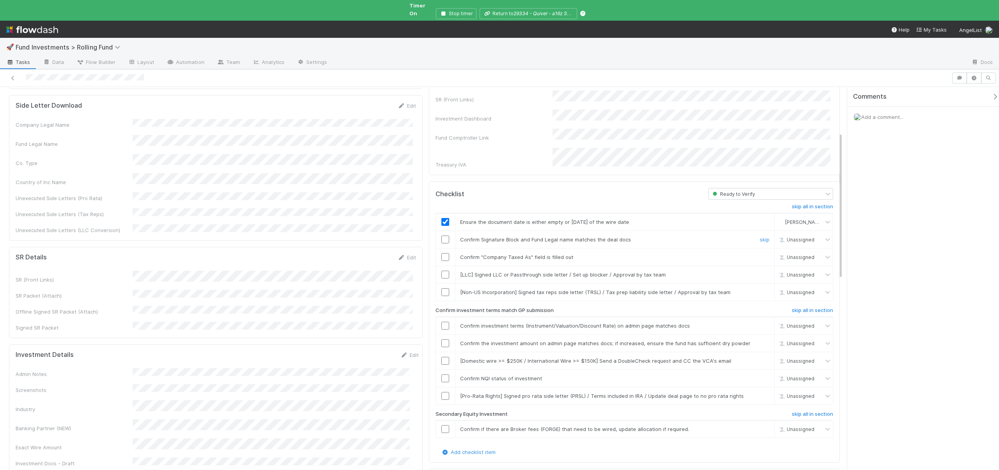
click at [444, 236] on input "checkbox" at bounding box center [445, 240] width 8 height 8
click at [442, 253] on input "checkbox" at bounding box center [445, 257] width 8 height 8
click at [441, 253] on input "checkbox" at bounding box center [445, 257] width 8 height 8
click at [760, 272] on link "skip" at bounding box center [765, 275] width 10 height 6
click at [760, 289] on link "skip" at bounding box center [765, 292] width 10 height 6
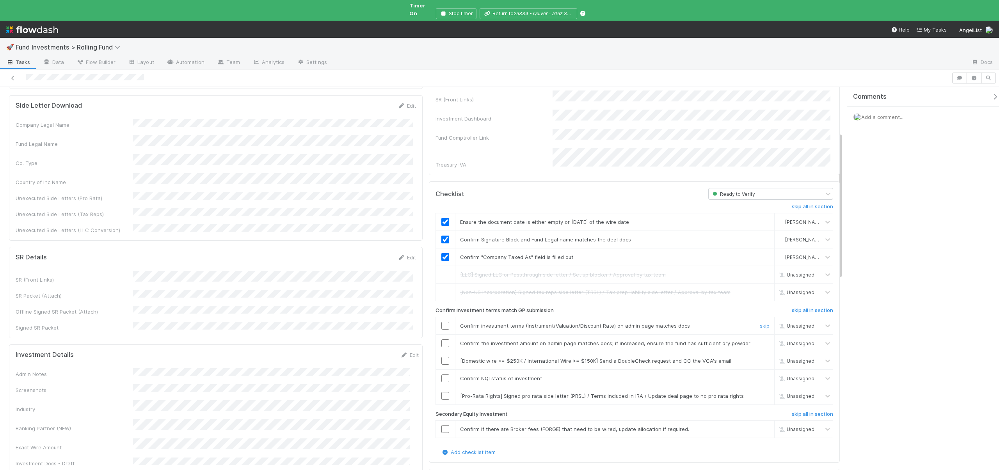
click at [444, 322] on input "checkbox" at bounding box center [445, 326] width 8 height 8
click at [445, 339] on input "checkbox" at bounding box center [445, 343] width 8 height 8
click at [760, 358] on link "skip" at bounding box center [765, 361] width 10 height 6
click at [441, 375] on input "checkbox" at bounding box center [445, 379] width 8 height 8
click at [760, 393] on link "skip" at bounding box center [765, 396] width 10 height 6
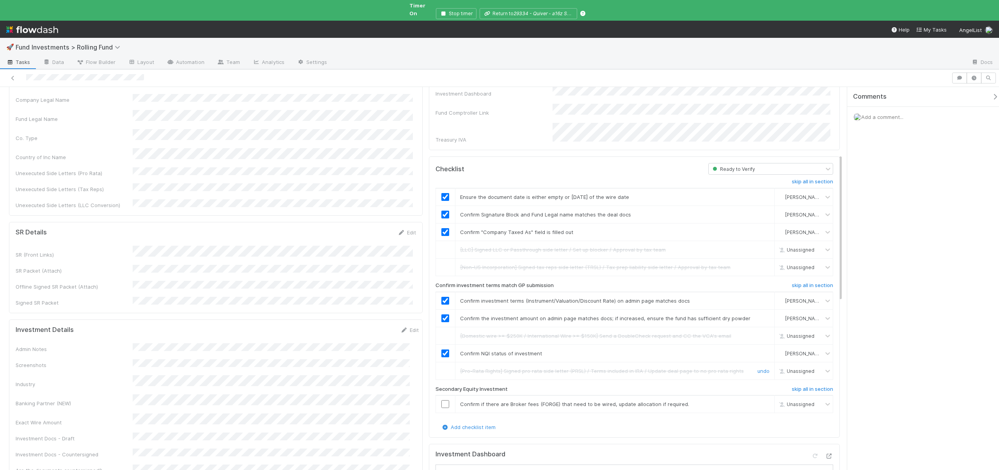
scroll to position [196, 0]
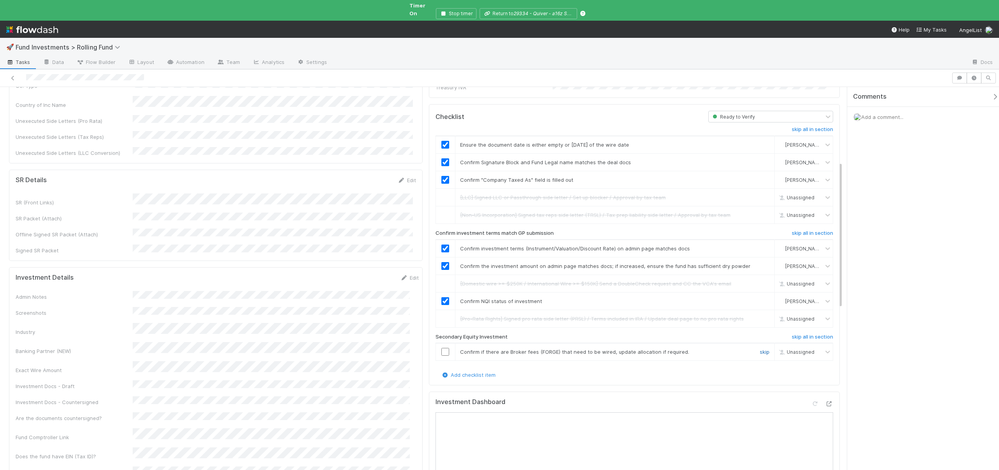
click at [760, 349] on link "skip" at bounding box center [765, 352] width 10 height 6
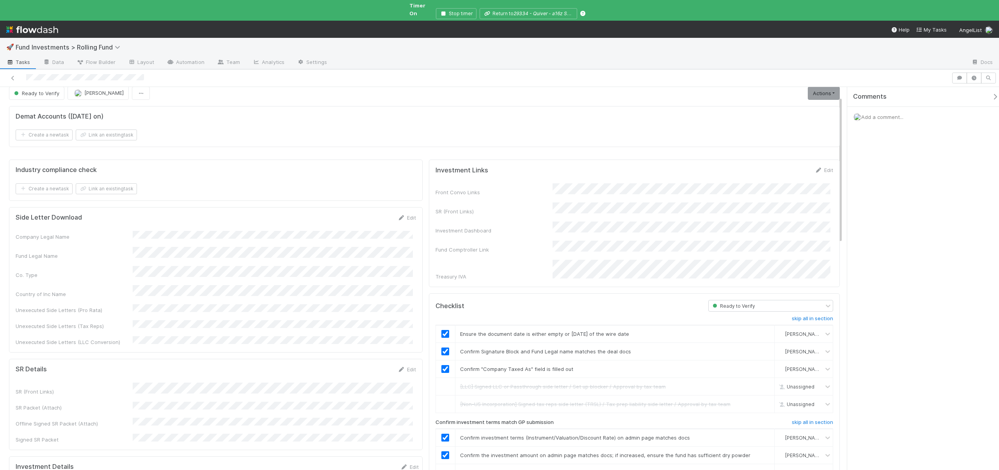
scroll to position [0, 0]
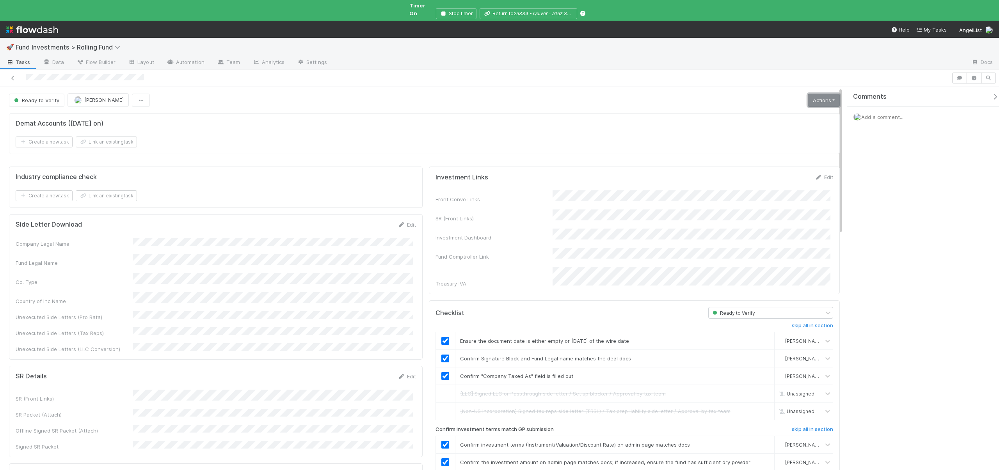
click at [821, 94] on link "Actions" at bounding box center [824, 100] width 32 height 13
click at [769, 111] on button "Move to Ready to Sign" at bounding box center [789, 116] width 106 height 11
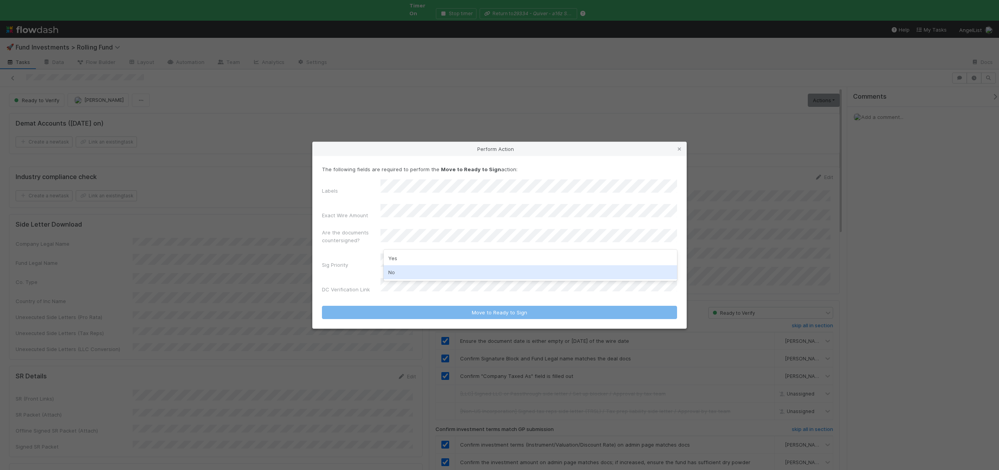
click at [392, 272] on div "No" at bounding box center [530, 272] width 293 height 14
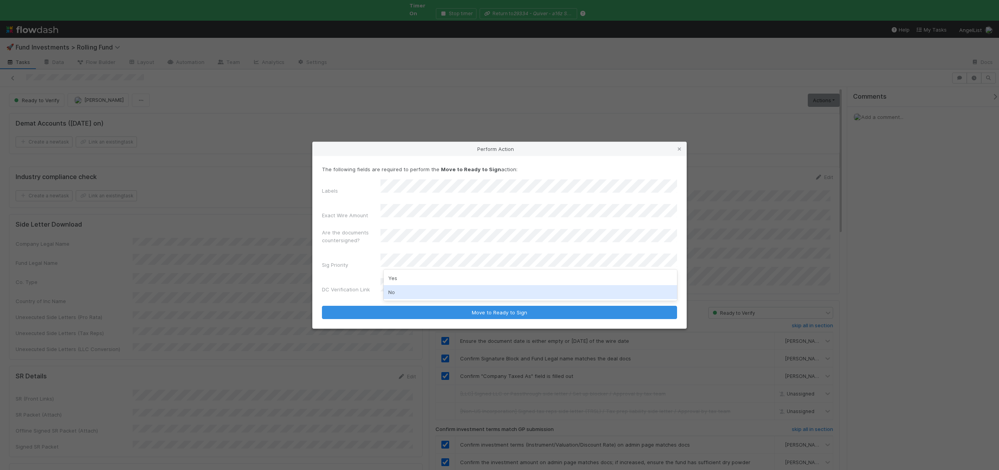
click at [391, 291] on div "No" at bounding box center [530, 292] width 293 height 14
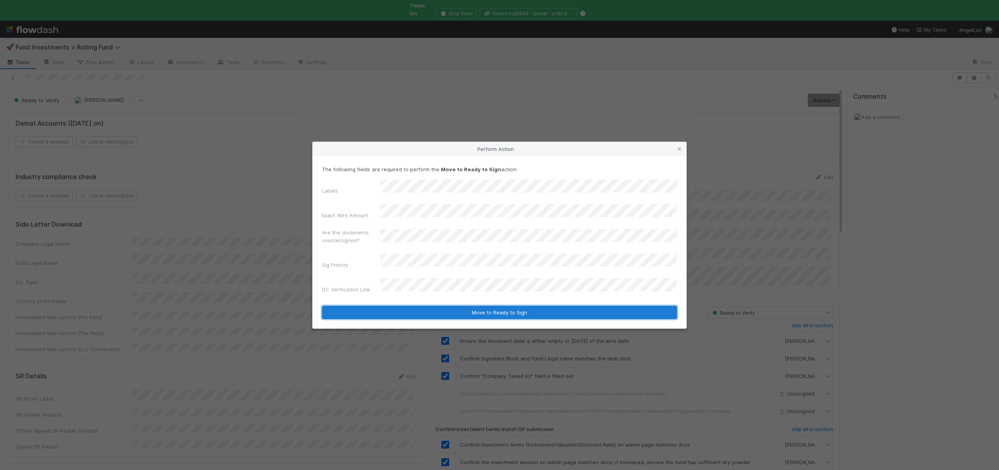
click at [439, 306] on button "Move to Ready to Sign" at bounding box center [499, 312] width 355 height 13
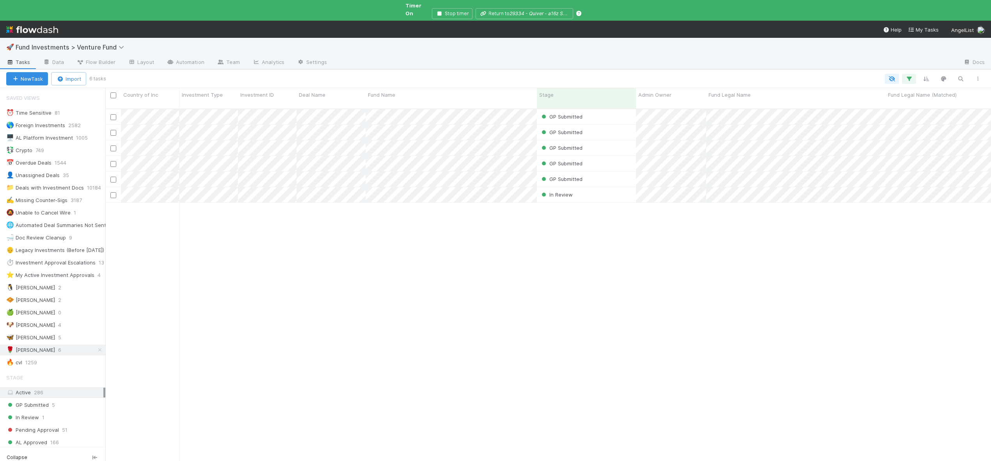
scroll to position [360, 880]
click at [22, 320] on div "🐶 [PERSON_NAME]" at bounding box center [30, 325] width 49 height 10
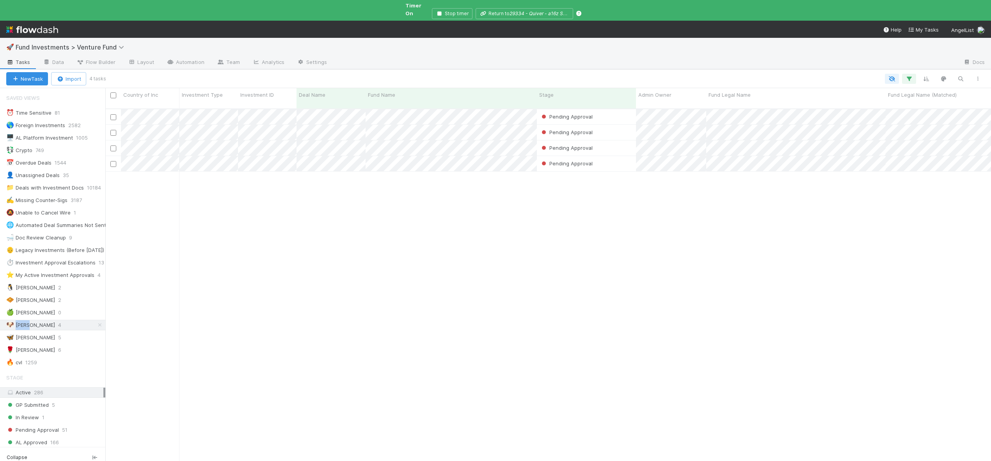
scroll to position [360, 880]
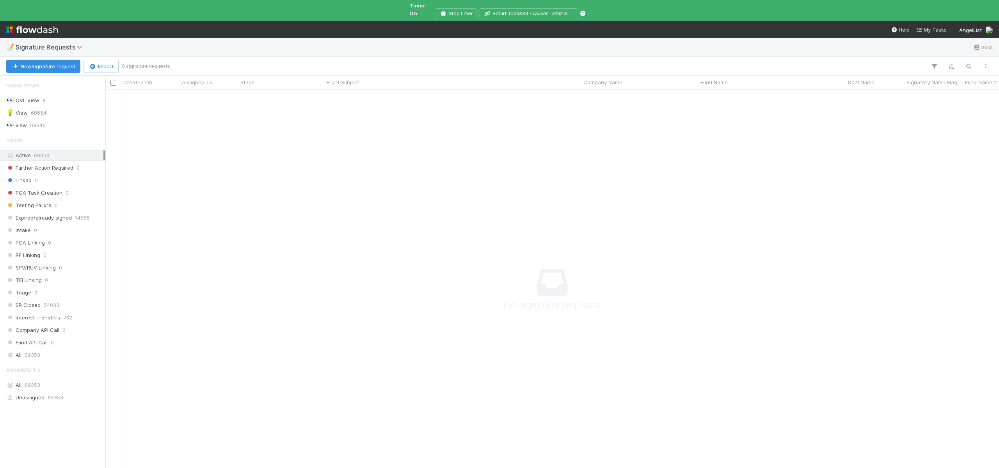
scroll to position [388, 882]
click at [32, 407] on span "[PERSON_NAME] Wall" at bounding box center [41, 410] width 51 height 6
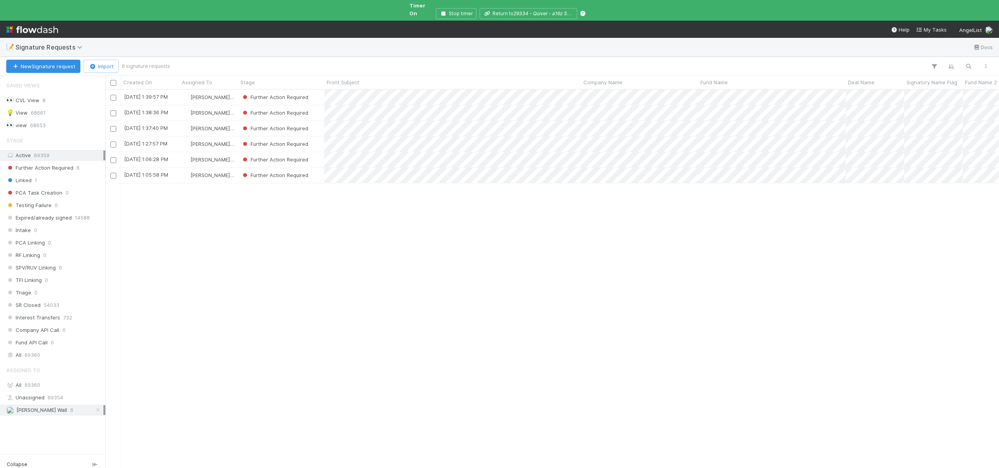
scroll to position [380, 888]
click at [317, 171] on div "Further Action Required" at bounding box center [281, 175] width 86 height 15
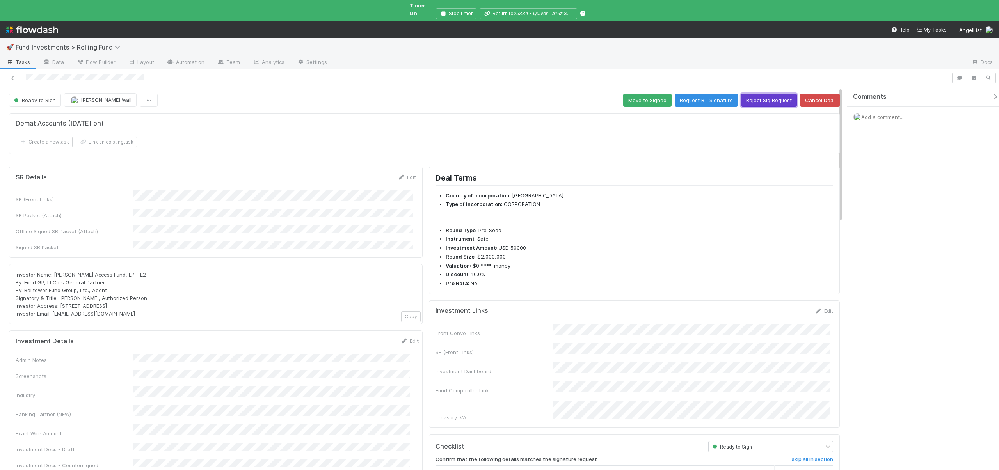
click at [760, 94] on button "Reject Sig Request" at bounding box center [769, 100] width 56 height 13
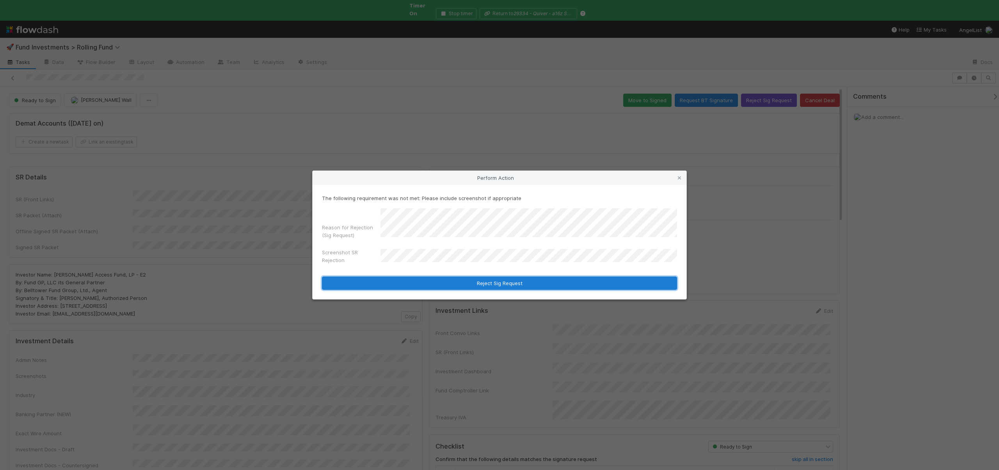
click at [485, 282] on button "Reject Sig Request" at bounding box center [499, 283] width 355 height 13
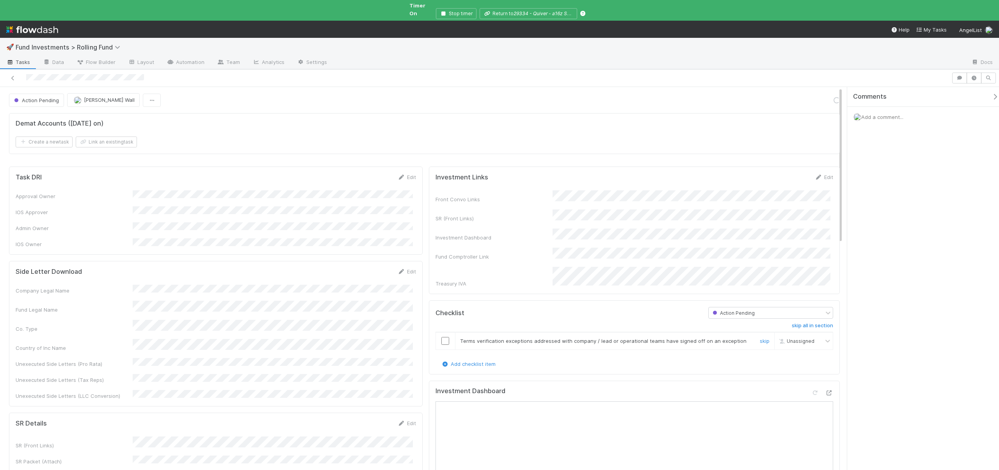
click at [441, 337] on input "checkbox" at bounding box center [445, 341] width 8 height 8
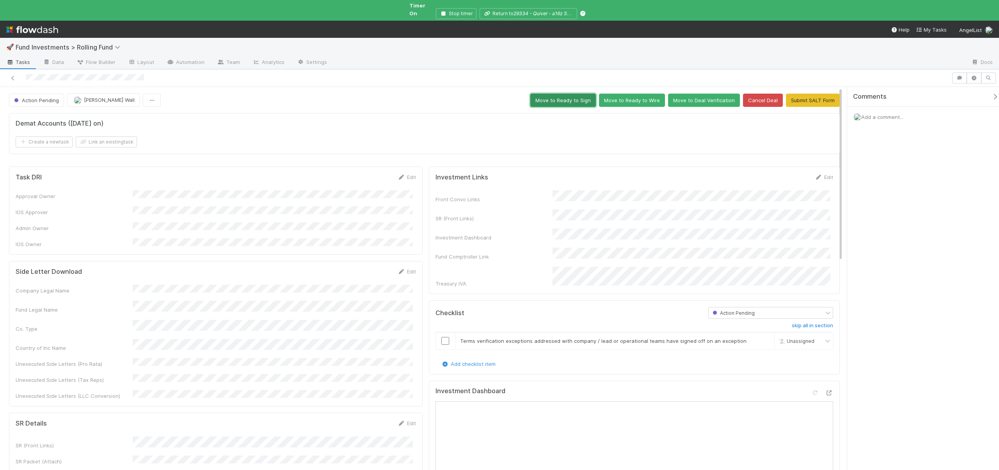
click at [561, 94] on button "Move to Ready to Sign" at bounding box center [563, 100] width 66 height 13
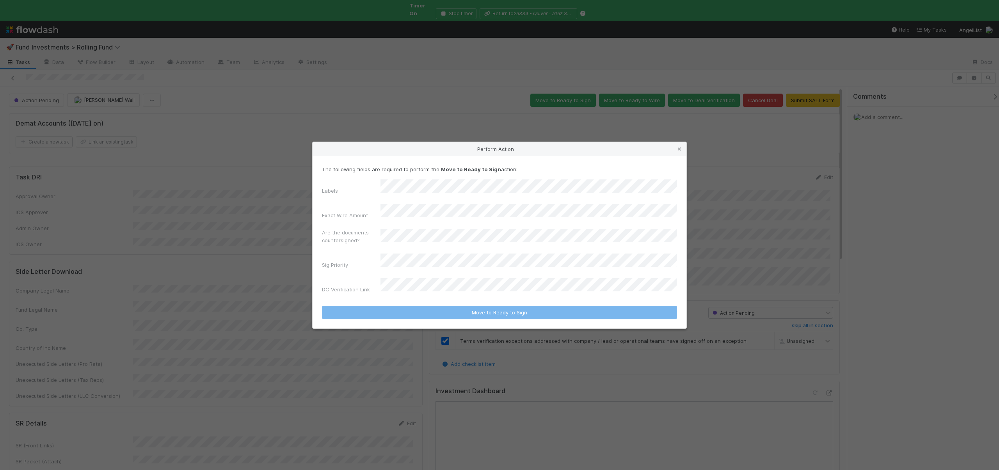
checkbox input "true"
click at [401, 276] on div "Yes" at bounding box center [530, 278] width 293 height 14
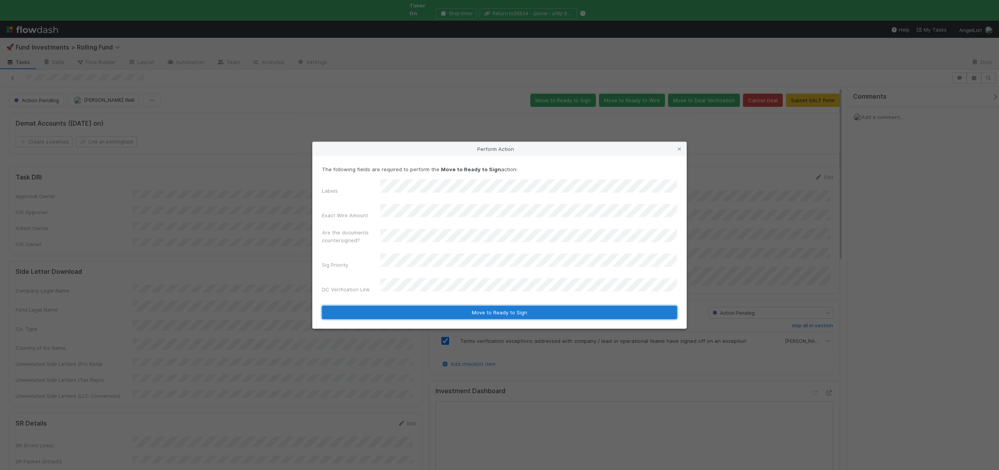
click at [401, 309] on button "Move to Ready to Sign" at bounding box center [499, 312] width 355 height 13
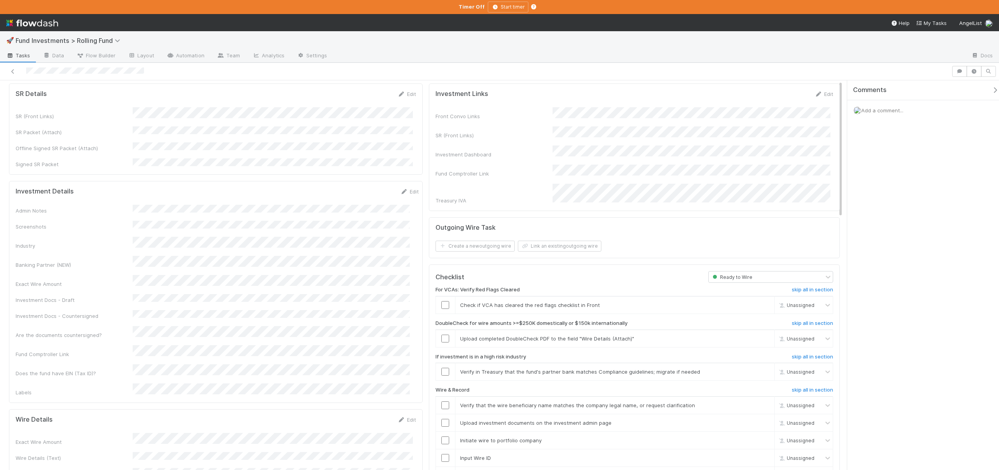
scroll to position [161, 0]
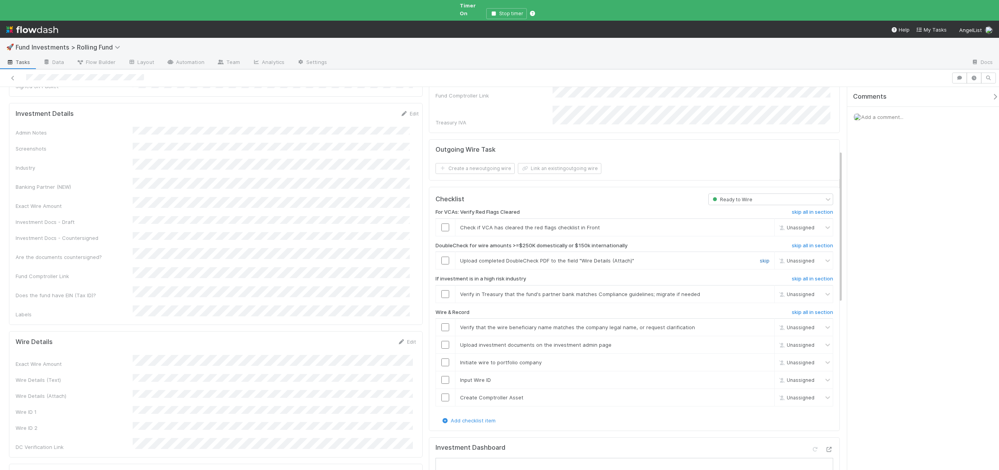
click at [760, 258] on link "skip" at bounding box center [765, 261] width 10 height 6
click at [760, 291] on link "skip" at bounding box center [765, 294] width 10 height 6
click at [825, 447] on icon at bounding box center [829, 449] width 8 height 5
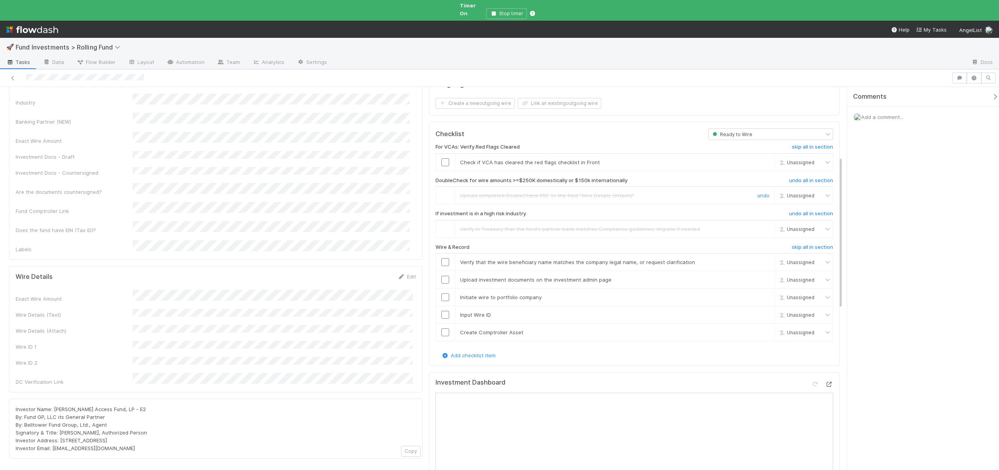
scroll to position [236, 0]
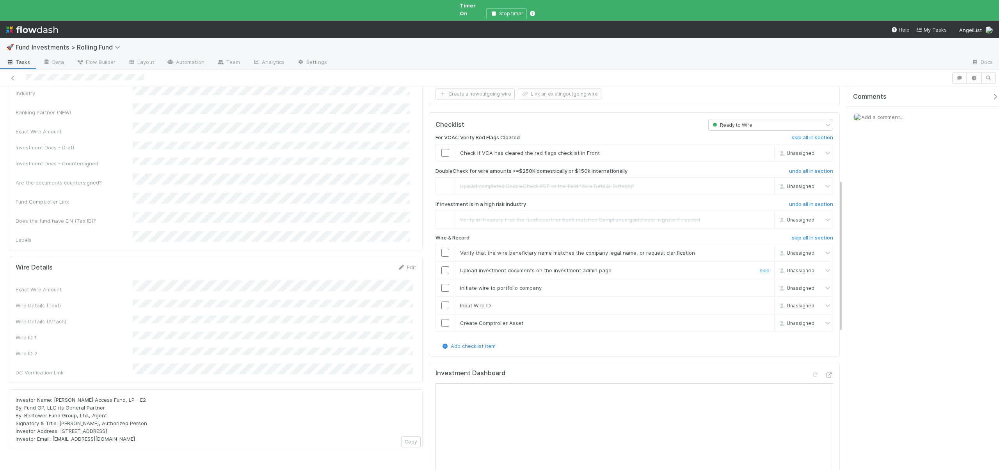
click at [441, 266] on input "checkbox" at bounding box center [445, 270] width 8 height 8
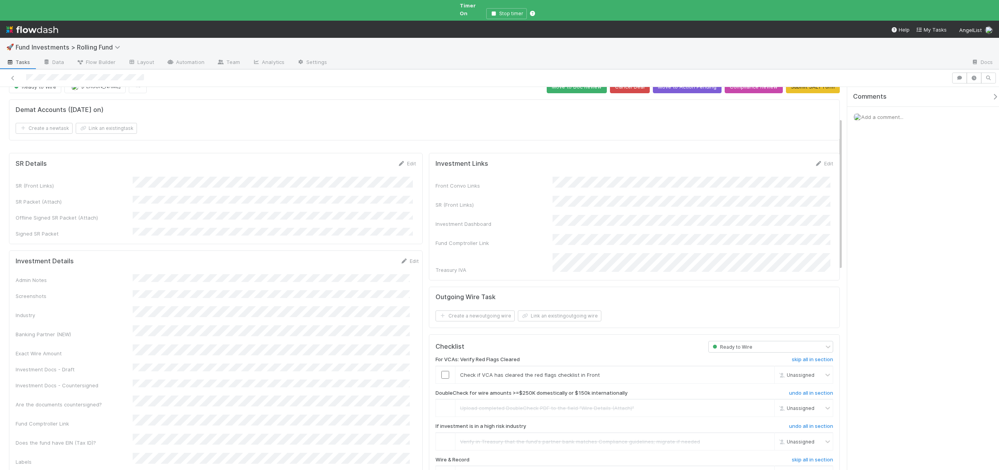
scroll to position [0, 0]
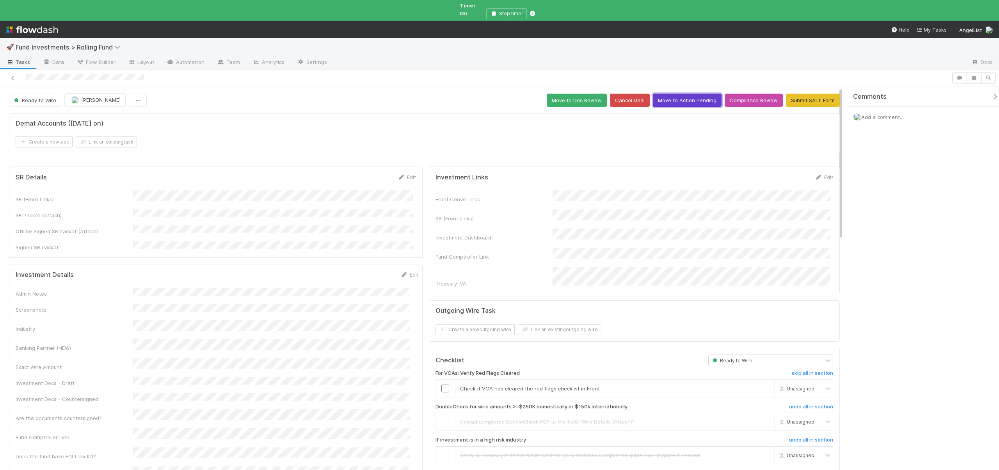
click at [695, 94] on button "Move to Action Pending" at bounding box center [687, 100] width 69 height 13
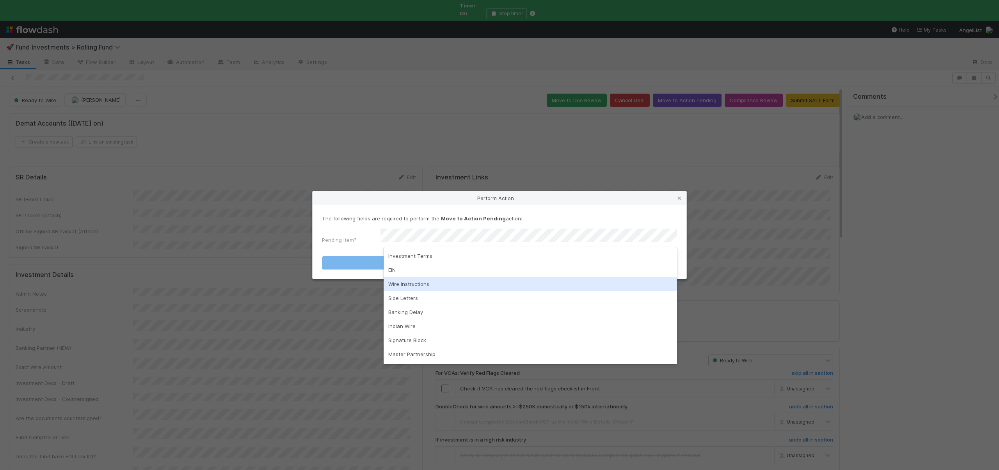
click at [405, 281] on div "Wire Instructions" at bounding box center [530, 284] width 293 height 14
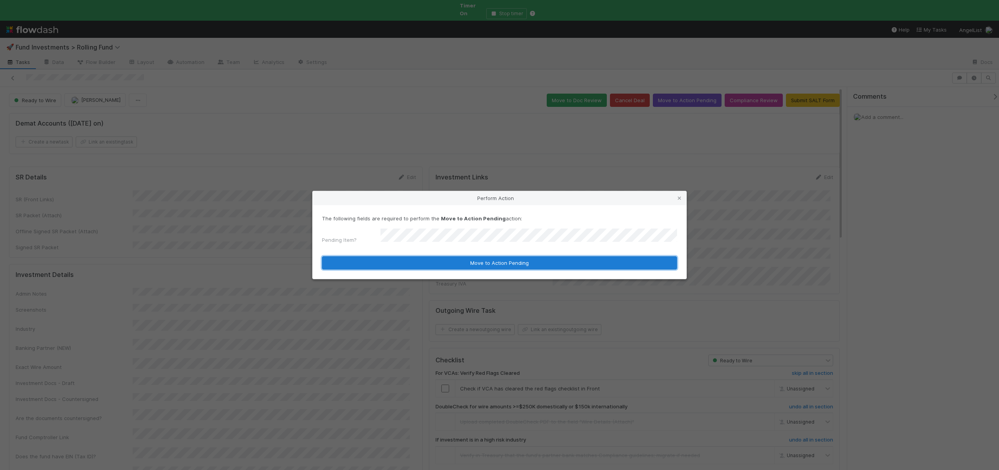
click at [418, 264] on button "Move to Action Pending" at bounding box center [499, 262] width 355 height 13
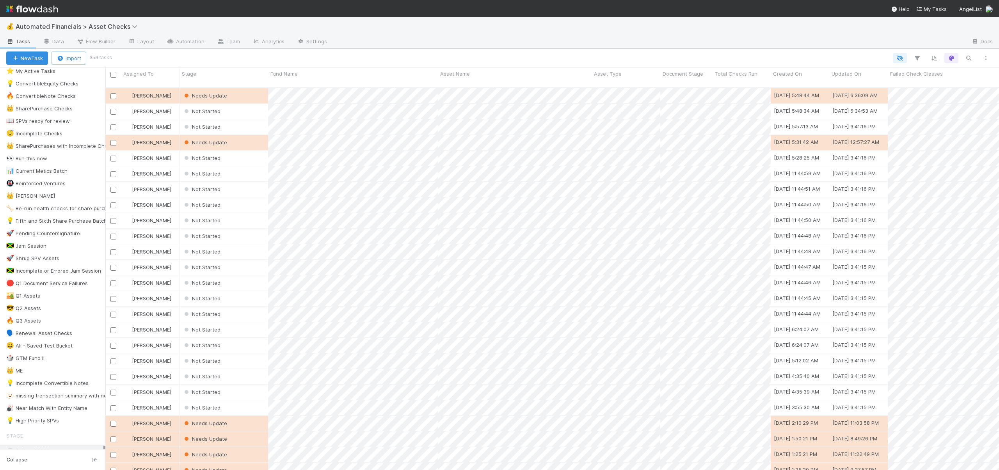
scroll to position [144, 0]
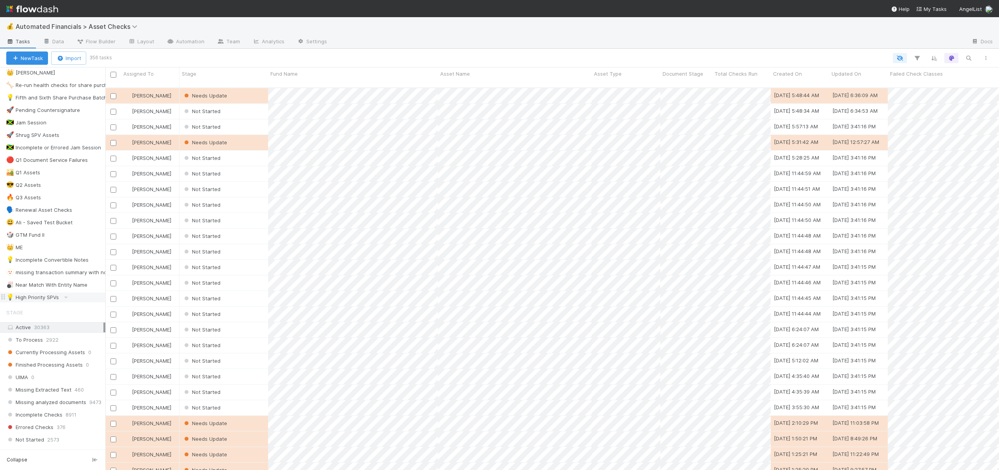
click at [34, 295] on div "💡 High Priority SPVs" at bounding box center [32, 298] width 53 height 10
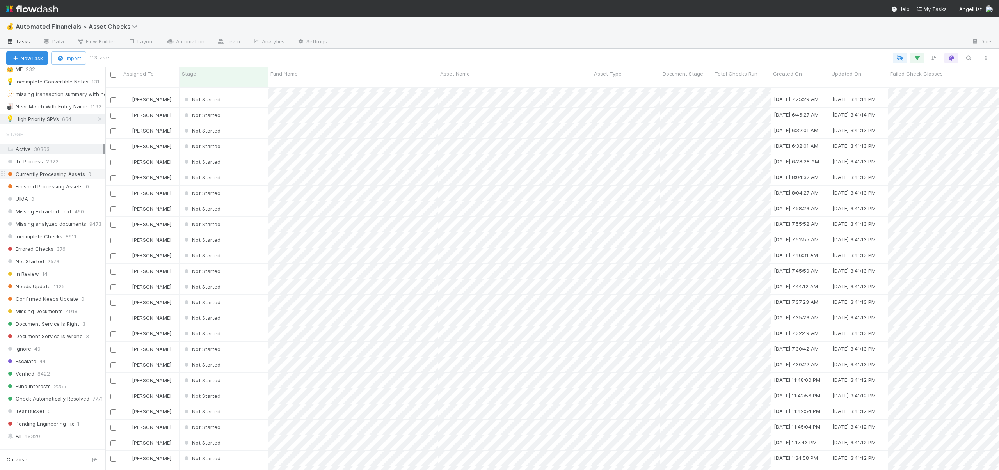
scroll to position [488, 0]
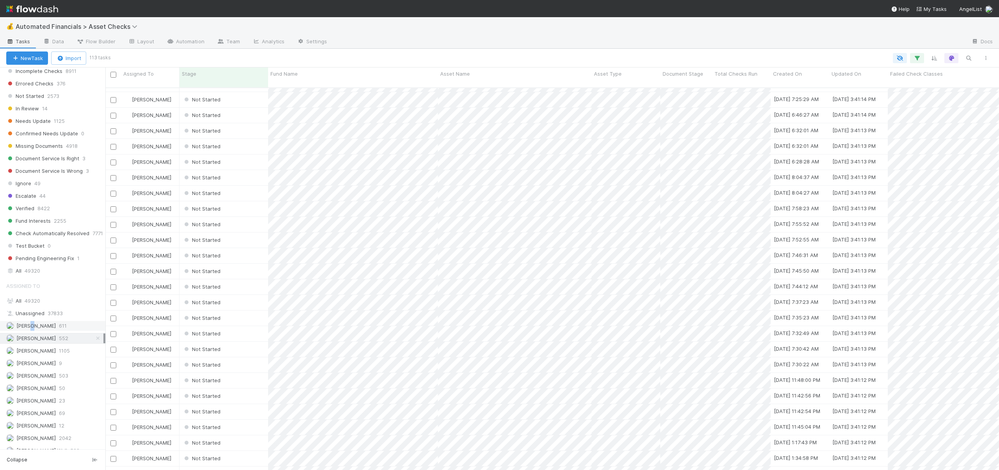
click at [28, 325] on span "[PERSON_NAME]" at bounding box center [35, 326] width 39 height 6
click at [28, 338] on span "[PERSON_NAME]" at bounding box center [35, 338] width 39 height 6
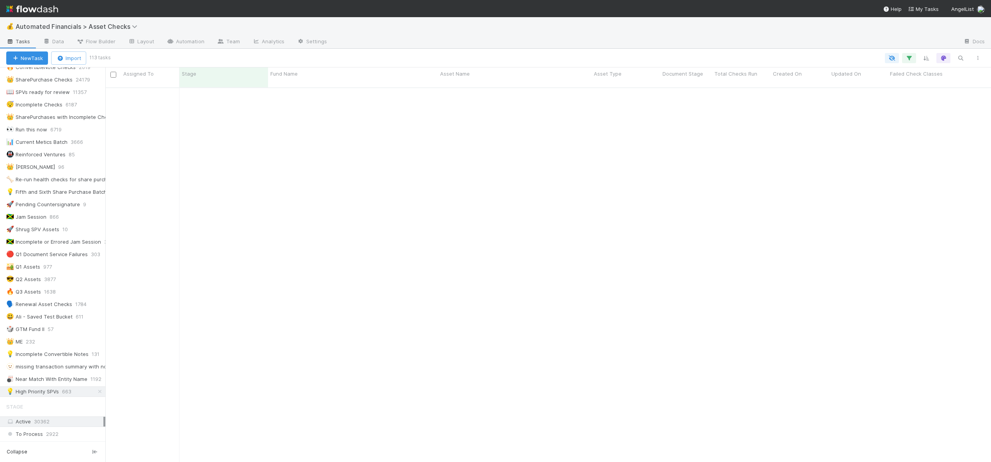
scroll to position [1389, 0]
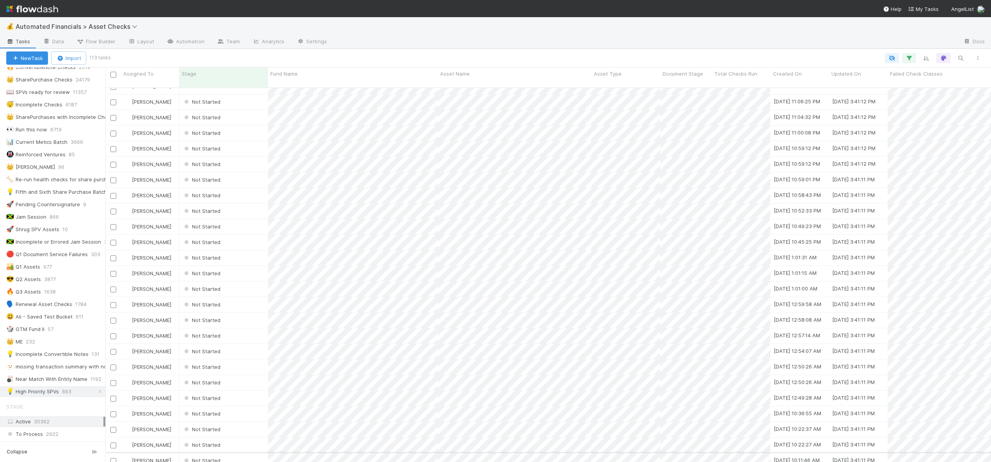
click at [176, 453] on div "[PERSON_NAME]" at bounding box center [150, 460] width 59 height 15
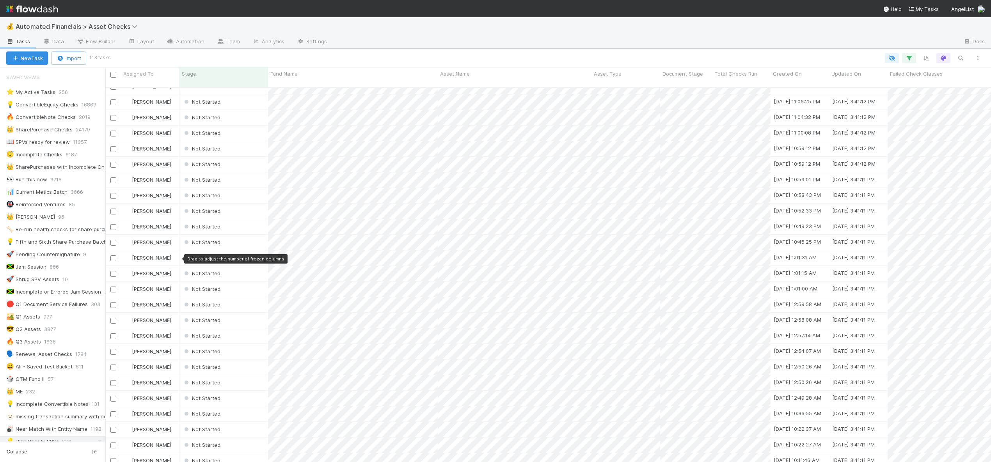
scroll to position [1389, 0]
click at [173, 453] on div "[PERSON_NAME]" at bounding box center [150, 460] width 59 height 15
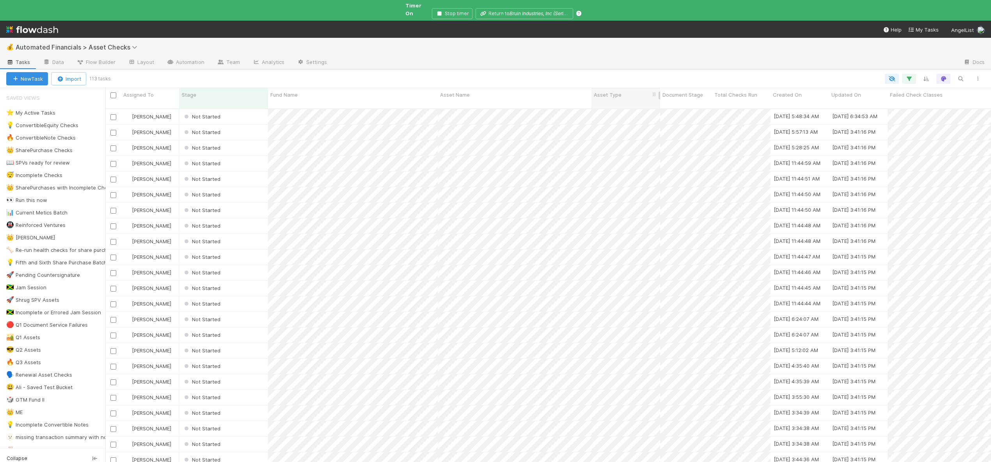
scroll to position [361, 880]
